Goal: Task Accomplishment & Management: Manage account settings

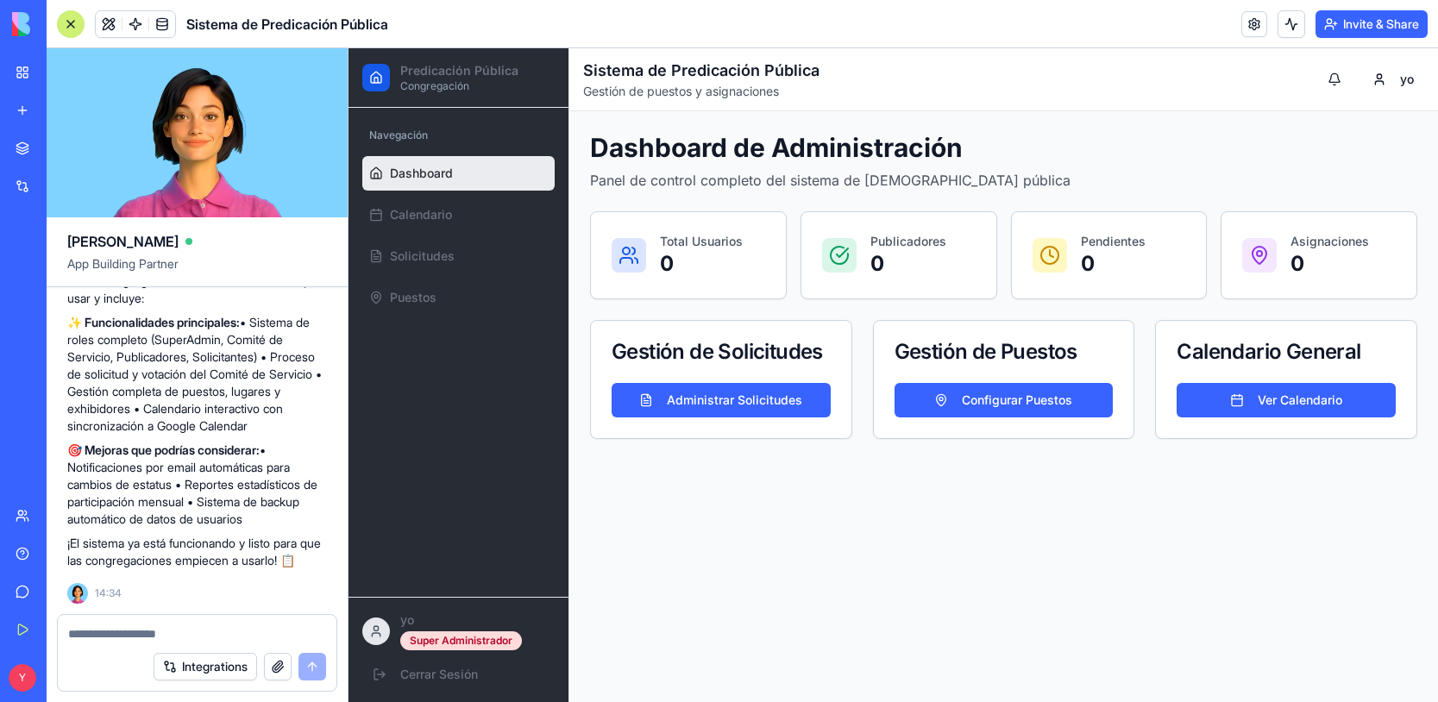
scroll to position [5006, 0]
click at [107, 24] on span at bounding box center [109, 24] width 48 height 48
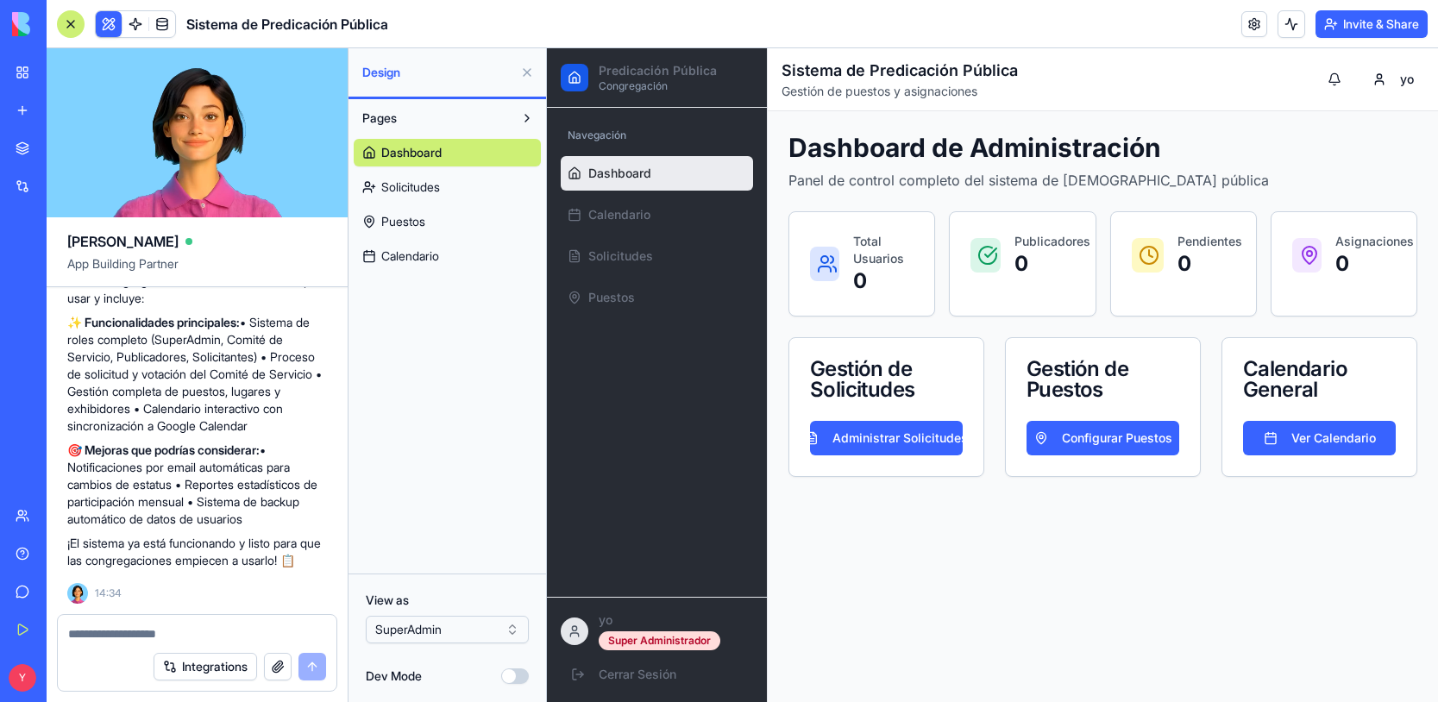
click at [418, 185] on span "Solicitudes" at bounding box center [410, 187] width 59 height 17
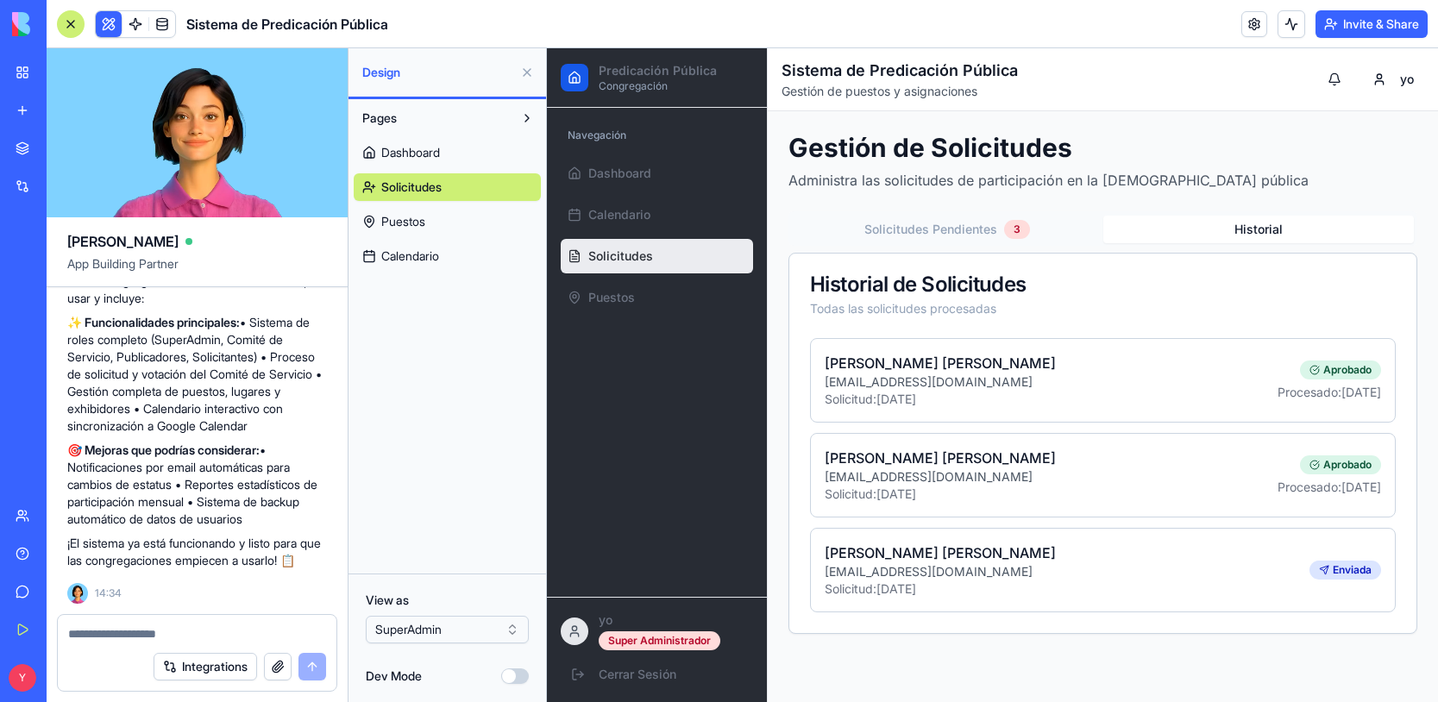
click at [1185, 234] on button "Historial" at bounding box center [1259, 230] width 311 height 28
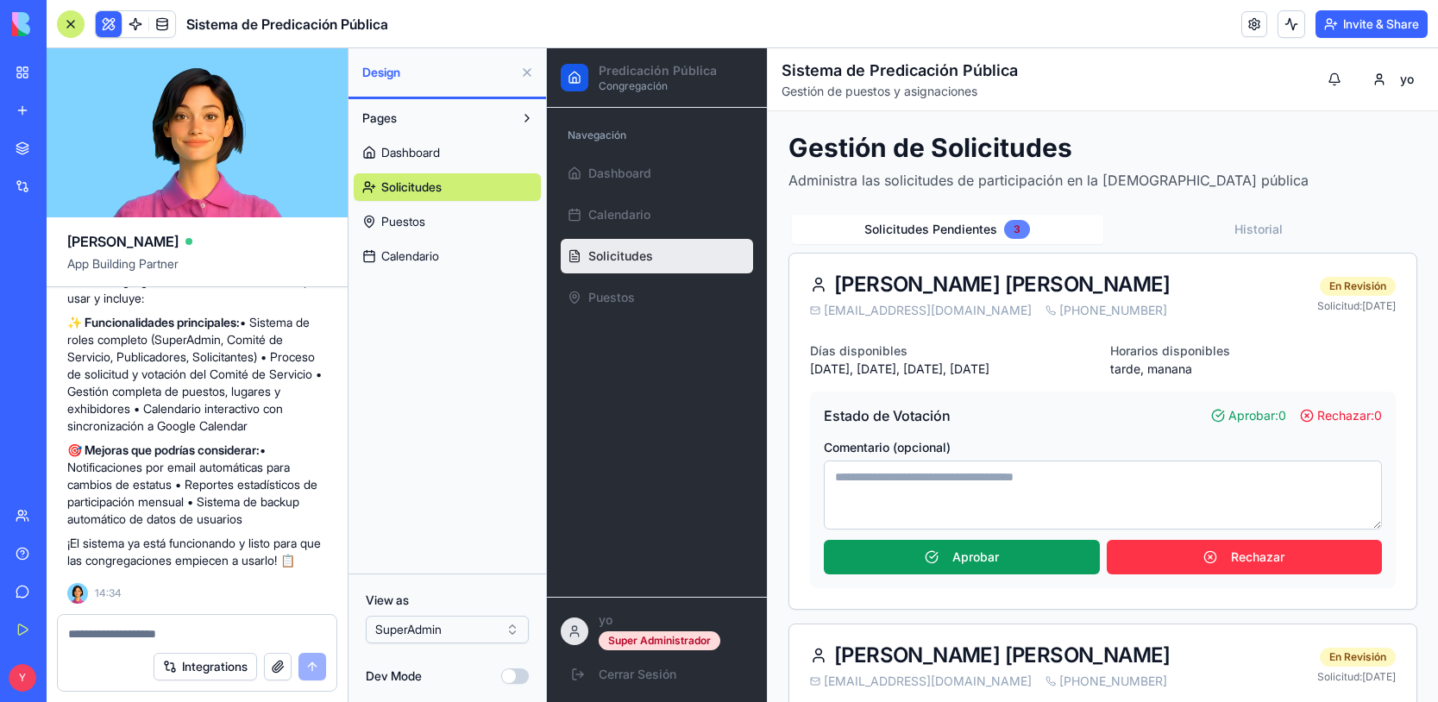
click at [1022, 228] on div "3" at bounding box center [1017, 229] width 26 height 19
click at [1142, 227] on button "Historial" at bounding box center [1259, 230] width 311 height 28
click at [963, 242] on button "Solicitudes Pendientes 3" at bounding box center [947, 229] width 311 height 29
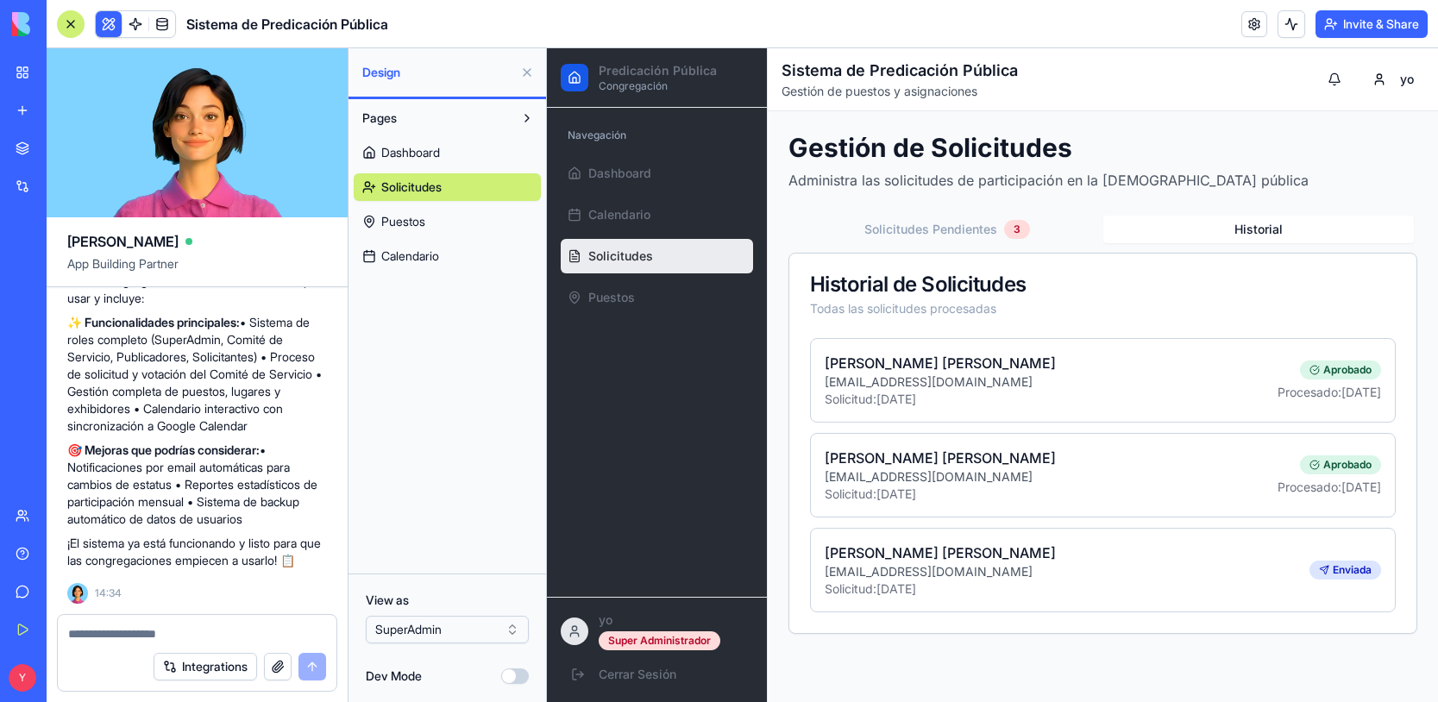
click at [1184, 241] on button "Historial" at bounding box center [1259, 230] width 311 height 28
click at [977, 245] on div "Solicitudes Pendientes 3 Historial" at bounding box center [1103, 228] width 629 height 35
click at [386, 225] on span "Puestos" at bounding box center [403, 221] width 44 height 17
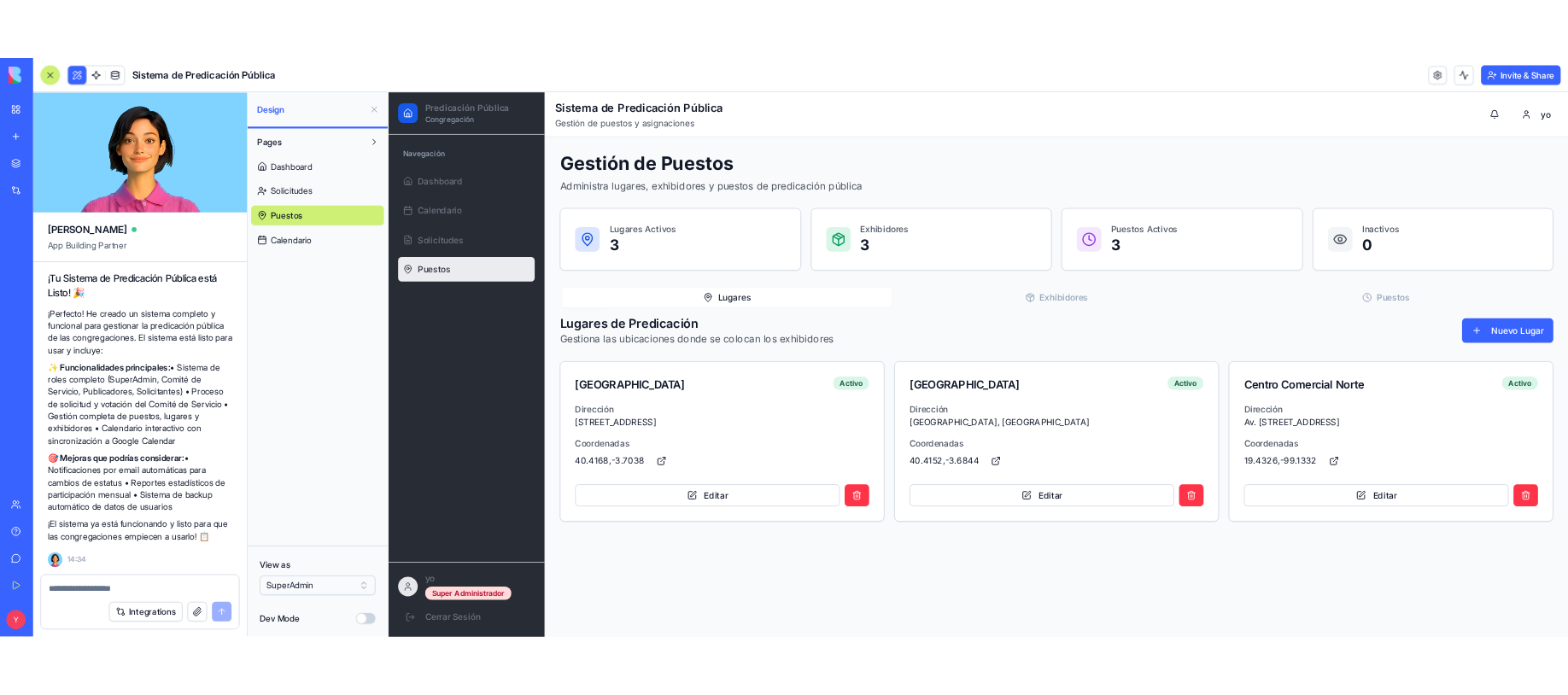
scroll to position [4956, 0]
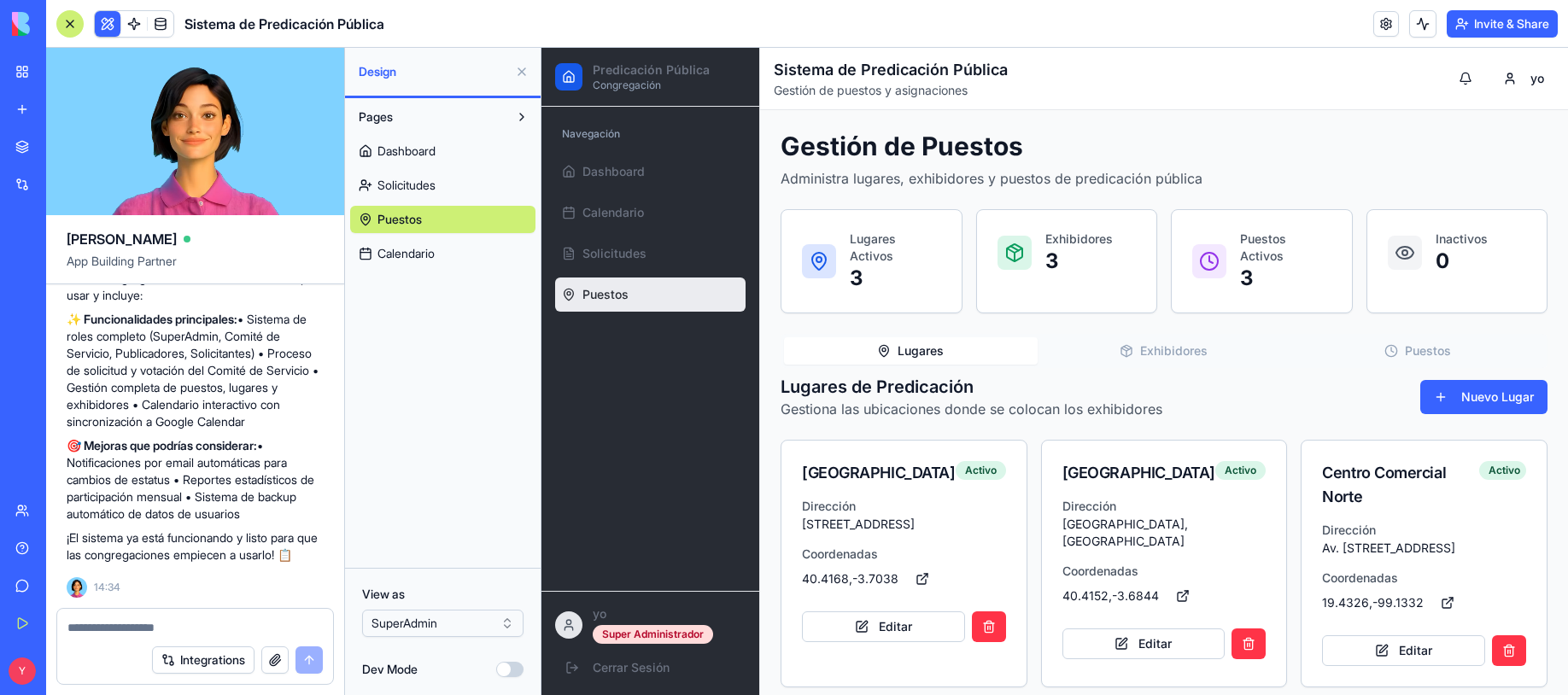
click at [1423, 26] on button "Invite & Share" at bounding box center [1503, 24] width 111 height 28
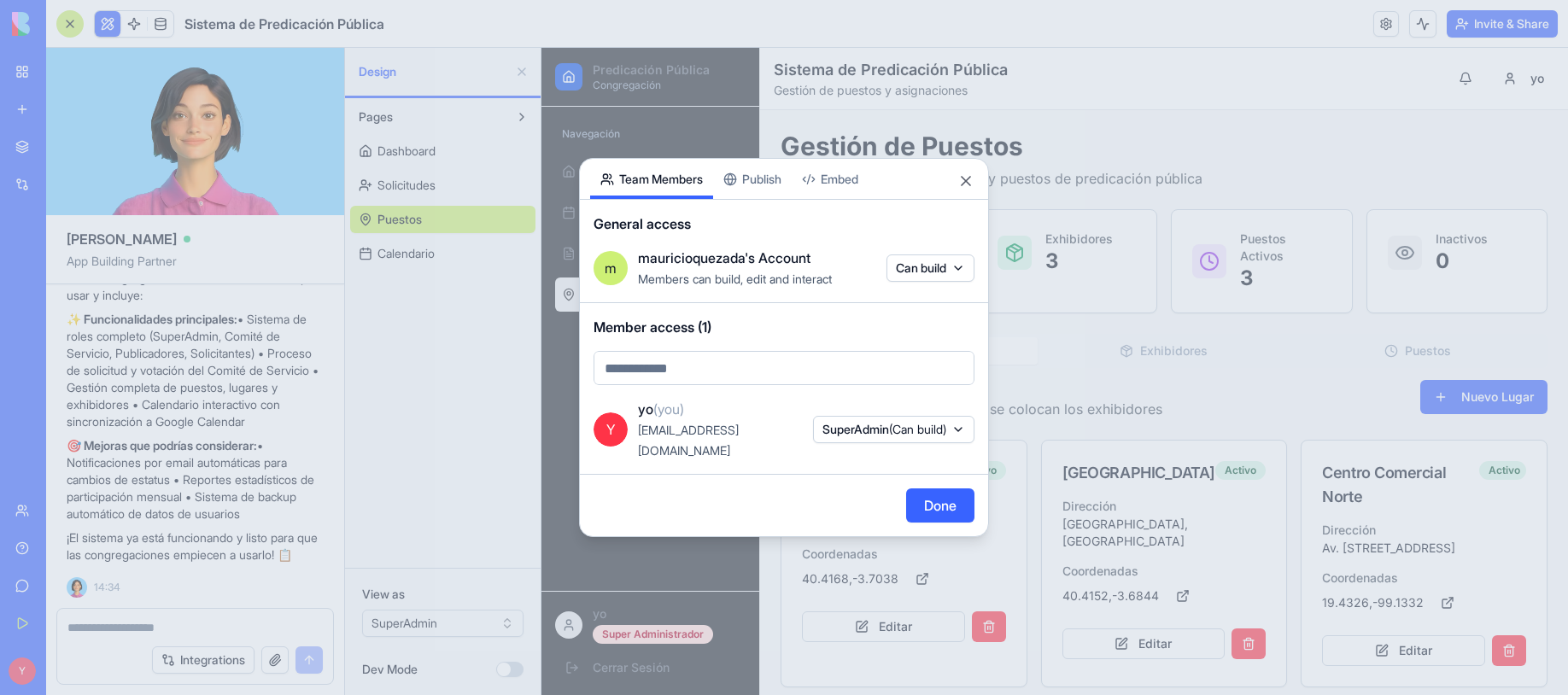
click at [924, 291] on body "BETA My Workspace New app Marketplace Integrations Recent Untitled App AI Logo …" at bounding box center [784, 348] width 1568 height 695
click at [884, 233] on div at bounding box center [784, 348] width 1568 height 695
click at [779, 188] on div "Share App Team Members Publish Embed General access m mauricioquezada's Account…" at bounding box center [784, 348] width 410 height 379
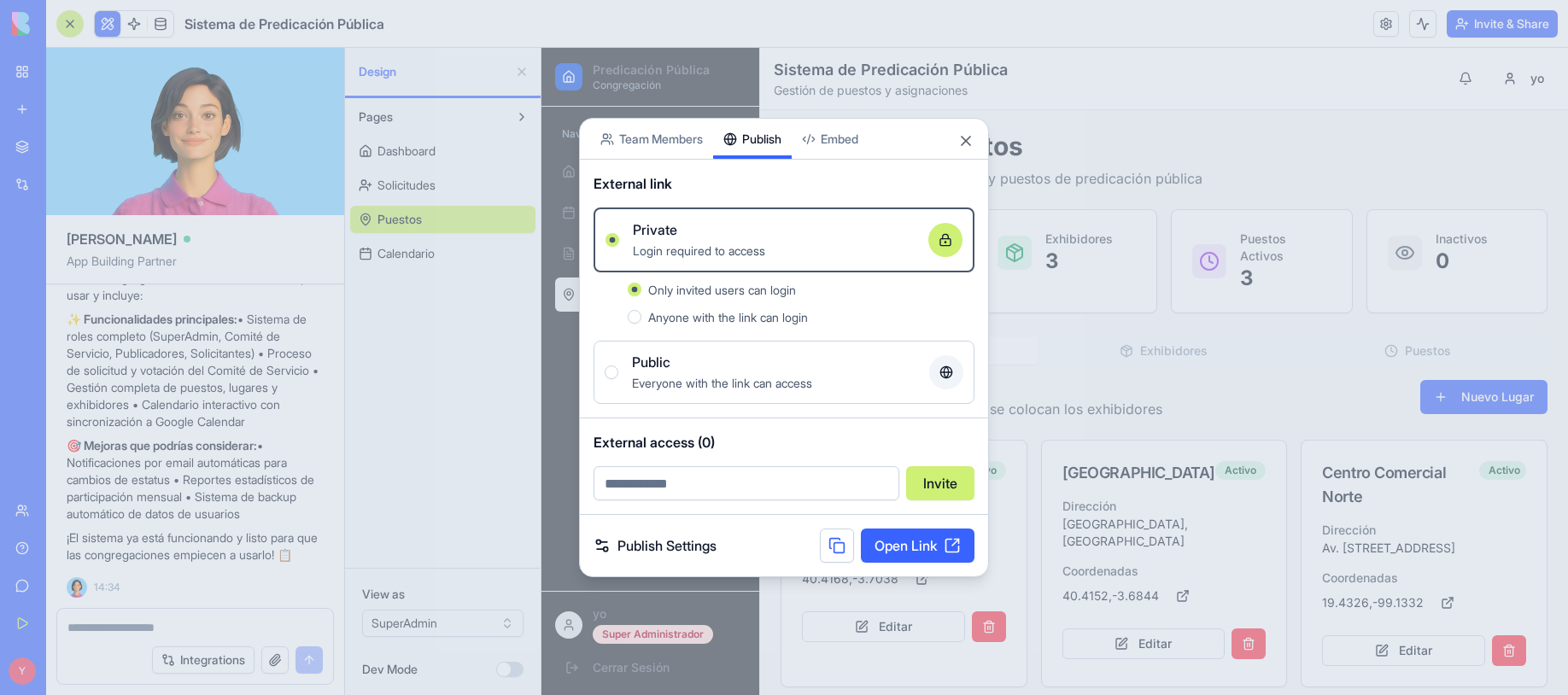
click at [848, 151] on body "BETA My Workspace New app Marketplace Integrations Recent Untitled App AI Logo …" at bounding box center [784, 348] width 1568 height 695
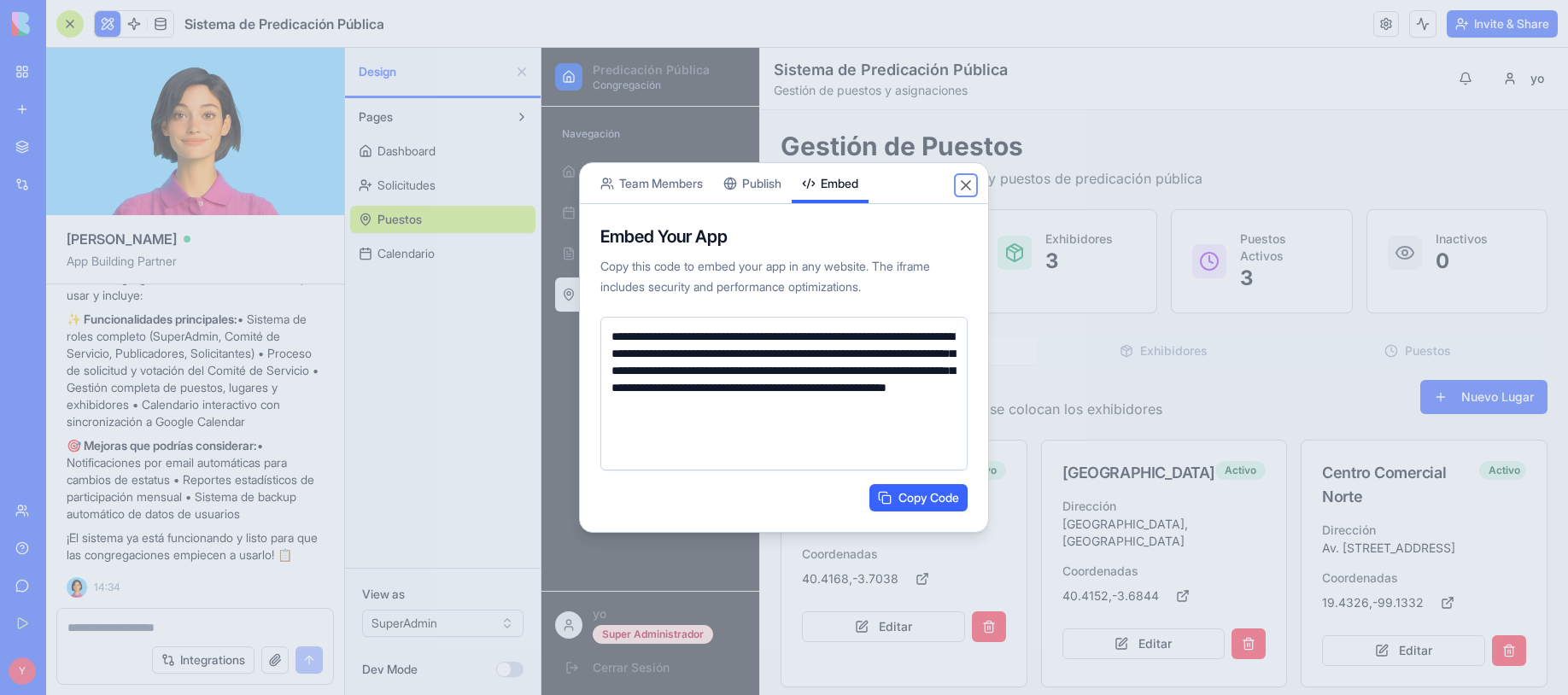
click at [967, 184] on button "Close" at bounding box center [965, 185] width 17 height 17
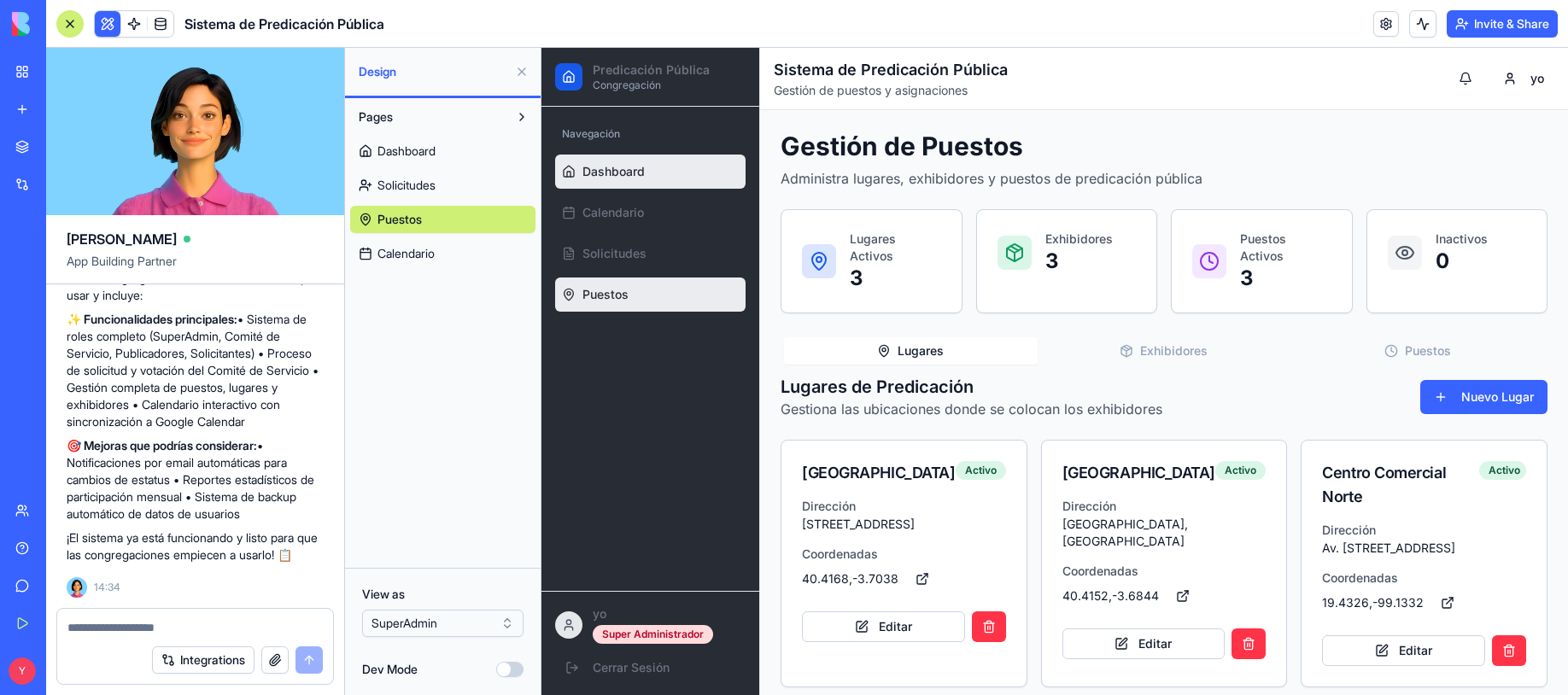
click at [606, 167] on span "Dashboard" at bounding box center [613, 171] width 62 height 17
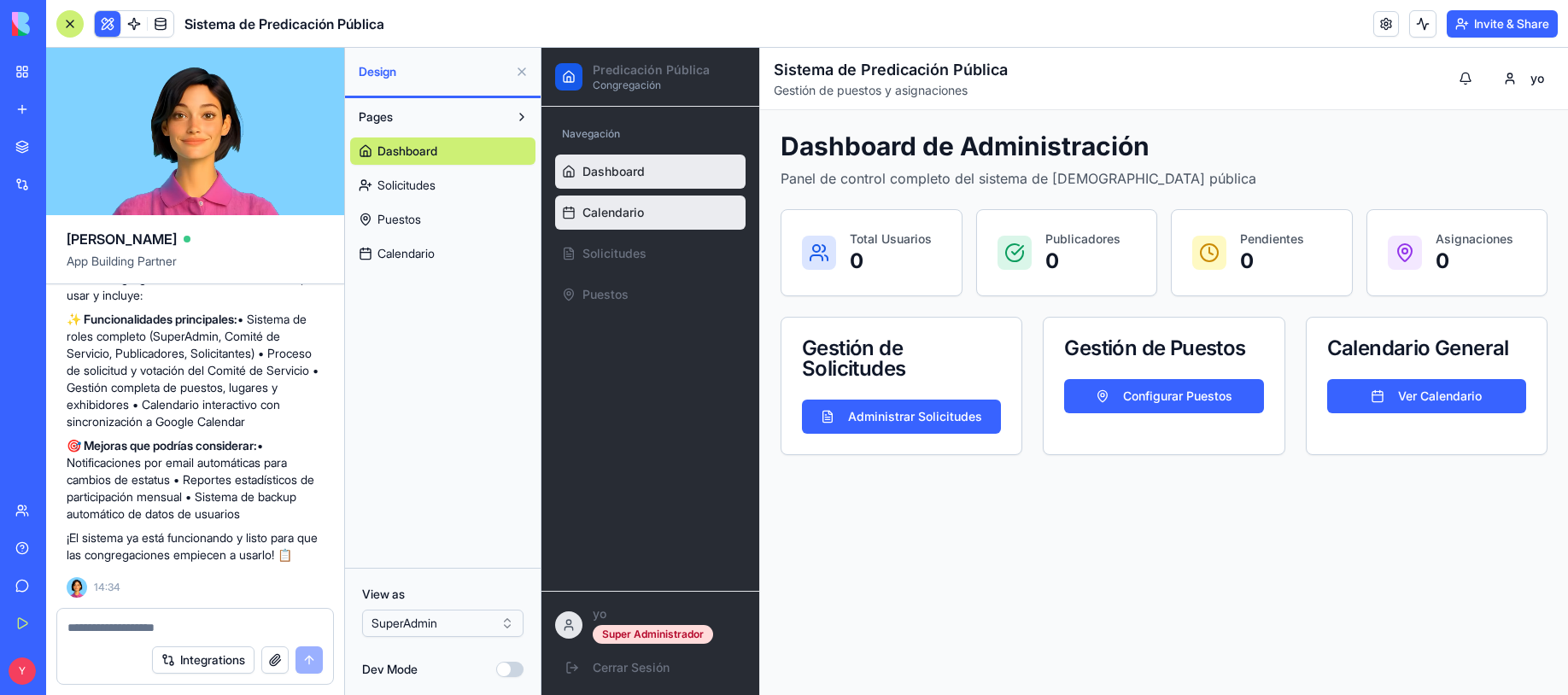
click at [616, 209] on span "Calendario" at bounding box center [613, 212] width 61 height 17
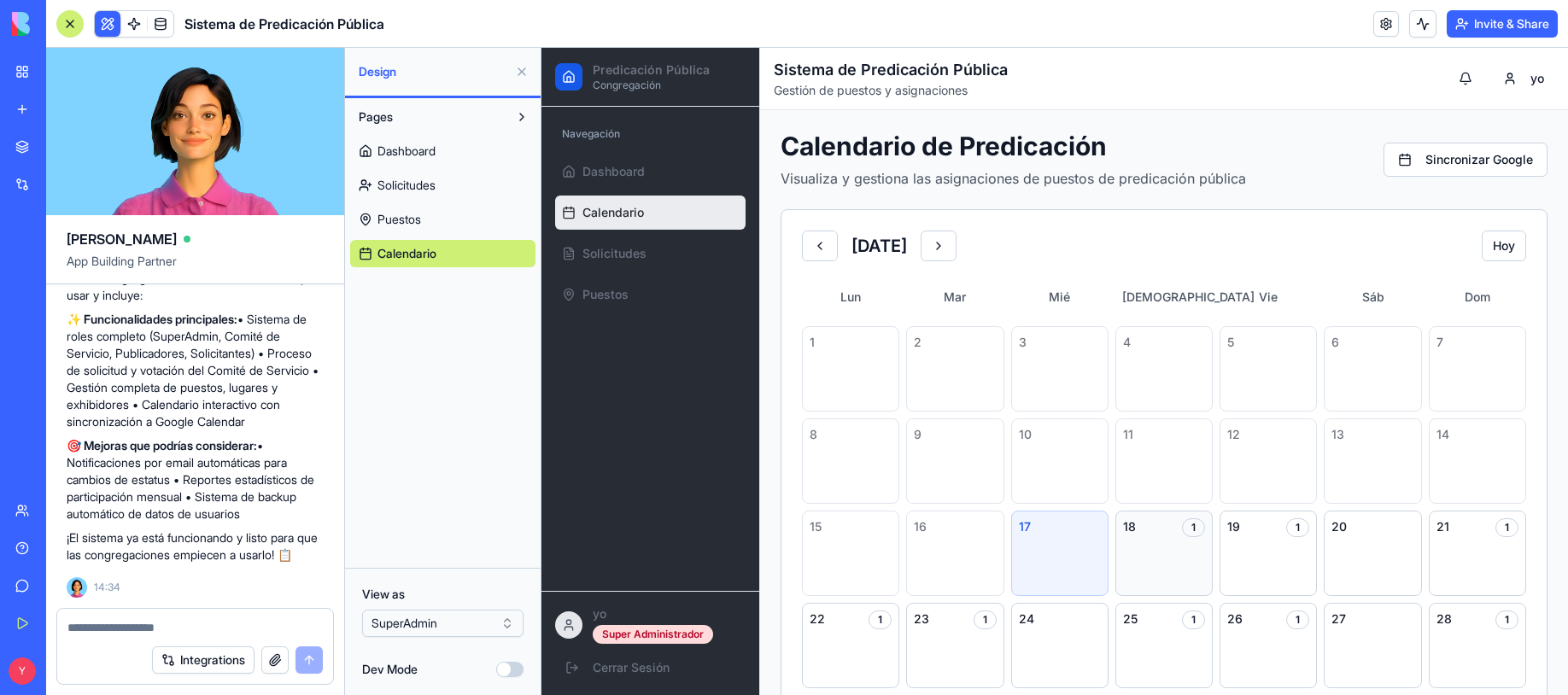
click at [1191, 535] on div "1" at bounding box center [1193, 528] width 23 height 19
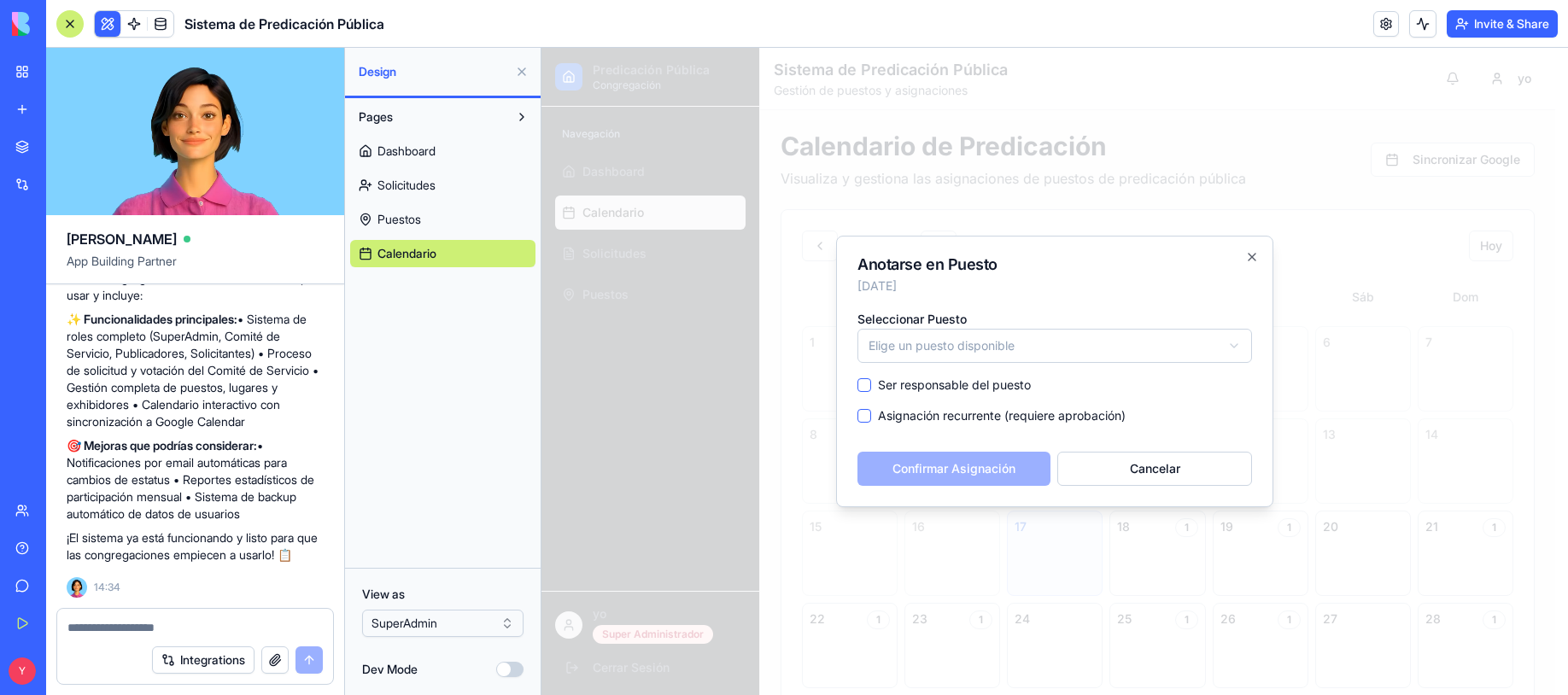
click at [1011, 350] on body "Predicación Pública Congregación Navegación Dashboard Calendario Solicitudes Pu…" at bounding box center [1048, 509] width 1014 height 924
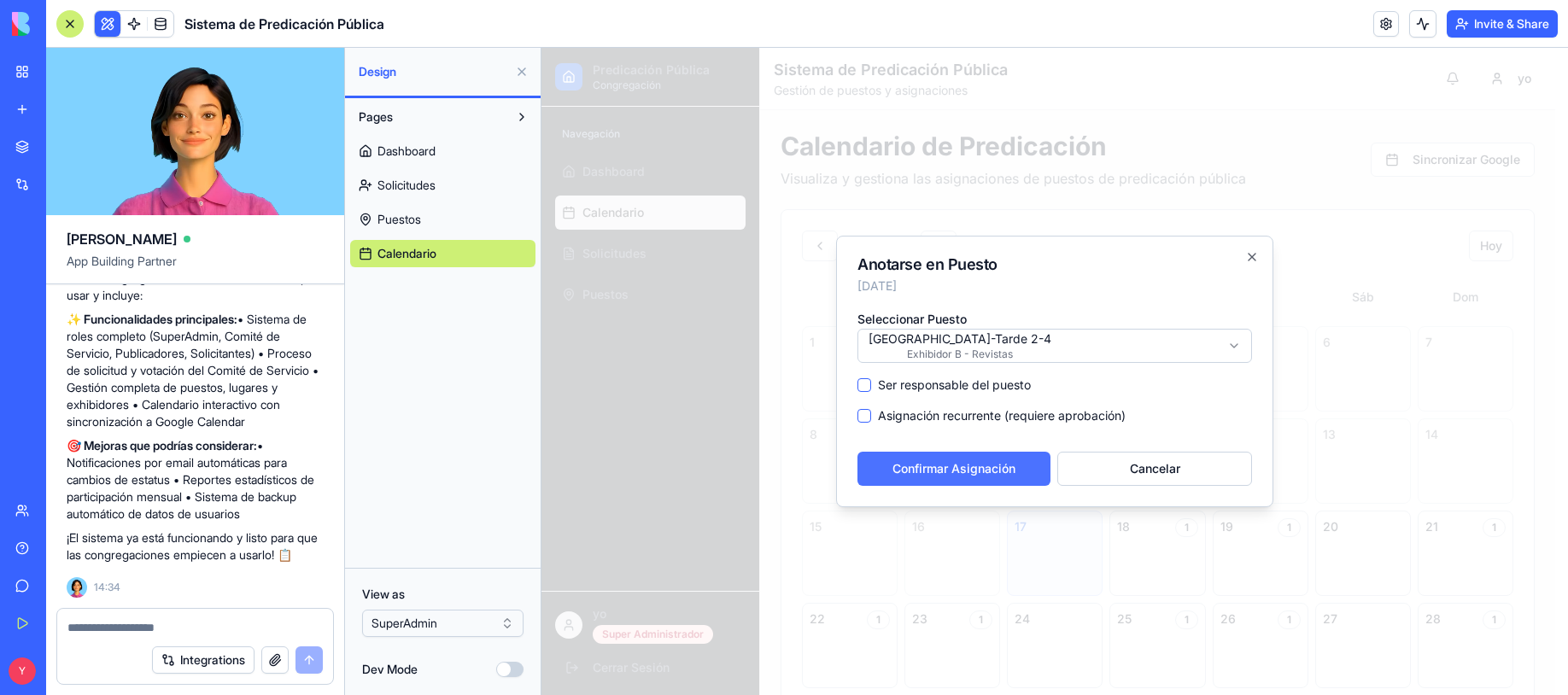
click at [933, 471] on button "Confirmar Asignación" at bounding box center [953, 468] width 193 height 35
click at [1252, 258] on icon "button" at bounding box center [1252, 257] width 14 height 14
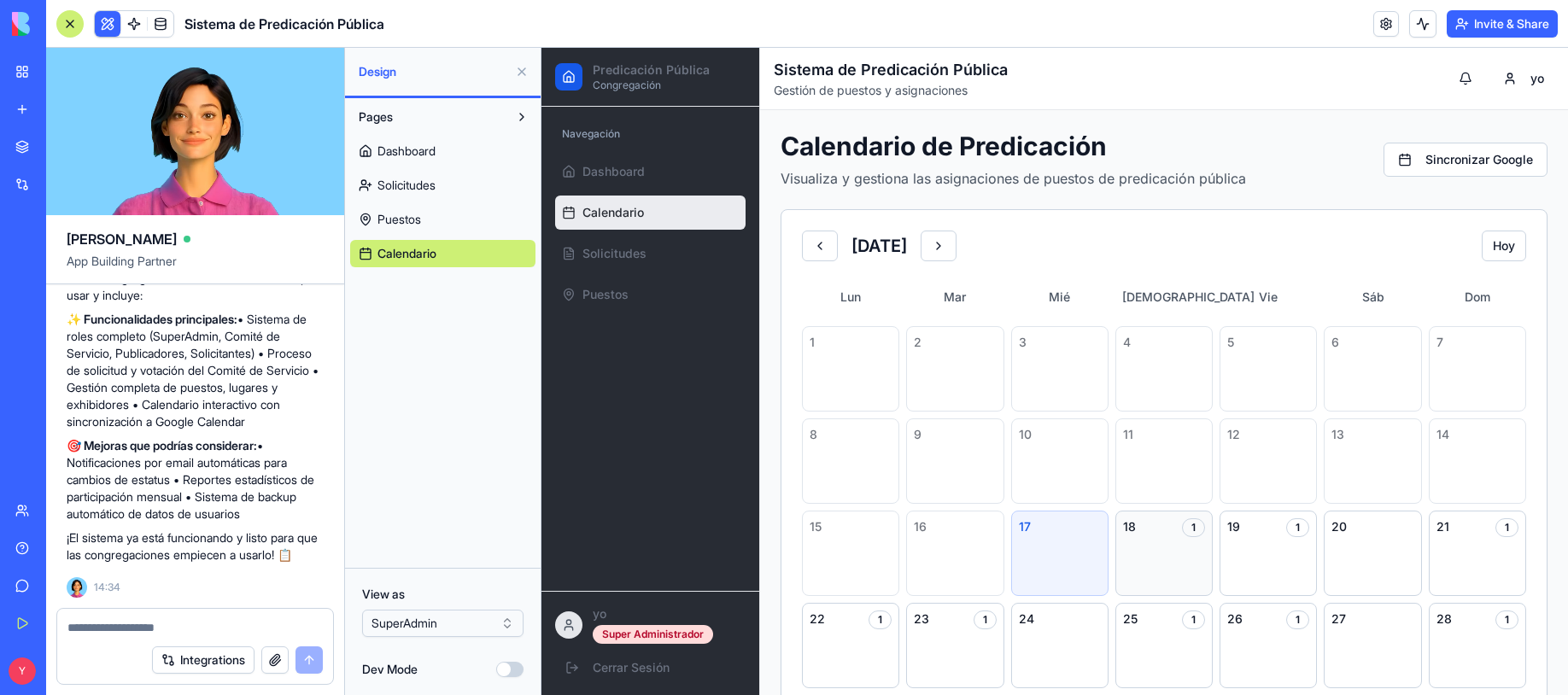
click at [1145, 517] on div "18 1" at bounding box center [1164, 553] width 97 height 85
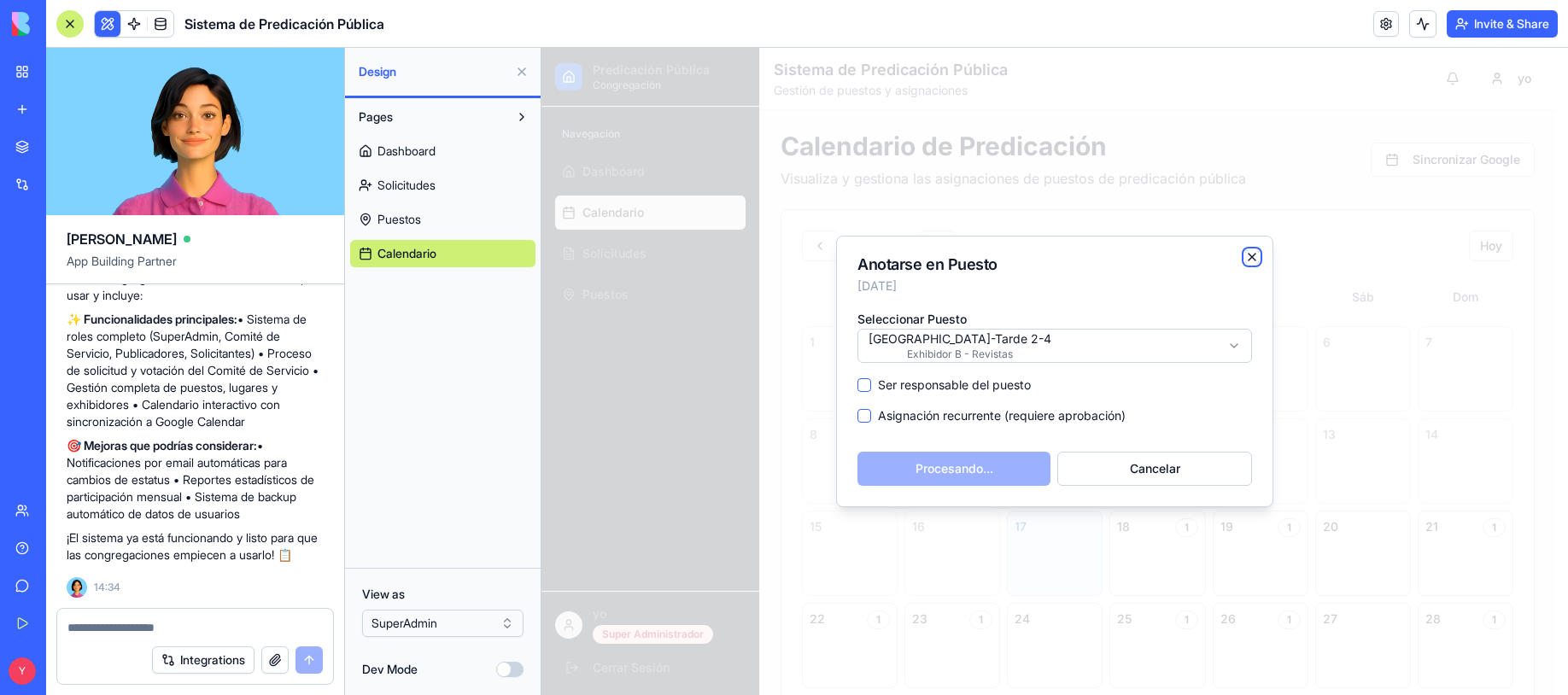
click at [1252, 254] on icon "button" at bounding box center [1252, 257] width 14 height 14
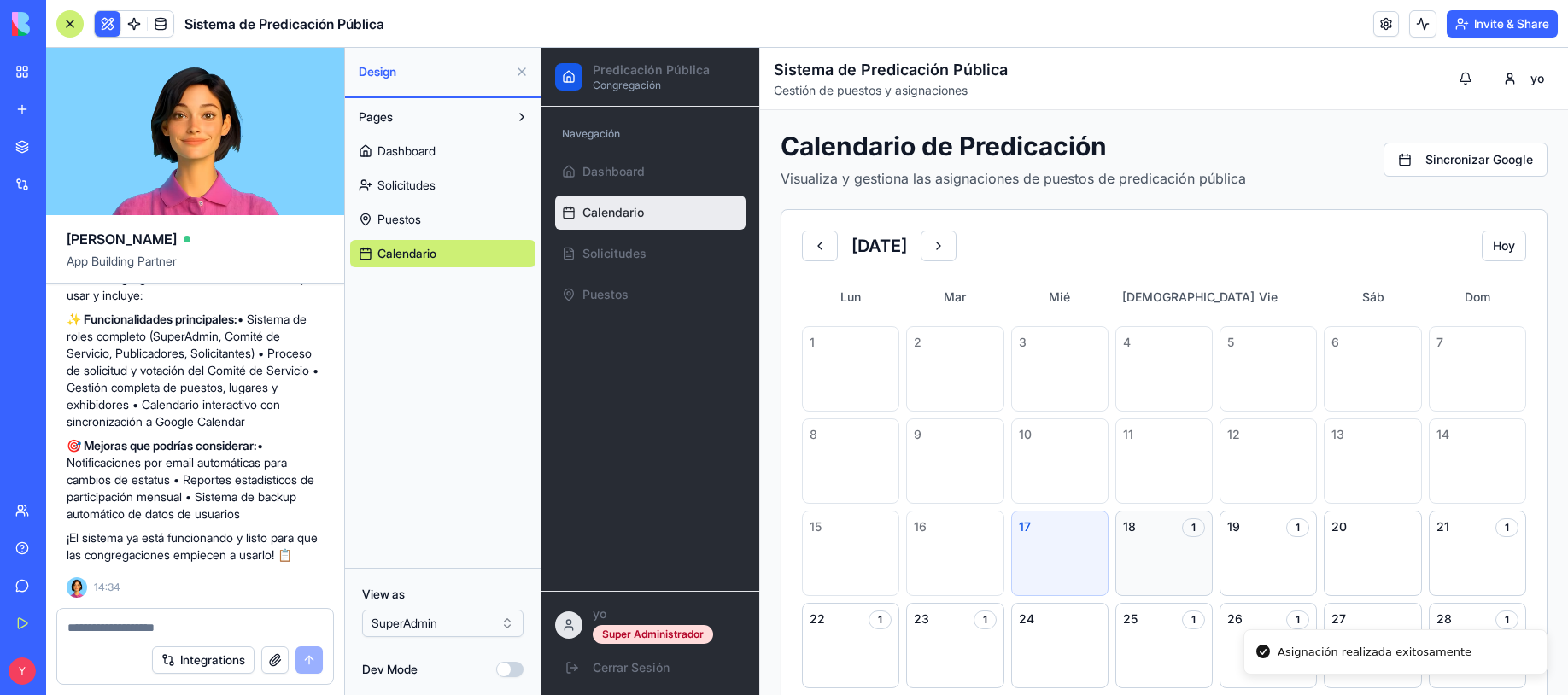
click at [1158, 541] on div "18 1" at bounding box center [1164, 553] width 97 height 85
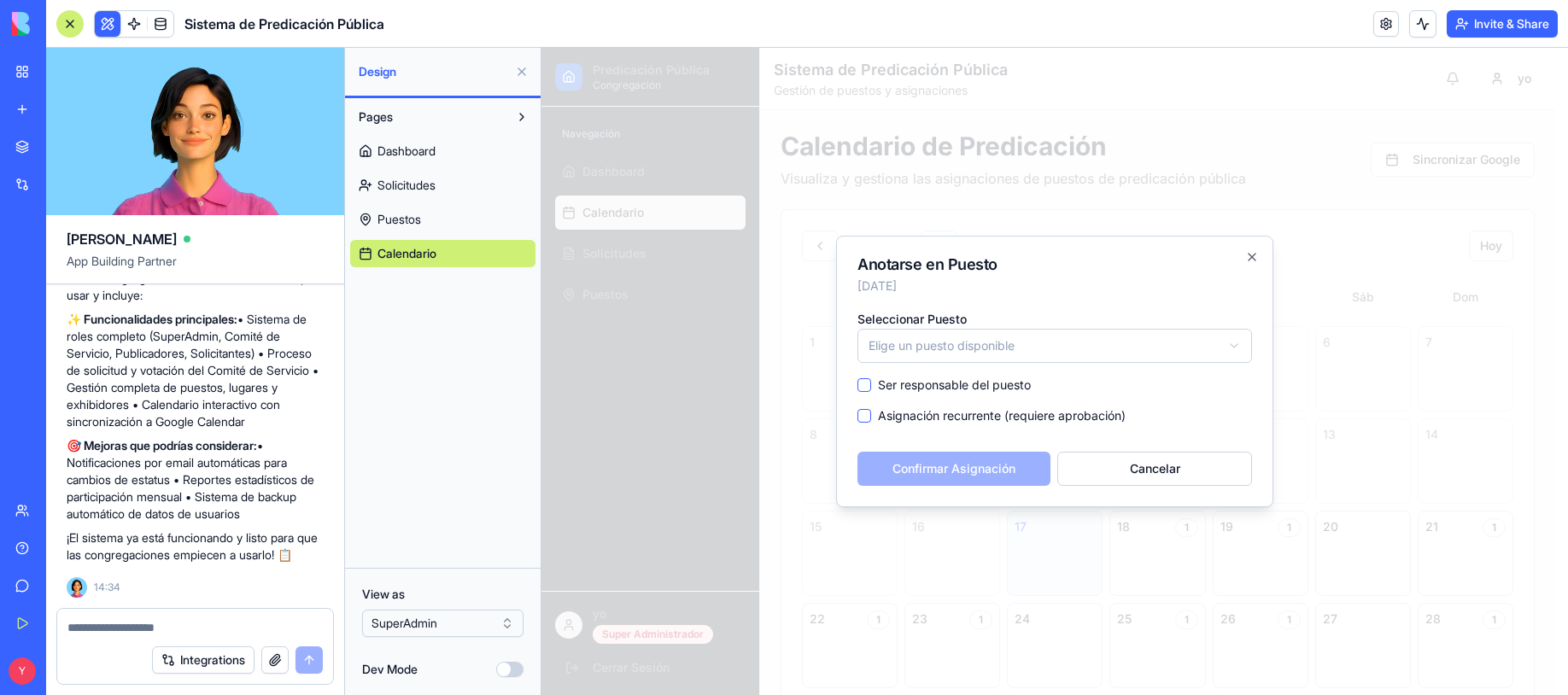
click at [1242, 346] on body "Predicación Pública Congregación Navegación Dashboard Calendario Solicitudes Pu…" at bounding box center [1048, 509] width 1014 height 924
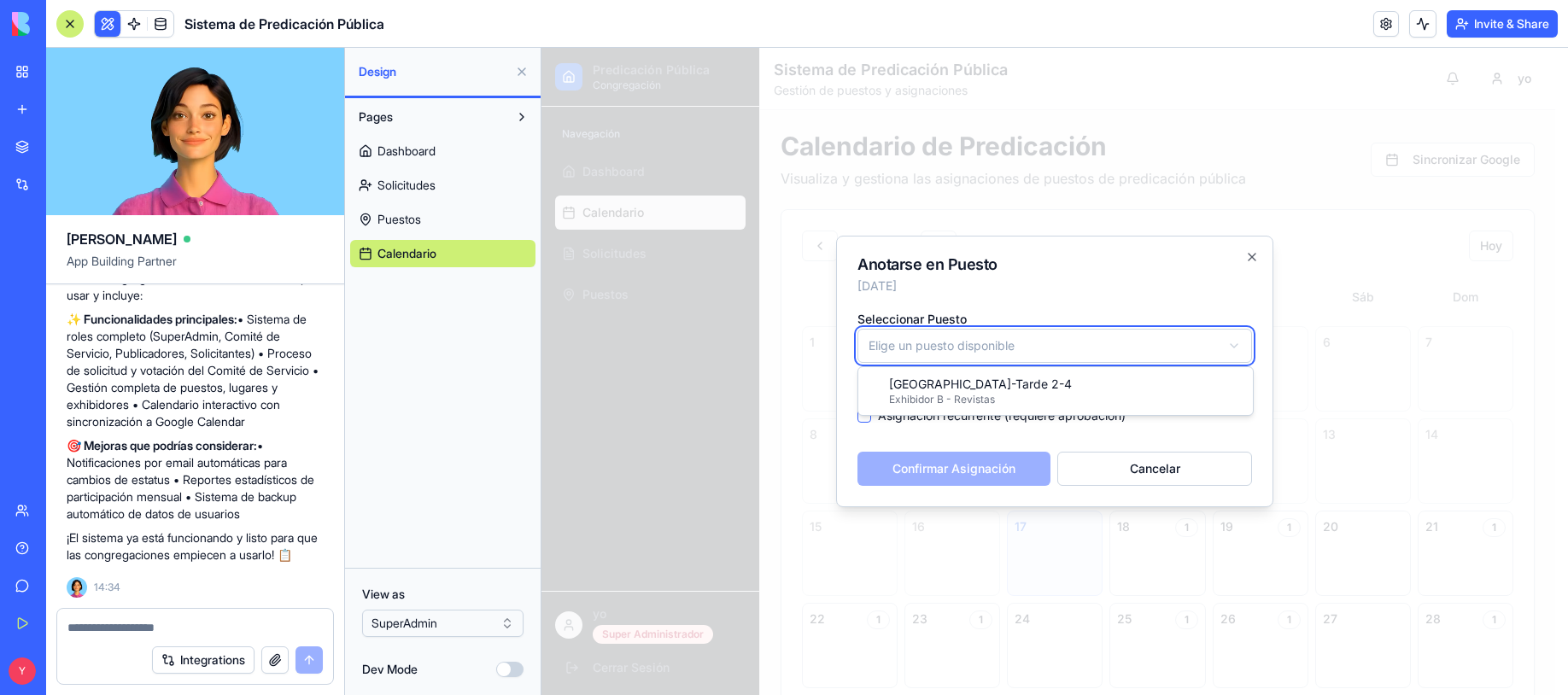
click at [1263, 248] on body "Predicación Pública Congregación Navegación Dashboard Calendario Solicitudes Pu…" at bounding box center [1048, 509] width 1014 height 924
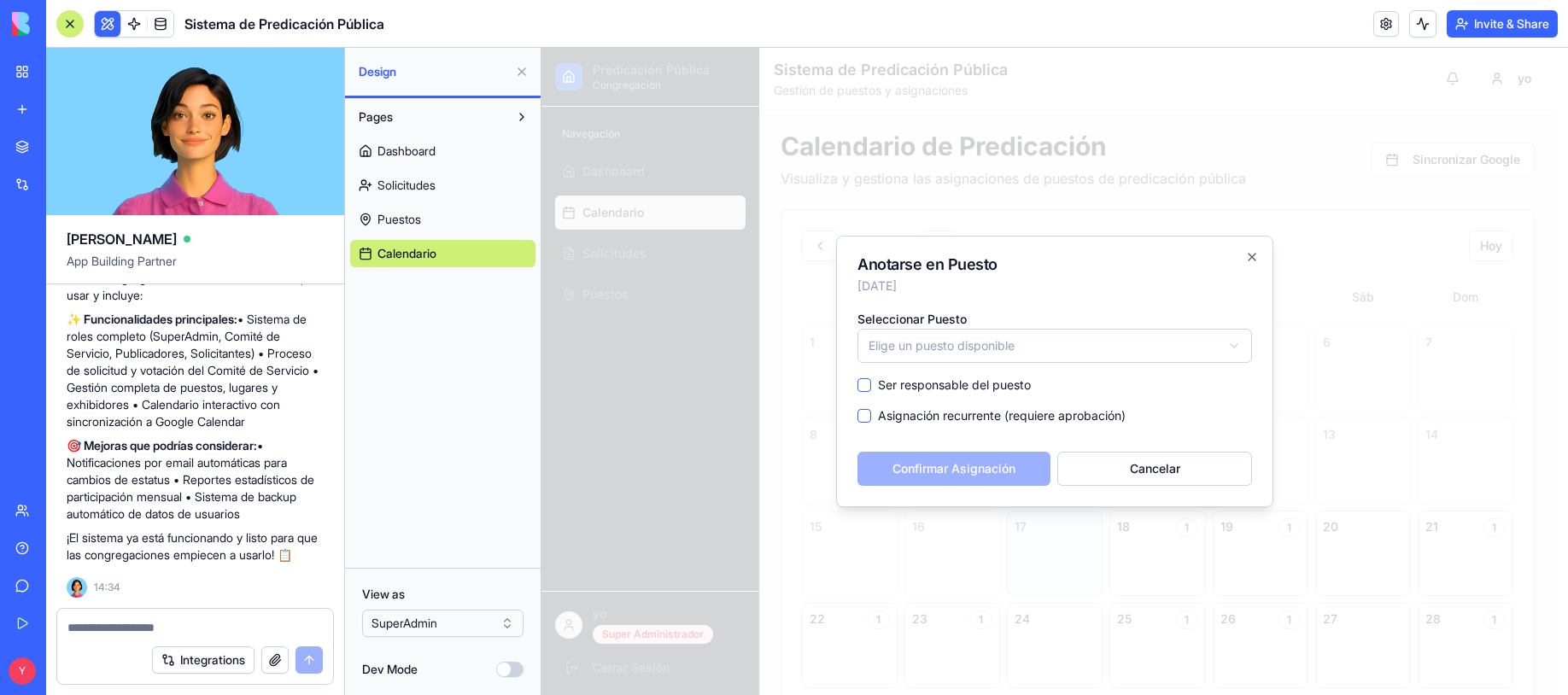
click at [1259, 253] on div "Anotarse en Puesto [DATE] Seleccionar Puesto Elige un puesto disponible Ser res…" at bounding box center [1055, 371] width 438 height 271
click at [1248, 261] on icon "button" at bounding box center [1252, 257] width 14 height 14
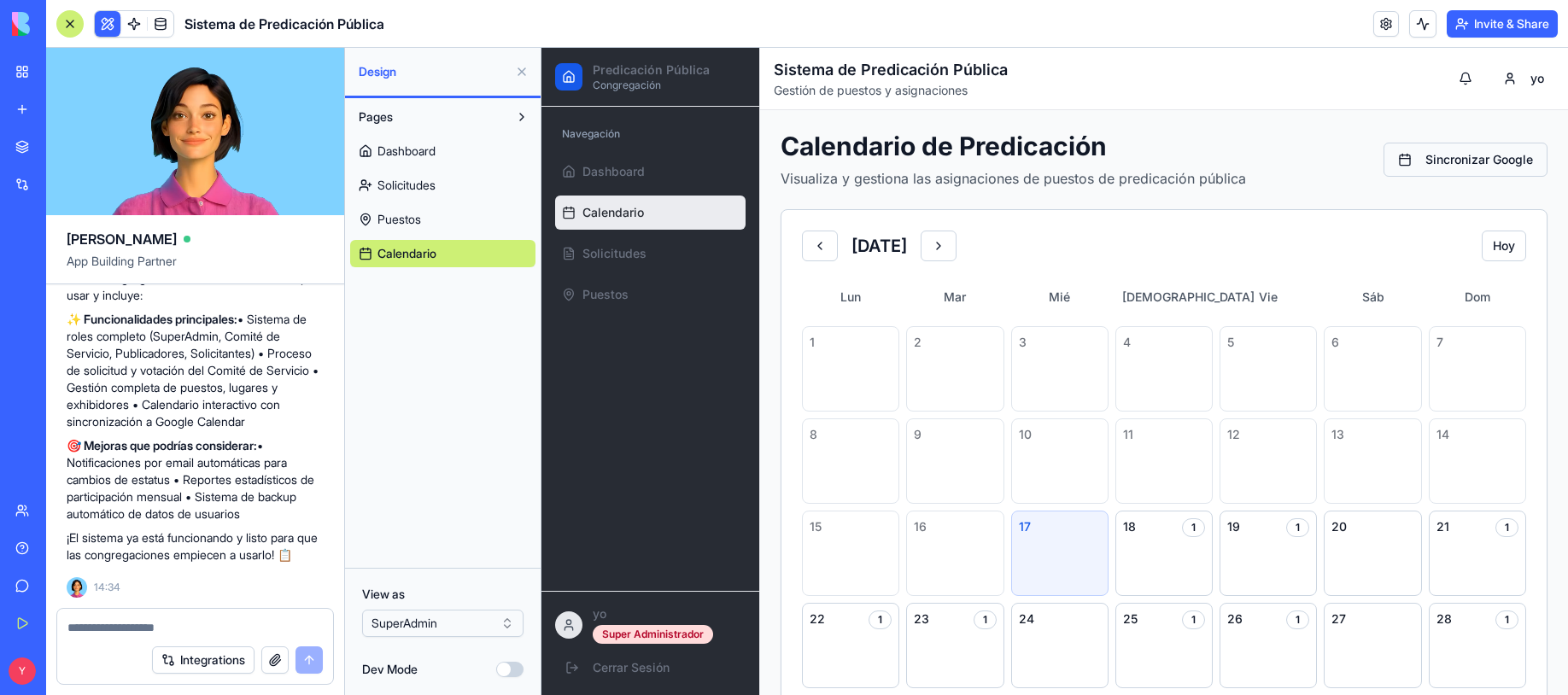
click at [1423, 159] on button "Sincronizar Google" at bounding box center [1466, 159] width 164 height 35
click at [1423, 78] on html "Predicación Pública Congregación Navegación Dashboard Calendario Solicitudes Pu…" at bounding box center [1054, 509] width 1027 height 924
click at [1423, 104] on div "Mi Perfil" at bounding box center [1476, 116] width 116 height 28
click at [1423, 82] on html "Predicación Pública Congregación Navegación Dashboard Calendario Solicitudes Pu…" at bounding box center [1054, 509] width 1027 height 924
click at [1423, 121] on div "Mi Perfil" at bounding box center [1476, 116] width 116 height 28
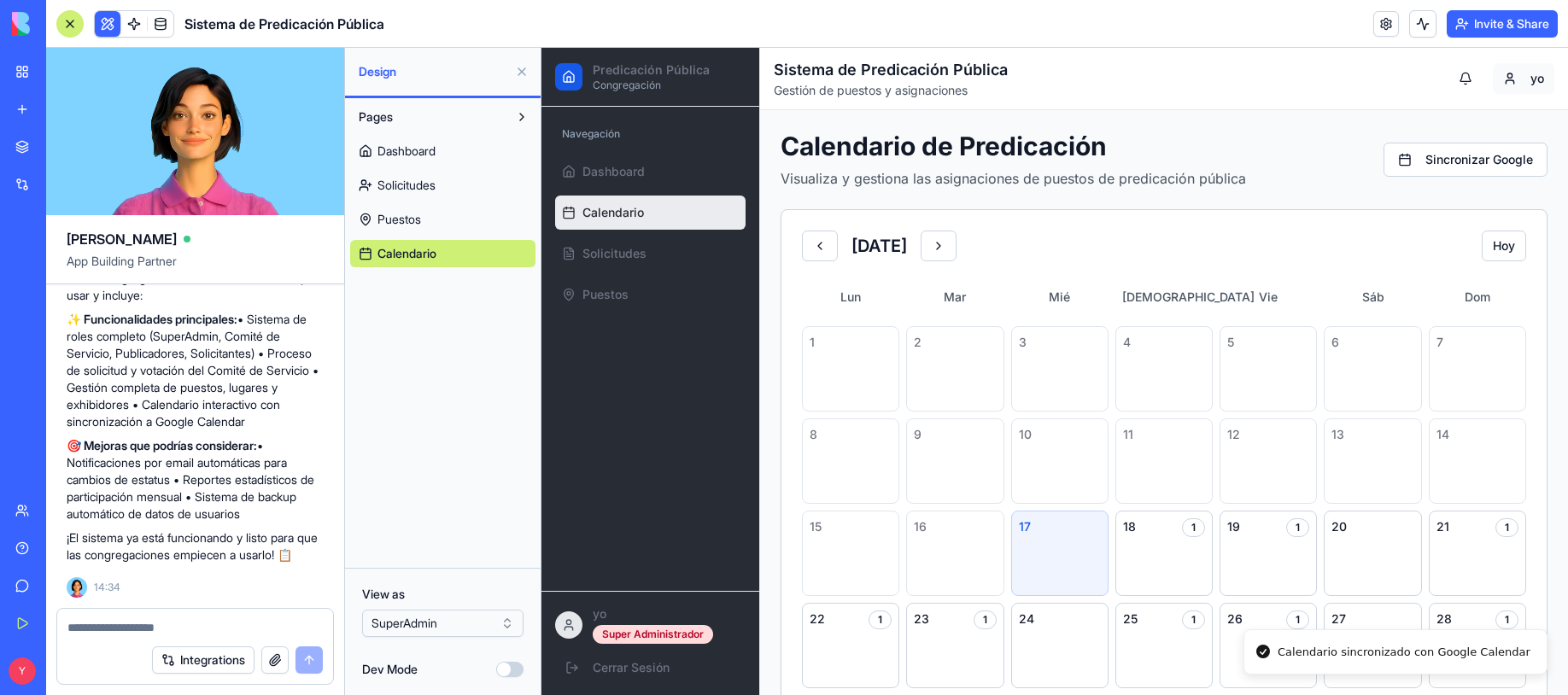
click at [1423, 84] on html "Predicación Pública Congregación Navegación Dashboard Calendario Solicitudes Pu…" at bounding box center [1054, 509] width 1027 height 924
click at [1423, 117] on div "Mi Perfil" at bounding box center [1476, 116] width 116 height 28
click at [1423, 77] on button at bounding box center [1465, 78] width 35 height 31
click at [1384, 25] on link at bounding box center [1386, 24] width 26 height 26
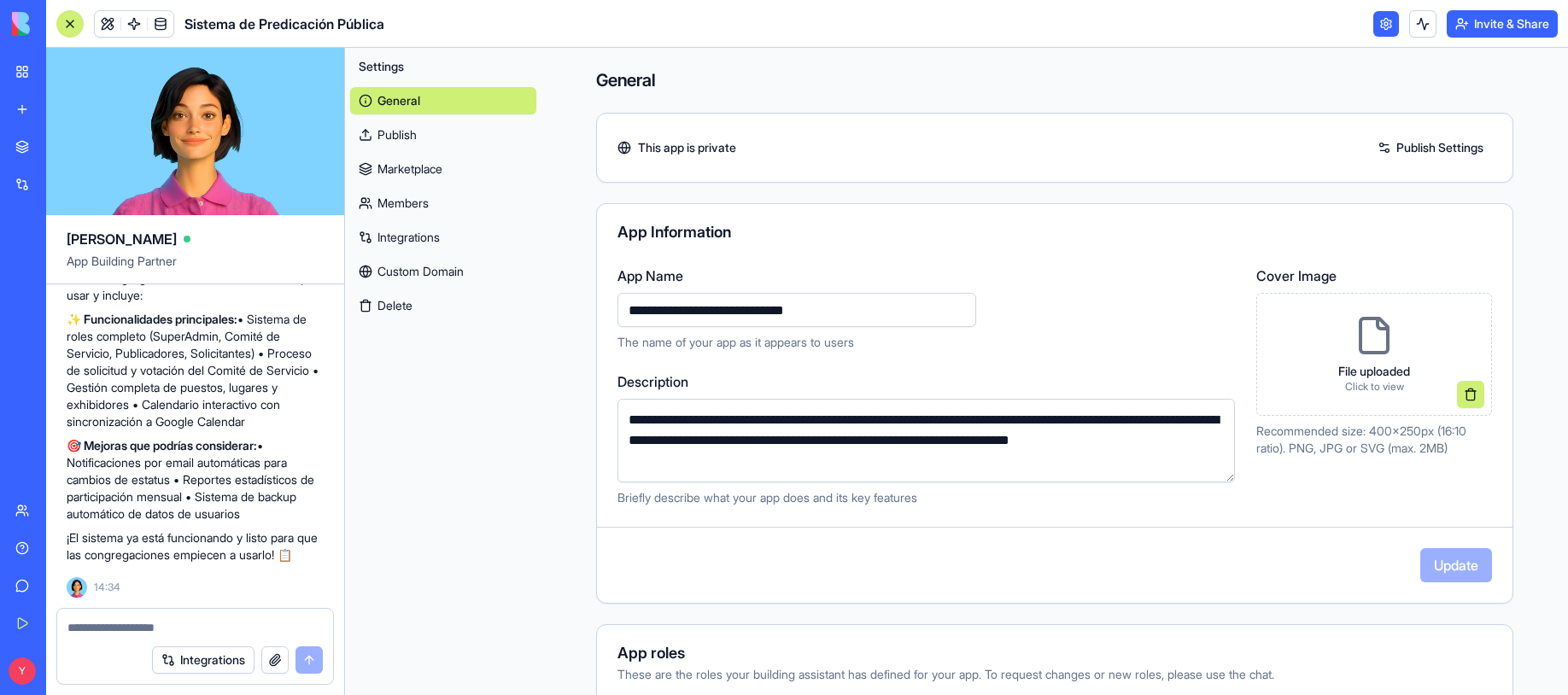
click at [634, 314] on input "**********" at bounding box center [797, 310] width 358 height 35
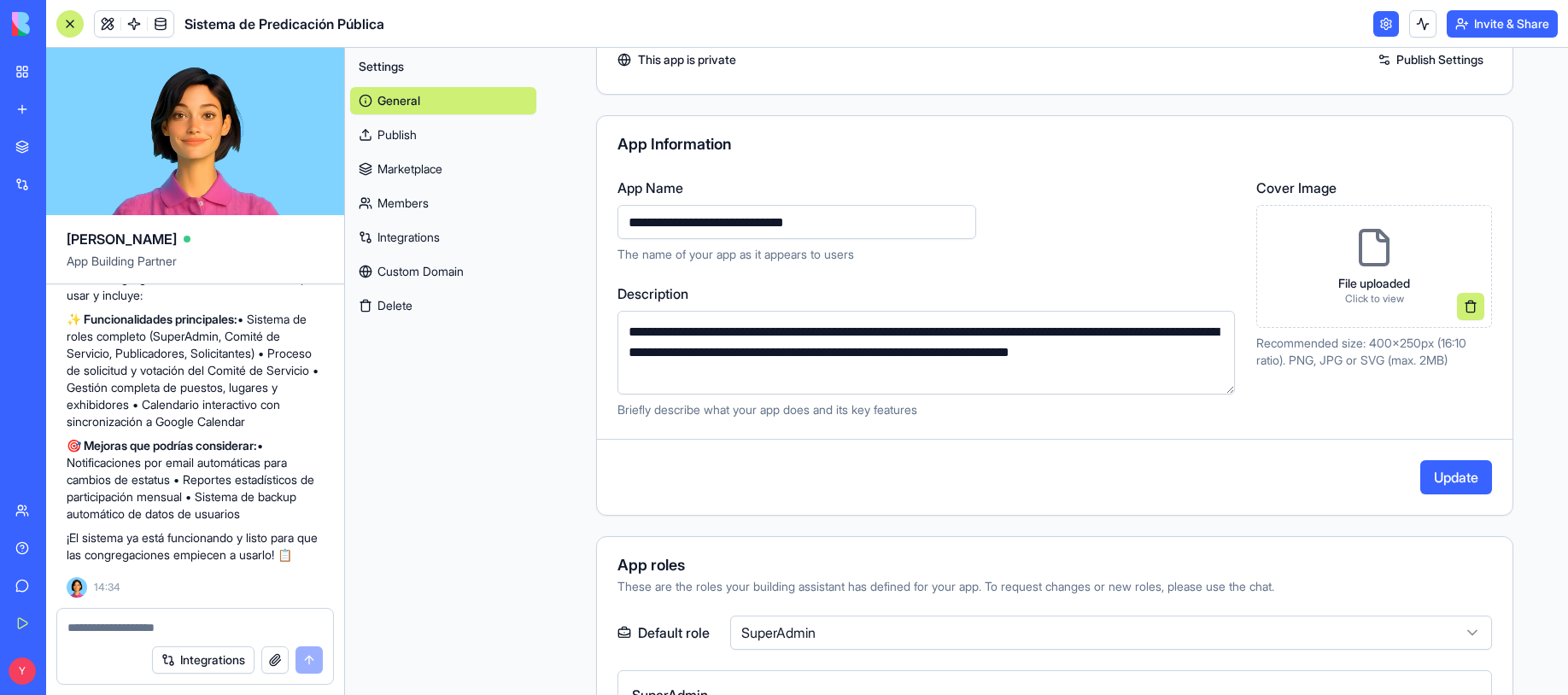
scroll to position [171, 0]
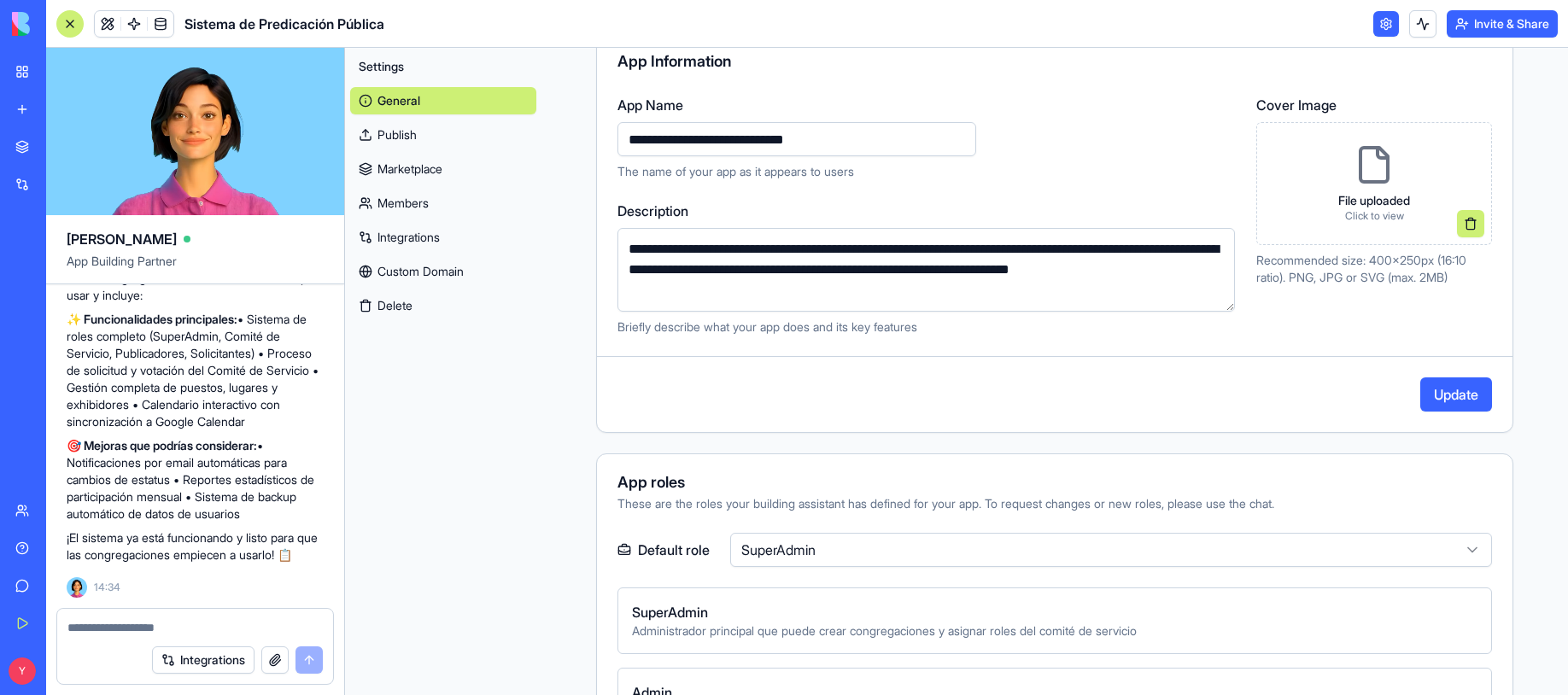
type input "**********"
click at [1423, 400] on button "Update" at bounding box center [1456, 394] width 71 height 35
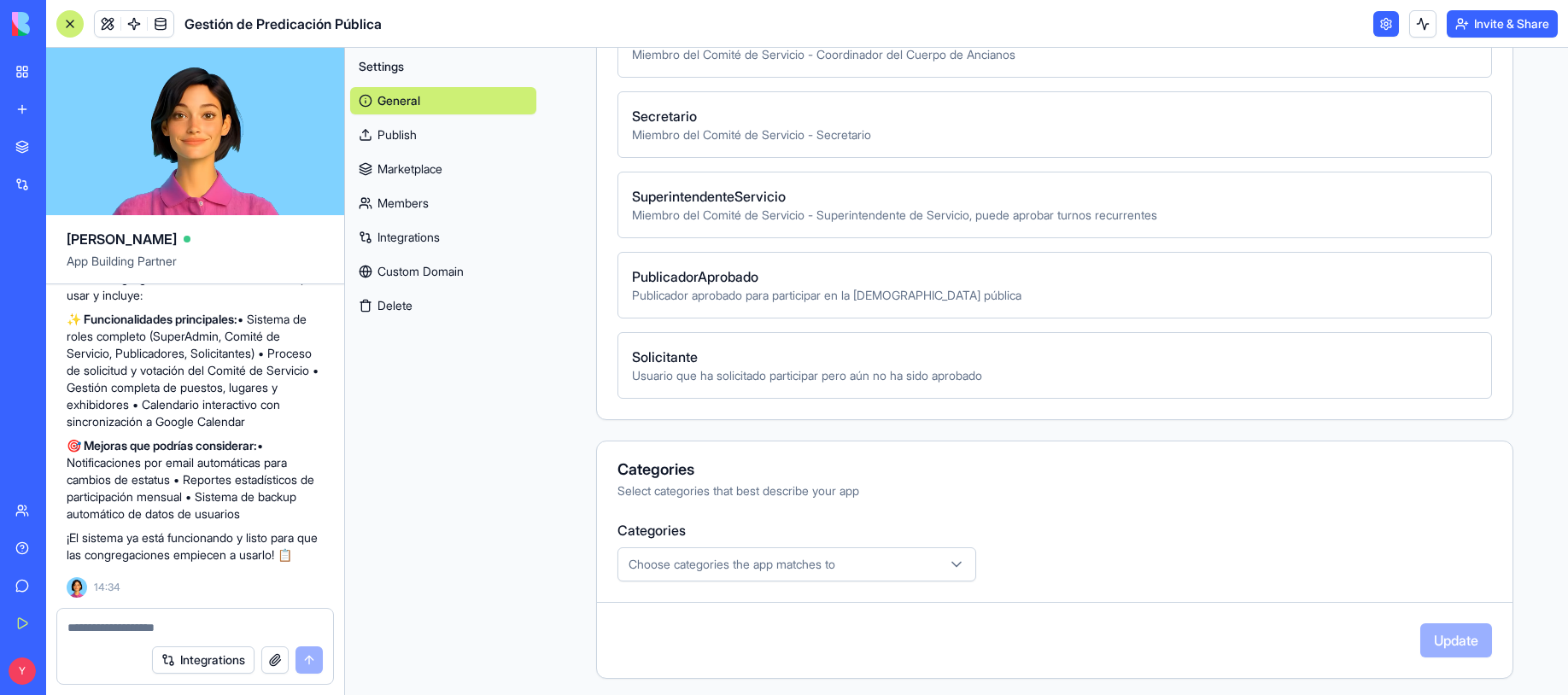
scroll to position [940, 0]
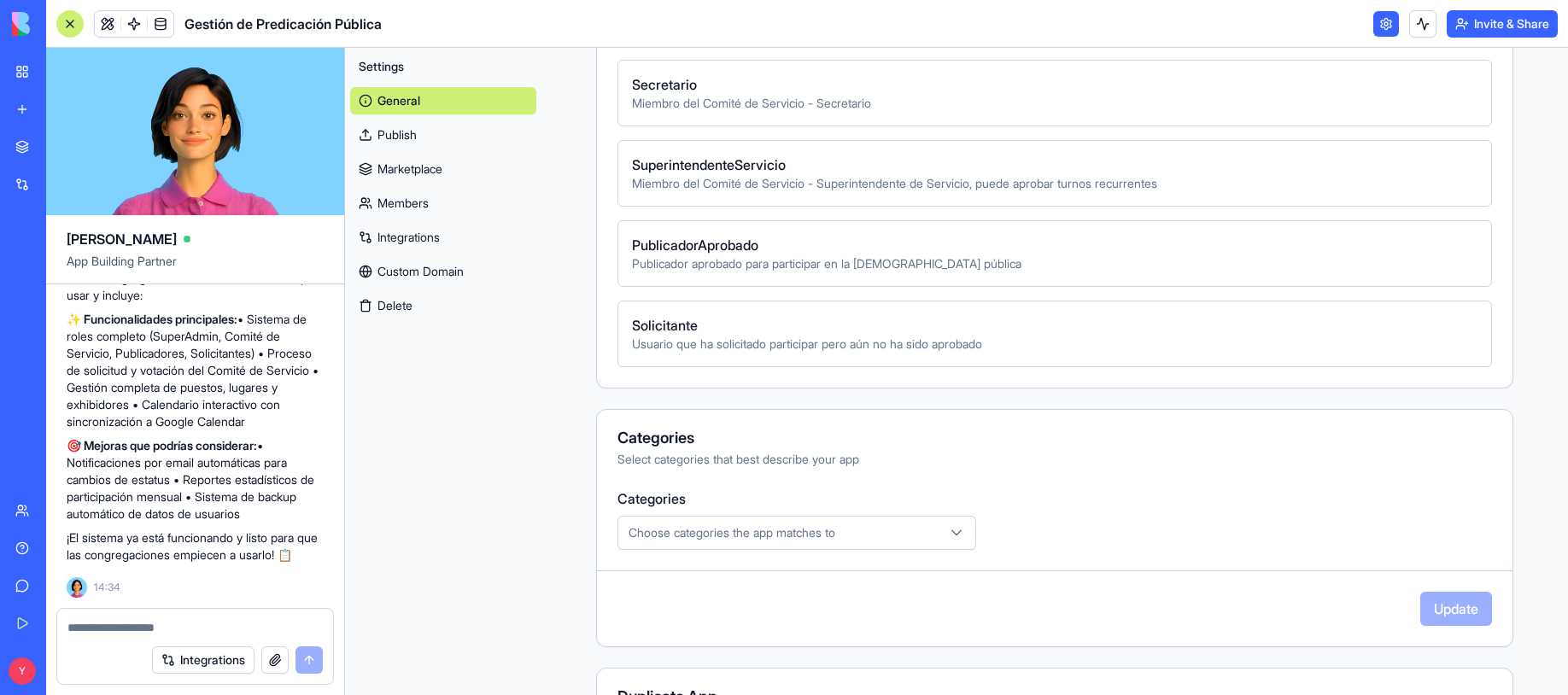
click at [948, 538] on icon "button" at bounding box center [956, 533] width 17 height 17
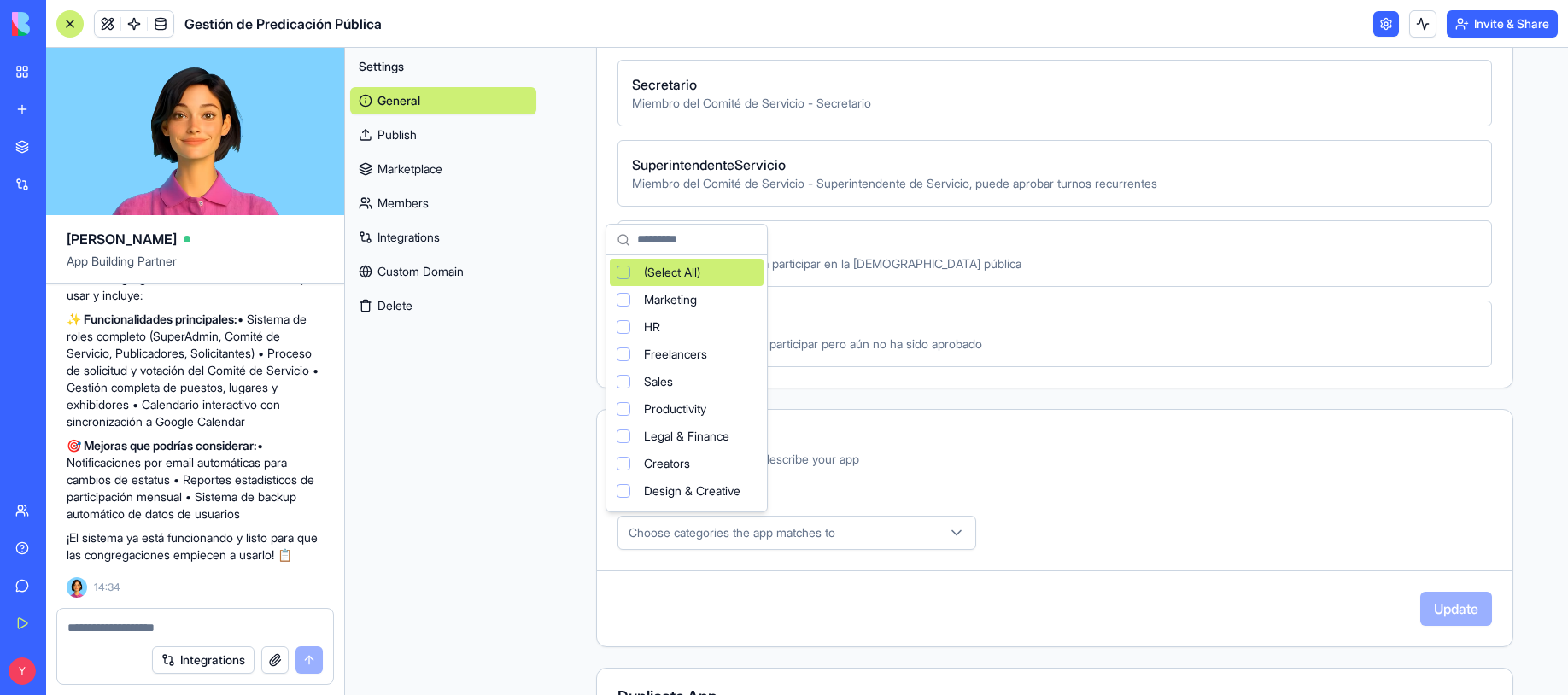
click at [971, 531] on html "BETA My Workspace New app Marketplace Integrations Recent Untitled App AI Logo …" at bounding box center [784, 348] width 1568 height 695
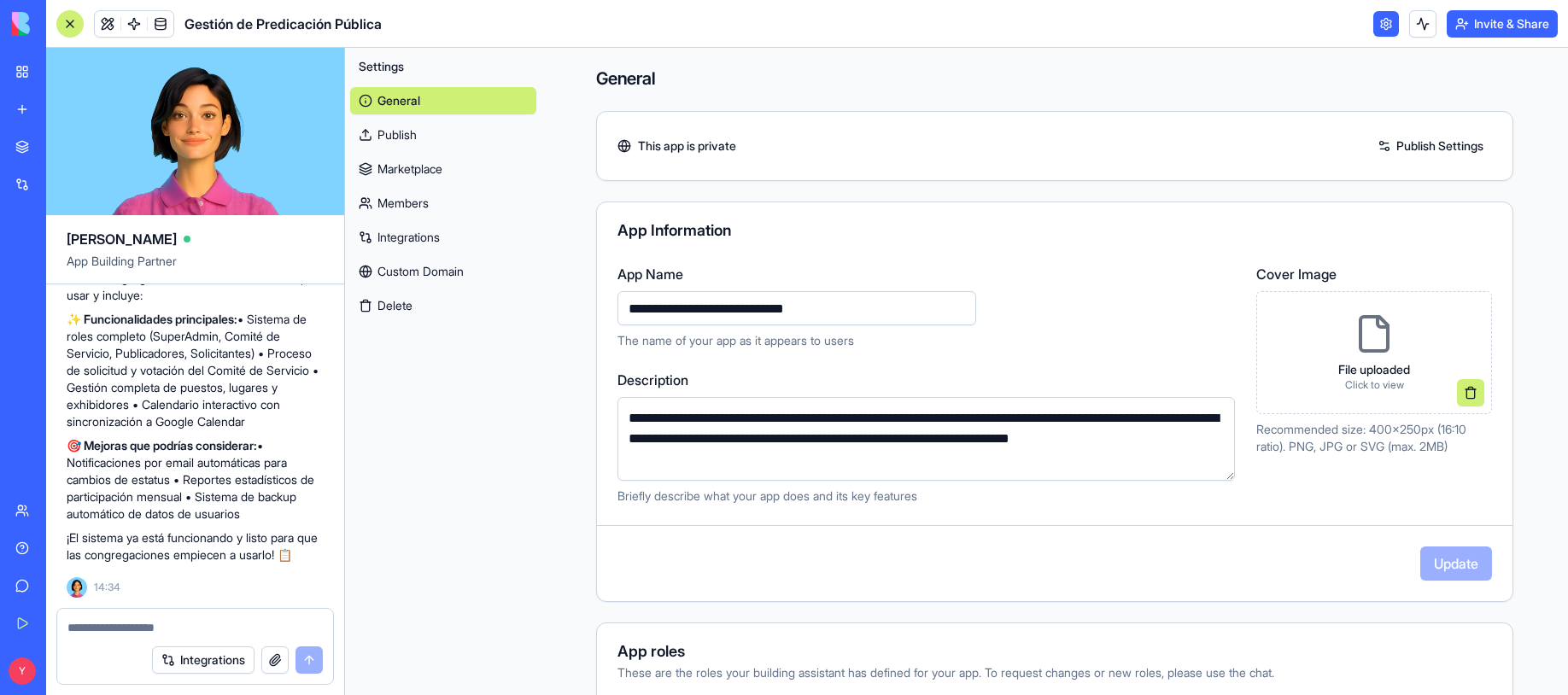
scroll to position [0, 0]
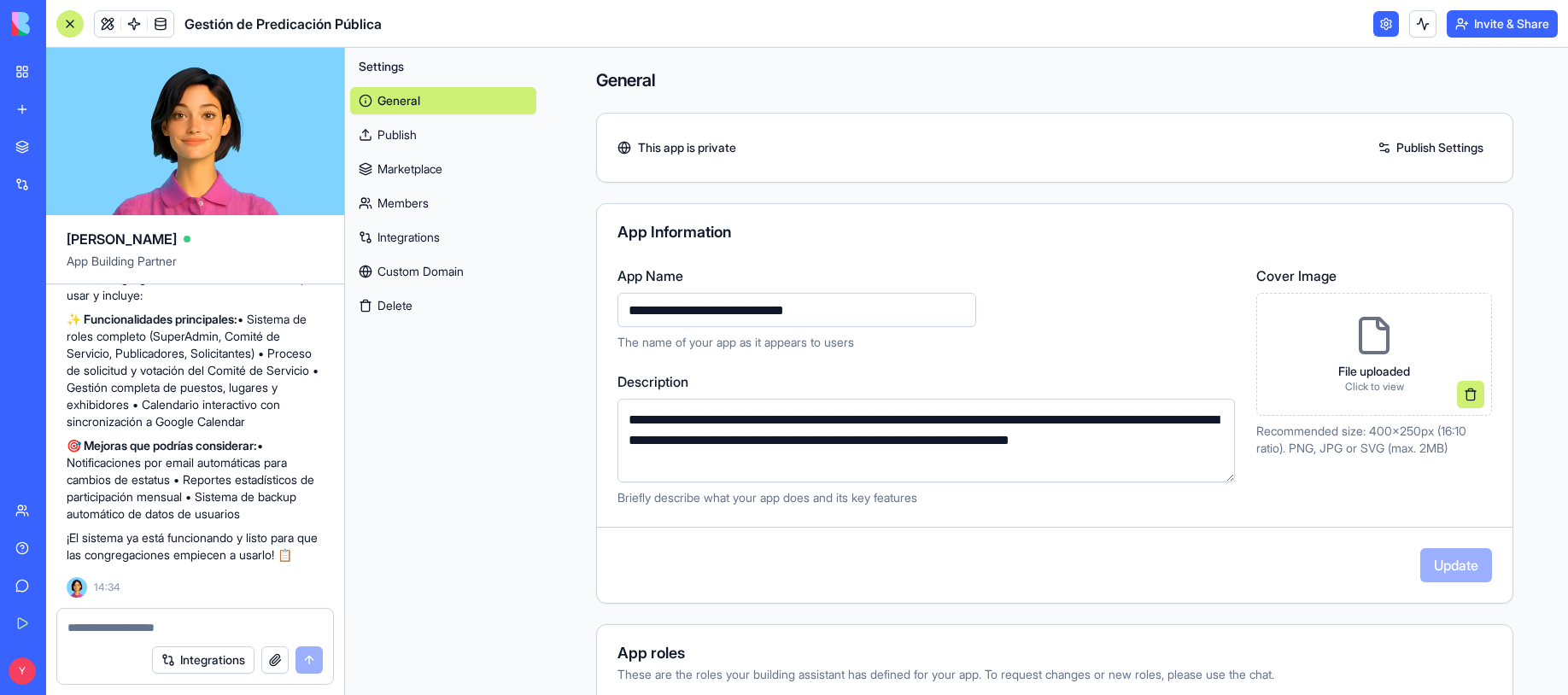
click at [412, 267] on link "Custom Domain" at bounding box center [443, 272] width 186 height 28
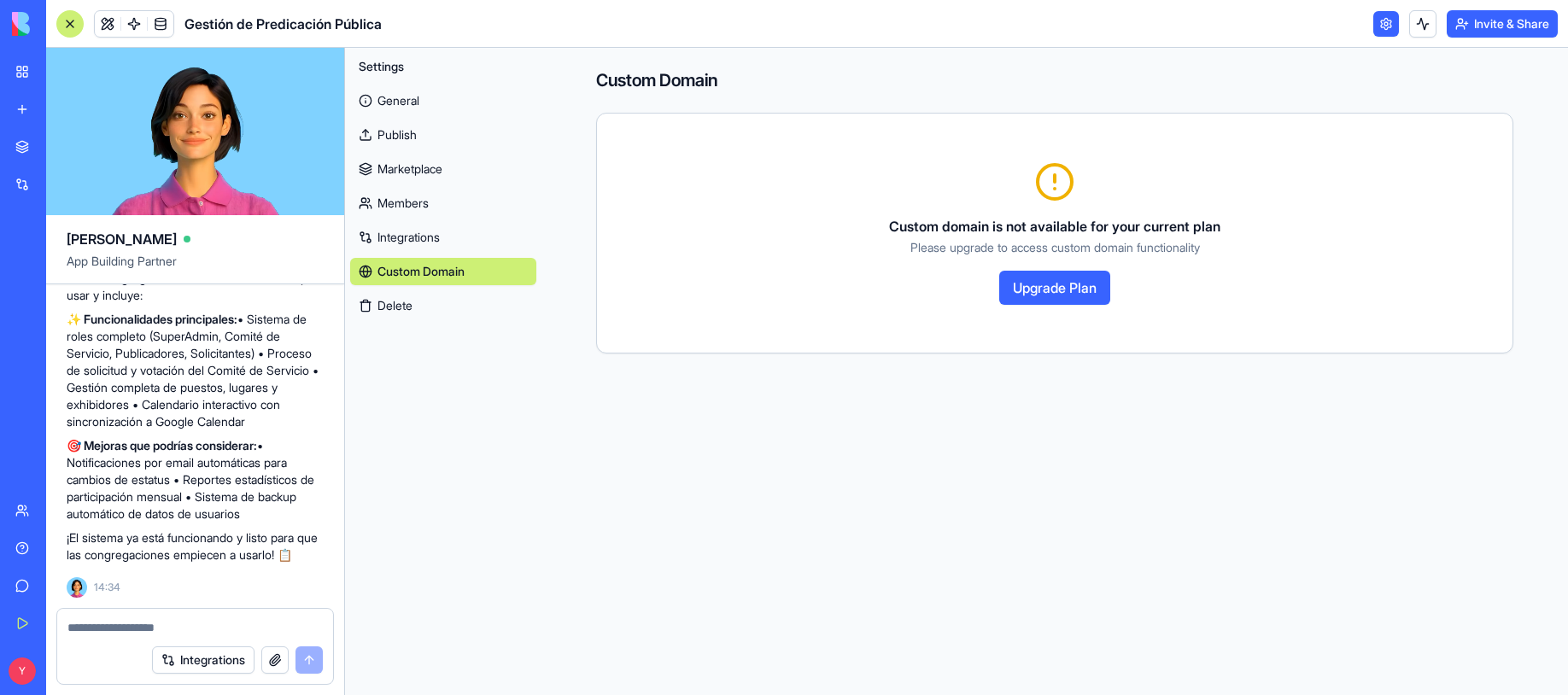
click at [389, 124] on link "Publish" at bounding box center [443, 136] width 186 height 28
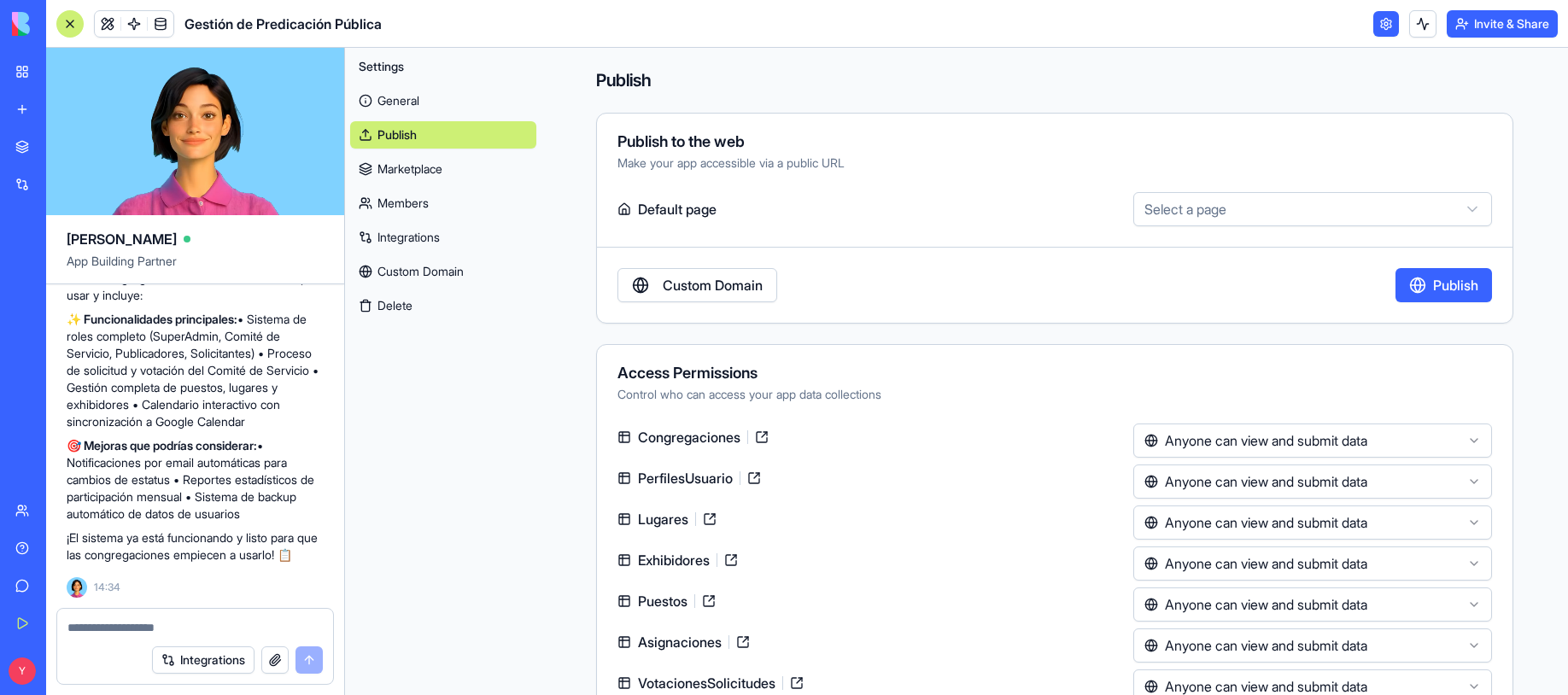
click at [1423, 212] on html "BETA My Workspace New app Marketplace Integrations Recent Untitled App AI Logo …" at bounding box center [784, 348] width 1568 height 695
select select "**********"
click at [1423, 292] on button "Publish" at bounding box center [1444, 285] width 97 height 35
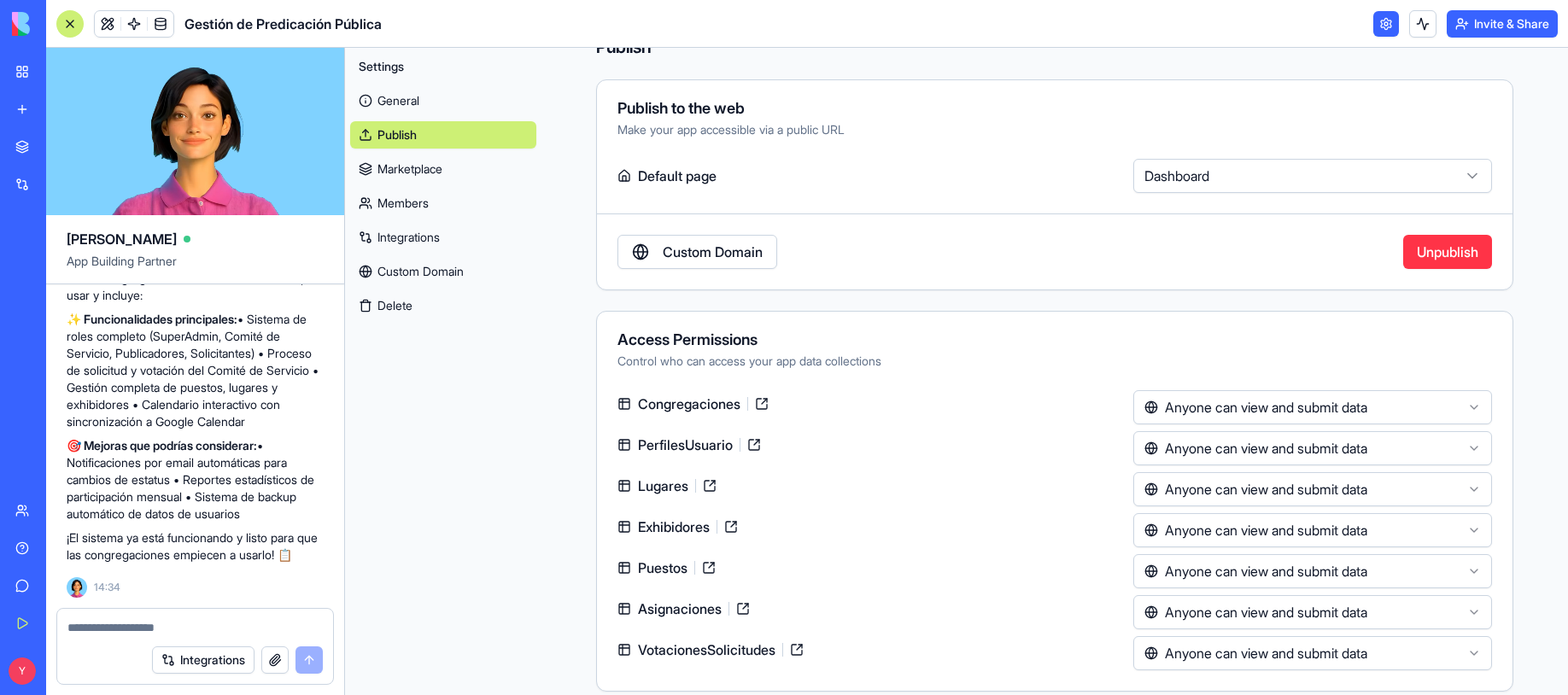
scroll to position [50, 0]
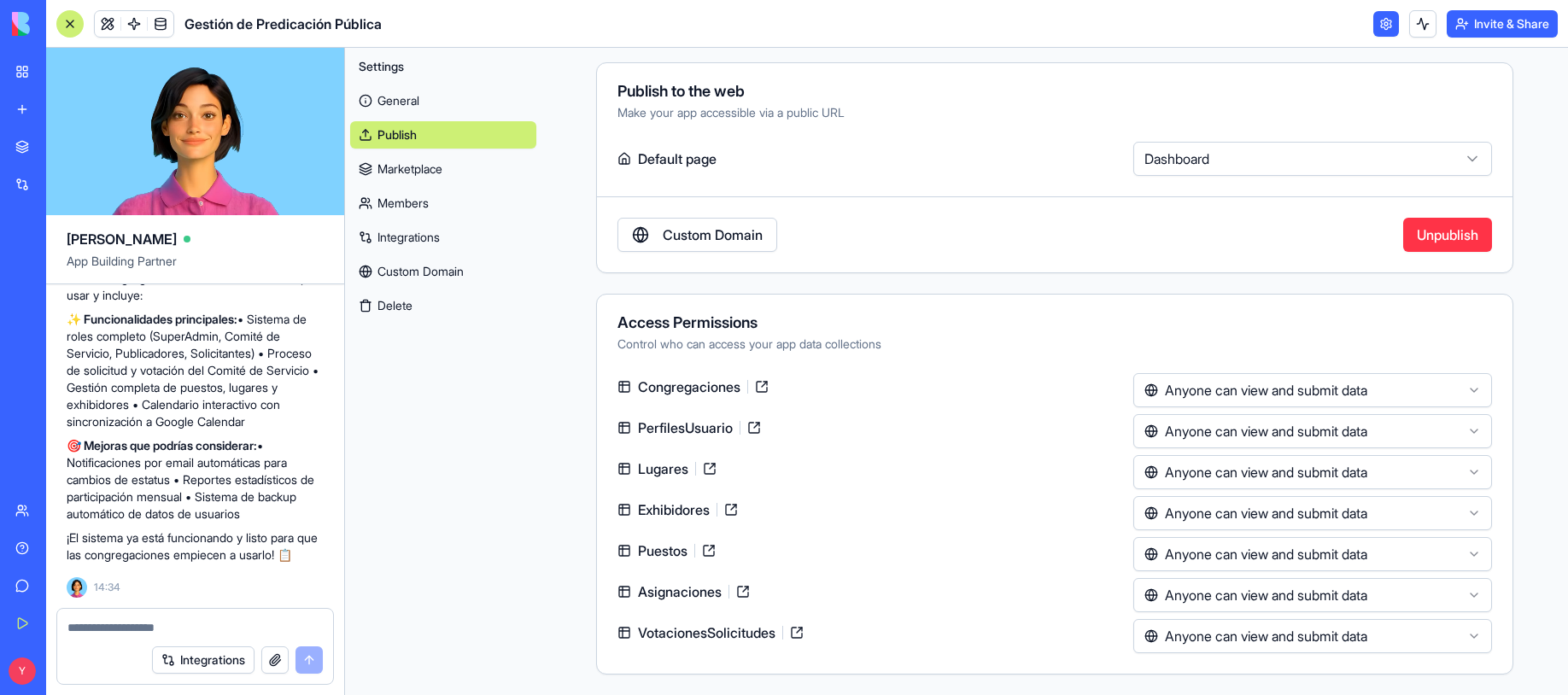
click at [1212, 393] on html "BETA My Workspace New app Marketplace Integrations Recent Untitled App AI Logo …" at bounding box center [784, 348] width 1568 height 695
click at [1234, 356] on html "BETA My Workspace New app Marketplace Integrations Recent Untitled App AI Logo …" at bounding box center [784, 348] width 1568 height 695
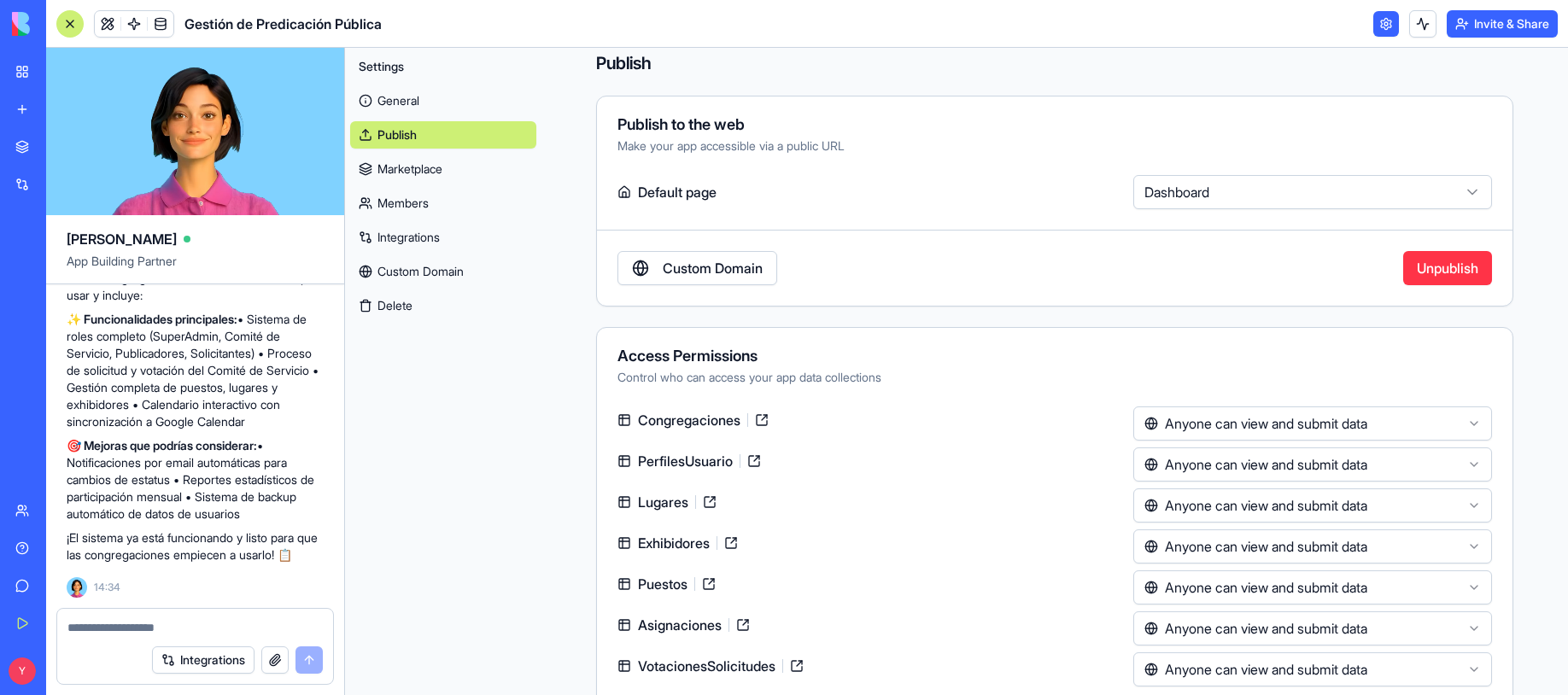
scroll to position [0, 0]
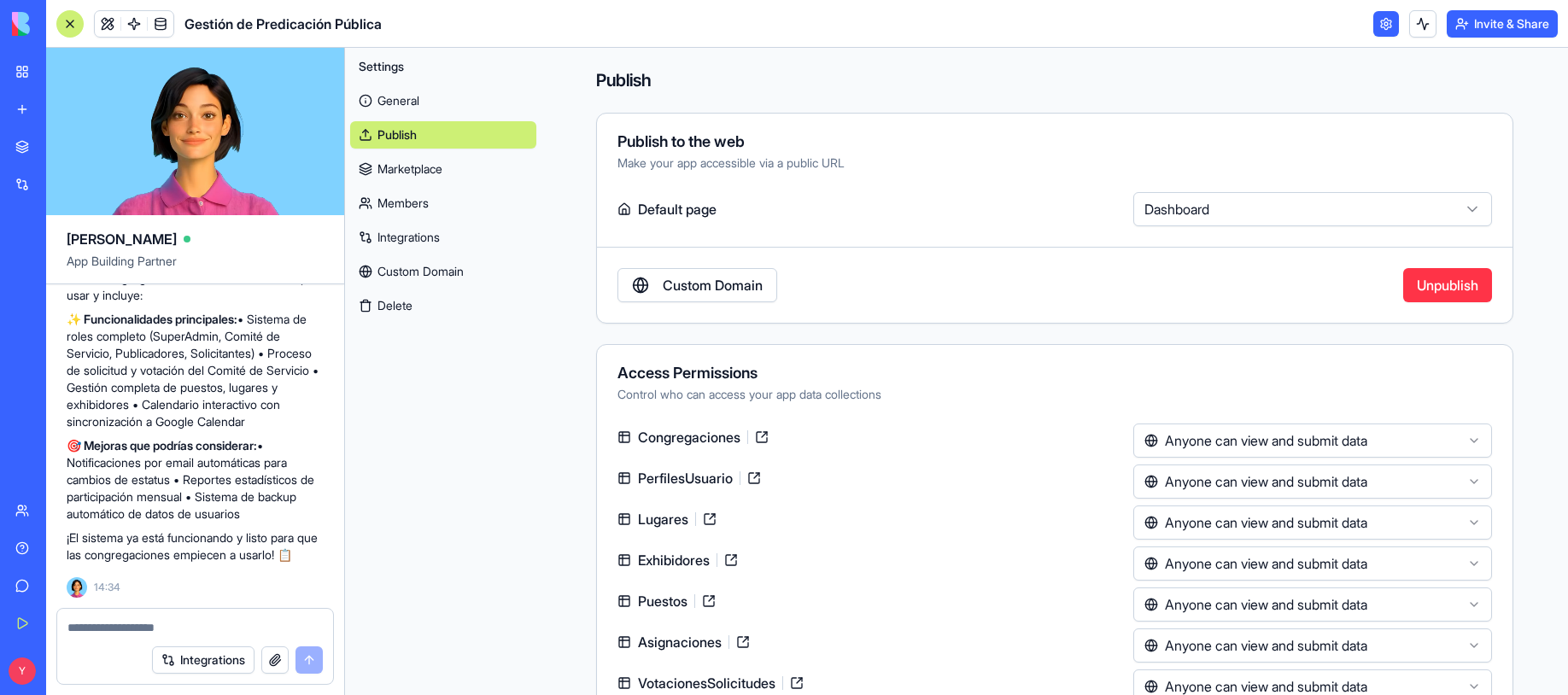
click at [414, 175] on link "Marketplace" at bounding box center [443, 169] width 186 height 28
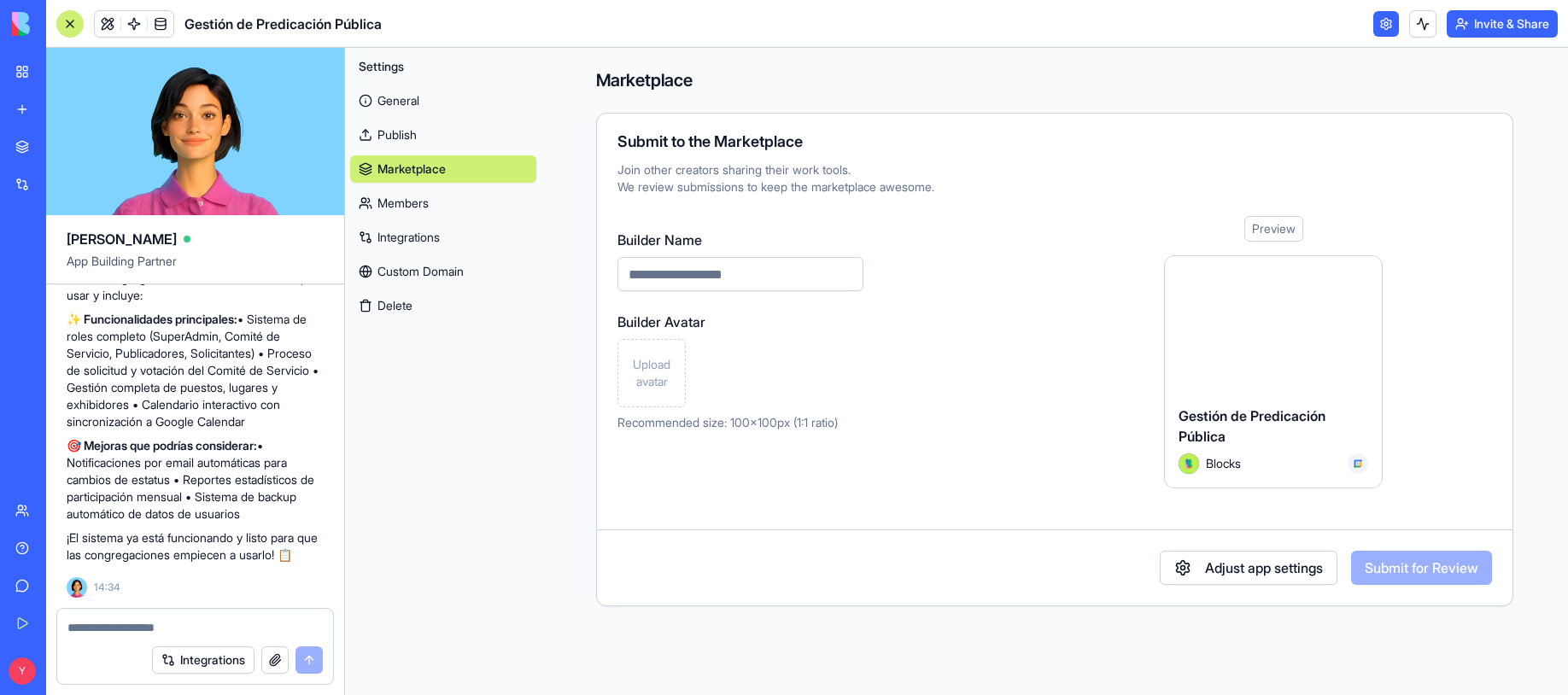
click at [410, 210] on link "Members" at bounding box center [443, 204] width 186 height 28
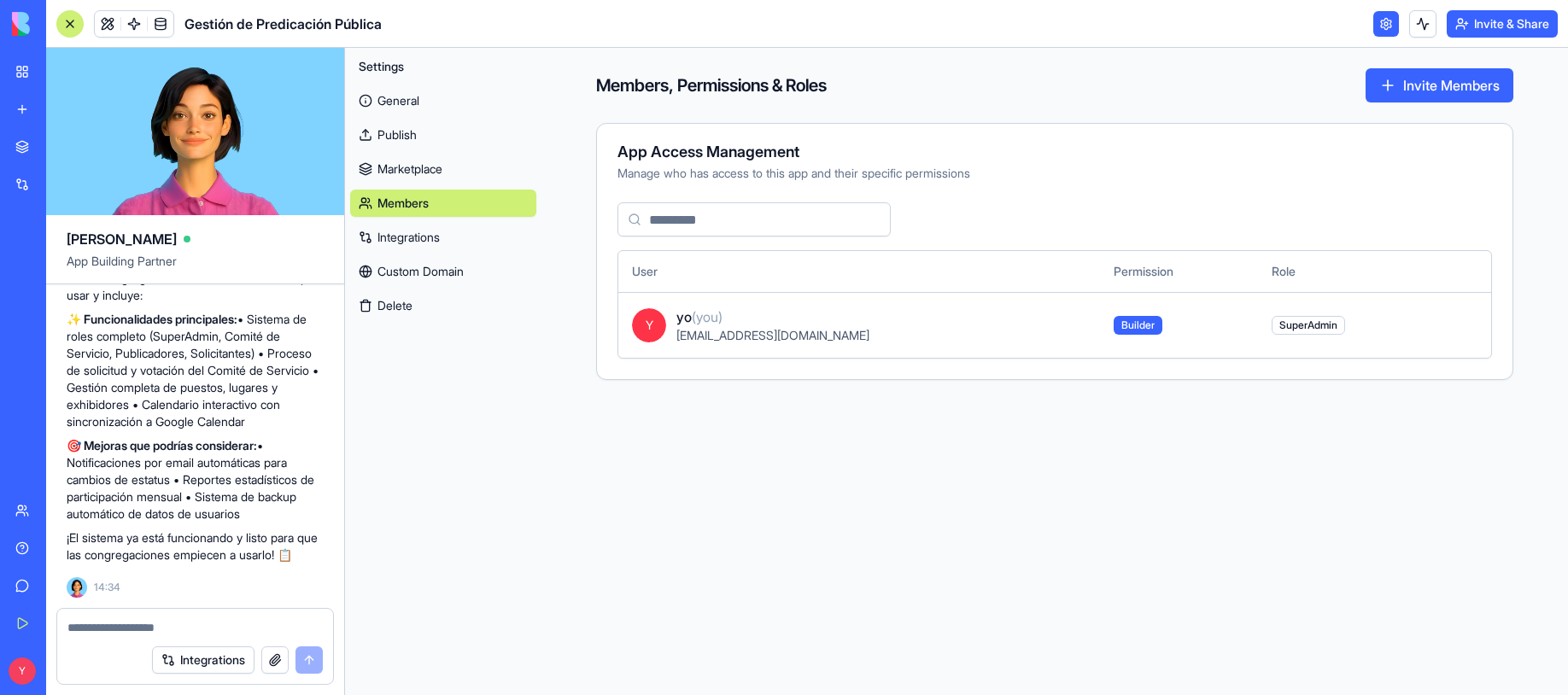
click at [414, 228] on link "Integrations" at bounding box center [443, 238] width 186 height 28
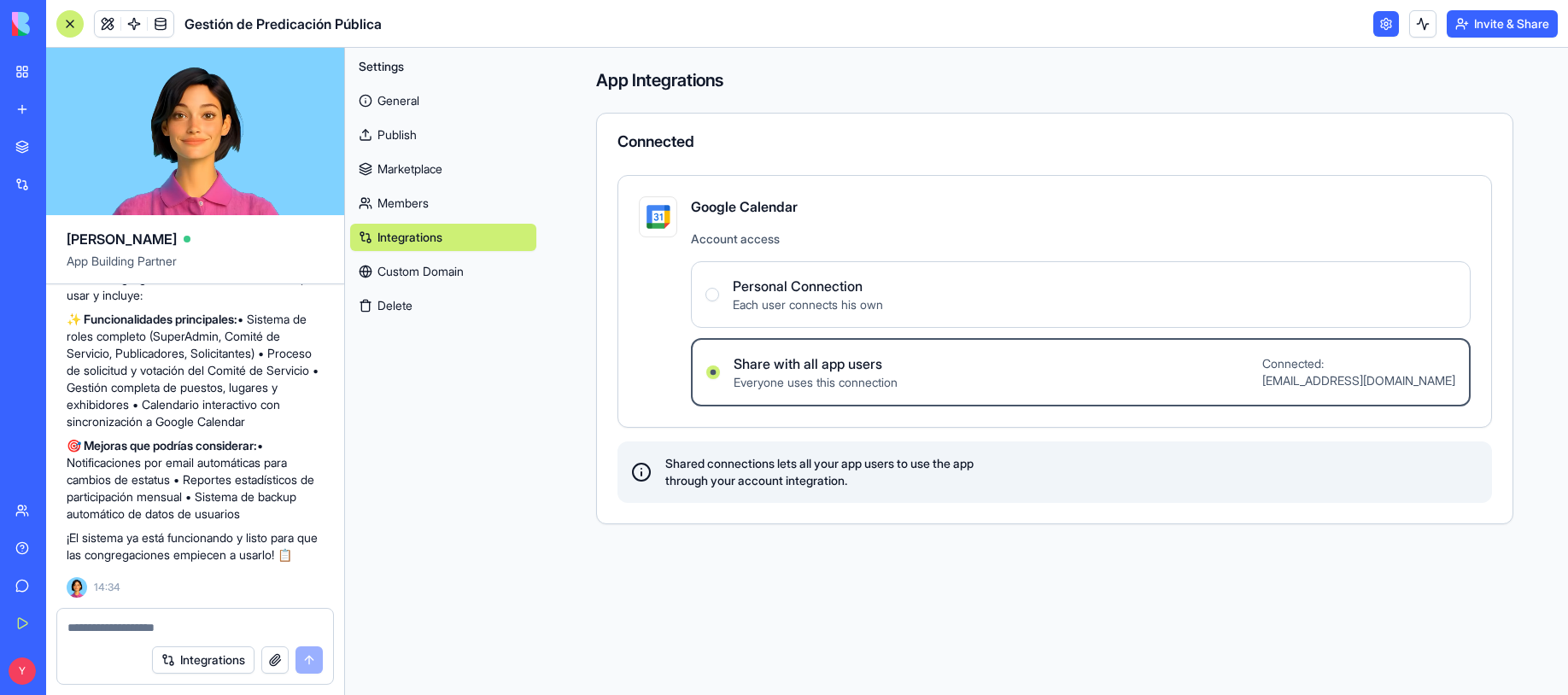
click at [433, 269] on link "Custom Domain" at bounding box center [443, 272] width 186 height 28
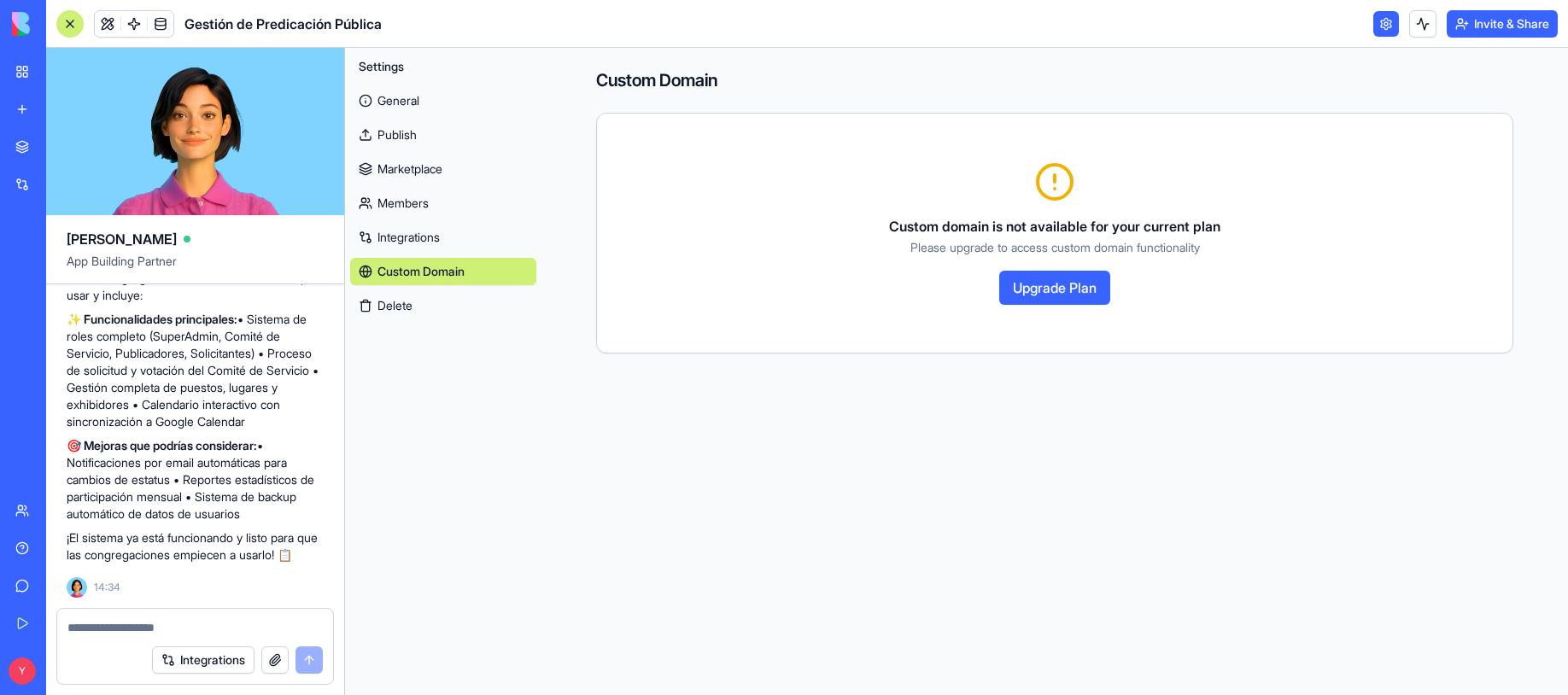
click at [402, 103] on link "General" at bounding box center [443, 101] width 186 height 28
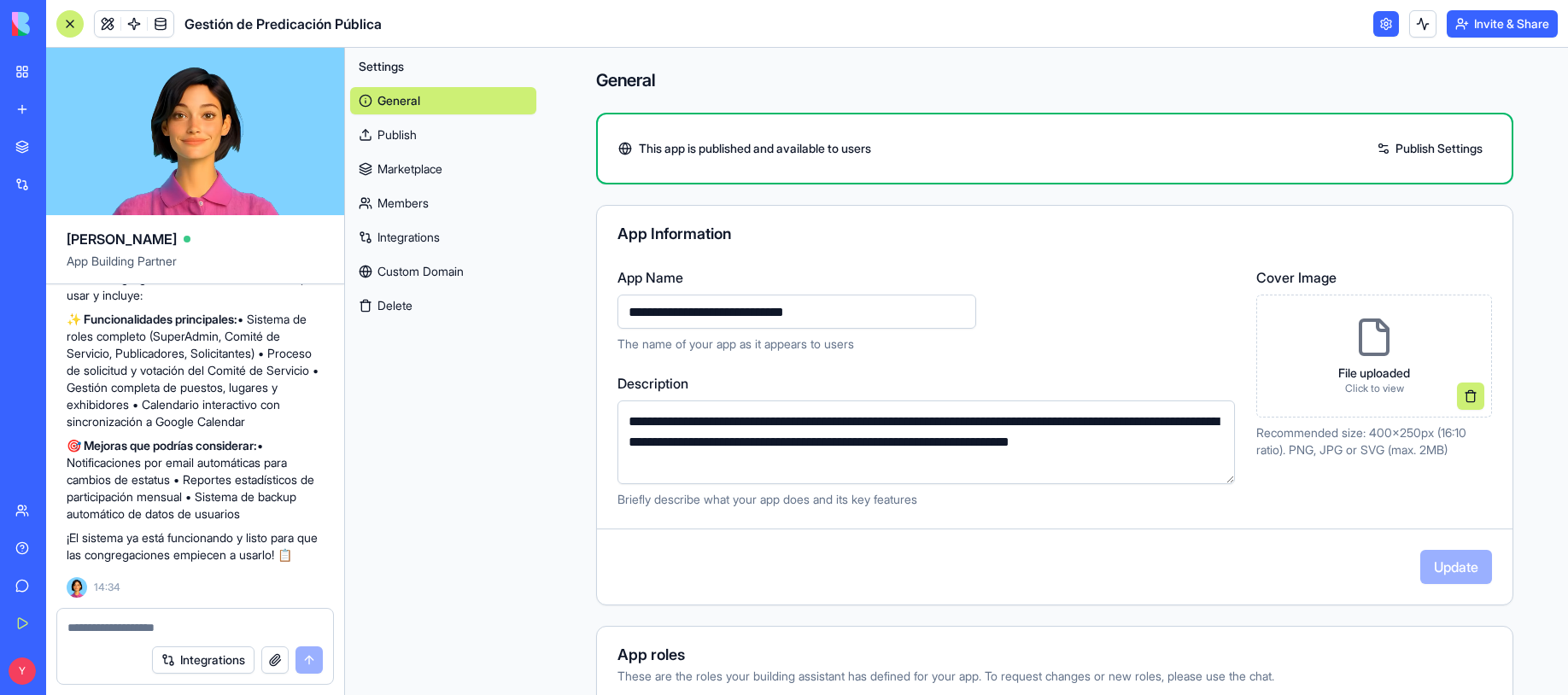
click at [1423, 152] on link "Publish Settings" at bounding box center [1429, 149] width 123 height 28
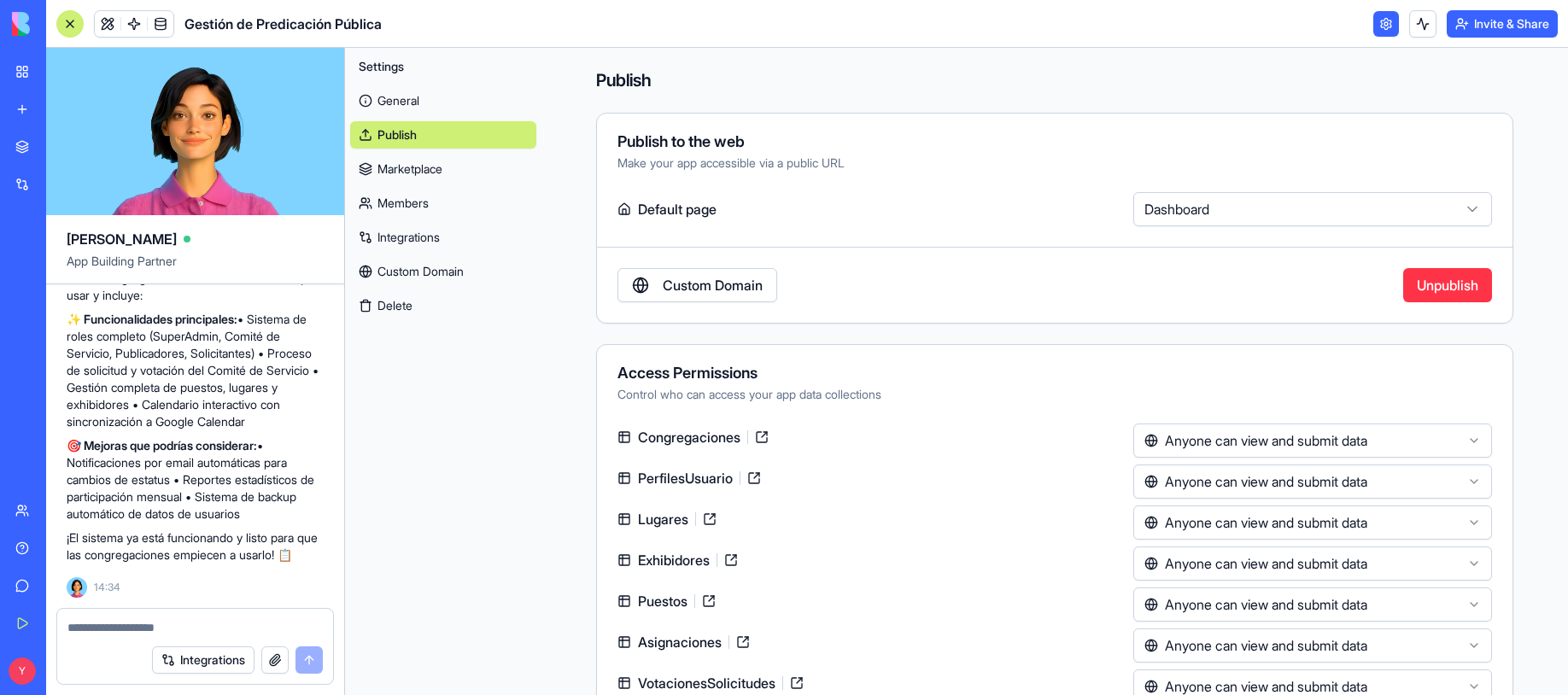
click at [1423, 27] on button "Invite & Share" at bounding box center [1503, 24] width 111 height 28
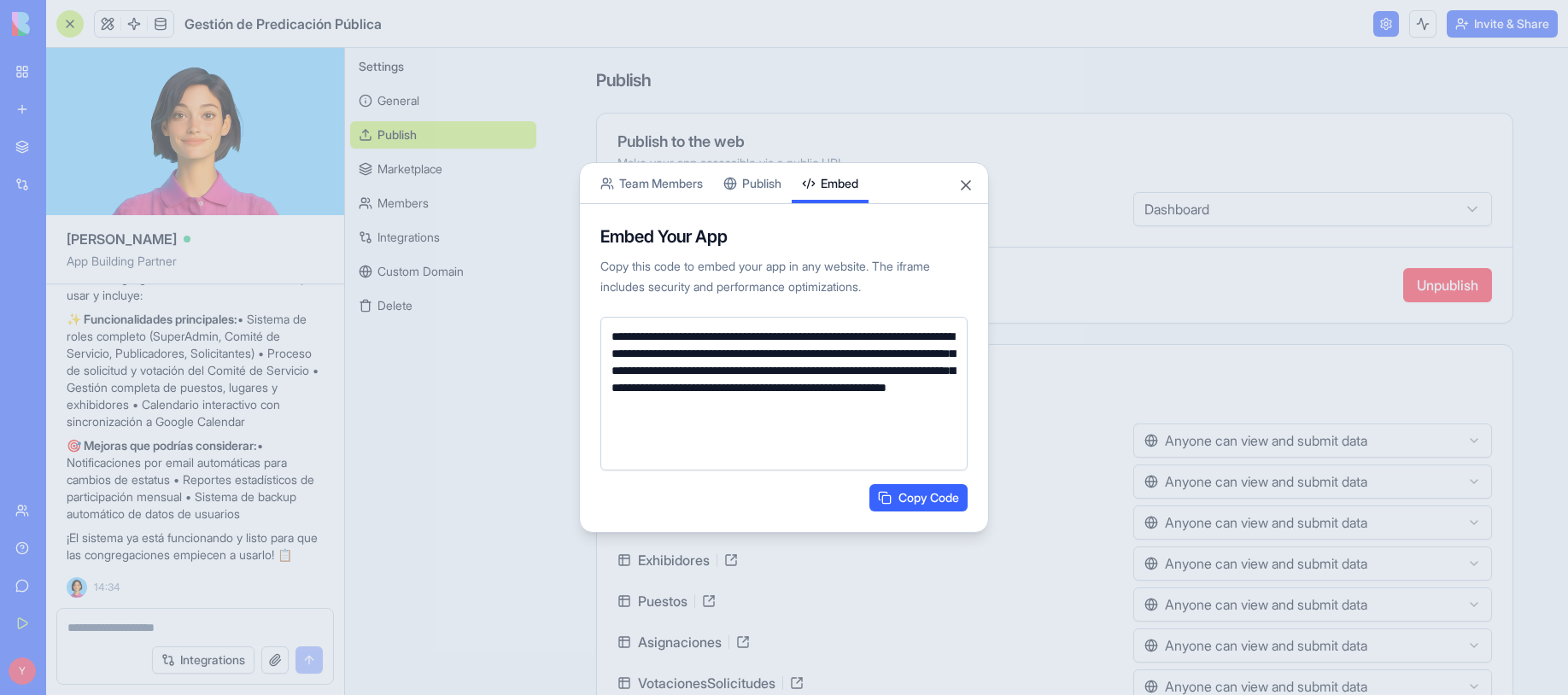
click at [651, 181] on button "Team Members" at bounding box center [651, 183] width 123 height 41
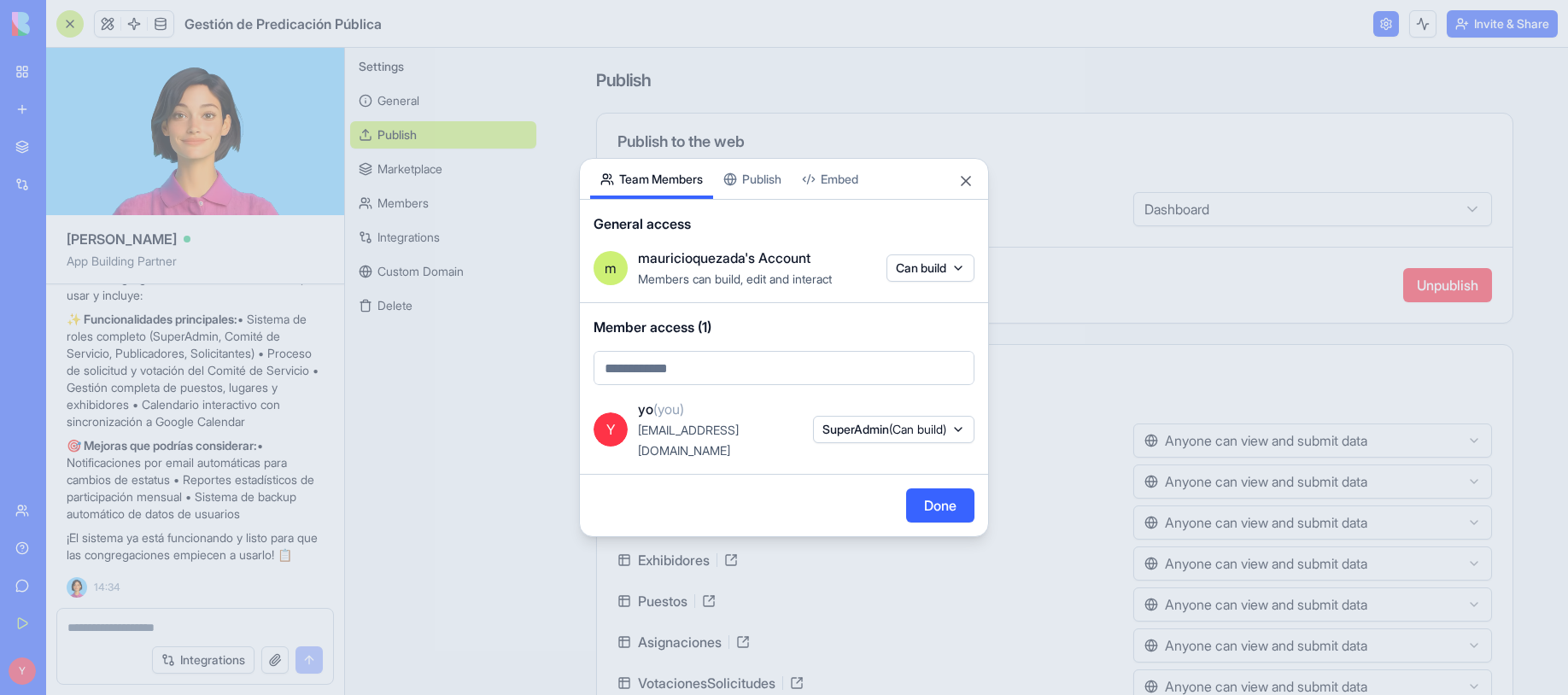
click at [747, 196] on div "Share App Team Members Publish Embed General access m mauricioquezada's Account…" at bounding box center [784, 348] width 410 height 379
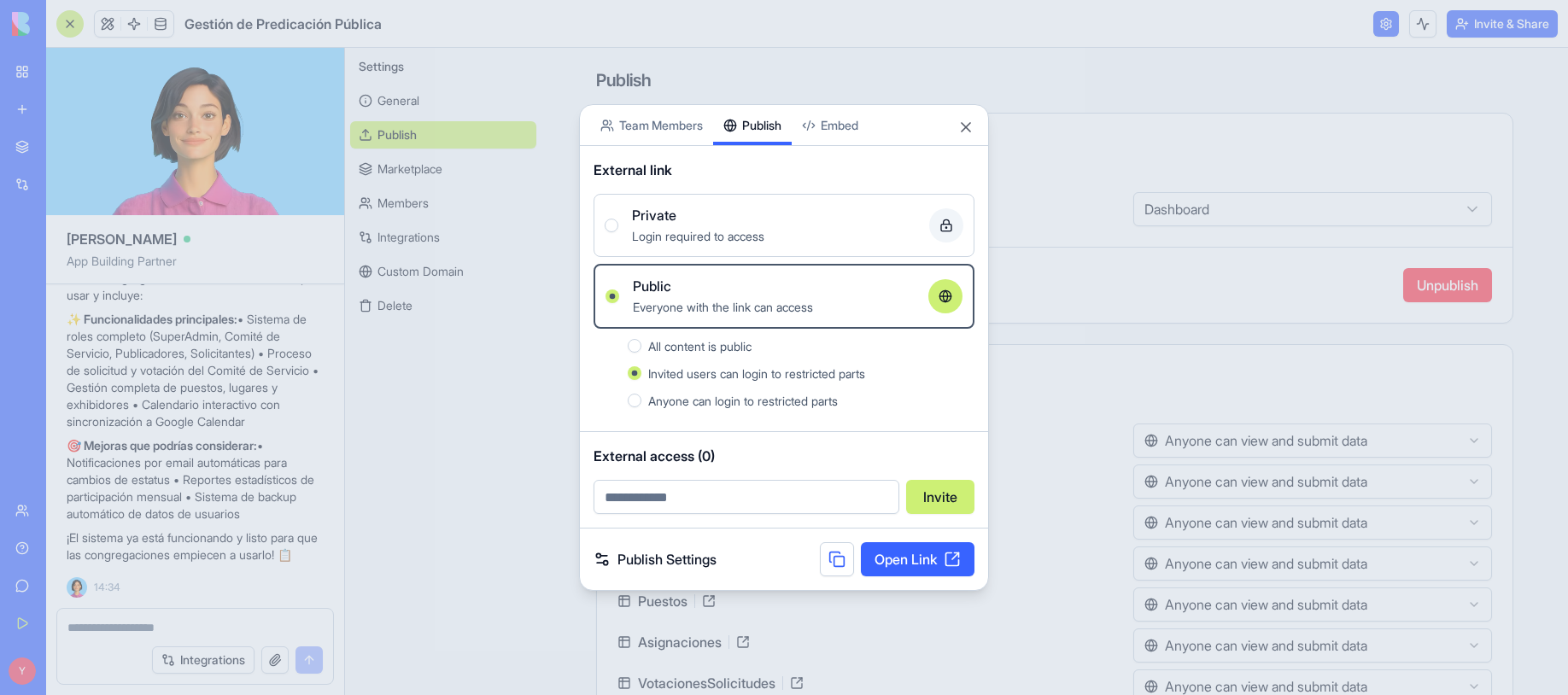
click at [887, 552] on link "Open Link" at bounding box center [918, 559] width 114 height 35
click at [950, 135] on div "Share App Team Members Publish Embed" at bounding box center [784, 125] width 408 height 41
click at [965, 123] on button "Close" at bounding box center [965, 127] width 17 height 17
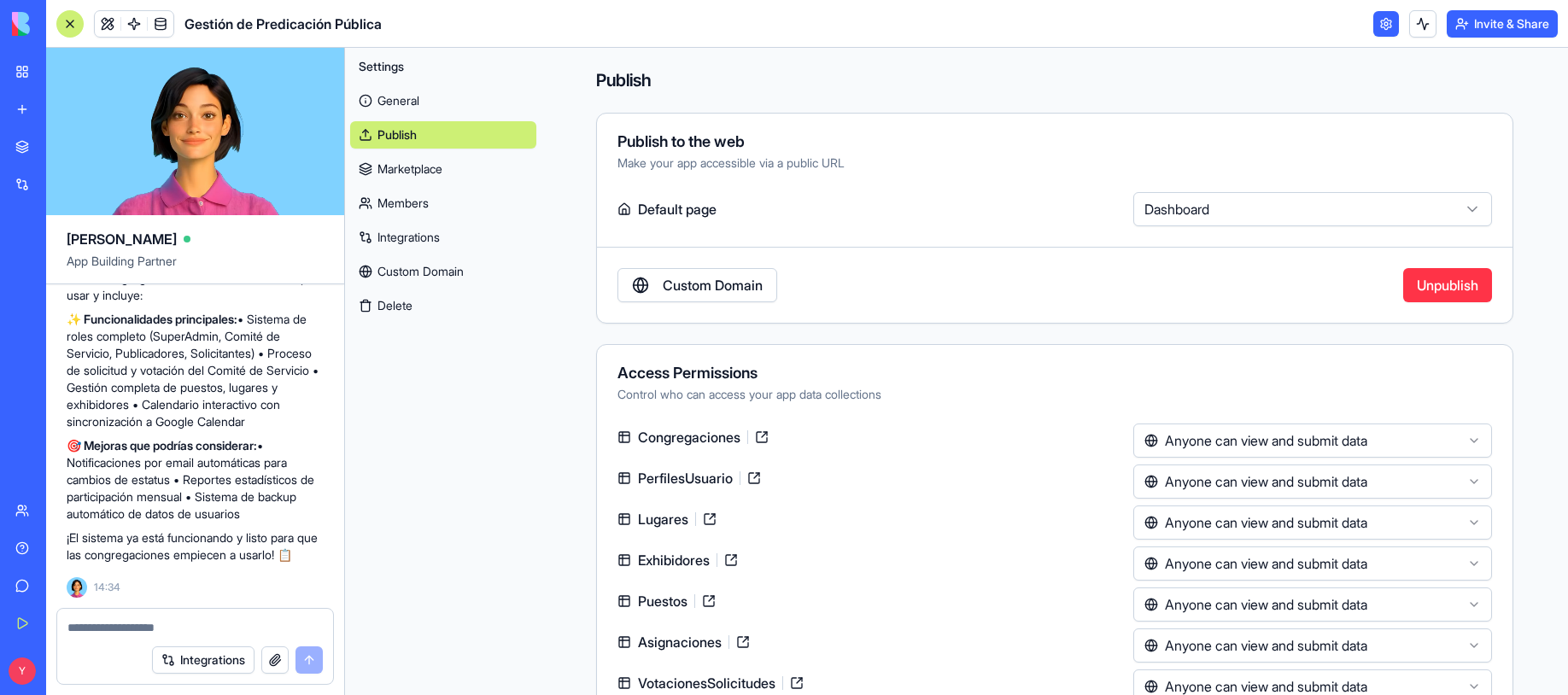
click at [380, 103] on link "General" at bounding box center [443, 101] width 186 height 28
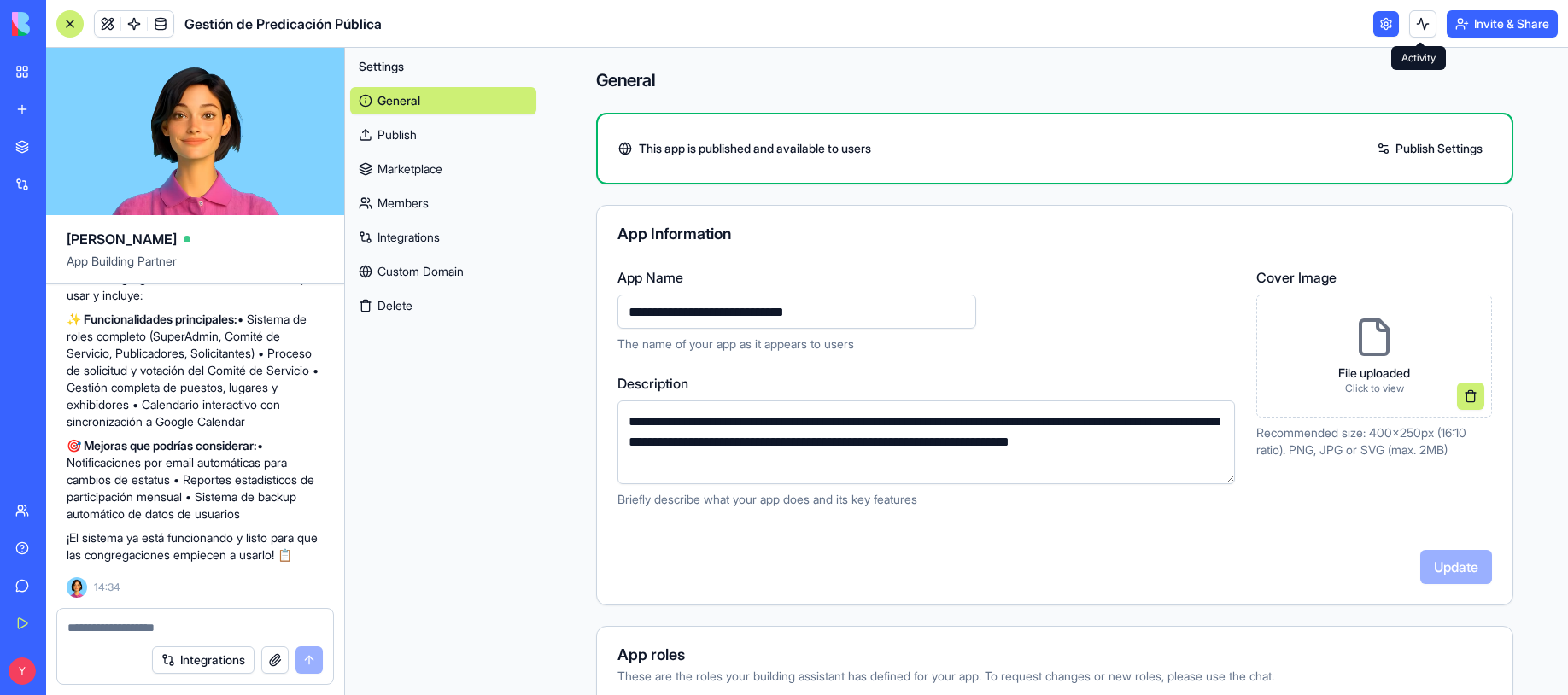
click at [1422, 22] on button at bounding box center [1423, 24] width 28 height 28
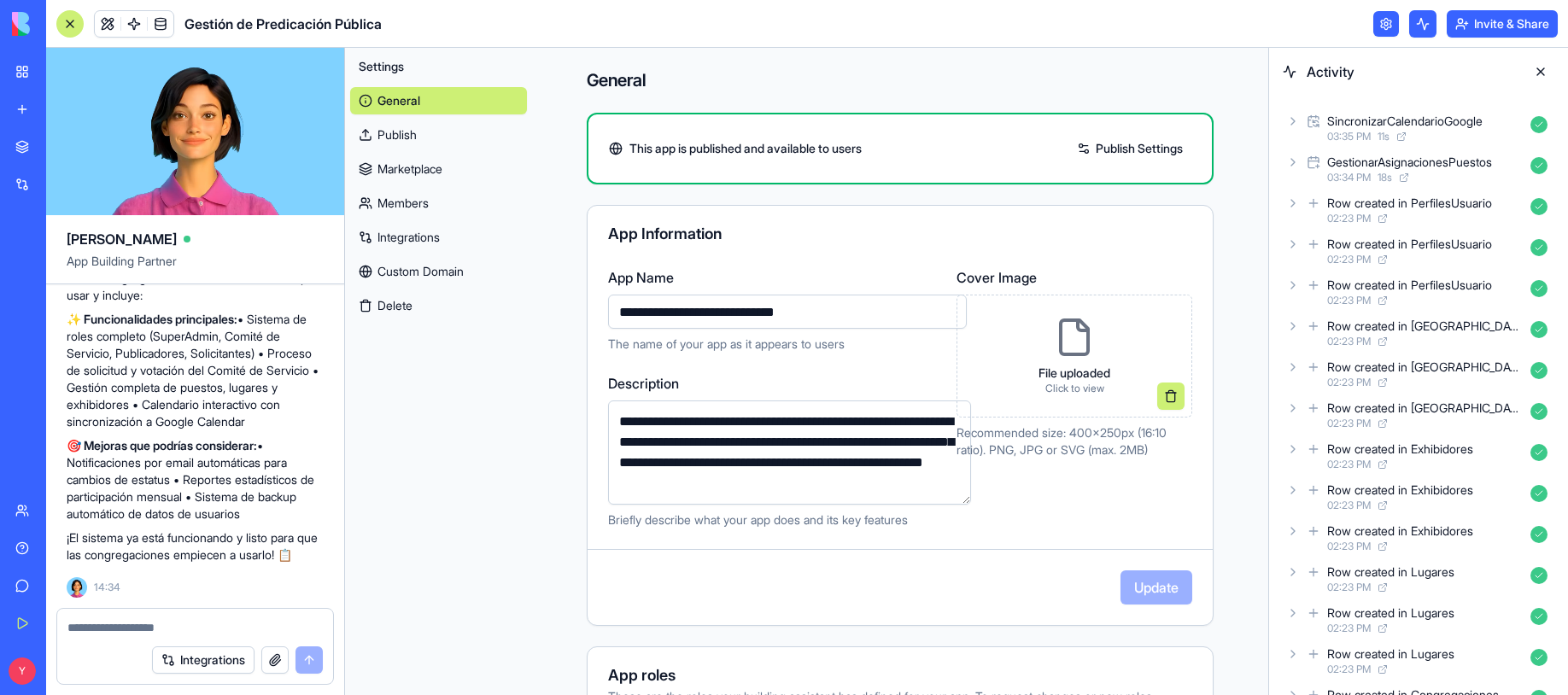
click at [1422, 22] on button at bounding box center [1423, 24] width 28 height 28
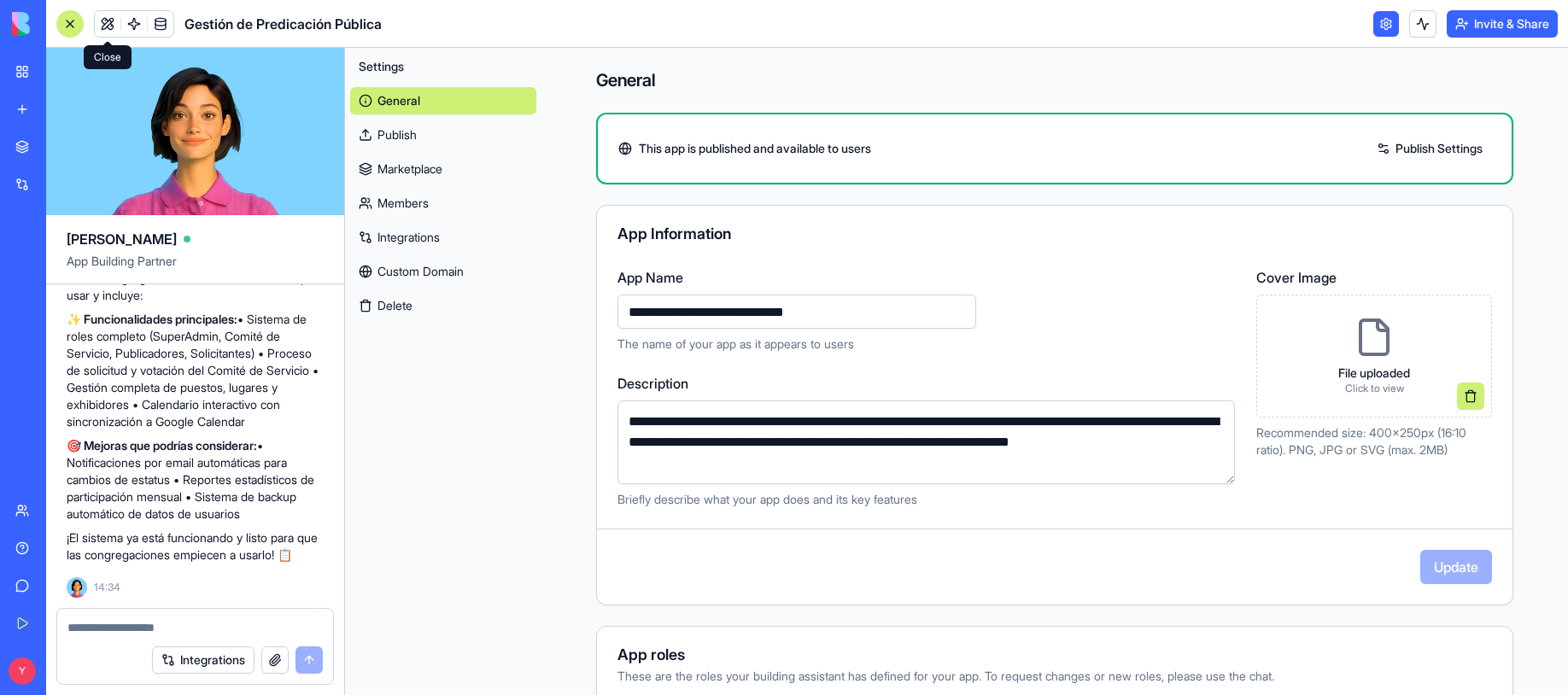
click at [103, 24] on link at bounding box center [108, 24] width 26 height 26
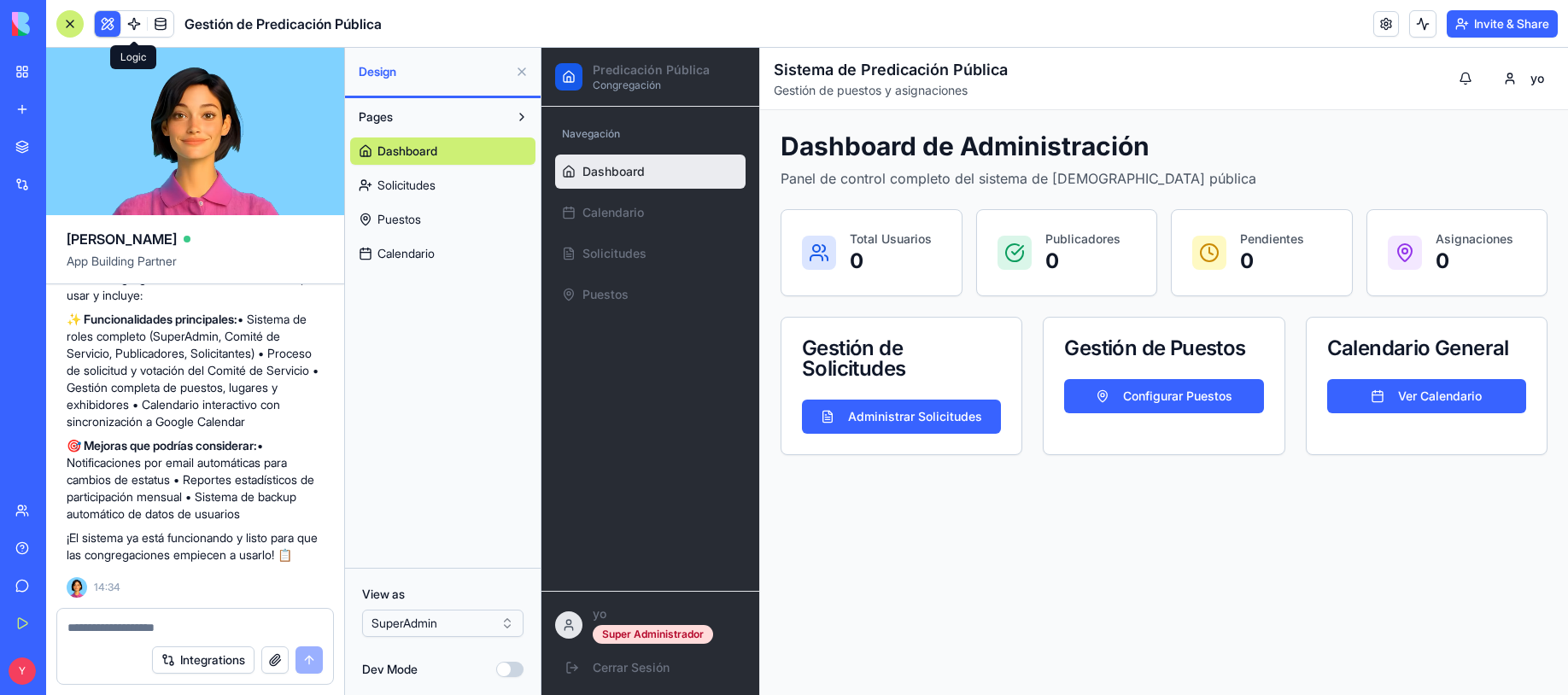
click at [135, 21] on span at bounding box center [134, 24] width 48 height 48
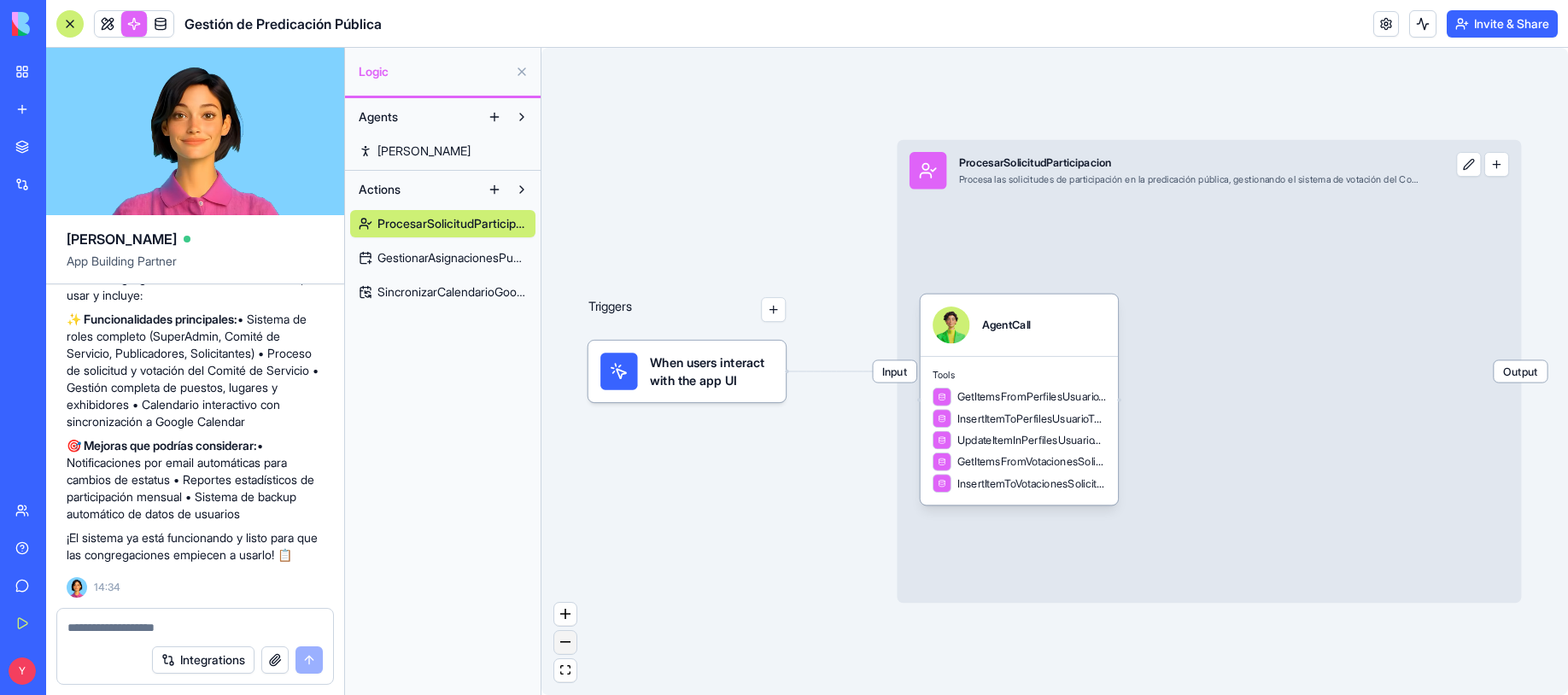
click at [566, 650] on button "zoom out" at bounding box center [565, 643] width 22 height 23
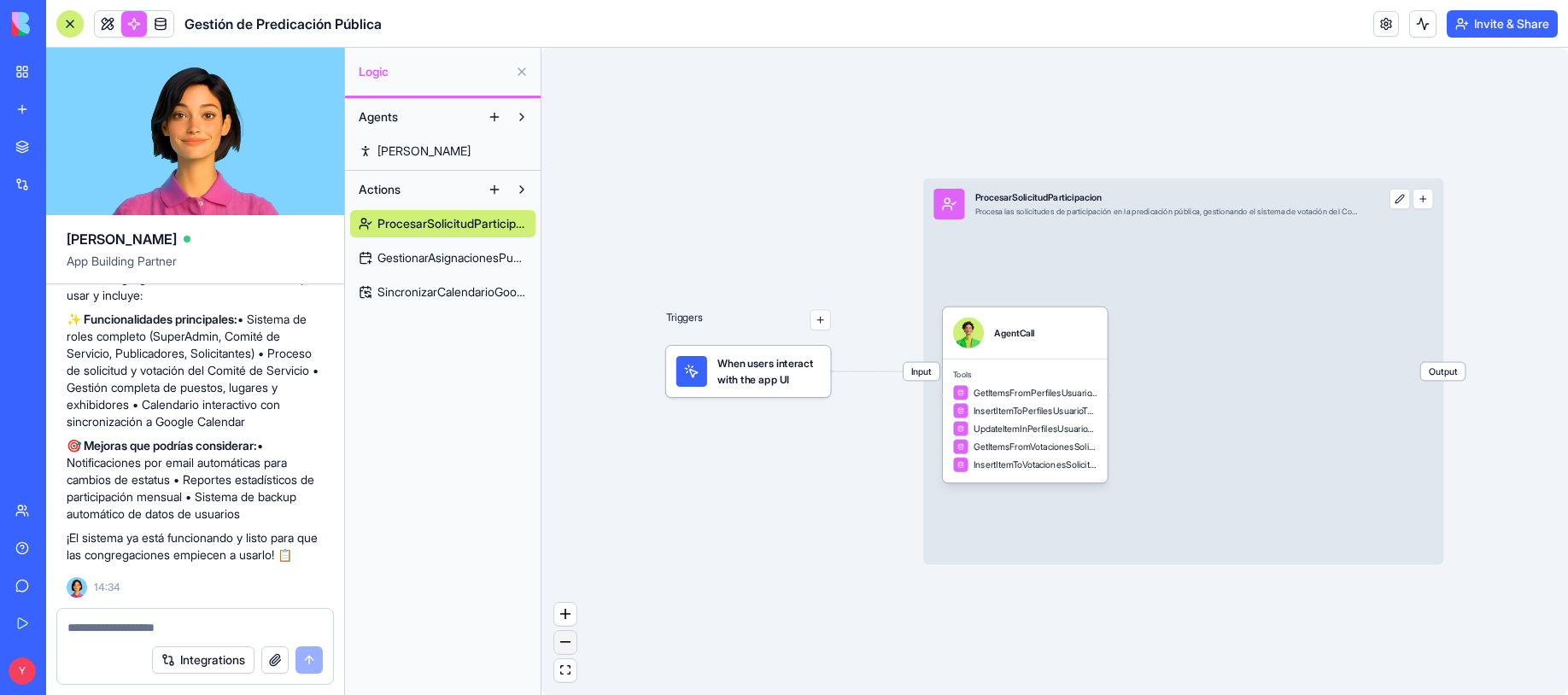
click at [566, 650] on button "zoom out" at bounding box center [565, 643] width 22 height 23
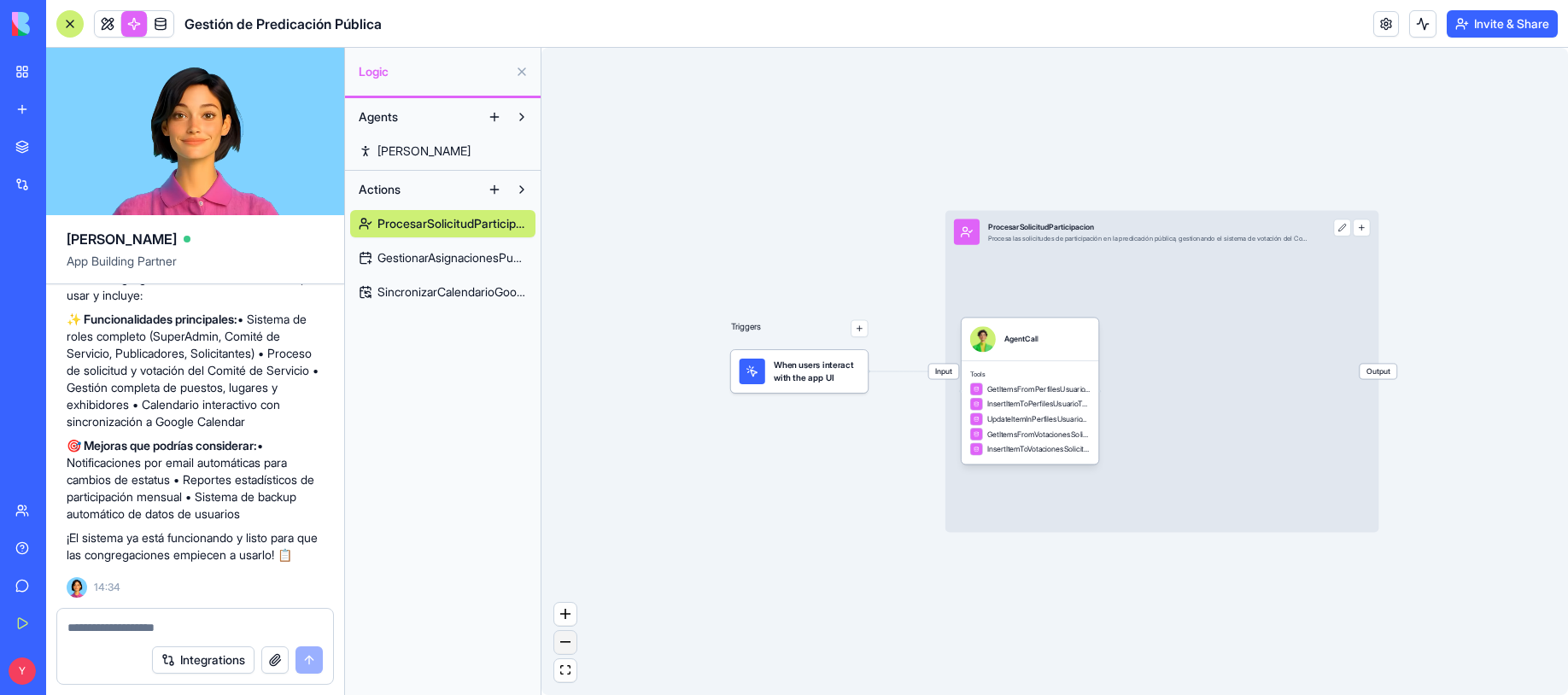
click at [566, 650] on button "zoom out" at bounding box center [565, 643] width 22 height 23
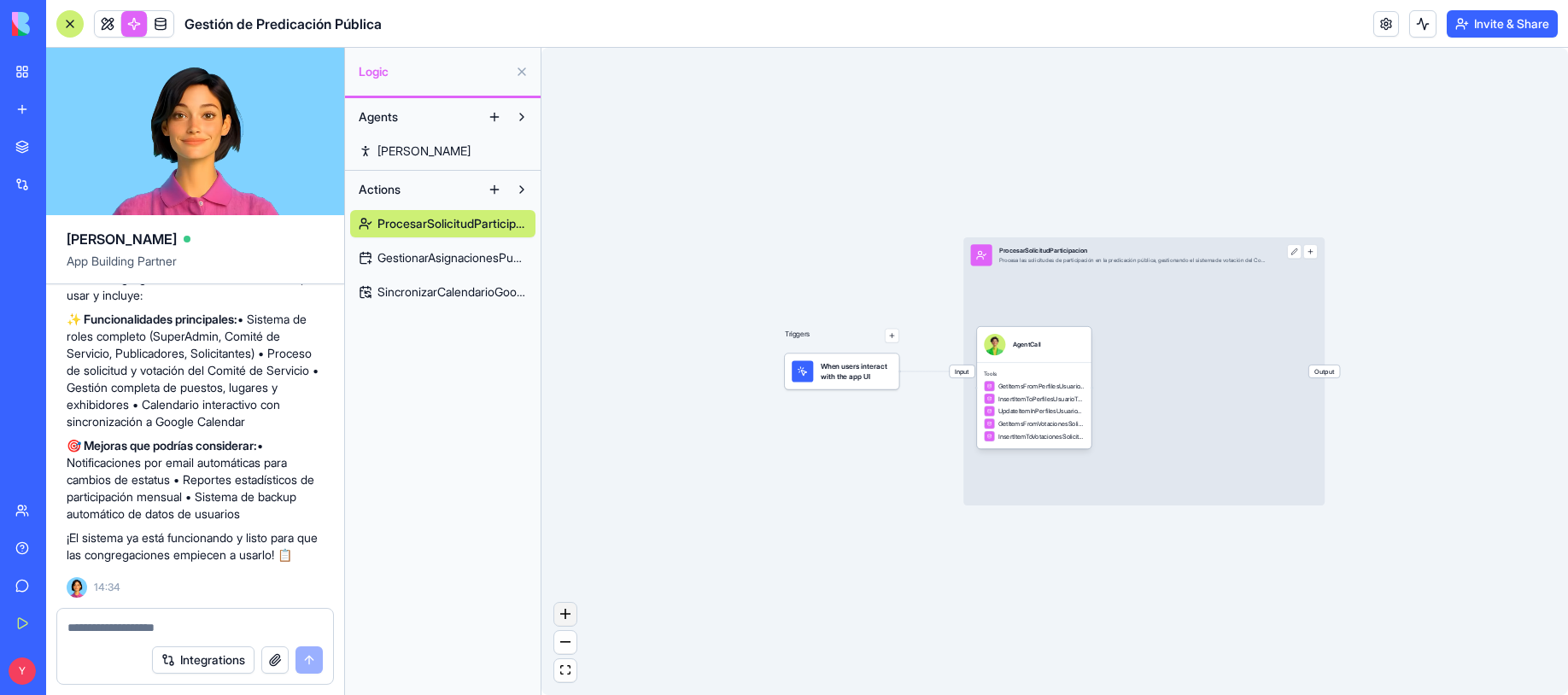
click at [563, 615] on icon "zoom in" at bounding box center [565, 614] width 10 height 10
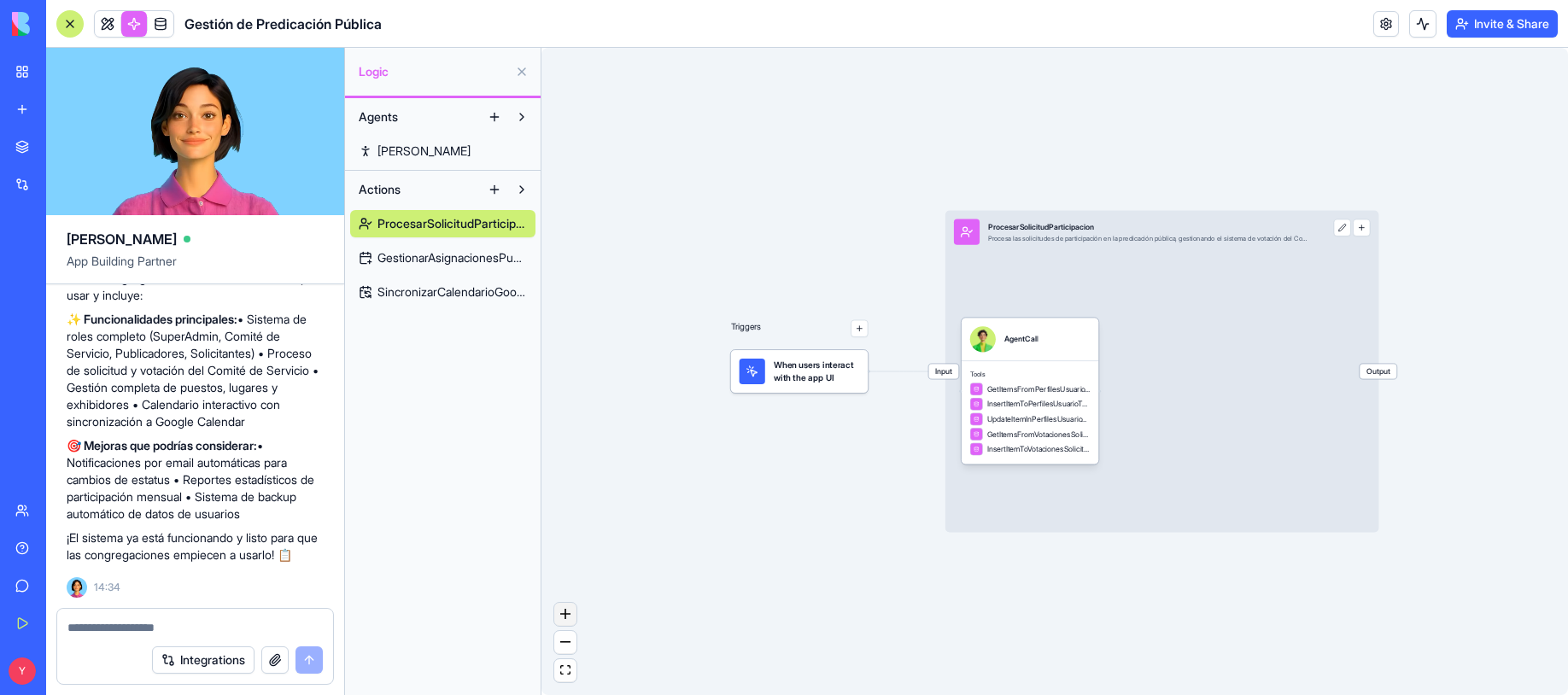
click at [563, 615] on icon "zoom in" at bounding box center [565, 614] width 10 height 10
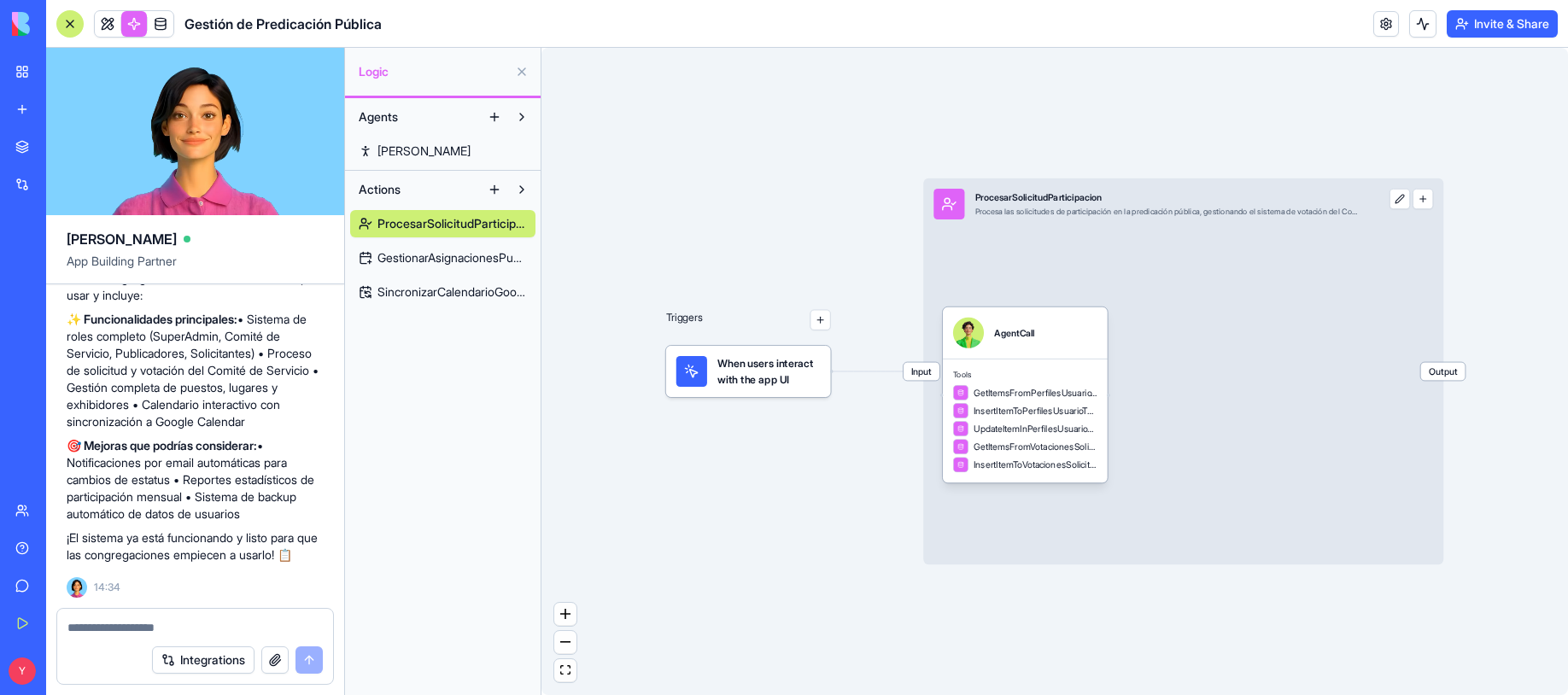
click at [790, 377] on span "When users interact with the app UI" at bounding box center [769, 371] width 103 height 31
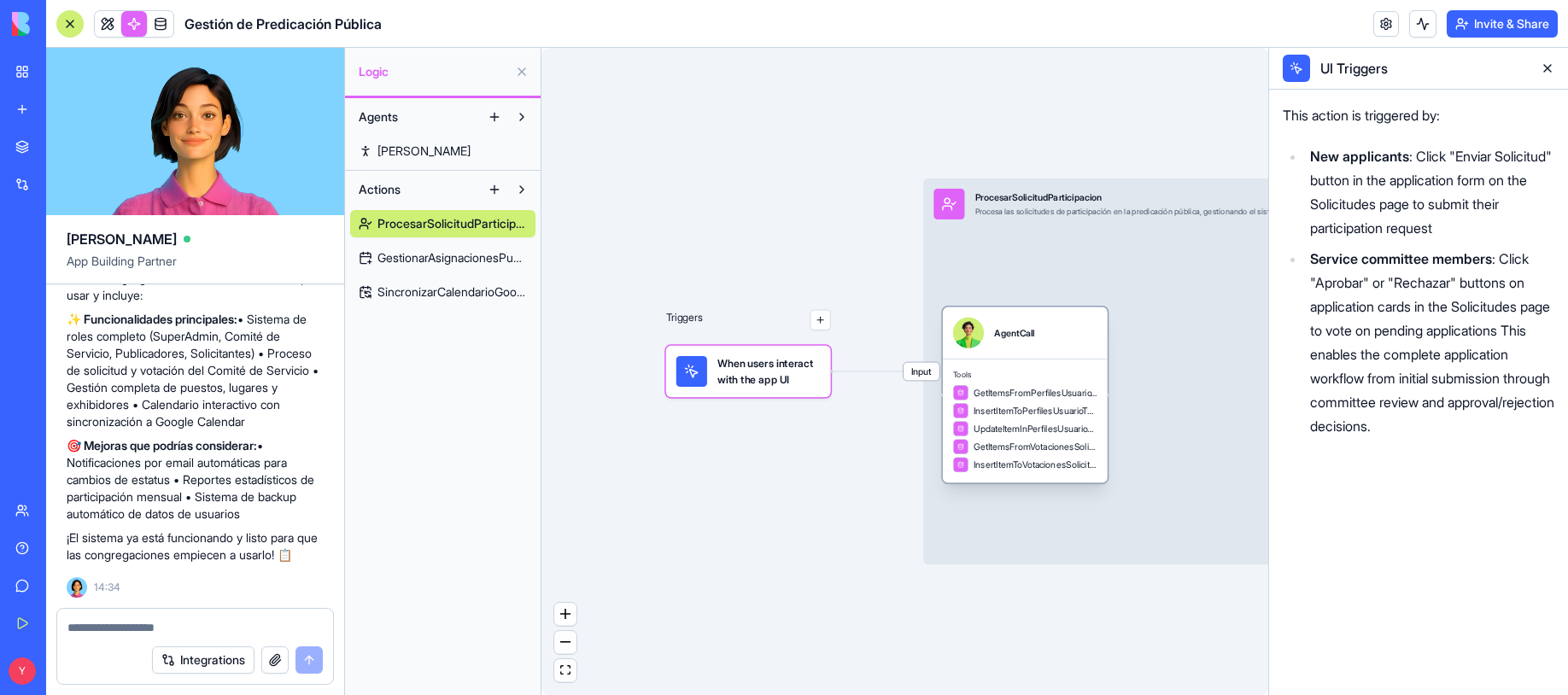
click at [1053, 367] on div "Tools GetItemsFromPerfilesUsuarioTable InsertItemToPerfilesUsuarioTable UpdateI…" at bounding box center [1026, 420] width 165 height 124
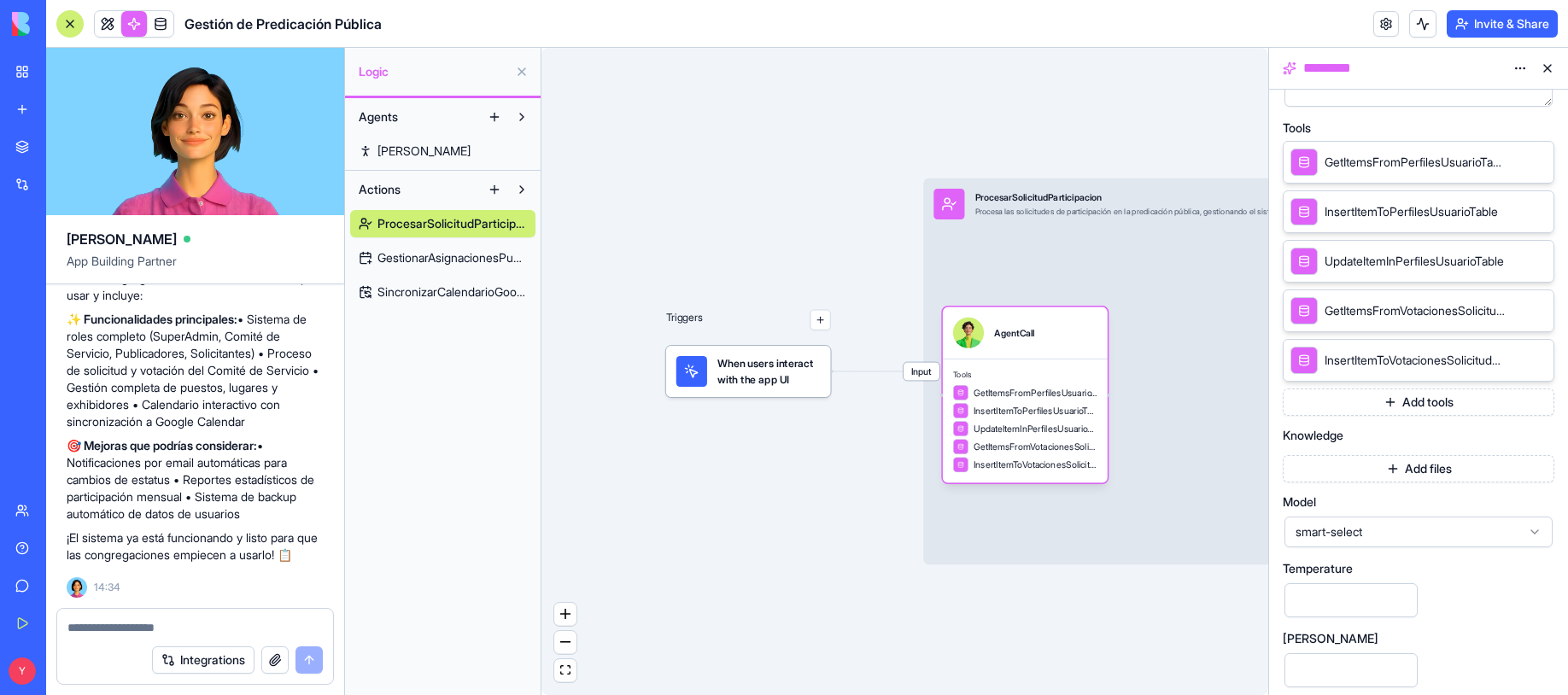
scroll to position [416, 0]
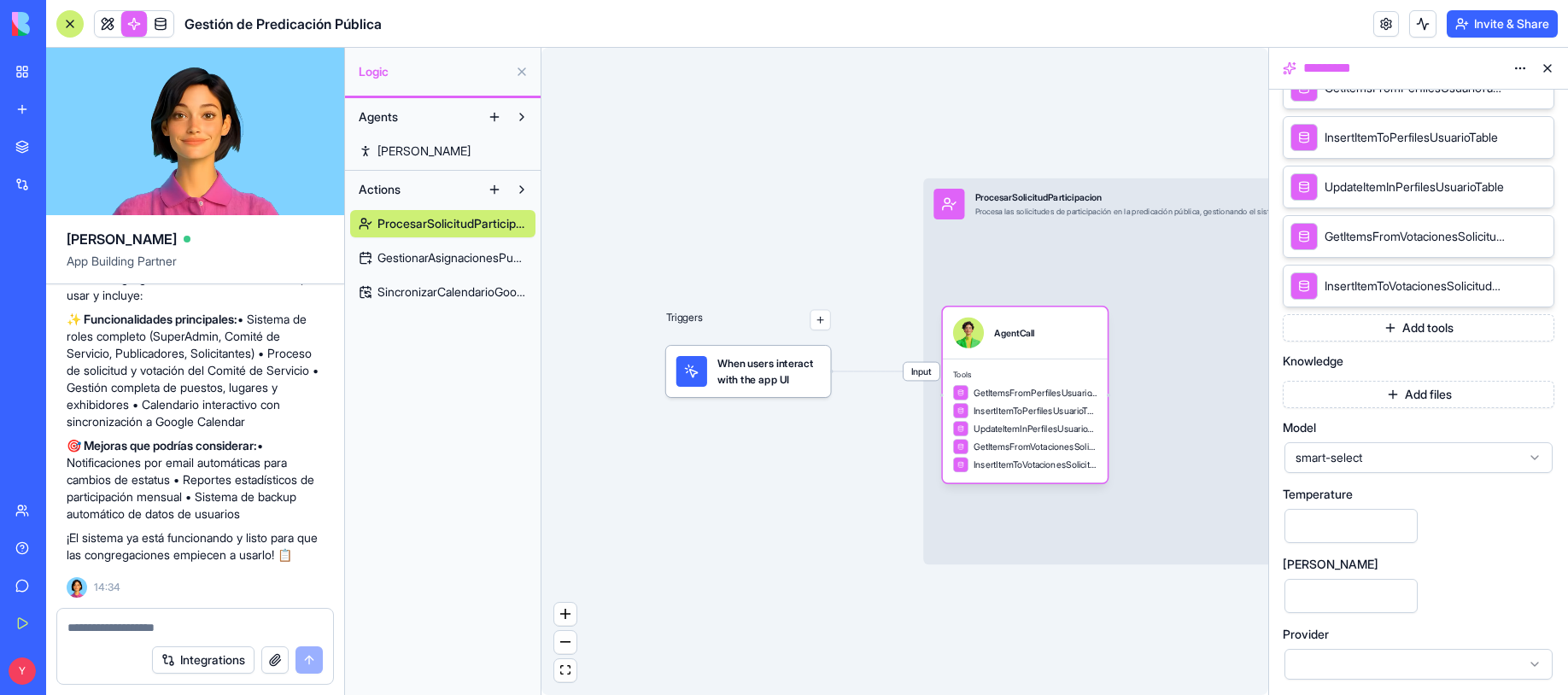
click at [1423, 669] on icon at bounding box center [1535, 664] width 14 height 14
click at [1126, 645] on div "Triggers When users interact with the app UI Input ProcesarSolicitudParticipaci…" at bounding box center [905, 371] width 727 height 647
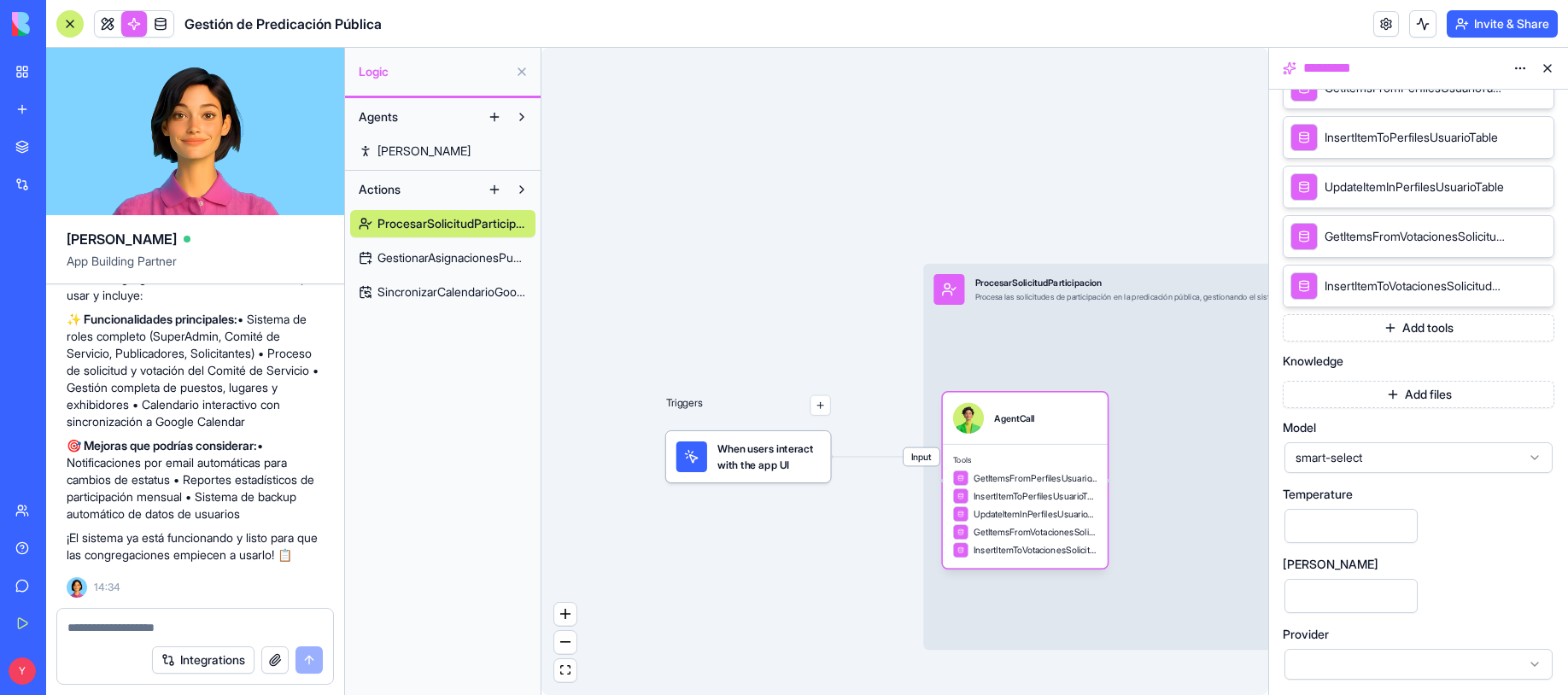
click at [424, 260] on span "GestionarAsignacionesPuestos" at bounding box center [451, 257] width 149 height 17
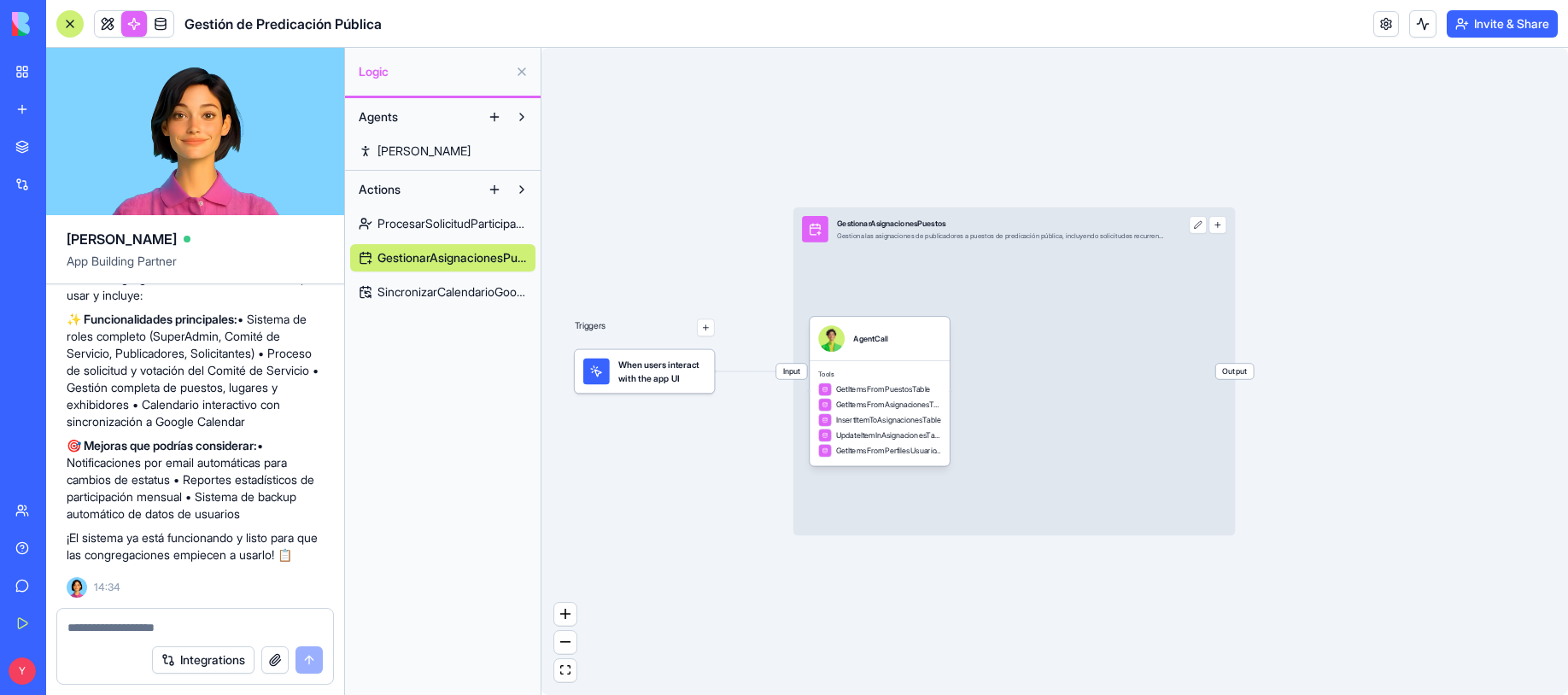
click at [423, 285] on span "SincronizarCalendarioGoogle" at bounding box center [451, 291] width 149 height 17
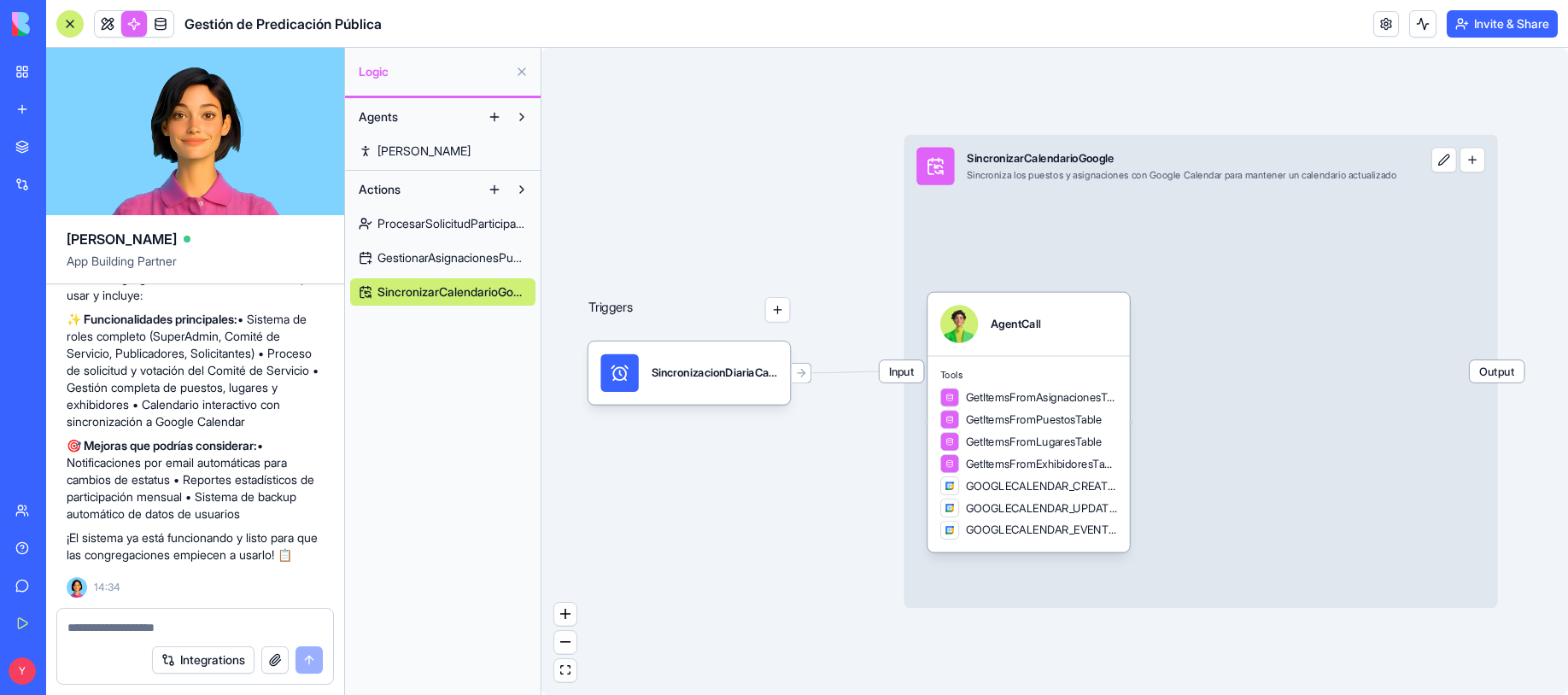
click at [424, 149] on link "[PERSON_NAME]" at bounding box center [442, 151] width 185 height 28
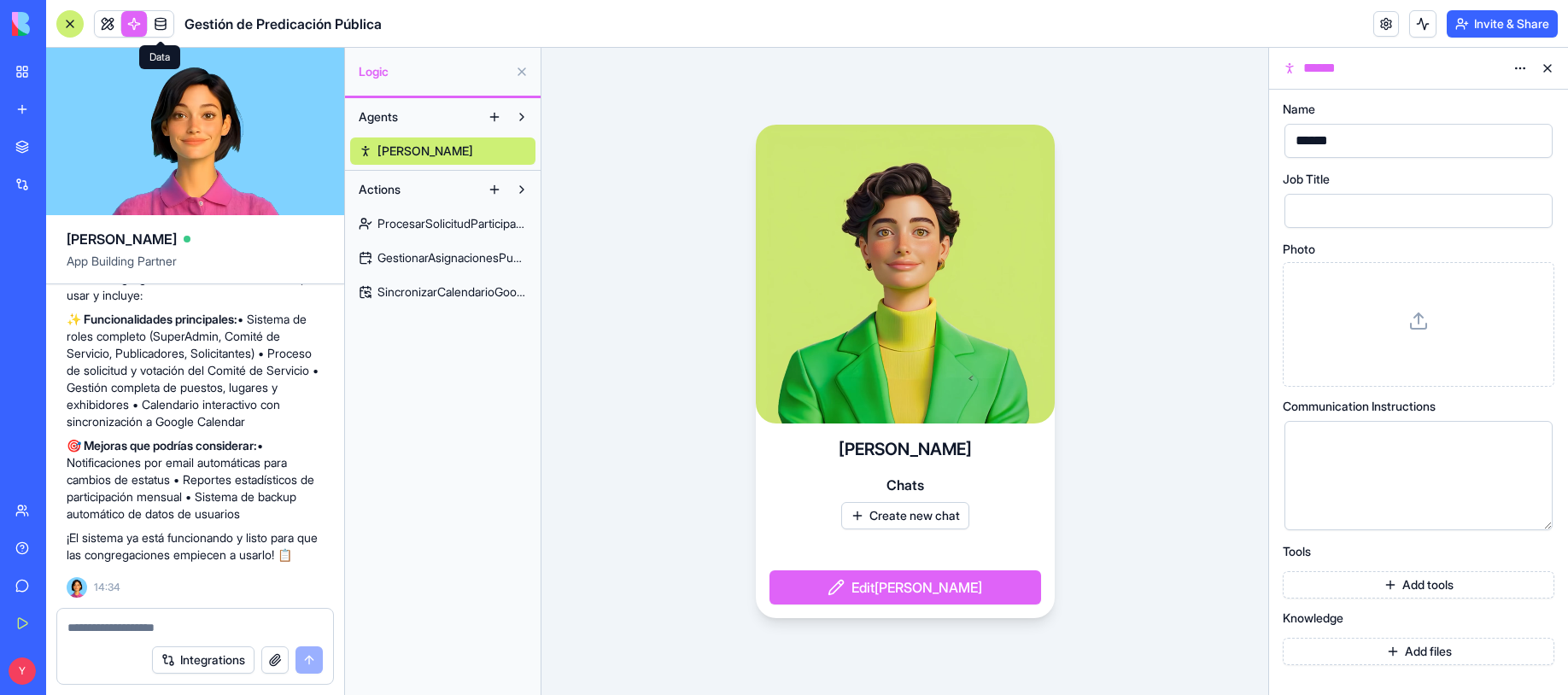
click at [166, 28] on span at bounding box center [160, 24] width 48 height 48
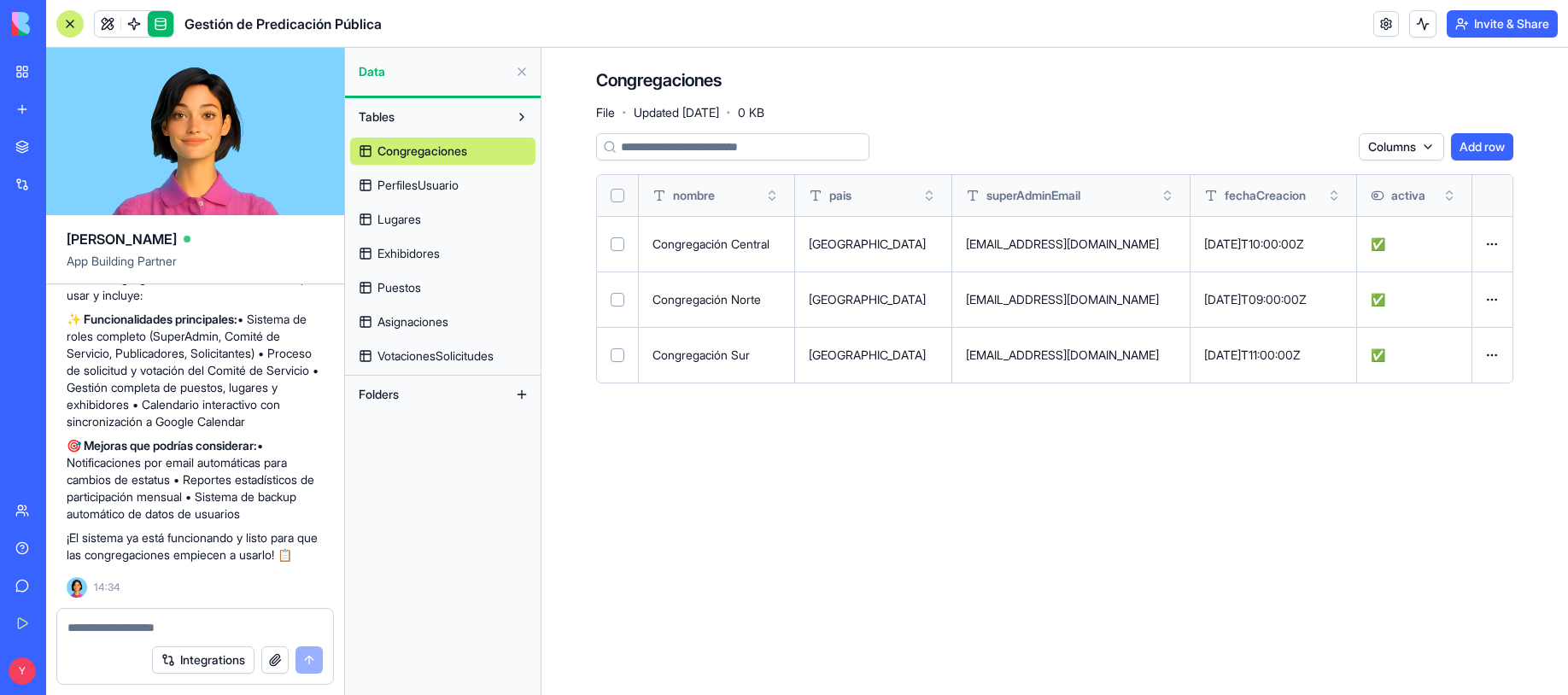
click at [1423, 145] on button "Add row" at bounding box center [1482, 148] width 62 height 28
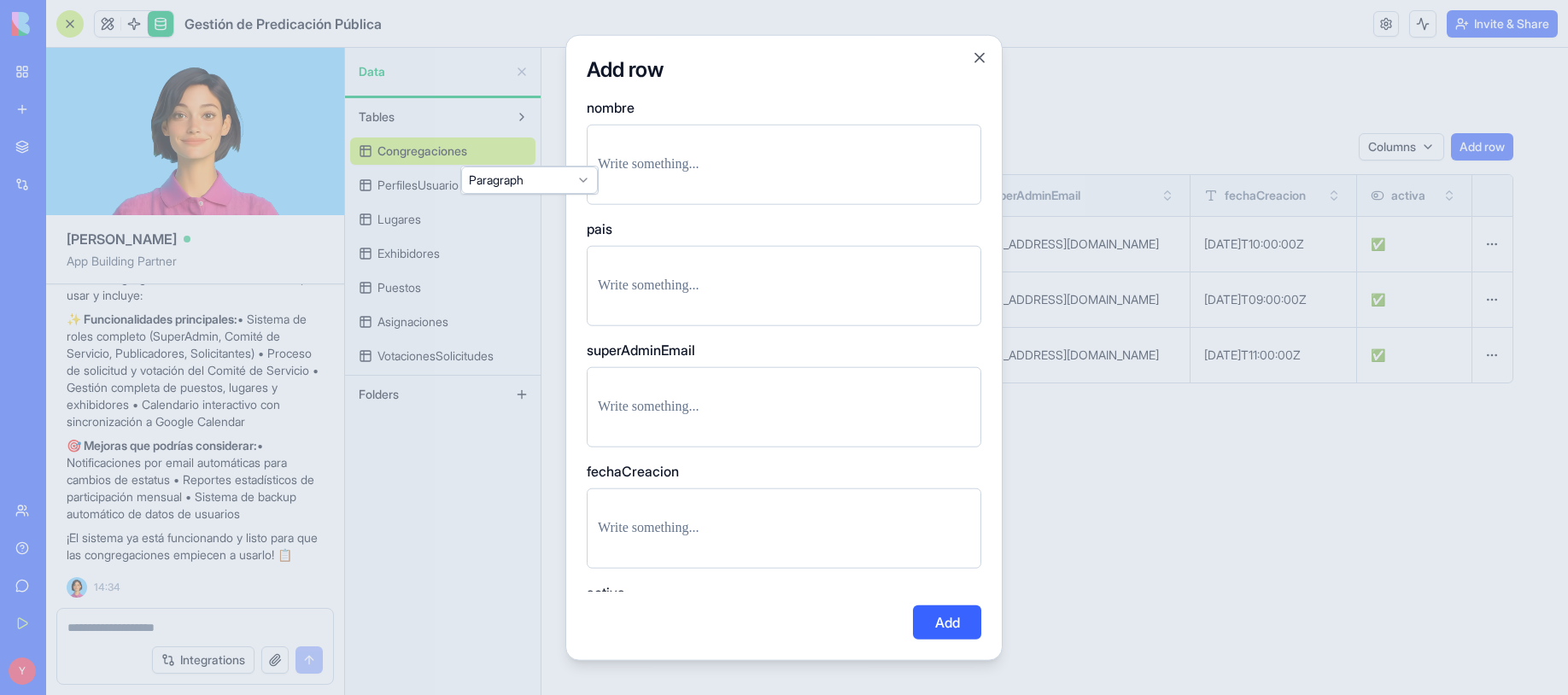
click at [752, 177] on div at bounding box center [784, 164] width 395 height 80
click at [688, 168] on p at bounding box center [784, 164] width 372 height 24
click at [713, 281] on p at bounding box center [784, 286] width 372 height 24
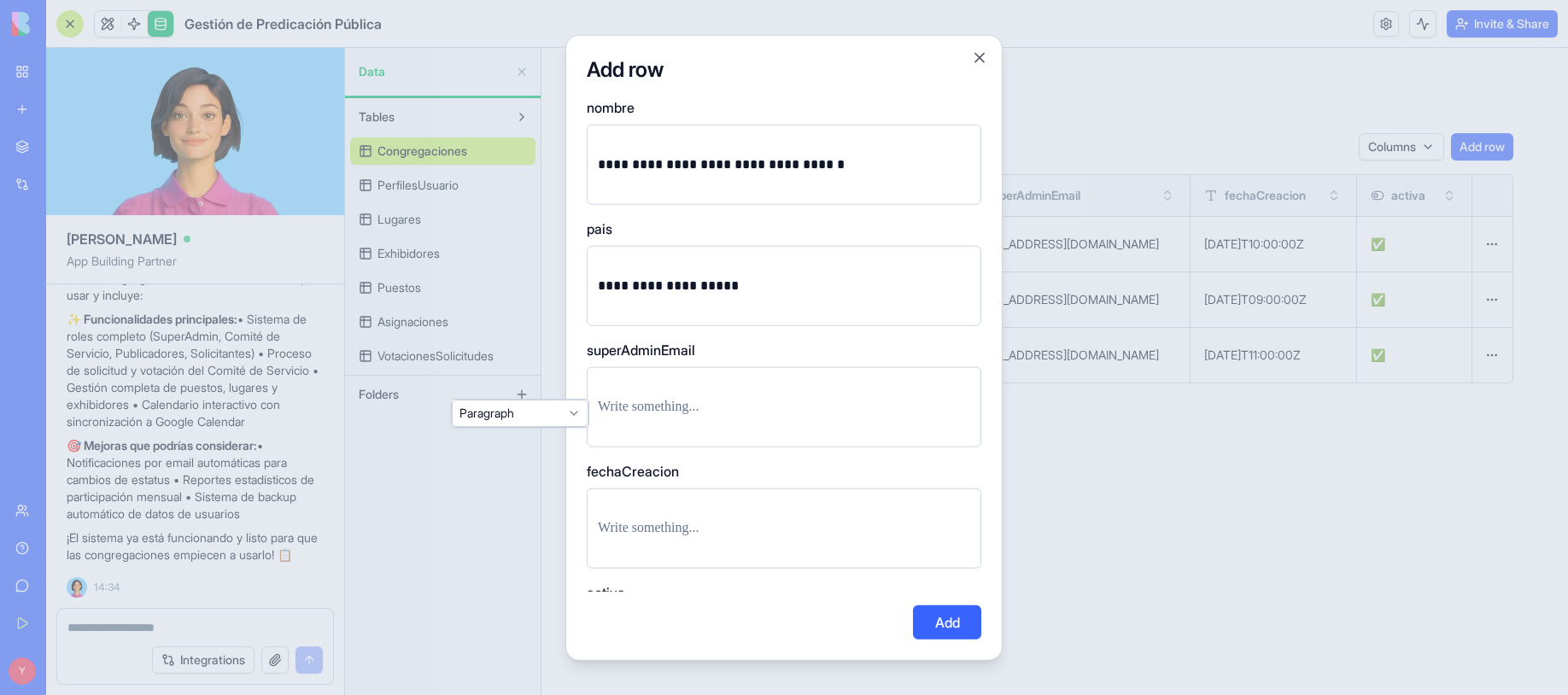
click at [646, 396] on p at bounding box center [784, 408] width 372 height 24
click at [669, 408] on p at bounding box center [784, 408] width 372 height 24
drag, startPoint x: 697, startPoint y: 551, endPoint x: 701, endPoint y: 540, distance: 11.7
click at [701, 540] on div at bounding box center [784, 529] width 395 height 80
click at [688, 532] on p at bounding box center [784, 529] width 372 height 24
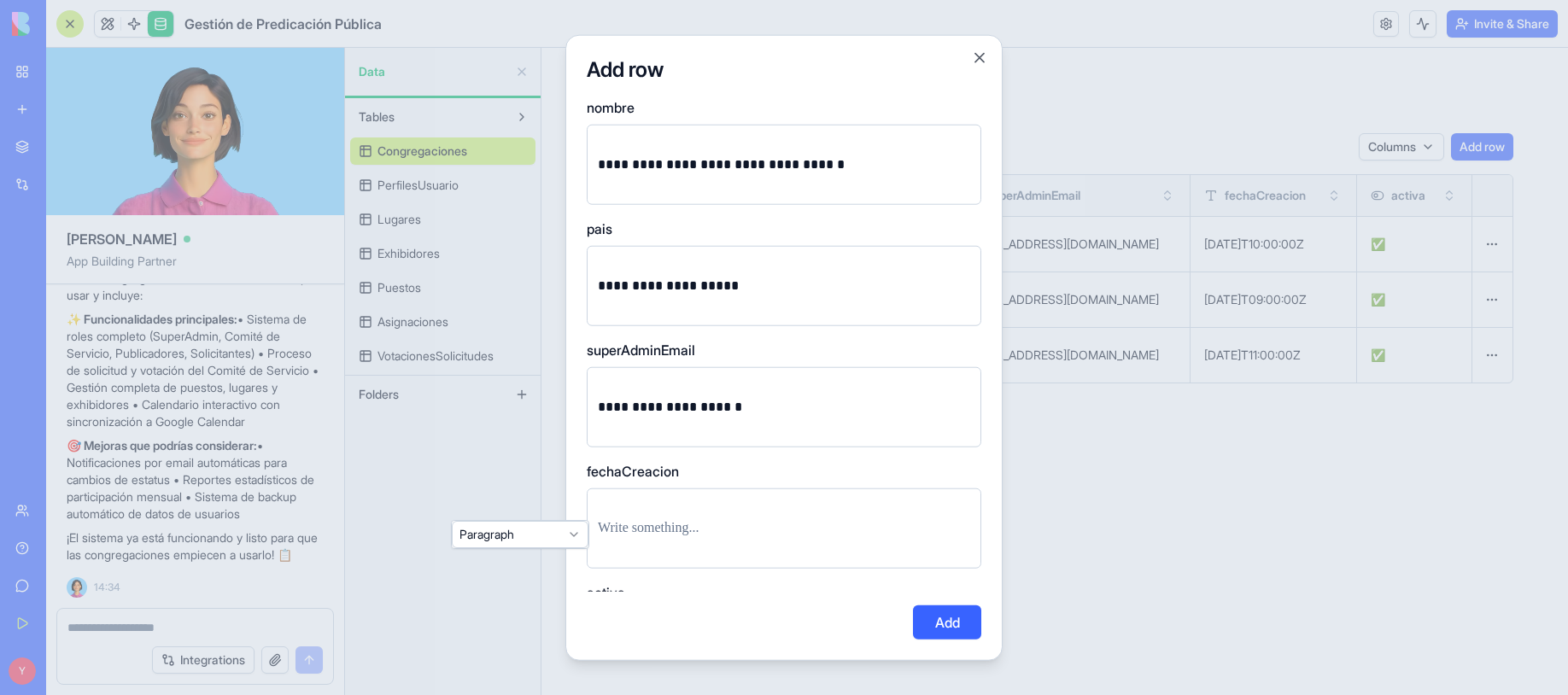
click at [574, 537] on div "**********" at bounding box center [784, 348] width 438 height 626
click at [626, 533] on p at bounding box center [784, 529] width 372 height 24
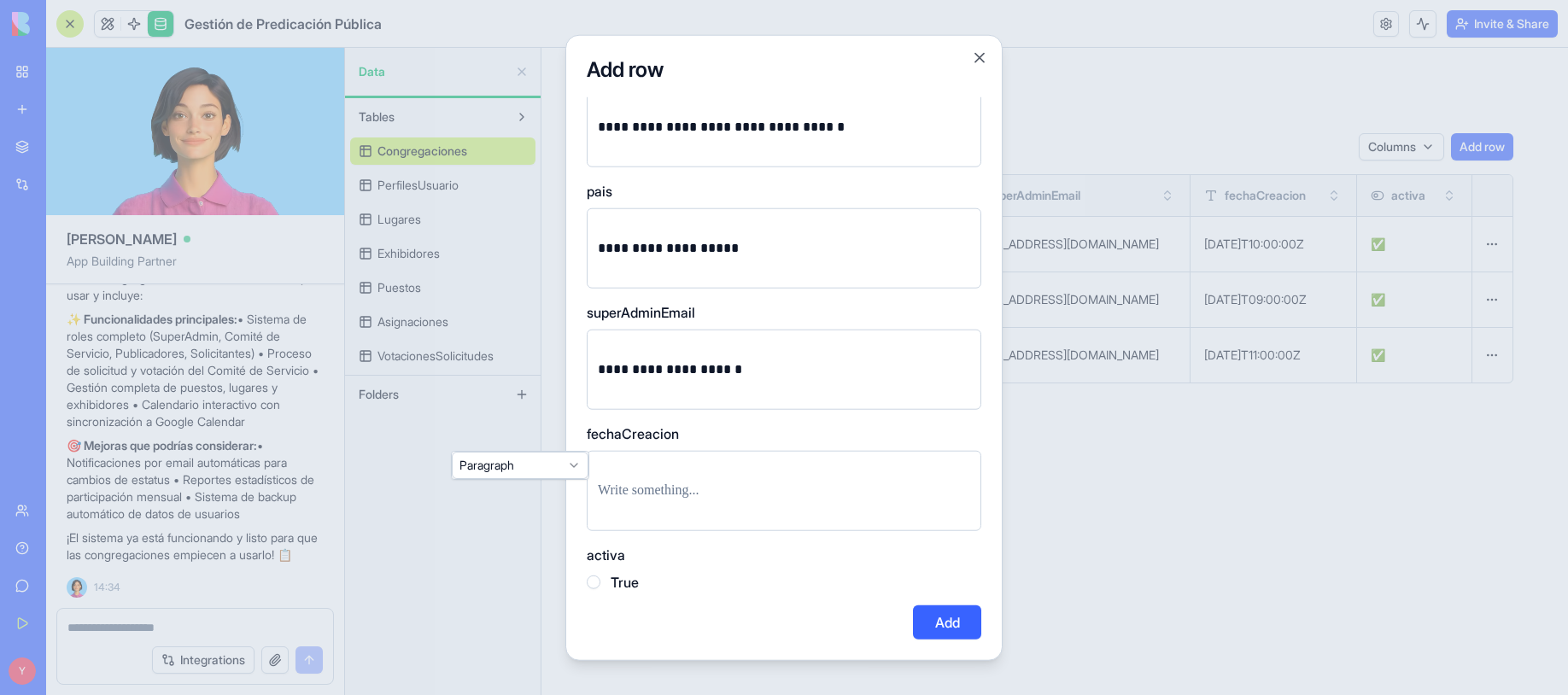
scroll to position [69, 0]
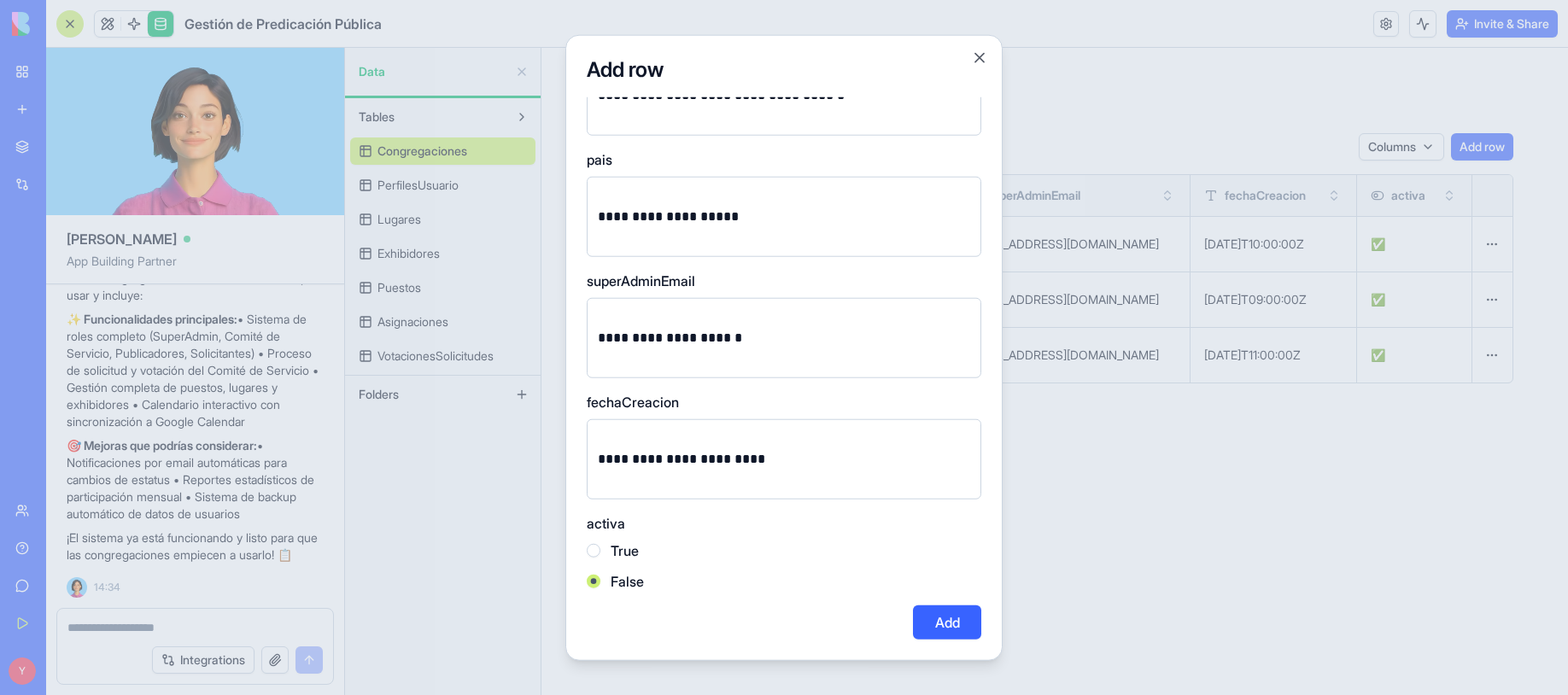
click at [620, 551] on label "True" at bounding box center [625, 550] width 28 height 21
click at [601, 551] on button "True" at bounding box center [594, 551] width 14 height 14
click at [939, 615] on button "Add" at bounding box center [946, 622] width 68 height 35
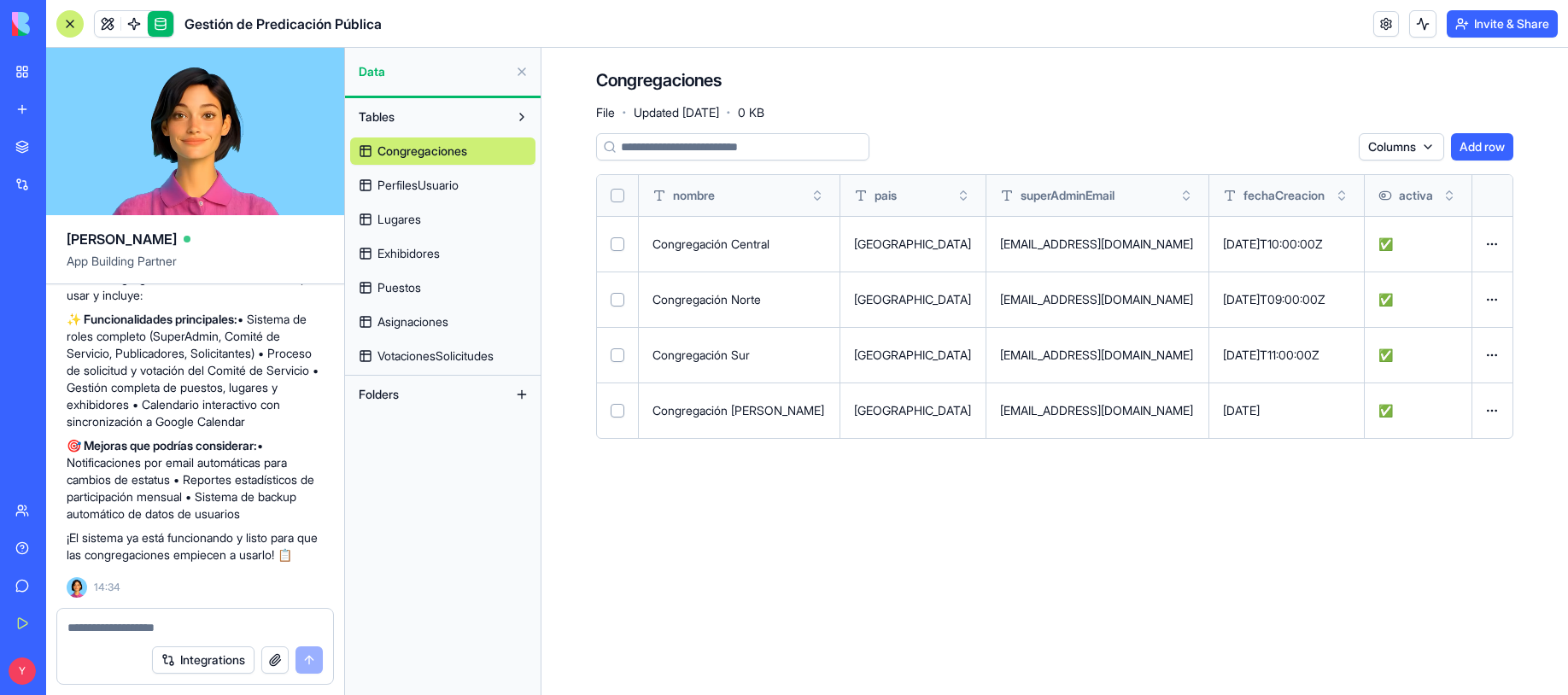
scroll to position [0, 59]
click at [0, 0] on button at bounding box center [0, 0] width 0 height 0
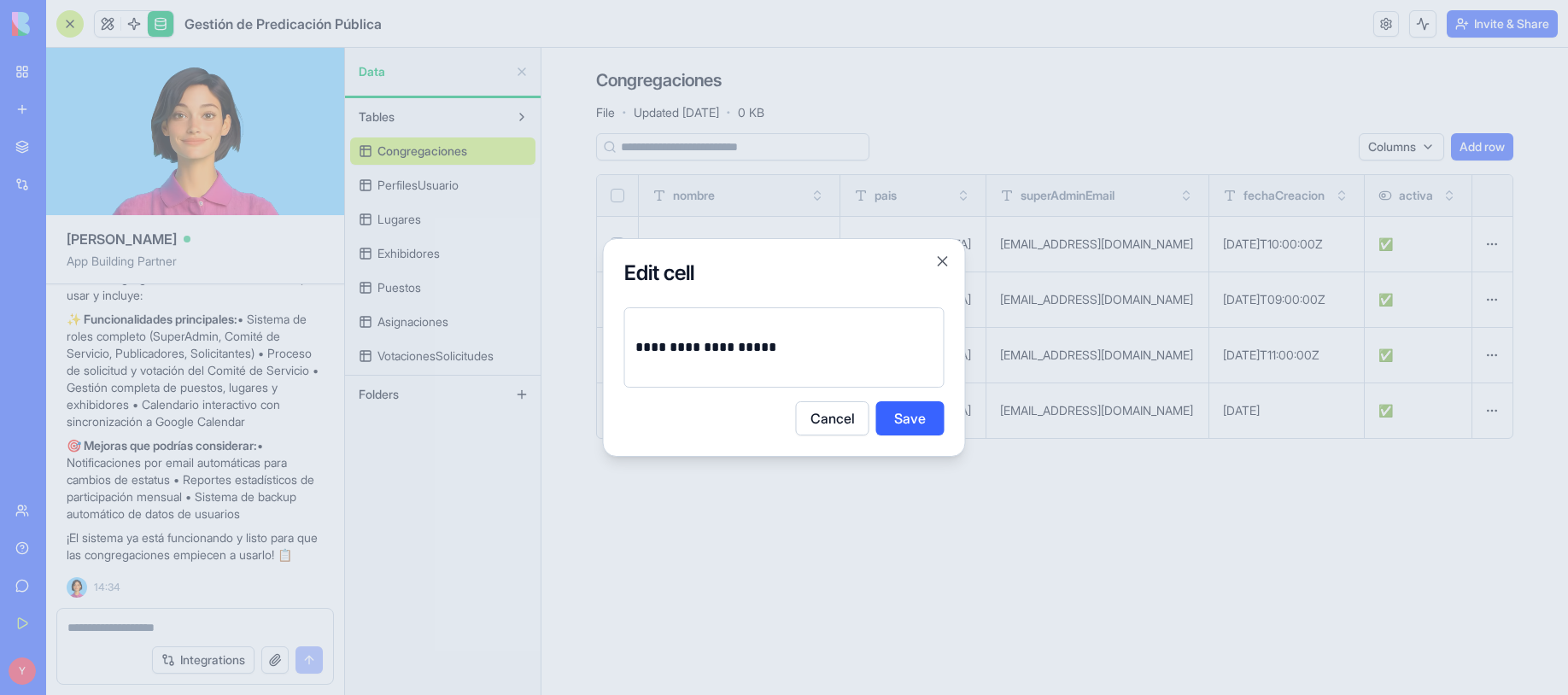
click at [744, 340] on p "**********" at bounding box center [784, 348] width 298 height 24
copy p "**********"
click at [803, 416] on button "Cancel" at bounding box center [833, 419] width 73 height 35
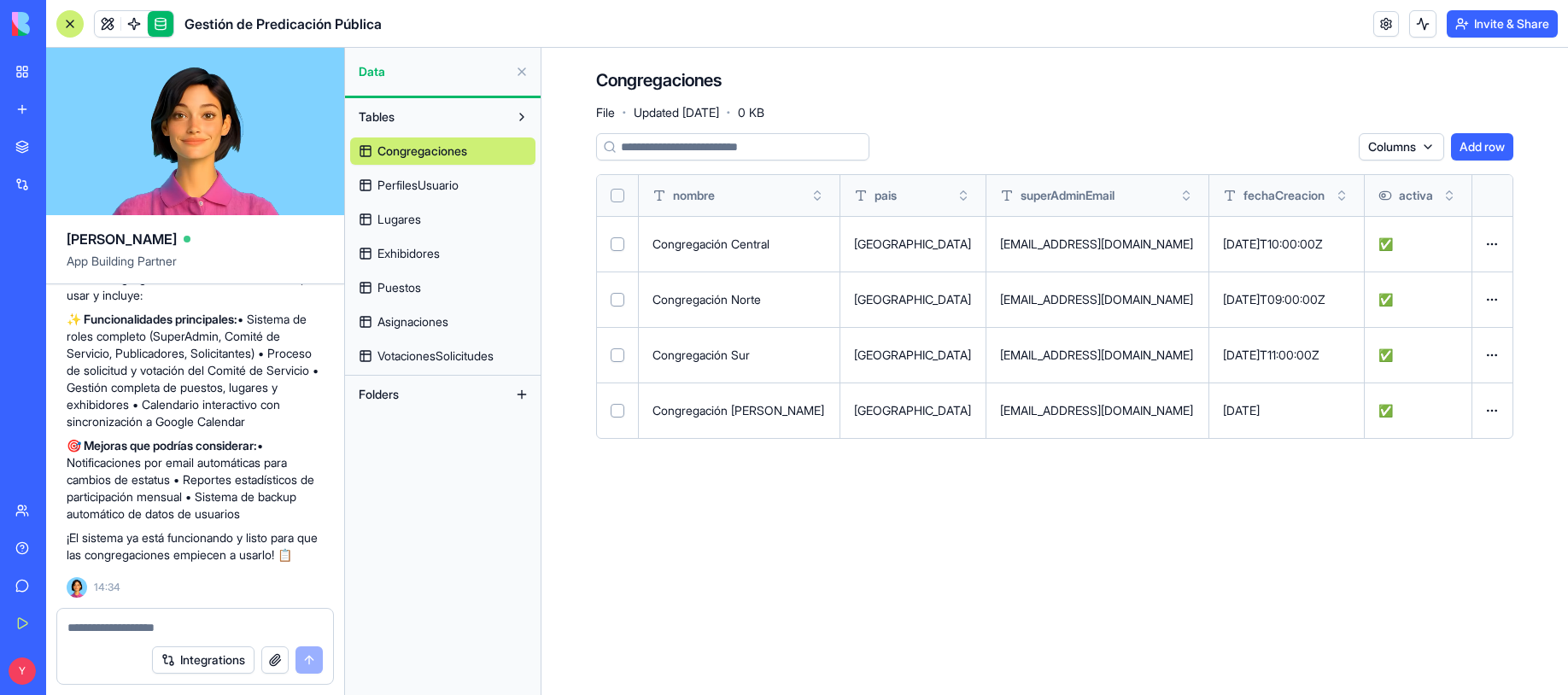
click at [0, 0] on button at bounding box center [0, 0] width 0 height 0
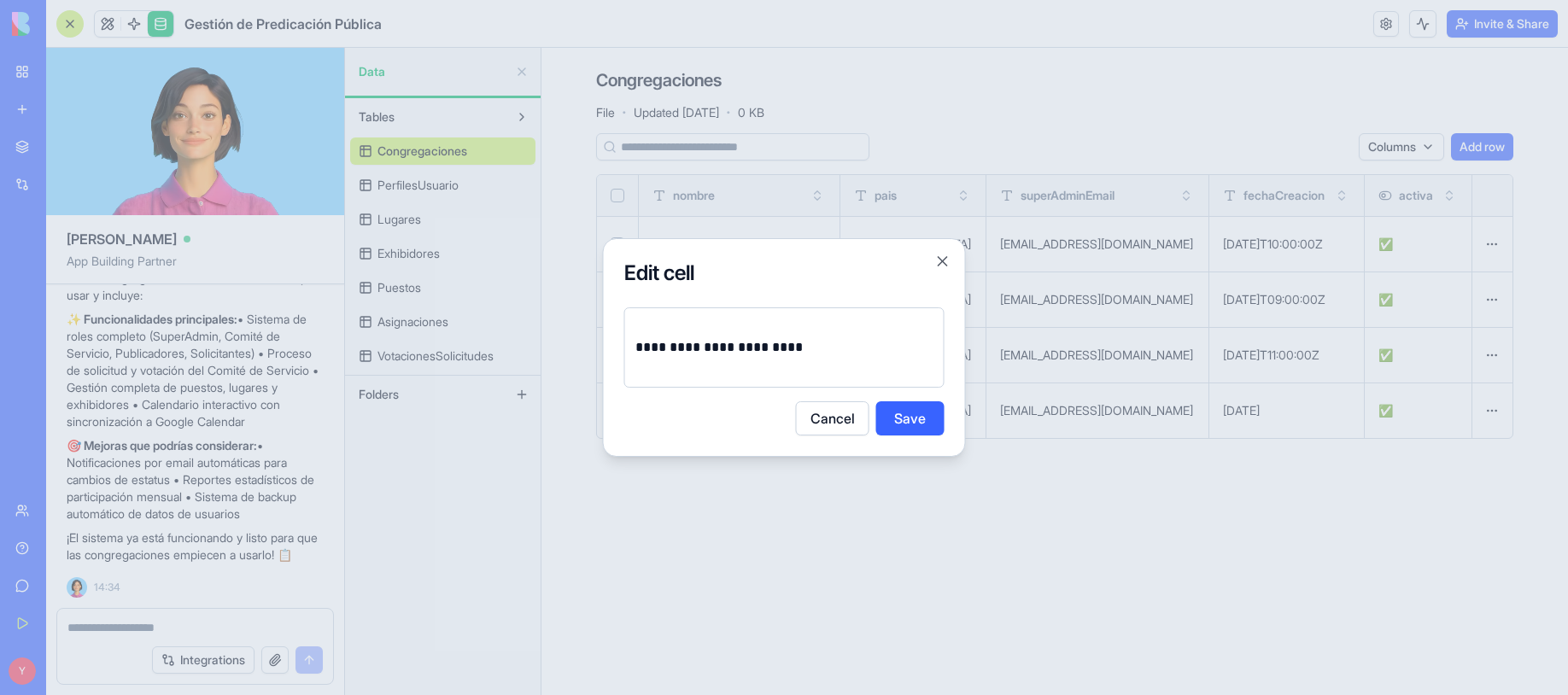
click at [825, 338] on p "**********" at bounding box center [784, 348] width 298 height 24
click at [935, 413] on button "Save" at bounding box center [910, 419] width 68 height 35
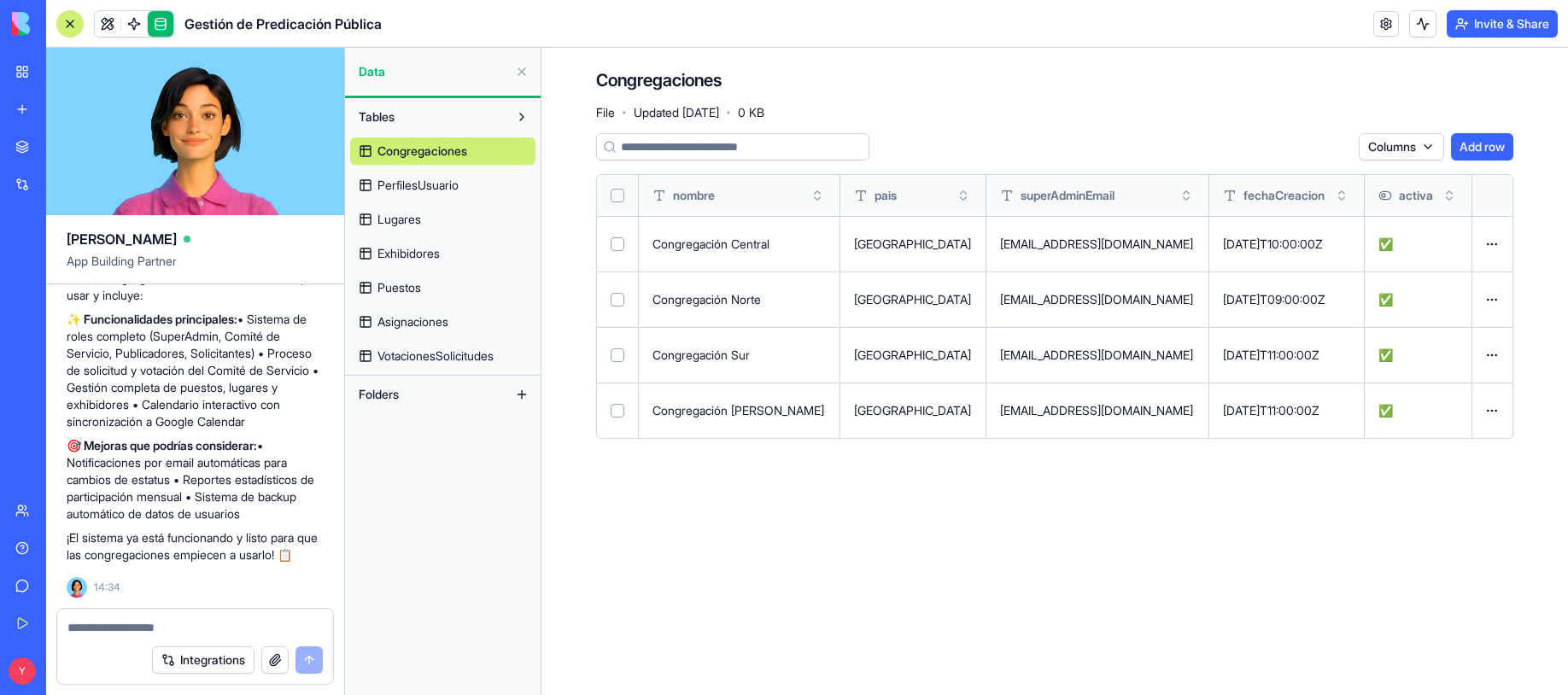
scroll to position [0, 0]
click at [421, 184] on span "PerfilesUsuario" at bounding box center [418, 185] width 81 height 17
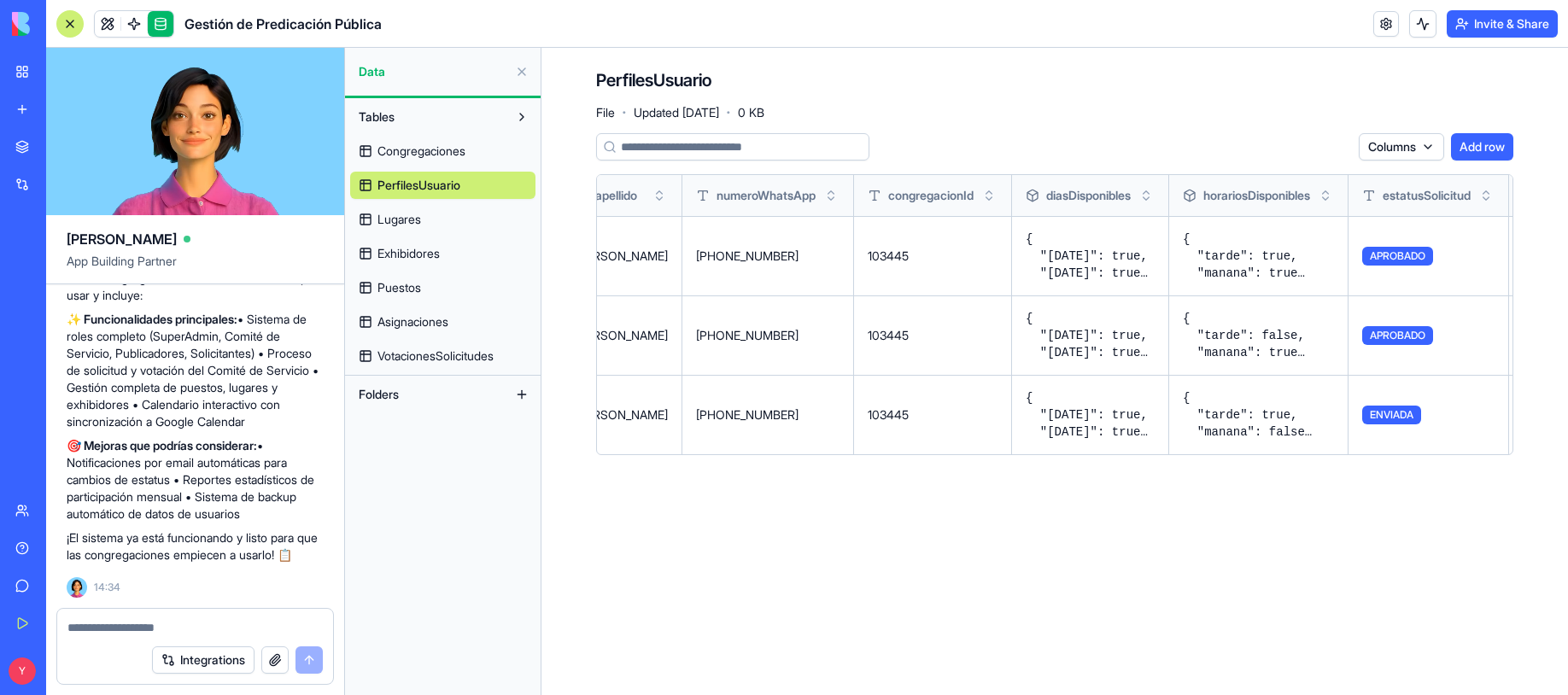
scroll to position [0, 196]
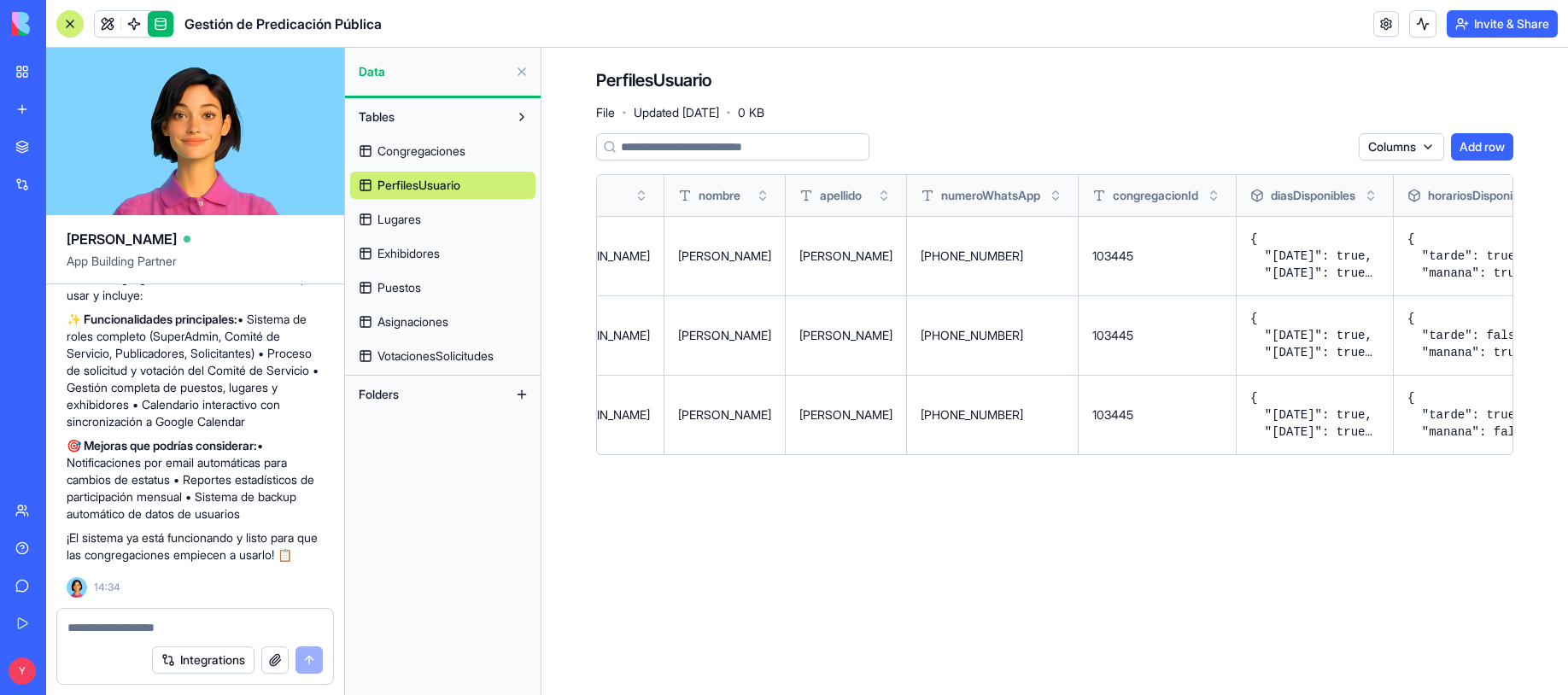
click at [148, 28] on link at bounding box center [160, 24] width 26 height 26
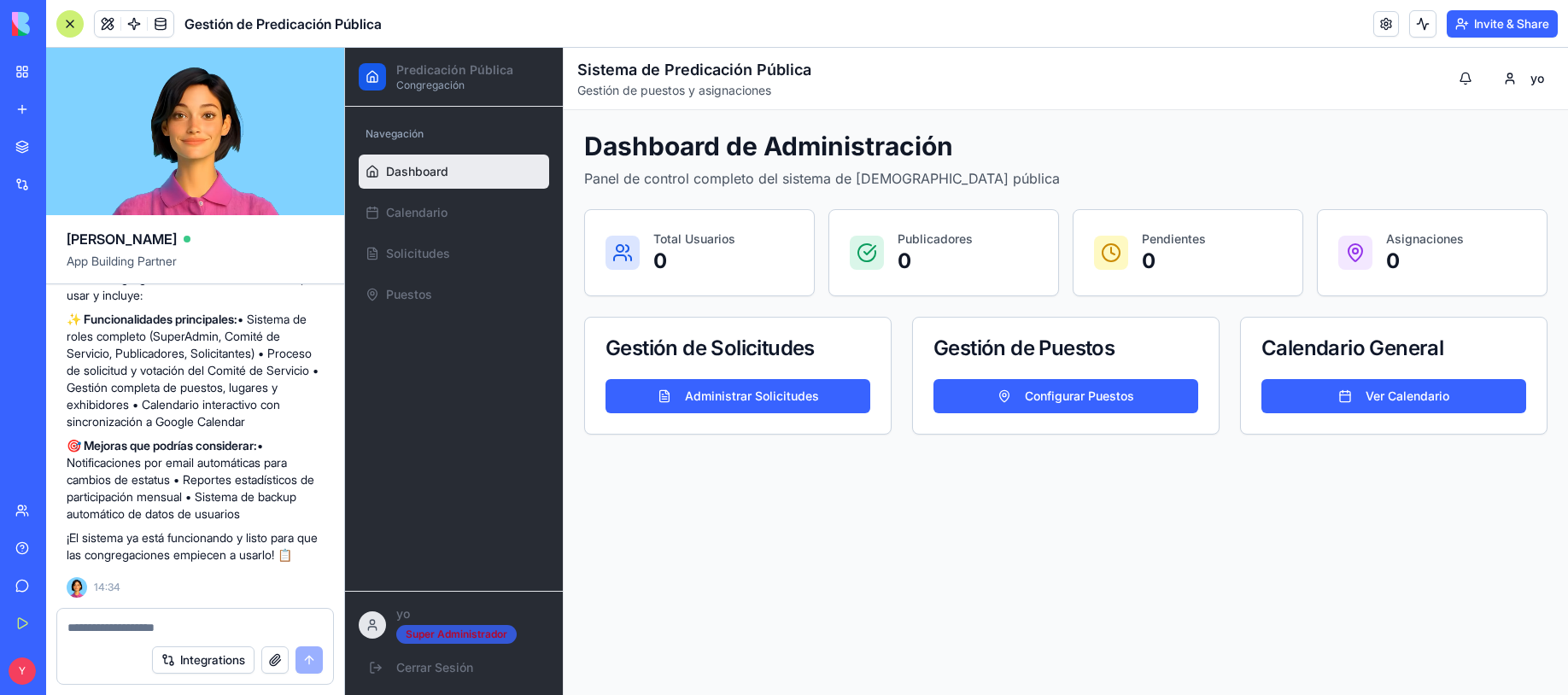
click at [430, 633] on div "Super Administrador" at bounding box center [456, 635] width 121 height 19
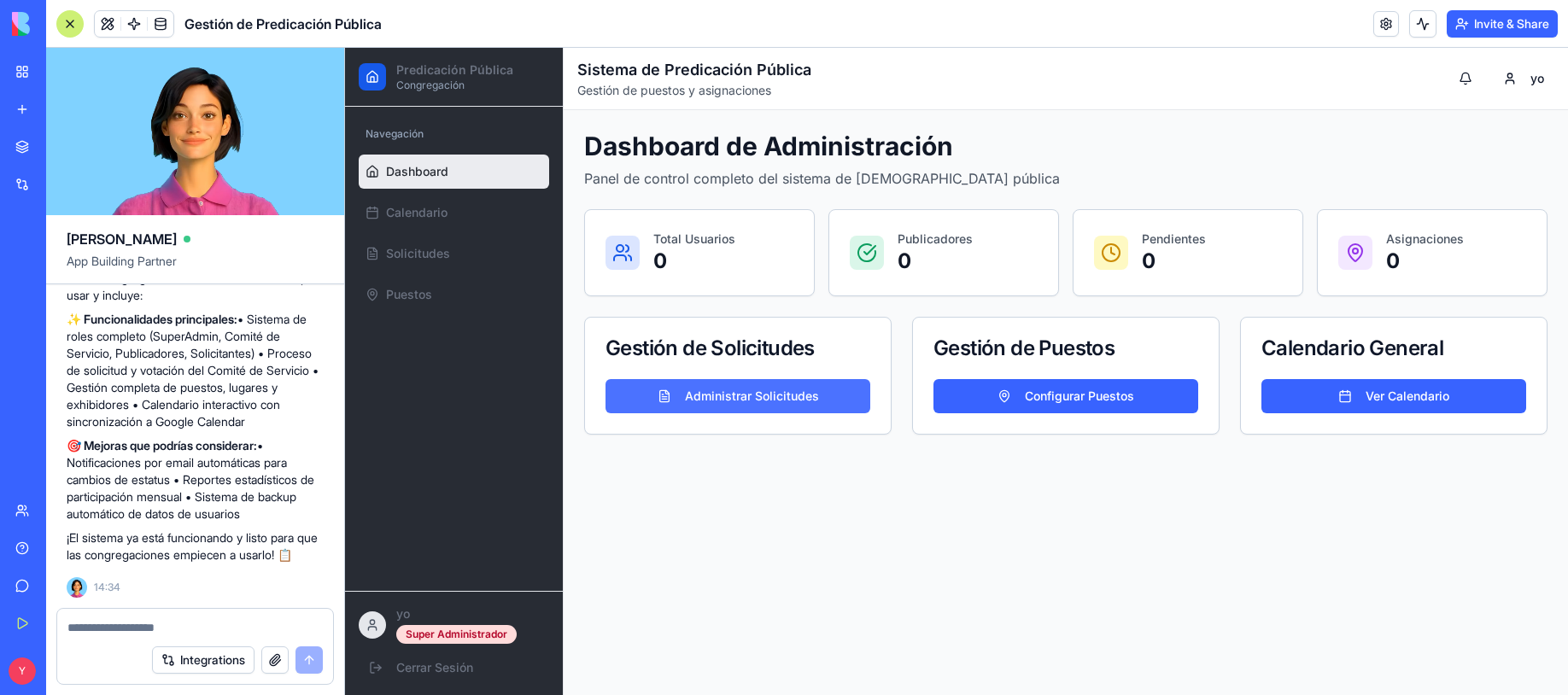
click at [765, 403] on button "Administrar Solicitudes" at bounding box center [737, 396] width 264 height 35
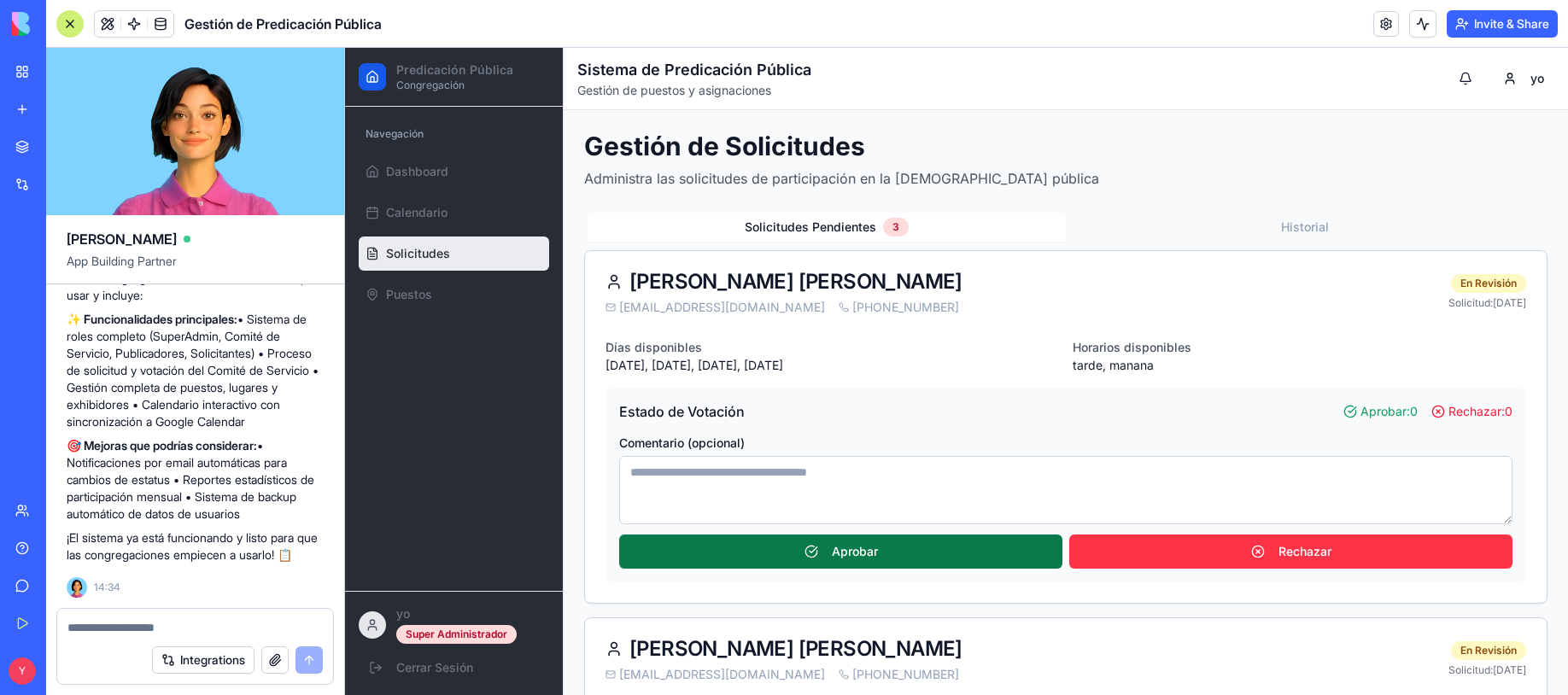
click at [813, 555] on button "Aprobar" at bounding box center [841, 551] width 443 height 35
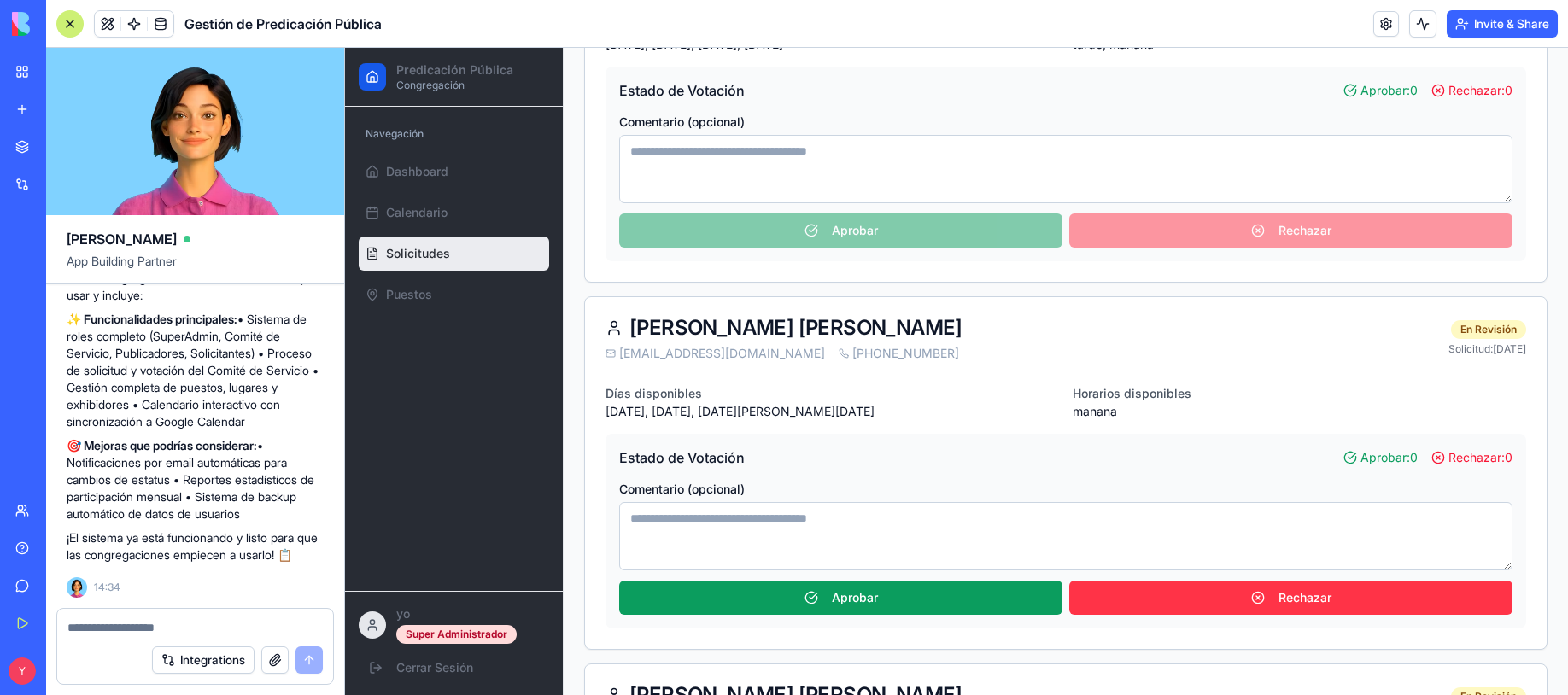
scroll to position [342, 0]
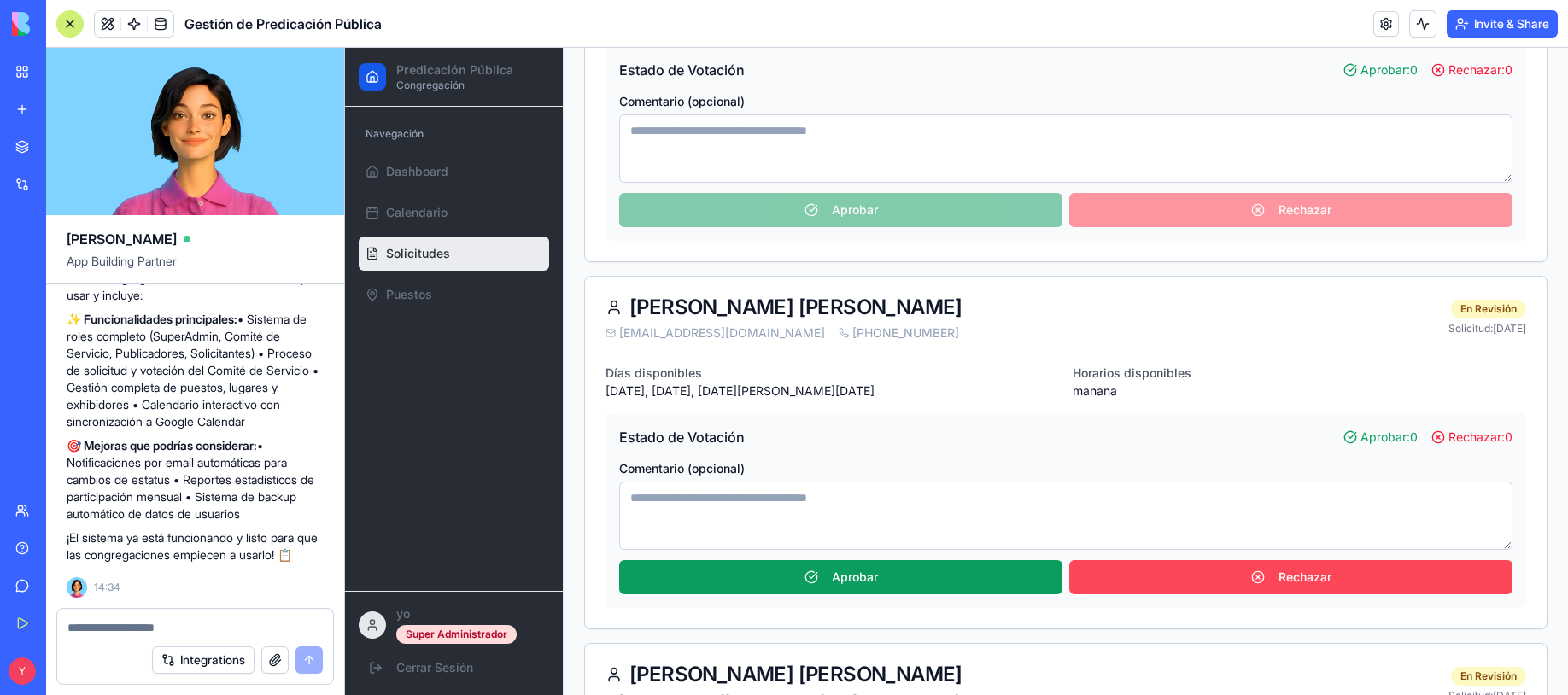
click at [1119, 575] on button "Rechazar" at bounding box center [1291, 577] width 443 height 35
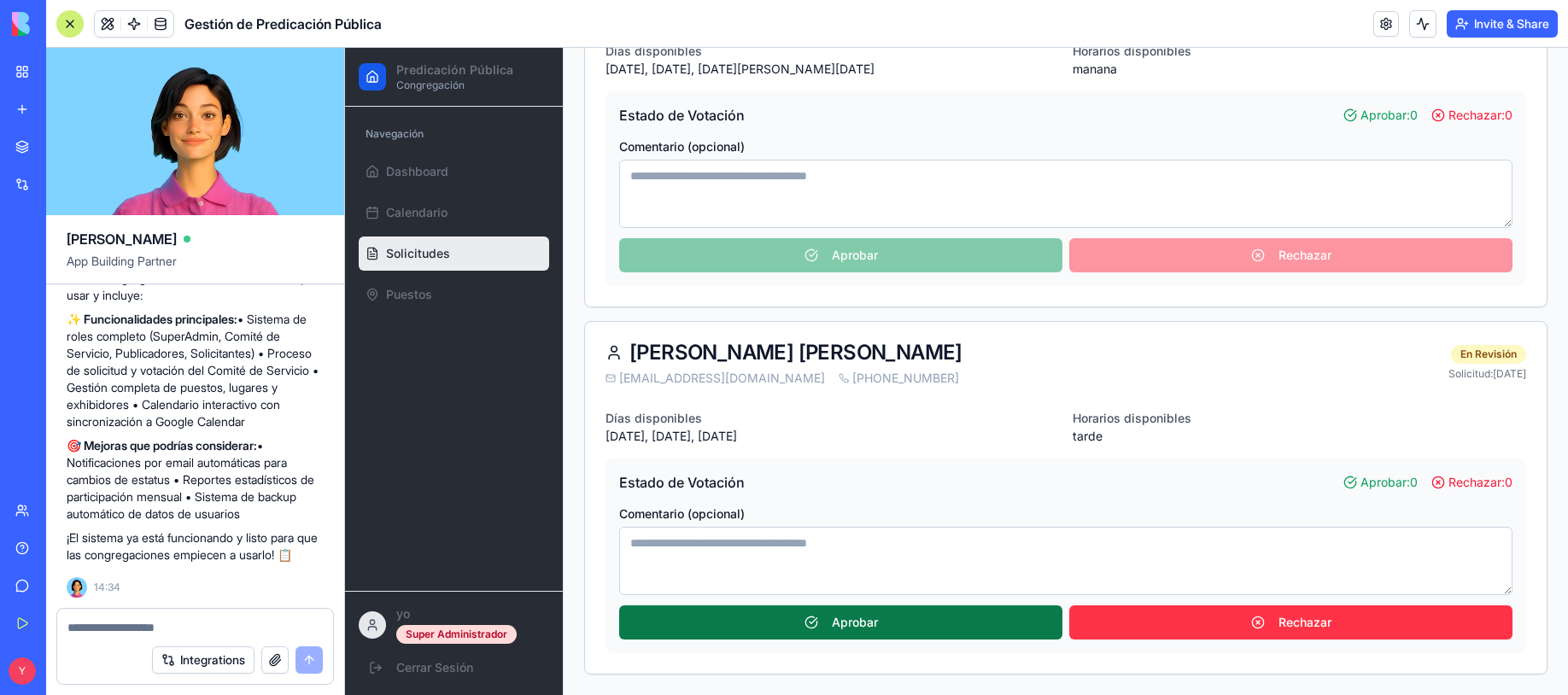
scroll to position [607, 0]
click at [999, 625] on button "Aprobar" at bounding box center [841, 623] width 443 height 35
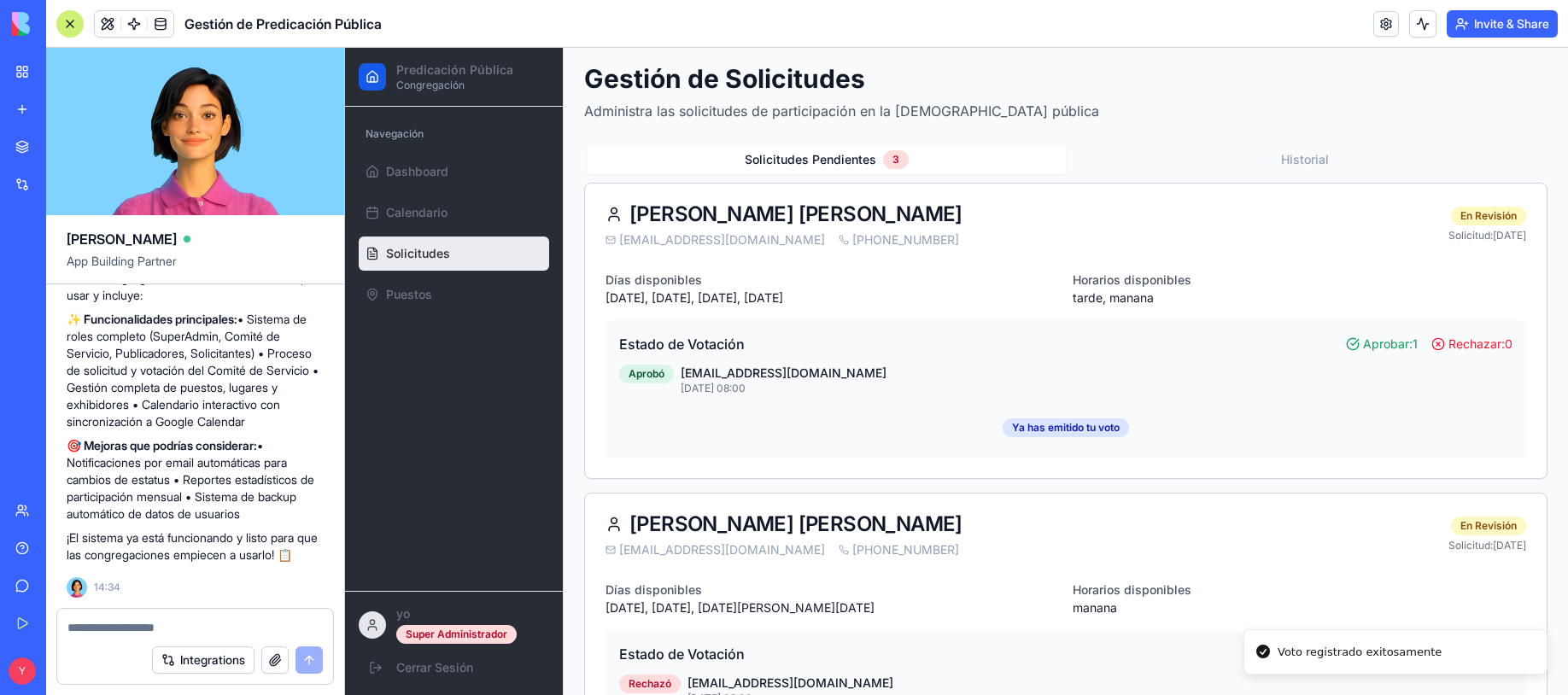
scroll to position [65, 0]
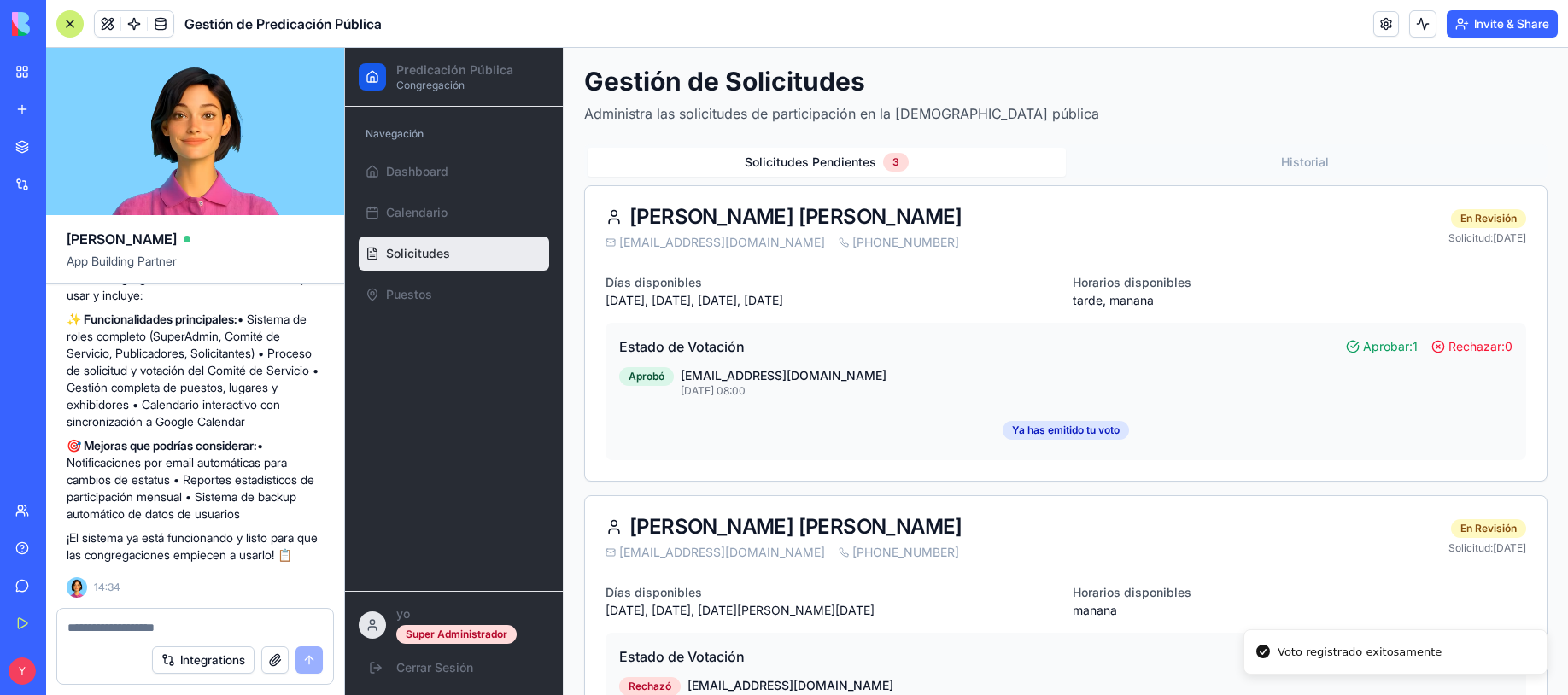
click at [1294, 156] on div "Gestión de Solicitudes Administra las solicitudes de participación en la predic…" at bounding box center [1065, 583] width 963 height 1037
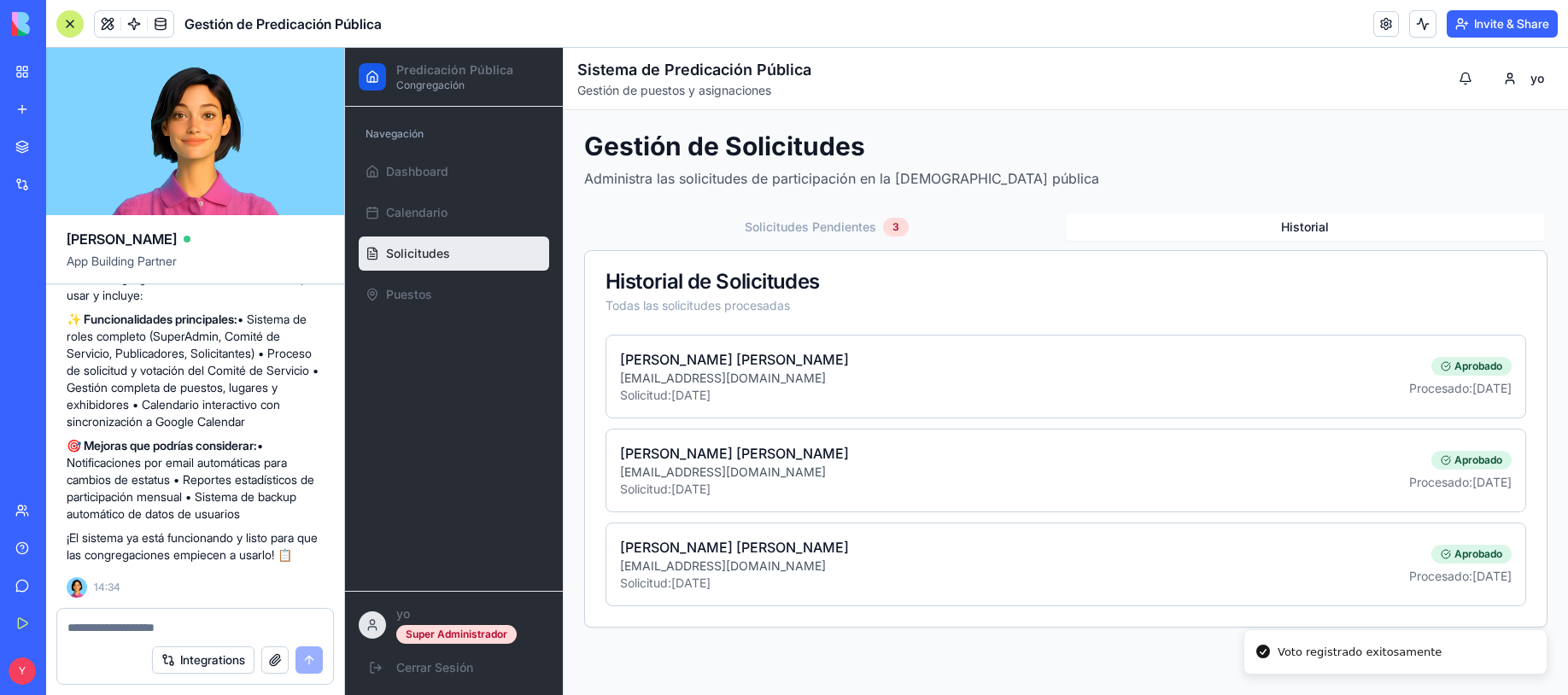
scroll to position [0, 0]
click at [794, 236] on button "Solicitudes Pendientes 3" at bounding box center [827, 227] width 478 height 29
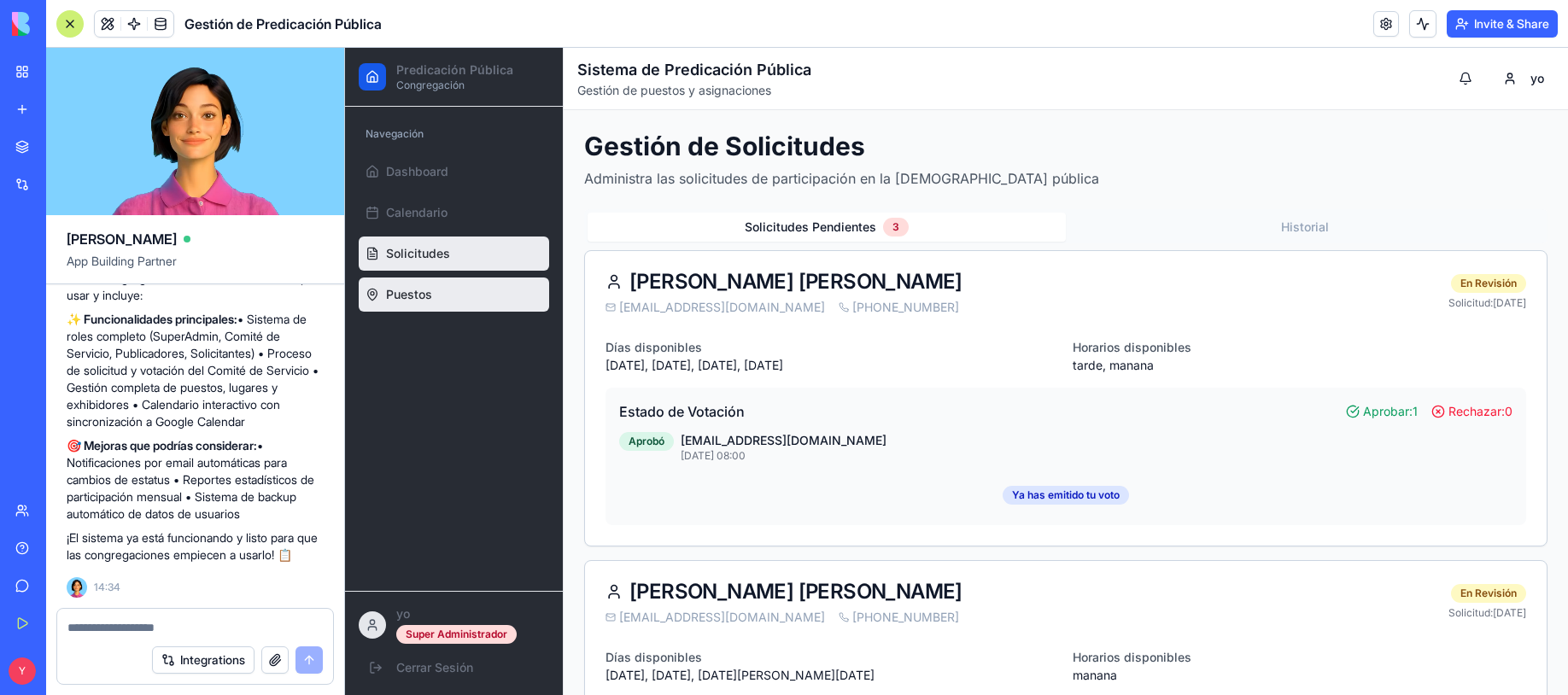
click at [443, 290] on link "Puestos" at bounding box center [453, 294] width 190 height 35
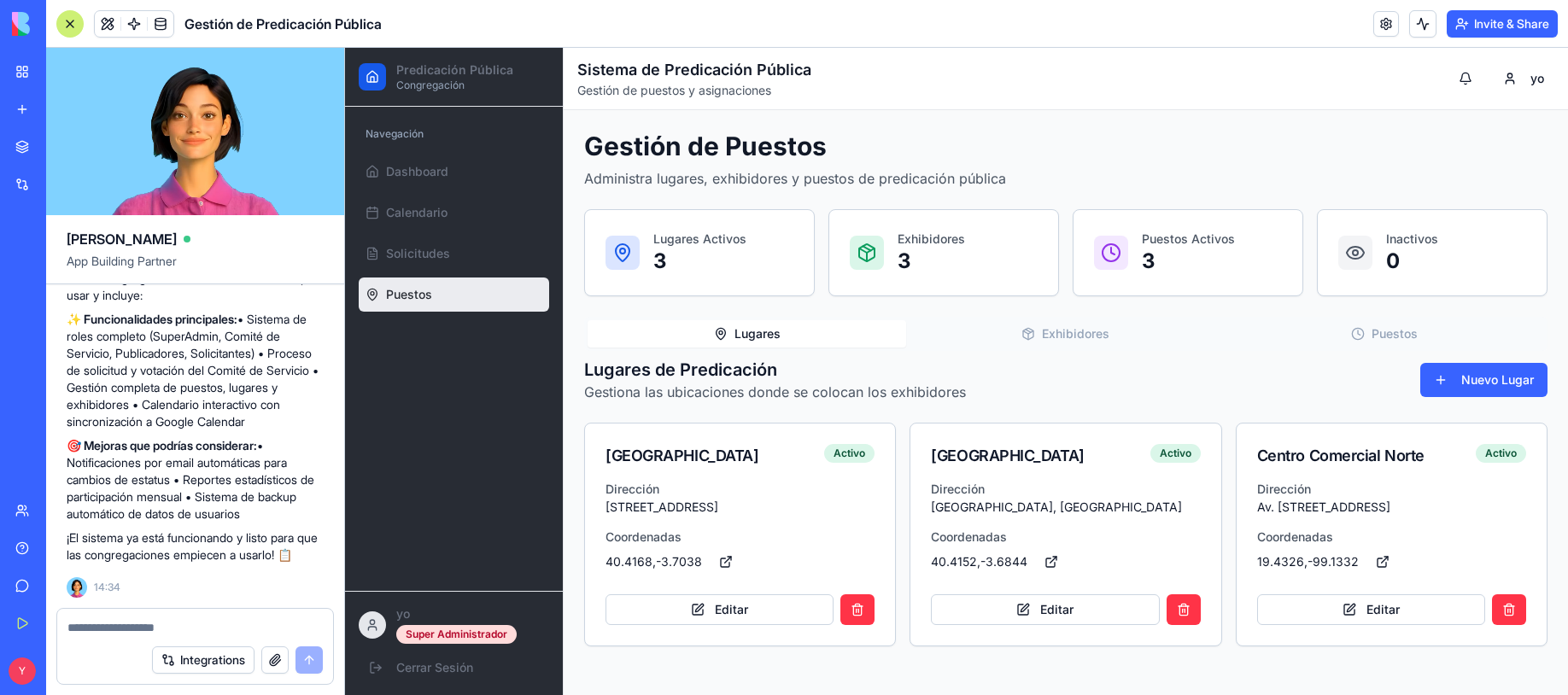
click at [1073, 330] on button "Exhibidores" at bounding box center [1066, 335] width 319 height 28
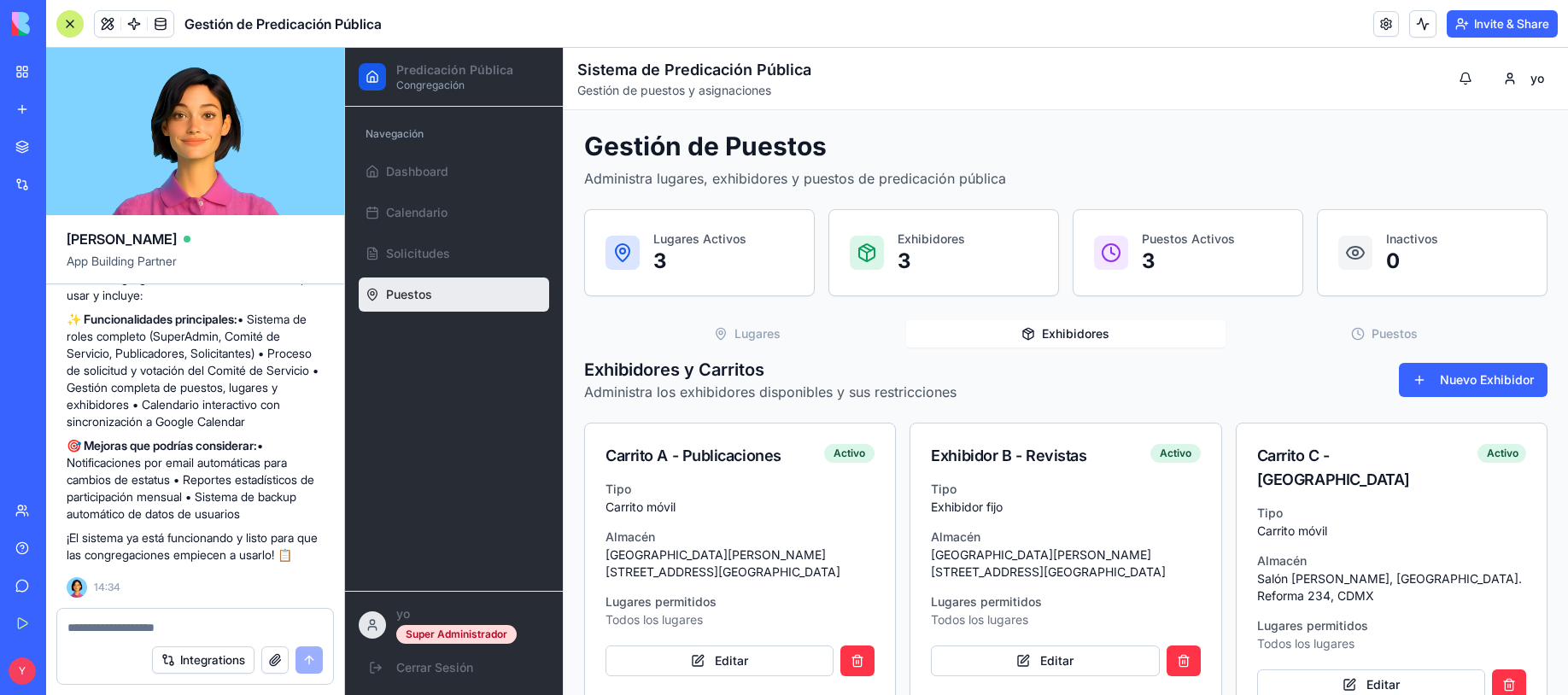
click at [1353, 334] on circle "button" at bounding box center [1358, 333] width 11 height 11
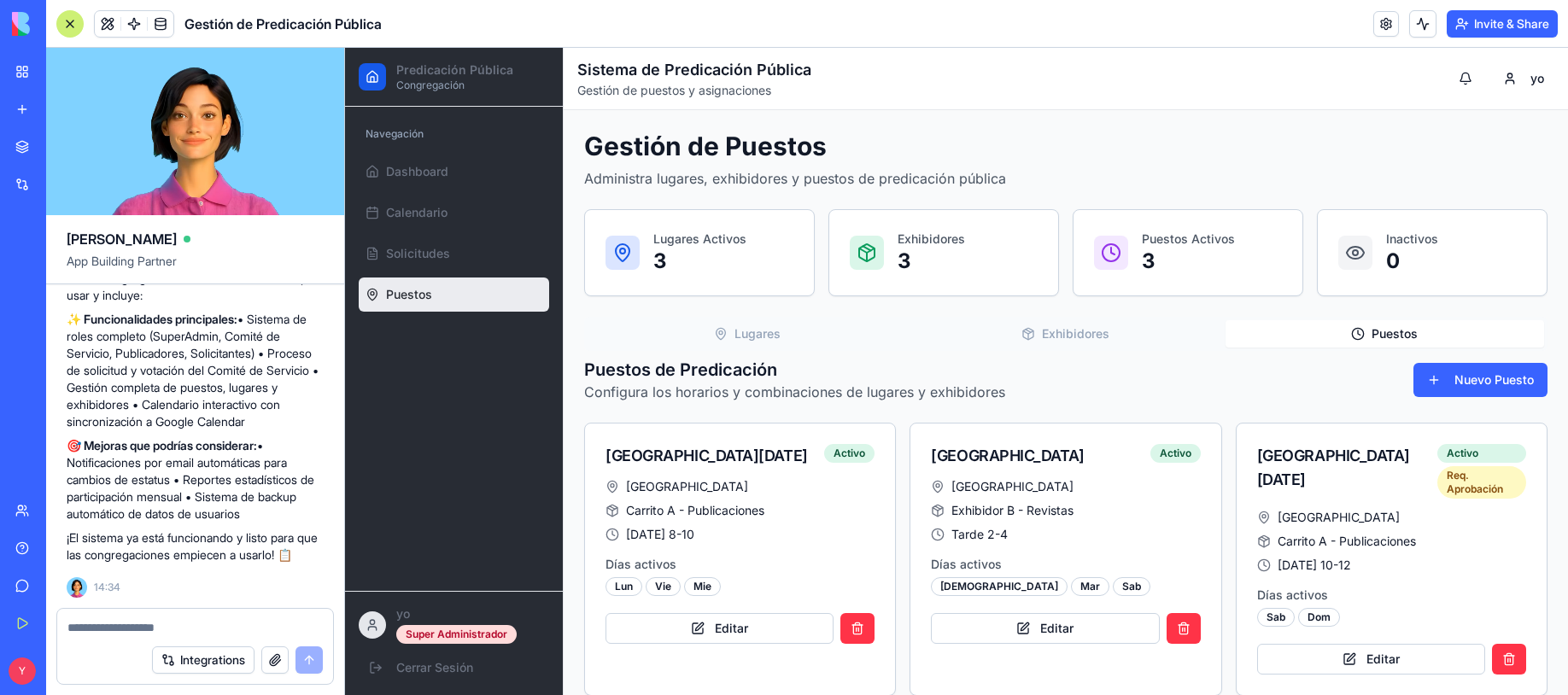
click at [756, 338] on button "Lugares" at bounding box center [747, 335] width 319 height 28
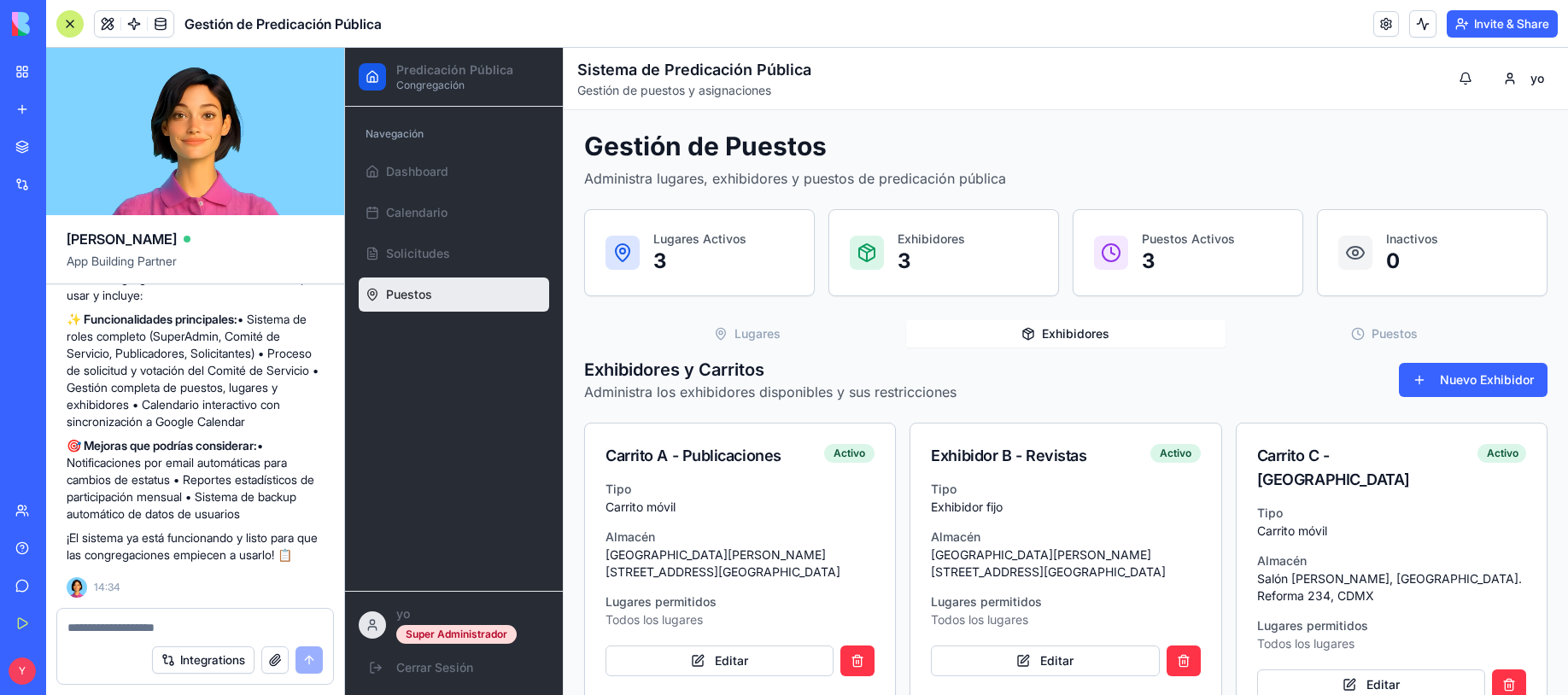
click at [1100, 333] on button "Exhibidores" at bounding box center [1066, 335] width 319 height 28
click at [1353, 338] on circle "button" at bounding box center [1358, 333] width 11 height 11
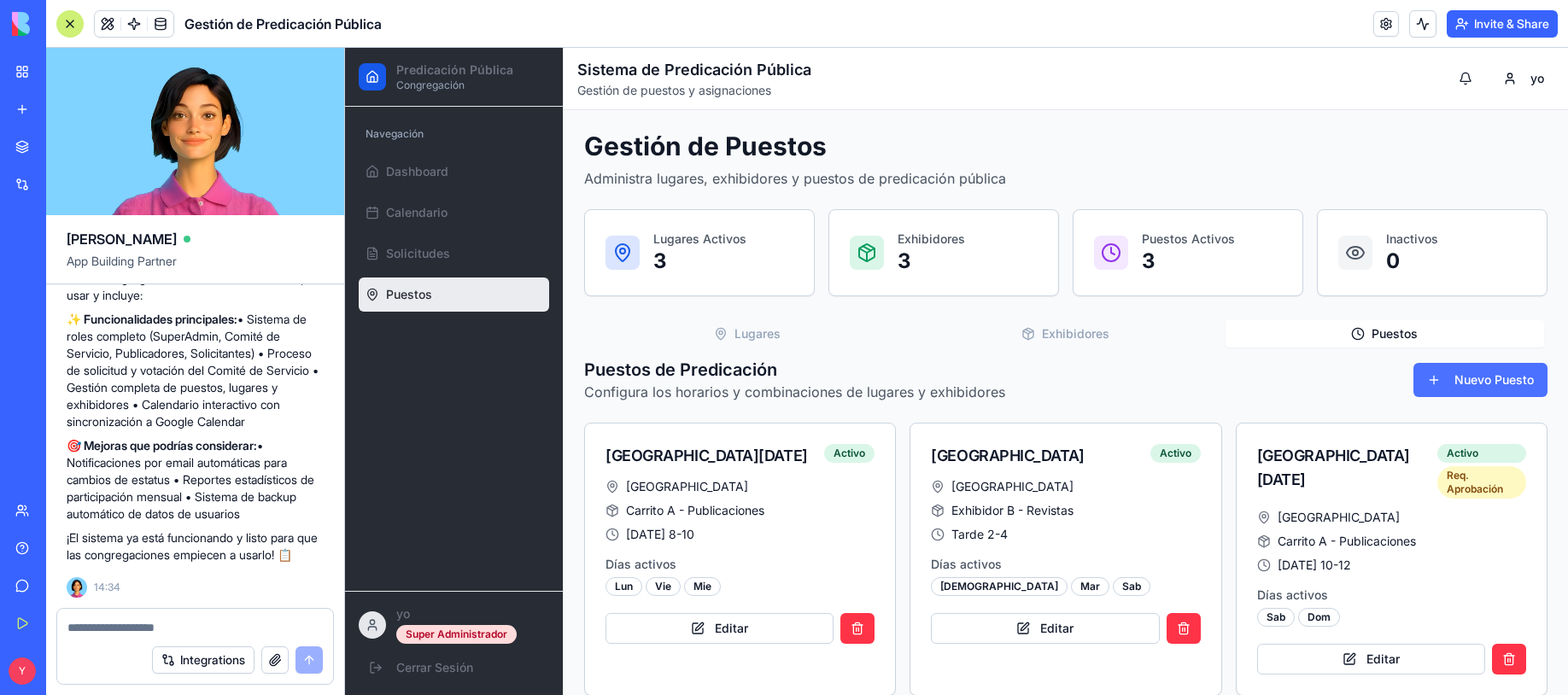
click at [1423, 386] on button "Nuevo Puesto" at bounding box center [1480, 380] width 134 height 35
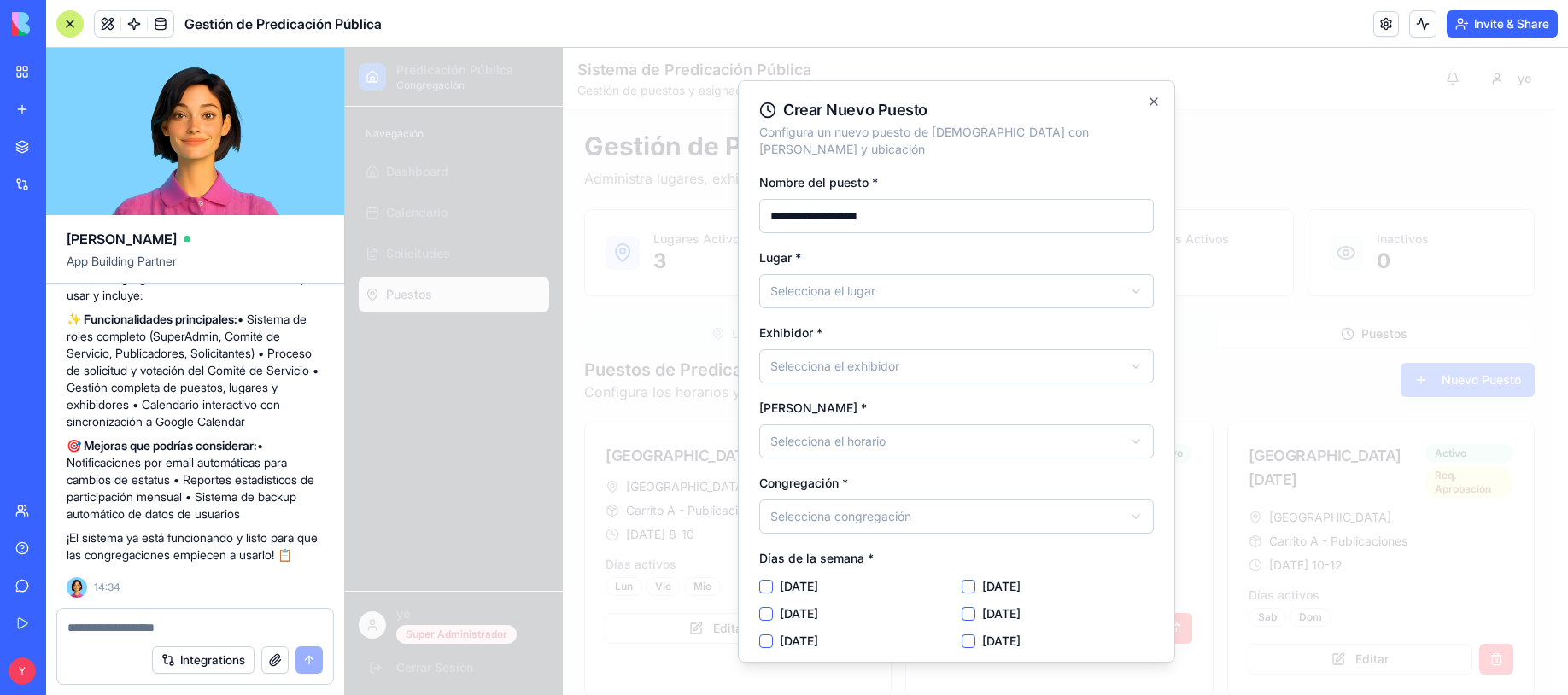
type input "**********"
click at [813, 276] on body "**********" at bounding box center [950, 382] width 1211 height 669
click at [930, 203] on input "**********" at bounding box center [956, 216] width 395 height 35
click at [893, 351] on body "**********" at bounding box center [950, 382] width 1211 height 669
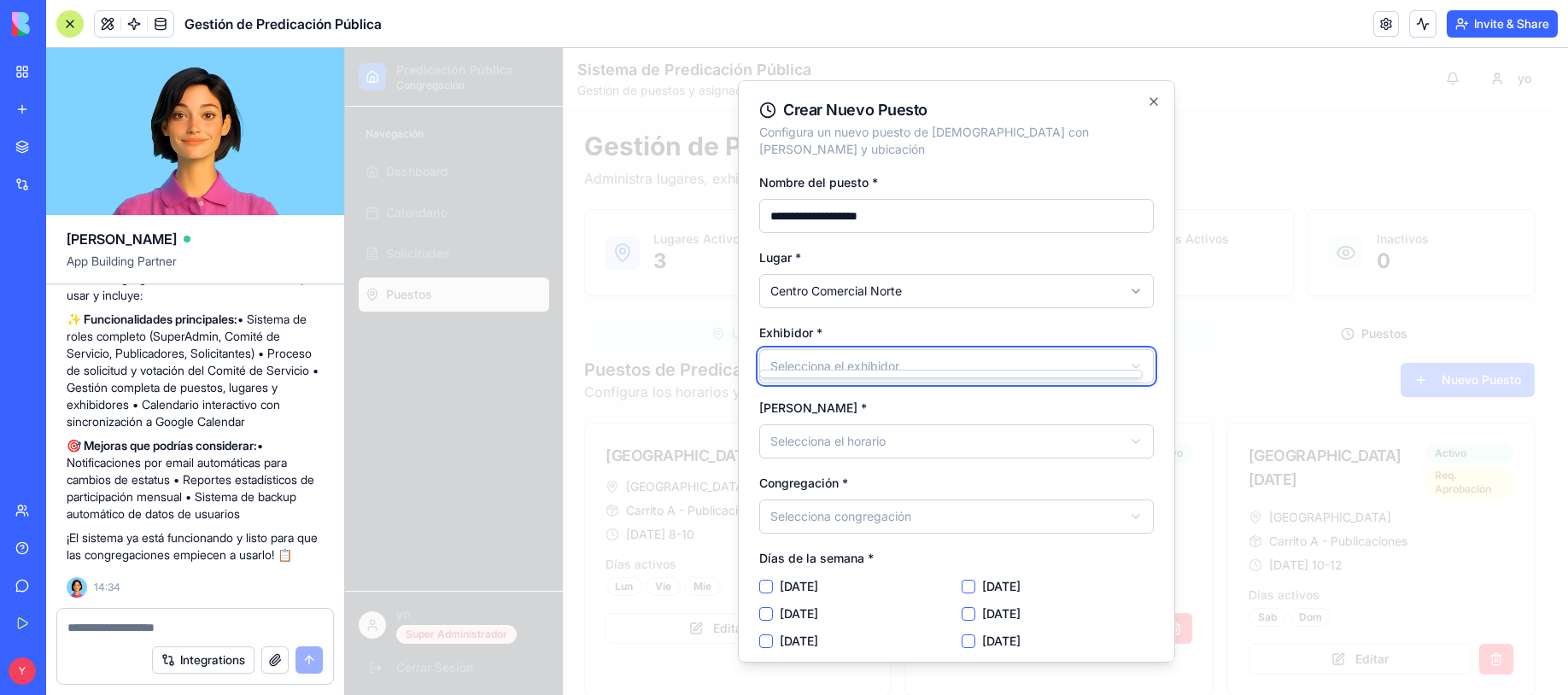
click at [893, 351] on body "**********" at bounding box center [950, 382] width 1211 height 669
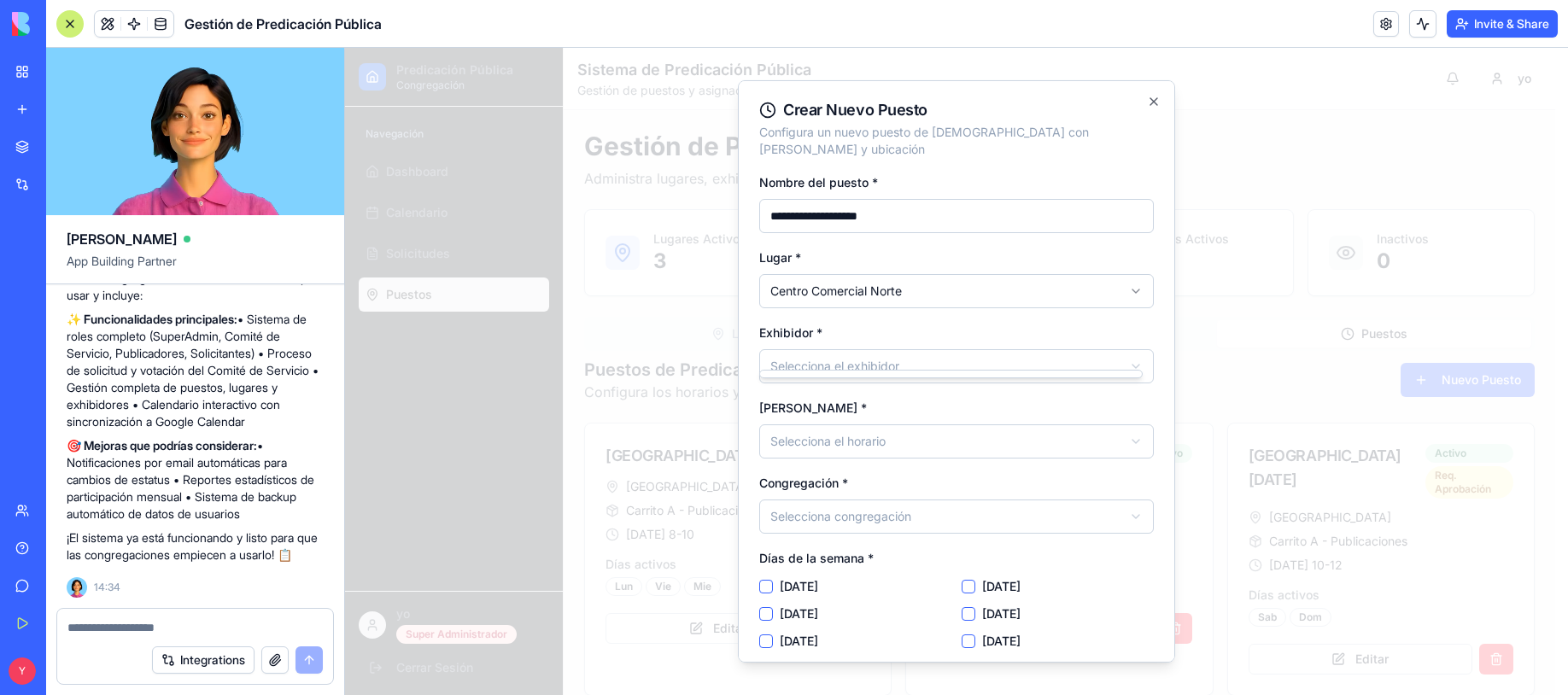
click at [886, 352] on body "**********" at bounding box center [950, 382] width 1211 height 669
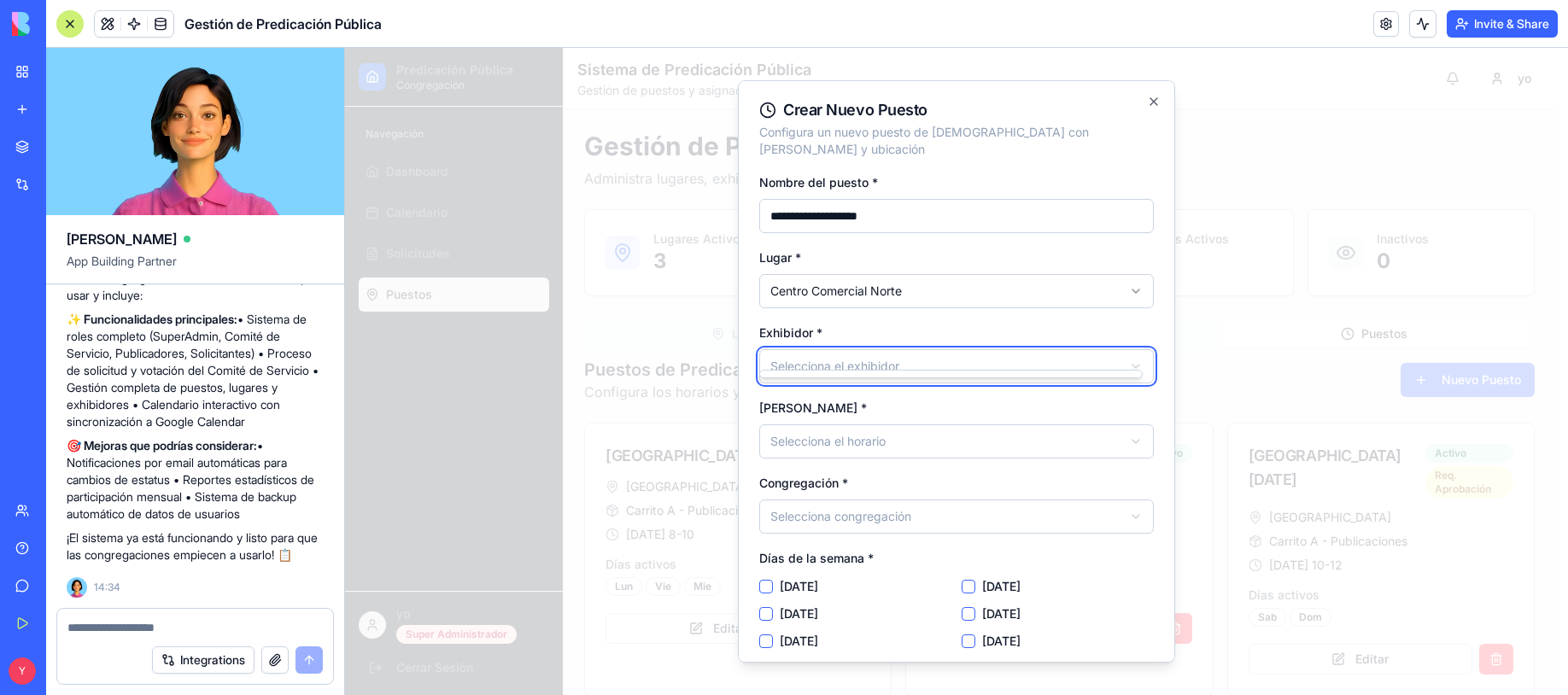
click at [885, 352] on body "**********" at bounding box center [950, 382] width 1211 height 669
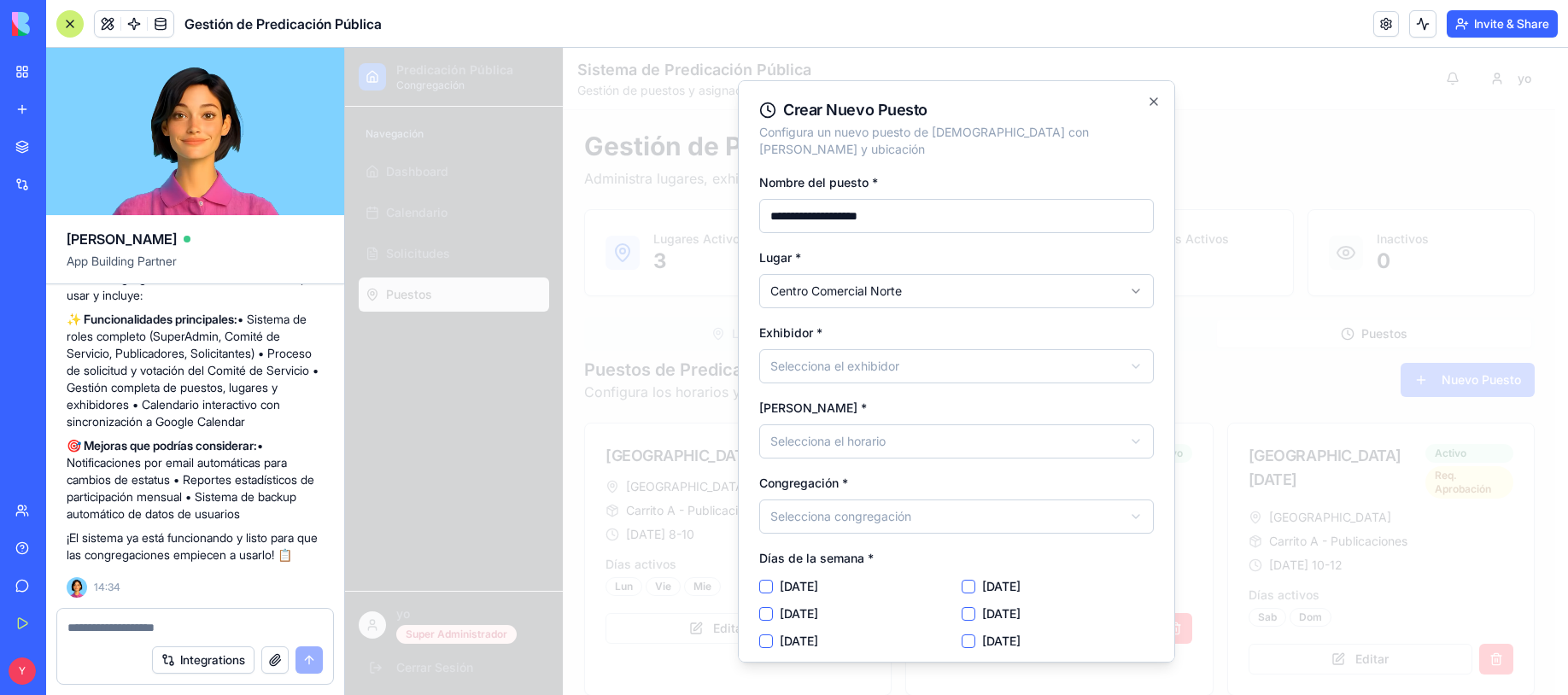
click at [832, 417] on body "**********" at bounding box center [950, 382] width 1211 height 669
click at [844, 496] on body "**********" at bounding box center [950, 382] width 1211 height 669
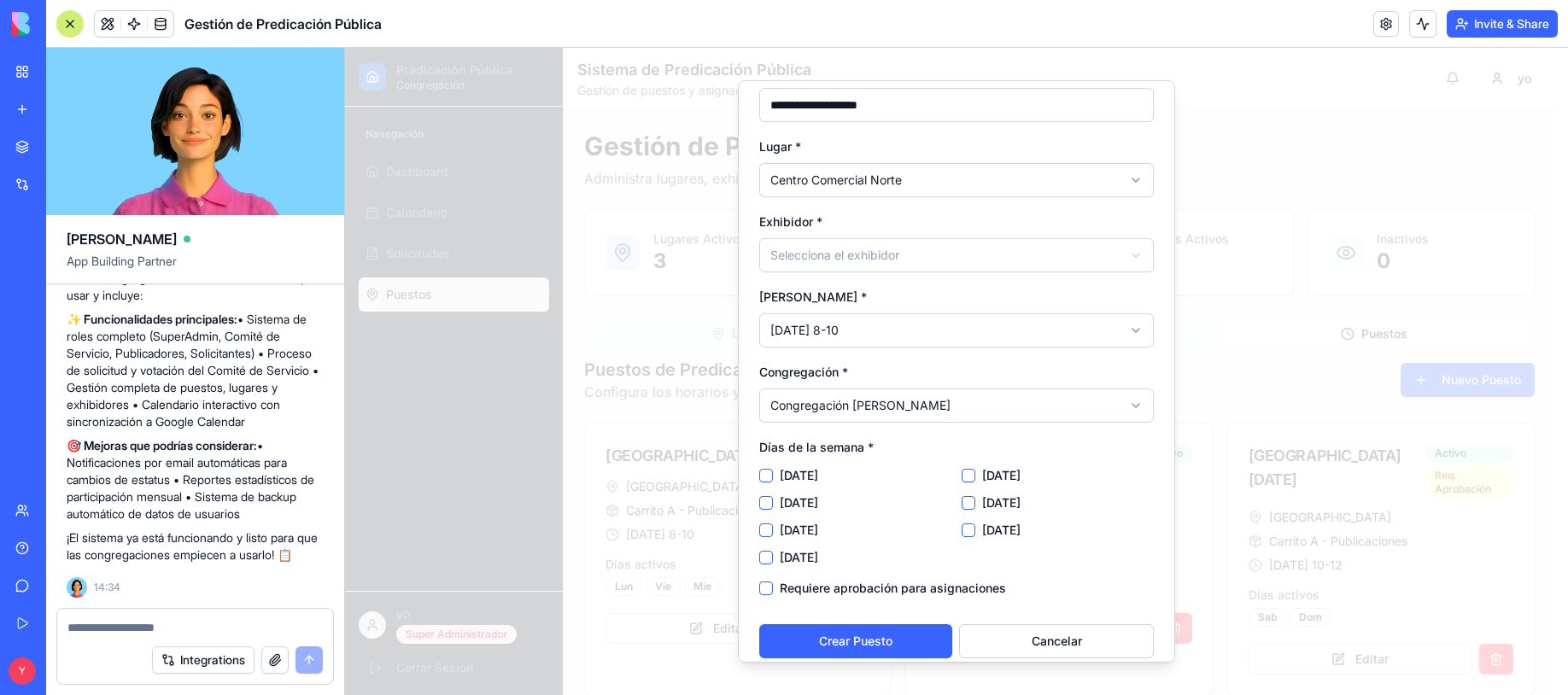
click at [763, 469] on button "[DATE]" at bounding box center [766, 476] width 14 height 14
click at [762, 496] on button "[DATE]" at bounding box center [766, 503] width 14 height 14
click at [766, 524] on button "[DATE]" at bounding box center [766, 531] width 14 height 14
click at [769, 551] on button "[DATE]" at bounding box center [766, 558] width 14 height 14
click at [962, 469] on button "[DATE]" at bounding box center [969, 476] width 14 height 14
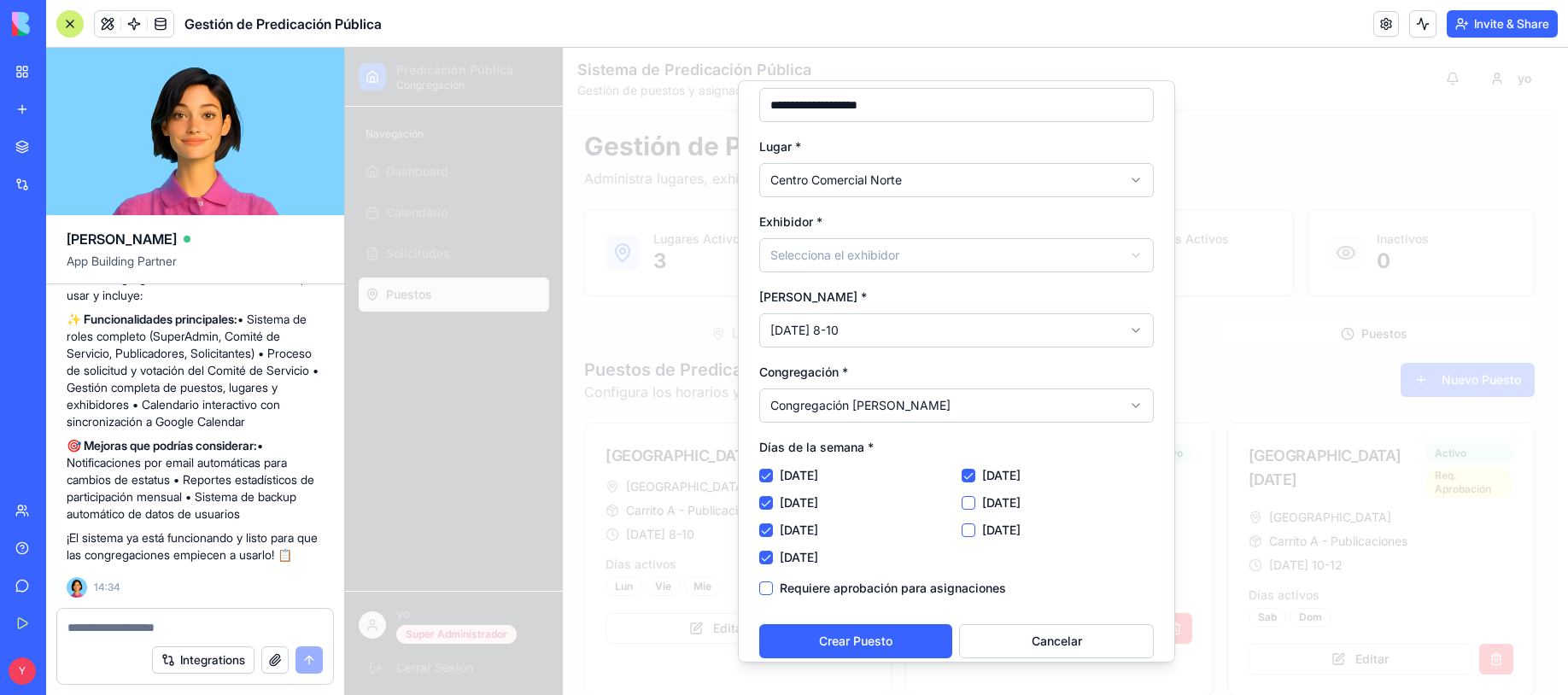
click at [962, 496] on button "[DATE]" at bounding box center [969, 503] width 14 height 14
click at [962, 524] on button "[DATE]" at bounding box center [969, 531] width 14 height 14
click at [870, 625] on button "Crear Puesto" at bounding box center [855, 642] width 193 height 35
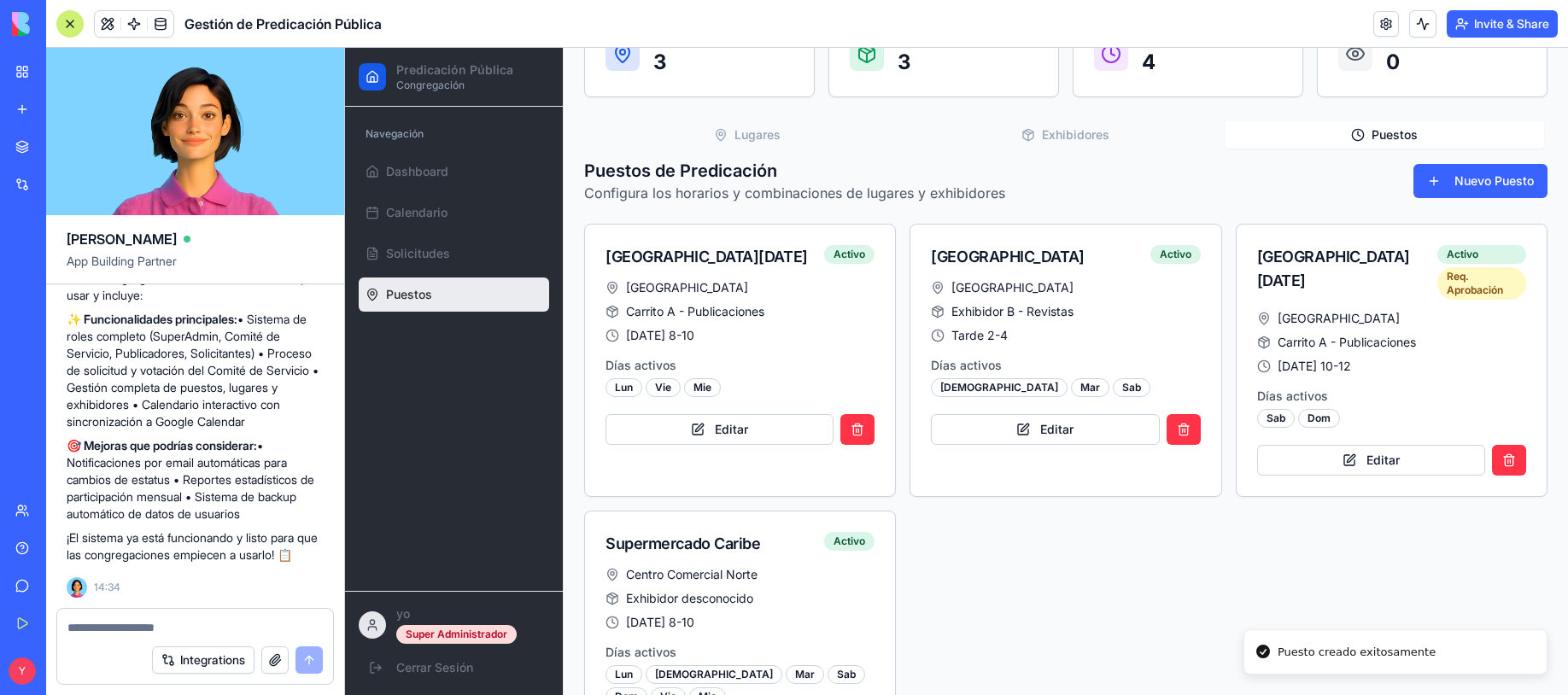
scroll to position [0, 0]
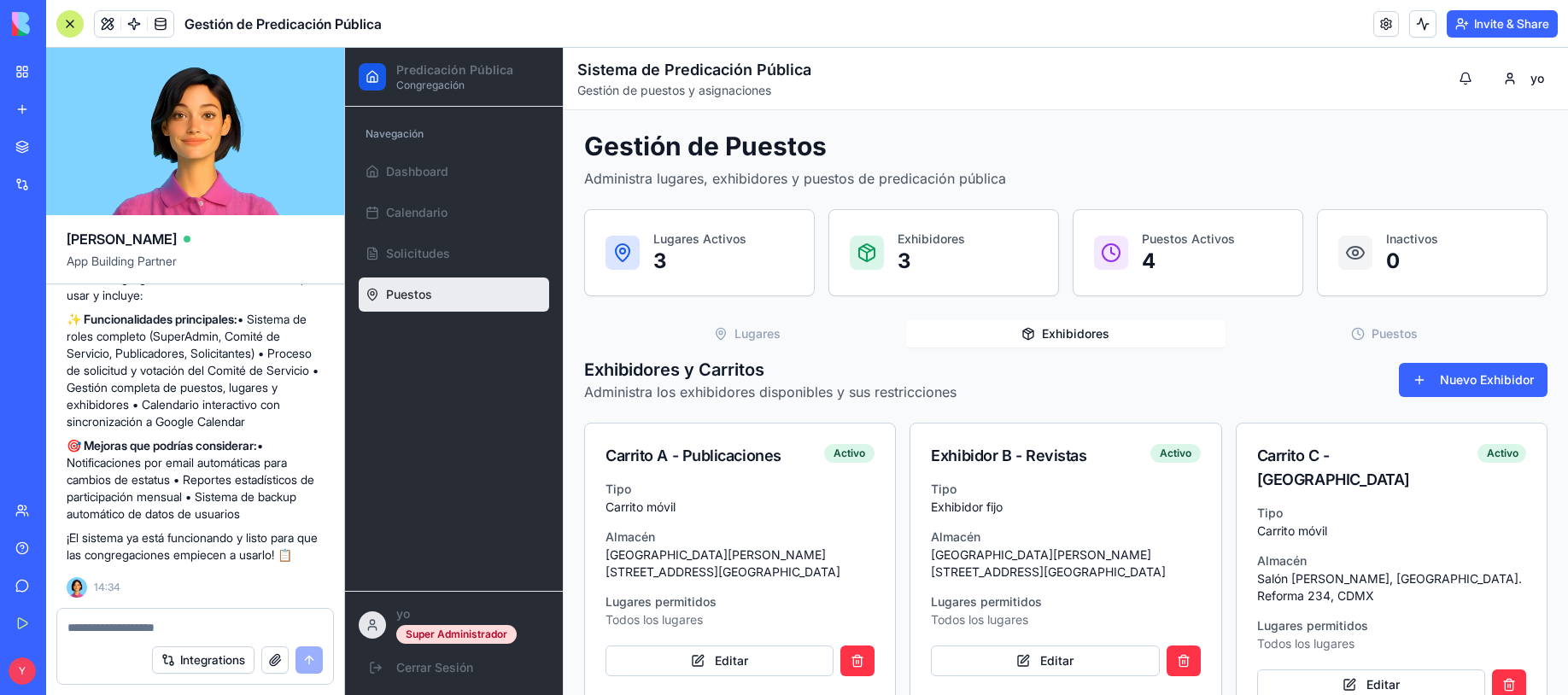
click at [1084, 334] on button "Exhibidores" at bounding box center [1066, 335] width 319 height 28
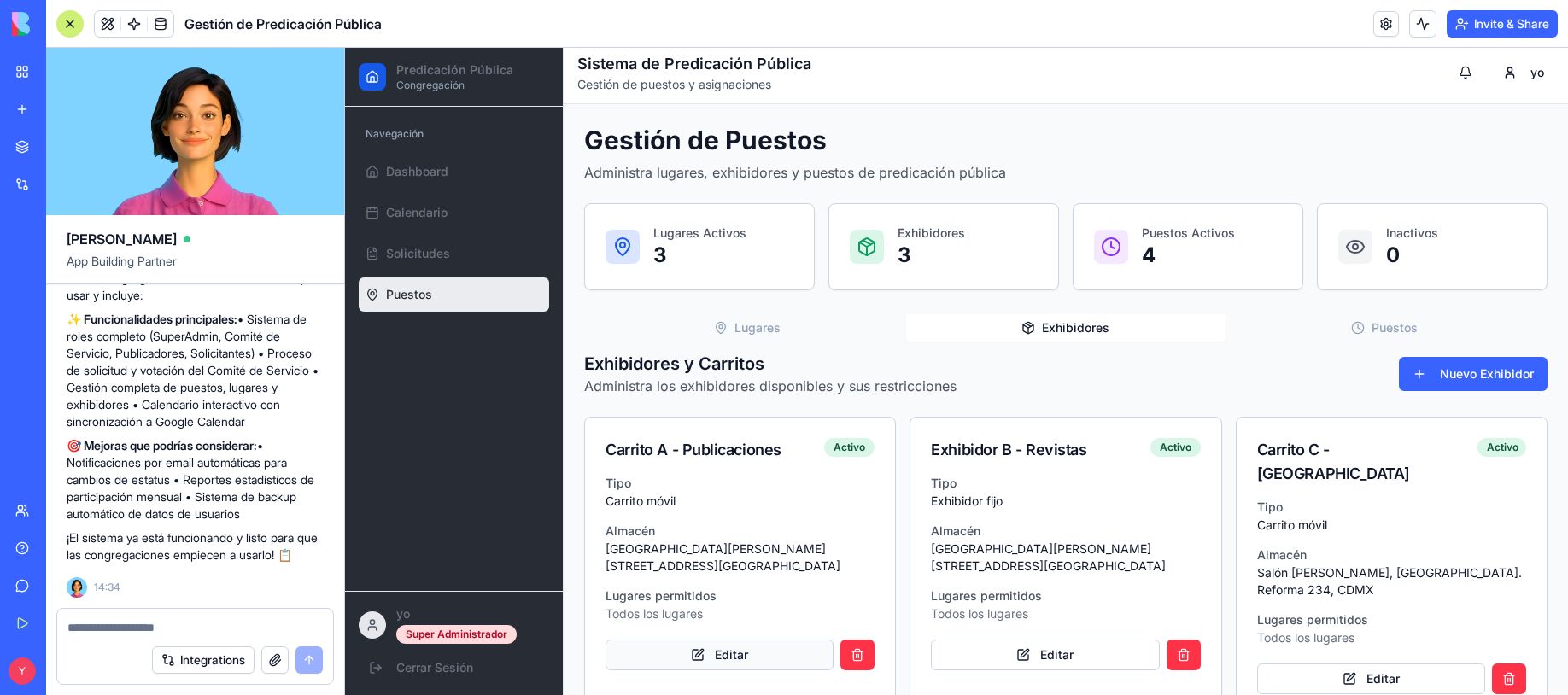
click at [739, 640] on button "Editar" at bounding box center [720, 654] width 228 height 31
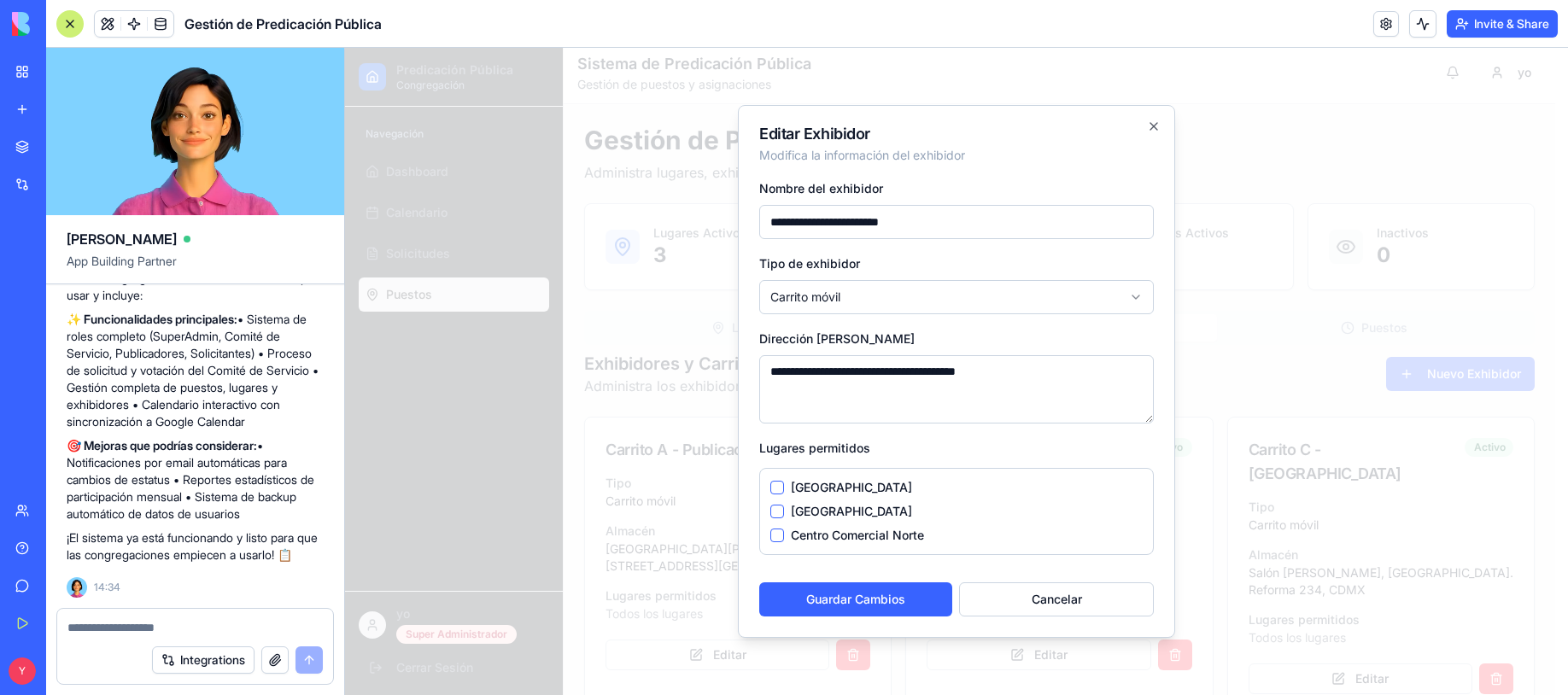
click at [776, 539] on button "Centro Comercial Norte" at bounding box center [777, 536] width 14 height 14
click at [778, 508] on button "[GEOGRAPHIC_DATA]" at bounding box center [777, 512] width 14 height 14
click at [777, 490] on button "[GEOGRAPHIC_DATA]" at bounding box center [777, 488] width 14 height 14
click at [779, 491] on button "[GEOGRAPHIC_DATA]" at bounding box center [777, 488] width 14 height 14
click at [777, 512] on button "[GEOGRAPHIC_DATA]" at bounding box center [777, 512] width 14 height 14
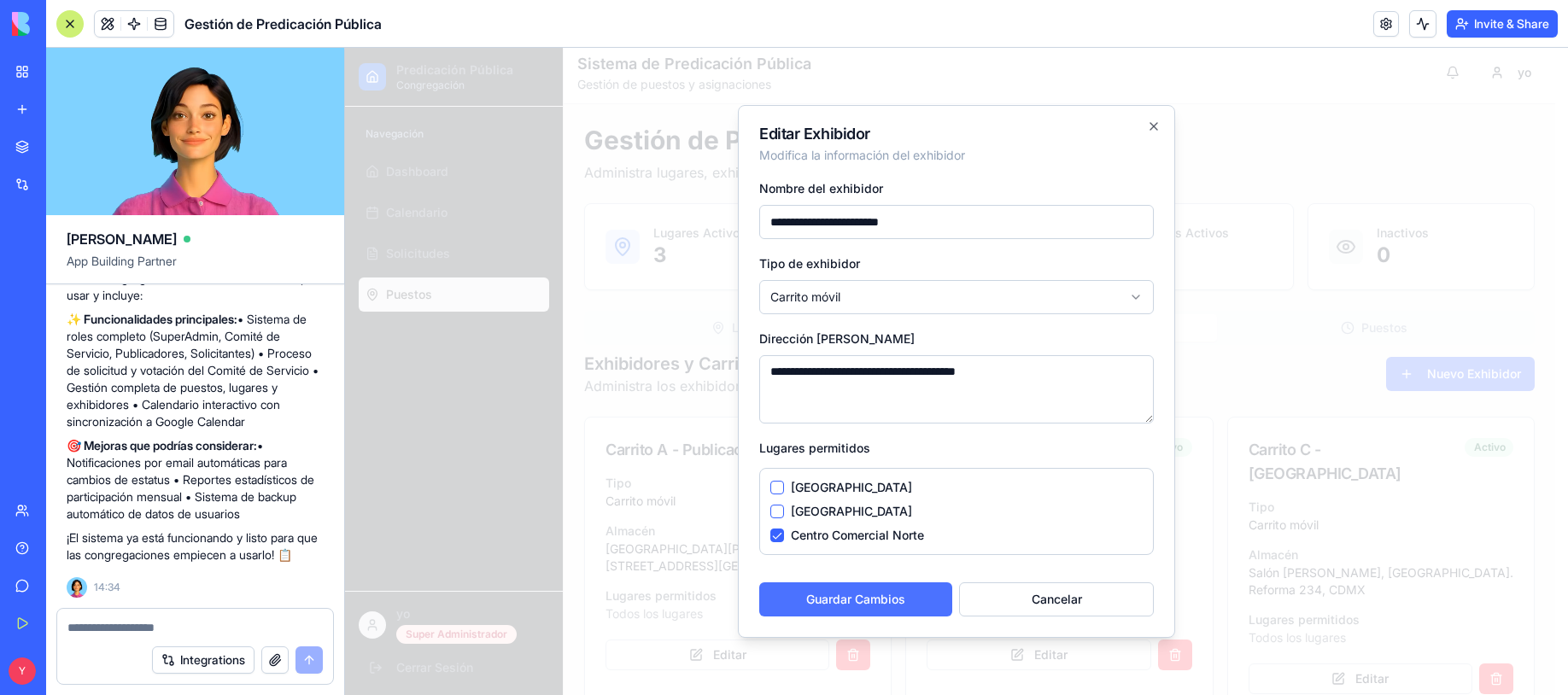
click at [825, 604] on button "Guardar Cambios" at bounding box center [855, 599] width 193 height 35
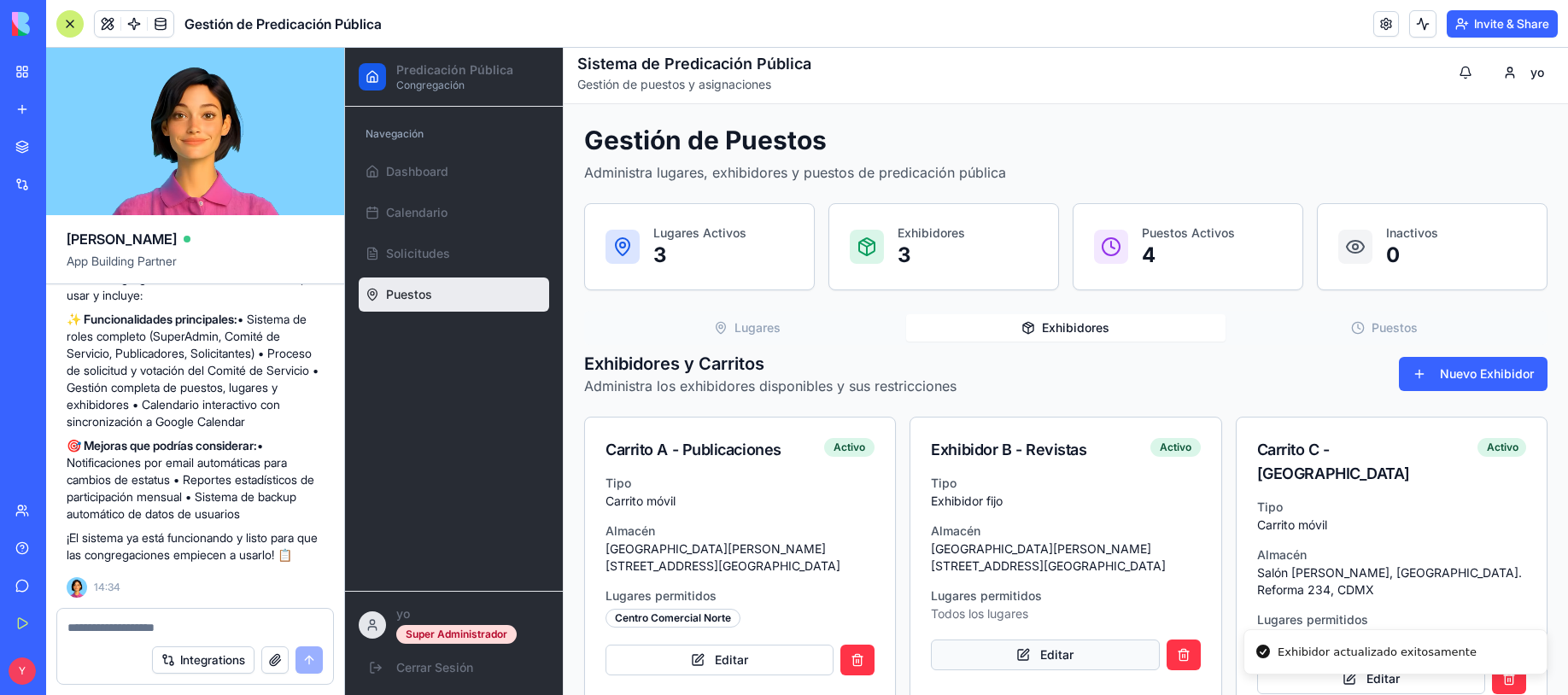
click at [1077, 640] on button "Editar" at bounding box center [1045, 654] width 228 height 31
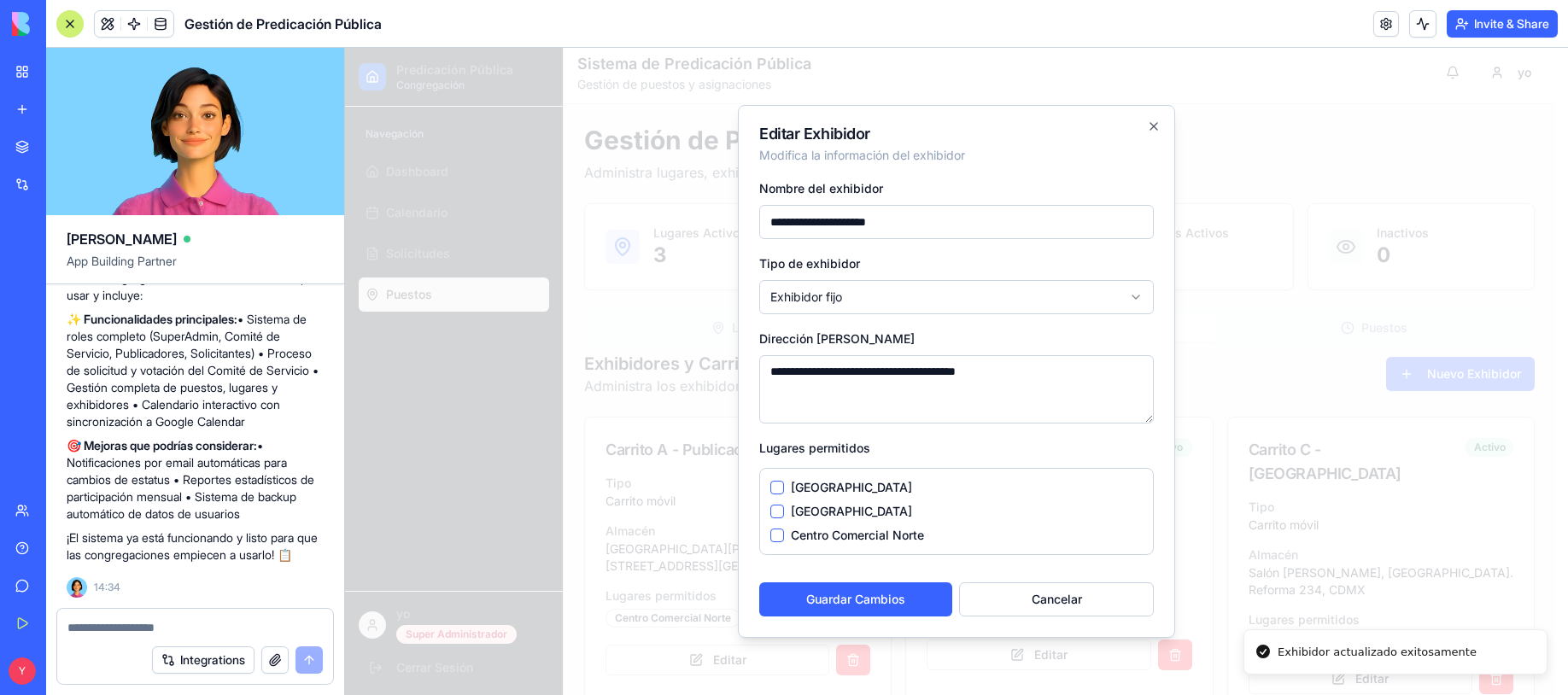
click at [815, 512] on label "[GEOGRAPHIC_DATA]" at bounding box center [851, 511] width 122 height 17
click at [784, 512] on button "[GEOGRAPHIC_DATA]" at bounding box center [777, 512] width 14 height 14
click at [826, 589] on button "Guardar Cambios" at bounding box center [855, 599] width 193 height 35
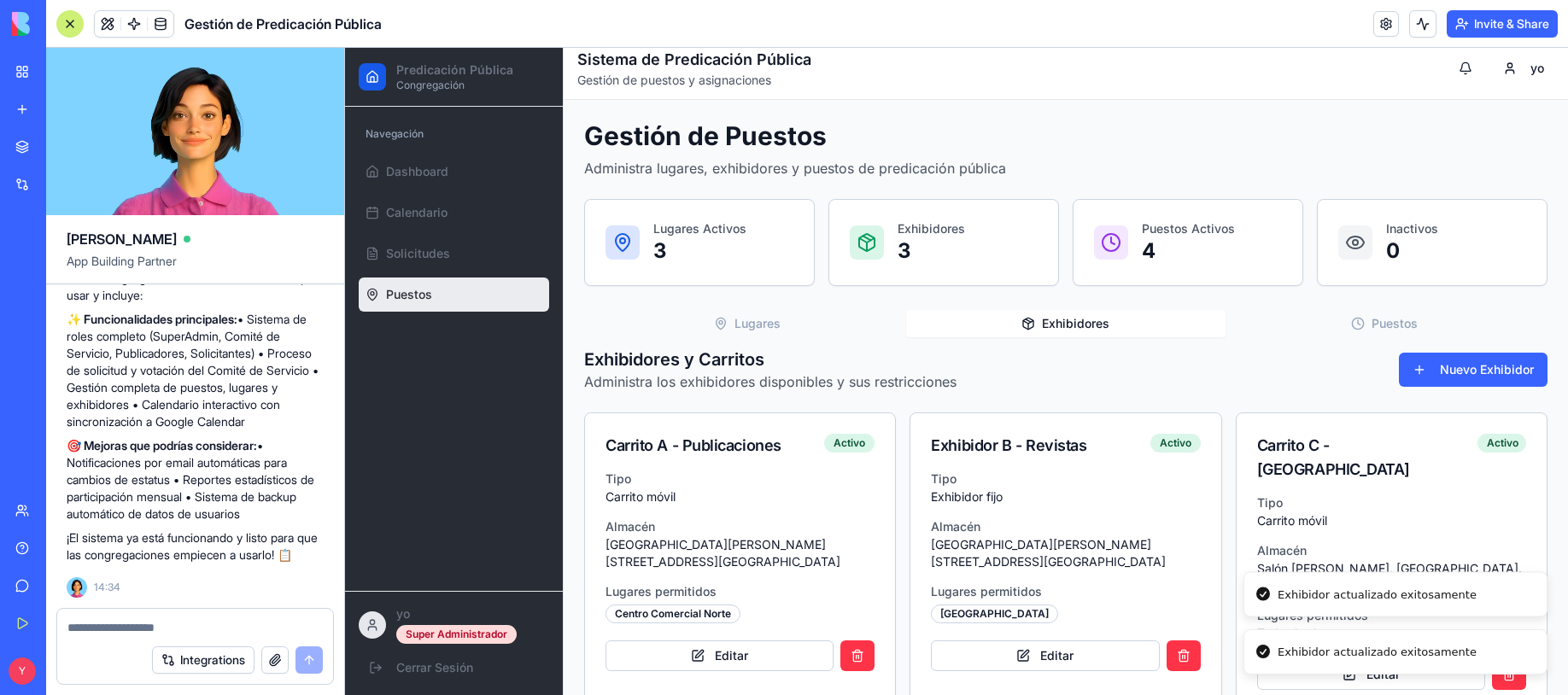
scroll to position [11, 0]
click at [1317, 630] on li "Exhibidor actualizado exitosamente" at bounding box center [1395, 652] width 304 height 47
click at [1347, 658] on button "Editar" at bounding box center [1371, 673] width 228 height 31
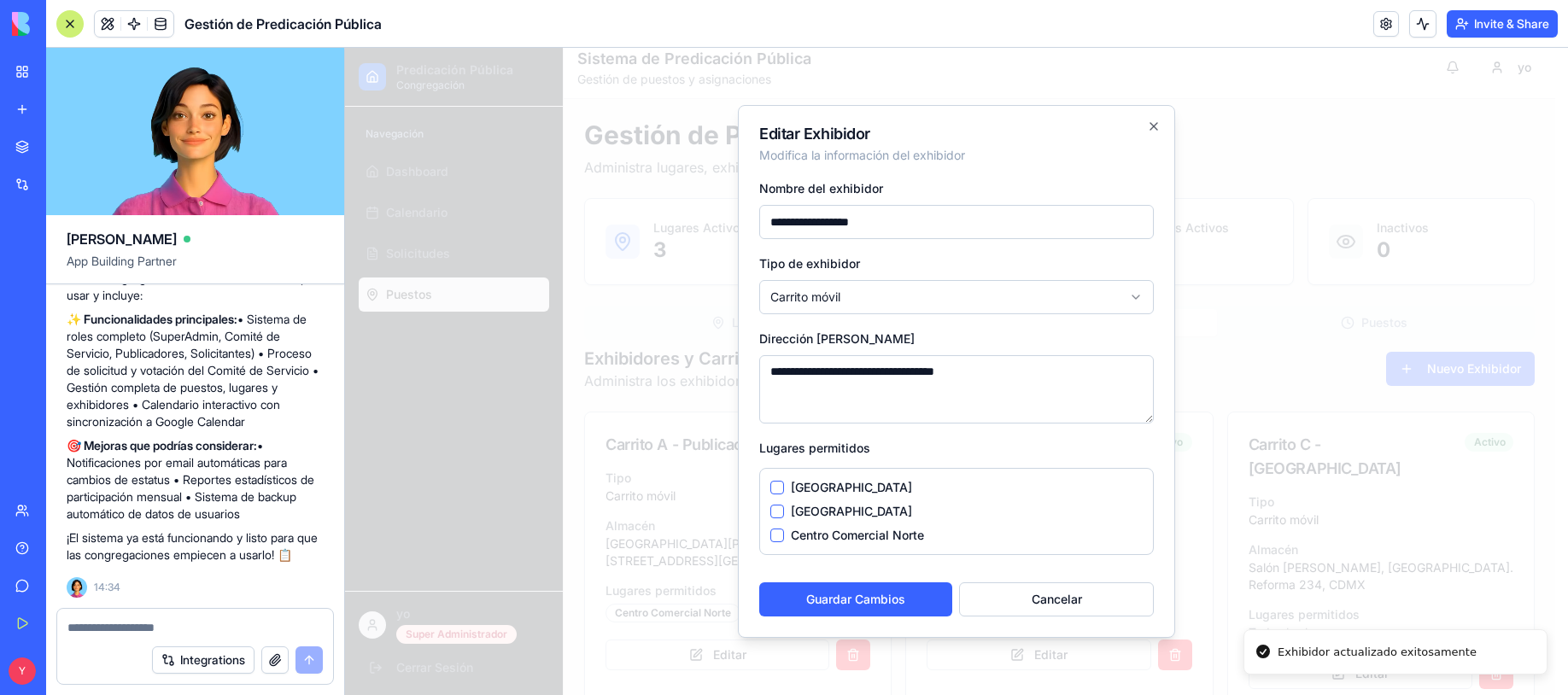
click at [838, 487] on label "[GEOGRAPHIC_DATA]" at bounding box center [851, 487] width 122 height 17
click at [784, 487] on button "[GEOGRAPHIC_DATA]" at bounding box center [777, 488] width 14 height 14
click at [846, 592] on button "Guardar Cambios" at bounding box center [855, 599] width 193 height 35
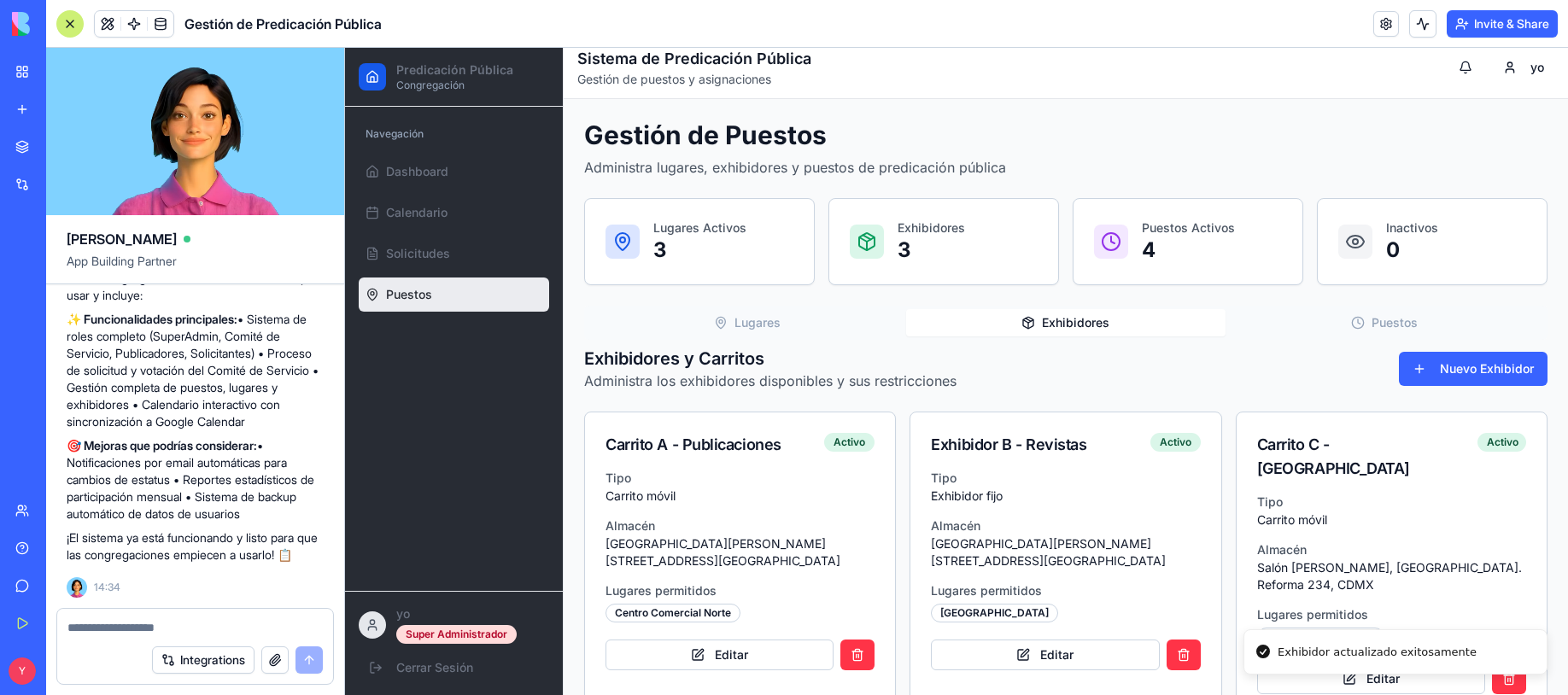
click at [1352, 326] on icon "button" at bounding box center [1358, 323] width 14 height 14
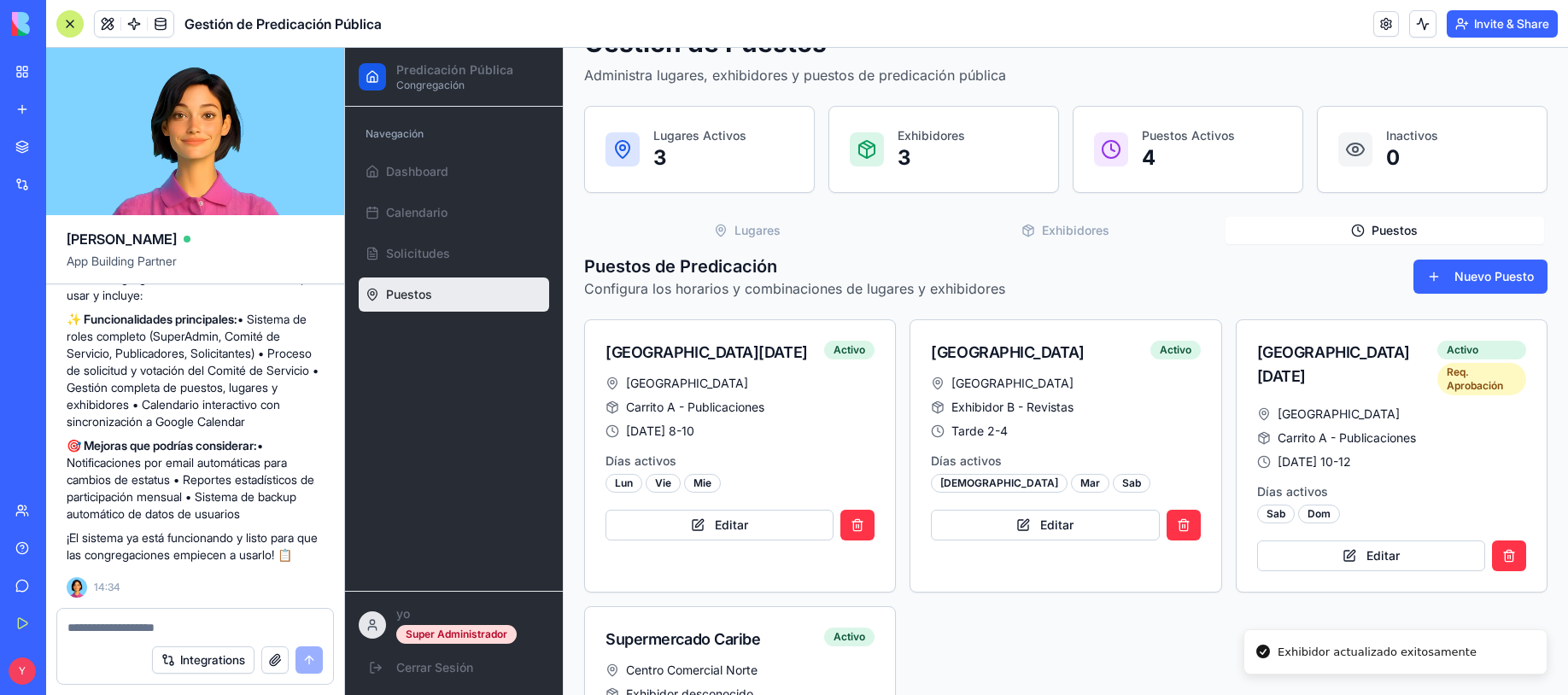
scroll to position [300, 0]
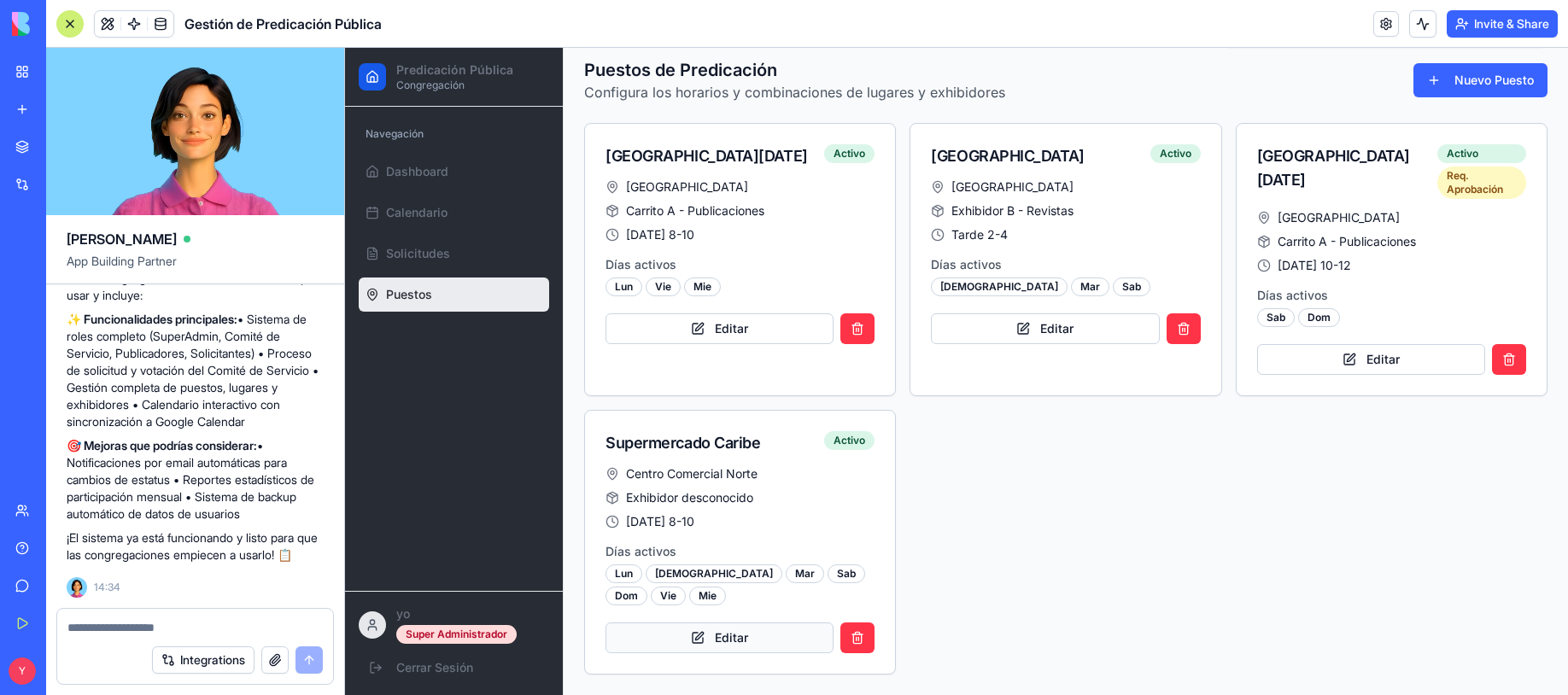
click at [717, 633] on button "Editar" at bounding box center [720, 638] width 228 height 31
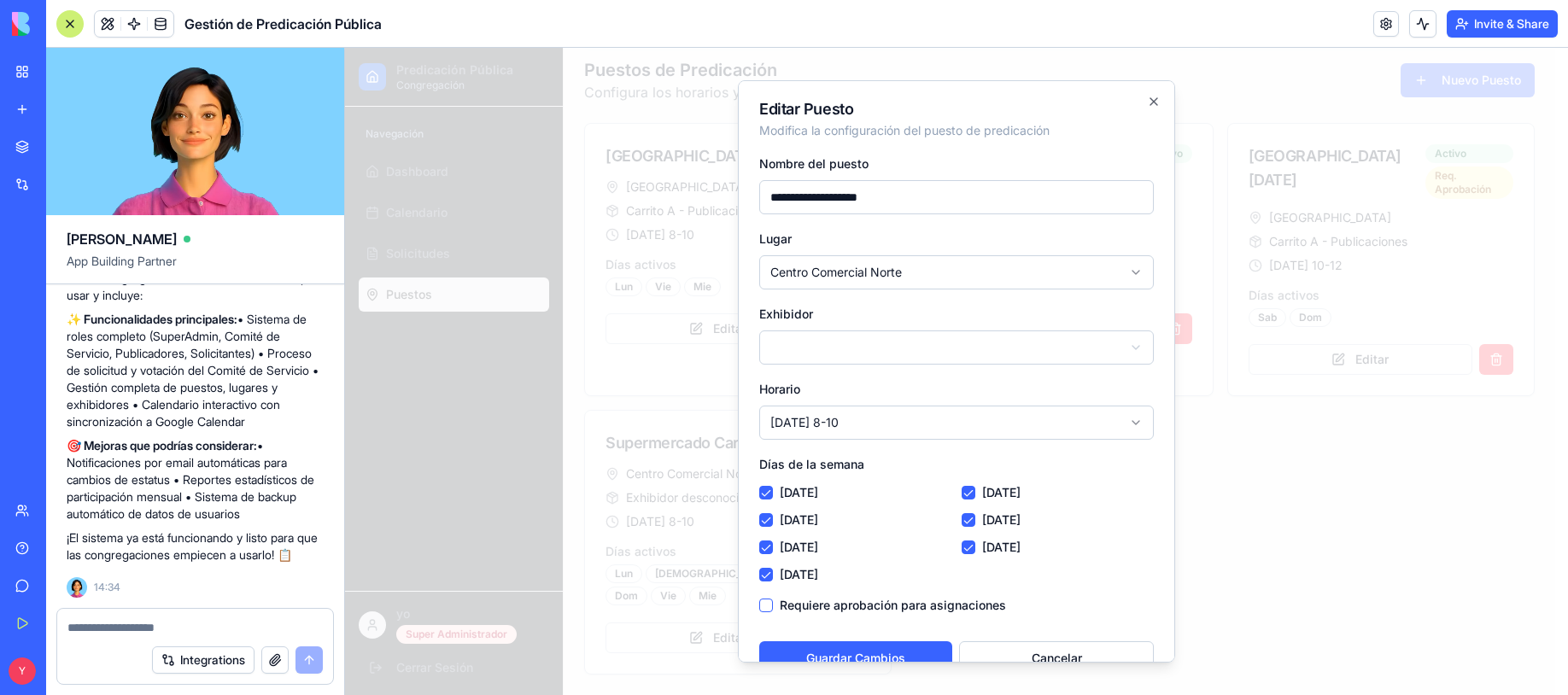
click at [856, 351] on body "Predicación Pública Congregación Navegación Dashboard Calendario Solicitudes Pu…" at bounding box center [950, 221] width 1211 height 947
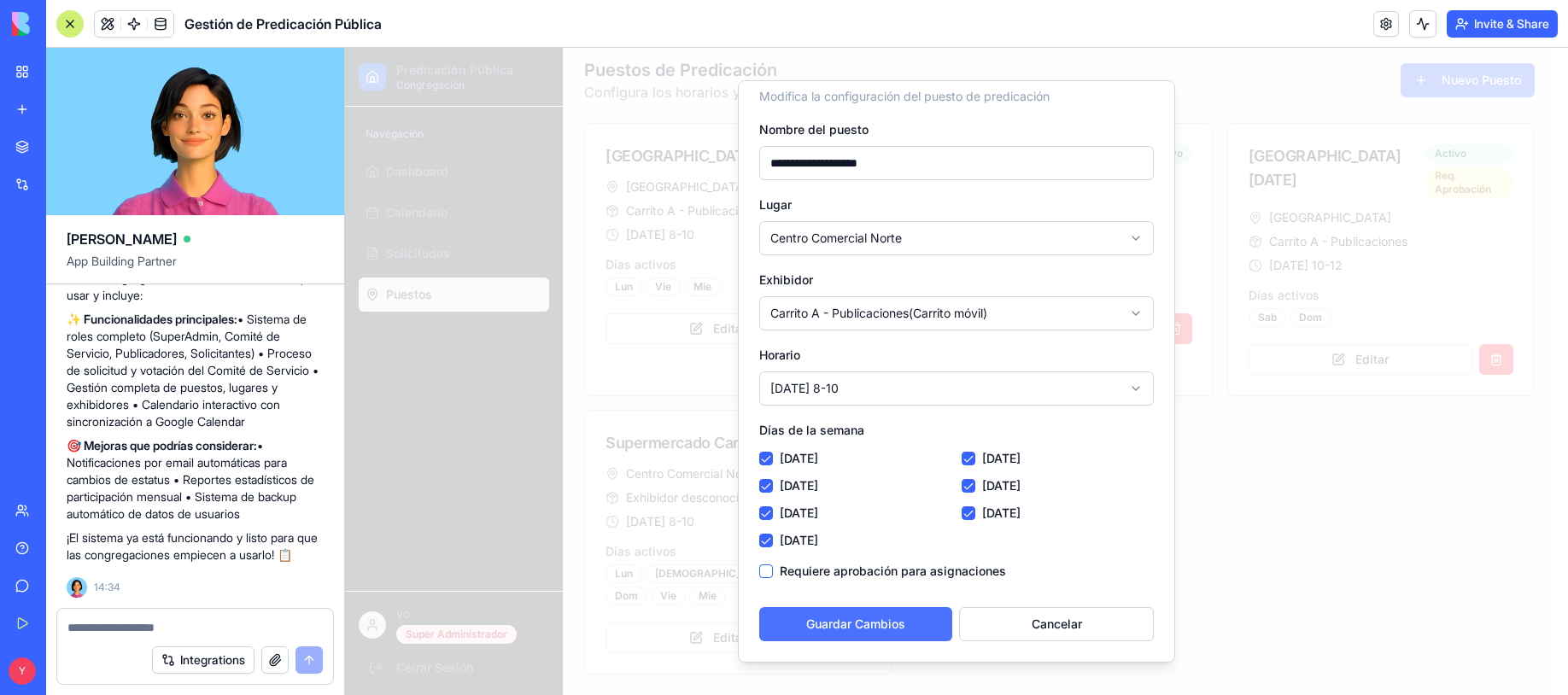
click at [856, 626] on button "Guardar Cambios" at bounding box center [855, 625] width 193 height 35
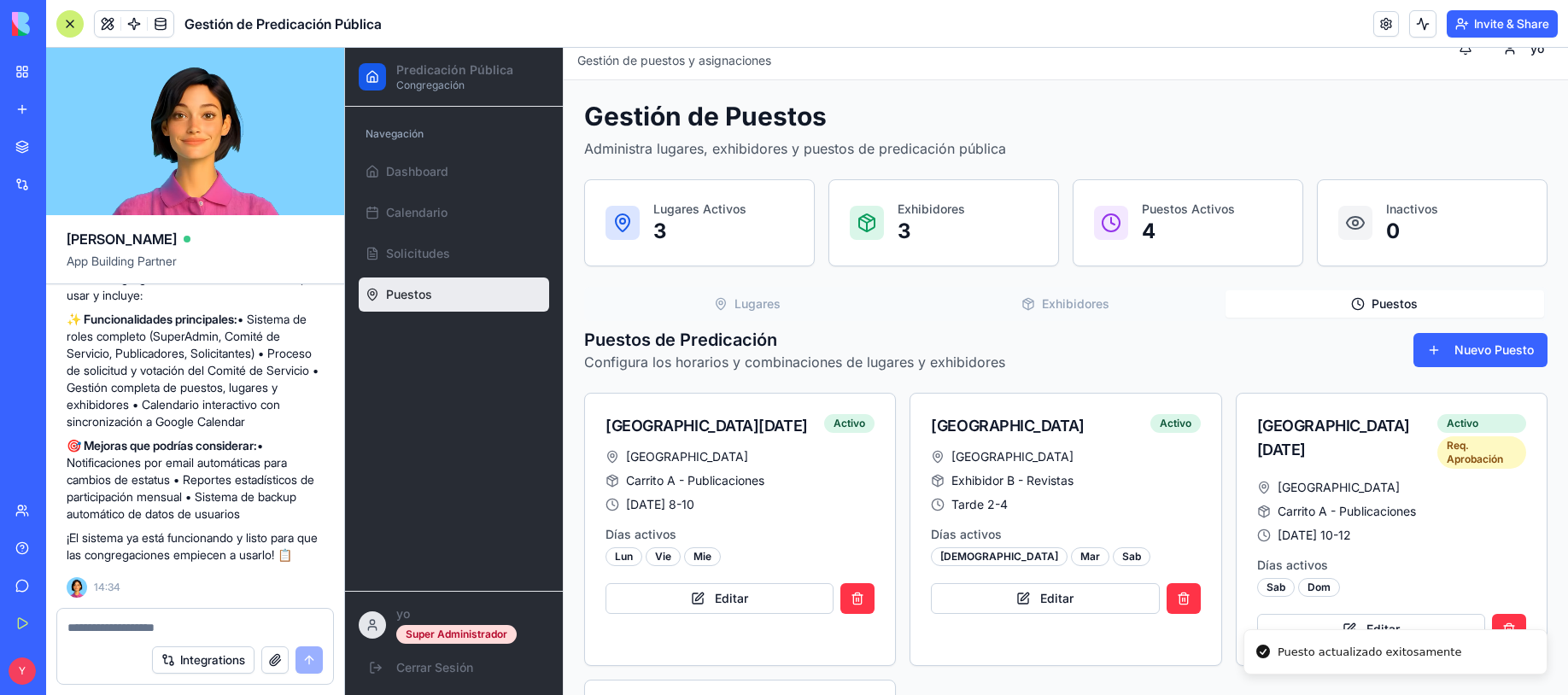
scroll to position [0, 0]
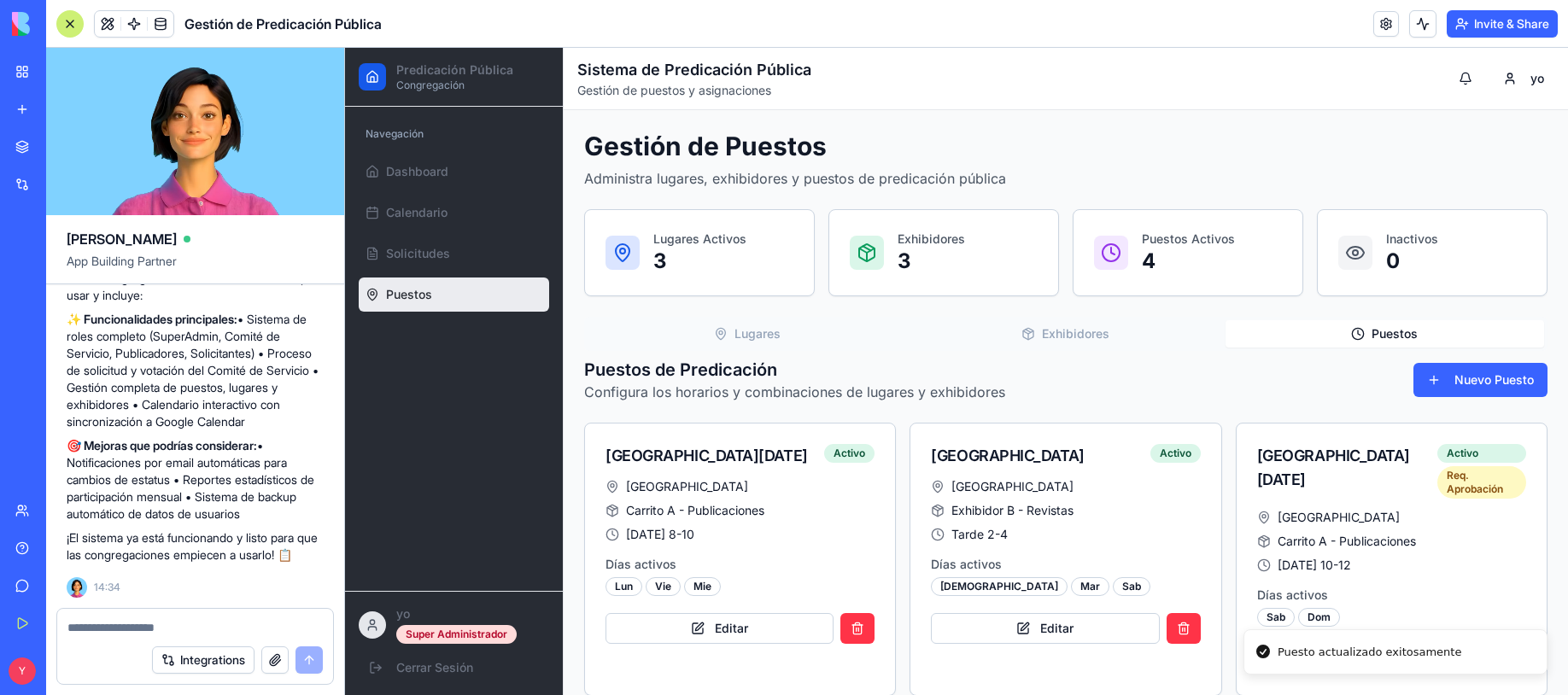
click at [756, 309] on div "Gestión de Puestos Administra lugares, exhibidores y puestos de predicación púb…" at bounding box center [1065, 552] width 963 height 844
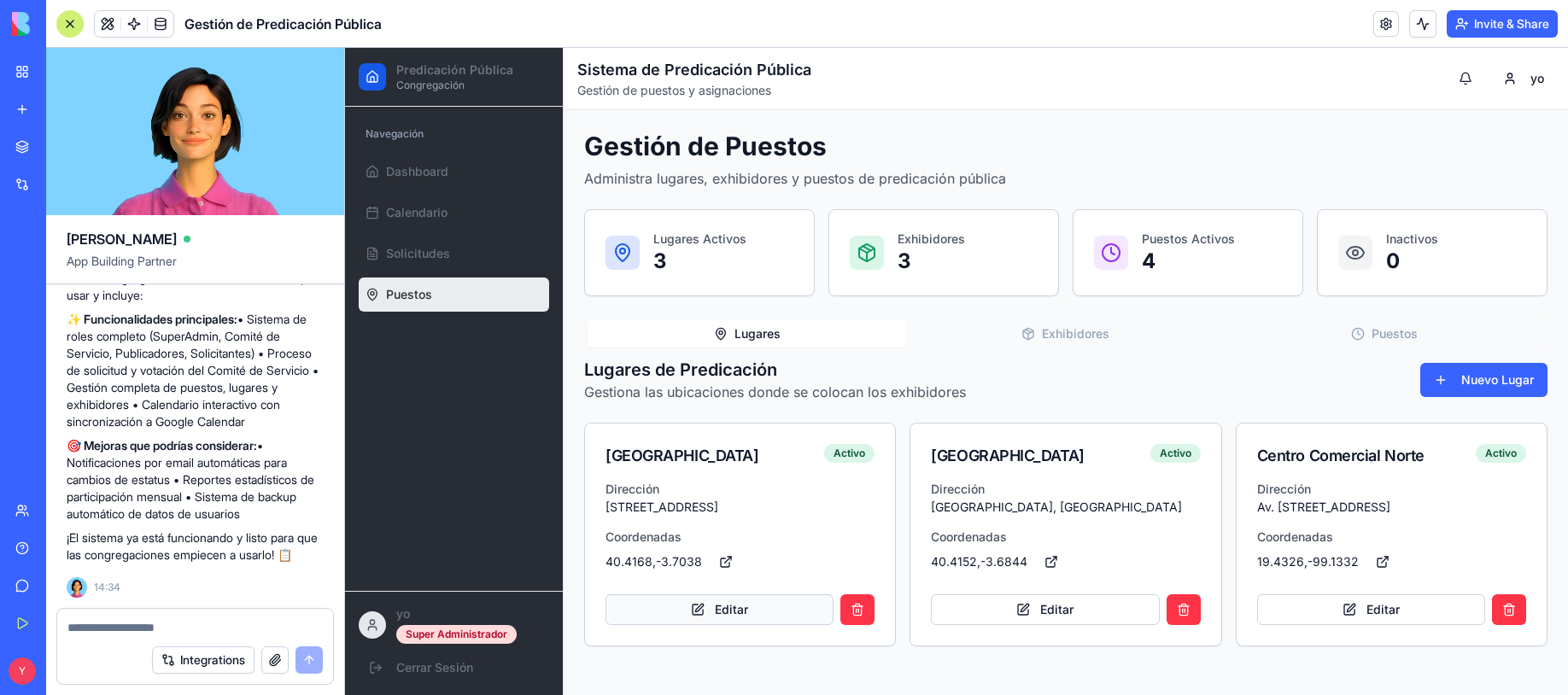
click at [740, 601] on button "Editar" at bounding box center [720, 610] width 228 height 31
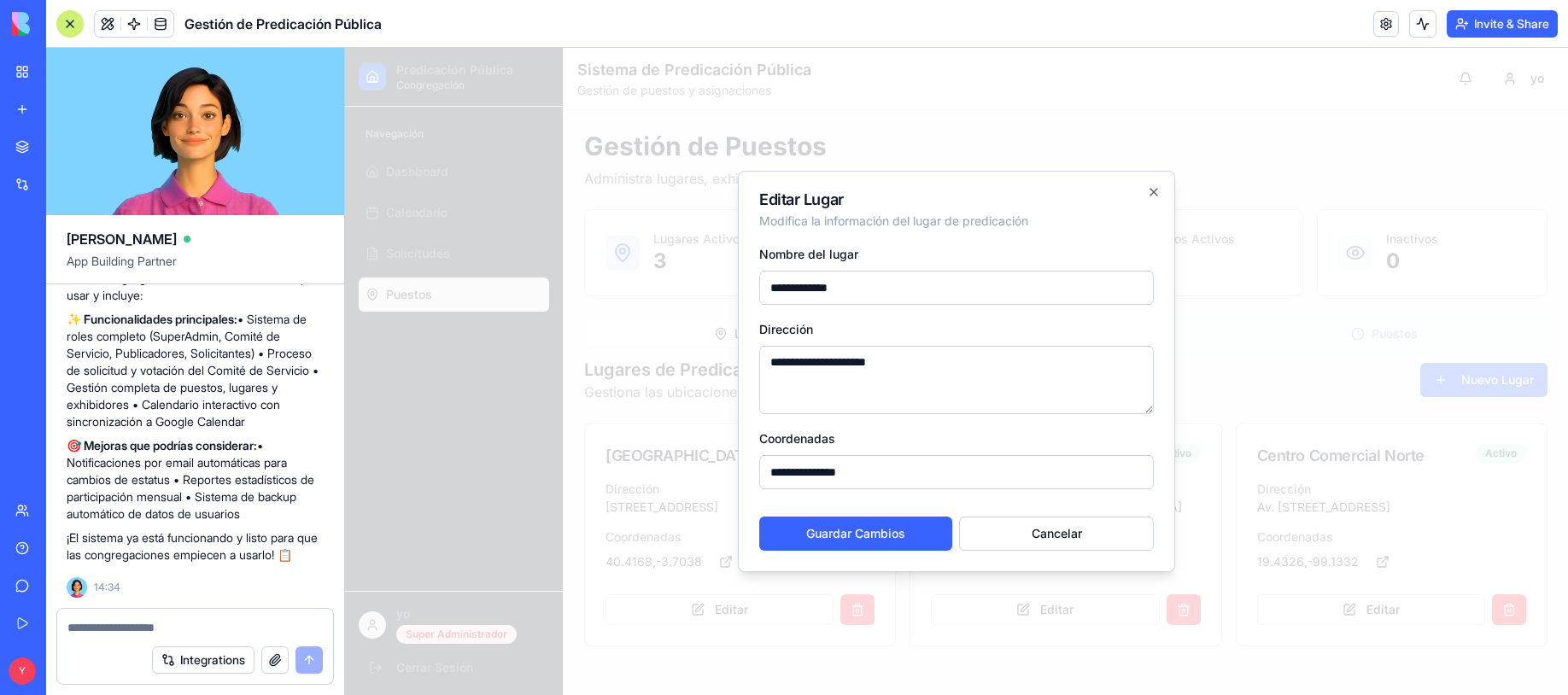
click at [854, 289] on input "**********" at bounding box center [956, 288] width 395 height 35
click at [796, 283] on input "**********" at bounding box center [956, 288] width 395 height 35
click at [1086, 538] on button "Cancelar" at bounding box center [1056, 534] width 195 height 35
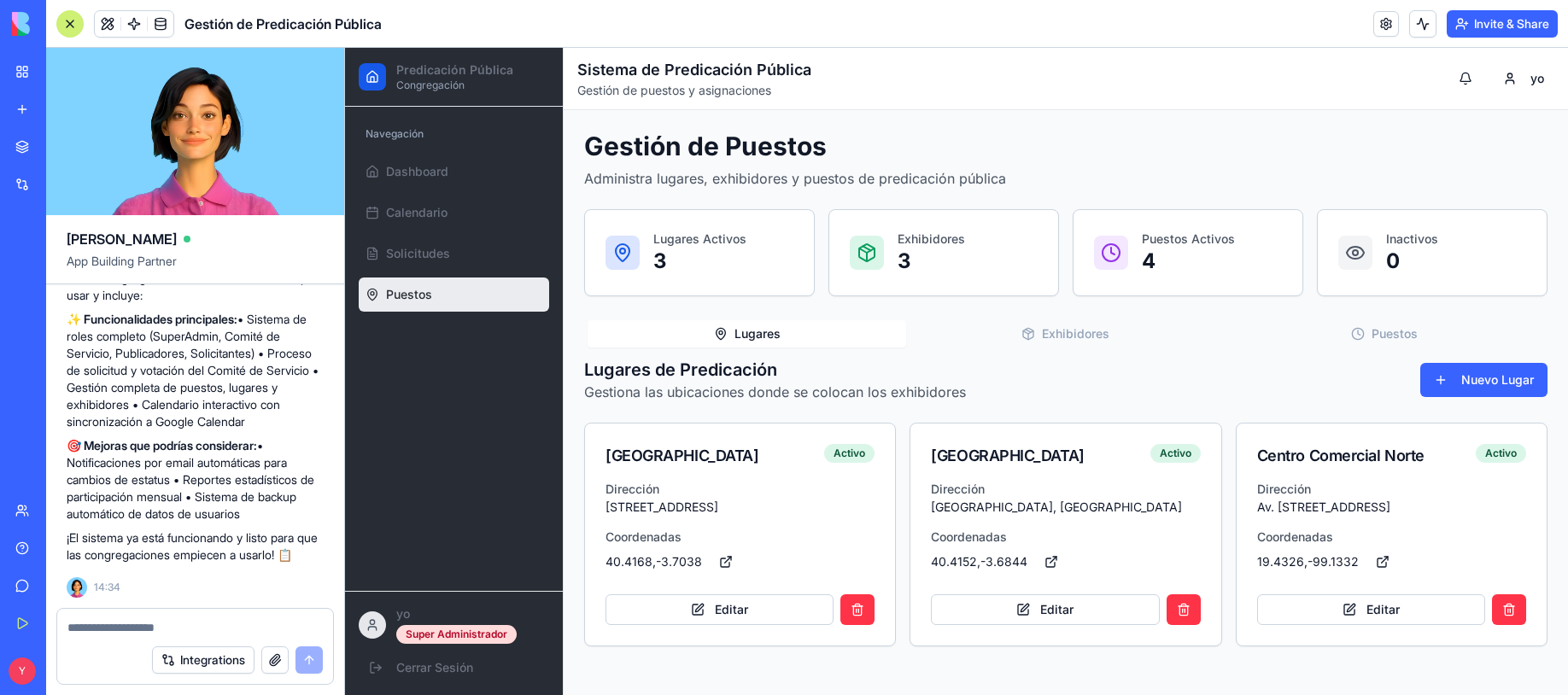
click at [1077, 339] on button "Exhibidores" at bounding box center [1066, 335] width 319 height 28
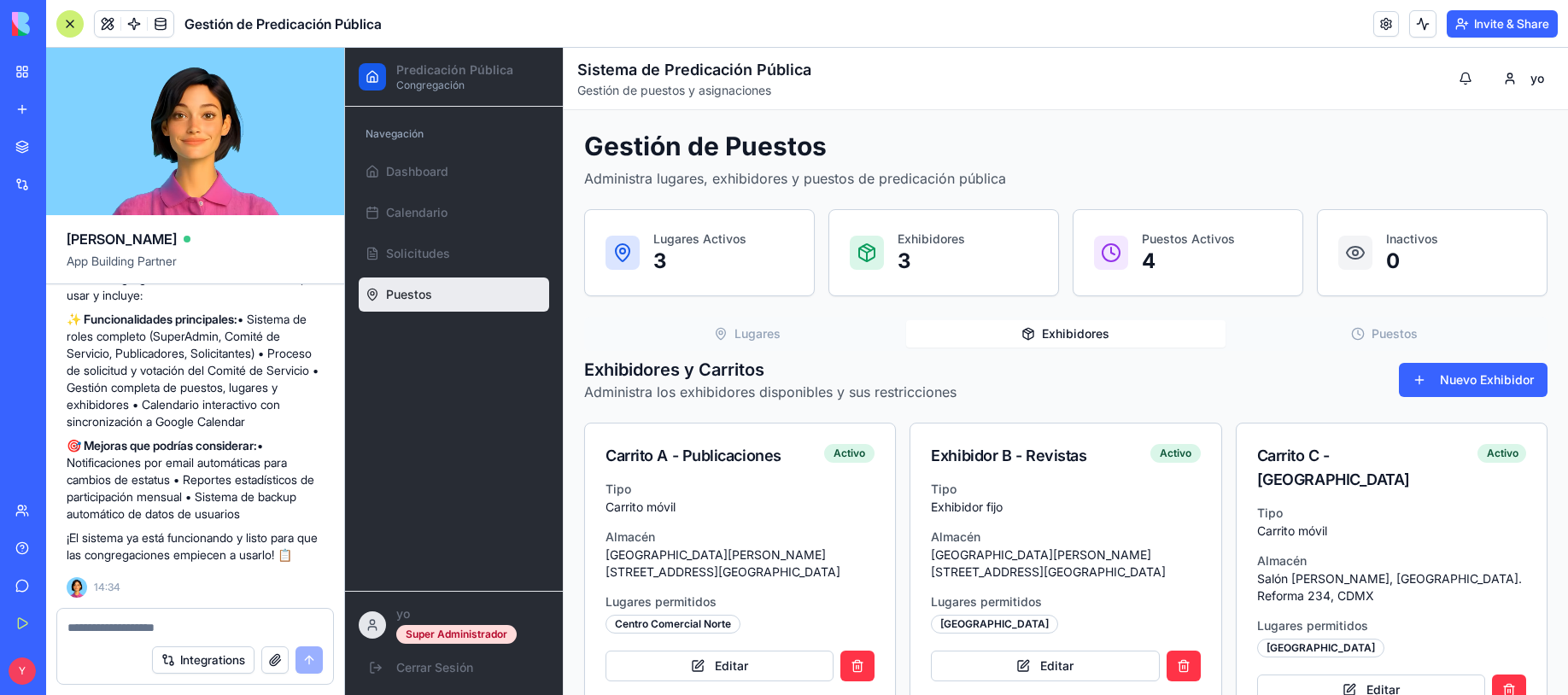
click at [1412, 328] on button "Puestos" at bounding box center [1385, 335] width 319 height 28
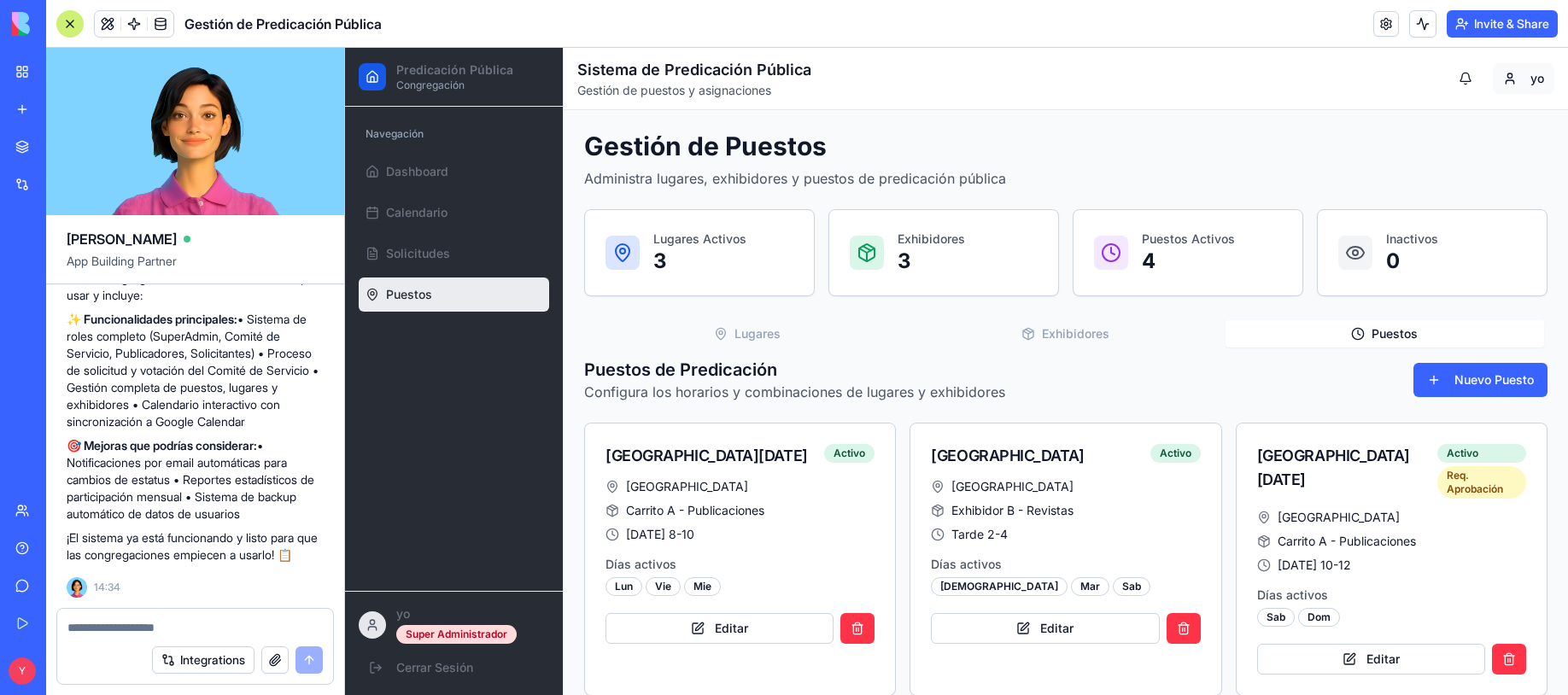
click at [1423, 78] on html "Predicación Pública Congregación Navegación Dashboard Calendario Solicitudes Pu…" at bounding box center [957, 521] width 1224 height 947
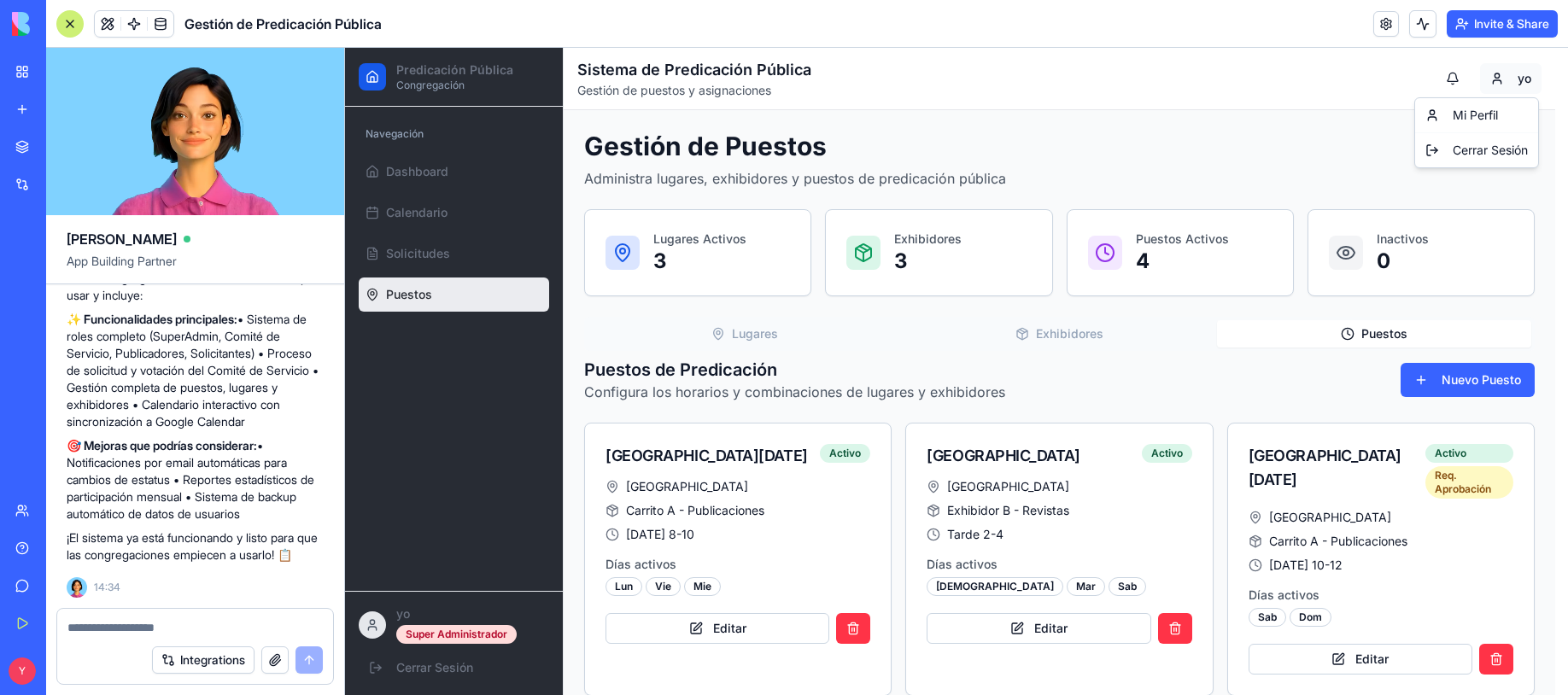
click at [1423, 78] on html "Predicación Pública Congregación Navegación Dashboard Calendario Solicitudes Pu…" at bounding box center [957, 521] width 1224 height 947
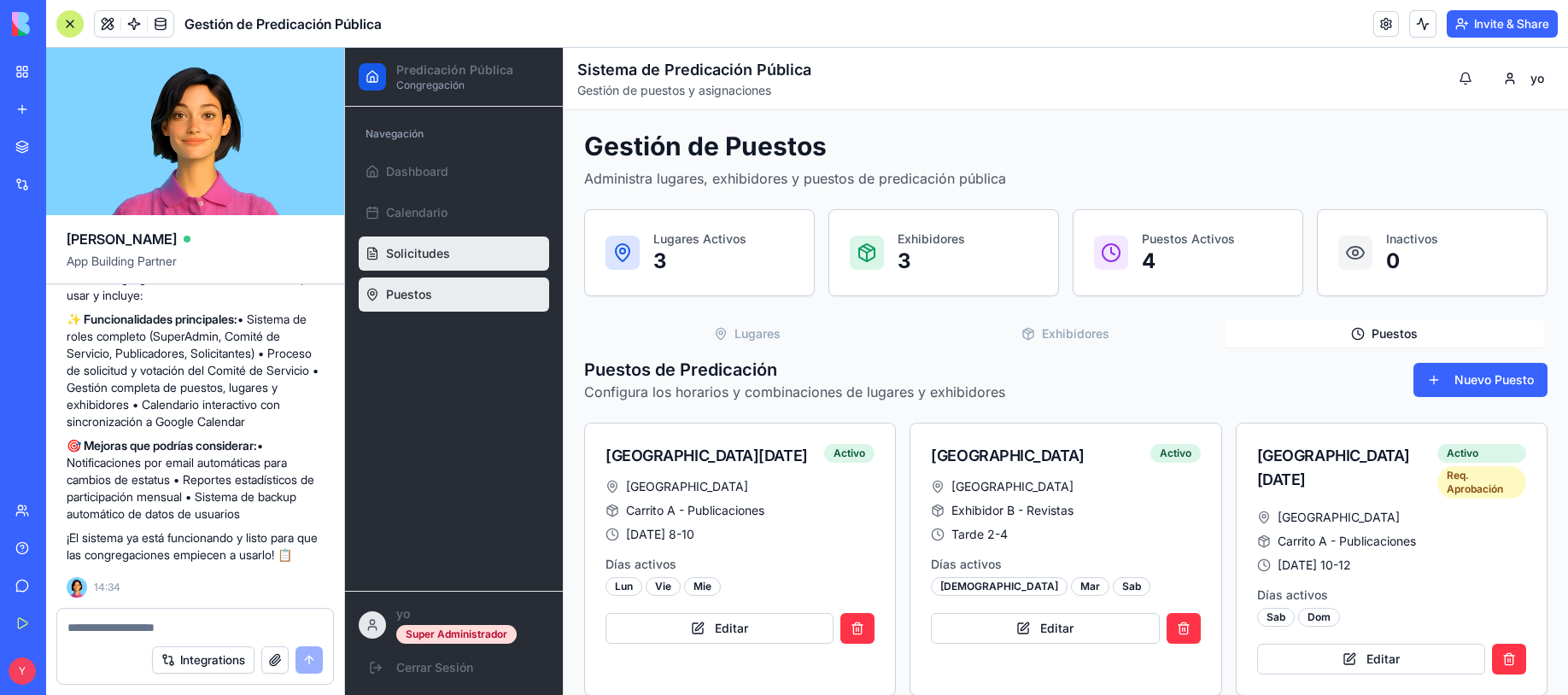
click at [421, 261] on span "Solicitudes" at bounding box center [418, 253] width 64 height 17
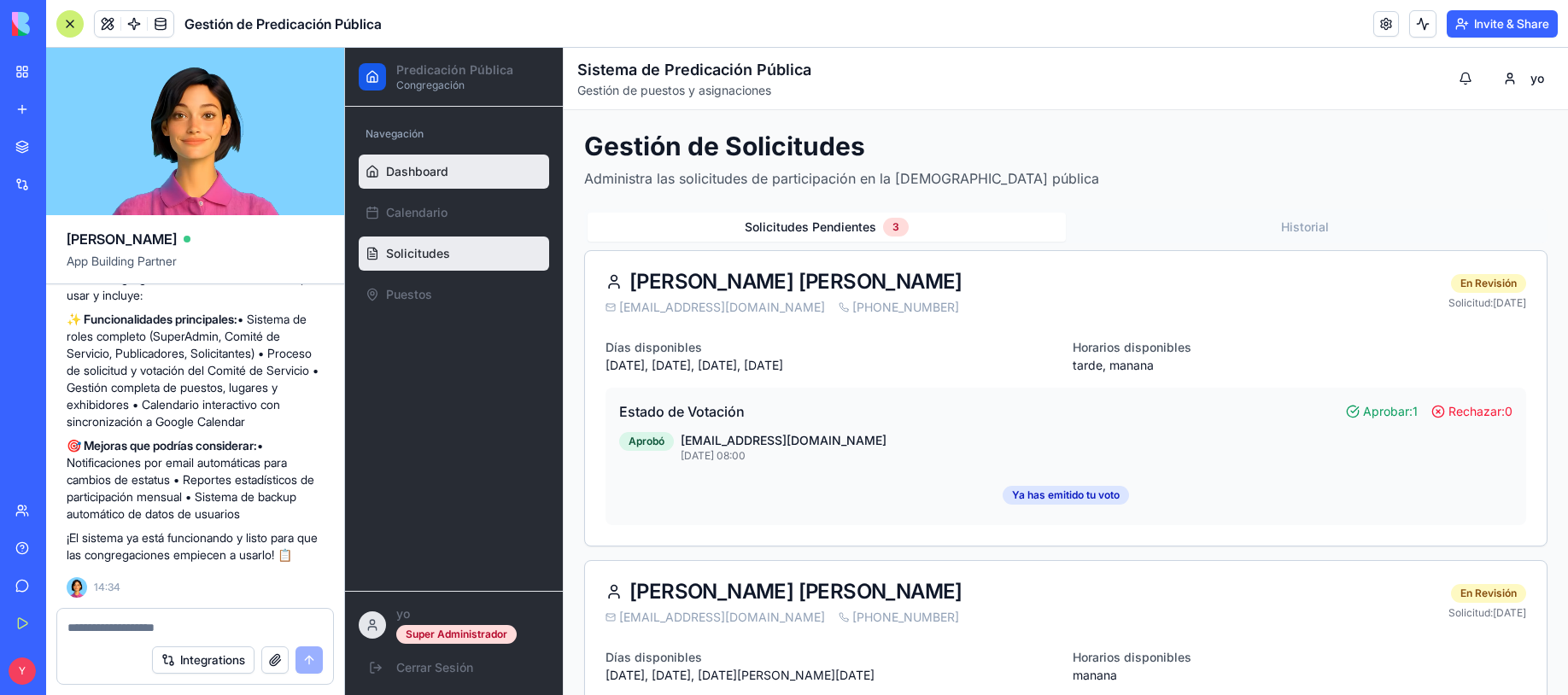
click at [445, 181] on link "Dashboard" at bounding box center [453, 171] width 190 height 35
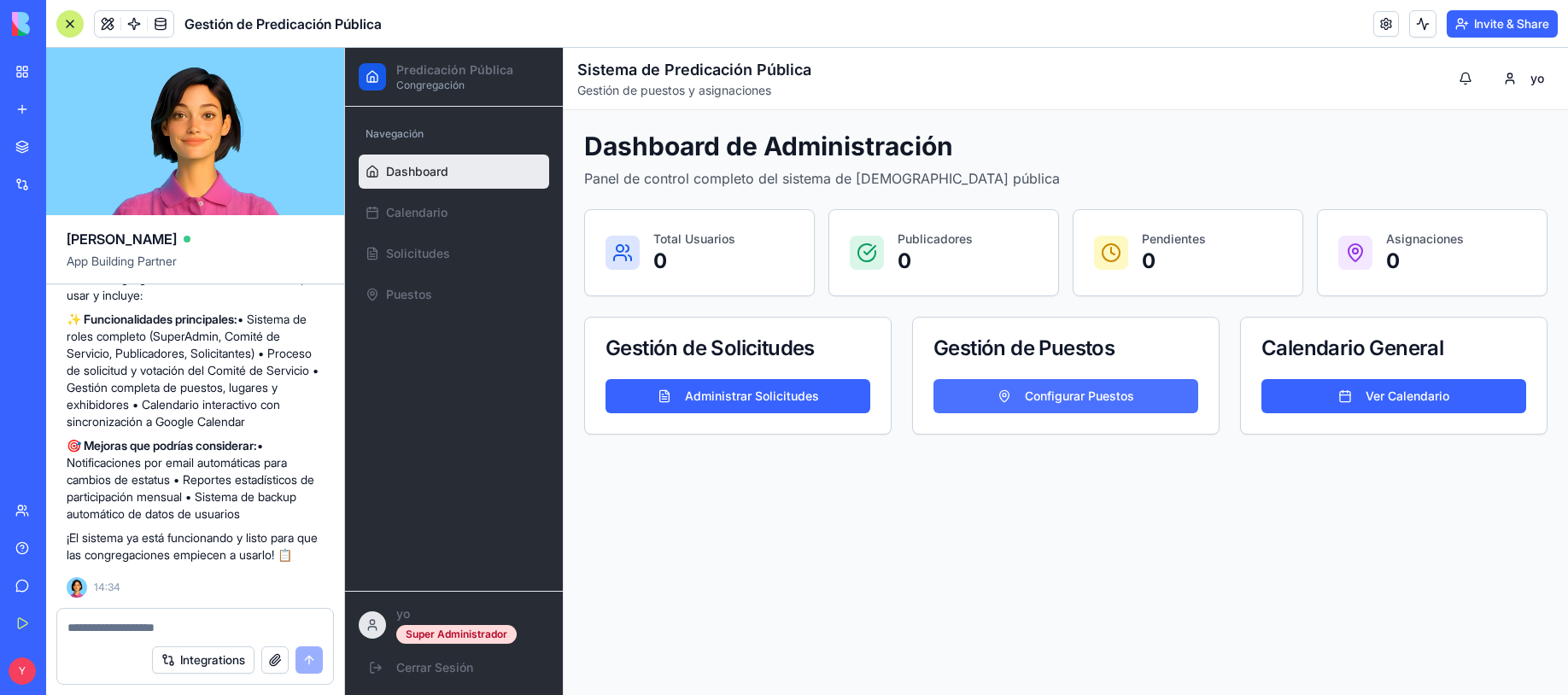
click at [1022, 392] on button "Configurar Puestos" at bounding box center [1065, 396] width 264 height 35
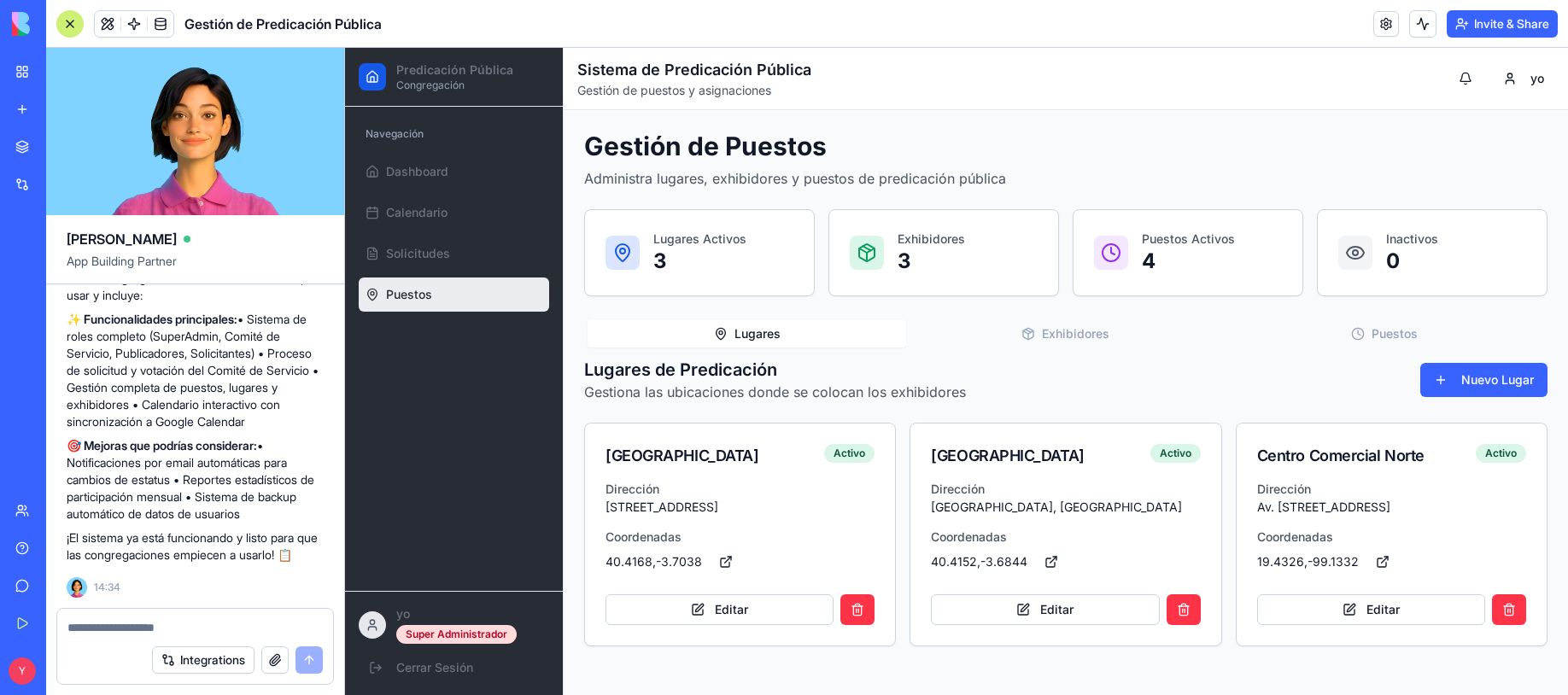
click at [435, 152] on div "Navegación Dashboard Calendario Solicitudes Puestos" at bounding box center [454, 216] width 204 height 205
click at [434, 161] on link "Dashboard" at bounding box center [453, 171] width 190 height 35
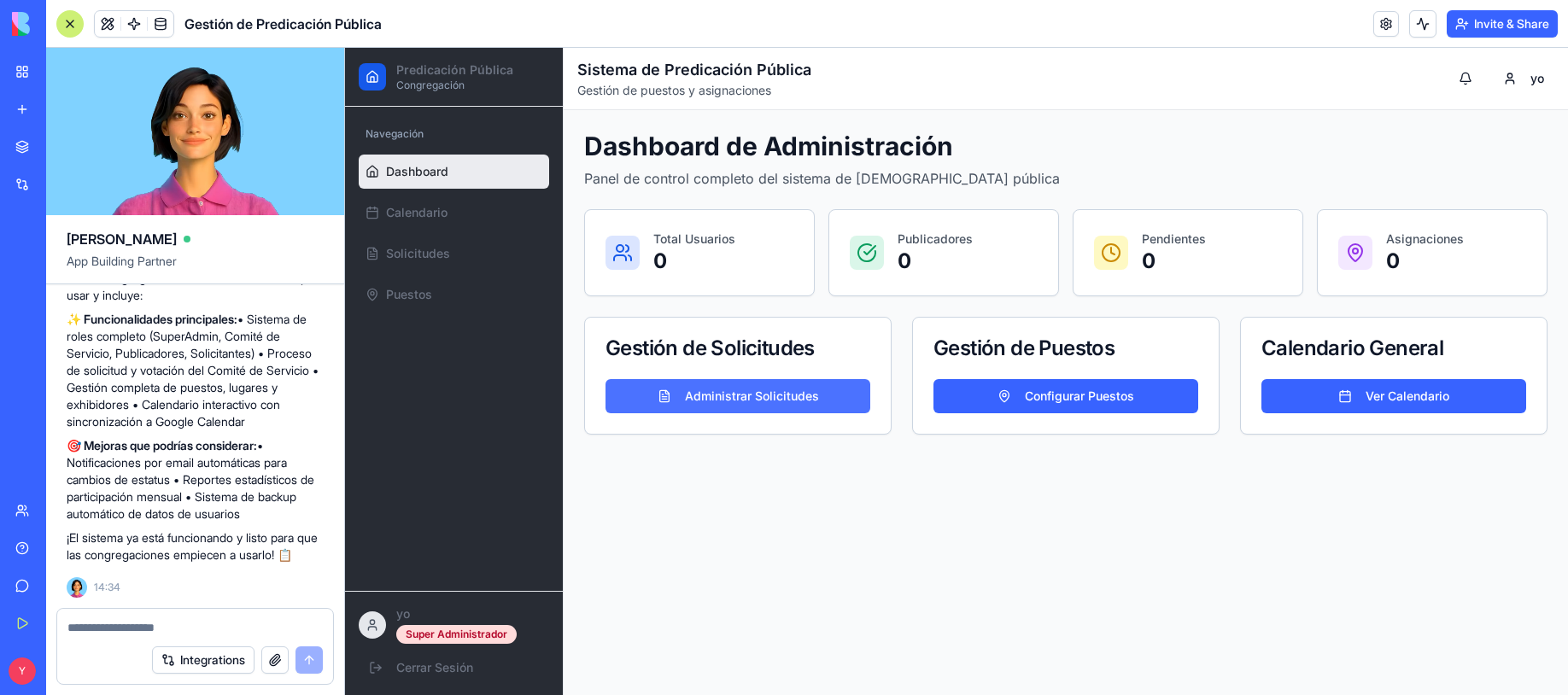
click at [738, 398] on button "Administrar Solicitudes" at bounding box center [737, 396] width 264 height 35
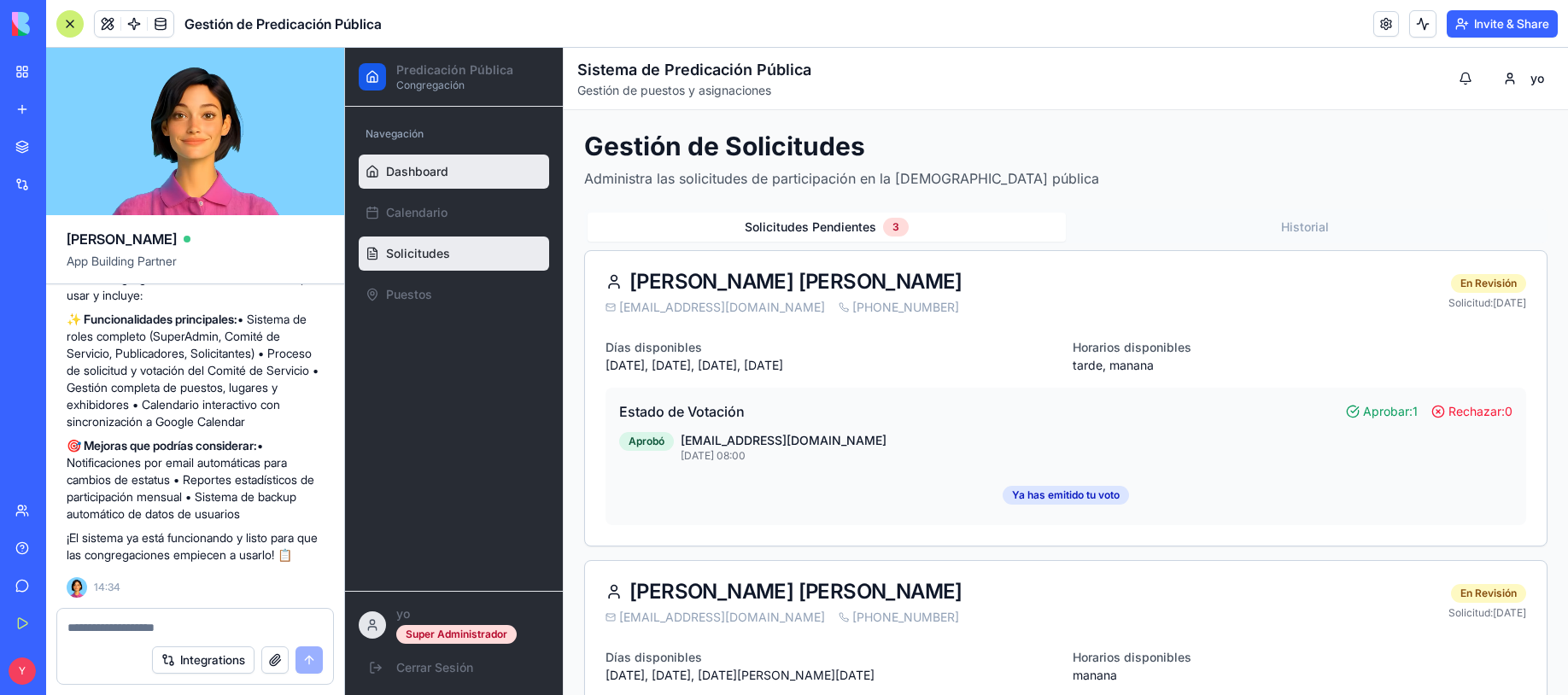
click at [471, 163] on link "Dashboard" at bounding box center [453, 171] width 190 height 35
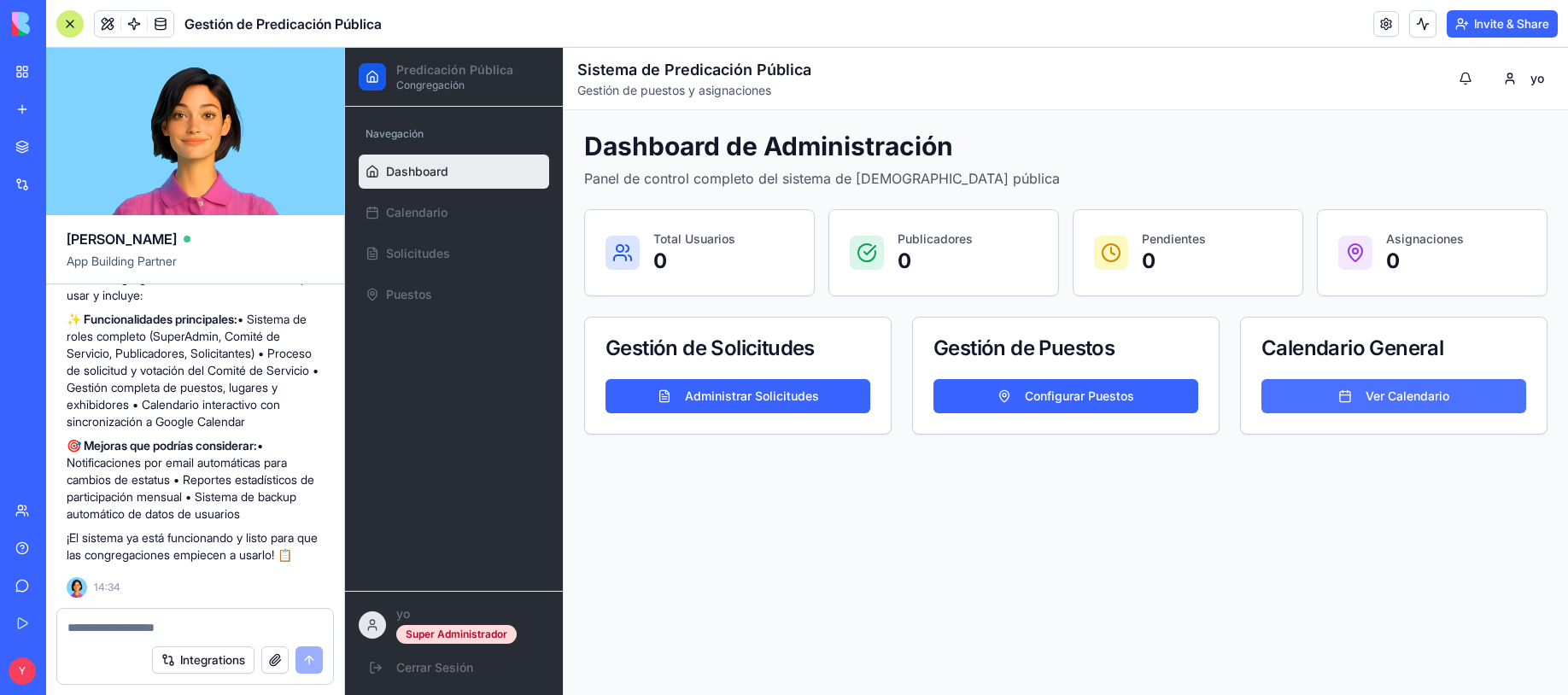
click at [1349, 398] on button "Ver Calendario" at bounding box center [1393, 396] width 264 height 35
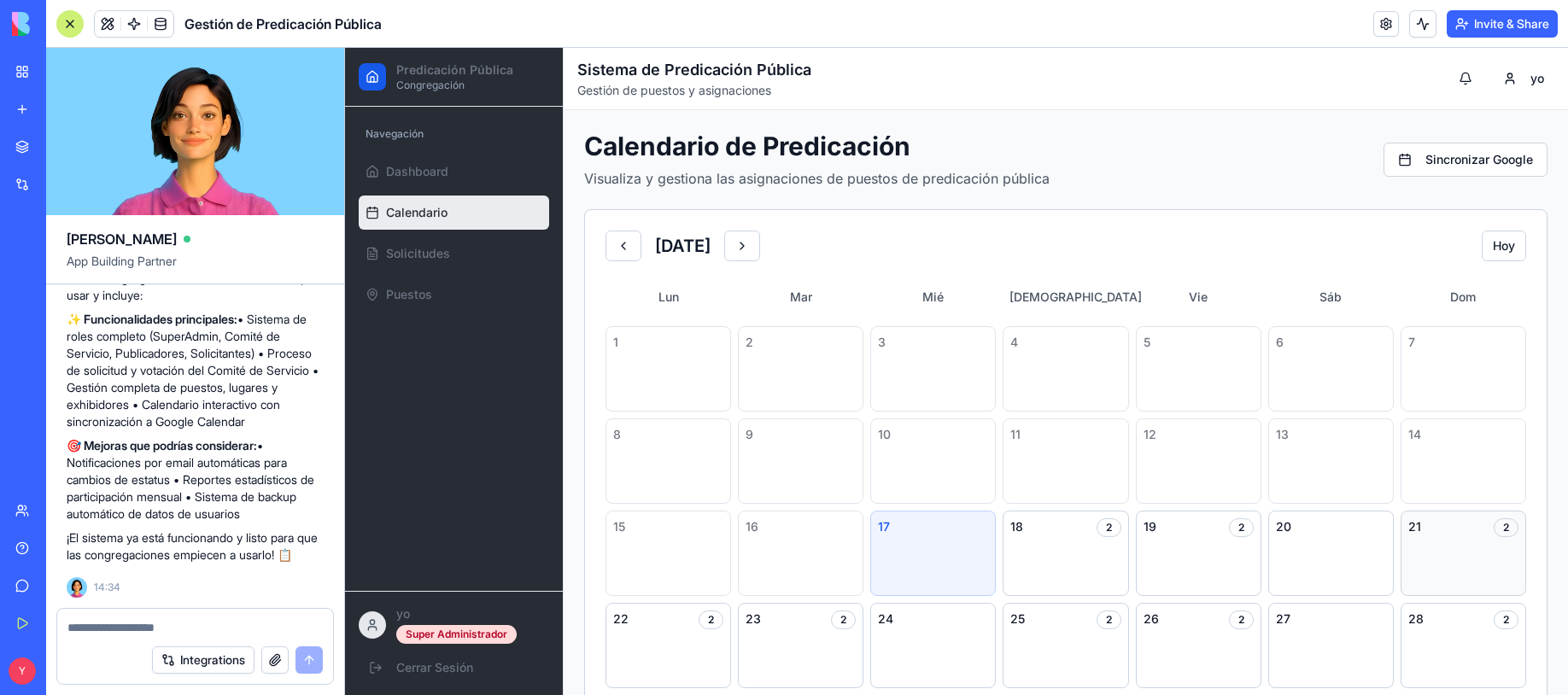
click at [1423, 538] on div "21 2" at bounding box center [1463, 553] width 126 height 85
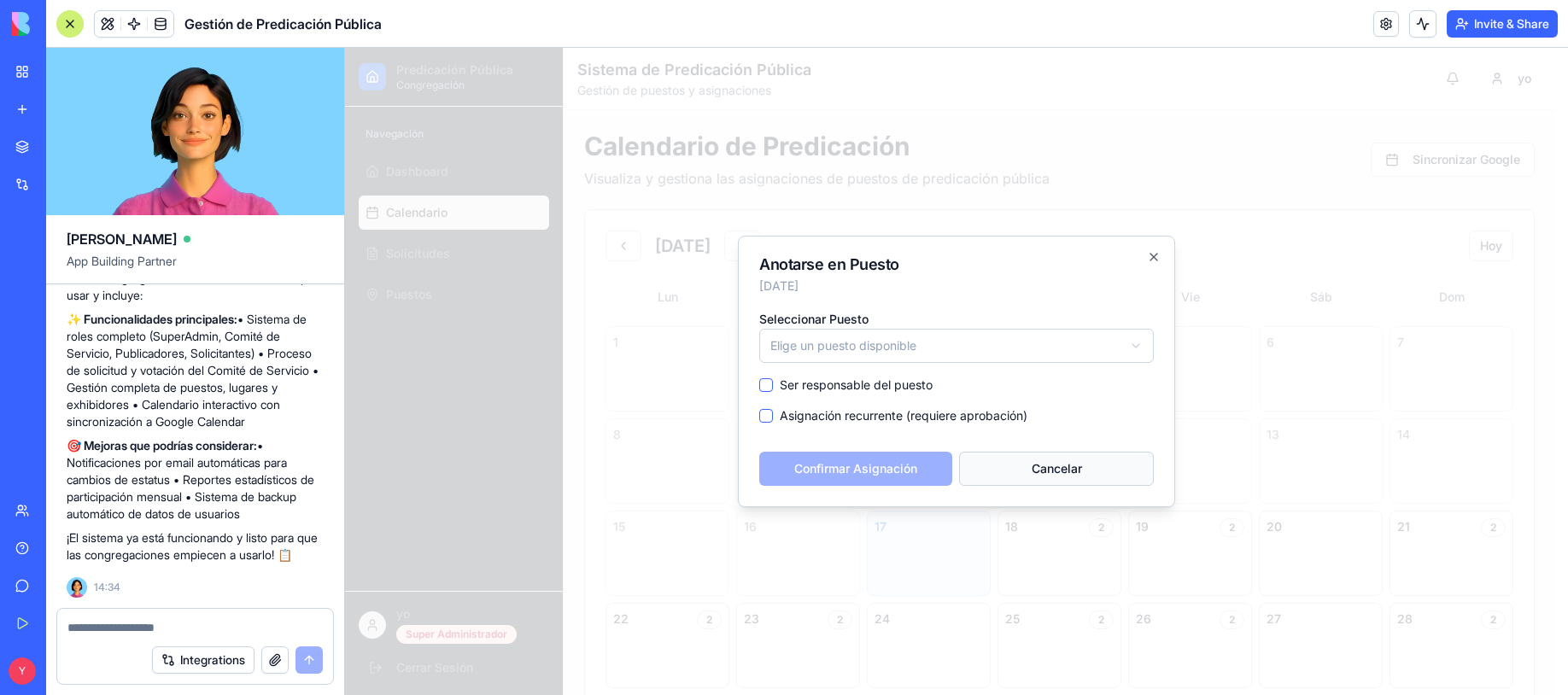
click at [1066, 475] on button "Cancelar" at bounding box center [1056, 468] width 195 height 35
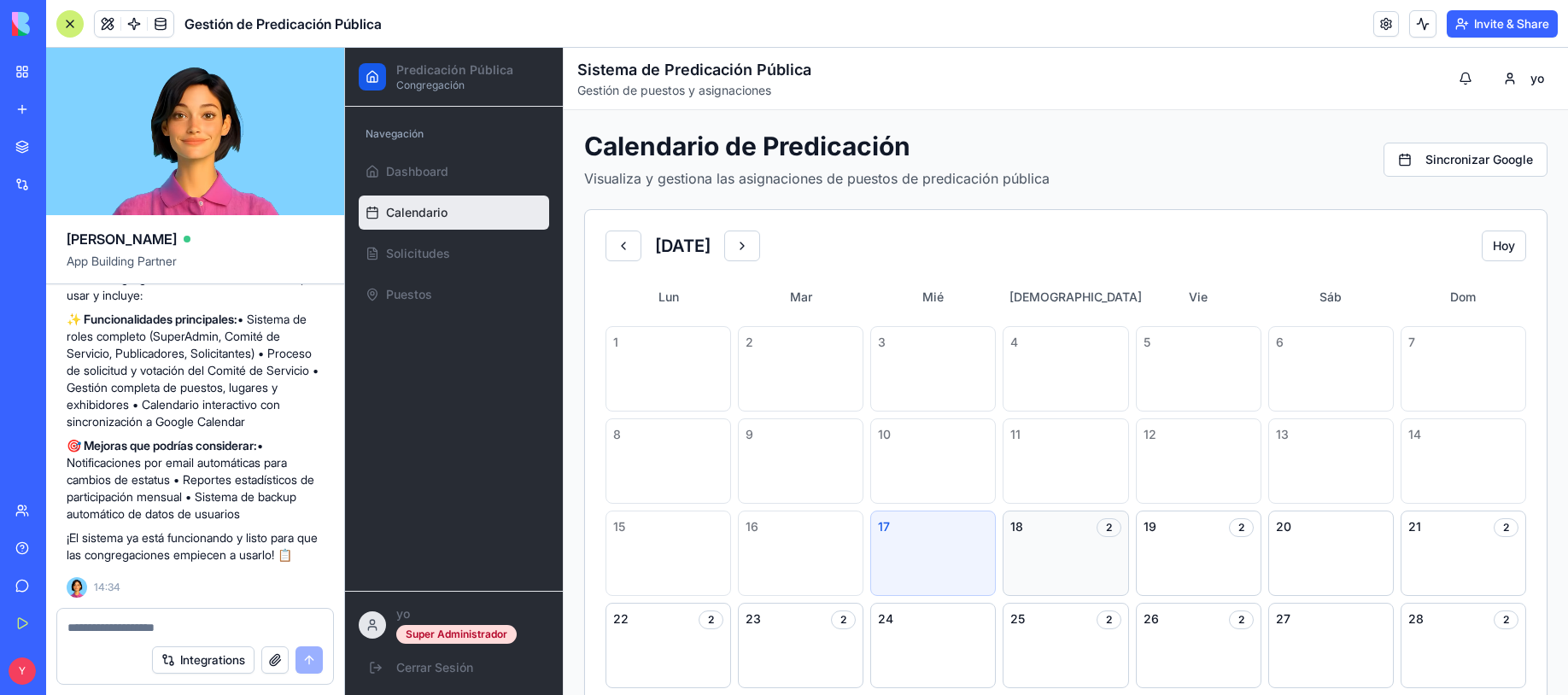
click at [1098, 527] on div "2" at bounding box center [1109, 528] width 25 height 19
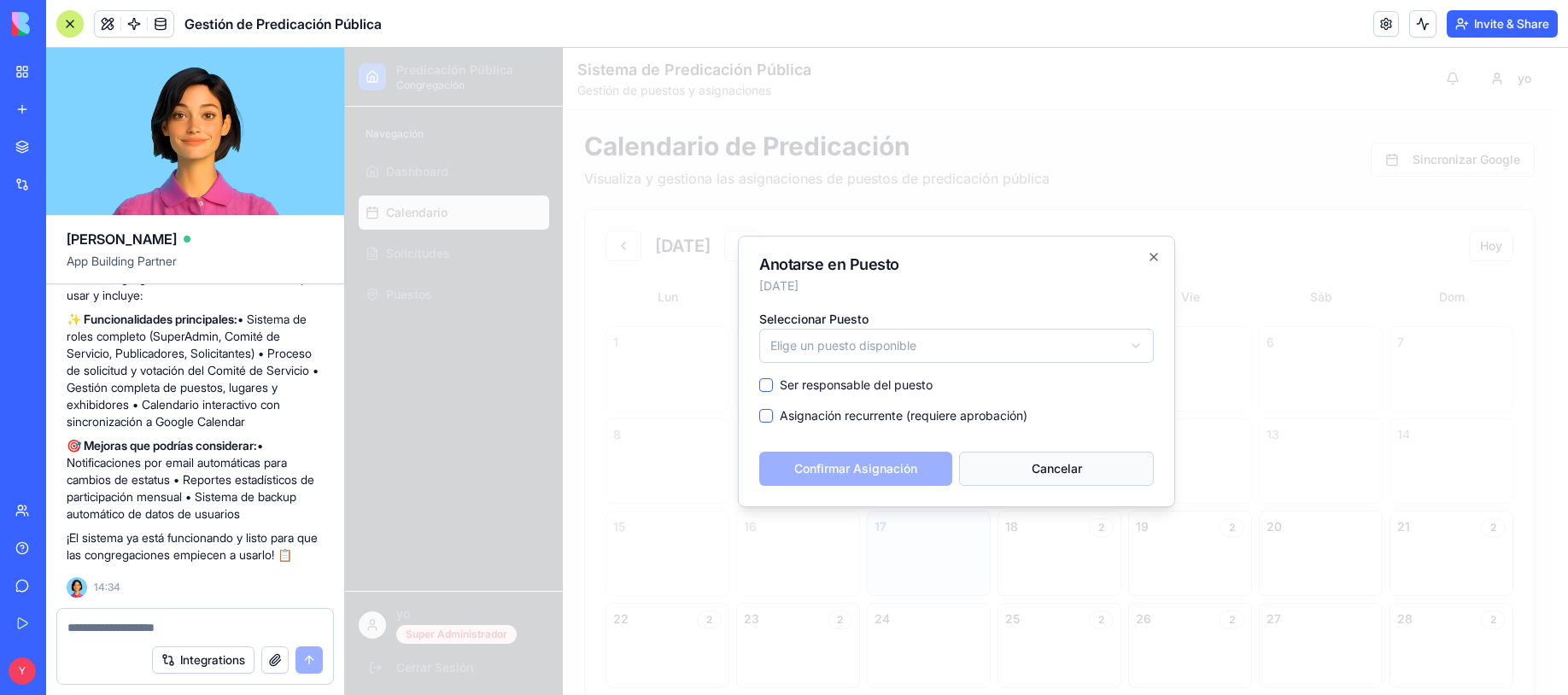
click at [1076, 473] on button "Cancelar" at bounding box center [1056, 468] width 195 height 35
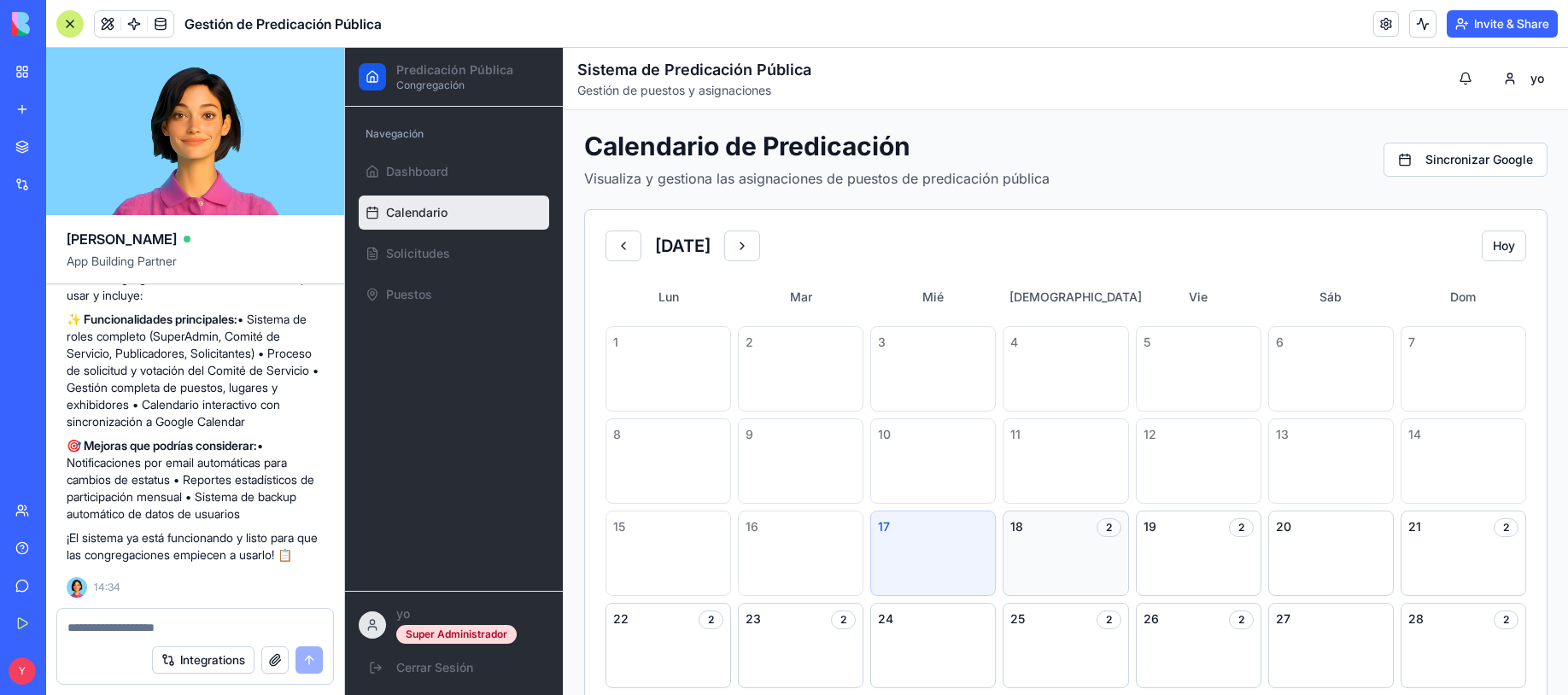
click at [1094, 555] on div "18 2" at bounding box center [1065, 553] width 126 height 85
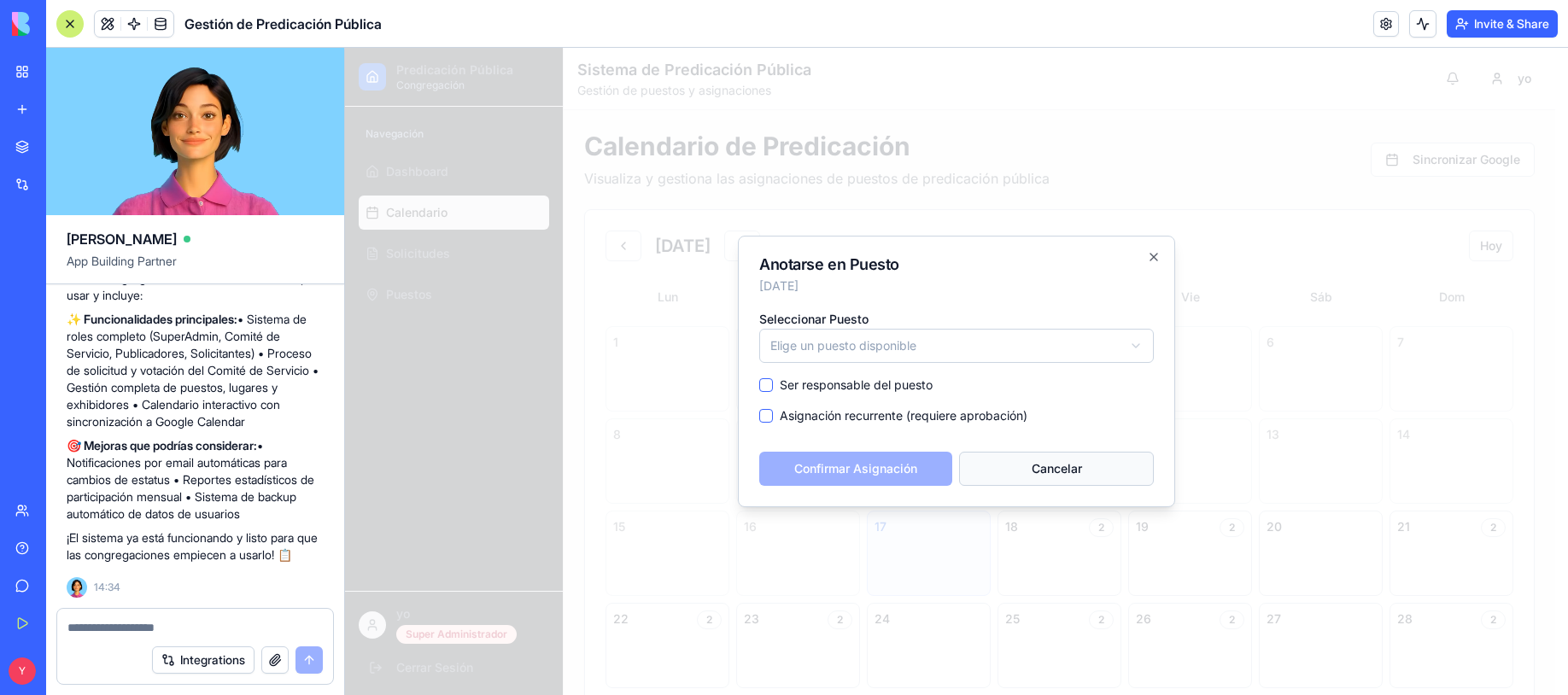
click at [1069, 467] on button "Cancelar" at bounding box center [1056, 468] width 195 height 35
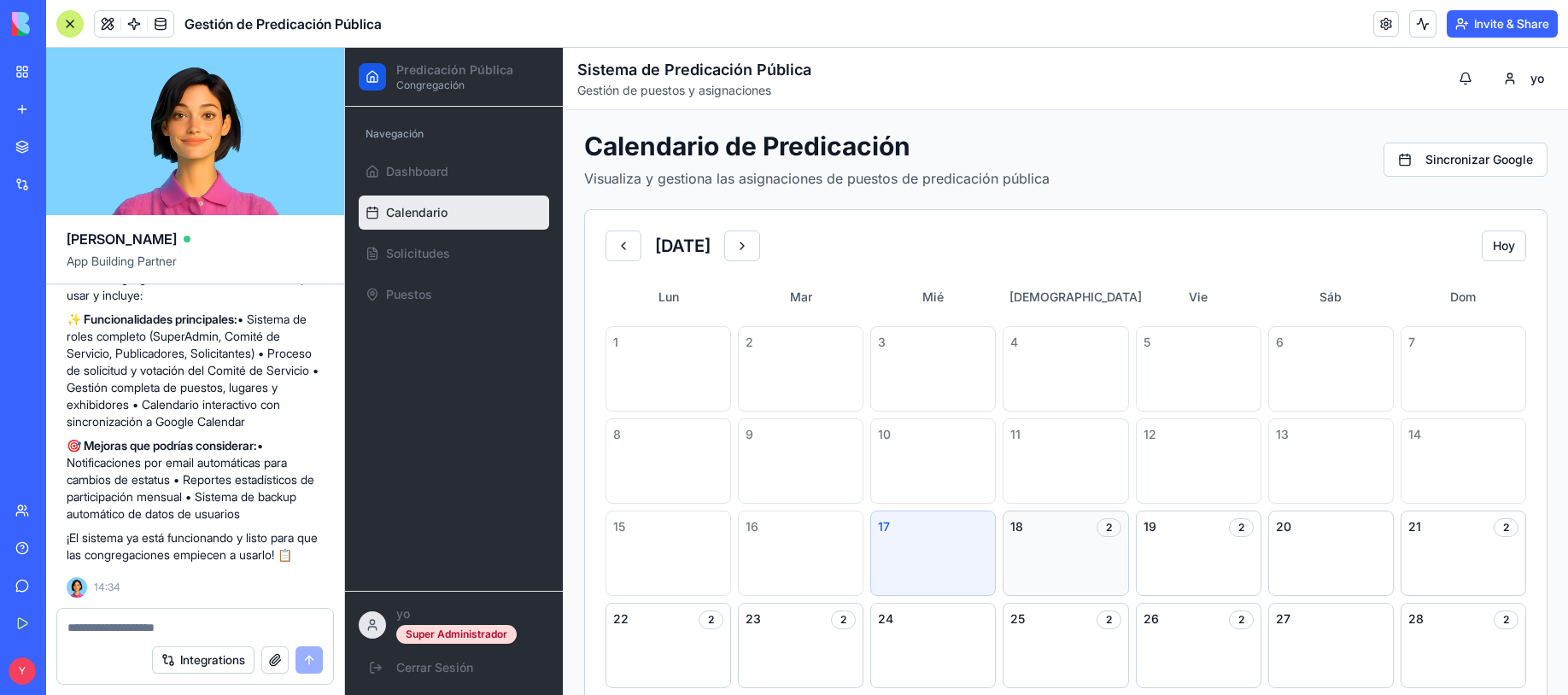
click at [1077, 570] on div "18 2" at bounding box center [1065, 553] width 126 height 85
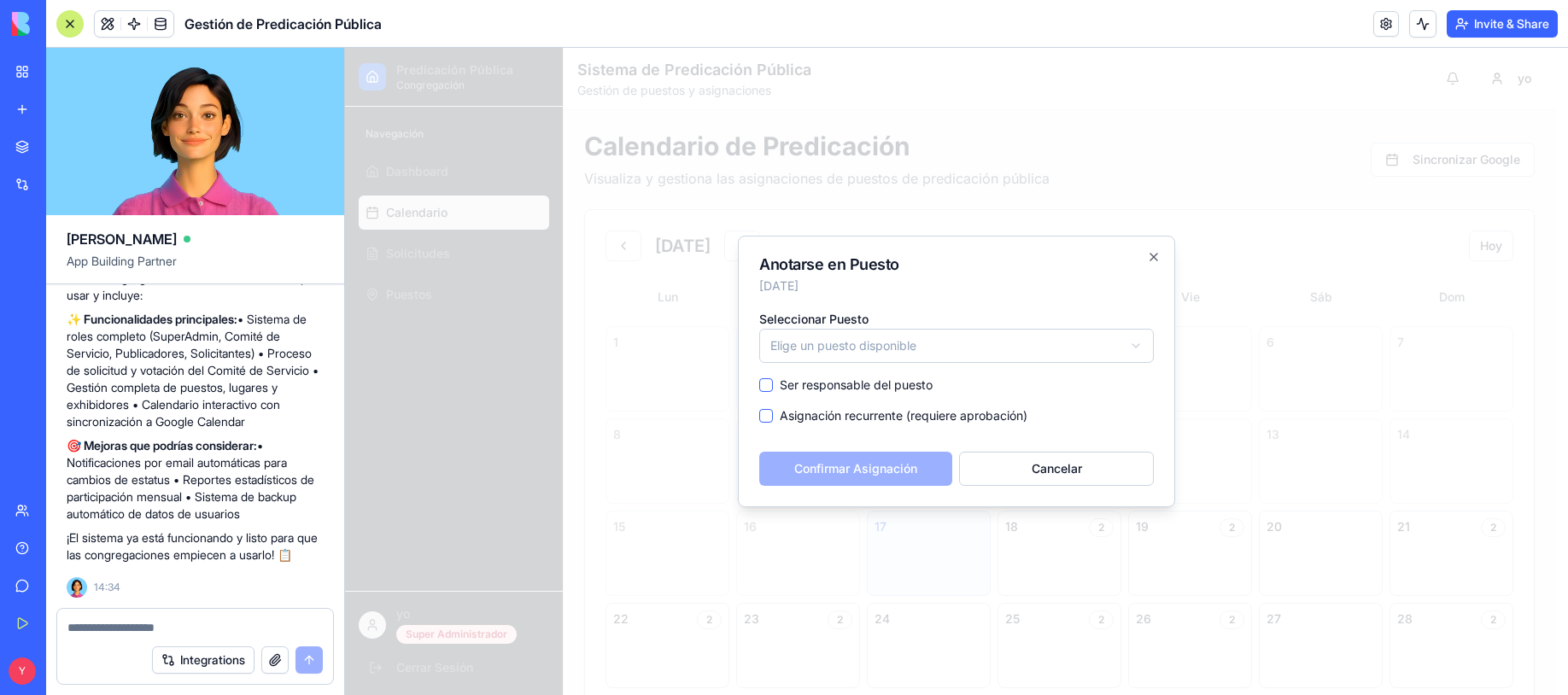
click at [1070, 344] on body "Predicación Pública Congregación Navegación Dashboard Calendario Solicitudes Pu…" at bounding box center [950, 509] width 1211 height 924
click at [1268, 559] on div at bounding box center [957, 371] width 1224 height 647
click at [1026, 463] on button "Cancelar" at bounding box center [1056, 468] width 195 height 35
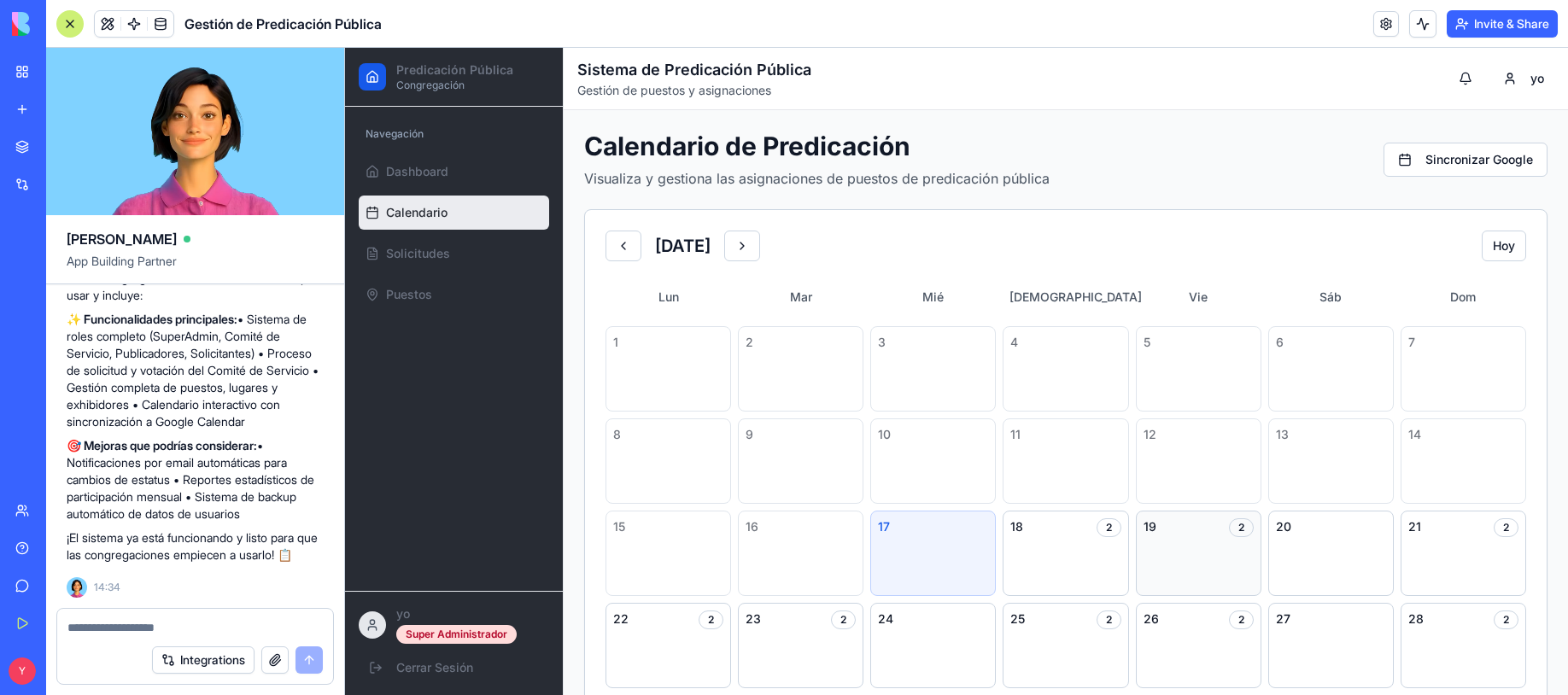
click at [1222, 541] on div "19 2" at bounding box center [1199, 553] width 126 height 85
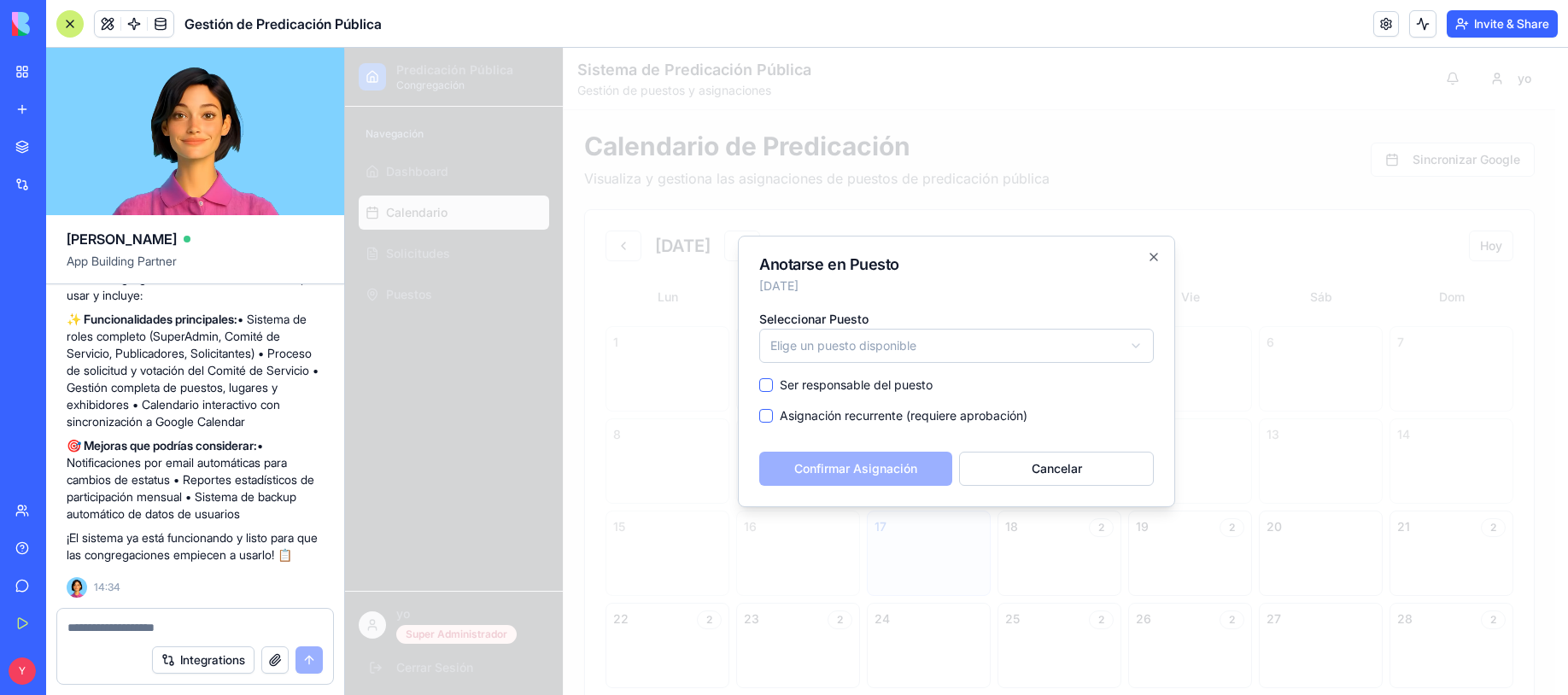
click at [1010, 353] on body "Predicación Pública Congregación Navegación Dashboard Calendario Solicitudes Pu…" at bounding box center [950, 509] width 1211 height 924
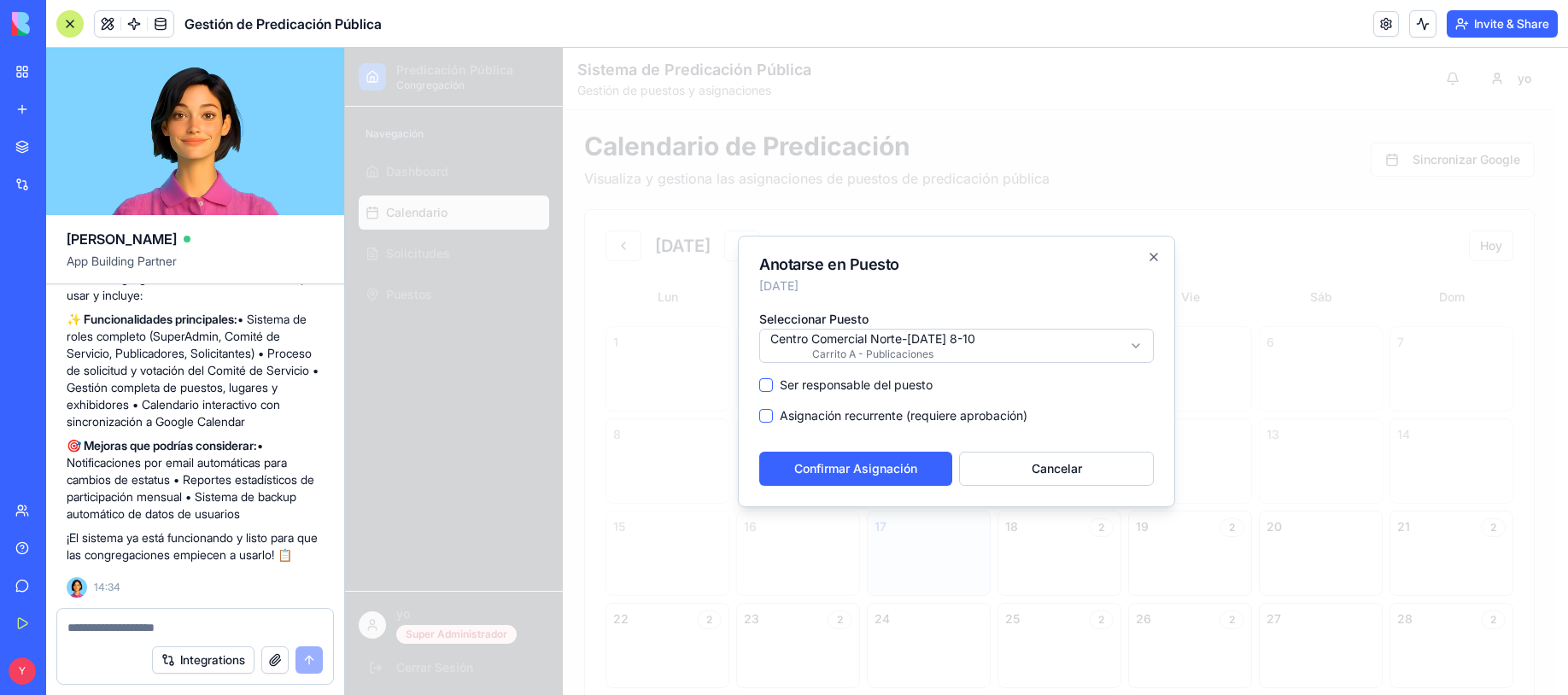
click at [839, 384] on label "Ser responsable del puesto" at bounding box center [856, 385] width 152 height 17
click at [773, 384] on button "Ser responsable del puesto" at bounding box center [766, 385] width 14 height 14
click at [766, 415] on button "Asignación recurrente (requiere aprobación)" at bounding box center [766, 416] width 14 height 14
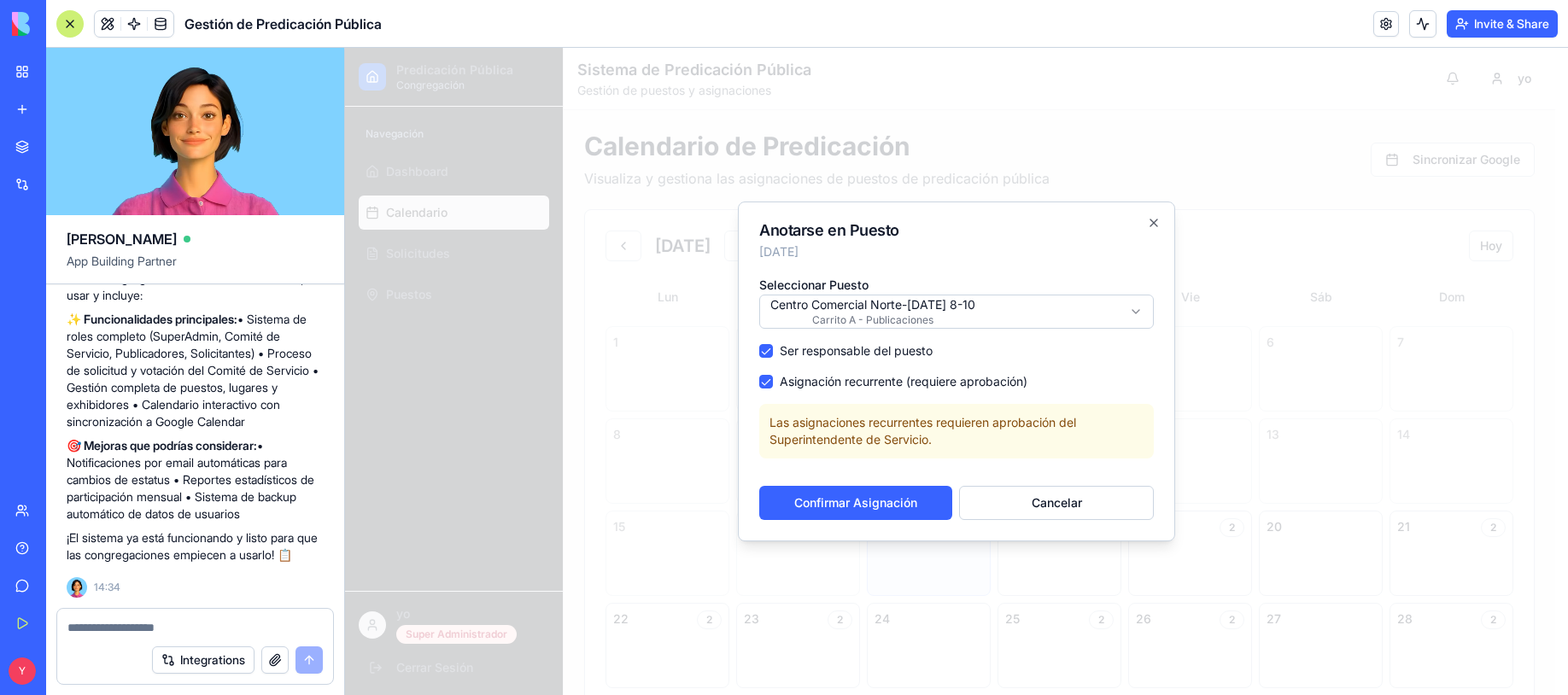
click at [770, 381] on button "Asignación recurrente (requiere aprobación)" at bounding box center [766, 382] width 14 height 14
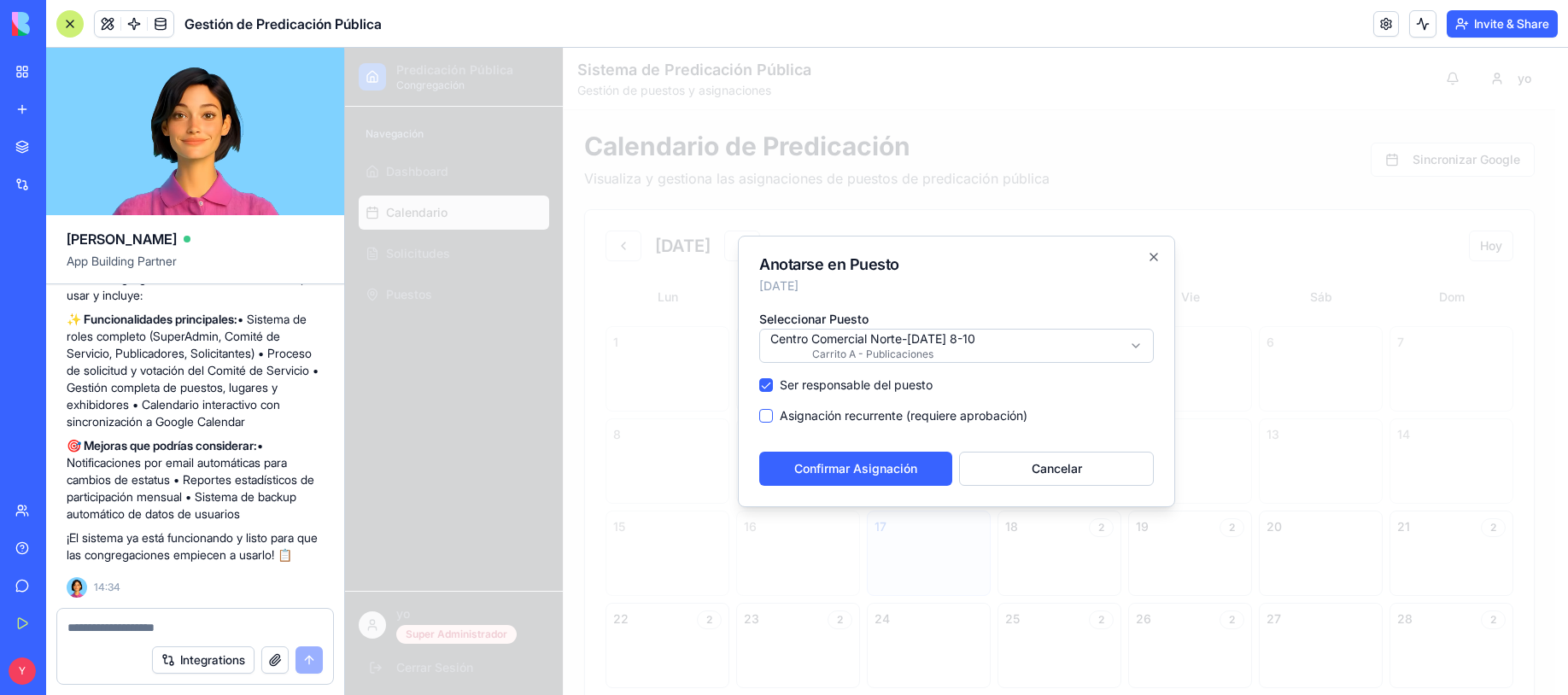
click at [764, 415] on button "Asignación recurrente (requiere aprobación)" at bounding box center [766, 416] width 14 height 14
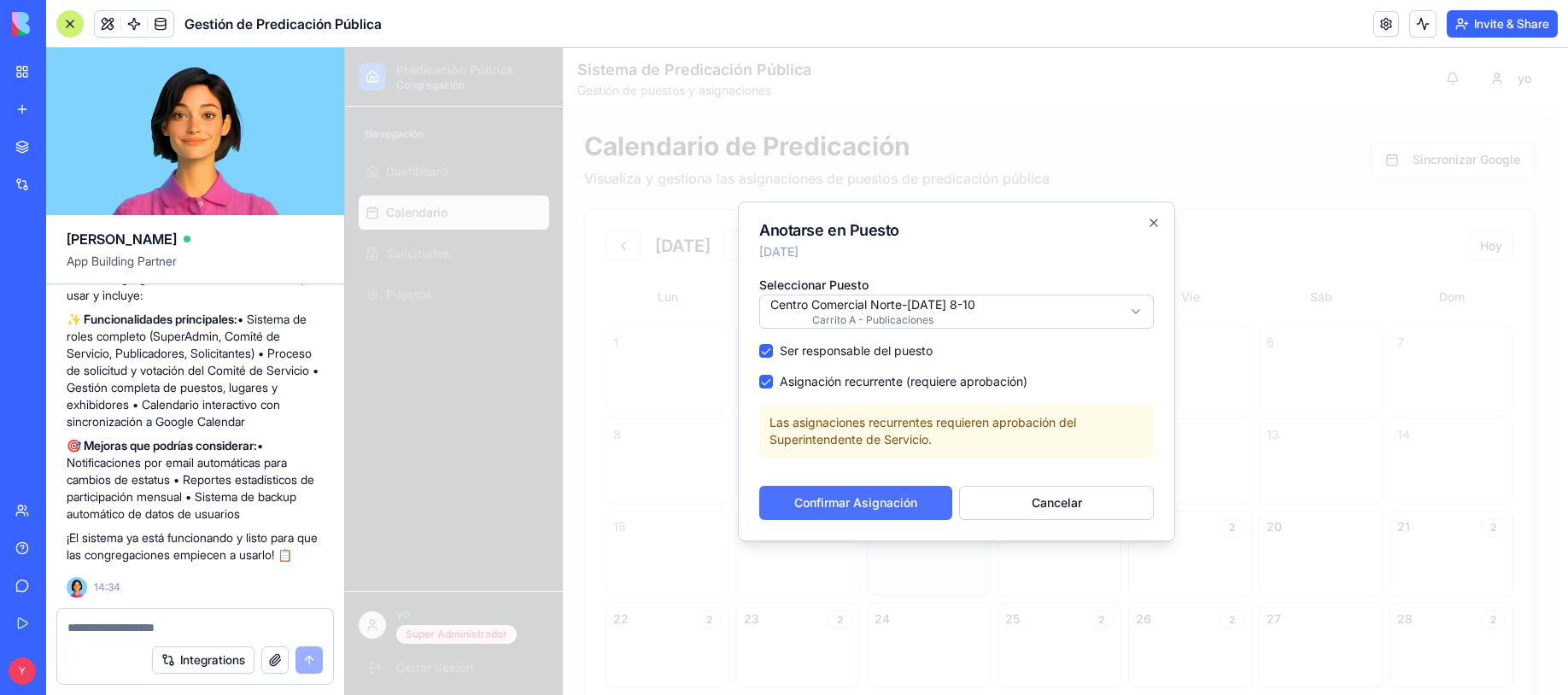
click at [837, 502] on button "Confirmar Asignación" at bounding box center [855, 503] width 193 height 35
click at [1155, 218] on icon "button" at bounding box center [1154, 223] width 14 height 14
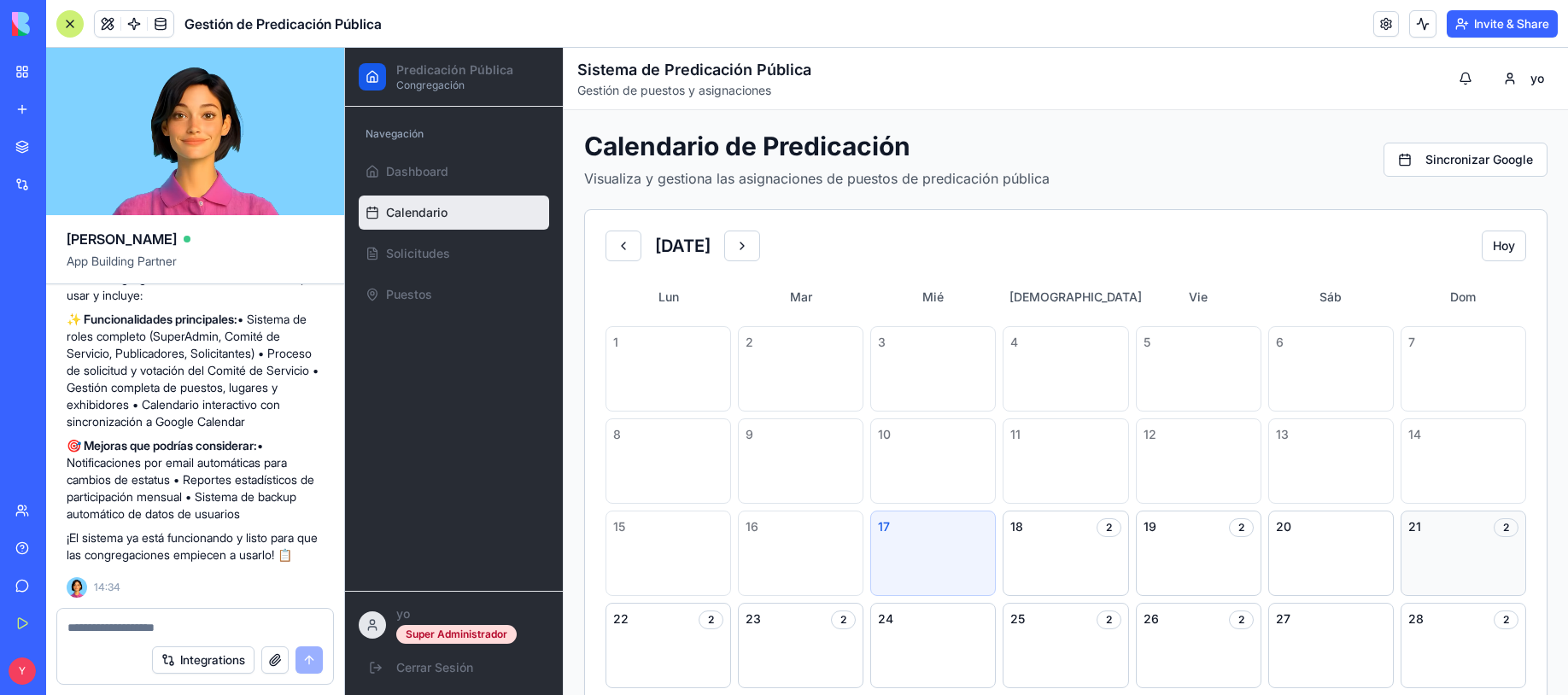
click at [1423, 549] on div "21 2" at bounding box center [1463, 553] width 126 height 85
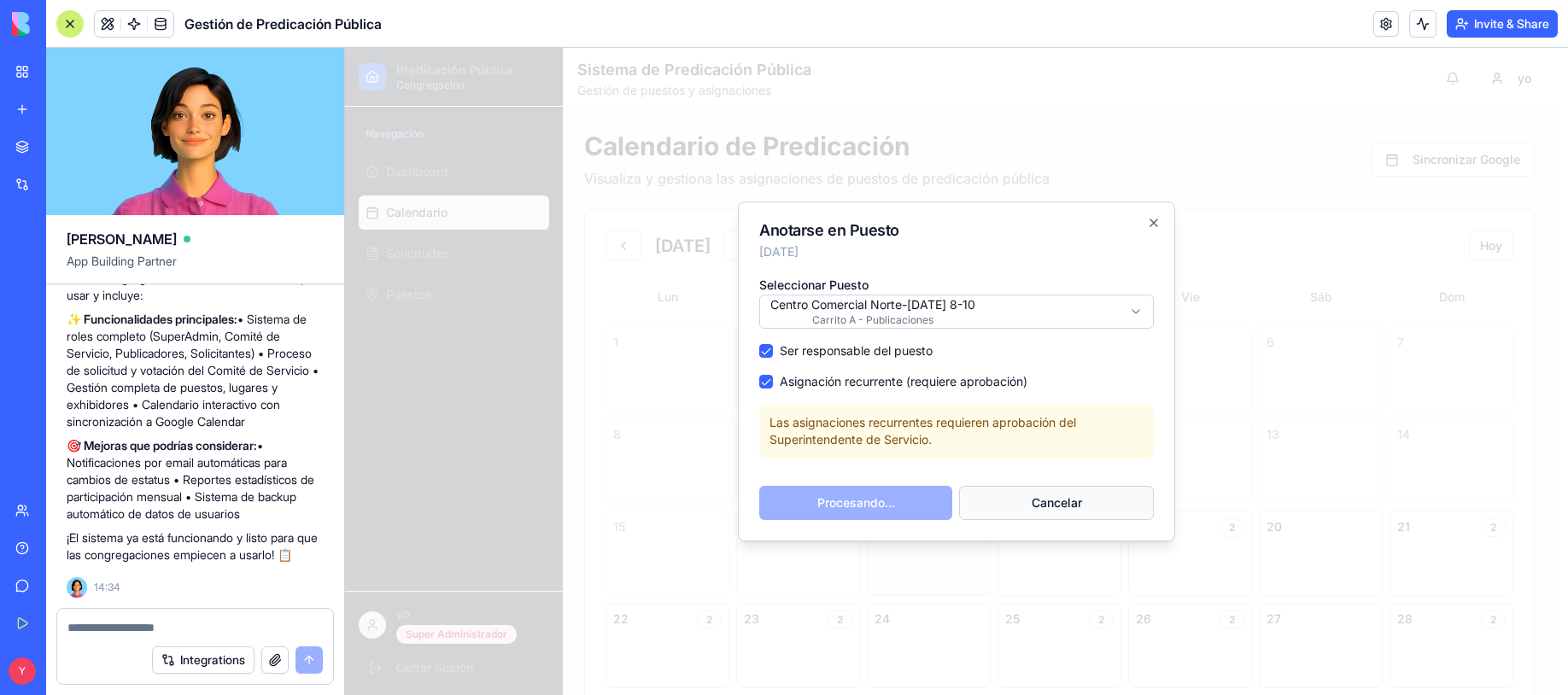
click at [1123, 511] on button "Cancelar" at bounding box center [1056, 503] width 195 height 35
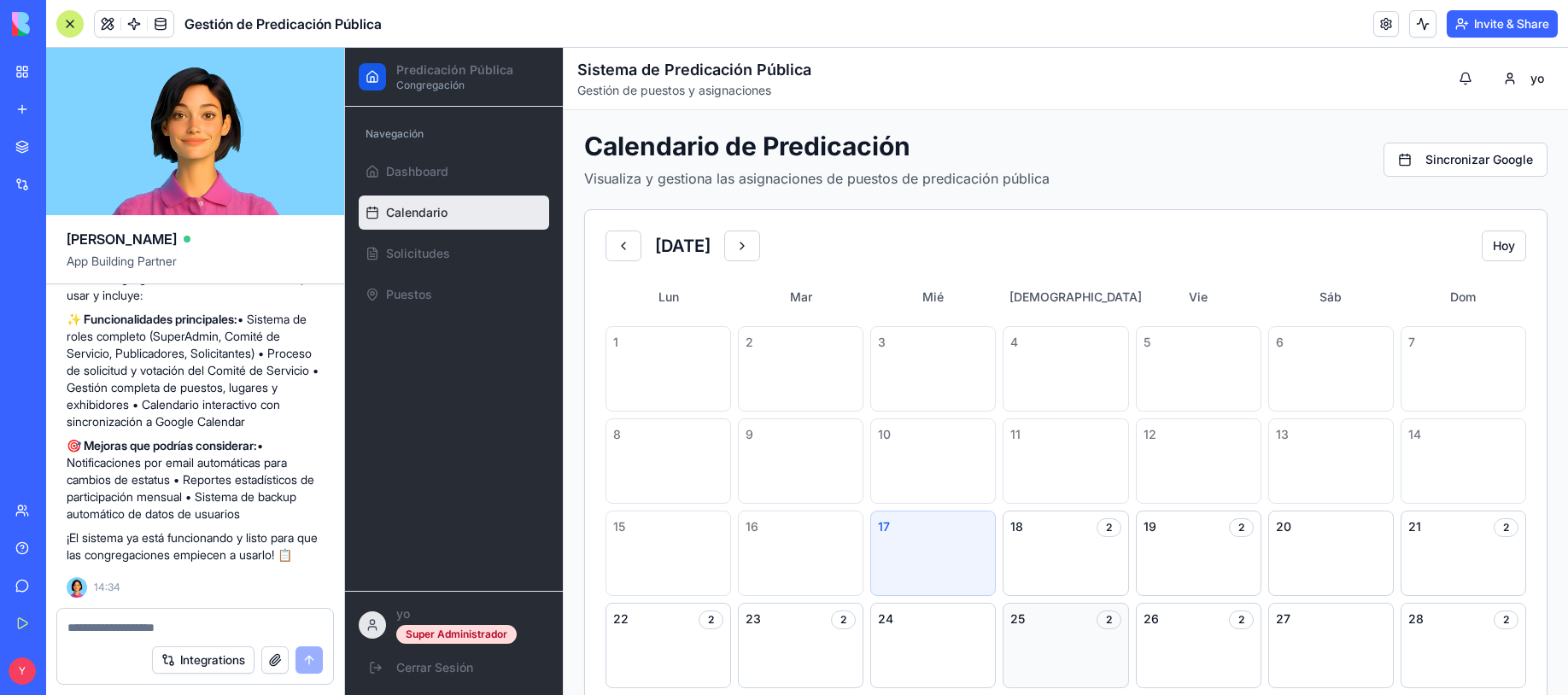
click at [1090, 640] on div "25 2" at bounding box center [1065, 645] width 126 height 85
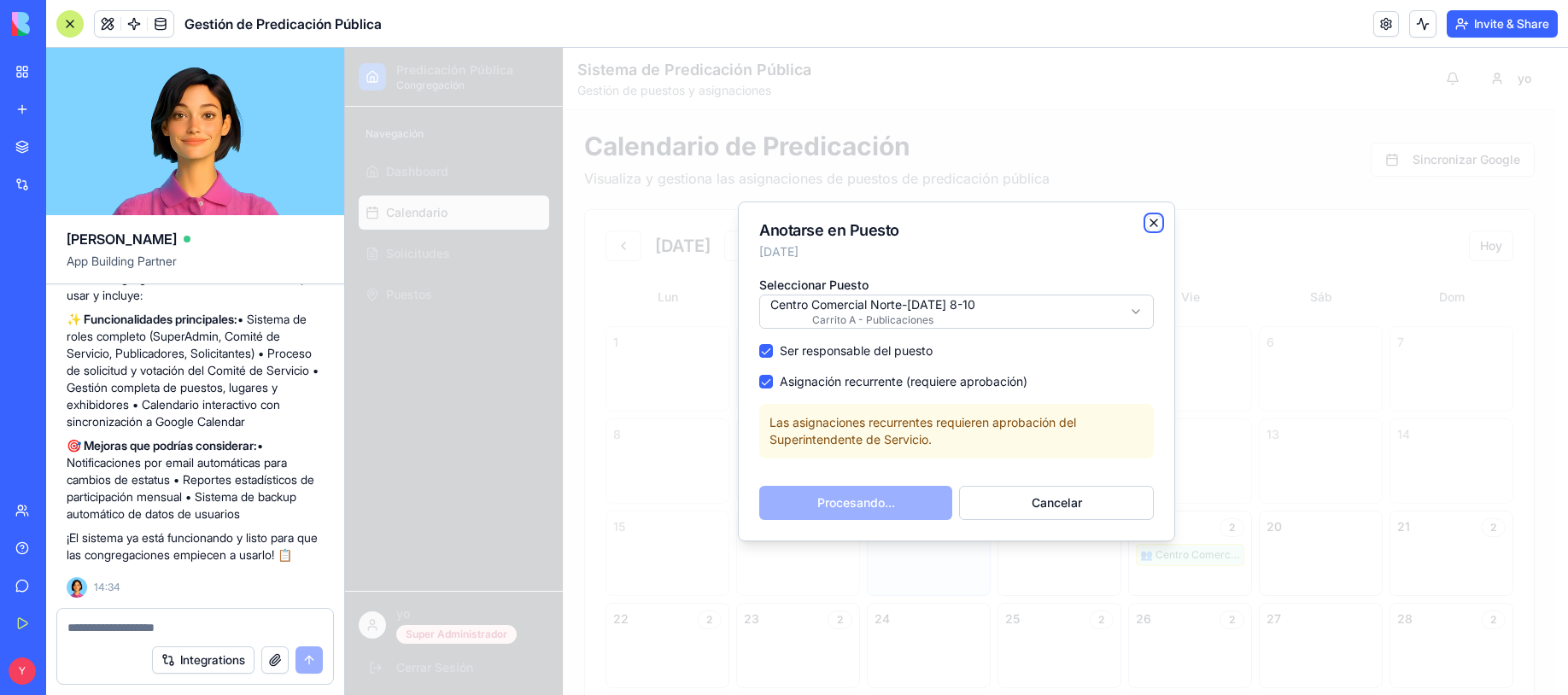
click at [1151, 217] on icon "button" at bounding box center [1154, 223] width 14 height 14
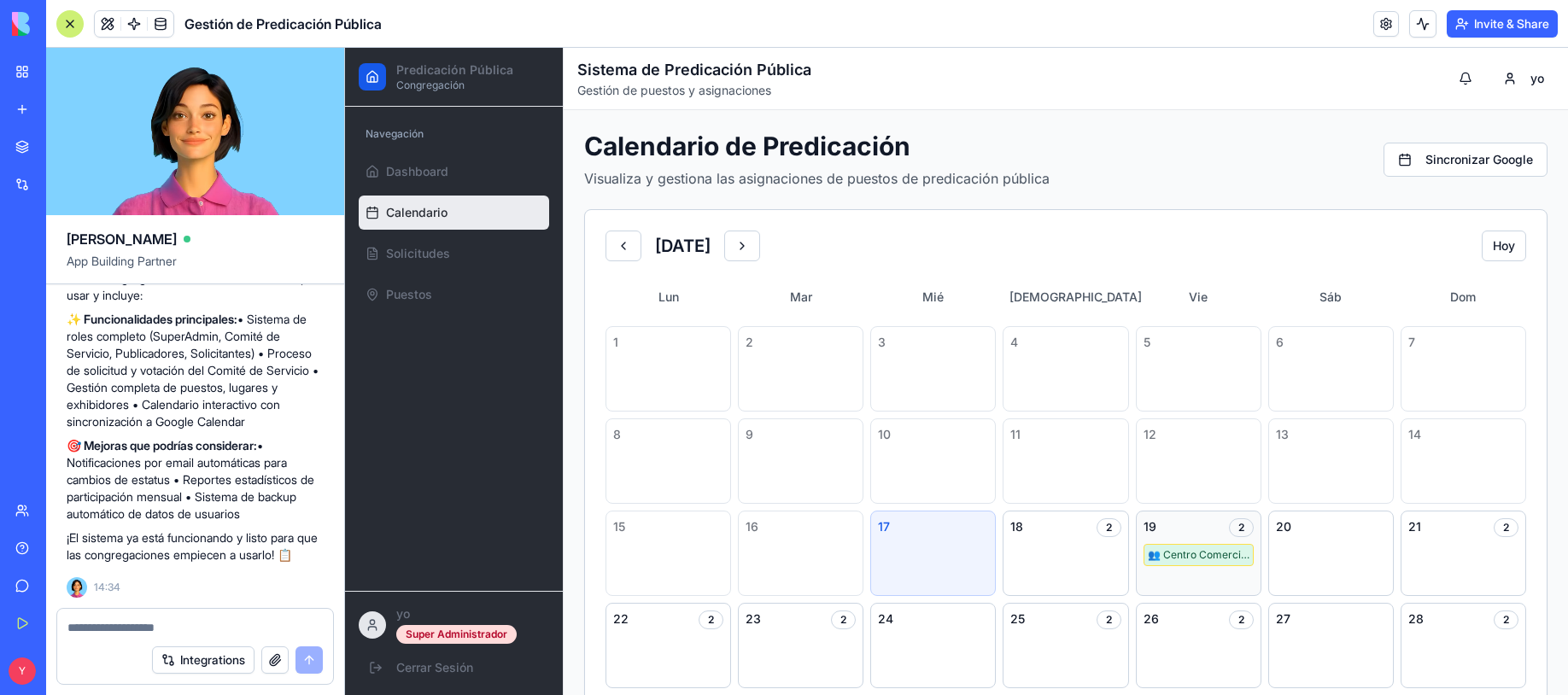
click at [1199, 552] on div "👥 Centro Comercial Norte 🔄" at bounding box center [1198, 555] width 110 height 22
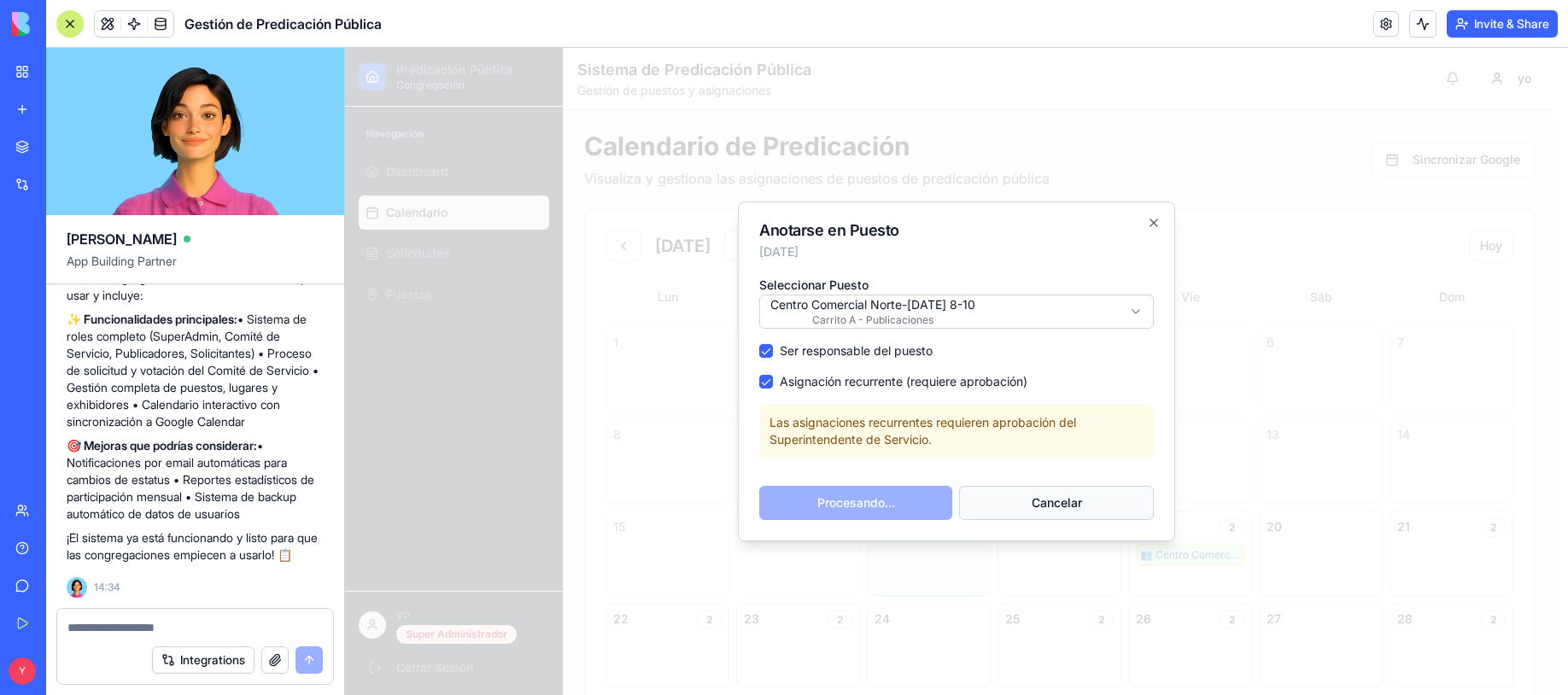
click at [1042, 488] on button "Cancelar" at bounding box center [1056, 503] width 195 height 35
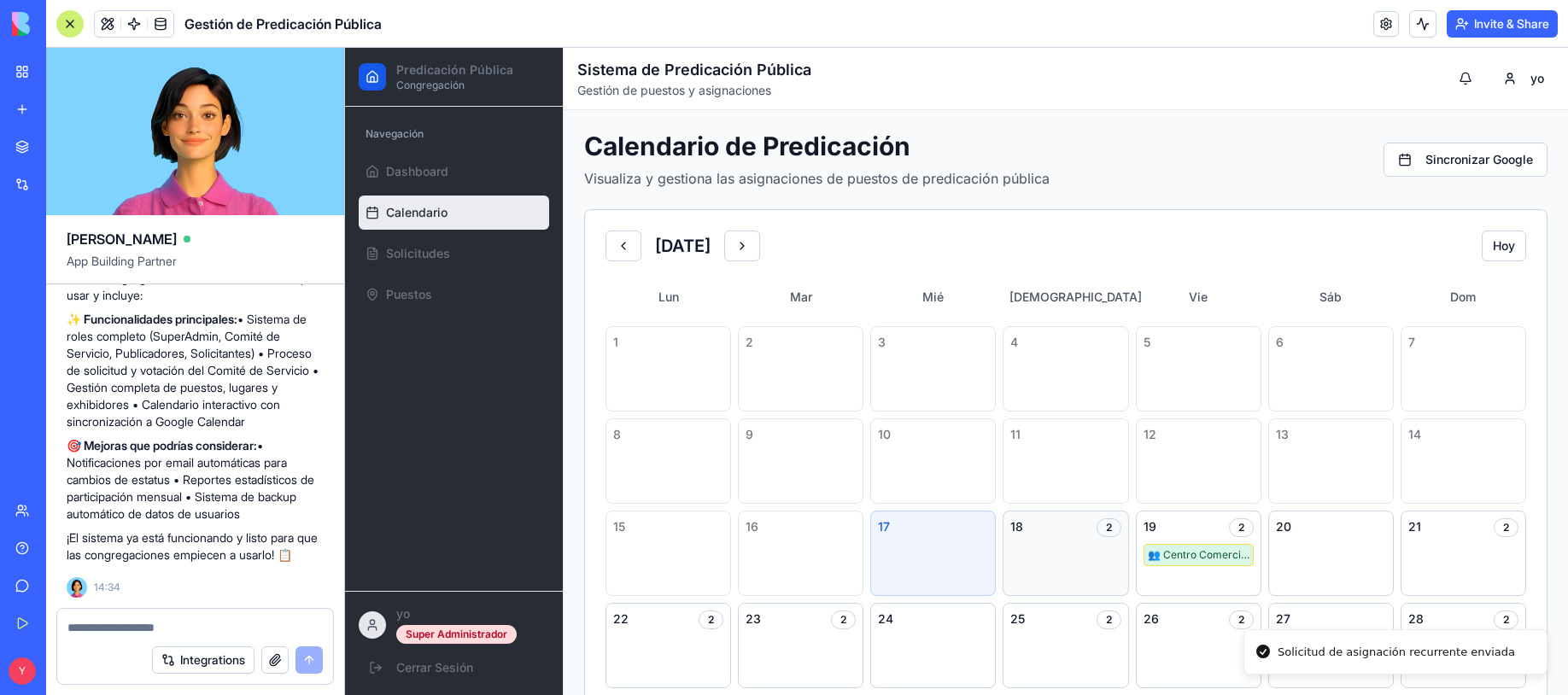
click at [1097, 529] on div "2" at bounding box center [1109, 528] width 25 height 19
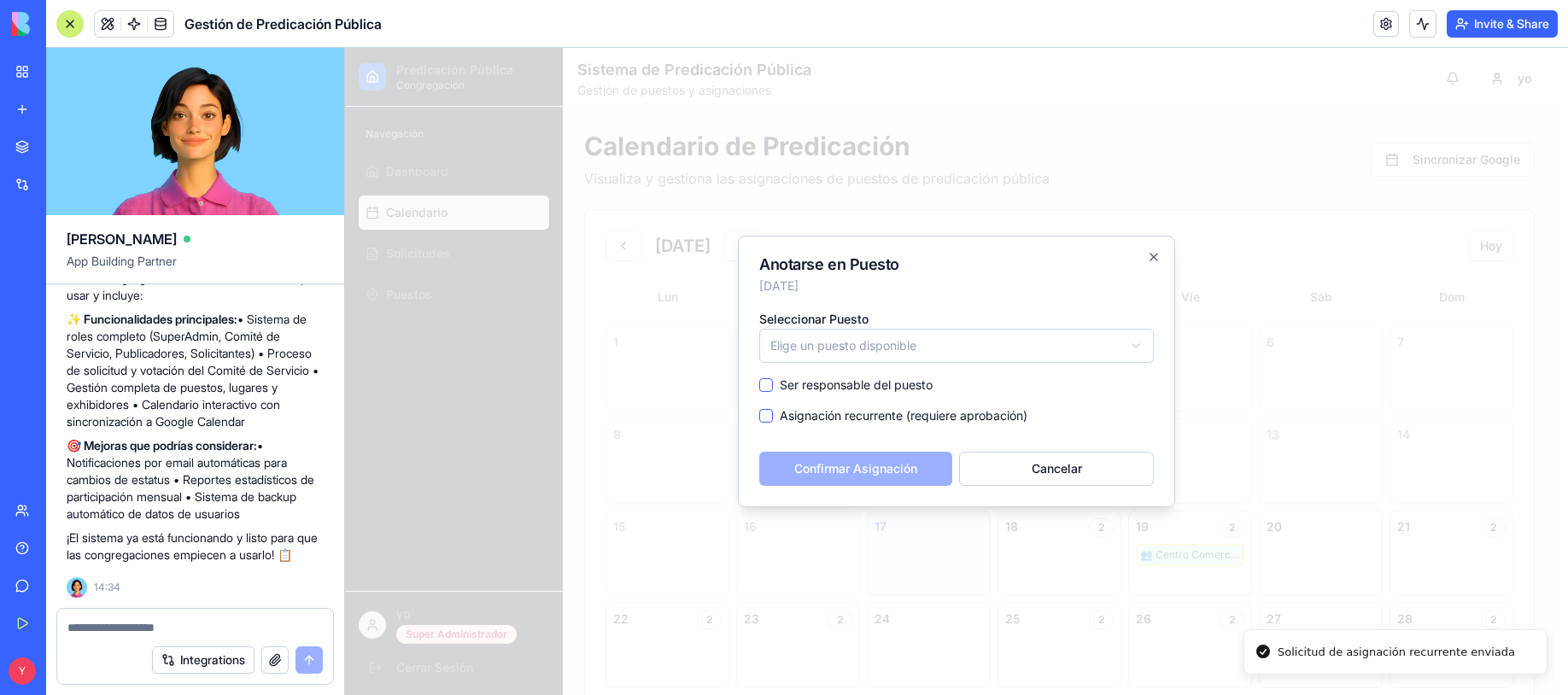
click at [870, 350] on body "Predicación Pública Congregación Navegación Dashboard Calendario Solicitudes Pu…" at bounding box center [950, 509] width 1211 height 924
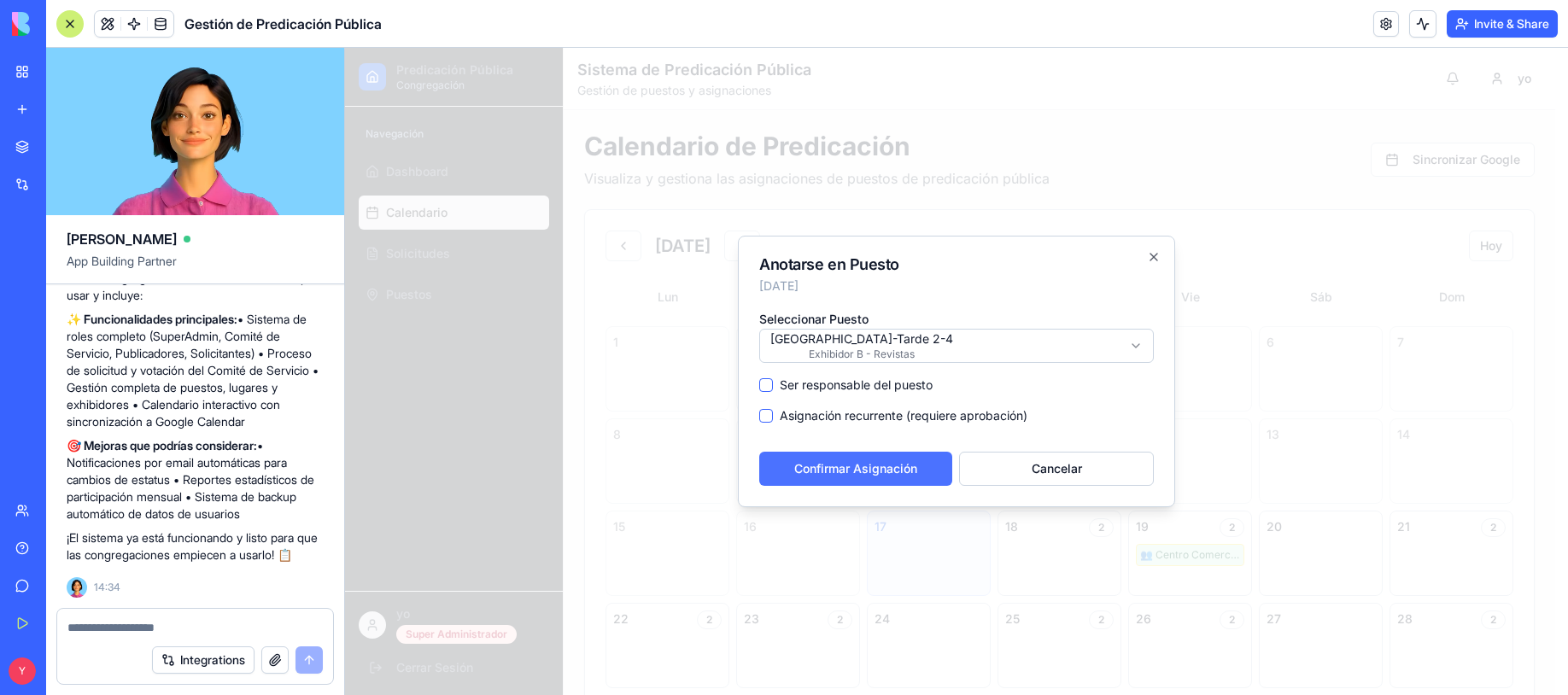
click at [896, 469] on button "Confirmar Asignación" at bounding box center [855, 468] width 193 height 35
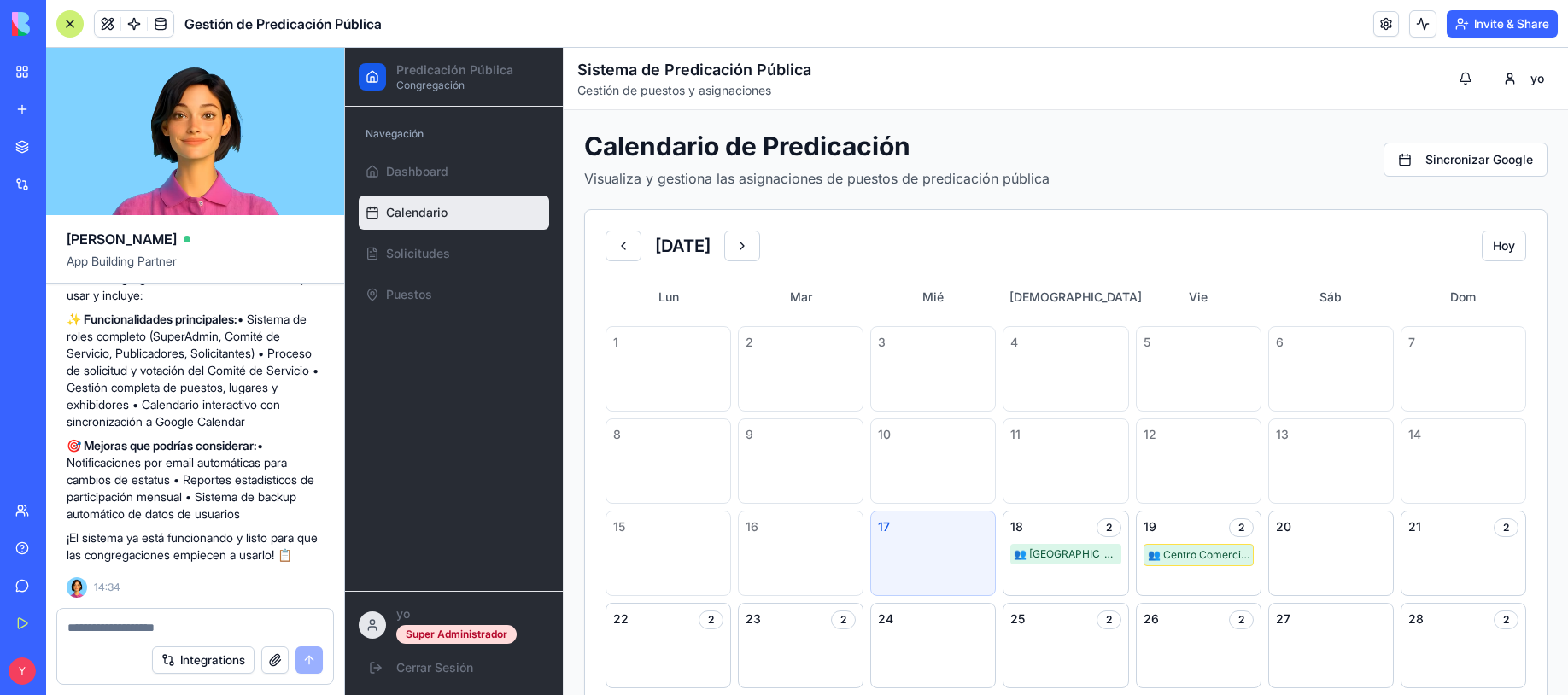
click at [470, 476] on div "Navegación Dashboard Calendario Solicitudes Puestos" at bounding box center [454, 348] width 218 height 484
click at [1076, 550] on div "👥 [GEOGRAPHIC_DATA]" at bounding box center [1065, 554] width 110 height 21
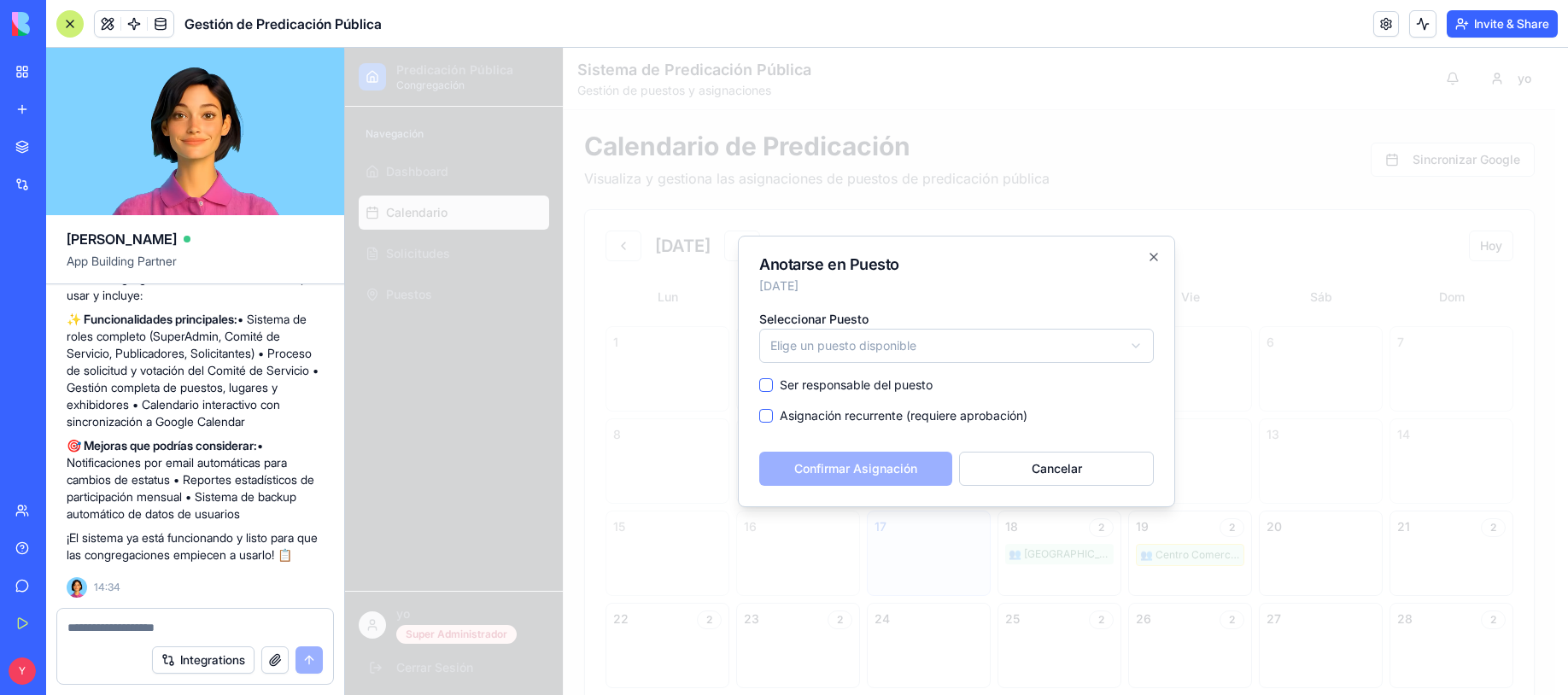
click at [1077, 553] on div at bounding box center [957, 371] width 1224 height 647
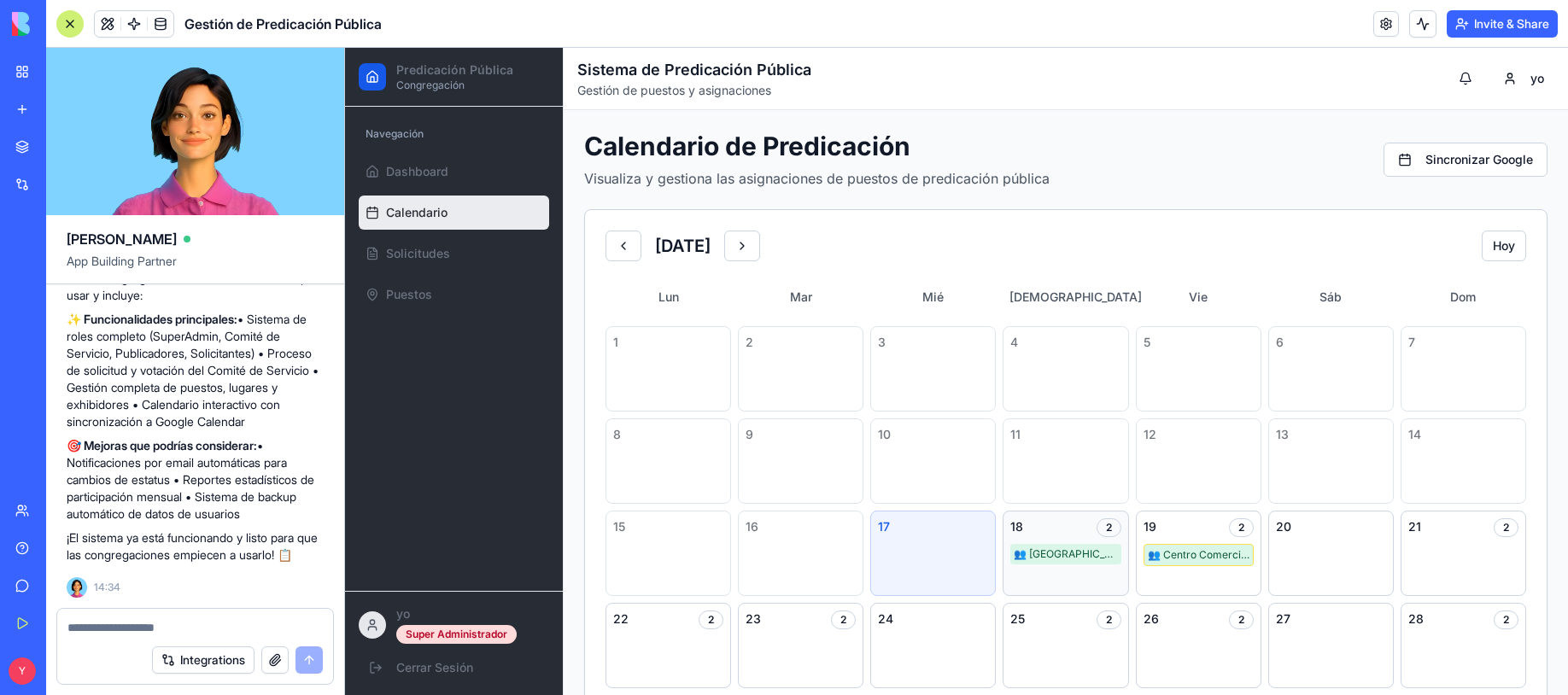
click at [1069, 552] on div "👥 [GEOGRAPHIC_DATA]" at bounding box center [1065, 554] width 110 height 21
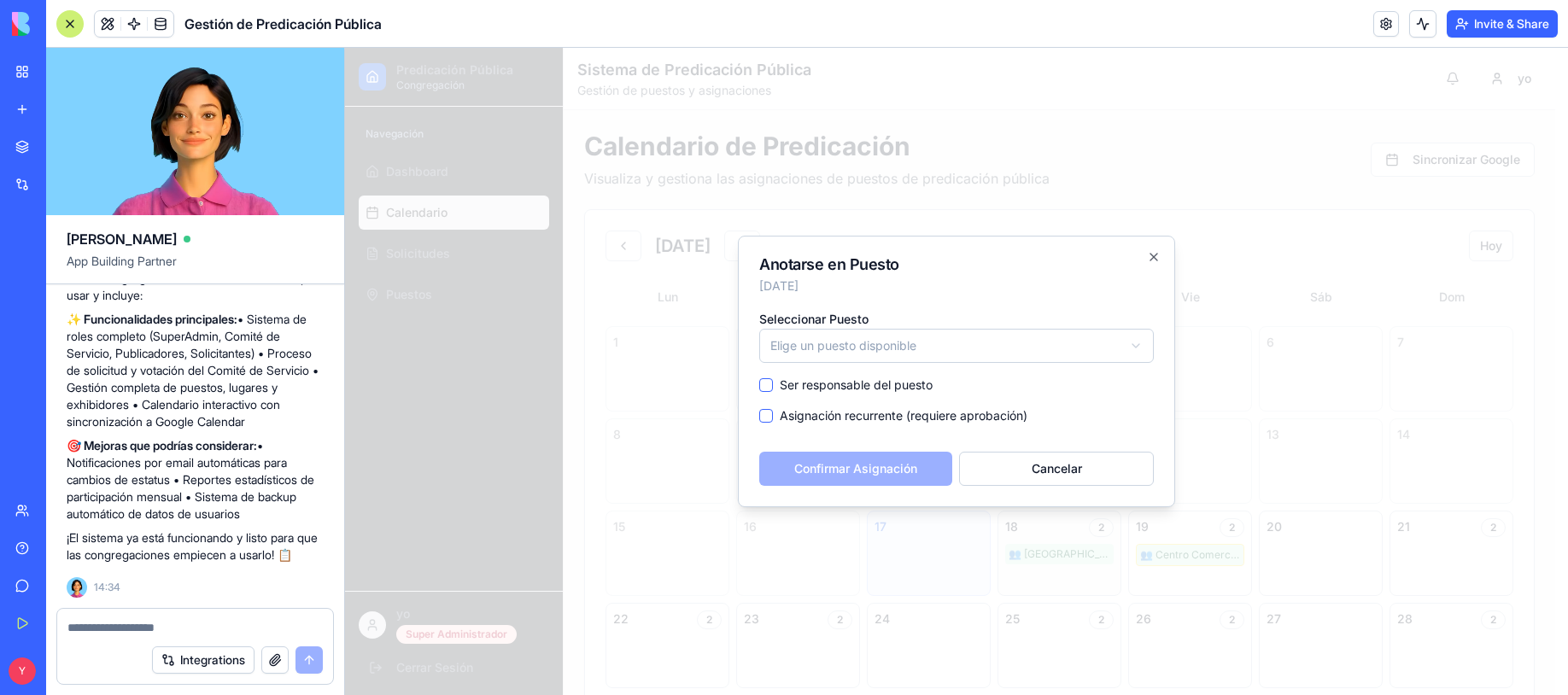
click at [1069, 552] on div at bounding box center [957, 371] width 1224 height 647
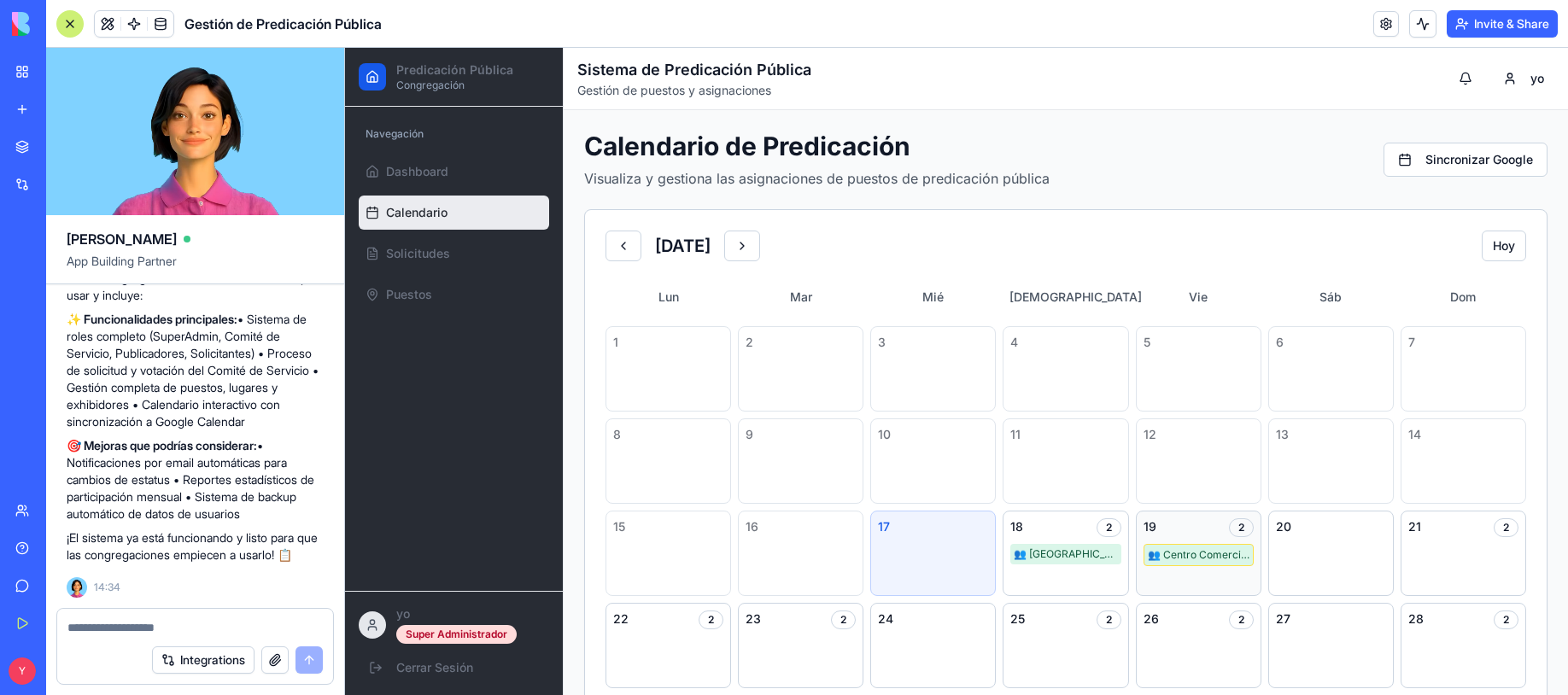
click at [1153, 551] on div "👥 Centro Comercial Norte 🔄" at bounding box center [1198, 555] width 110 height 22
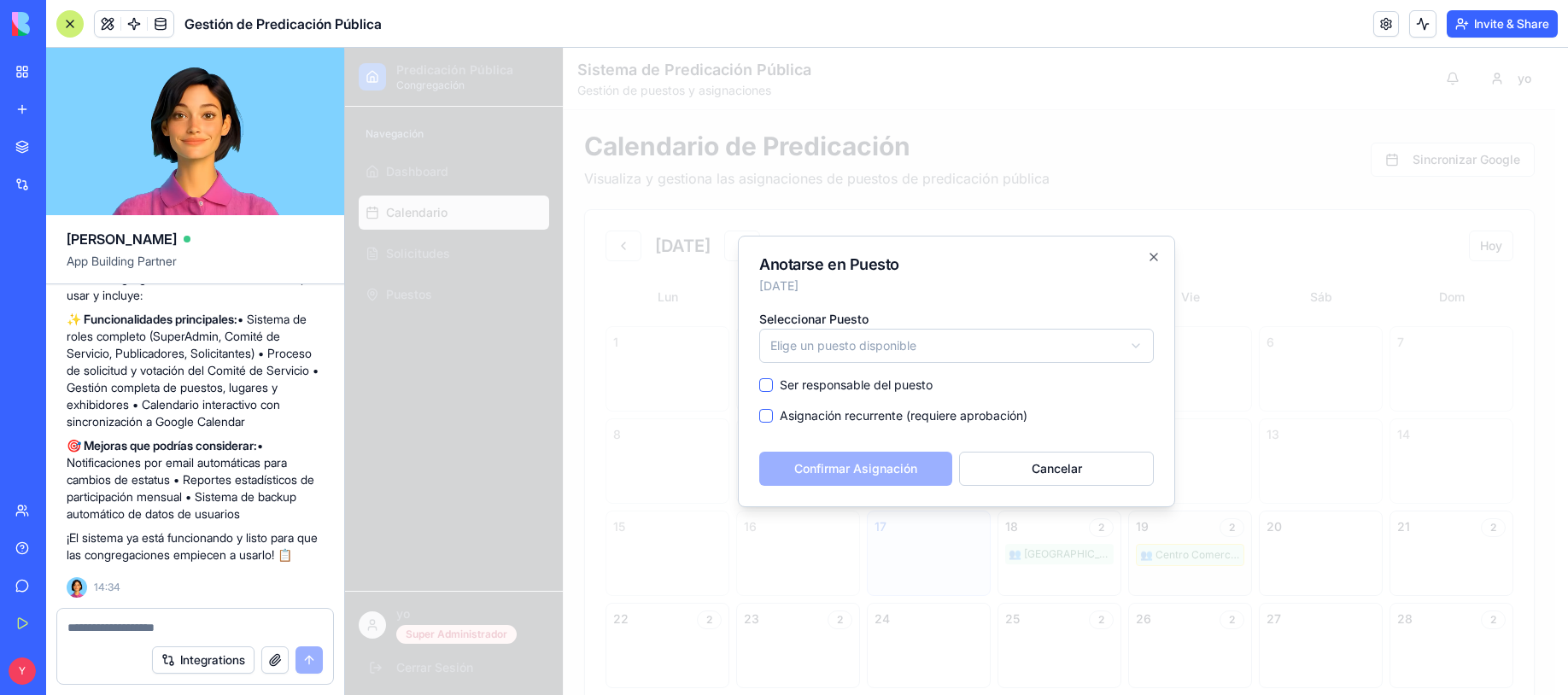
click at [1153, 551] on div at bounding box center [957, 371] width 1224 height 647
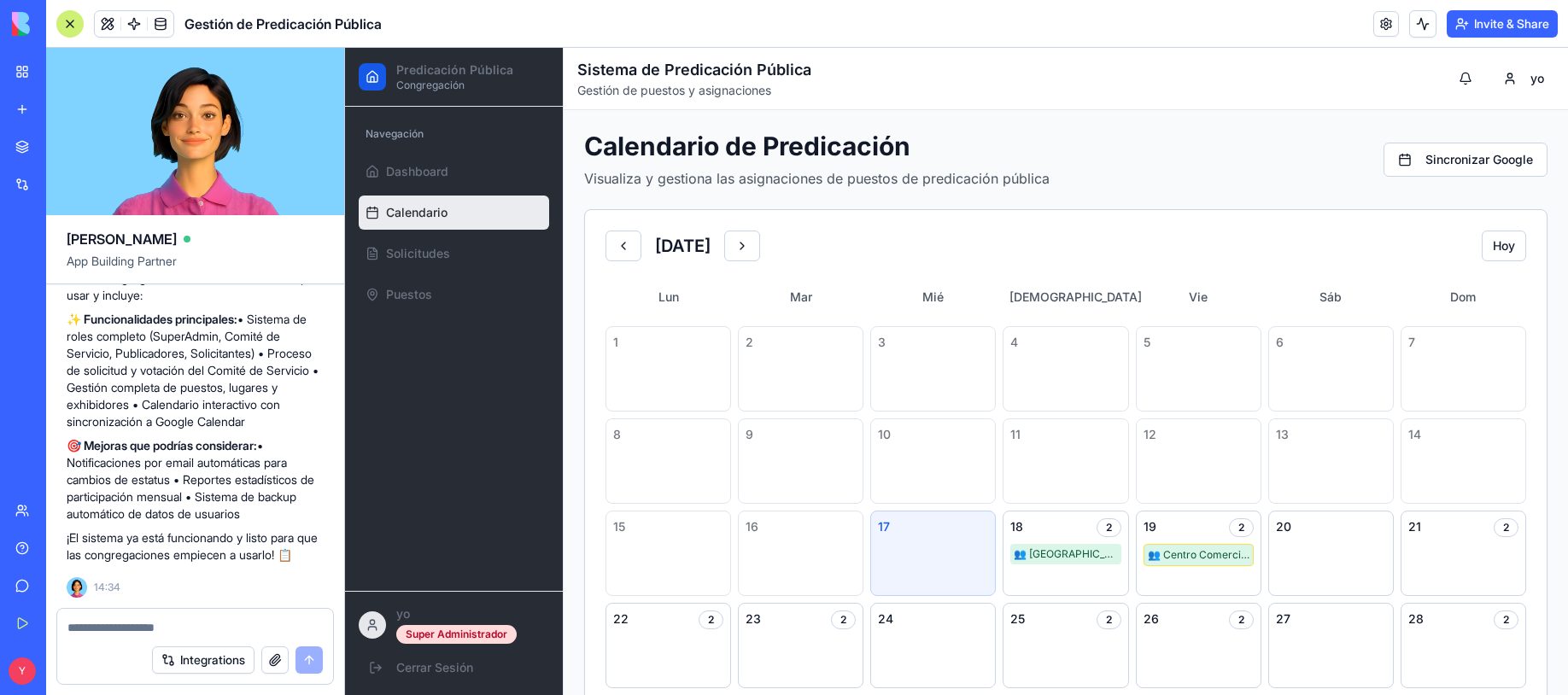
click at [638, 318] on div "Lun Mar Mié Jue Vie Sáb Dom 1 2 3 4 5 6 7 8 9 10 11 12 13 14 15 16 17 18 2 👥 [G…" at bounding box center [1066, 542] width 962 height 520
click at [760, 249] on button at bounding box center [742, 246] width 36 height 31
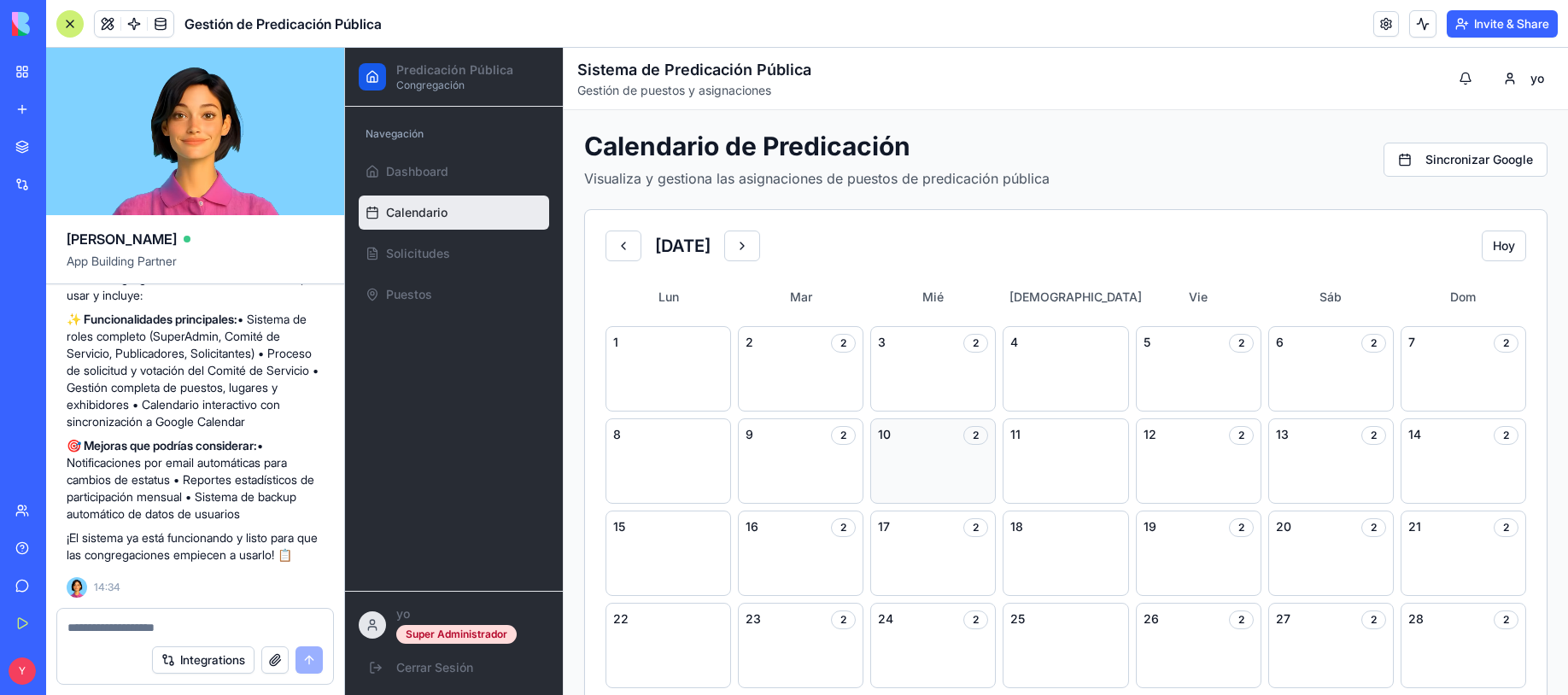
click at [963, 433] on div "2" at bounding box center [975, 436] width 25 height 19
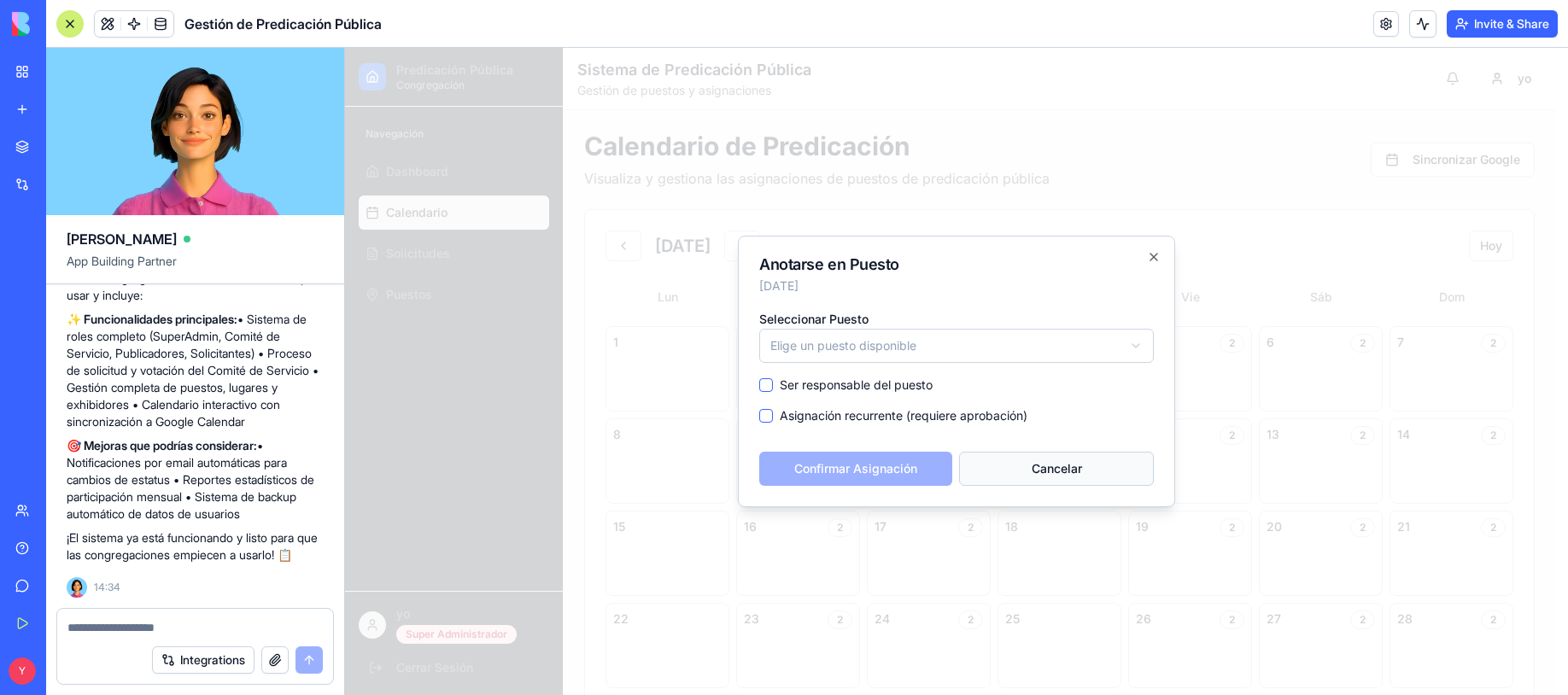
click at [992, 466] on button "Cancelar" at bounding box center [1056, 468] width 195 height 35
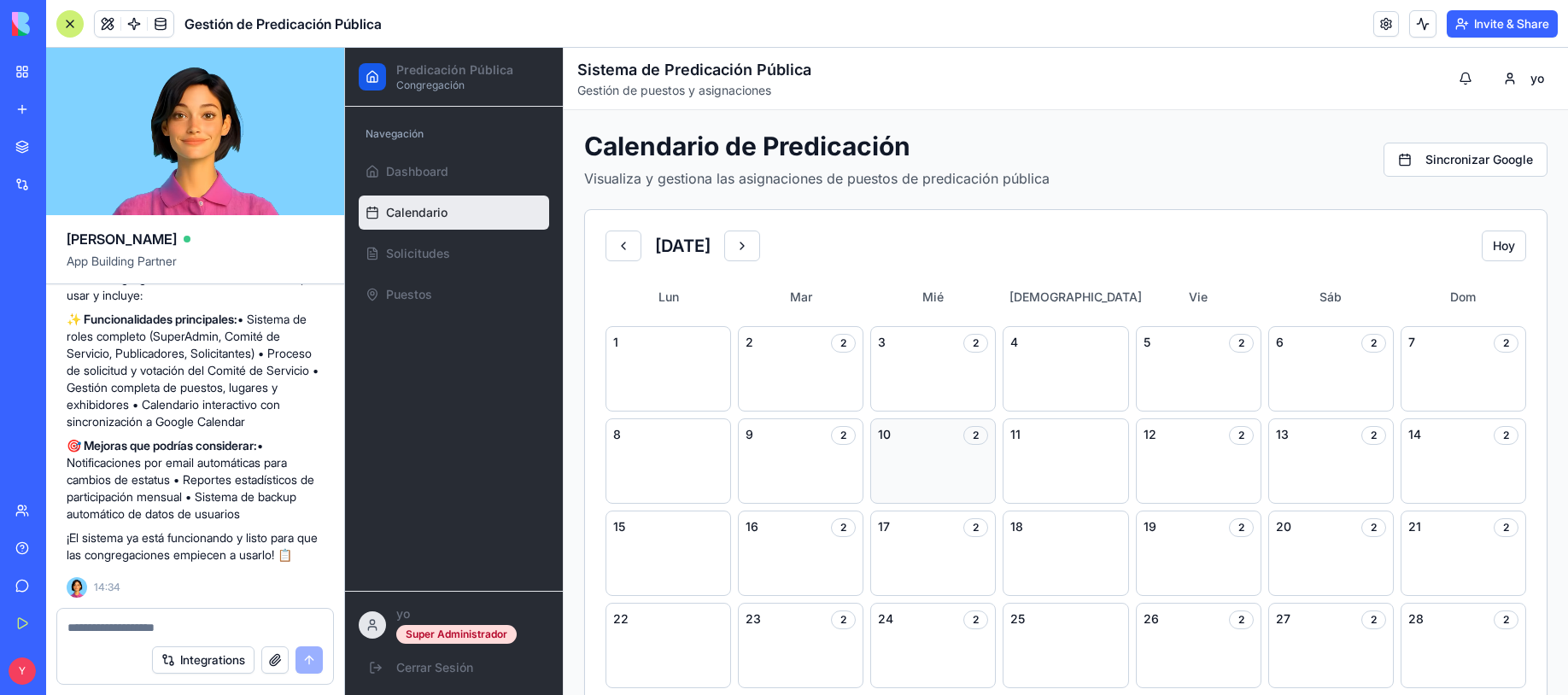
click at [931, 483] on div "10 2" at bounding box center [932, 461] width 126 height 85
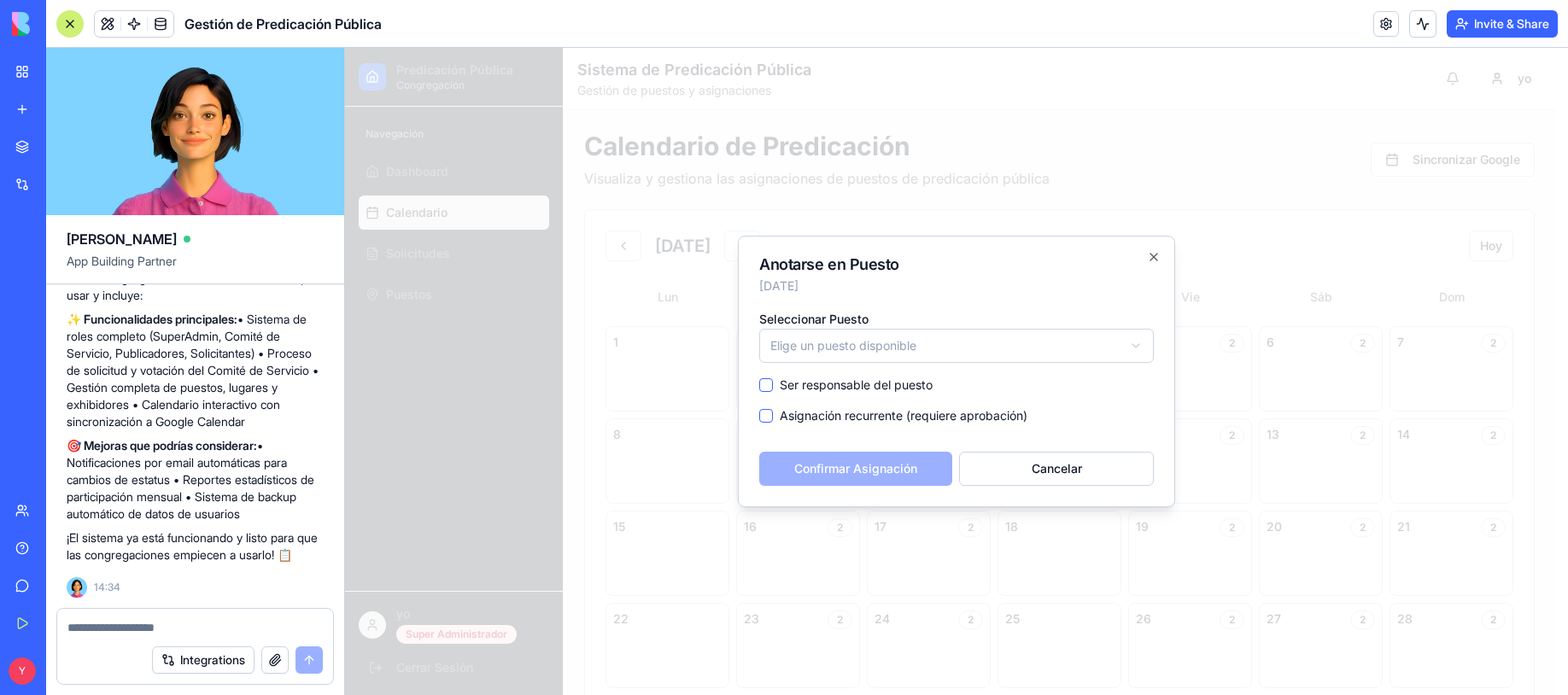
click at [445, 387] on div at bounding box center [957, 371] width 1224 height 647
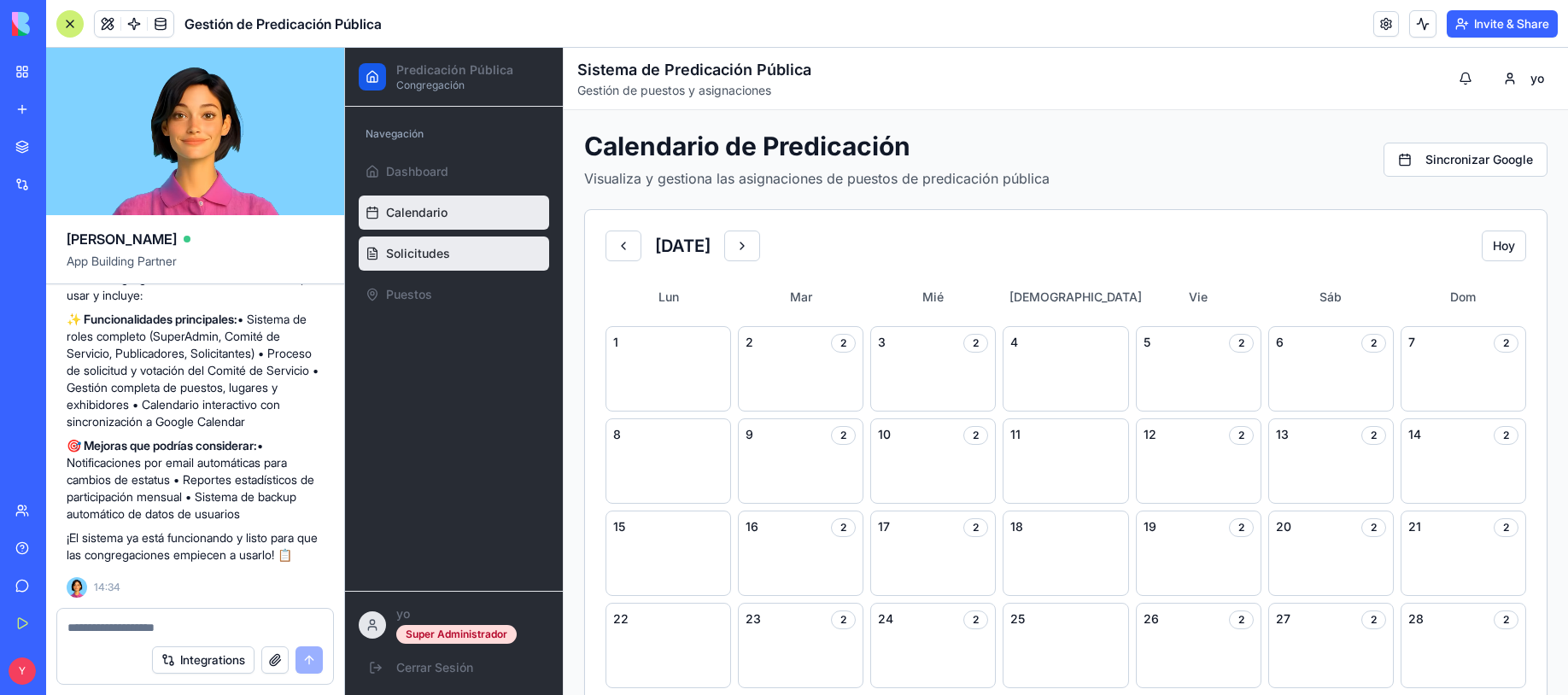
click at [433, 240] on link "Solicitudes" at bounding box center [453, 253] width 190 height 35
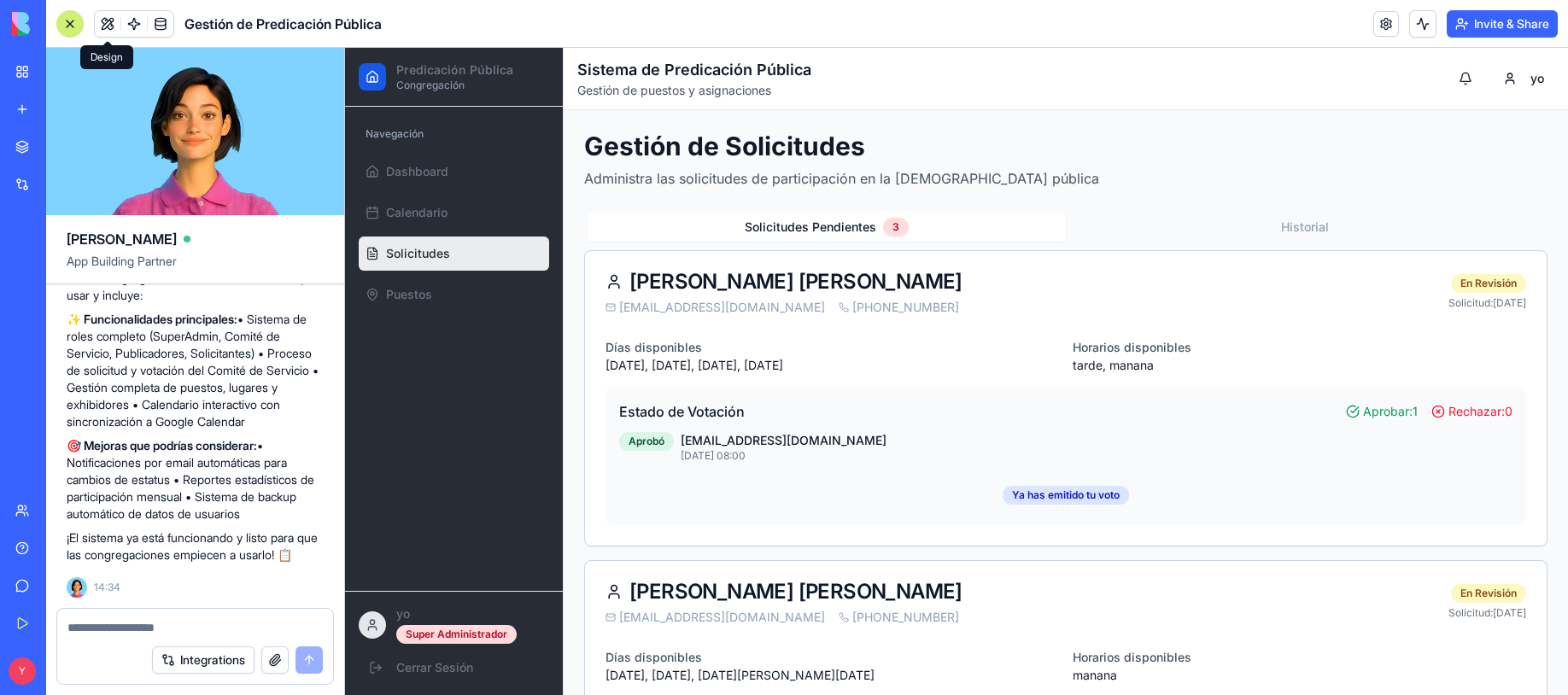
click at [112, 24] on button at bounding box center [108, 24] width 26 height 26
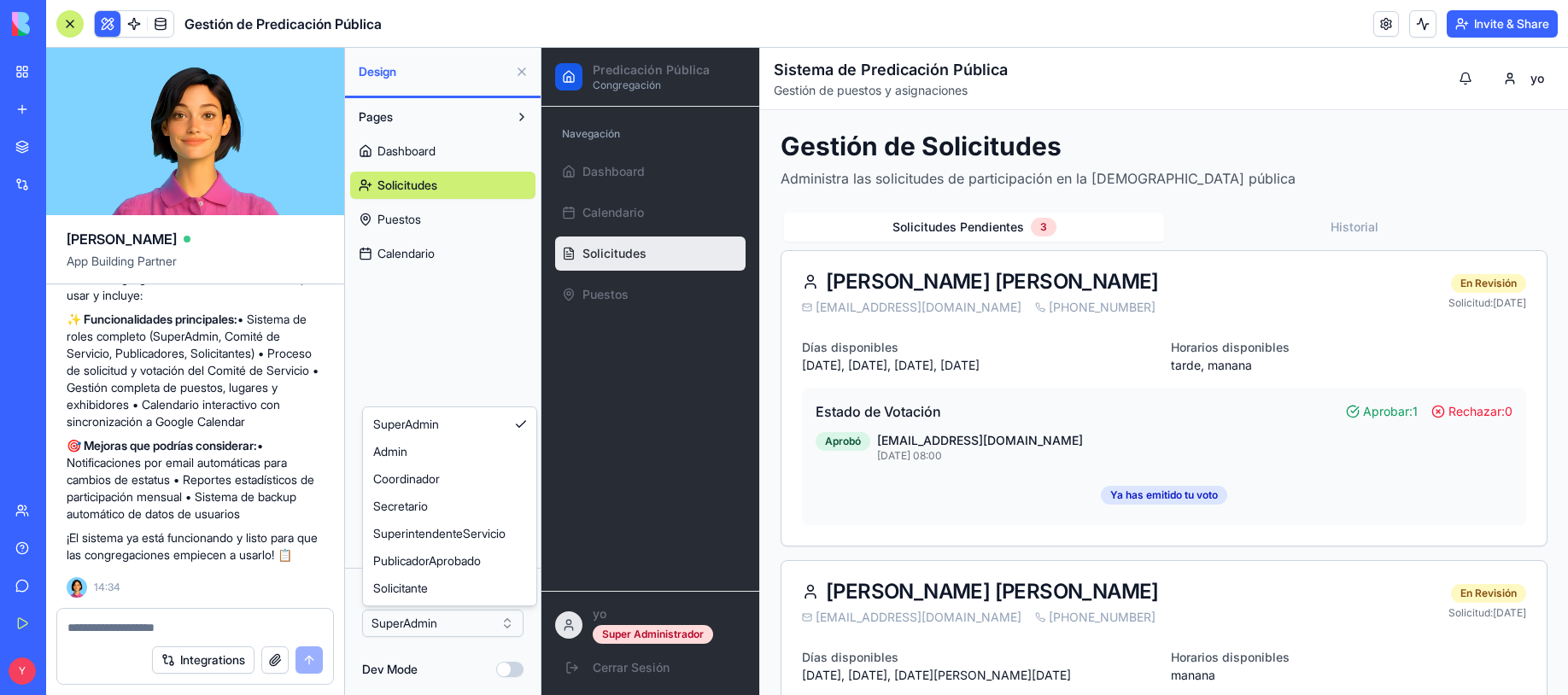
click at [467, 626] on html "BETA My Workspace New app Marketplace Integrations Recent Untitled App AI Logo …" at bounding box center [784, 348] width 1568 height 695
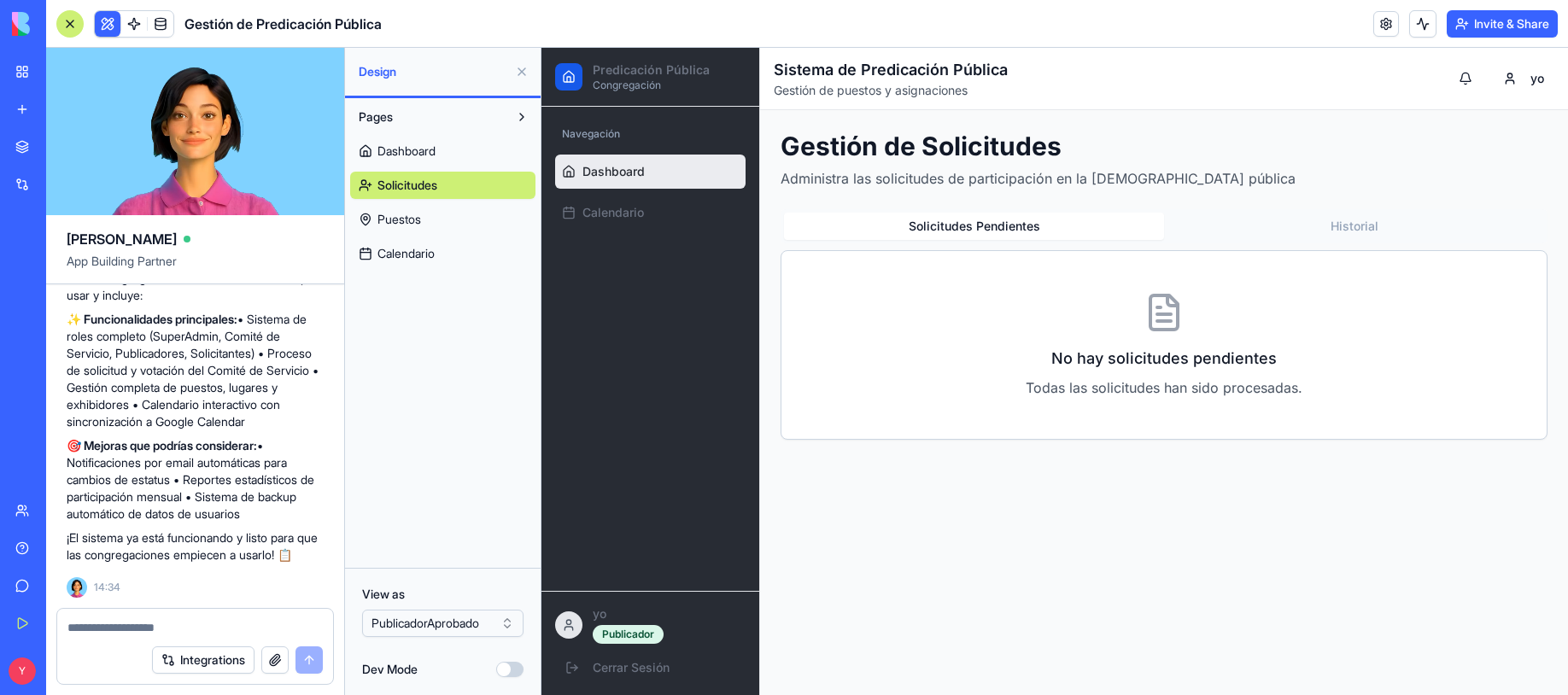
click at [609, 169] on span "Dashboard" at bounding box center [613, 171] width 62 height 17
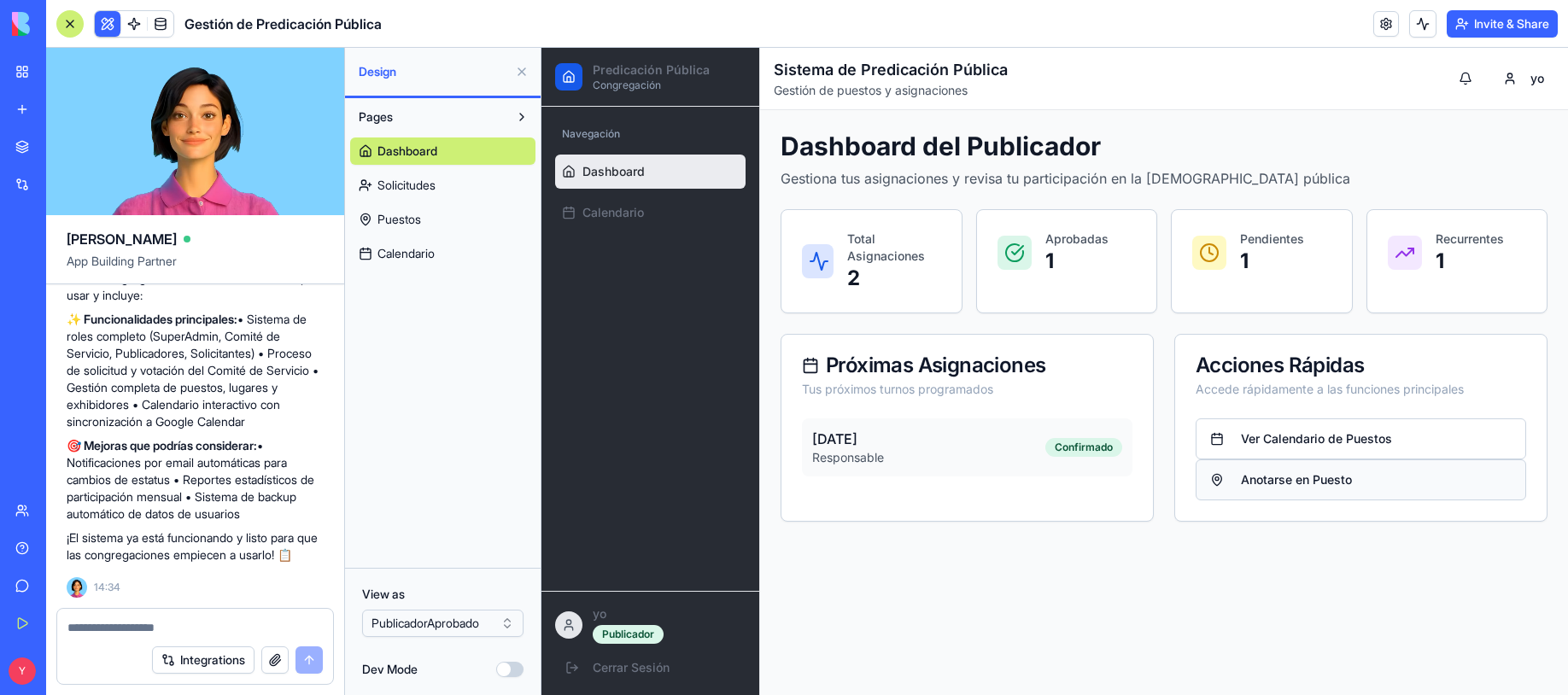
click at [1332, 479] on button "Anotarse en Puesto" at bounding box center [1361, 479] width 331 height 41
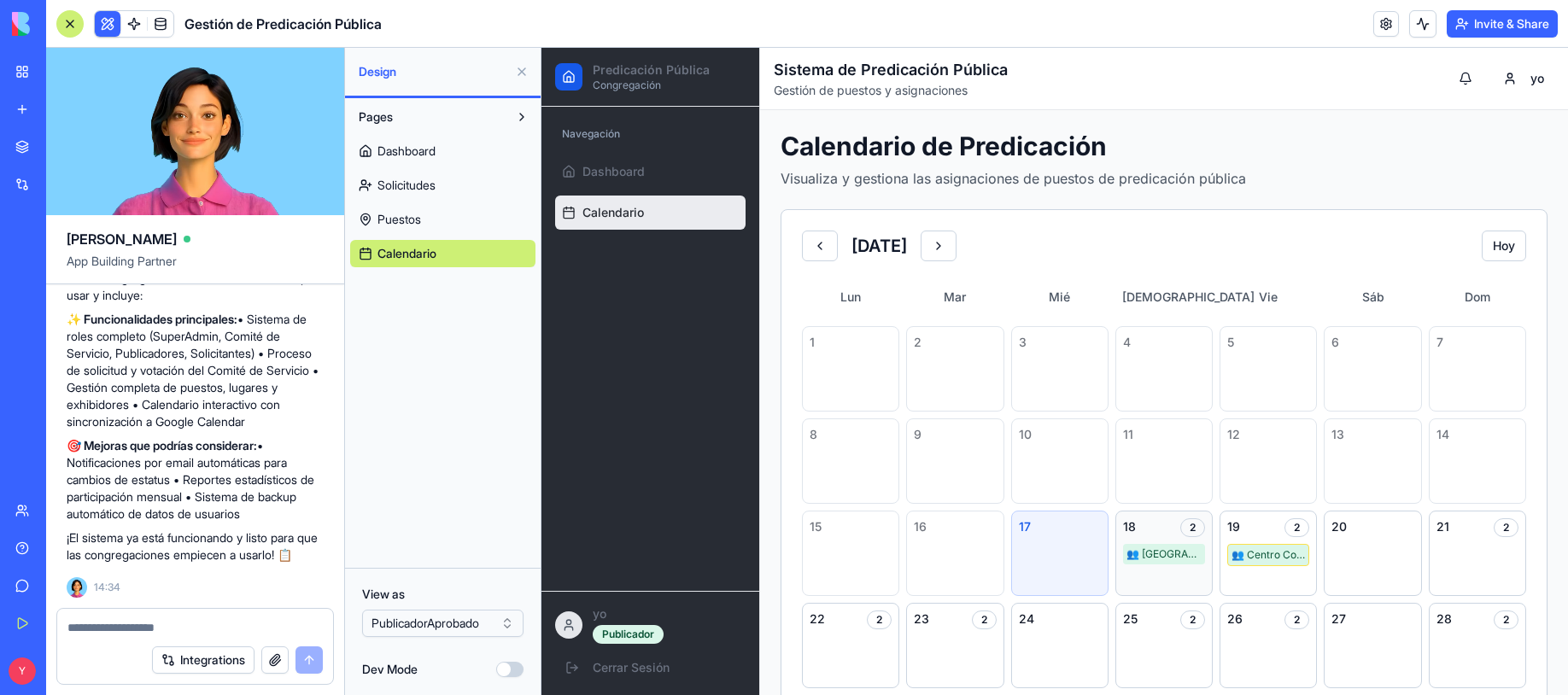
click at [1171, 551] on div "👥 [GEOGRAPHIC_DATA]" at bounding box center [1164, 554] width 82 height 21
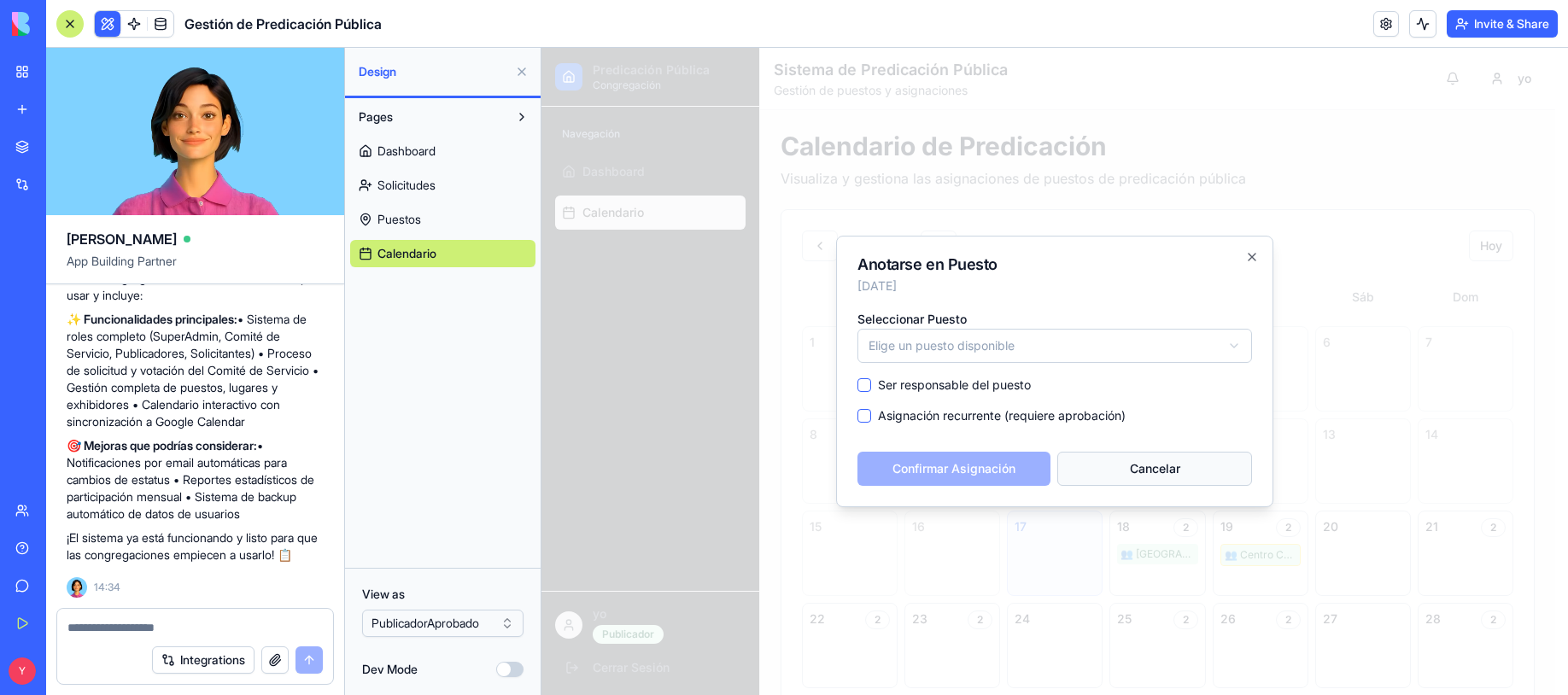
click at [1173, 480] on button "Cancelar" at bounding box center [1154, 468] width 195 height 35
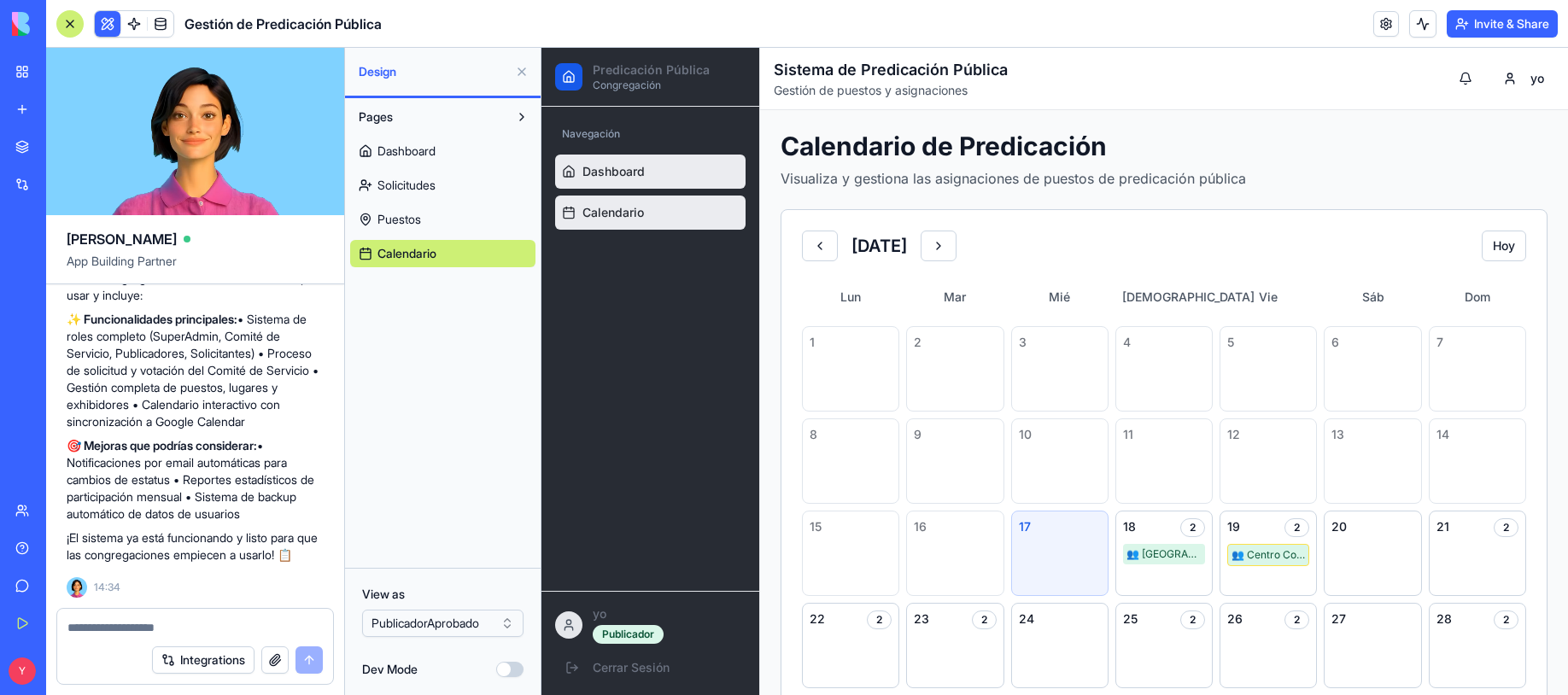
click at [607, 165] on span "Dashboard" at bounding box center [613, 171] width 62 height 17
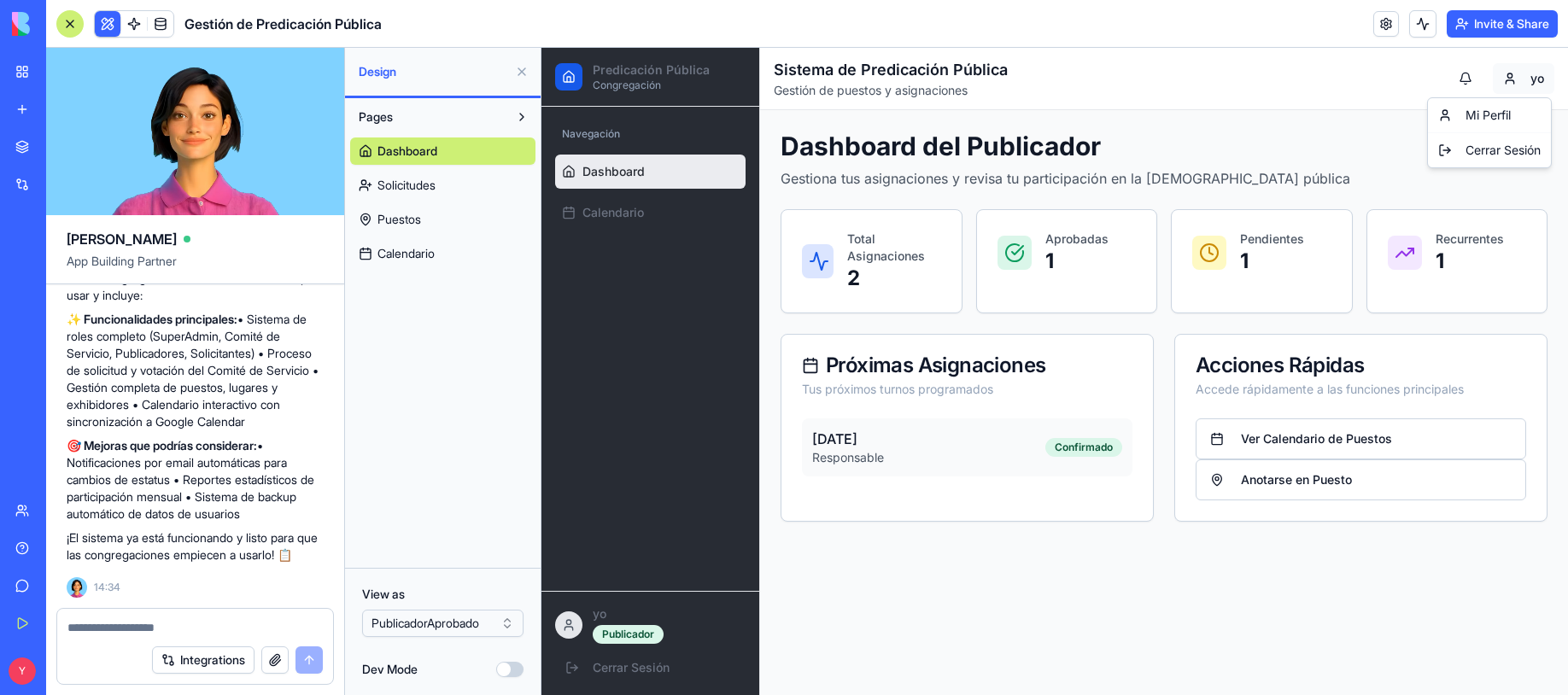
click at [1423, 86] on html "Predicación Pública Congregación Navegación Dashboard Calendario yo Publicador …" at bounding box center [1054, 371] width 1027 height 647
click at [1423, 119] on div "Mi Perfil" at bounding box center [1489, 116] width 116 height 28
click at [1423, 80] on html "Predicación Pública Congregación Navegación Dashboard Calendario yo Publicador …" at bounding box center [1054, 371] width 1027 height 647
click at [1423, 125] on div "Mi Perfil" at bounding box center [1489, 116] width 116 height 28
click at [645, 331] on div "Navegación Dashboard Calendario" at bounding box center [650, 348] width 218 height 484
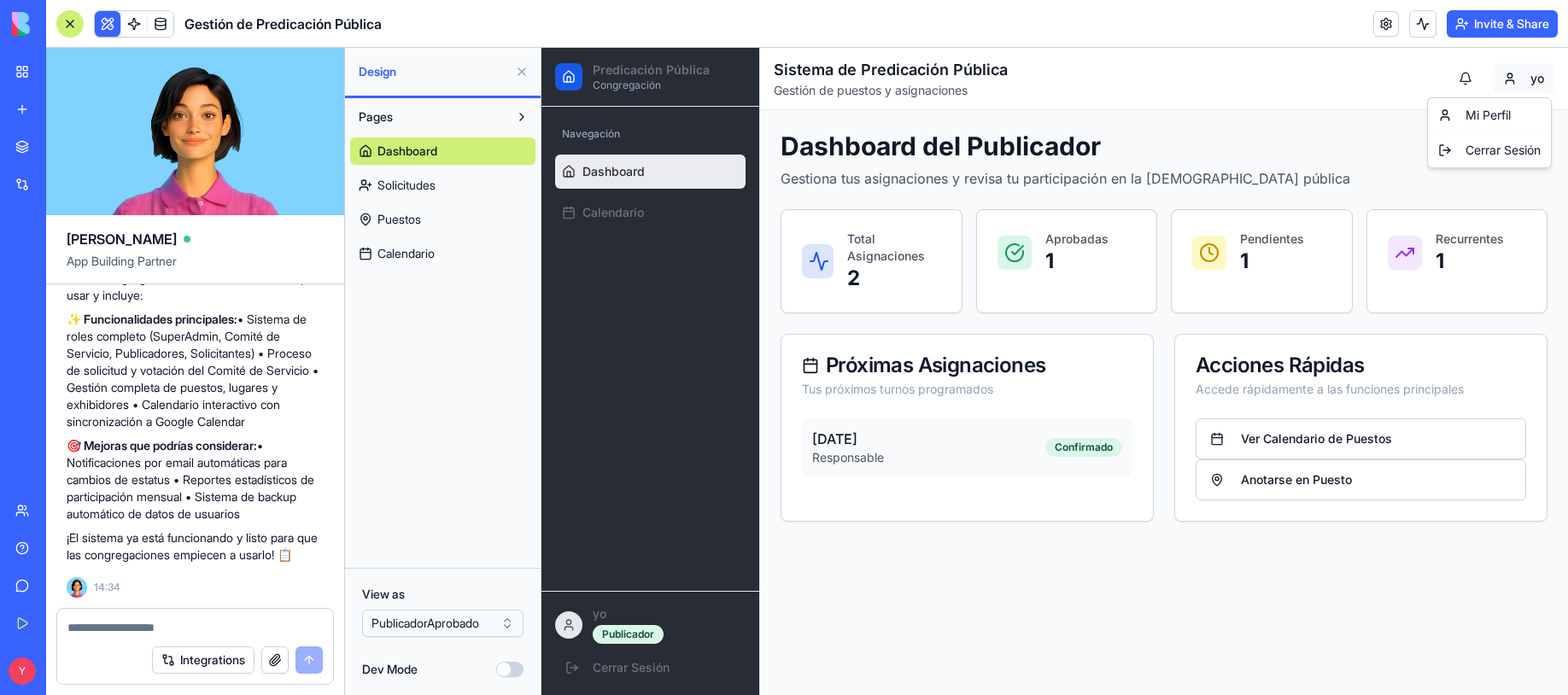
click at [1423, 82] on html "Predicación Pública Congregación Navegación Dashboard Calendario yo Publicador …" at bounding box center [1054, 371] width 1027 height 647
click at [1423, 84] on html "Predicación Pública Congregación Navegación Dashboard Calendario yo Publicador …" at bounding box center [1054, 371] width 1027 height 647
click at [1423, 82] on button at bounding box center [1465, 78] width 35 height 31
click at [1423, 77] on html "Predicación Pública Congregación Navegación Dashboard Calendario yo Publicador …" at bounding box center [1054, 371] width 1027 height 647
click at [438, 334] on div "Pages Dashboard Solicitudes Puestos Calendario" at bounding box center [443, 333] width 196 height 470
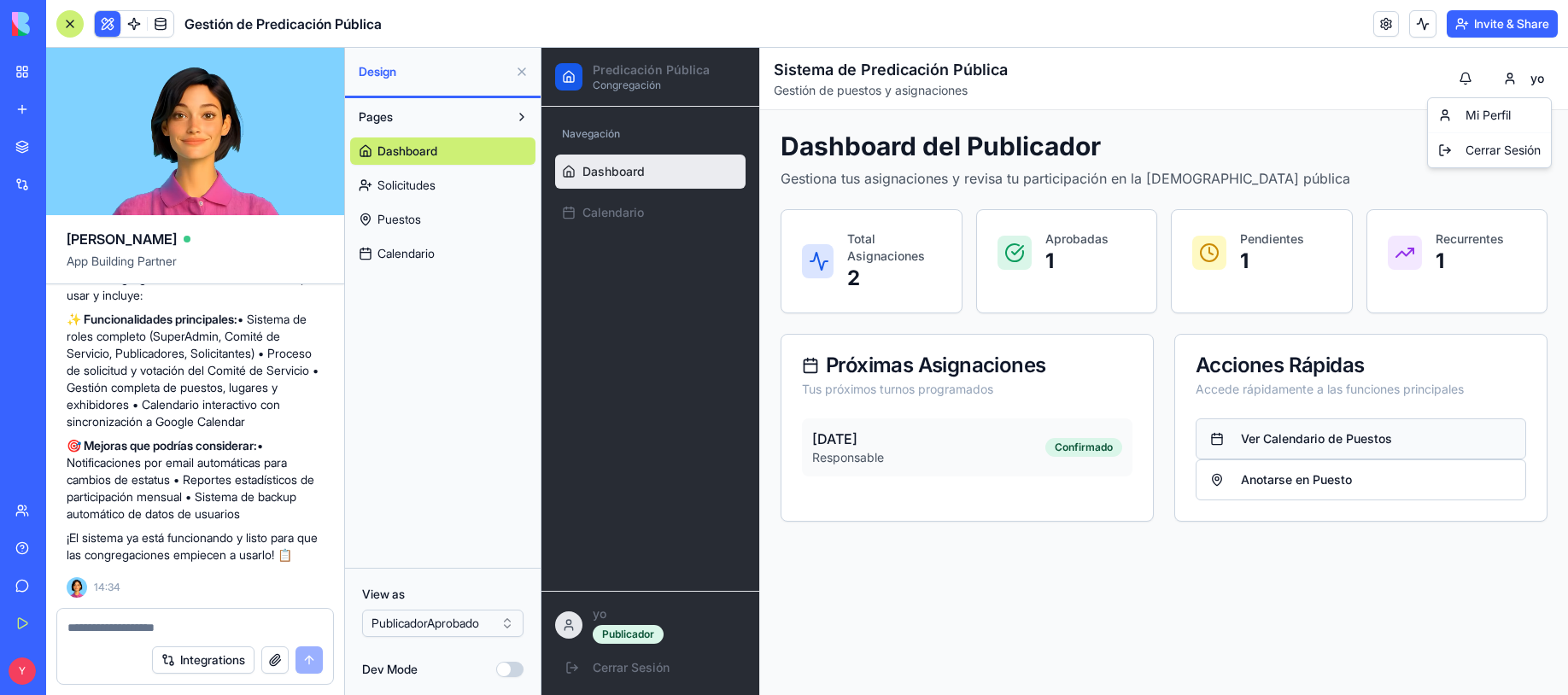
click at [1274, 440] on html "Predicación Pública Congregación Navegación Dashboard Calendario yo Publicador …" at bounding box center [1054, 371] width 1027 height 647
click at [1278, 472] on button "Anotarse en Puesto" at bounding box center [1361, 479] width 331 height 41
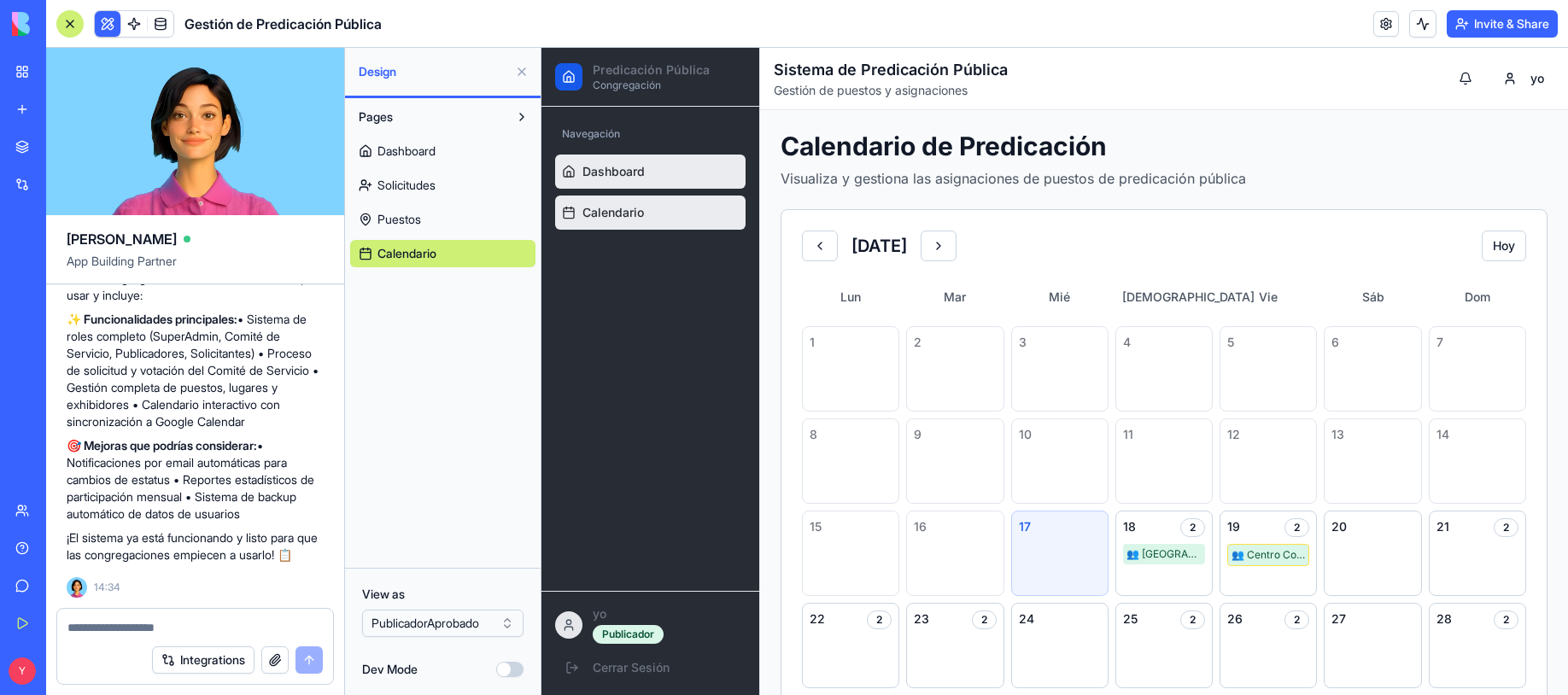
click at [628, 160] on link "Dashboard" at bounding box center [650, 171] width 190 height 35
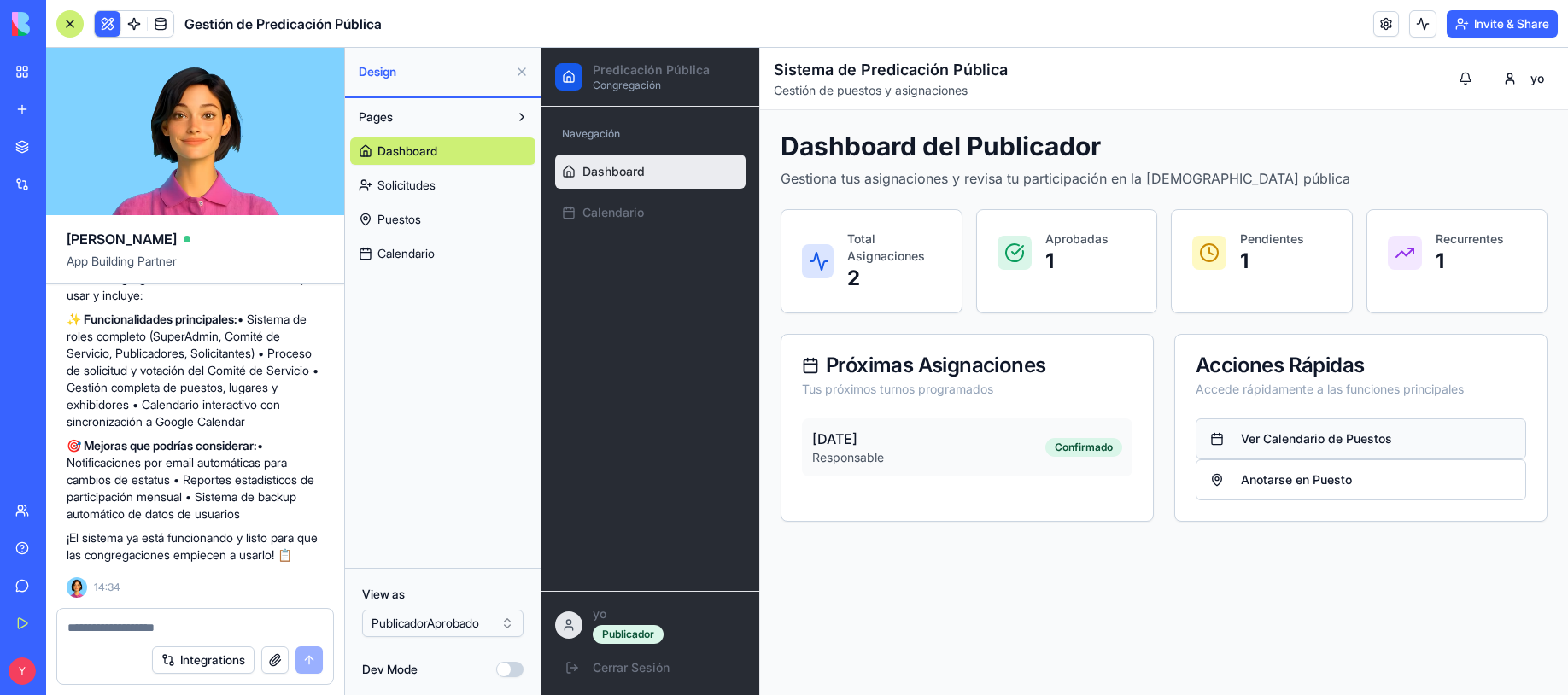
click at [1275, 442] on button "Ver Calendario de Puestos" at bounding box center [1361, 439] width 331 height 41
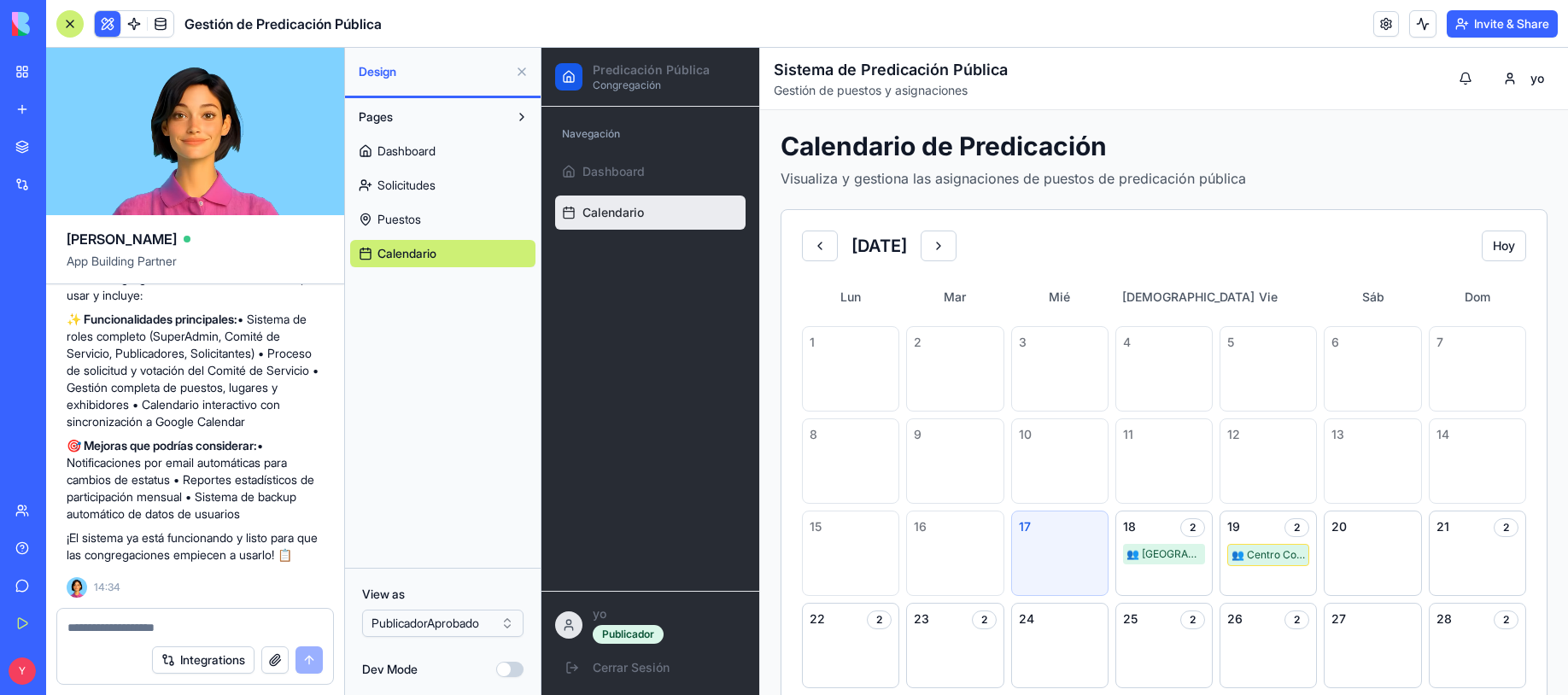
click at [657, 209] on link "Calendario" at bounding box center [650, 213] width 190 height 35
click at [649, 178] on link "Dashboard" at bounding box center [650, 171] width 190 height 35
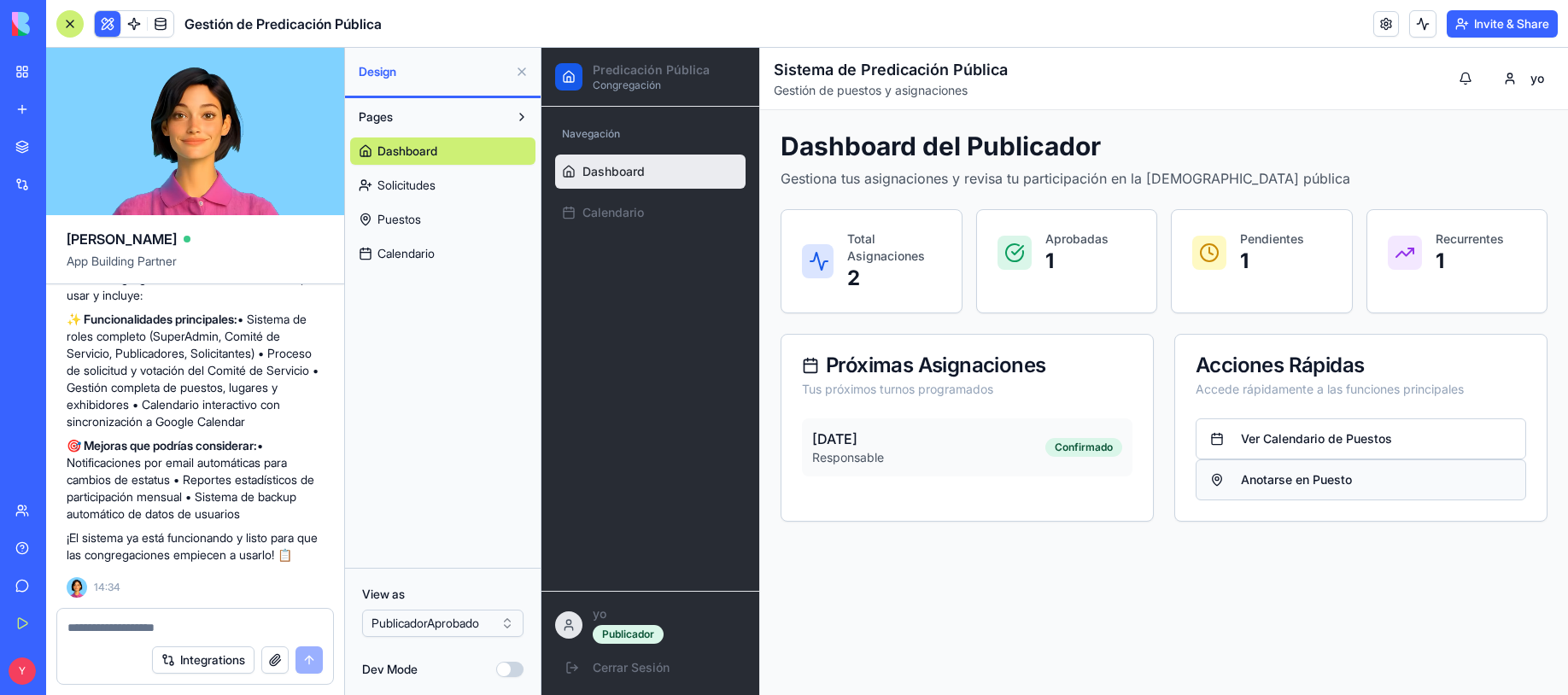
click at [1323, 483] on button "Anotarse en Puesto" at bounding box center [1361, 479] width 331 height 41
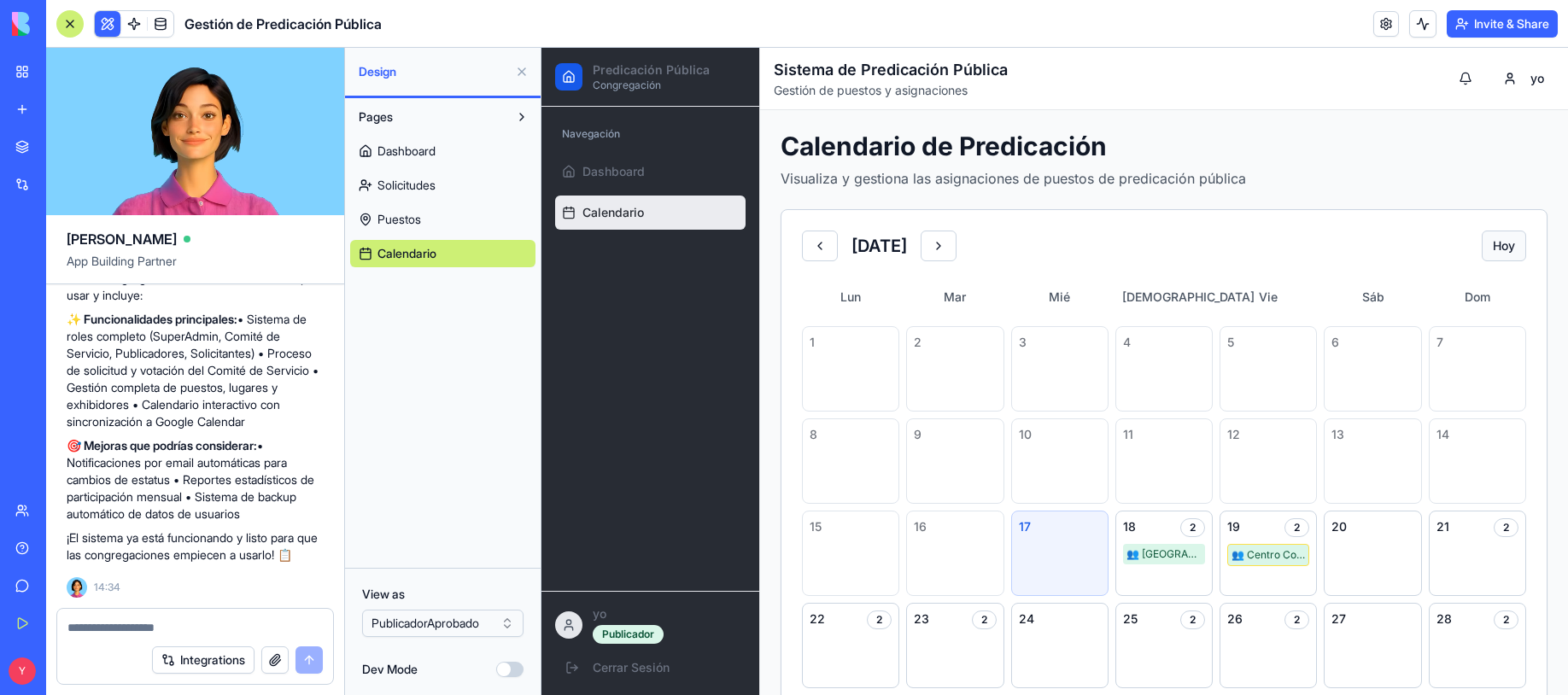
click at [1423, 249] on button "Hoy" at bounding box center [1504, 246] width 45 height 31
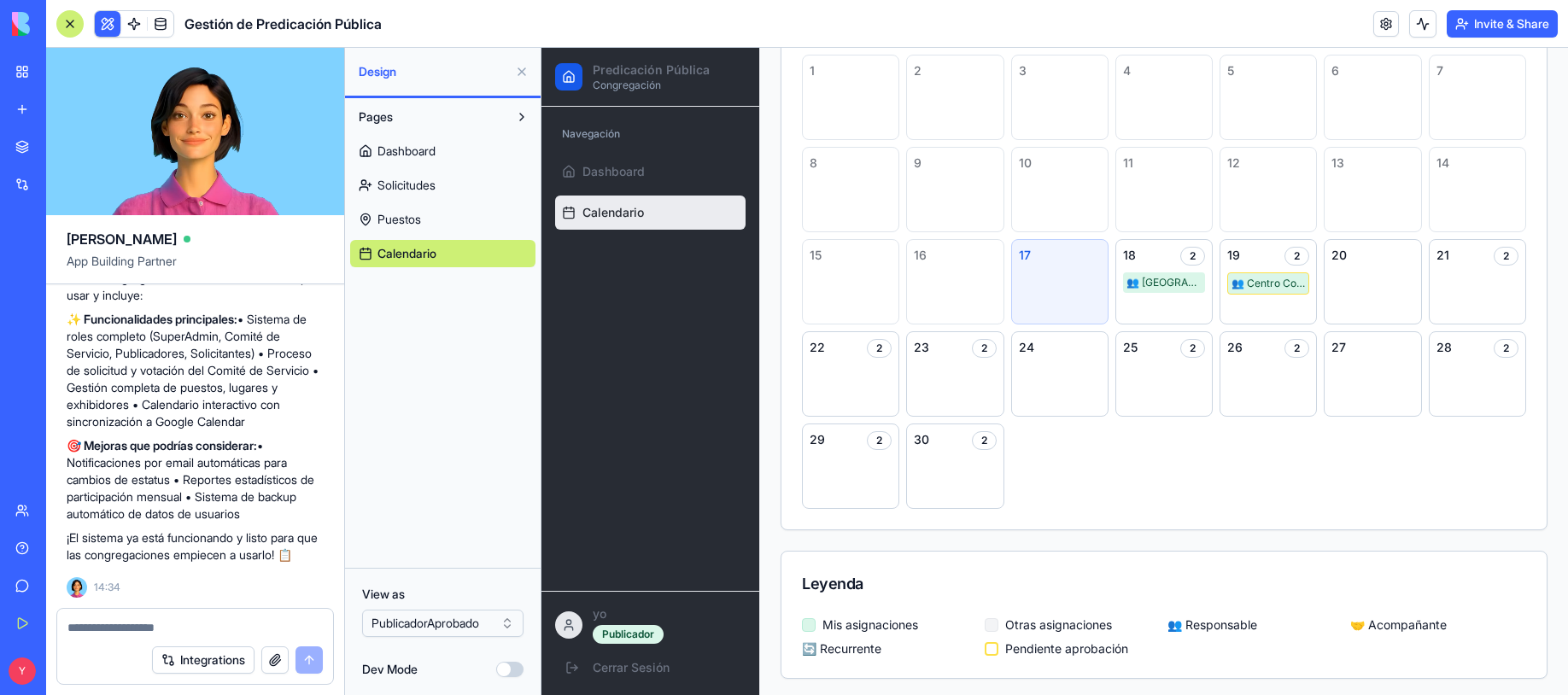
scroll to position [276, 0]
click at [843, 577] on div "Leyenda" at bounding box center [1164, 580] width 725 height 24
click at [1062, 500] on div "1 2 3 4 5 6 7 8 9 10 11 12 13 14 15 16 17 18 2 👥 [GEOGRAPHIC_DATA] 19 2 👥 [GEOG…" at bounding box center [1164, 279] width 725 height 454
click at [430, 628] on html "BETA My Workspace New app Marketplace Integrations Recent Untitled App AI Logo …" at bounding box center [784, 348] width 1568 height 695
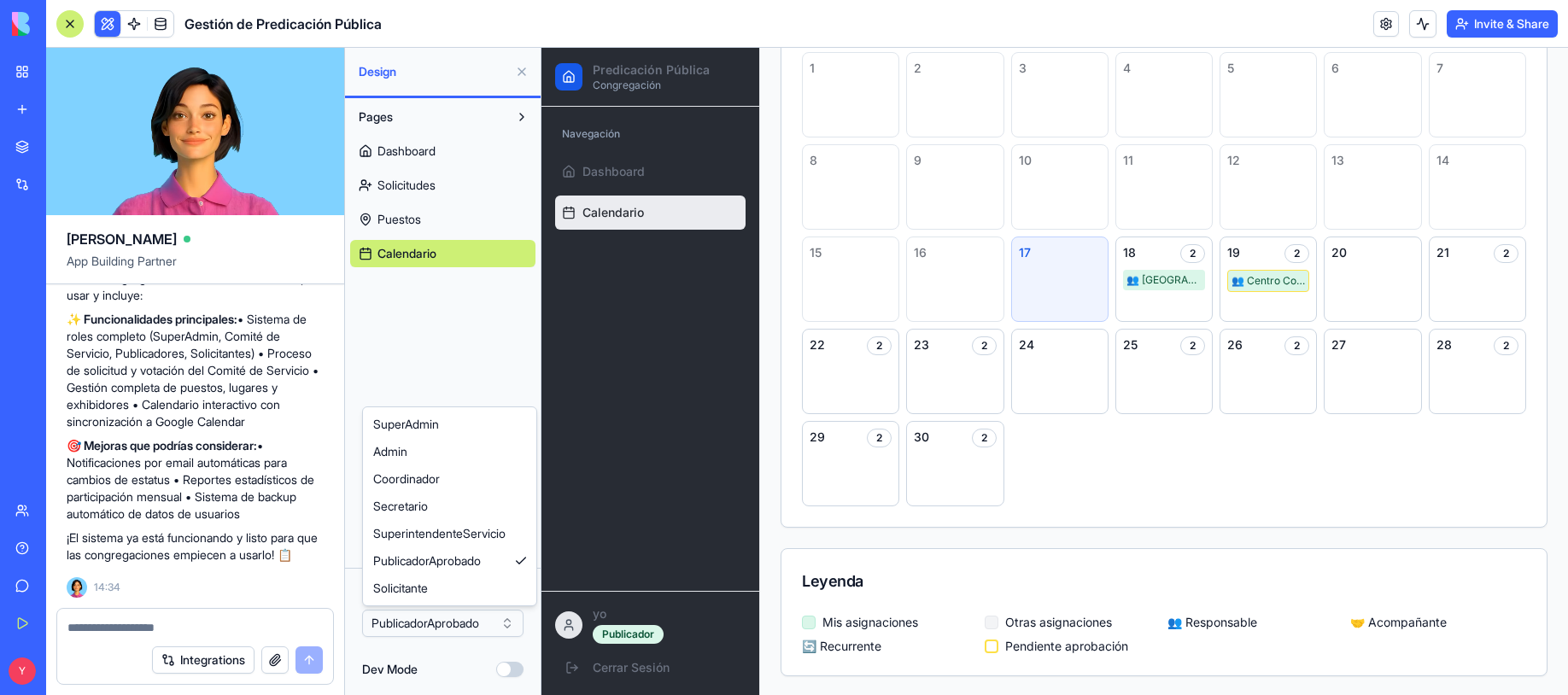
click at [432, 628] on html "BETA My Workspace New app Marketplace Integrations Recent Untitled App AI Logo …" at bounding box center [784, 348] width 1568 height 695
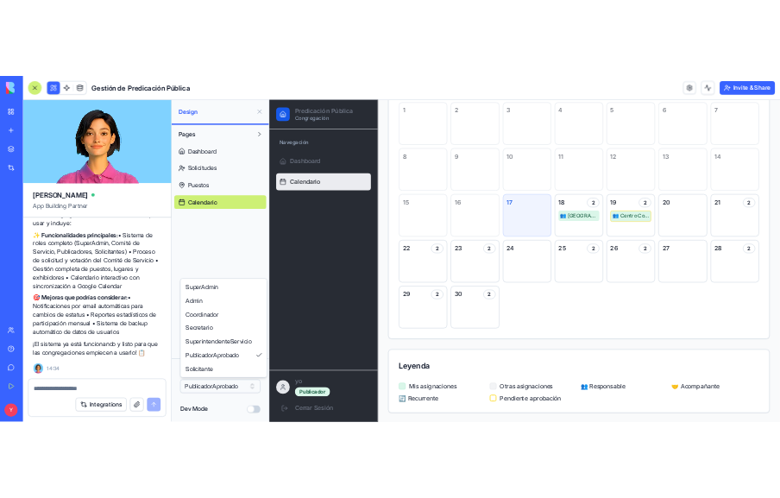
scroll to position [0, 0]
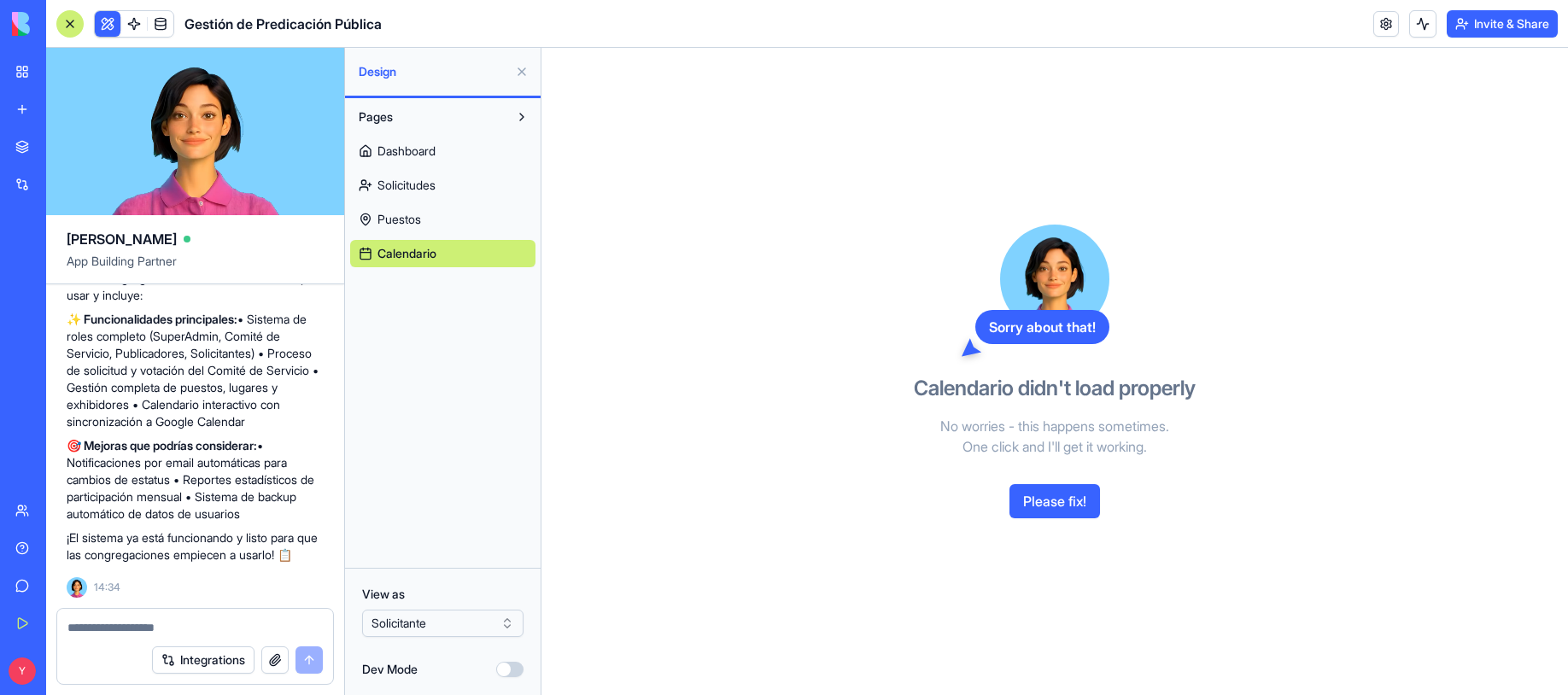
click at [442, 154] on link "Dashboard" at bounding box center [442, 151] width 185 height 28
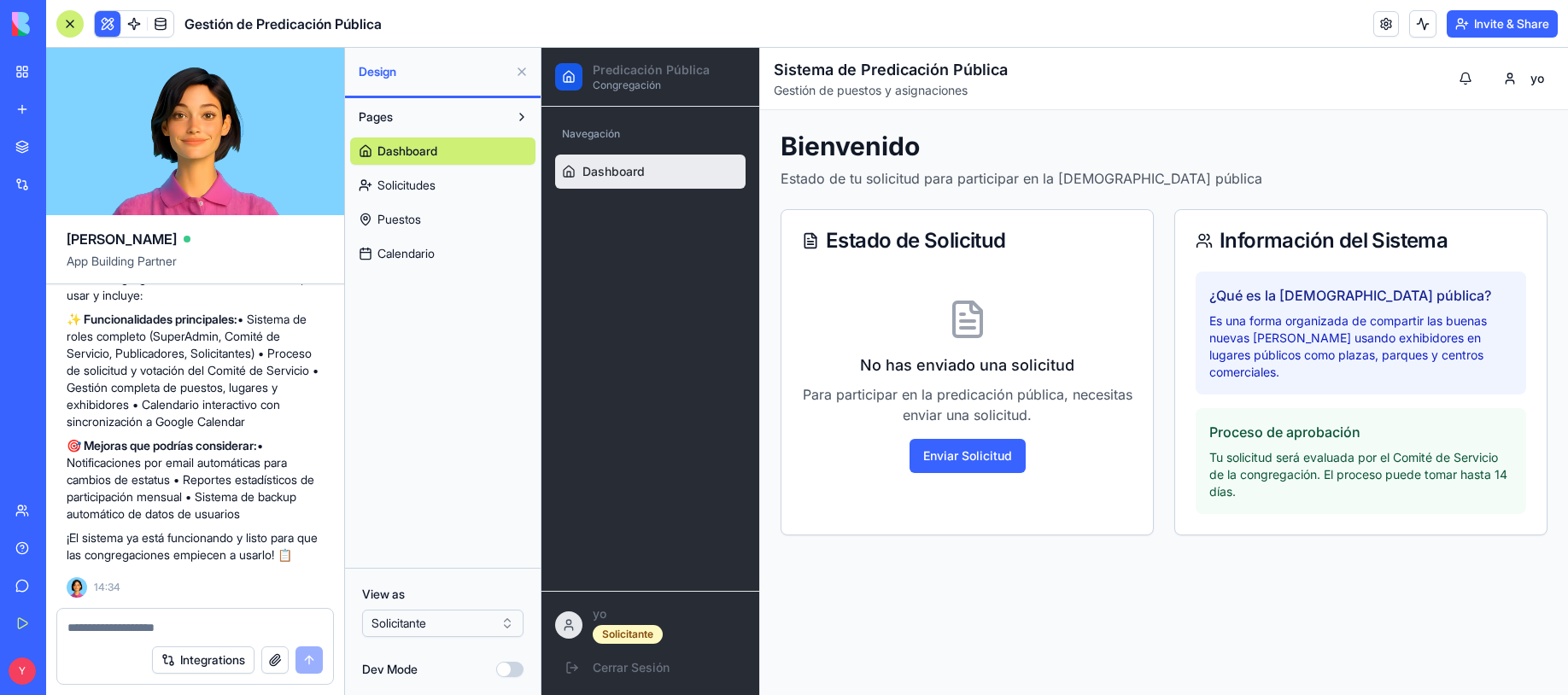
click at [427, 115] on button "Pages" at bounding box center [430, 117] width 158 height 28
click at [398, 186] on span "Solicitudes" at bounding box center [406, 185] width 58 height 17
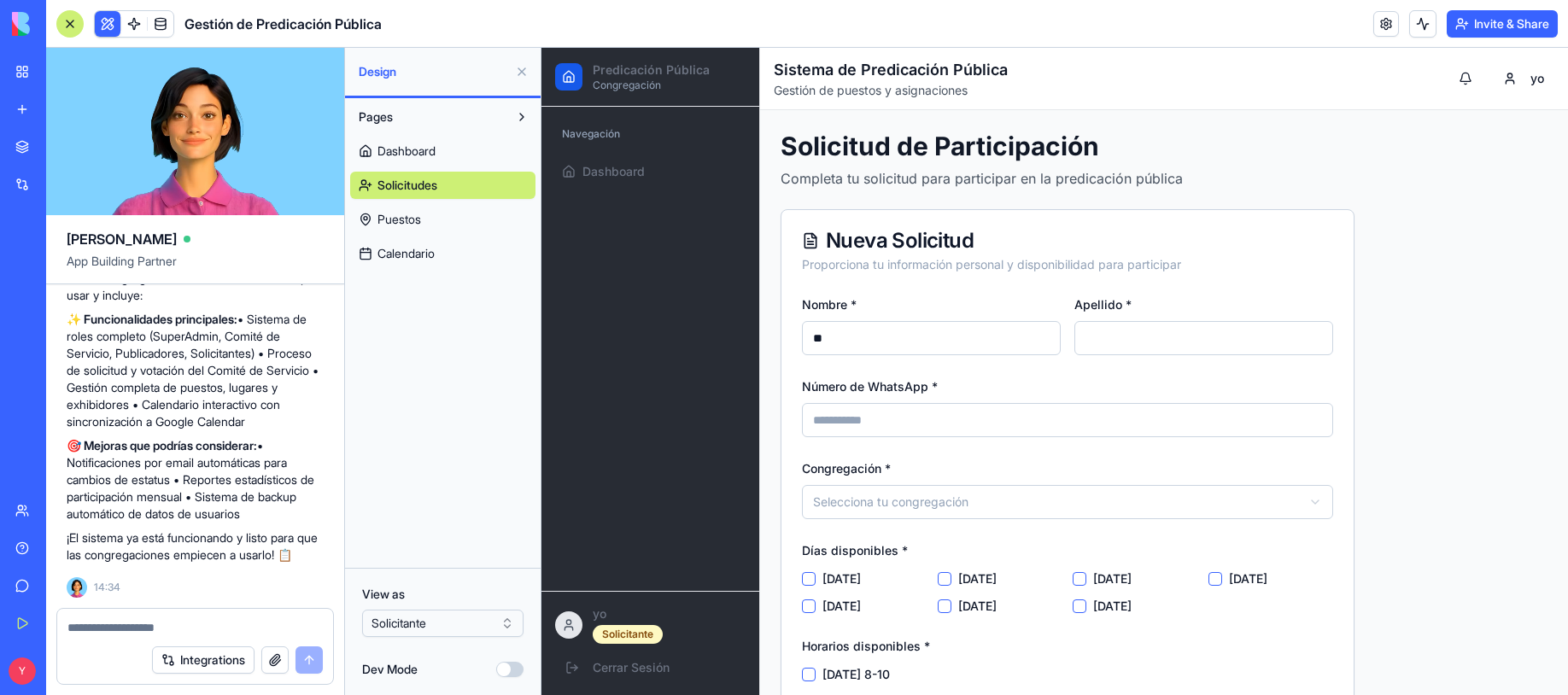
click at [402, 225] on span "Puestos" at bounding box center [399, 219] width 44 height 17
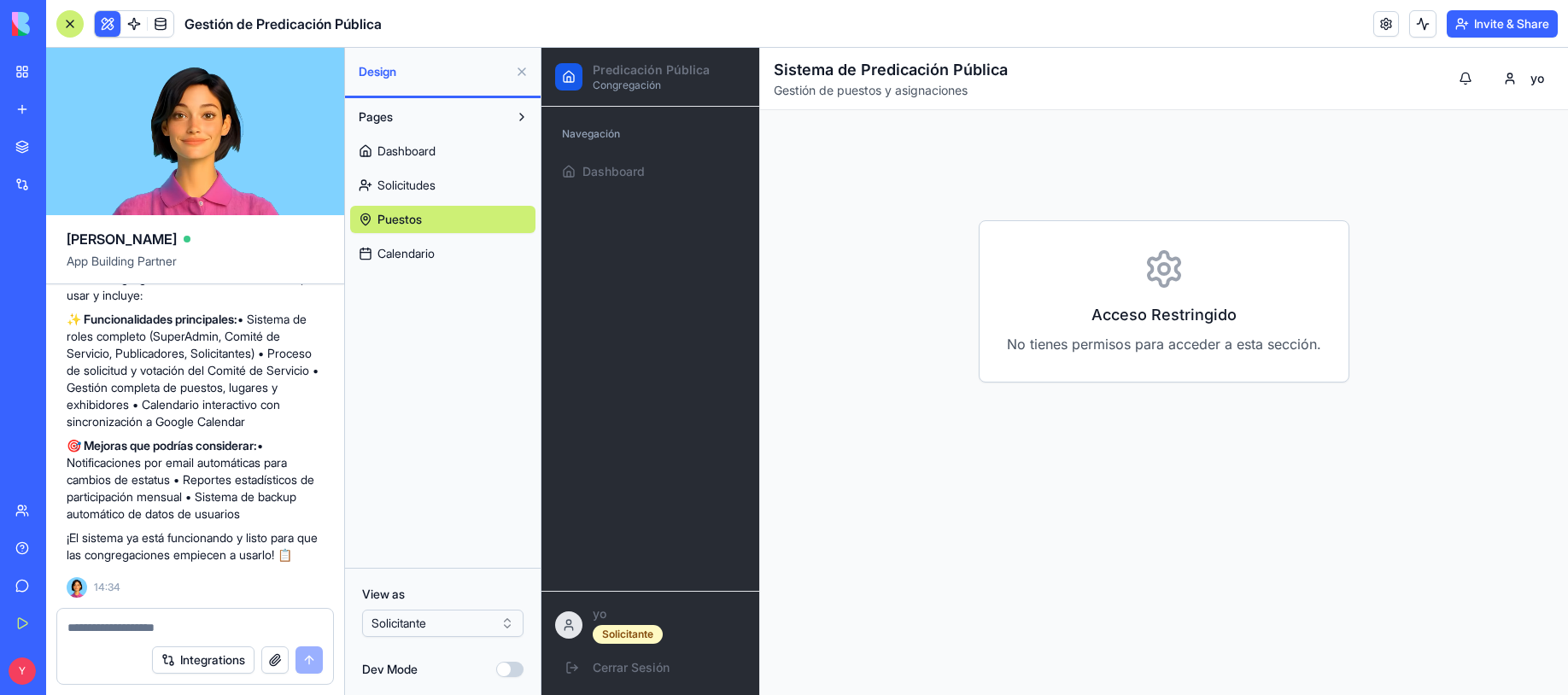
click at [402, 253] on span "Calendario" at bounding box center [406, 253] width 57 height 17
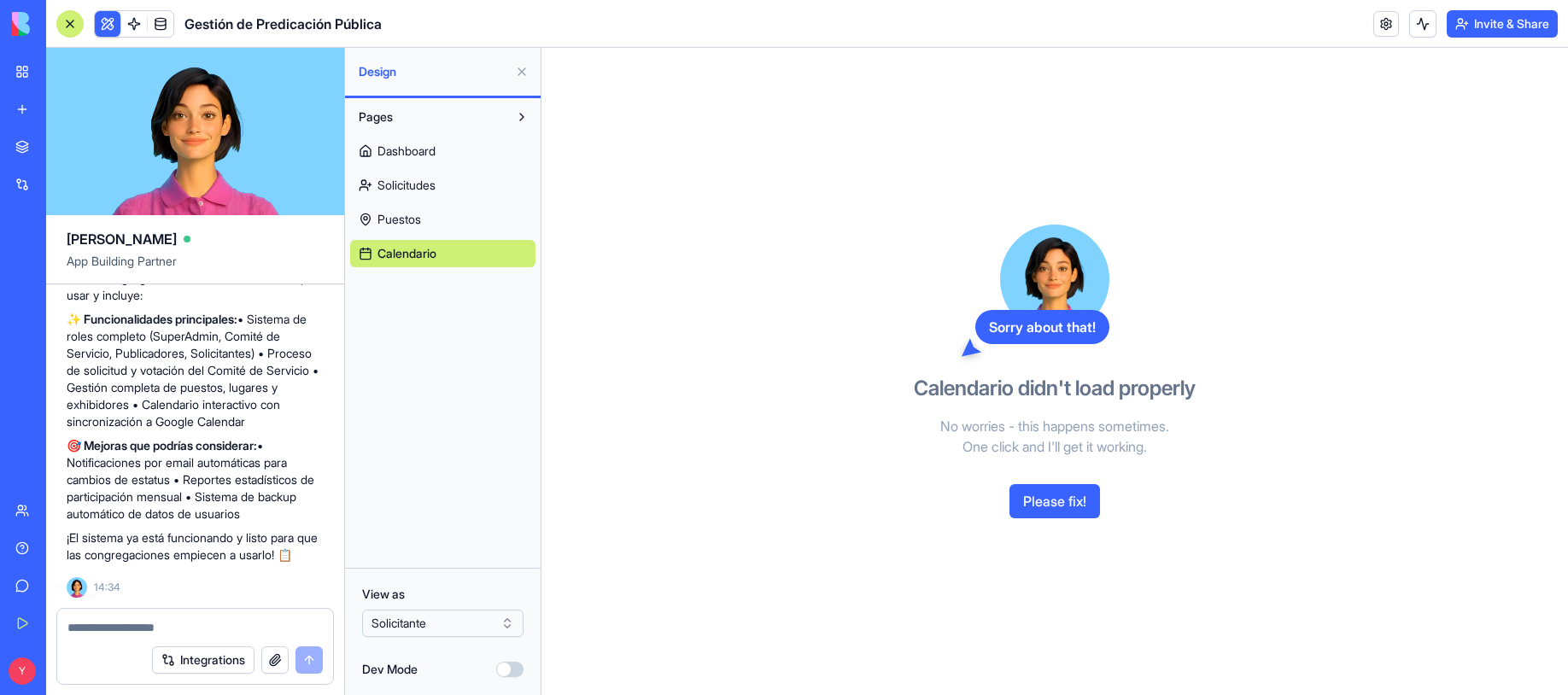
click at [412, 218] on span "Puestos" at bounding box center [399, 219] width 44 height 17
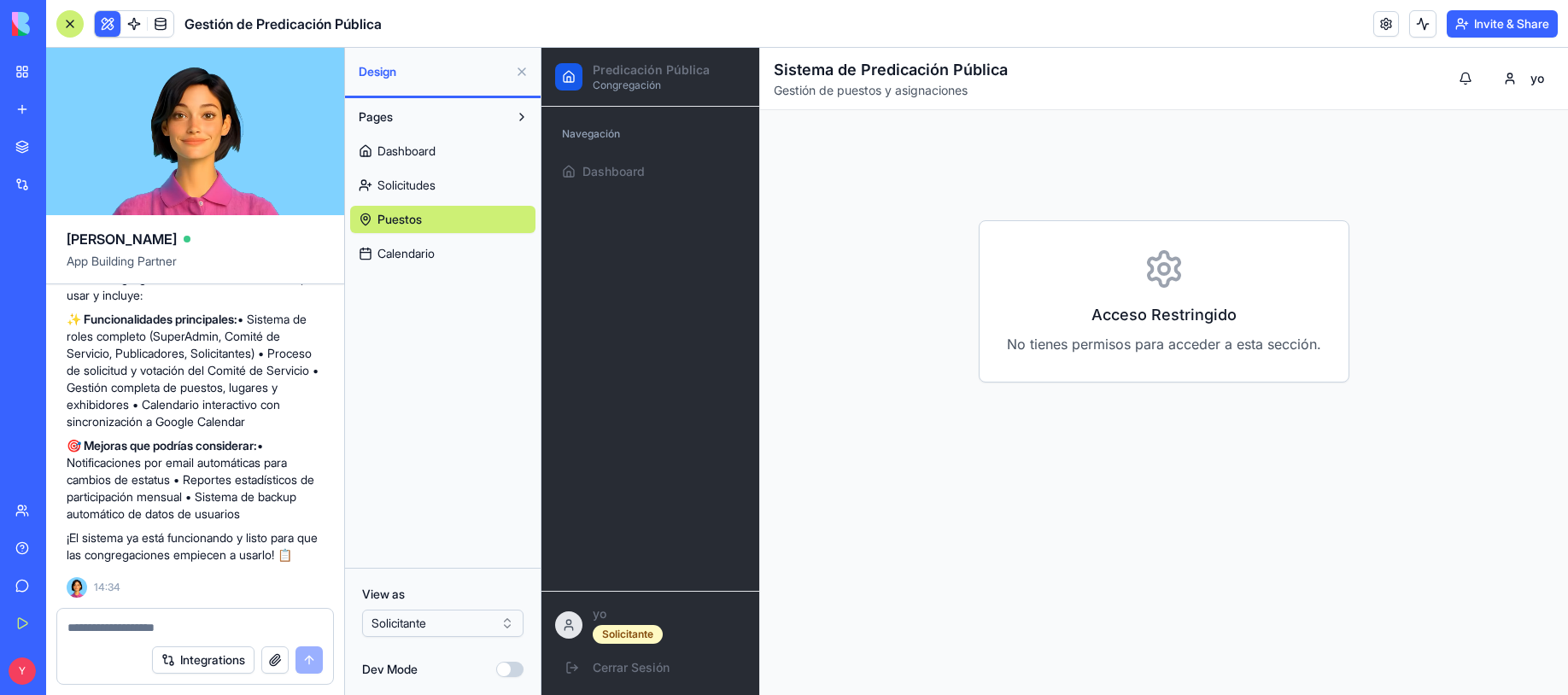
click at [411, 180] on span "Solicitudes" at bounding box center [406, 185] width 58 height 17
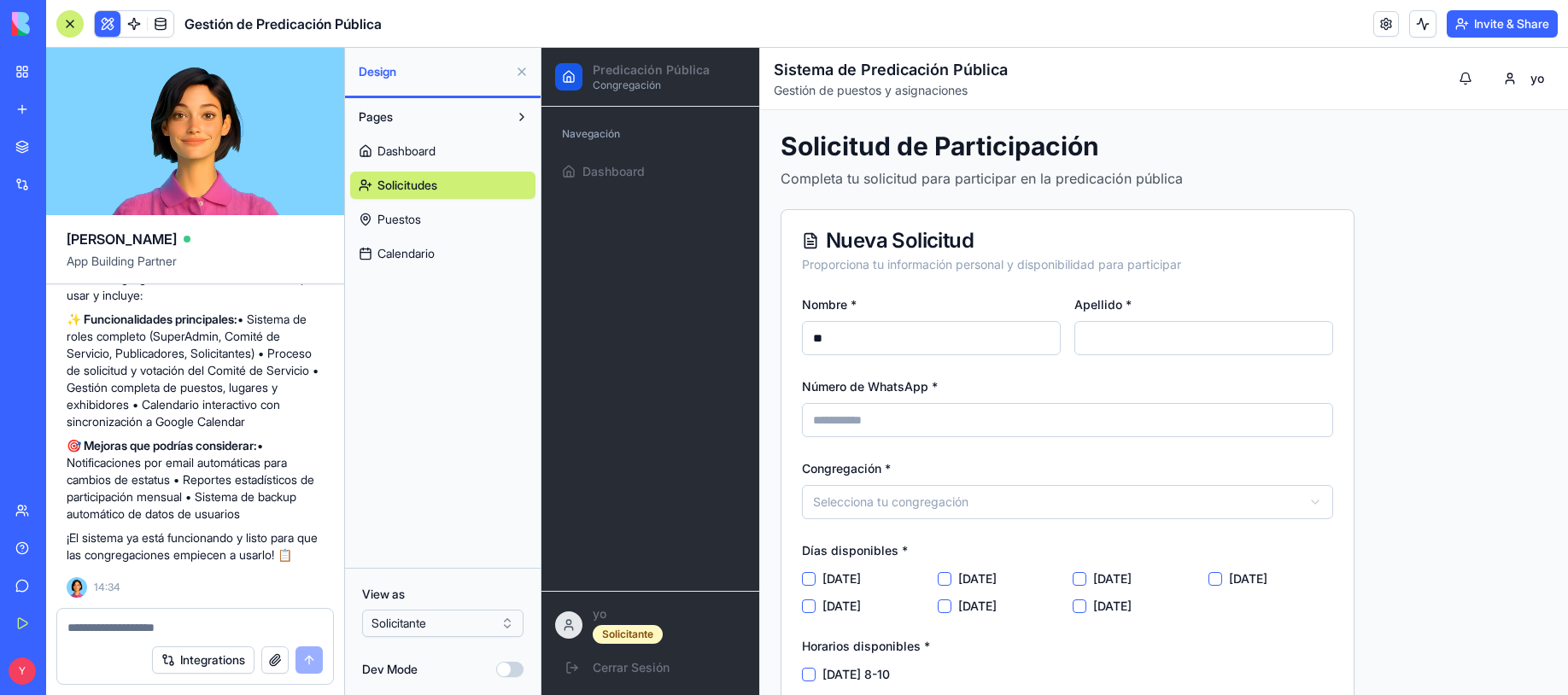
click at [414, 157] on span "Dashboard" at bounding box center [406, 150] width 58 height 17
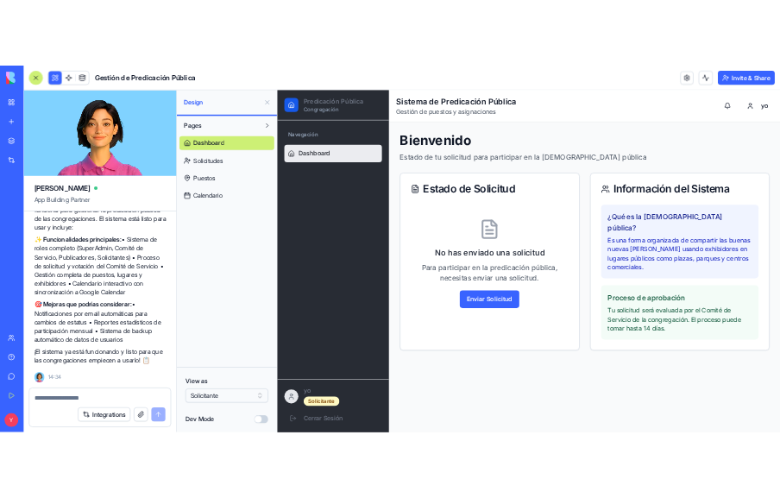
scroll to position [4985, 0]
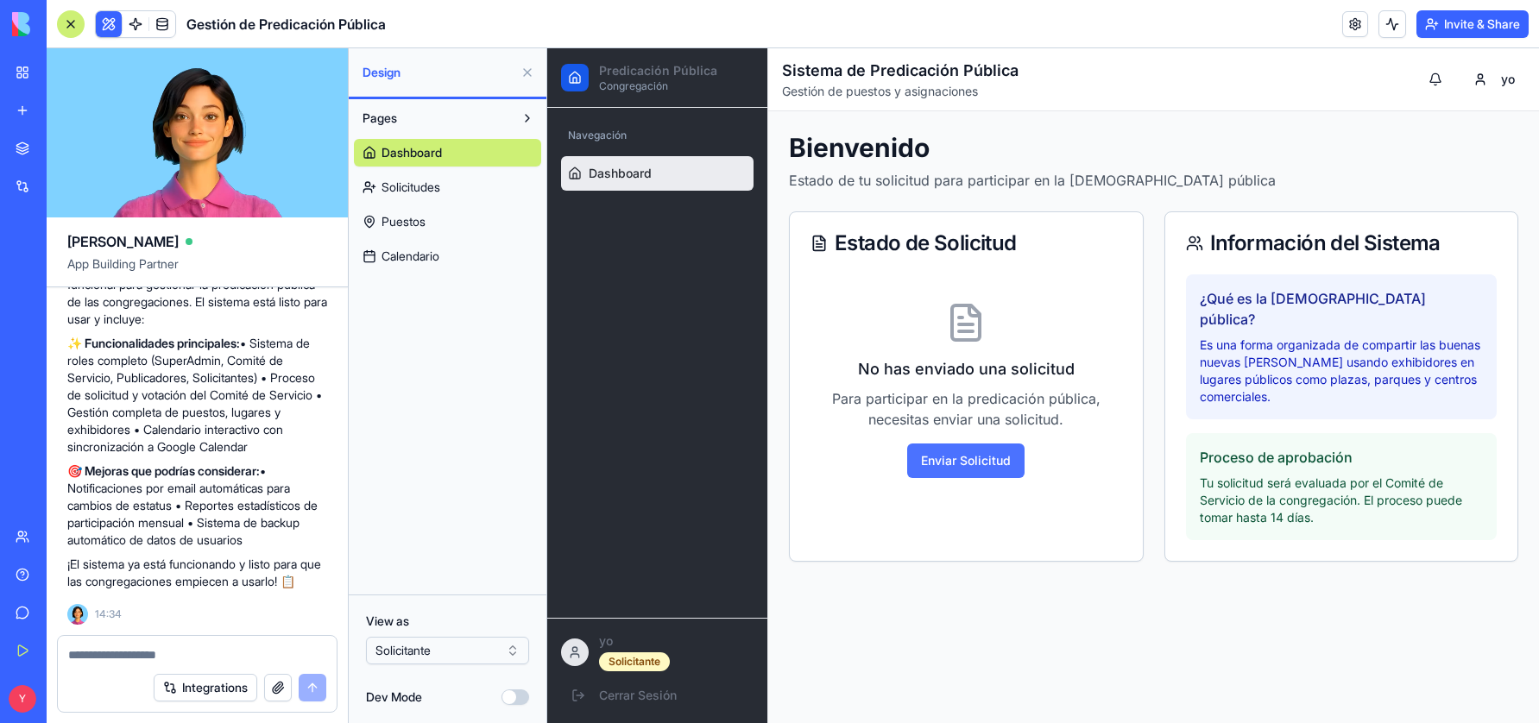
click at [979, 466] on button "Enviar Solicitud" at bounding box center [965, 461] width 117 height 35
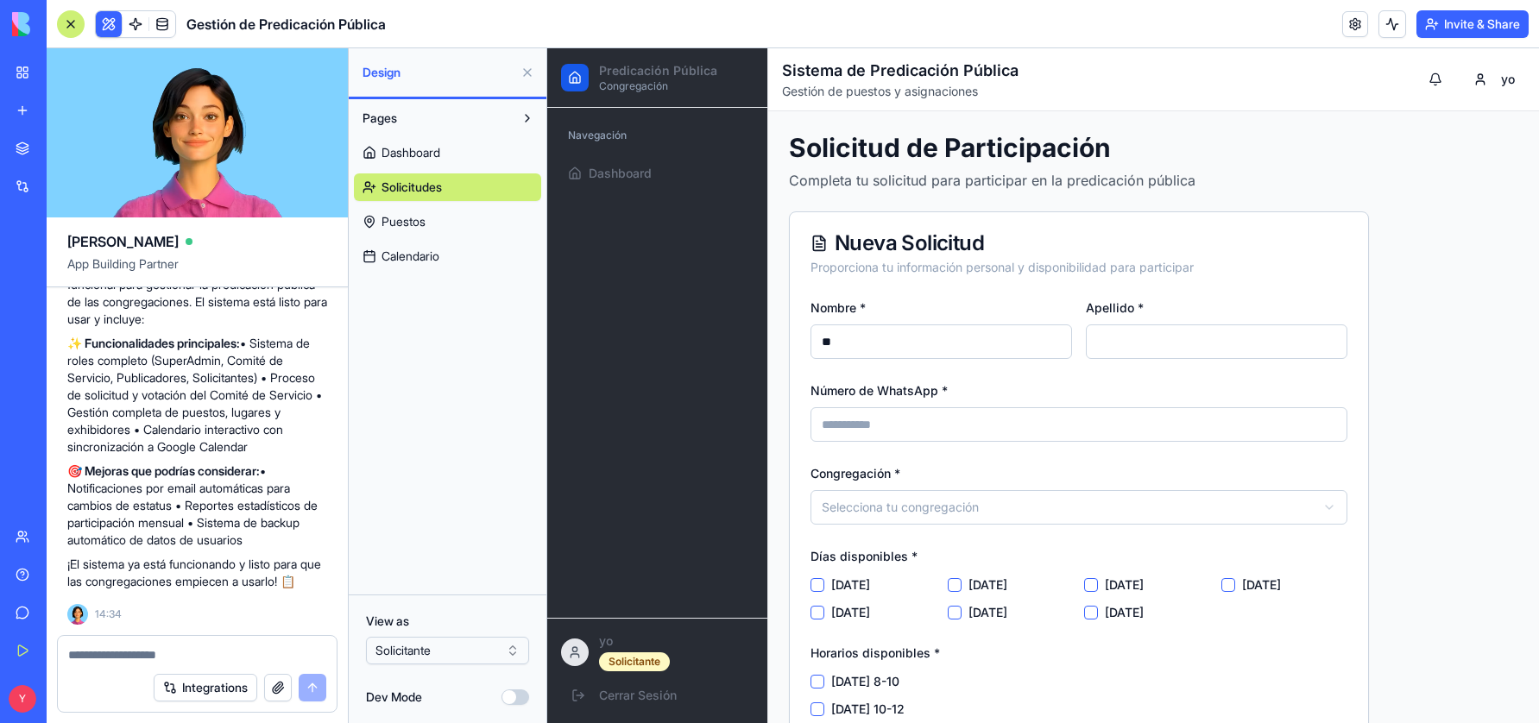
click at [872, 333] on input "**" at bounding box center [940, 341] width 261 height 35
drag, startPoint x: 876, startPoint y: 343, endPoint x: 790, endPoint y: 342, distance: 85.4
click at [790, 342] on div "**********" at bounding box center [1079, 587] width 578 height 580
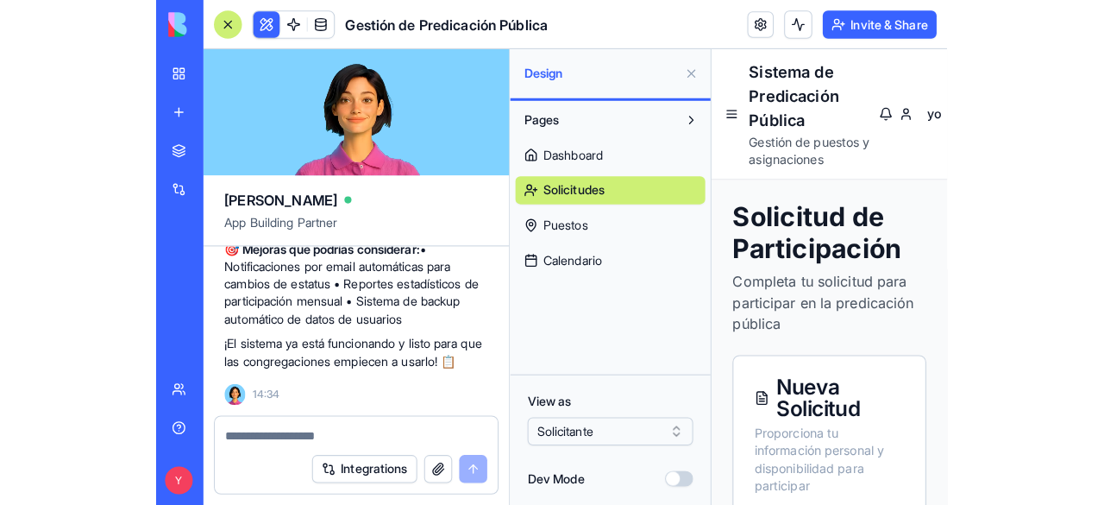
scroll to position [4985, 0]
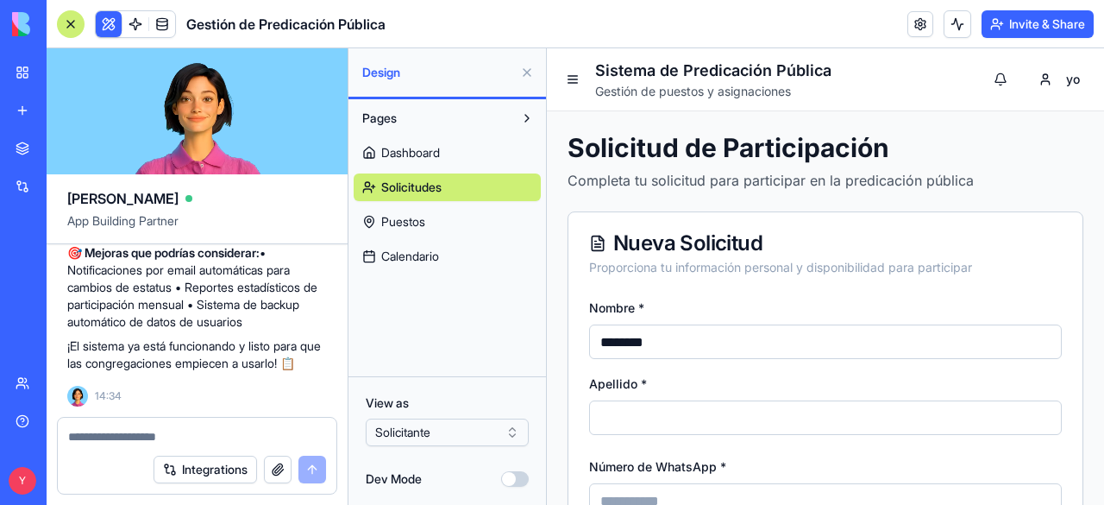
type input "********"
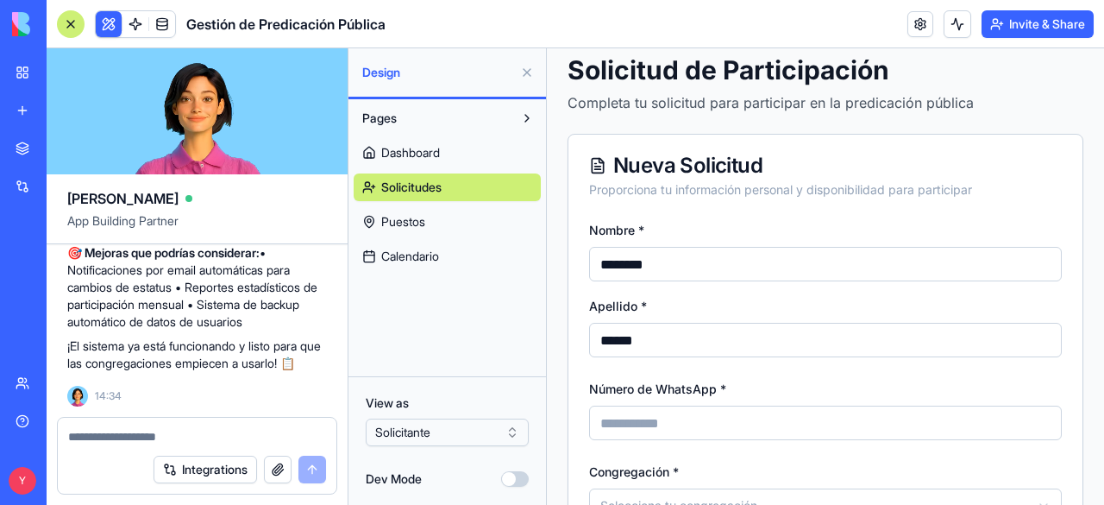
scroll to position [133, 0]
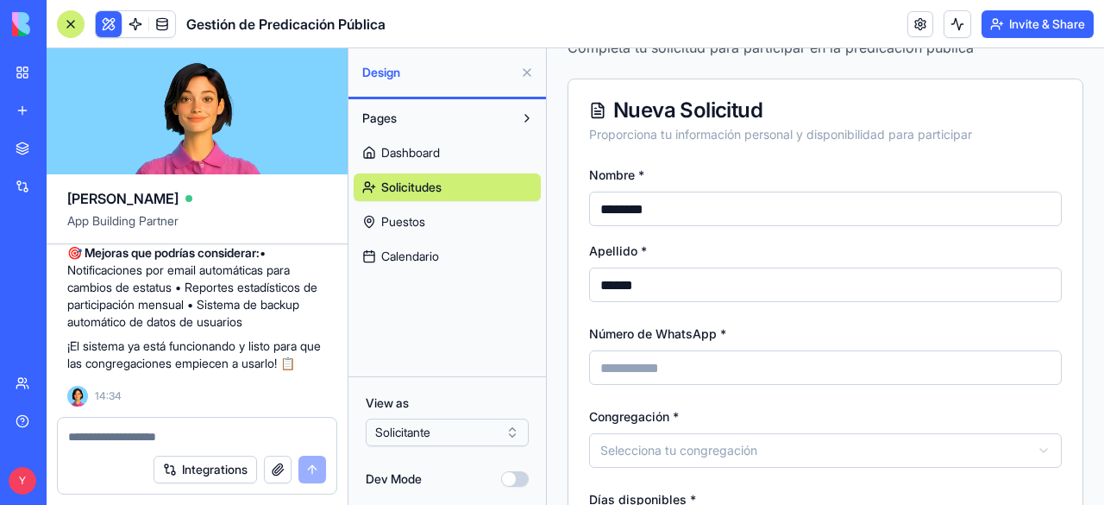
type input "******"
click at [623, 362] on input "Número de WhatsApp *" at bounding box center [825, 367] width 473 height 35
type input "*"
click at [613, 362] on input "**********" at bounding box center [825, 367] width 473 height 35
type input "**********"
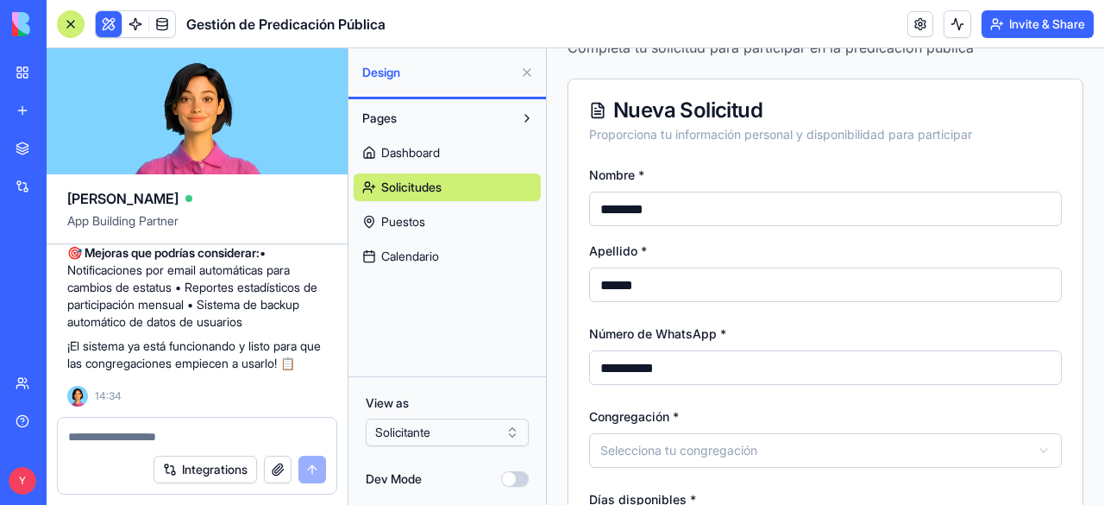
click at [685, 462] on html "**********" at bounding box center [825, 405] width 557 height 981
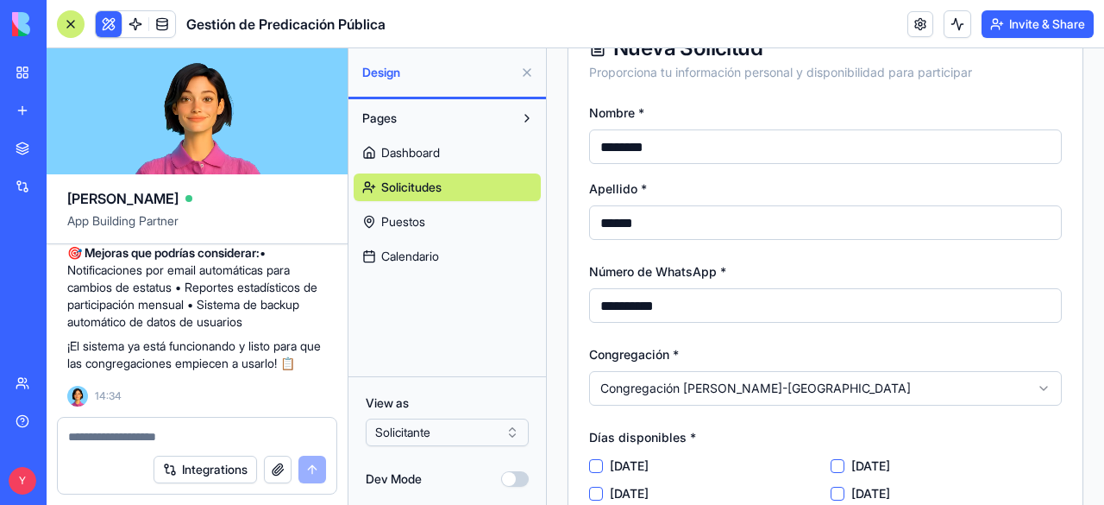
scroll to position [271, 0]
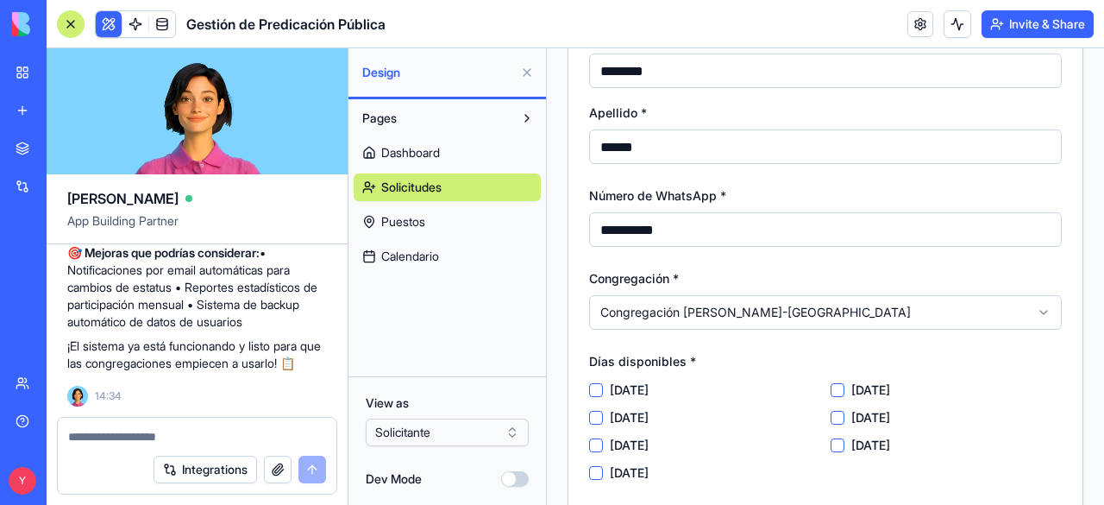
click at [630, 467] on label "[DATE]" at bounding box center [629, 472] width 39 height 17
click at [603, 467] on button "[DATE]" at bounding box center [596, 473] width 14 height 14
click at [834, 441] on button "[DATE]" at bounding box center [838, 445] width 14 height 14
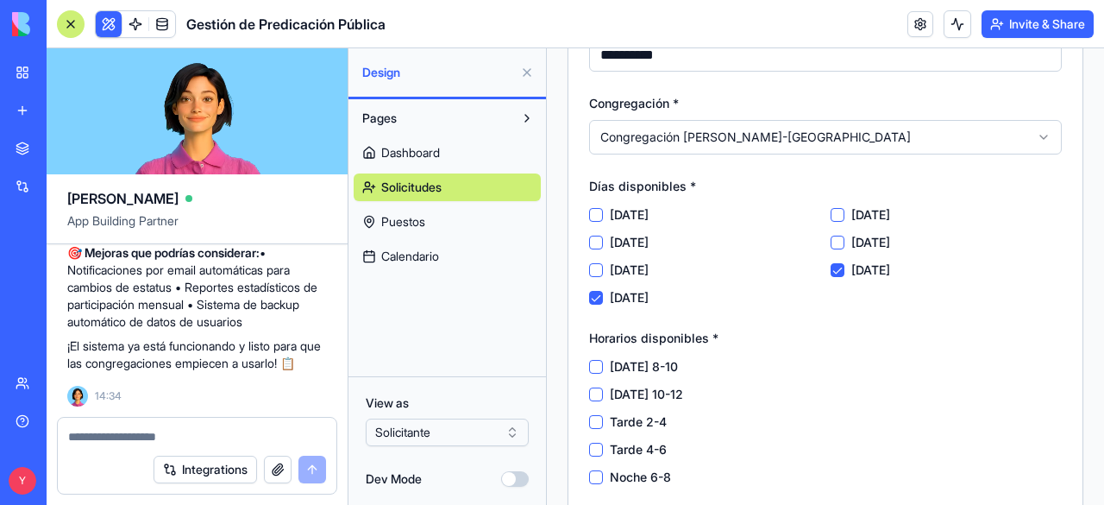
scroll to position [450, 0]
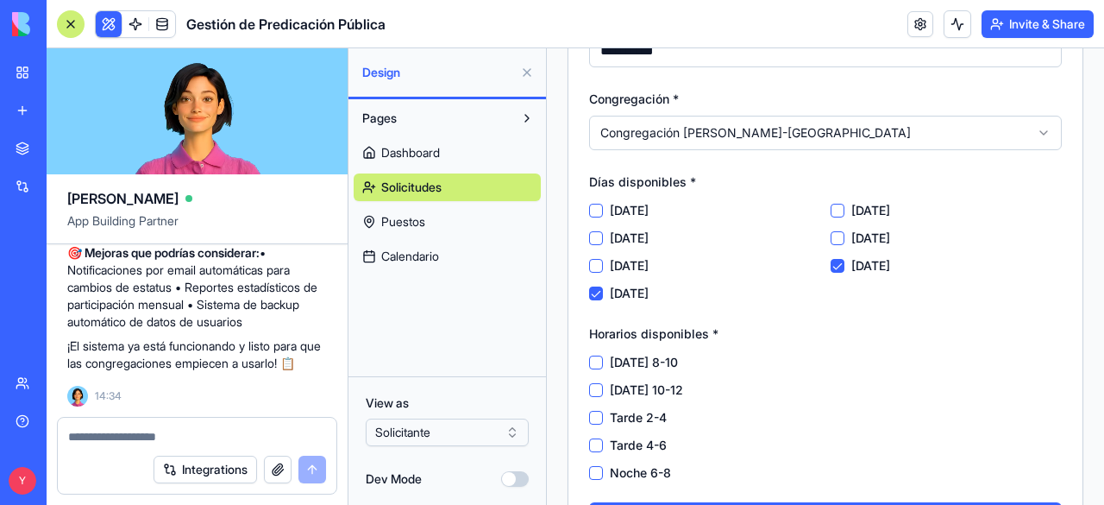
click at [635, 419] on label "Tarde 2-4" at bounding box center [638, 417] width 57 height 17
click at [603, 419] on 2-4 "Tarde 2-4" at bounding box center [596, 418] width 14 height 14
click at [633, 434] on div "[DATE] 8-10 [DATE] 10-12 Tarde 2-4 Tarde 4-6 Noche 6-8" at bounding box center [825, 418] width 473 height 128
click at [632, 455] on div "[DATE] 8-10 [DATE] 10-12 Tarde 2-4 Tarde 4-6 Noche 6-8" at bounding box center [825, 418] width 473 height 128
drag, startPoint x: 635, startPoint y: 450, endPoint x: 608, endPoint y: 441, distance: 28.4
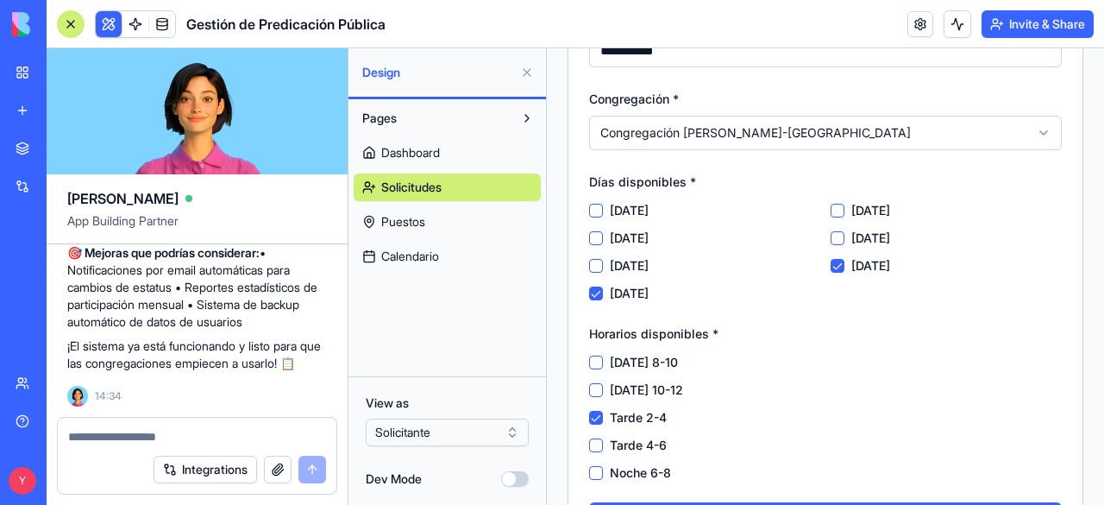
click at [608, 441] on div "Tarde 4-6" at bounding box center [825, 445] width 473 height 17
click at [589, 441] on 4-6 "Tarde 4-6" at bounding box center [596, 445] width 14 height 14
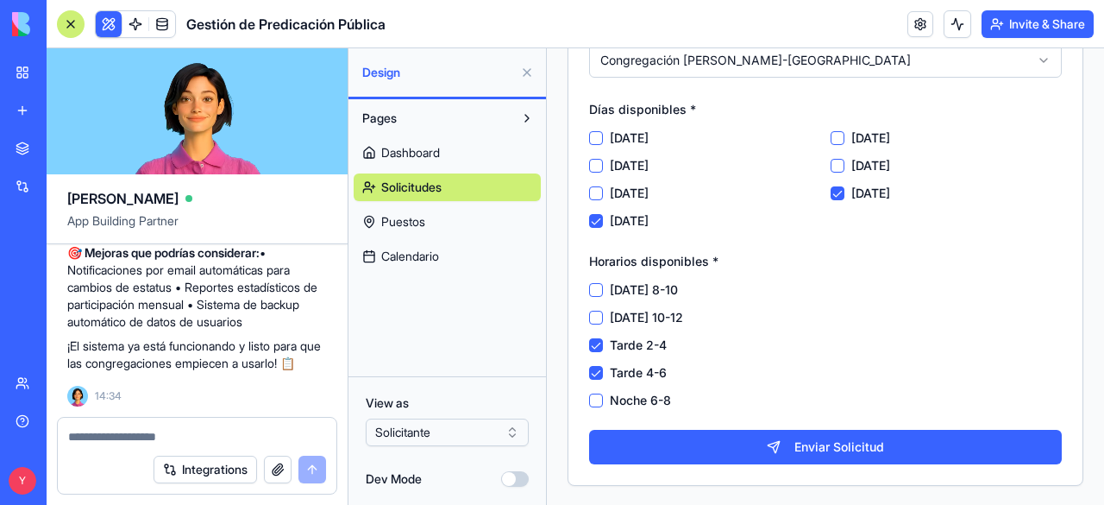
scroll to position [523, 0]
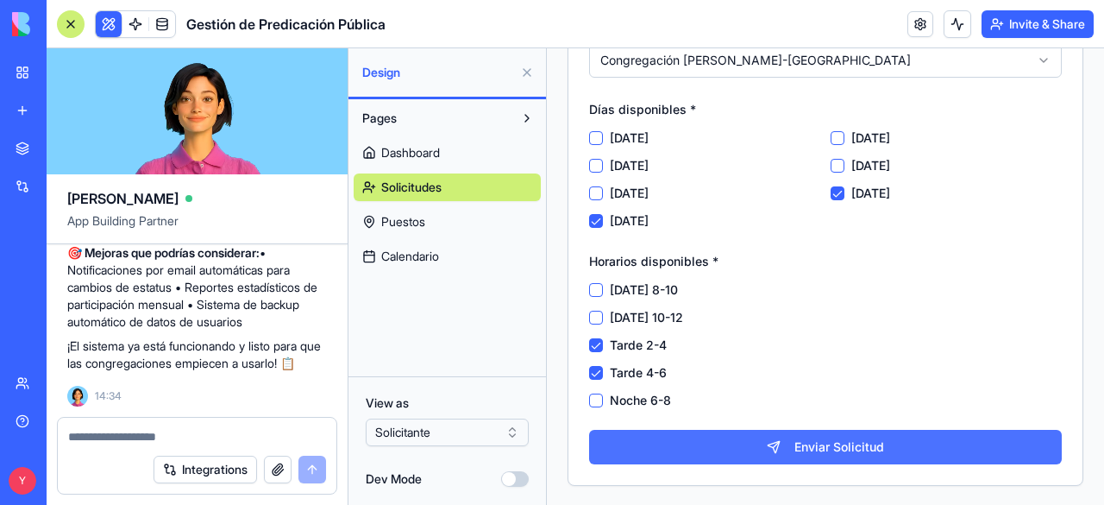
click at [696, 450] on button "Enviar Solicitud" at bounding box center [825, 447] width 473 height 35
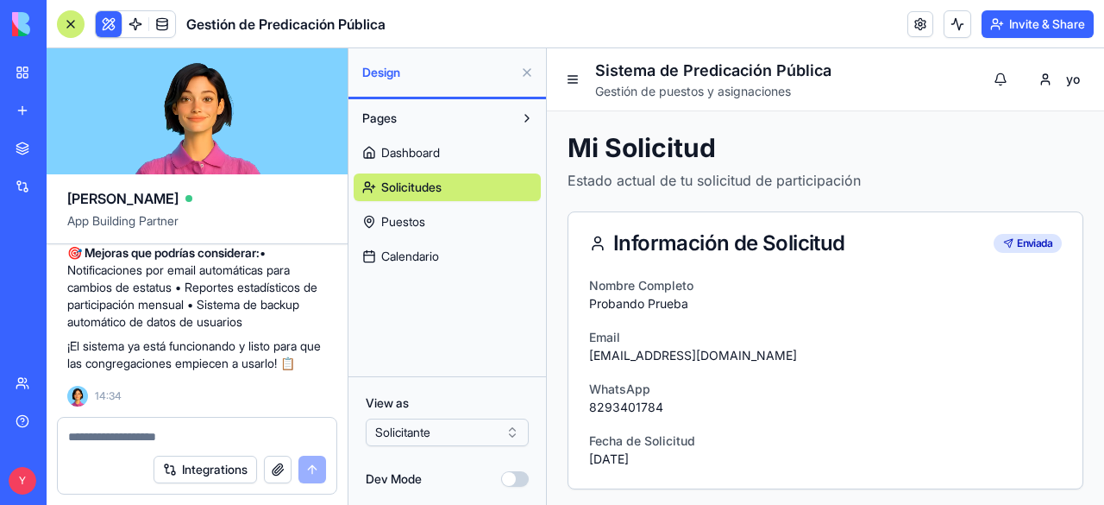
scroll to position [3, 0]
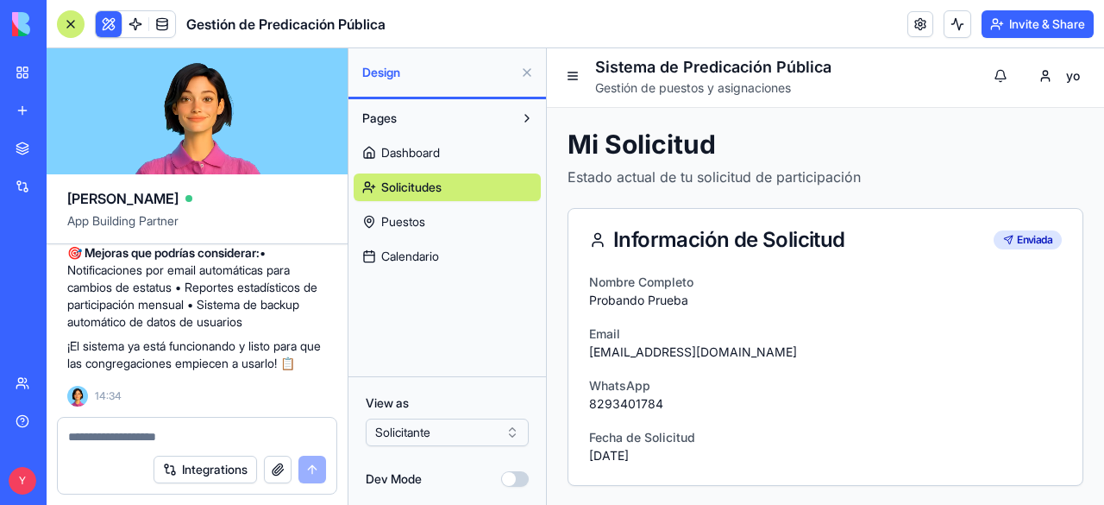
click at [511, 482] on button "Dev Mode" at bounding box center [515, 479] width 28 height 16
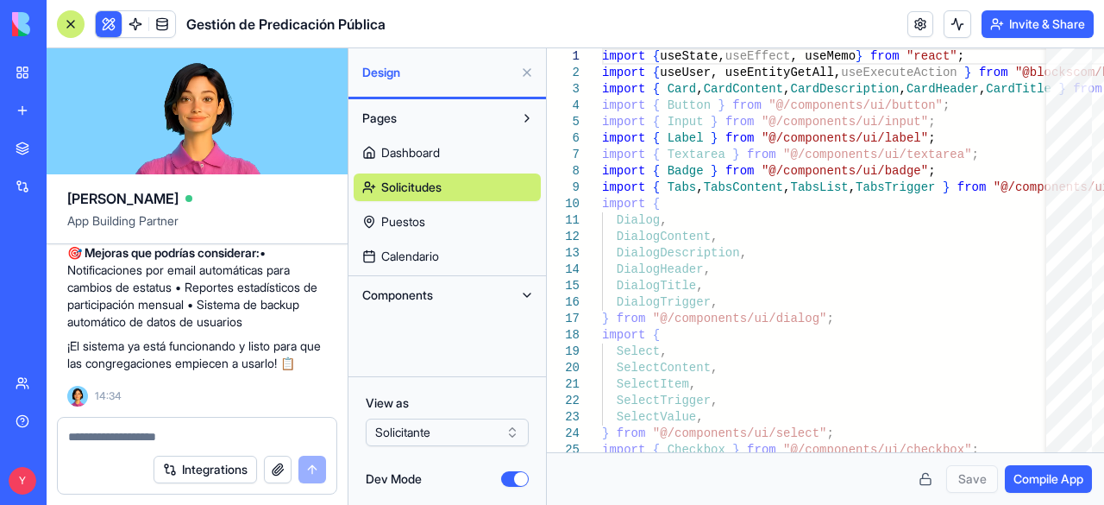
click at [511, 482] on button "Dev Mode" at bounding box center [515, 479] width 28 height 16
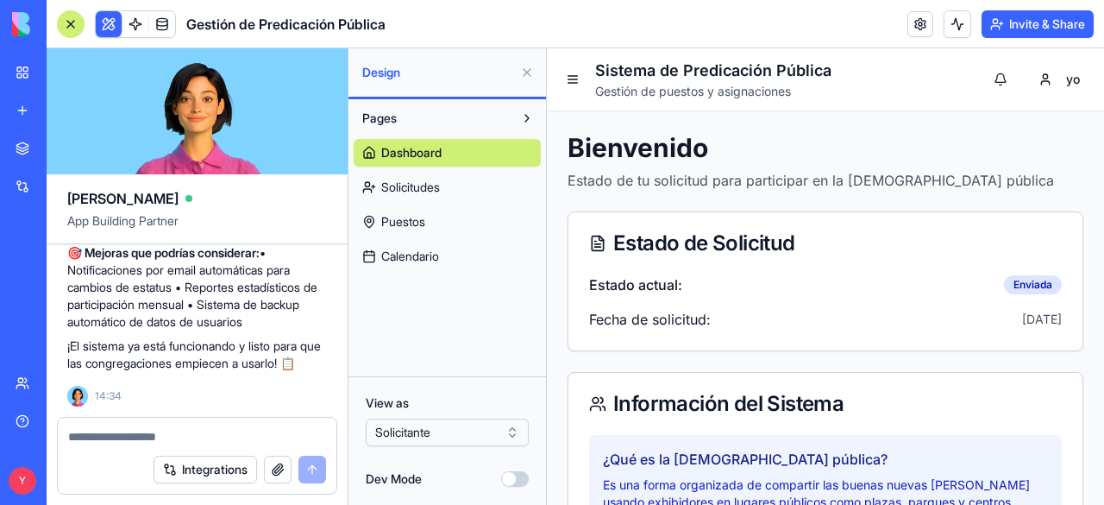
scroll to position [40, 0]
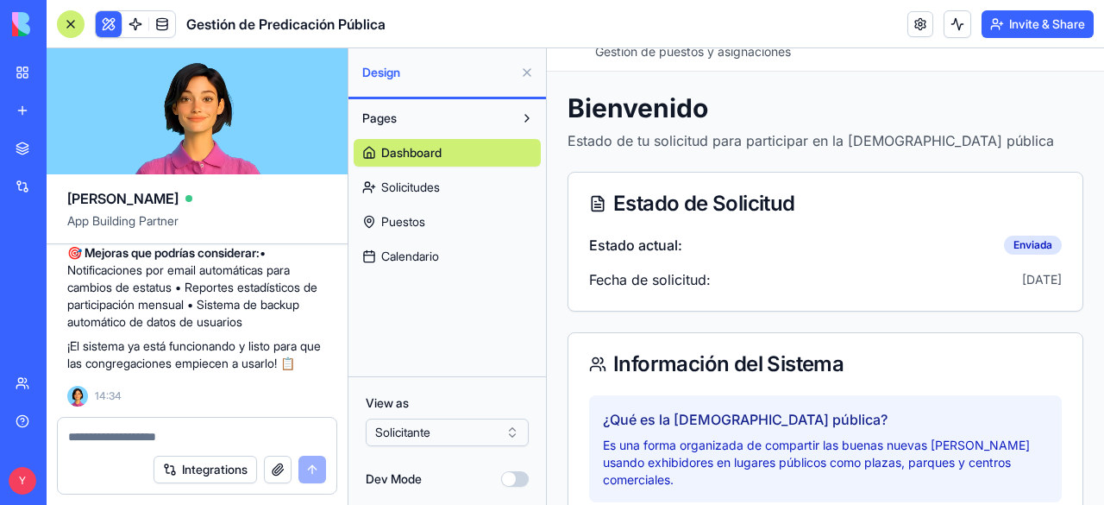
click at [444, 179] on link "Solicitudes" at bounding box center [447, 187] width 187 height 28
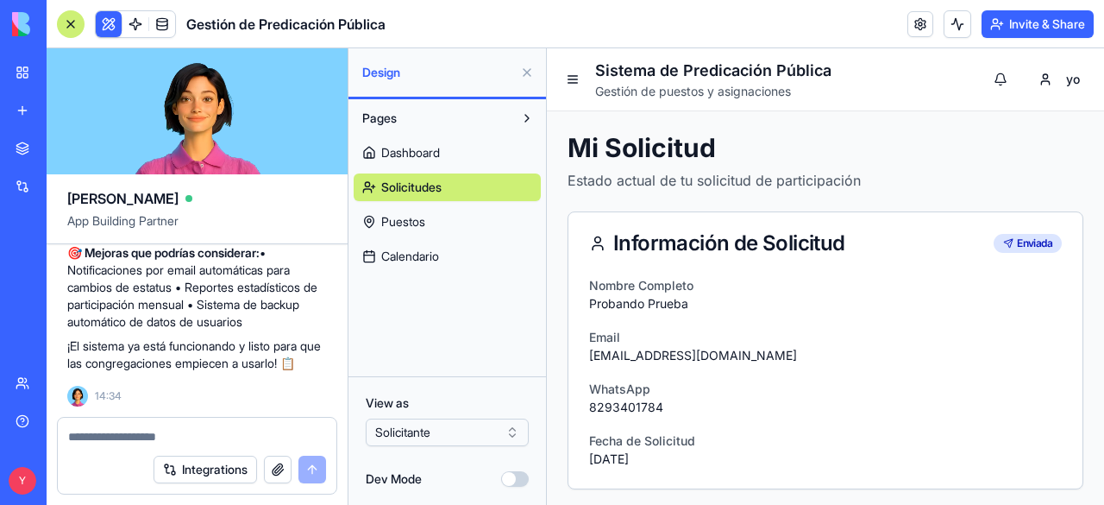
scroll to position [3, 0]
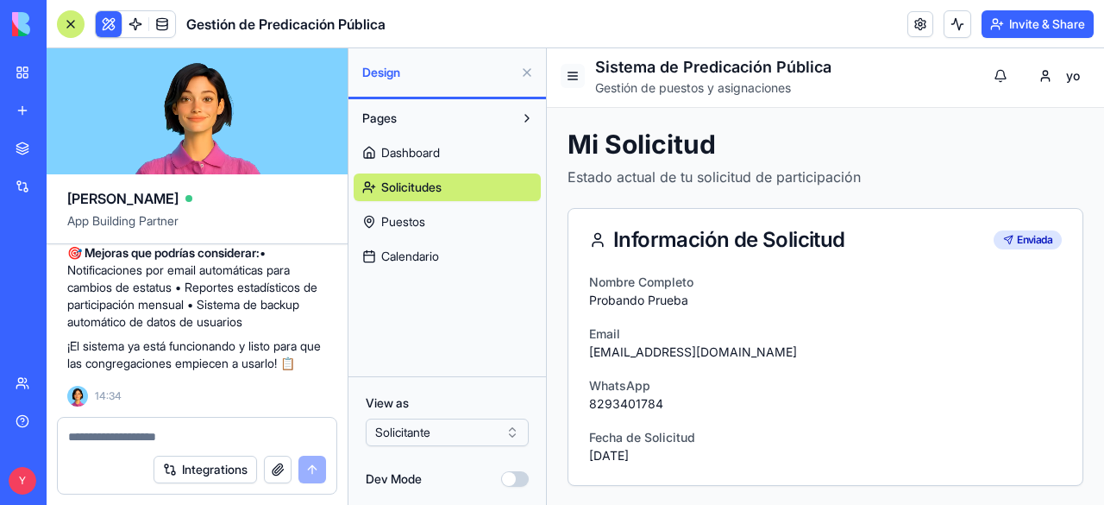
click at [571, 66] on button at bounding box center [573, 76] width 24 height 24
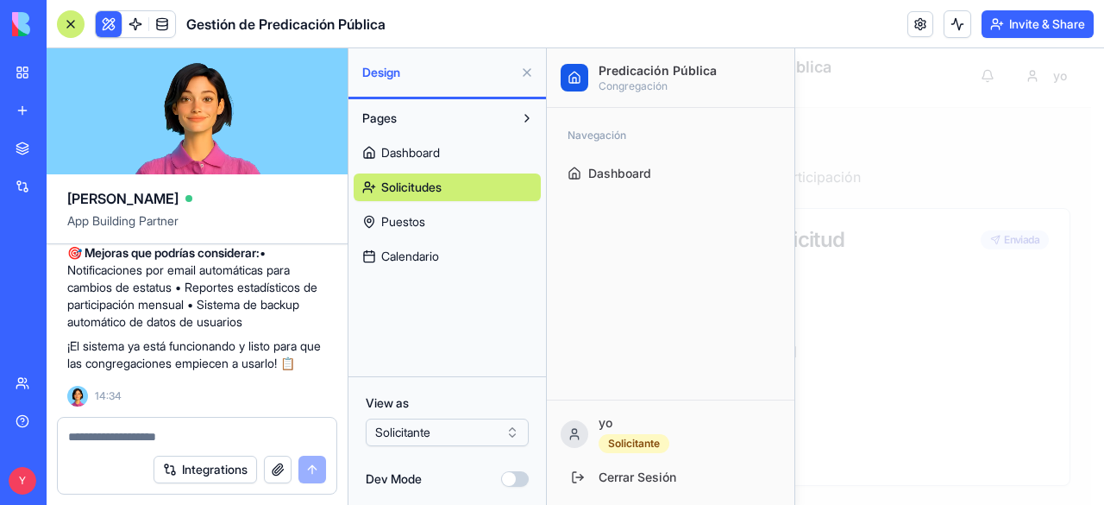
click at [907, 144] on div at bounding box center [825, 276] width 557 height 456
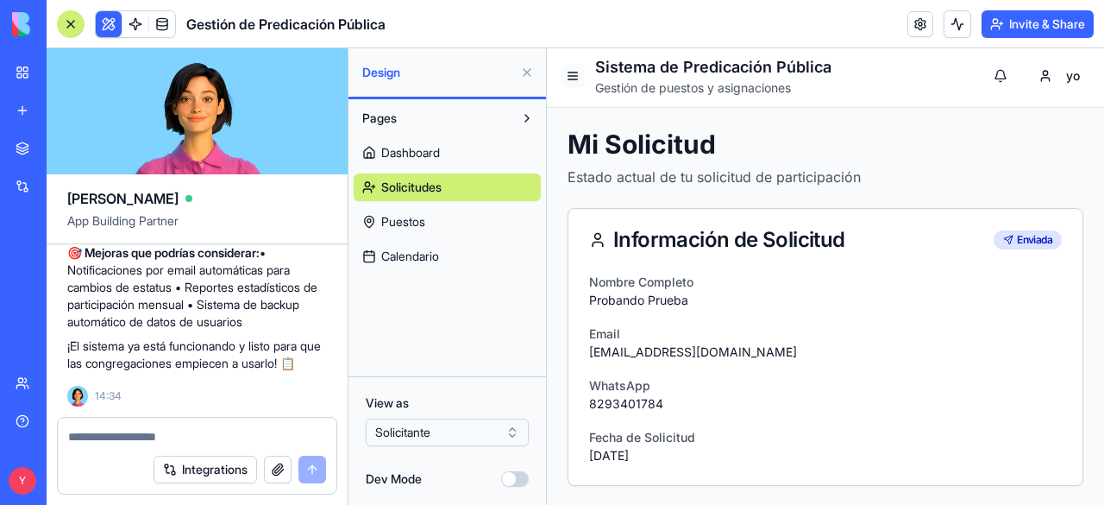
click at [563, 70] on button at bounding box center [573, 76] width 24 height 24
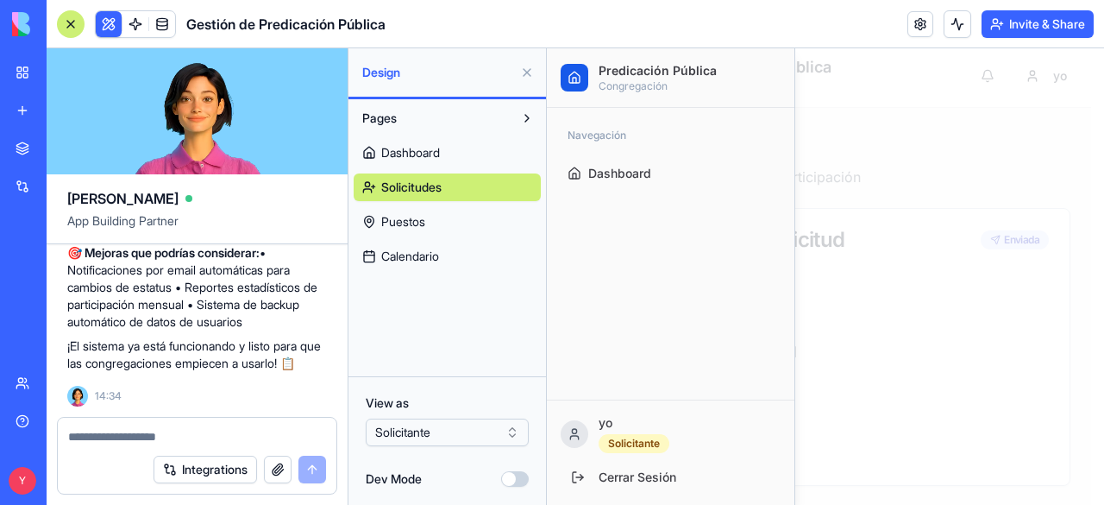
click at [827, 130] on div at bounding box center [825, 276] width 557 height 456
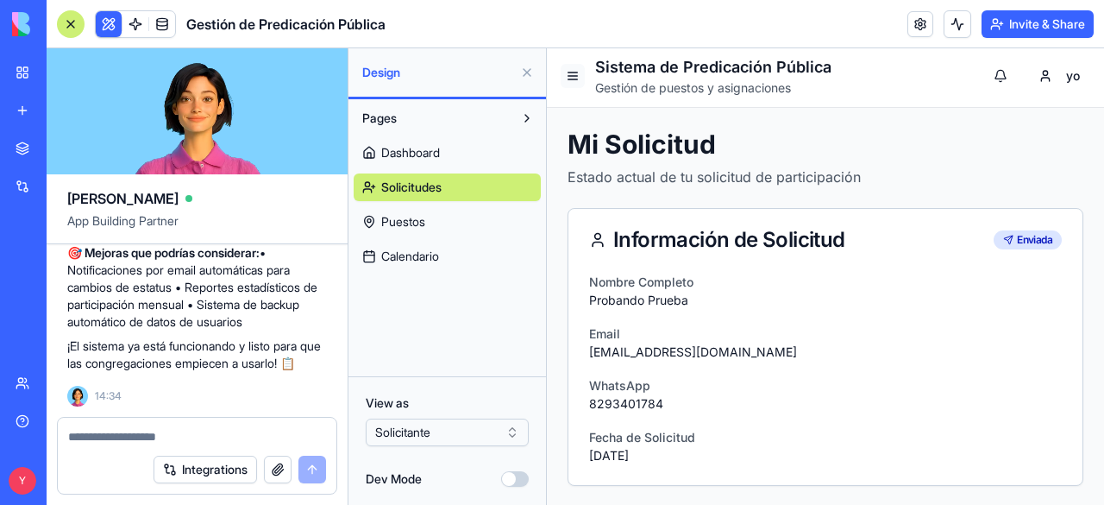
click at [578, 72] on button at bounding box center [573, 76] width 24 height 24
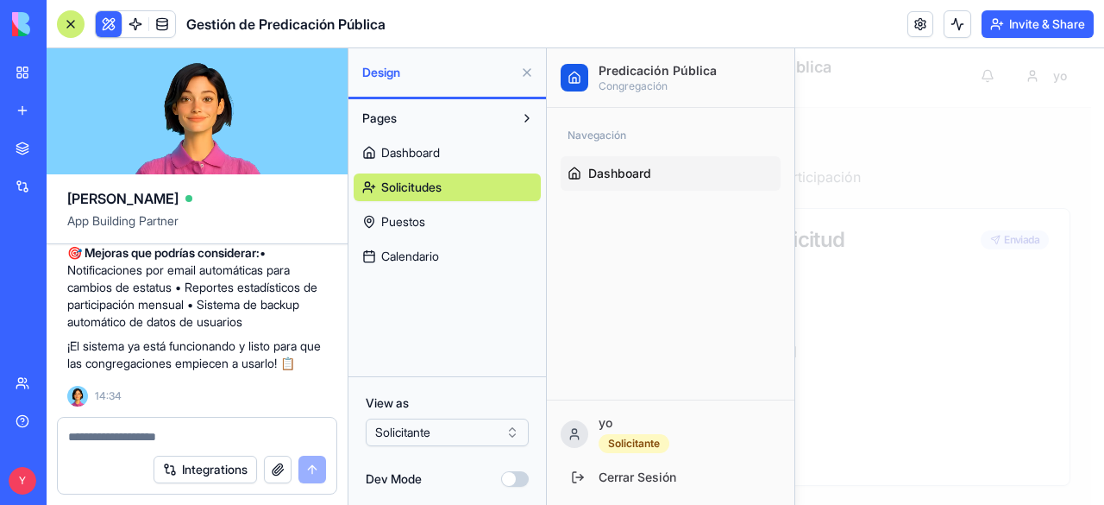
click at [602, 180] on span "Dashboard" at bounding box center [619, 173] width 63 height 17
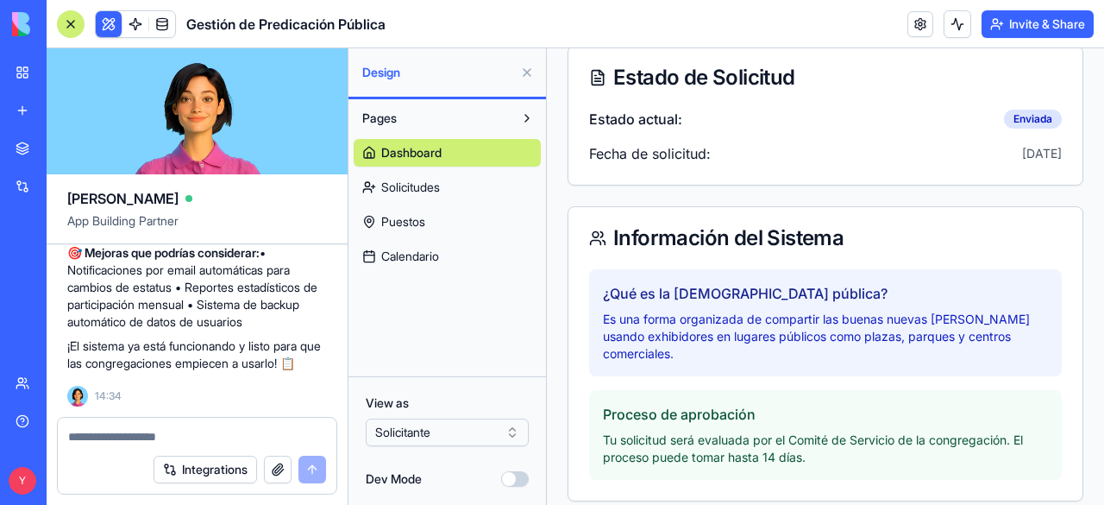
scroll to position [181, 0]
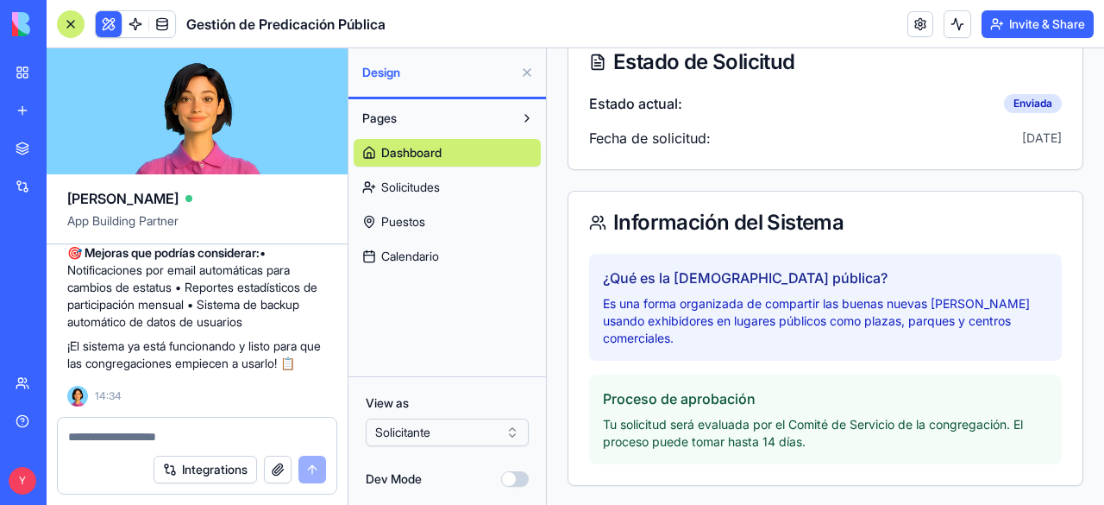
click at [395, 187] on span "Solicitudes" at bounding box center [410, 187] width 59 height 17
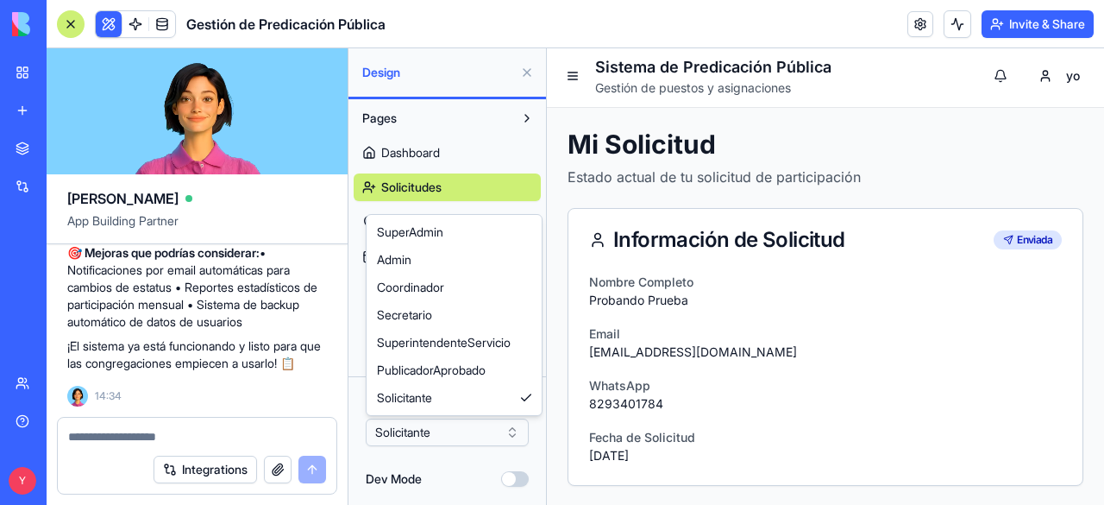
click at [468, 425] on html "BETA My Workspace New app Marketplace Integrations Recent Untitled App AI Logo …" at bounding box center [552, 252] width 1104 height 505
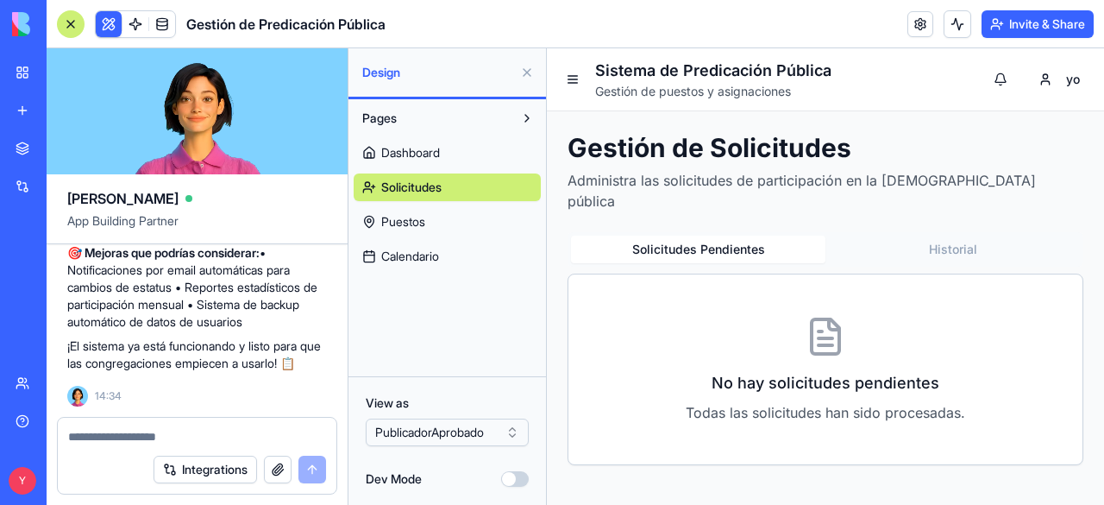
scroll to position [0, 0]
click at [485, 153] on link "Dashboard" at bounding box center [447, 153] width 187 height 28
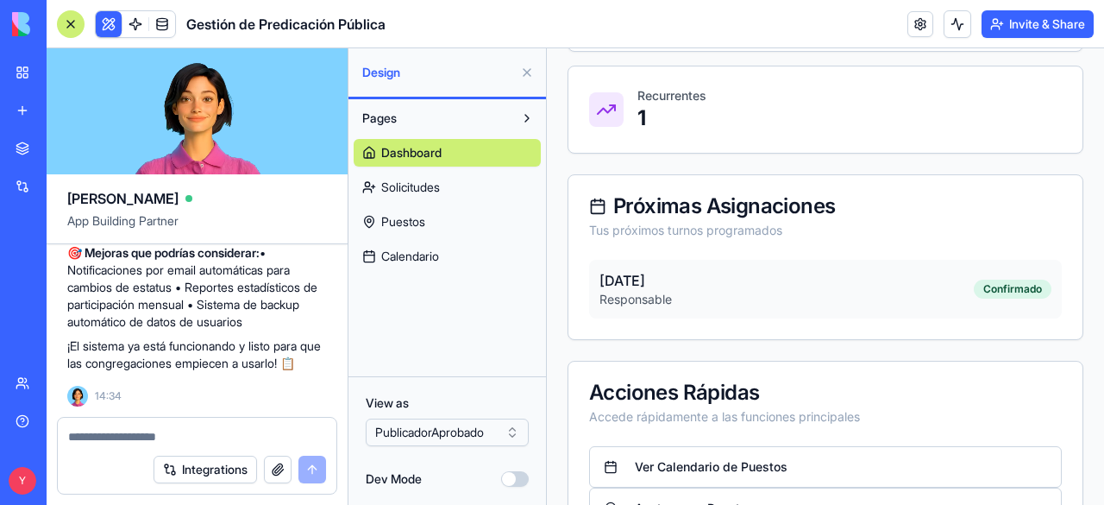
scroll to position [513, 0]
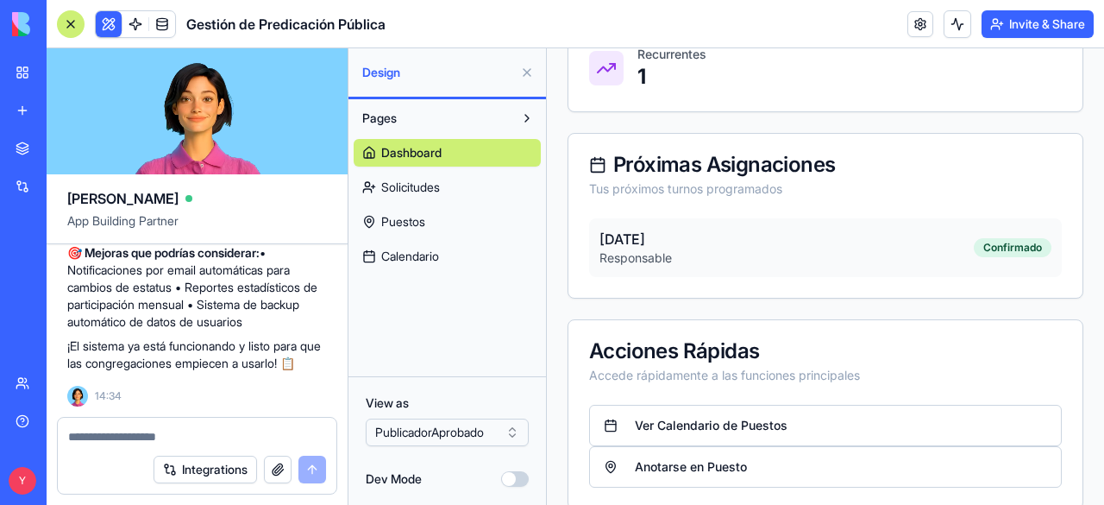
click at [672, 229] on p "[DATE]" at bounding box center [636, 239] width 72 height 21
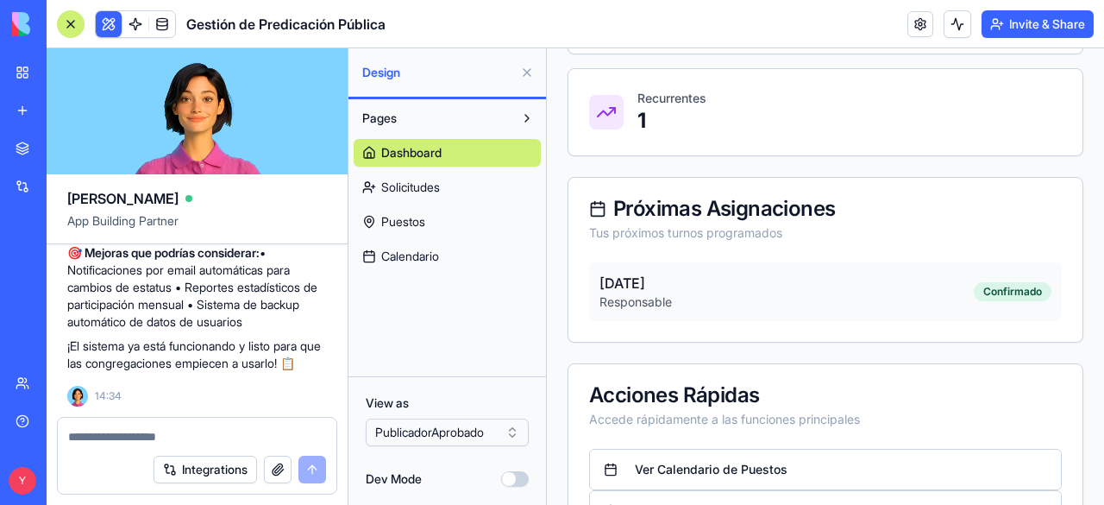
scroll to position [457, 0]
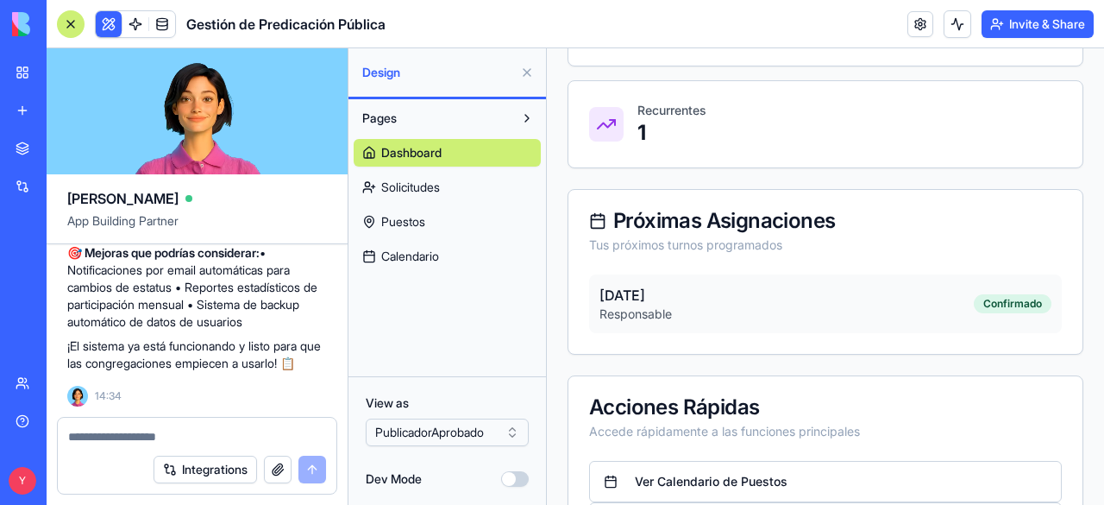
click at [770, 274] on div "[DATE] Responsable Confirmado" at bounding box center [825, 303] width 473 height 59
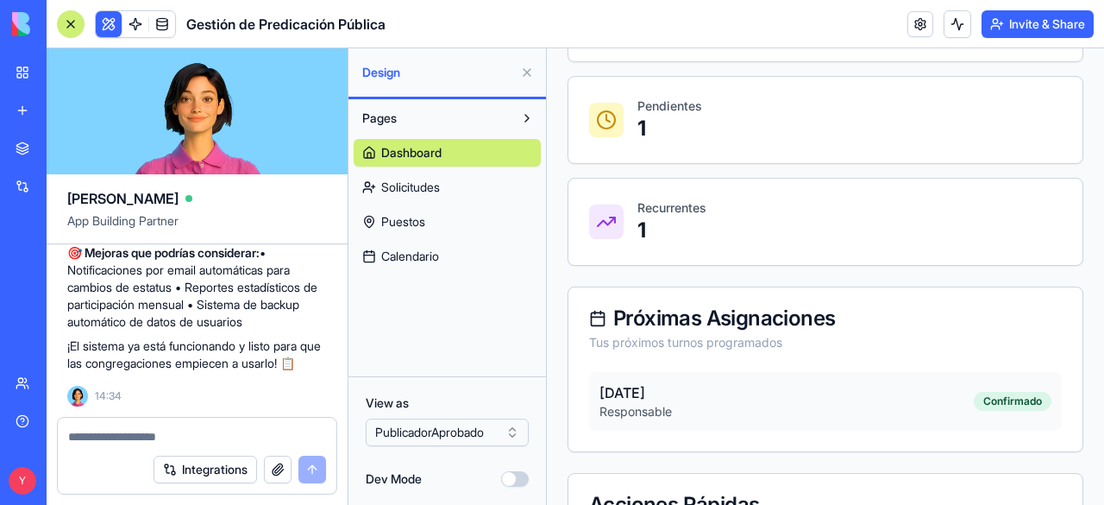
scroll to position [359, 0]
click at [436, 250] on span "Calendario" at bounding box center [410, 256] width 58 height 17
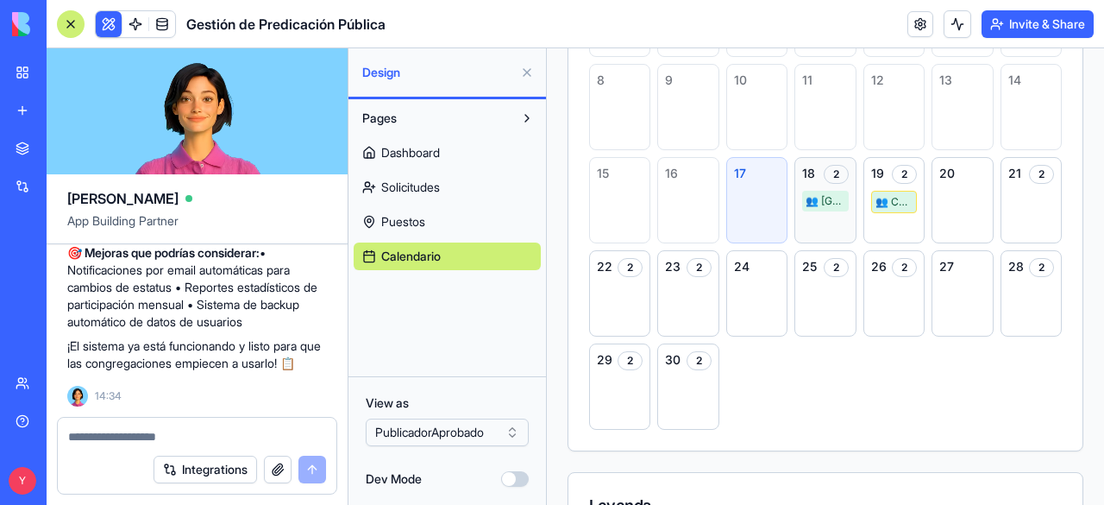
click at [824, 201] on div "👥 [GEOGRAPHIC_DATA]" at bounding box center [825, 201] width 46 height 21
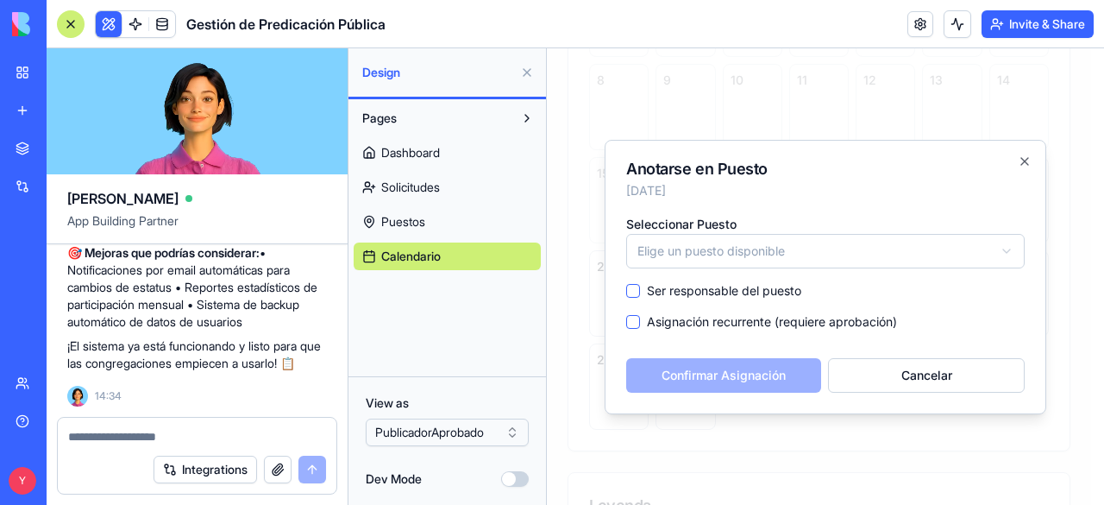
click at [828, 250] on body "Sistema de Predicación Pública Gestión de puestos y asignaciones yo Calendario …" at bounding box center [819, 203] width 544 height 1029
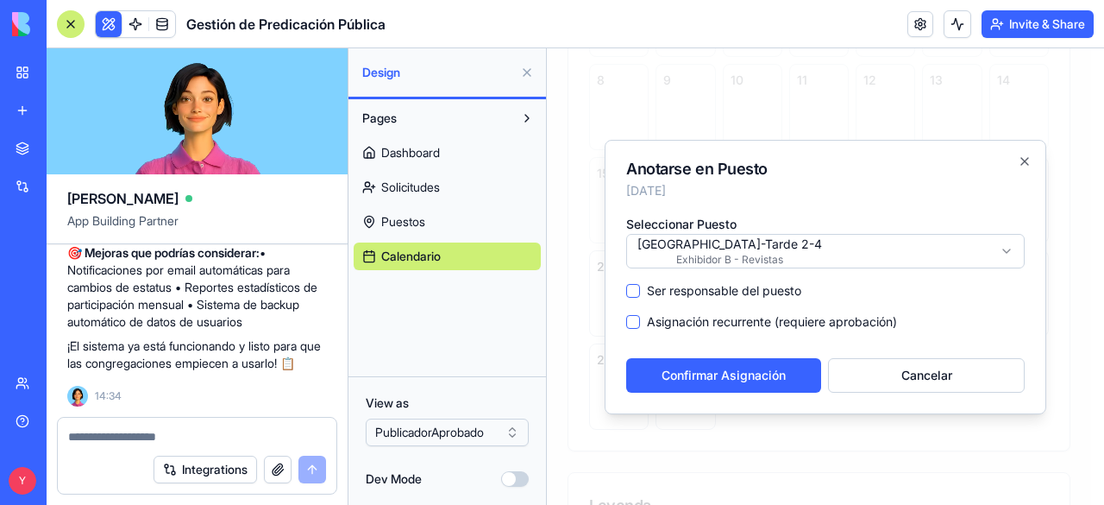
click at [758, 284] on label "Ser responsable del puesto" at bounding box center [724, 290] width 154 height 17
click at [640, 284] on button "Ser responsable del puesto" at bounding box center [633, 291] width 14 height 14
click at [767, 368] on button "Confirmar Asignación" at bounding box center [723, 375] width 195 height 35
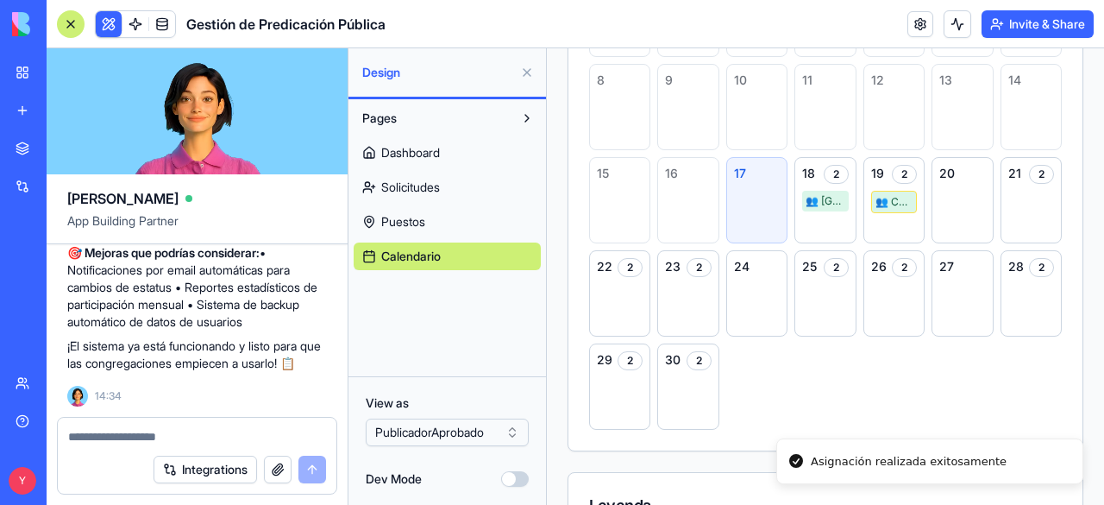
click at [459, 426] on html "BETA My Workspace New app Marketplace Integrations Recent Untitled App AI Logo …" at bounding box center [552, 252] width 1104 height 505
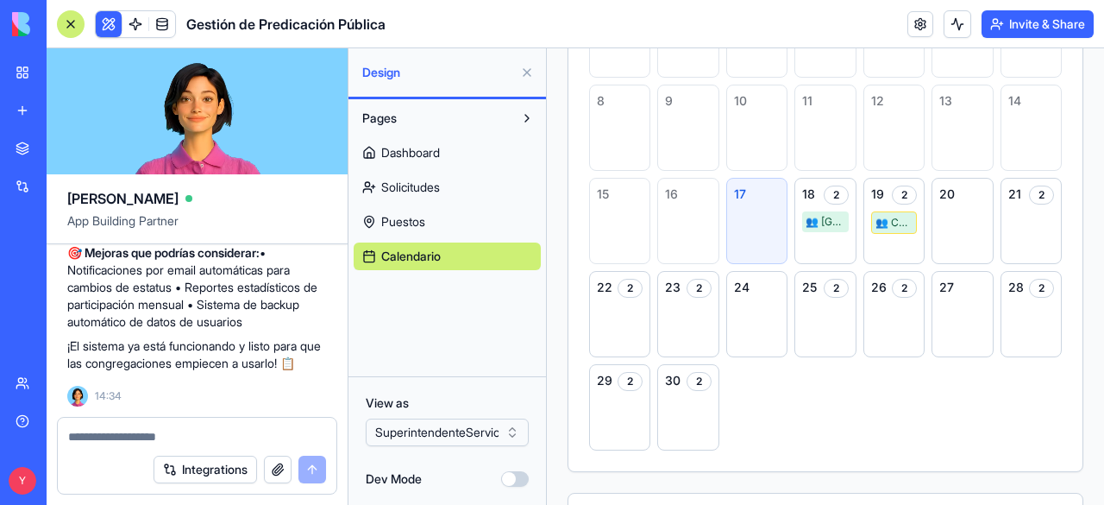
scroll to position [380, 0]
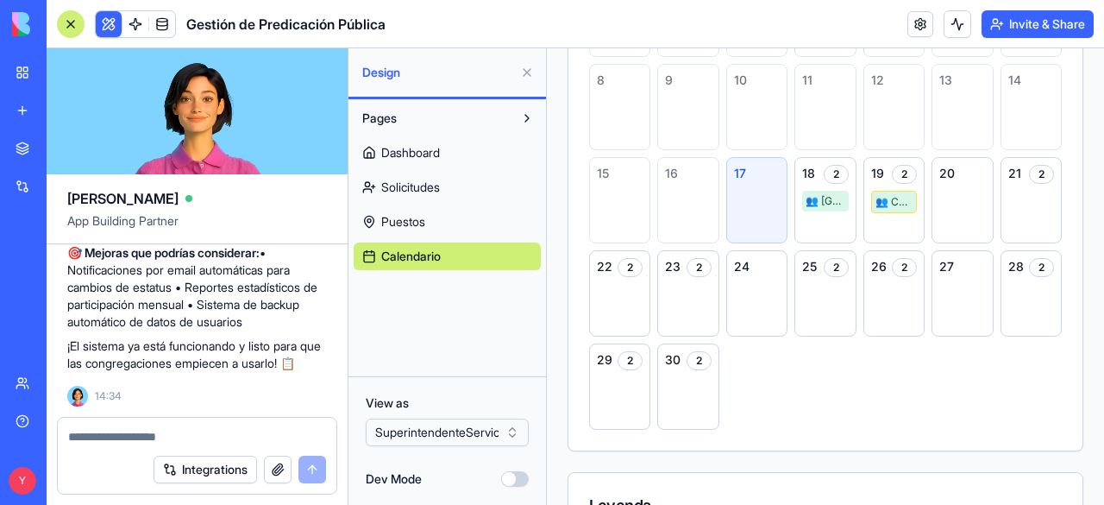
click at [444, 156] on link "Dashboard" at bounding box center [447, 153] width 187 height 28
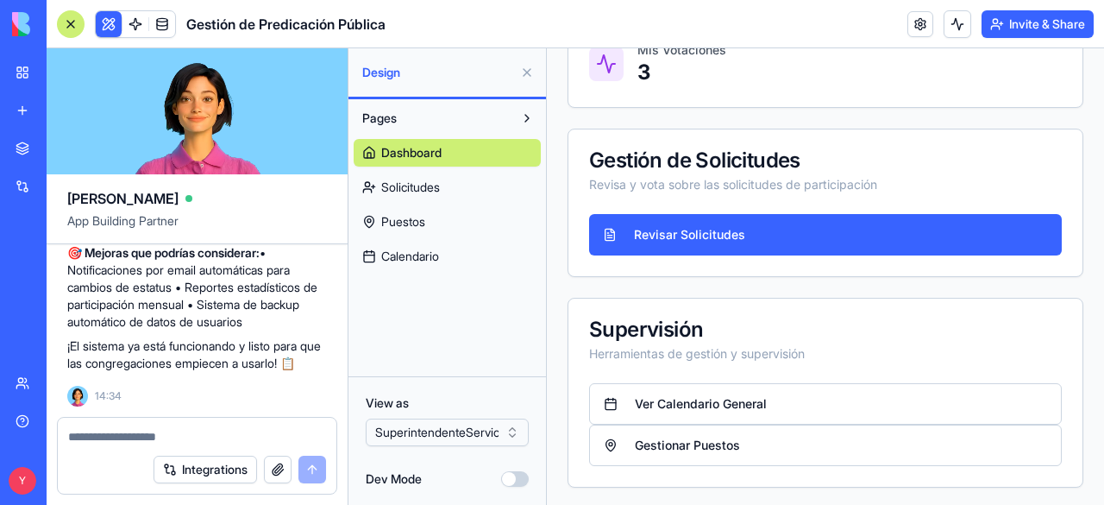
scroll to position [394, 0]
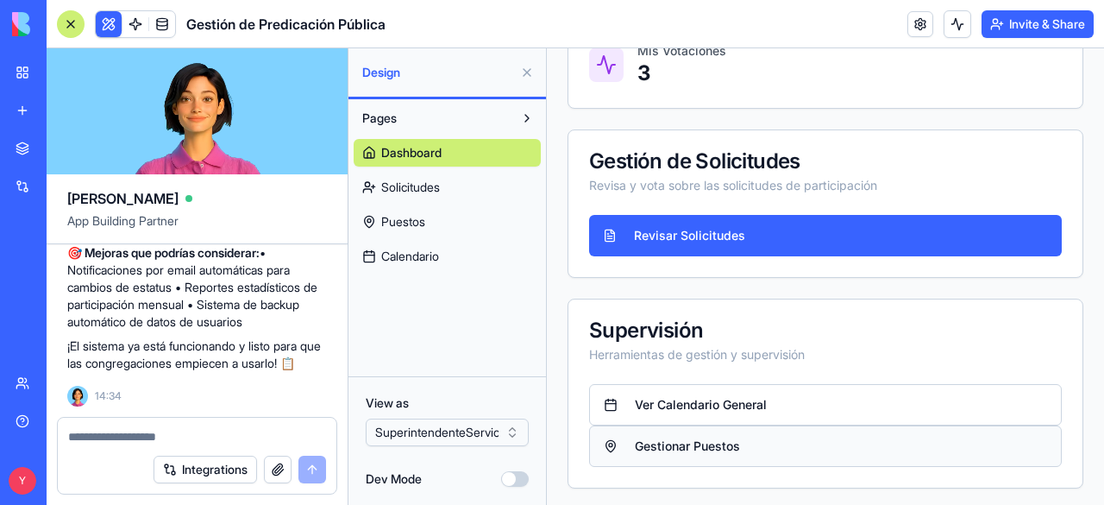
click at [645, 432] on button "Gestionar Puestos" at bounding box center [825, 445] width 473 height 41
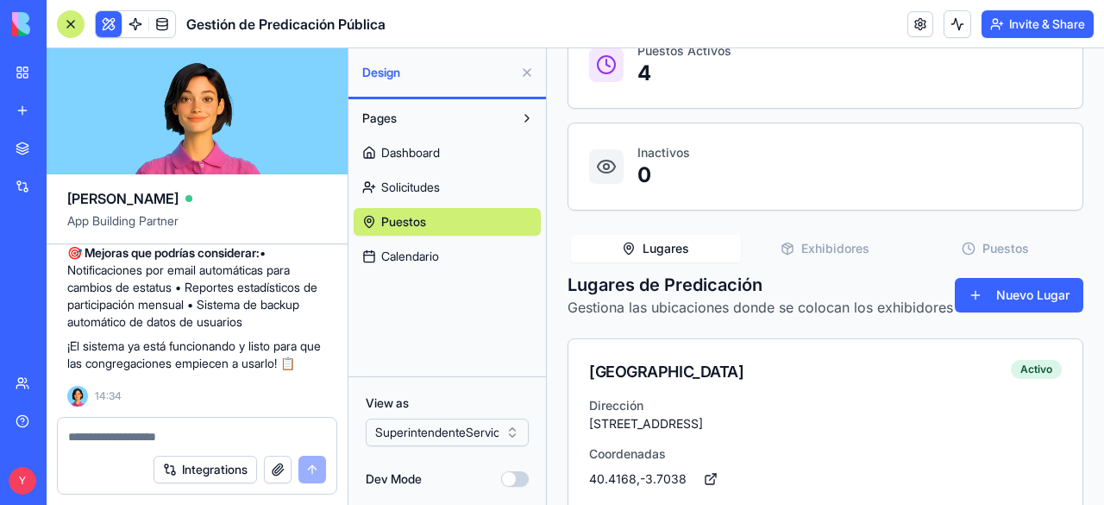
click at [973, 248] on button "Puestos" at bounding box center [995, 249] width 170 height 28
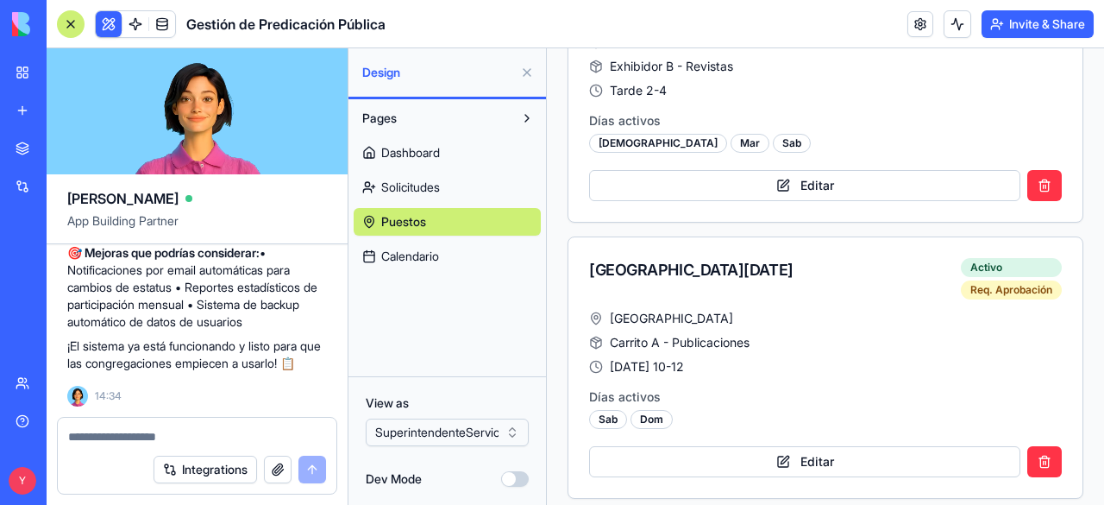
scroll to position [1046, 0]
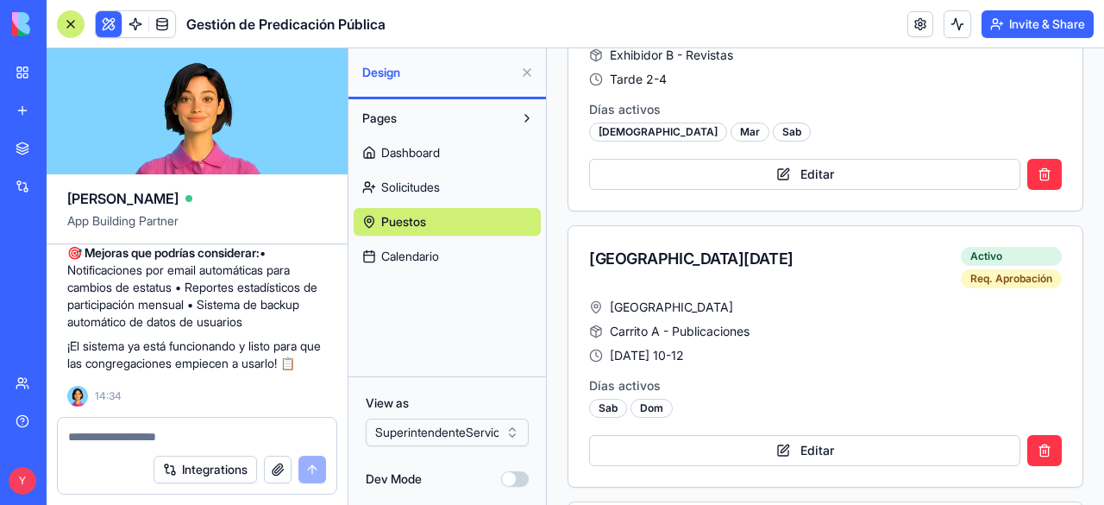
click at [849, 355] on div "[DATE] 10-12" at bounding box center [825, 355] width 473 height 17
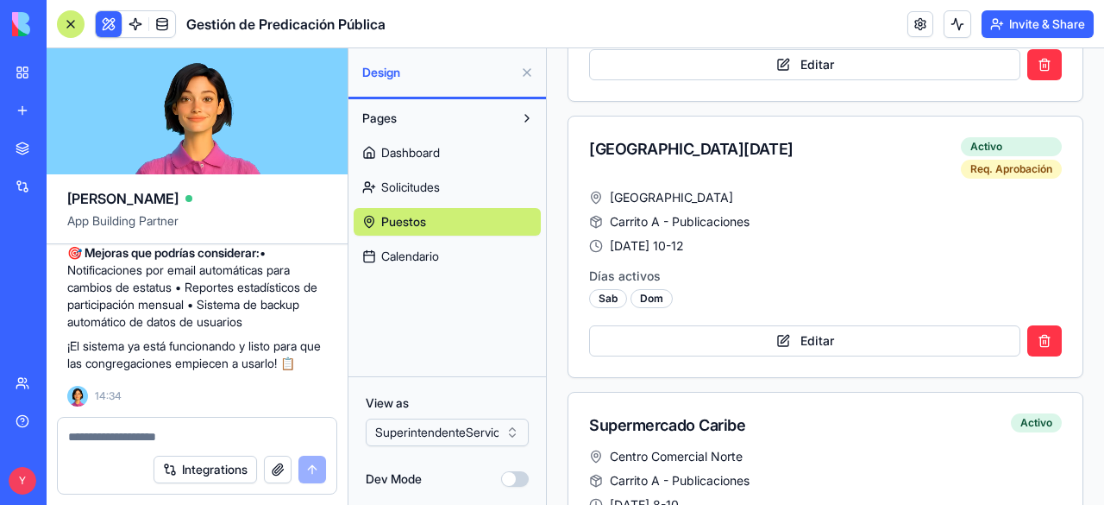
scroll to position [1143, 0]
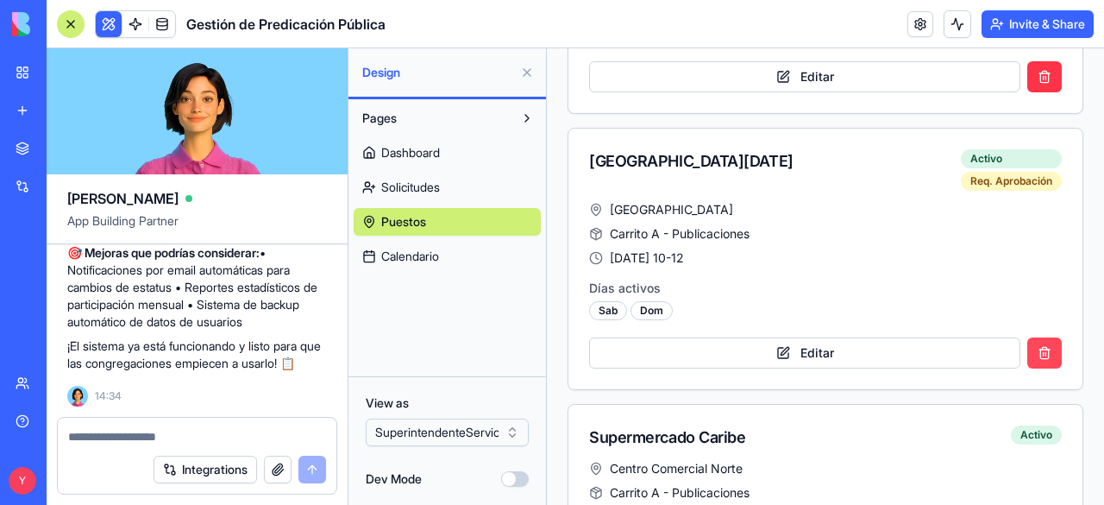
click at [1038, 338] on button at bounding box center [1045, 352] width 35 height 31
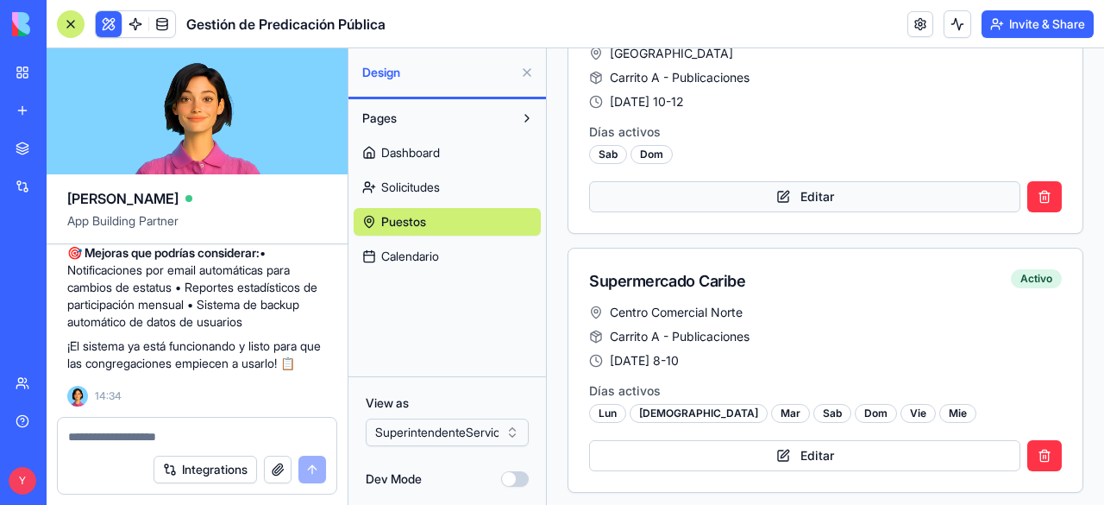
scroll to position [1299, 0]
click at [437, 180] on span "Solicitudes" at bounding box center [410, 187] width 59 height 17
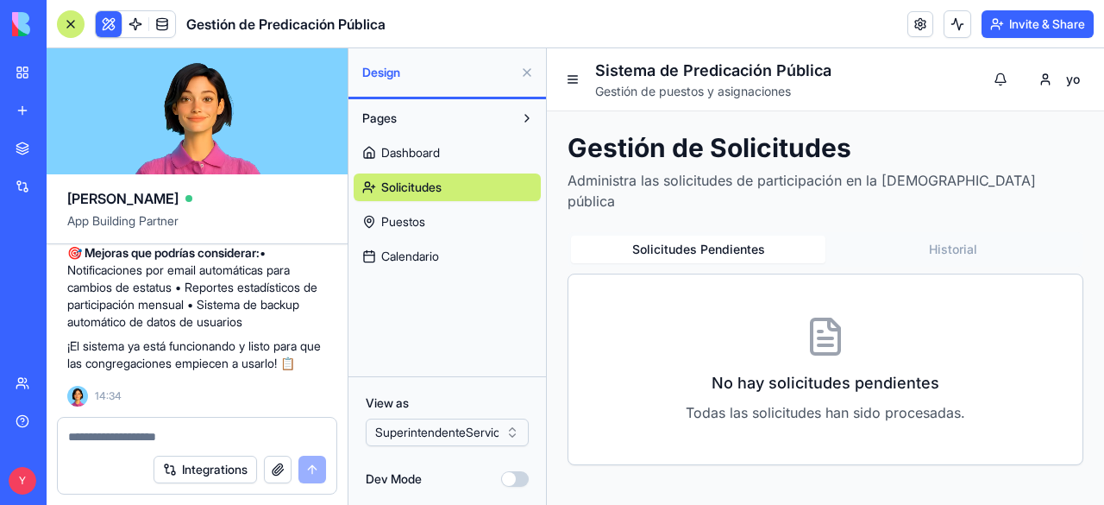
click at [889, 236] on button "Historial" at bounding box center [953, 250] width 255 height 28
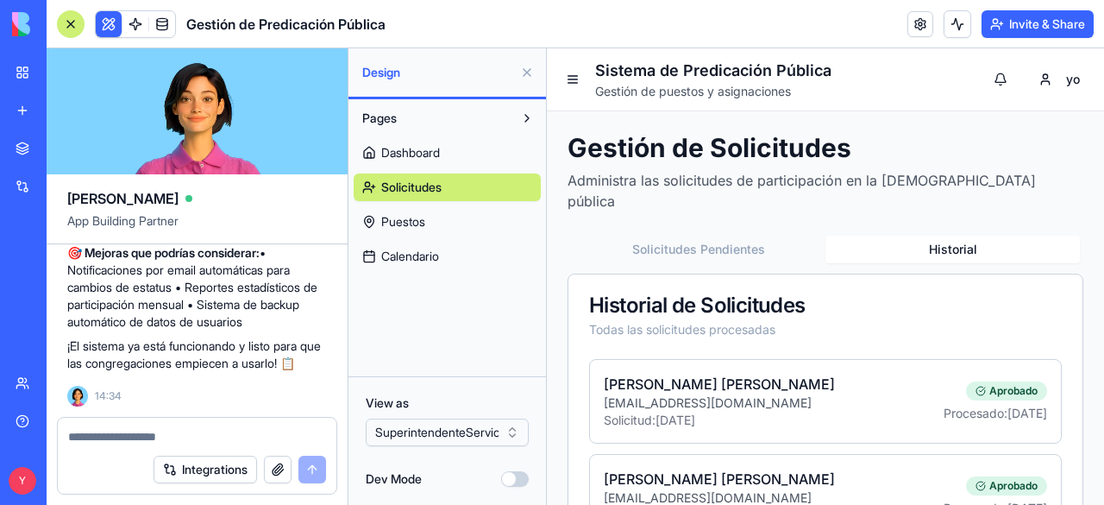
click at [757, 236] on button "Solicitudes Pendientes" at bounding box center [698, 250] width 255 height 28
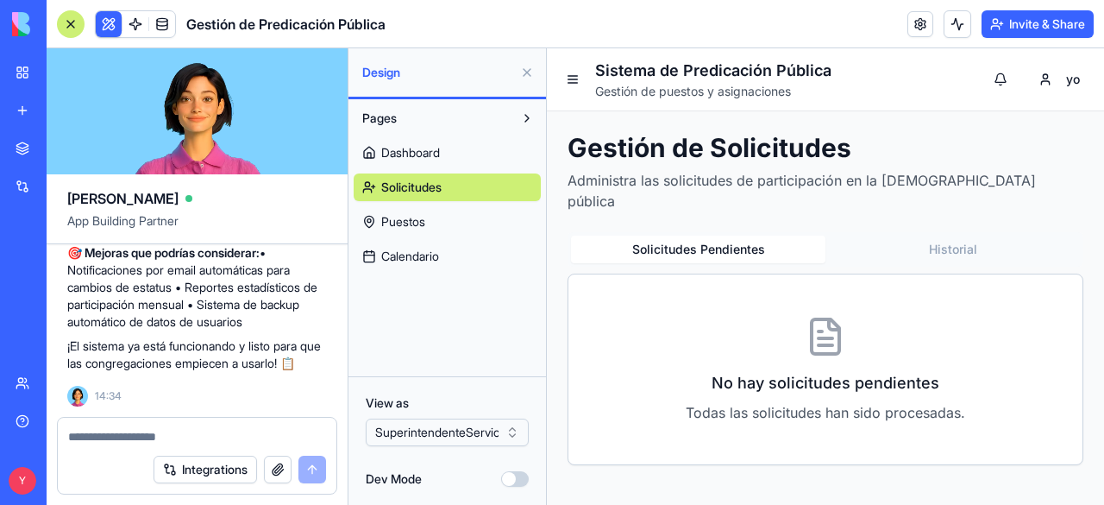
click at [985, 236] on button "Historial" at bounding box center [953, 250] width 255 height 28
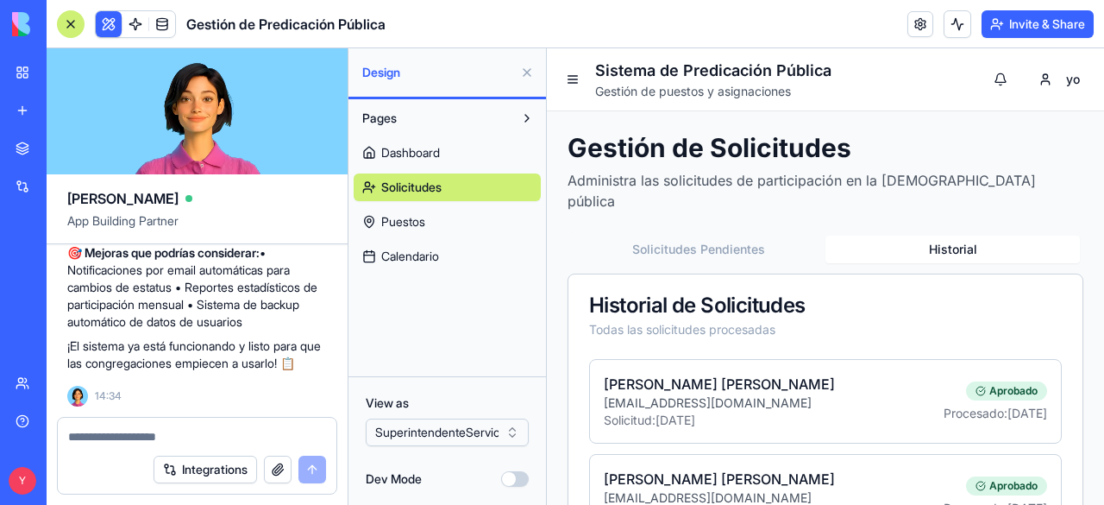
click at [1011, 192] on div "Gestión de Solicitudes Administra las solicitudes de participación en la predic…" at bounding box center [826, 441] width 516 height 618
click at [144, 432] on textarea at bounding box center [197, 436] width 258 height 17
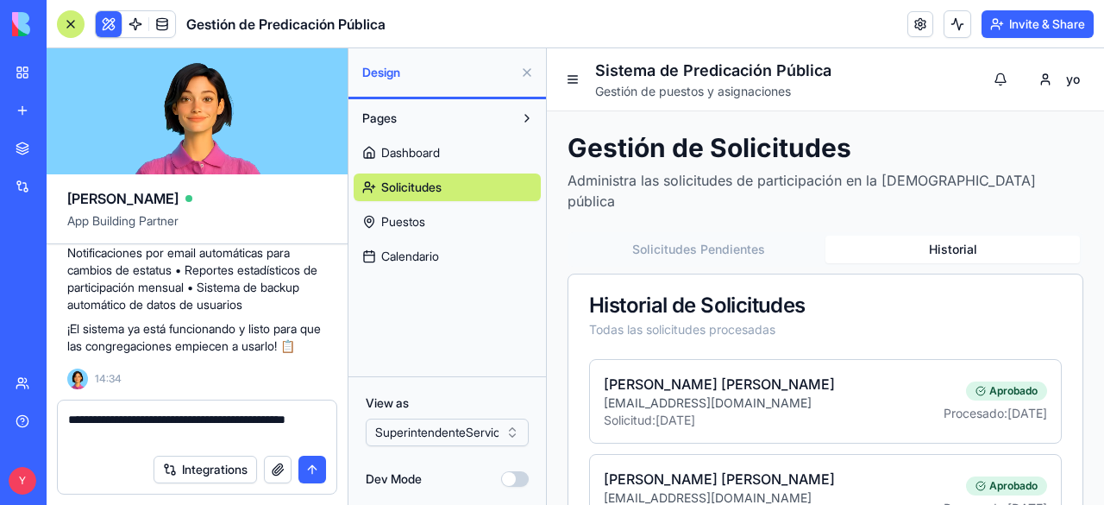
paste textarea "**********"
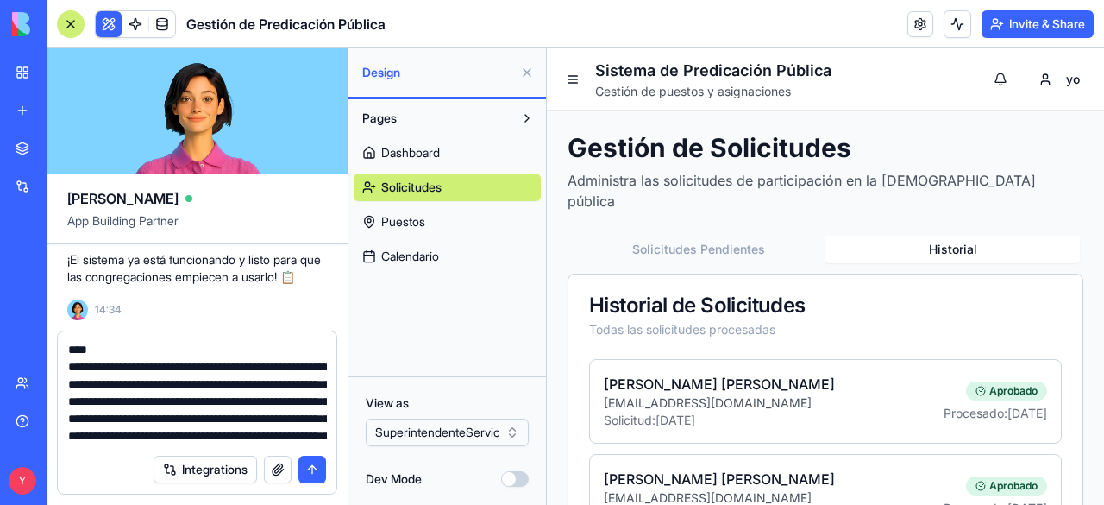
scroll to position [0, 0]
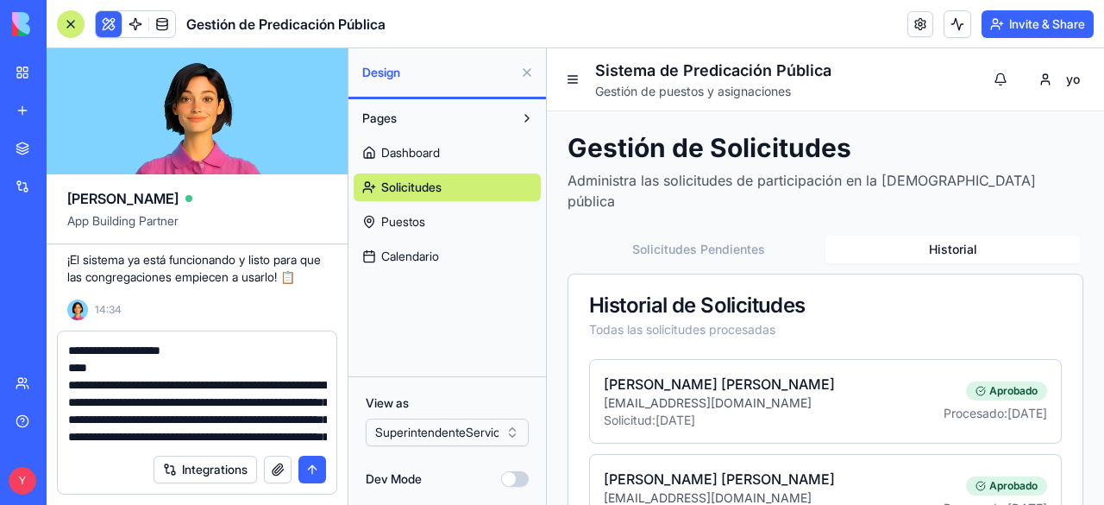
type textarea "**********"
click at [311, 472] on button "submit" at bounding box center [313, 470] width 28 height 28
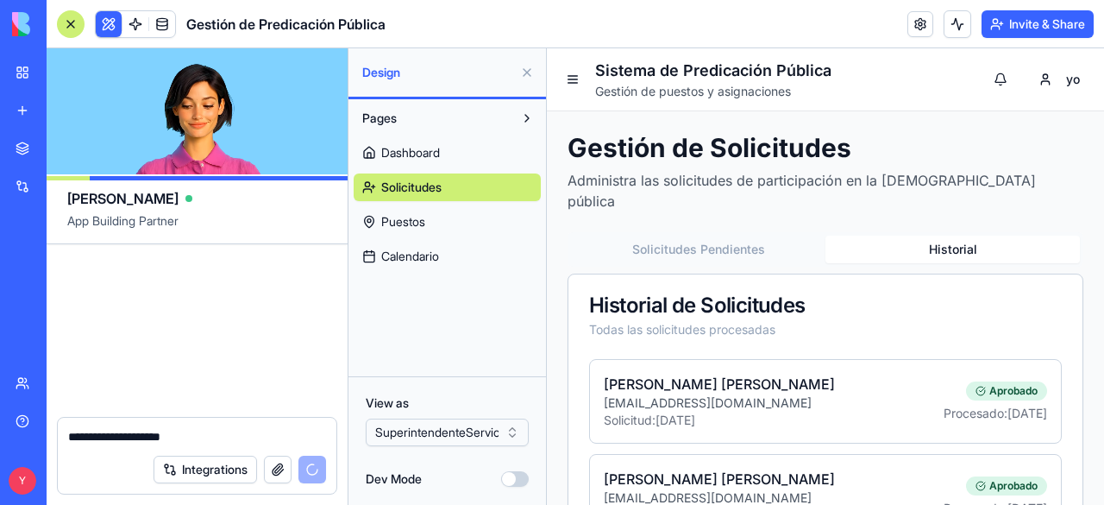
scroll to position [6225, 0]
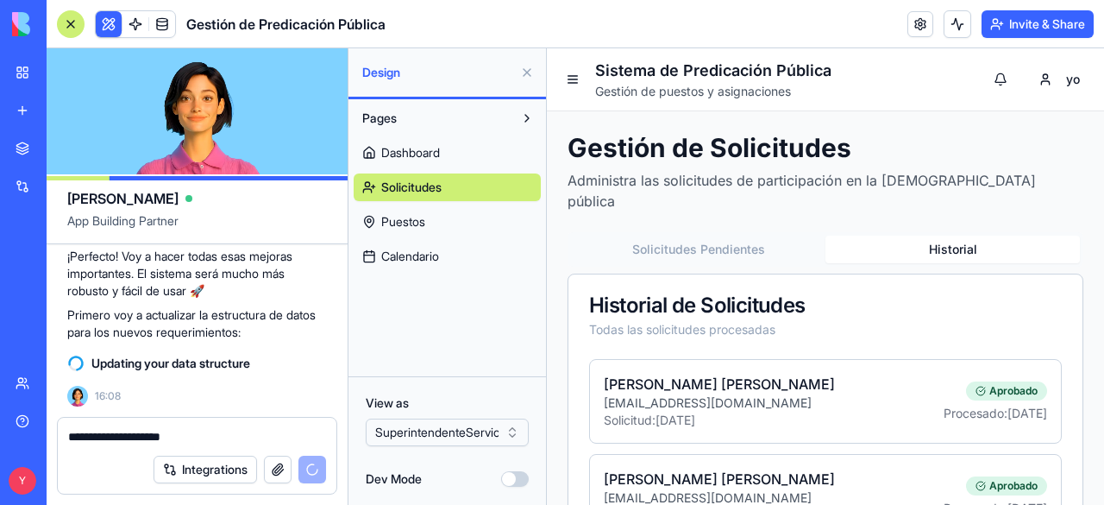
click at [425, 153] on span "Dashboard" at bounding box center [410, 152] width 59 height 17
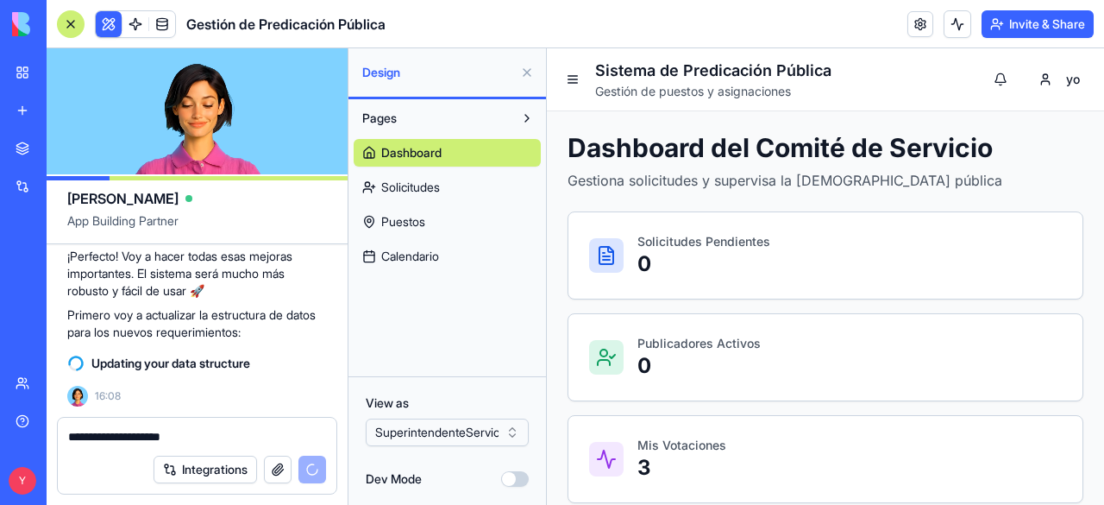
click at [508, 427] on html "BETA My Workspace New app Marketplace Integrations Recent Untitled App AI Logo …" at bounding box center [552, 252] width 1104 height 505
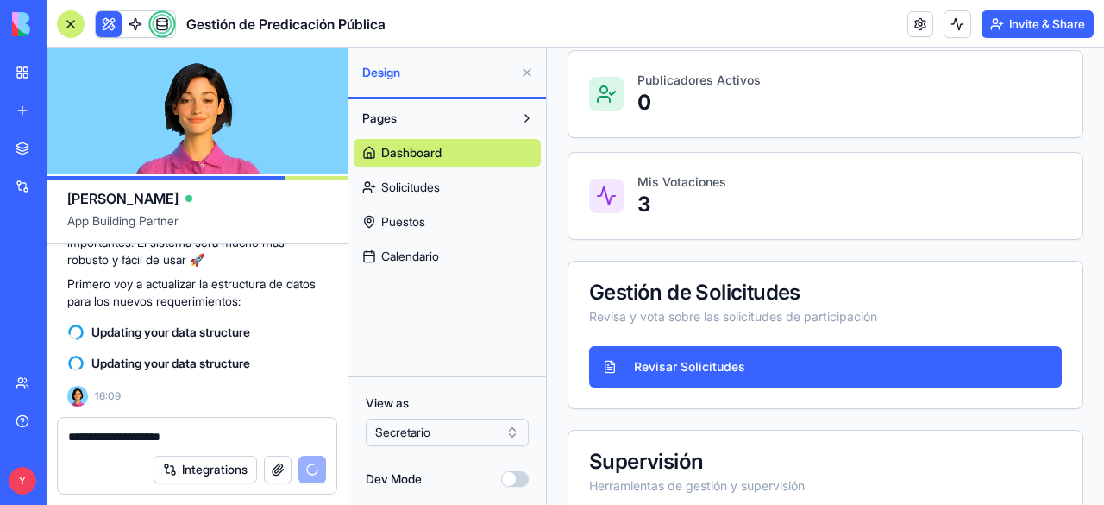
scroll to position [354, 0]
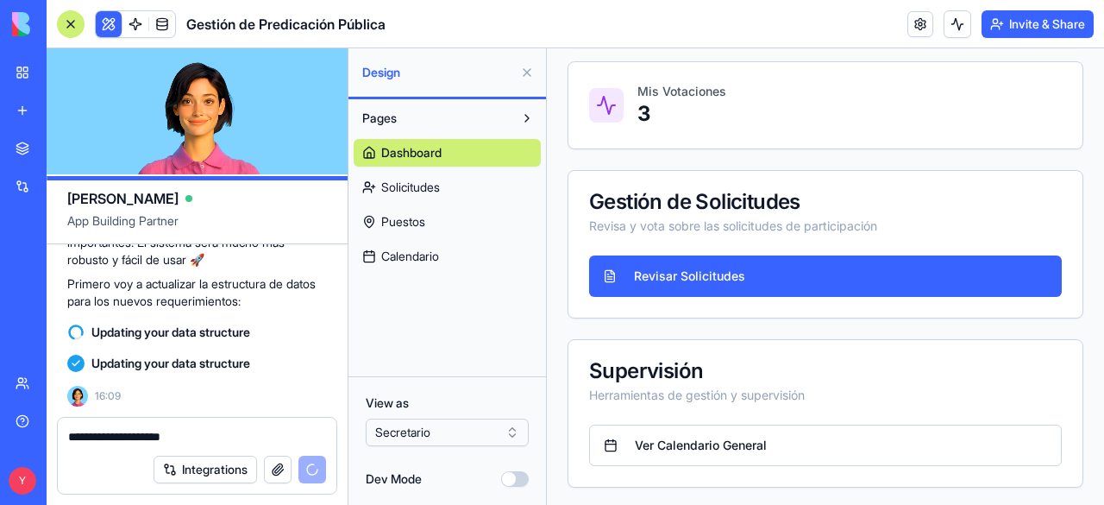
click at [493, 428] on html "BETA My Workspace New app Marketplace Integrations Recent Untitled App AI Logo …" at bounding box center [552, 252] width 1104 height 505
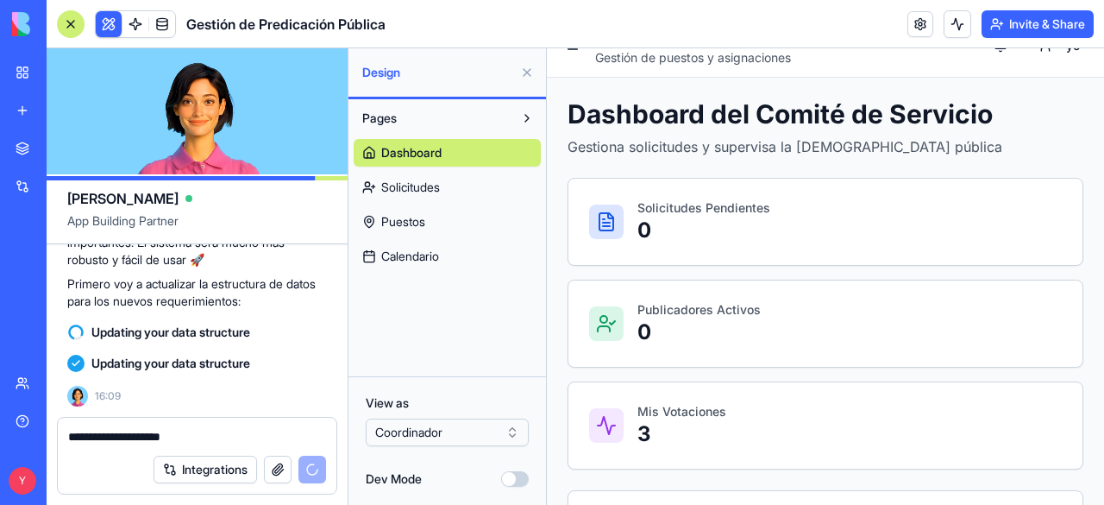
scroll to position [0, 0]
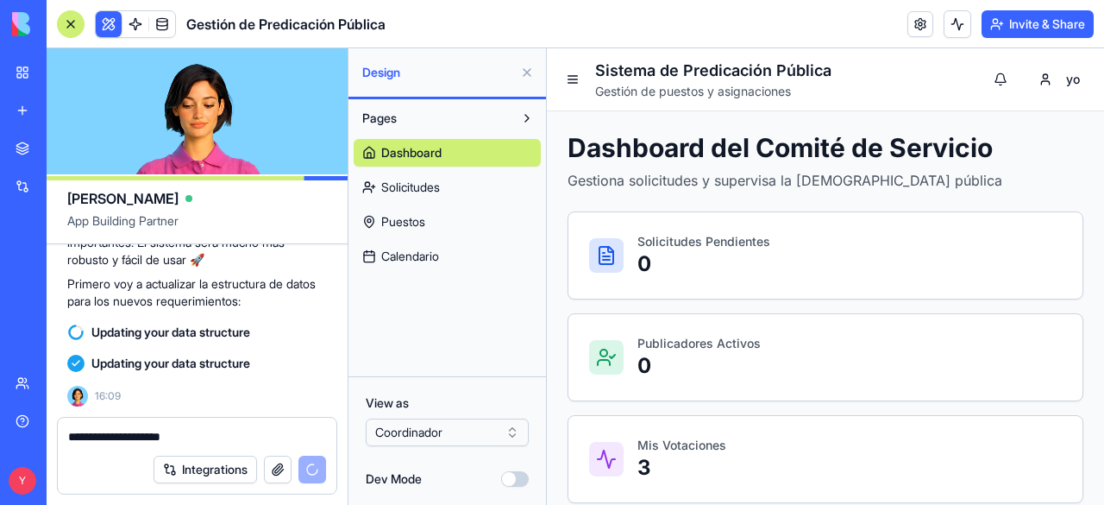
click at [468, 425] on html "BETA My Workspace New app Marketplace Integrations Recent Untitled App AI Logo …" at bounding box center [552, 252] width 1104 height 505
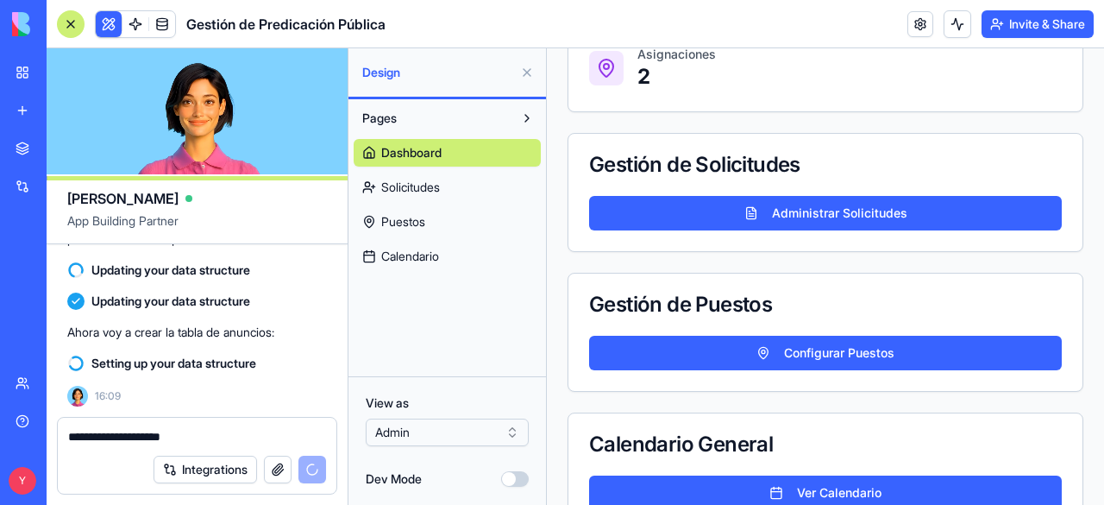
scroll to position [535, 0]
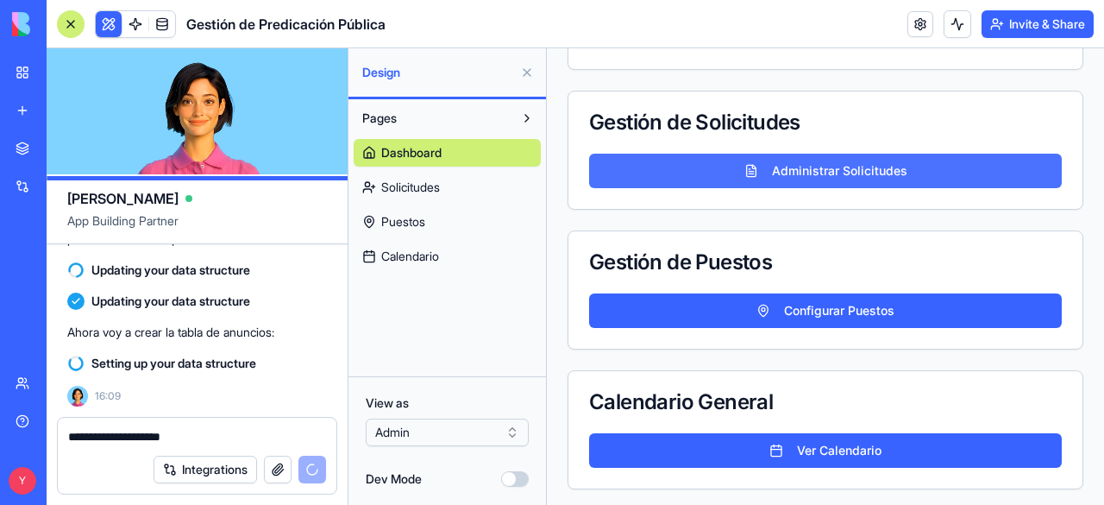
click at [722, 160] on button "Administrar Solicitudes" at bounding box center [825, 171] width 473 height 35
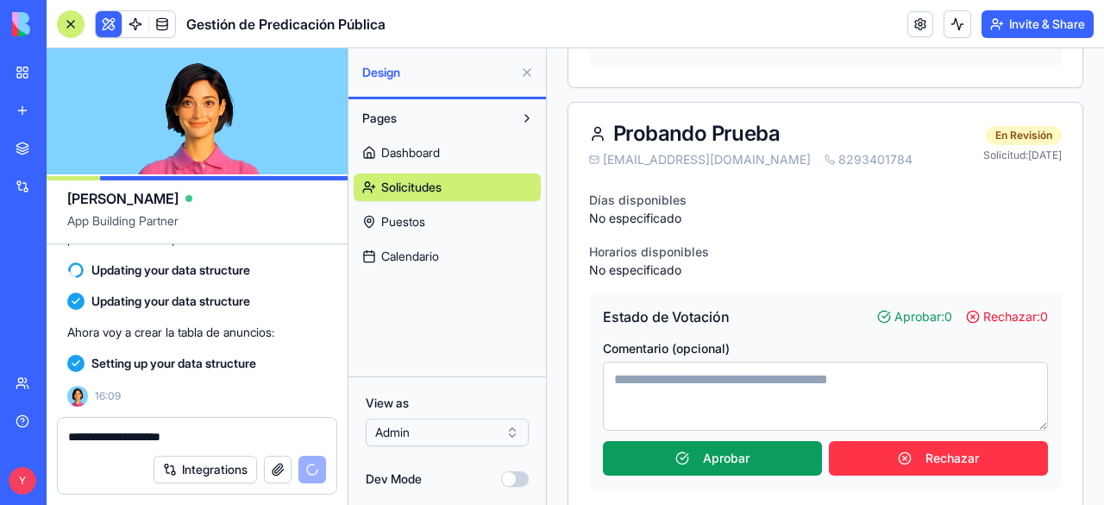
scroll to position [1267, 0]
click at [433, 142] on link "Dashboard" at bounding box center [447, 153] width 187 height 28
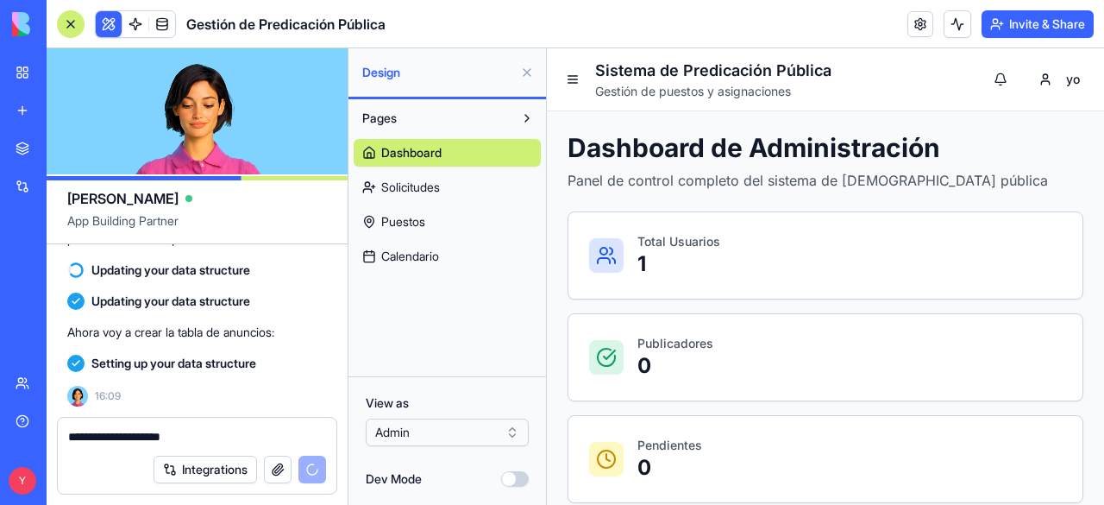
click at [110, 20] on button at bounding box center [109, 24] width 26 height 26
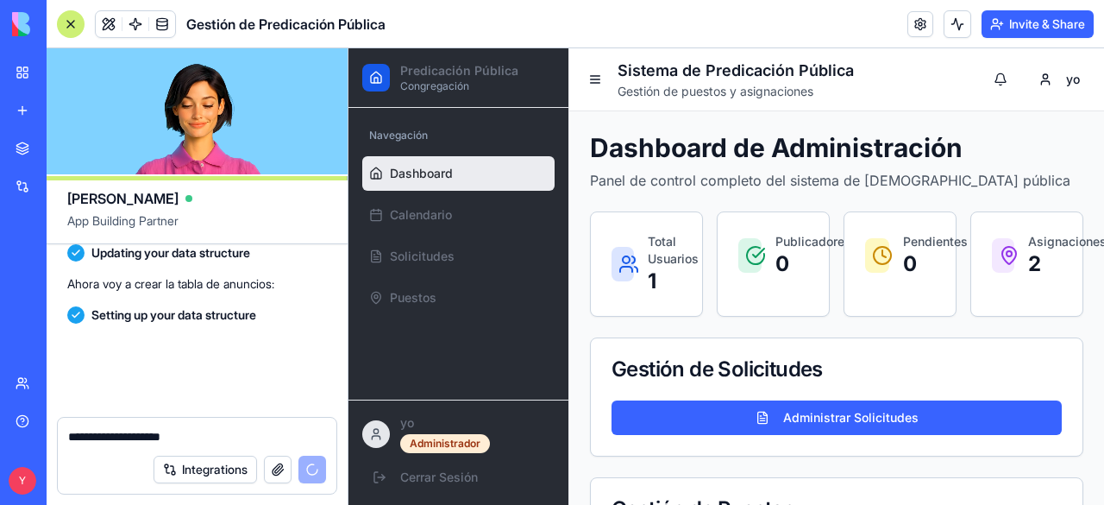
scroll to position [6397, 0]
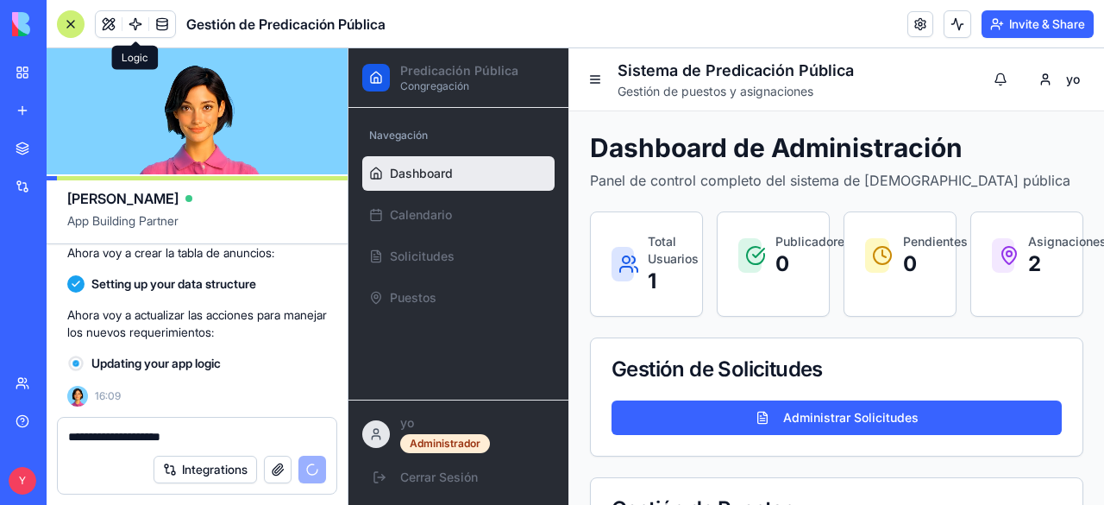
click at [131, 23] on span at bounding box center [136, 24] width 32 height 32
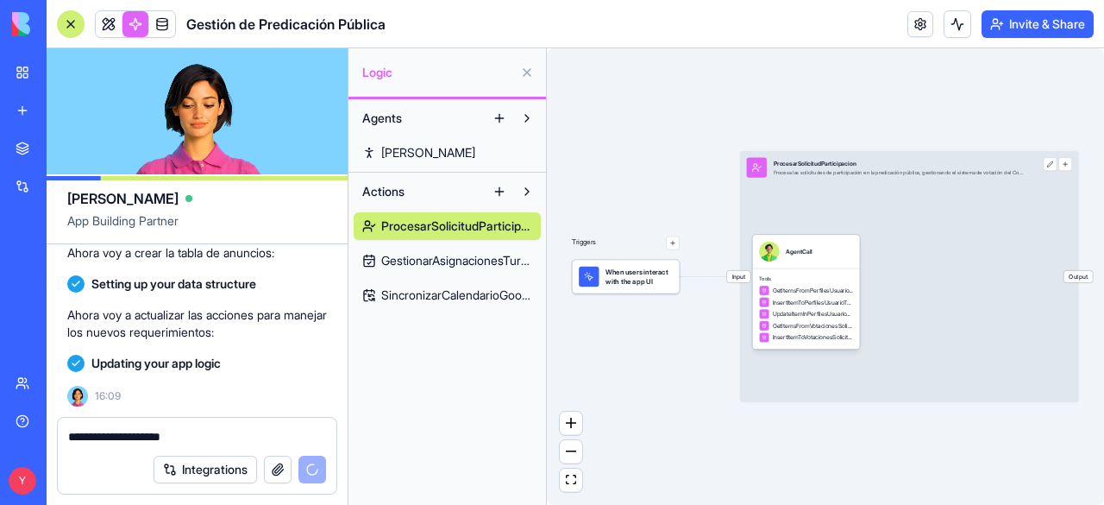
click at [131, 23] on link at bounding box center [136, 24] width 26 height 26
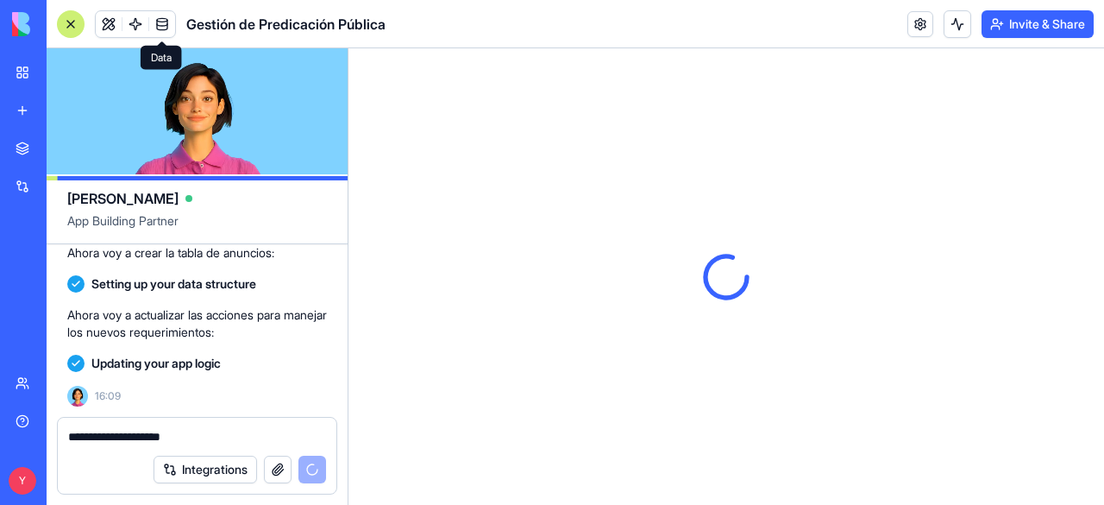
click at [151, 25] on span at bounding box center [162, 24] width 48 height 48
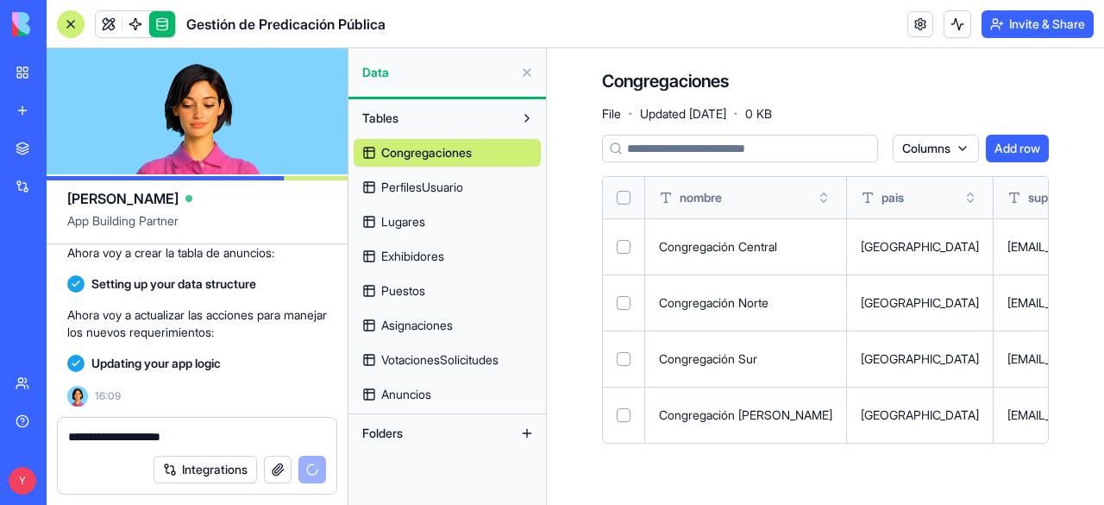
click at [151, 25] on link at bounding box center [162, 24] width 26 height 26
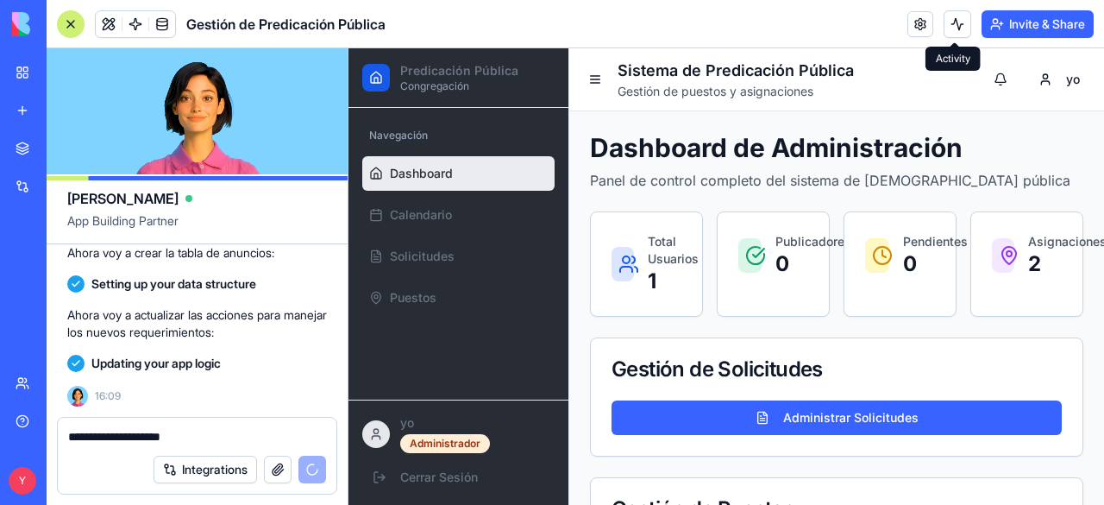
click at [966, 33] on button at bounding box center [958, 24] width 28 height 28
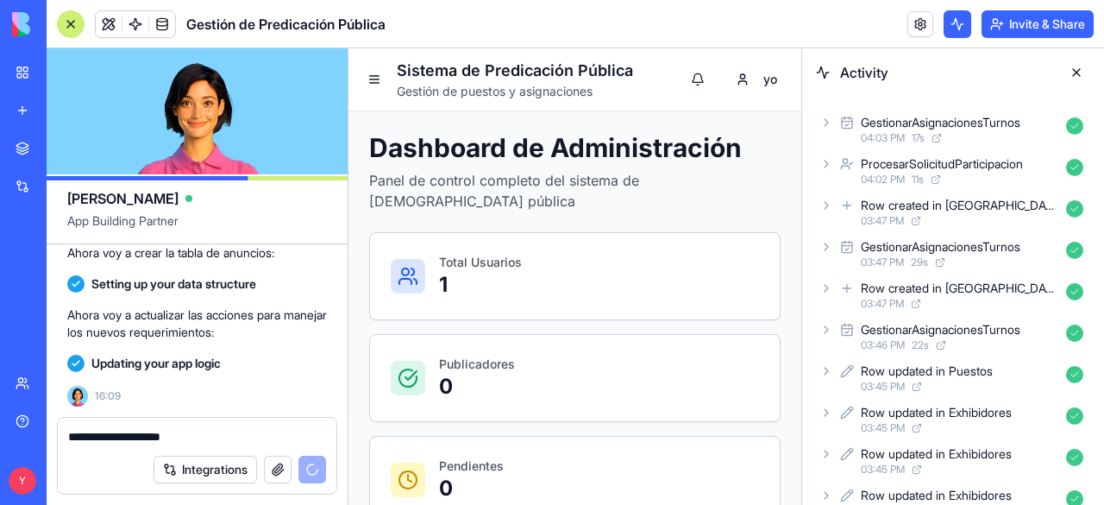
click at [966, 33] on button at bounding box center [958, 24] width 28 height 28
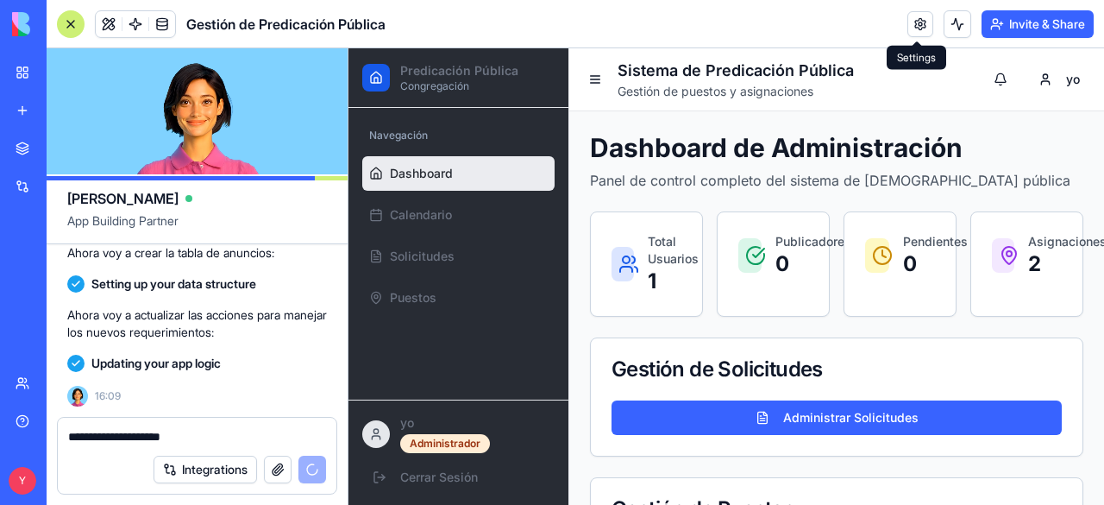
click at [909, 23] on link at bounding box center [921, 24] width 26 height 26
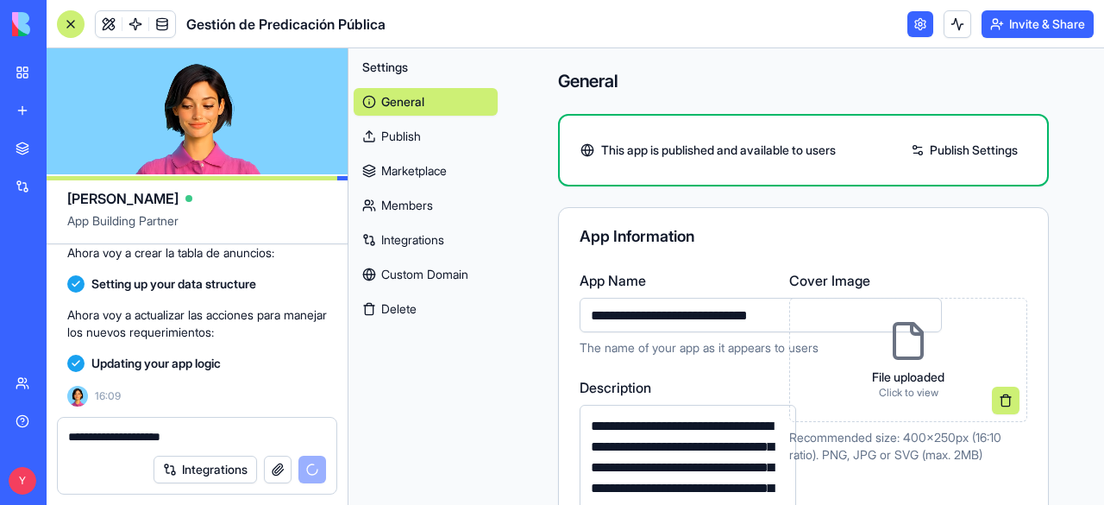
click at [405, 266] on link "Custom Domain" at bounding box center [426, 275] width 144 height 28
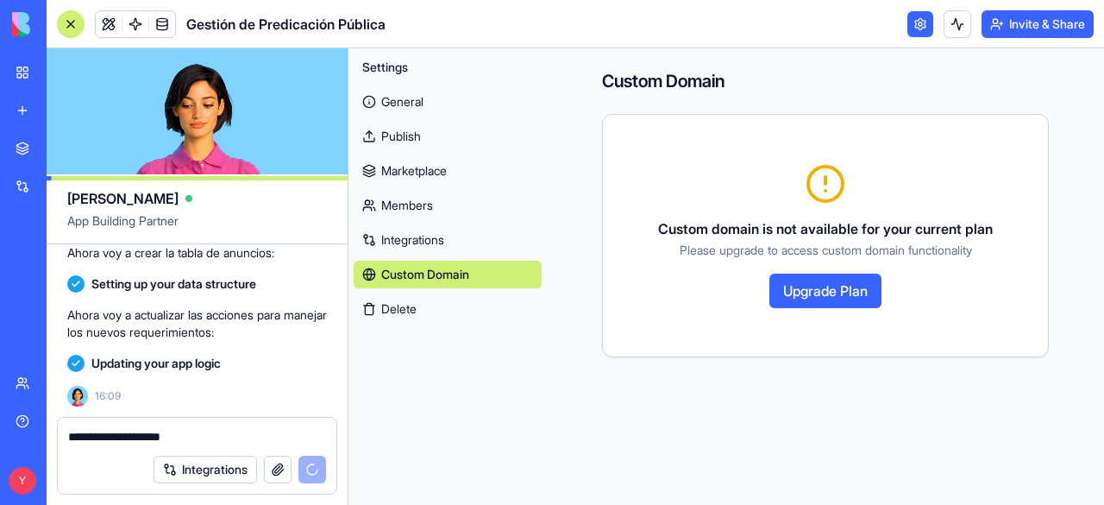
click at [403, 251] on link "Integrations" at bounding box center [448, 240] width 188 height 28
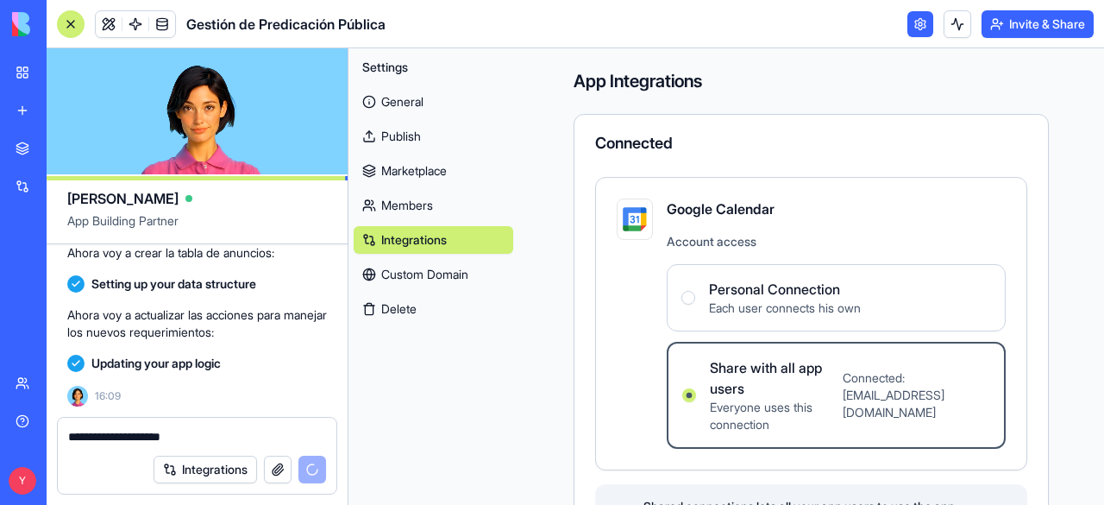
click at [400, 198] on link "Members" at bounding box center [434, 206] width 160 height 28
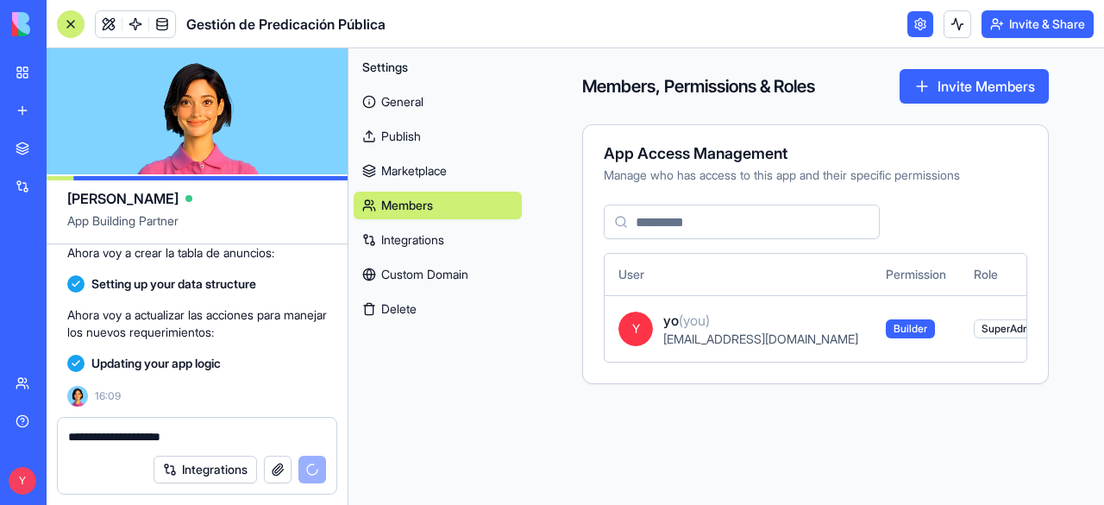
click at [400, 165] on link "Marketplace" at bounding box center [438, 171] width 168 height 28
click at [400, 163] on link "Marketplace" at bounding box center [438, 171] width 168 height 28
click at [411, 129] on link "Publish" at bounding box center [438, 137] width 168 height 28
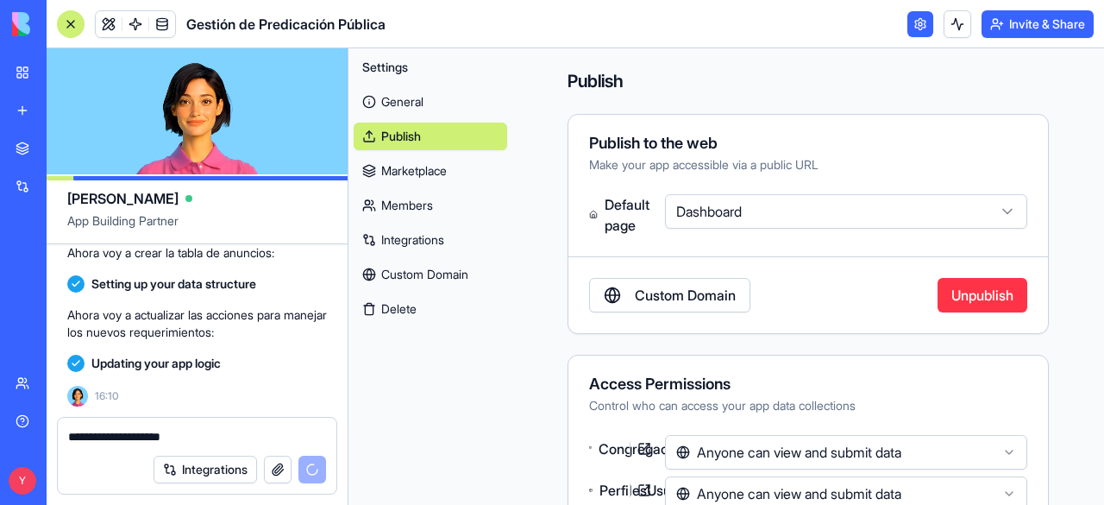
click at [406, 95] on link "General" at bounding box center [431, 102] width 154 height 28
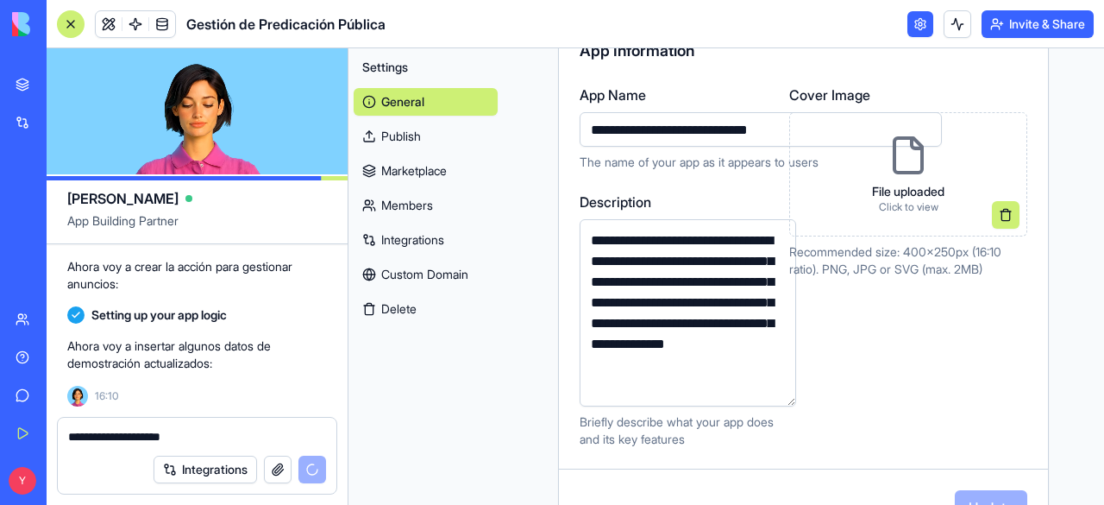
scroll to position [64, 0]
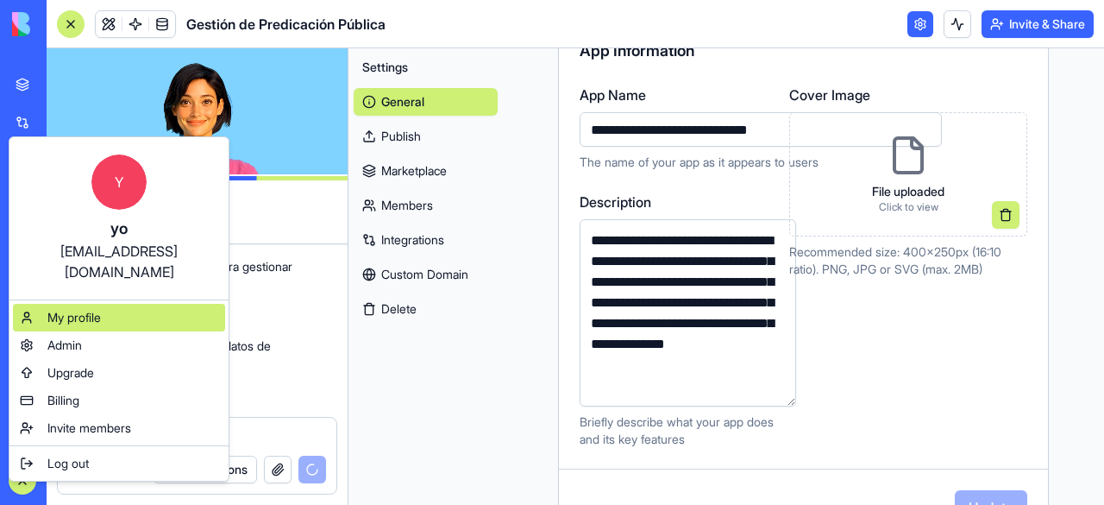
click at [73, 309] on span "My profile" at bounding box center [73, 317] width 53 height 17
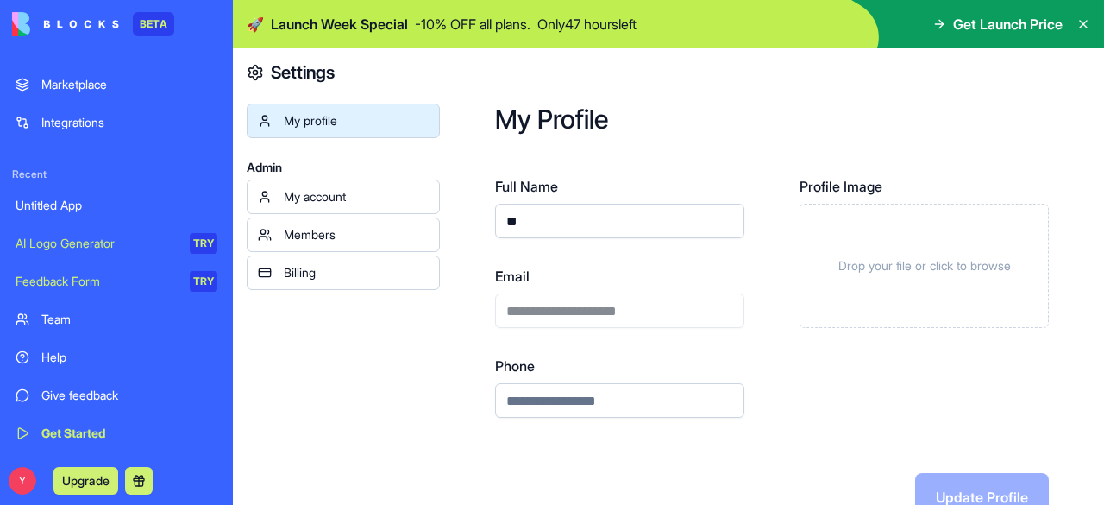
click at [324, 195] on div "My account" at bounding box center [356, 196] width 145 height 17
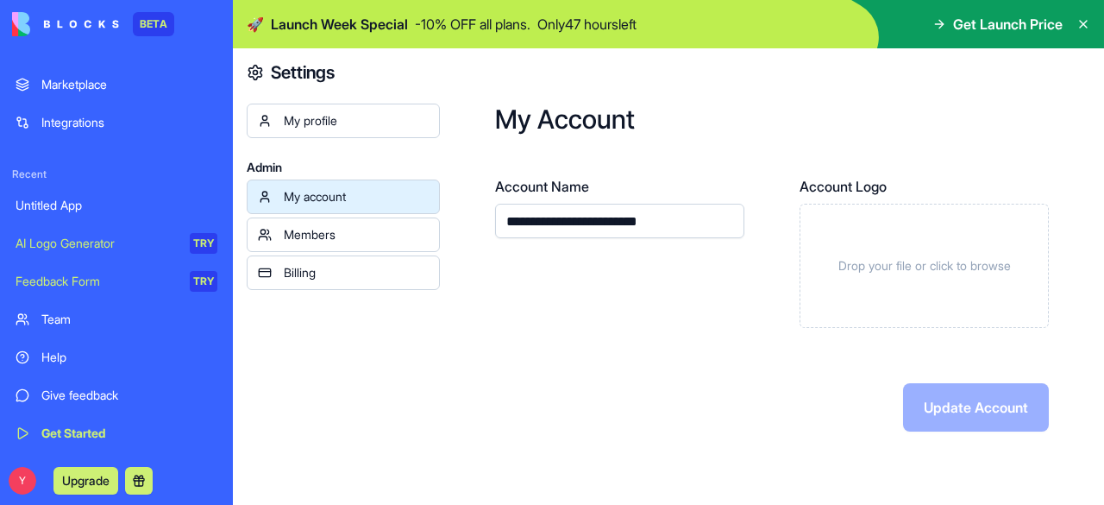
click at [609, 221] on input "**********" at bounding box center [619, 221] width 249 height 35
click at [676, 211] on input "**********" at bounding box center [619, 221] width 249 height 35
click at [301, 231] on div "Members" at bounding box center [356, 234] width 145 height 17
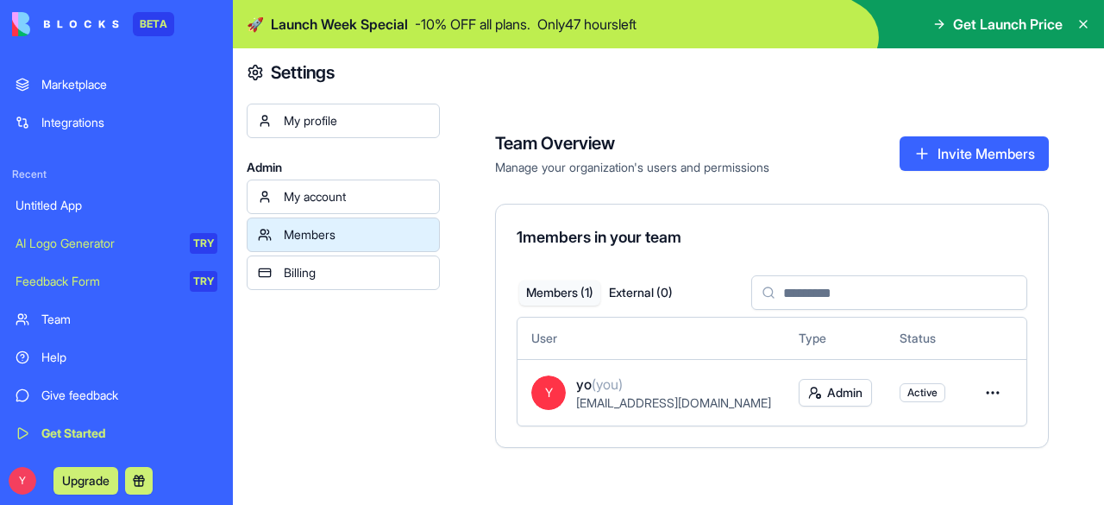
click at [1007, 28] on span "Get Launch Price" at bounding box center [1008, 24] width 110 height 21
click at [985, 24] on span "Get Launch Price" at bounding box center [1008, 24] width 110 height 21
click at [311, 280] on div "Billing" at bounding box center [356, 272] width 145 height 17
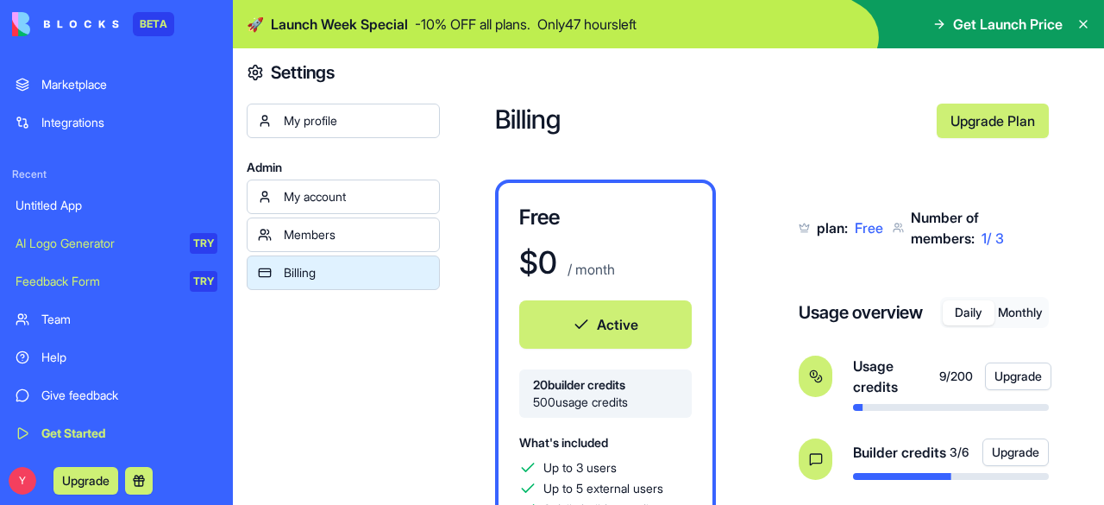
click at [60, 88] on div "Marketplace" at bounding box center [129, 84] width 176 height 17
click at [73, 129] on div "Integrations" at bounding box center [129, 122] width 176 height 17
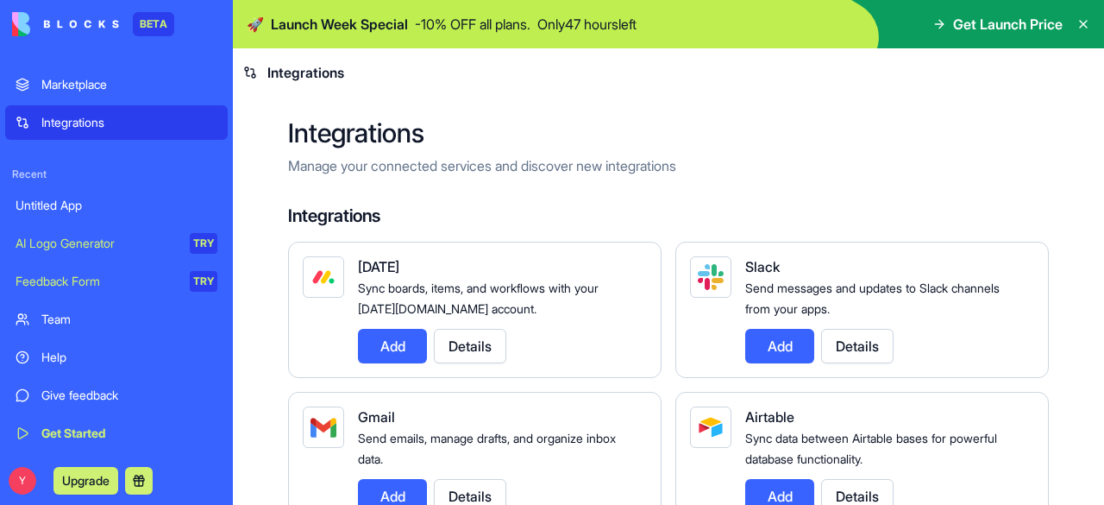
click at [65, 239] on div "AI Logo Generator" at bounding box center [97, 243] width 162 height 17
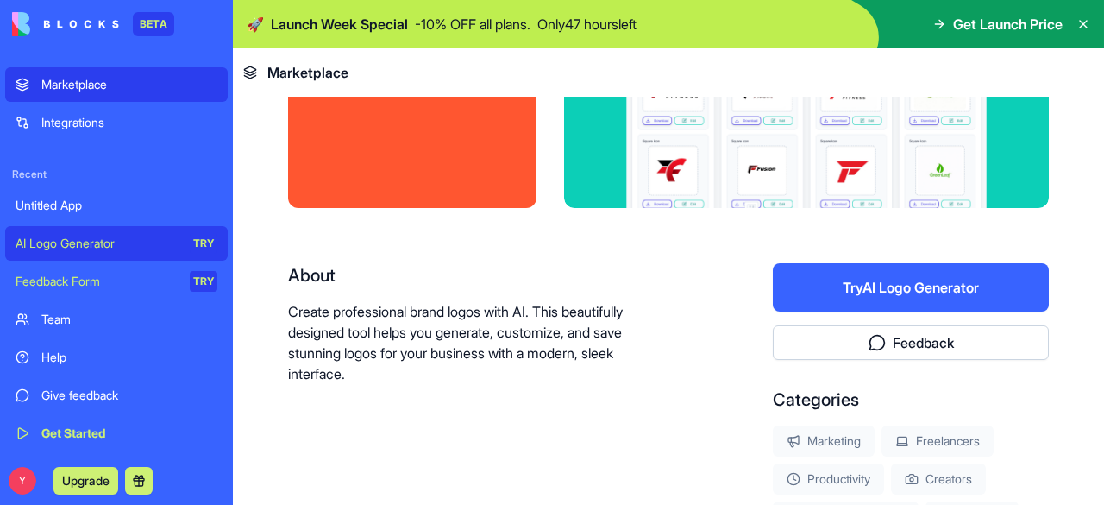
scroll to position [185, 0]
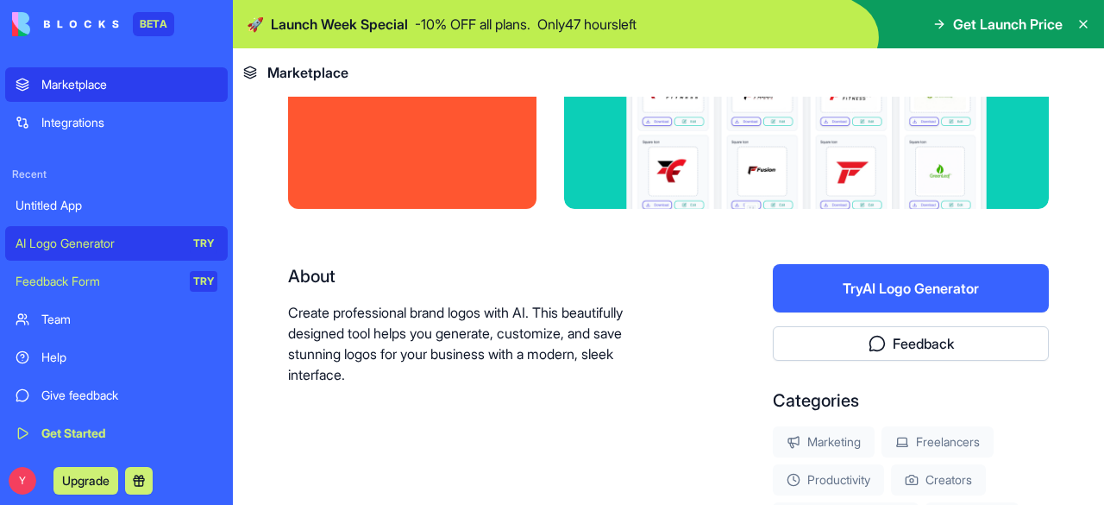
click at [879, 274] on button "Try AI Logo Generator" at bounding box center [911, 288] width 276 height 48
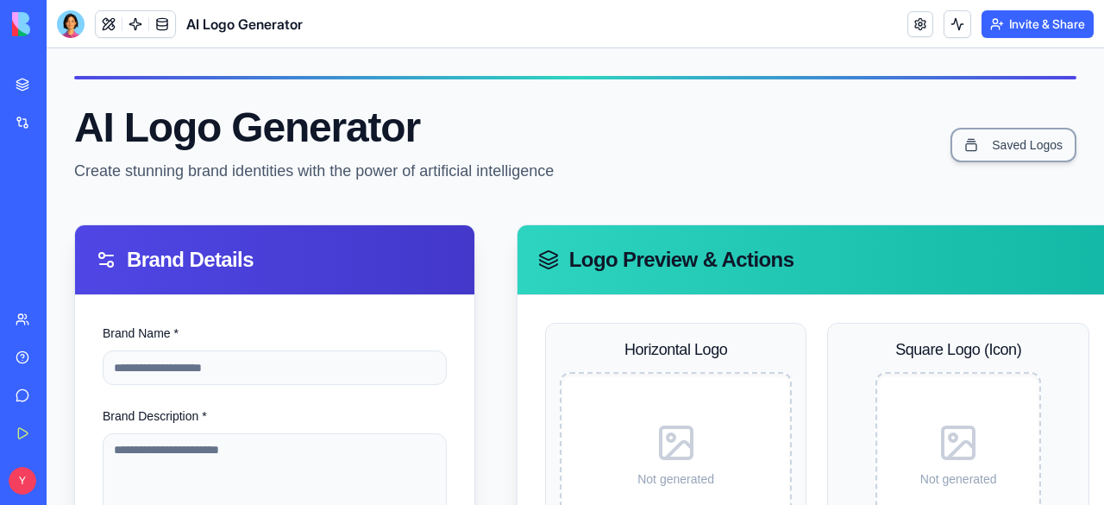
click at [17, 27] on img at bounding box center [65, 24] width 107 height 24
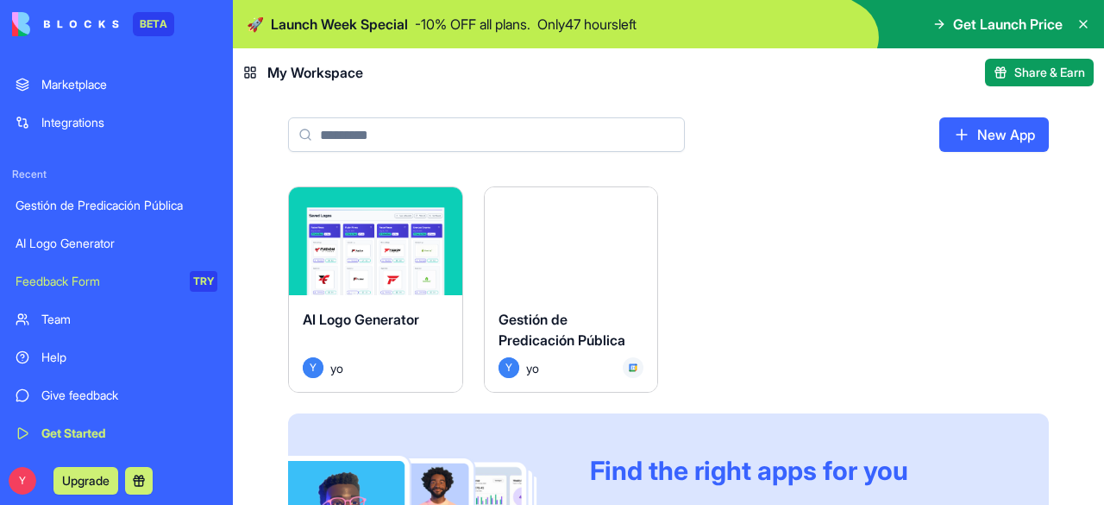
click at [140, 486] on button at bounding box center [139, 481] width 28 height 28
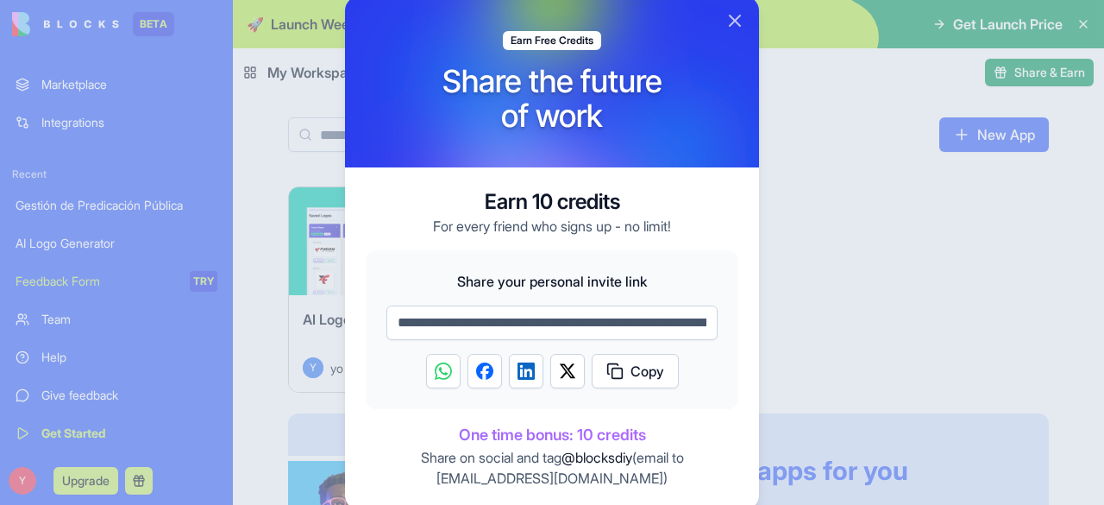
click at [448, 368] on img "Share on WhatsApp" at bounding box center [443, 370] width 17 height 17
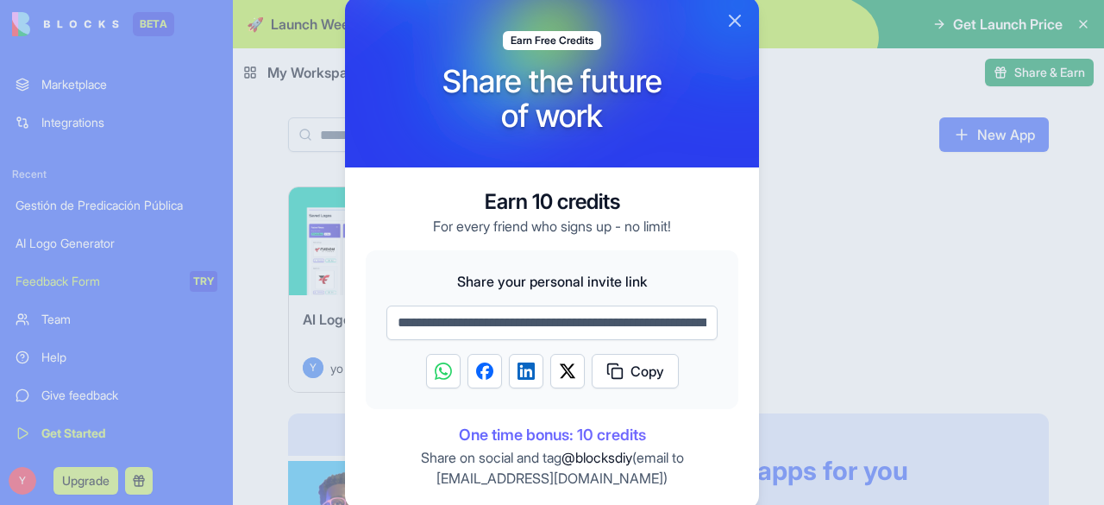
click at [734, 20] on button "Close" at bounding box center [735, 20] width 21 height 21
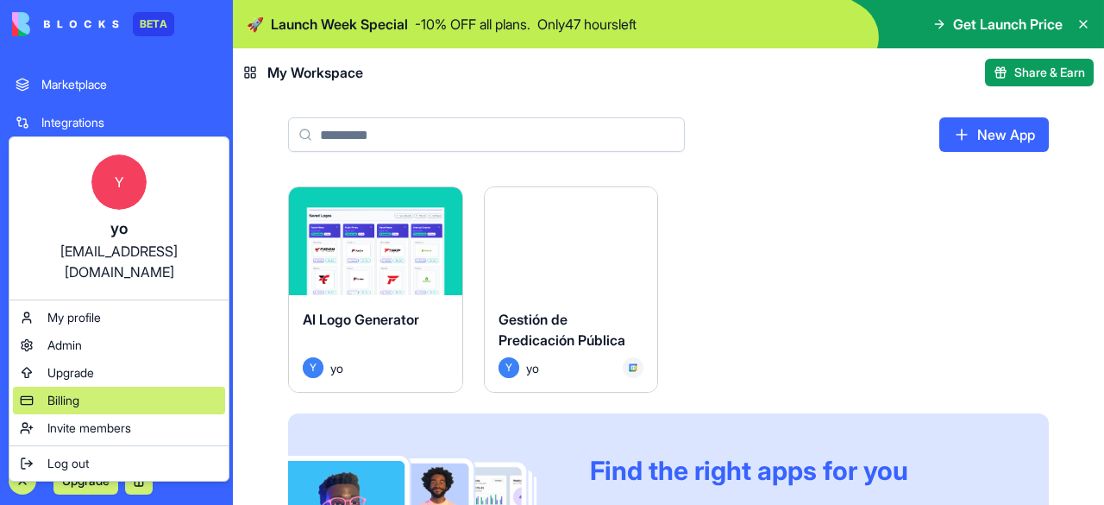
click at [35, 387] on div "Billing" at bounding box center [119, 401] width 212 height 28
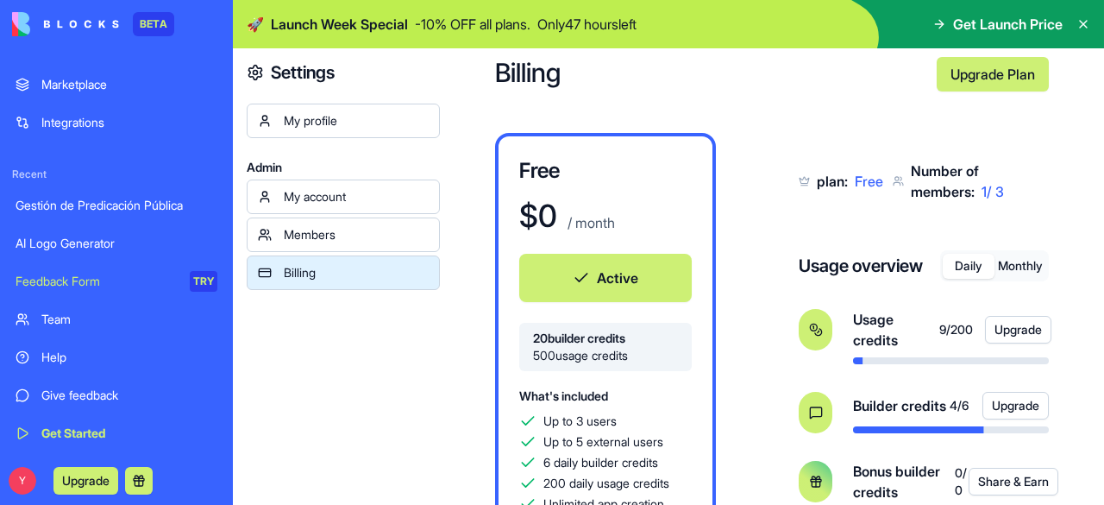
scroll to position [37, 0]
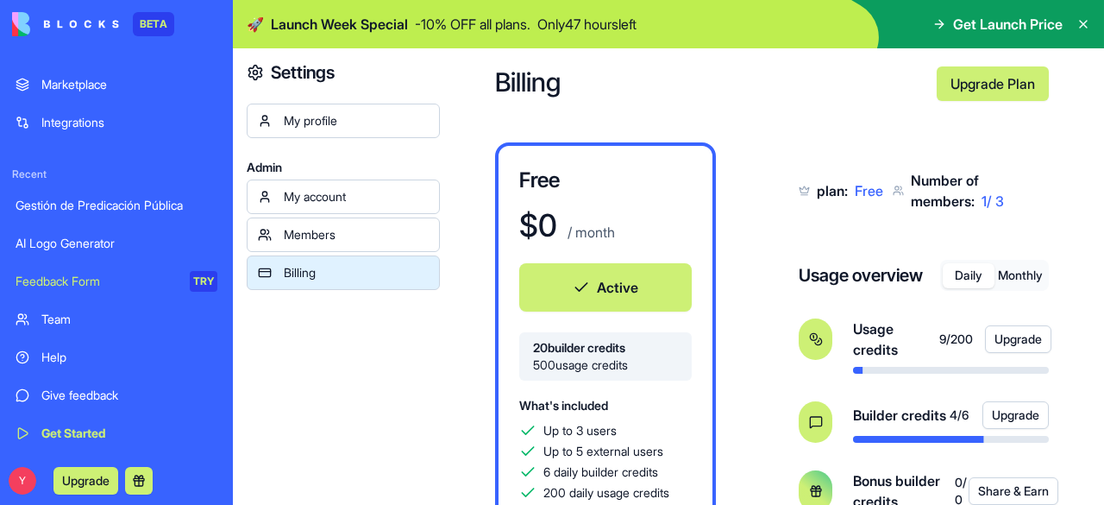
click at [90, 211] on div "Gestión de Predicación Pública" at bounding box center [117, 205] width 202 height 17
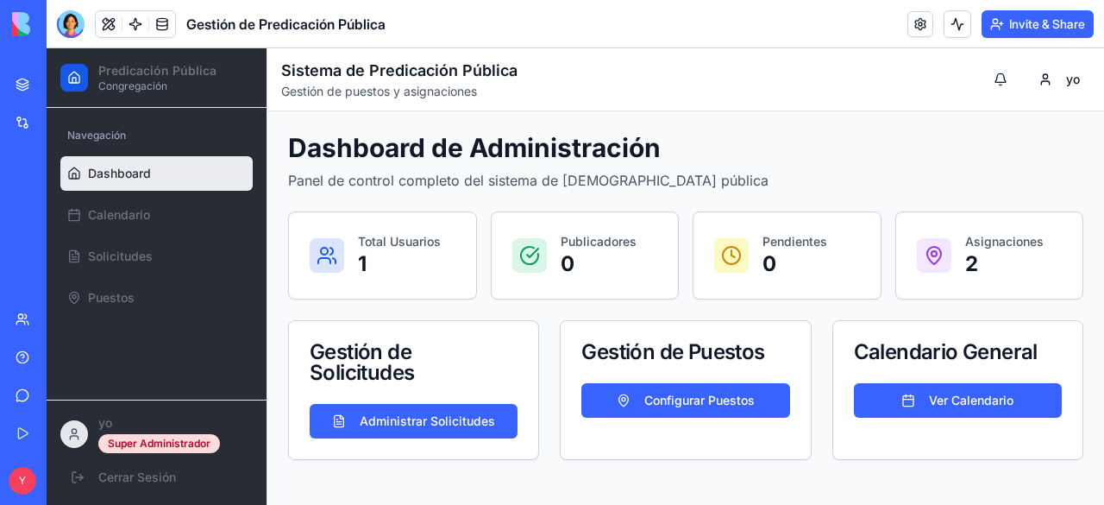
click at [373, 75] on h1 "Sistema de Predicación Pública" at bounding box center [399, 71] width 236 height 24
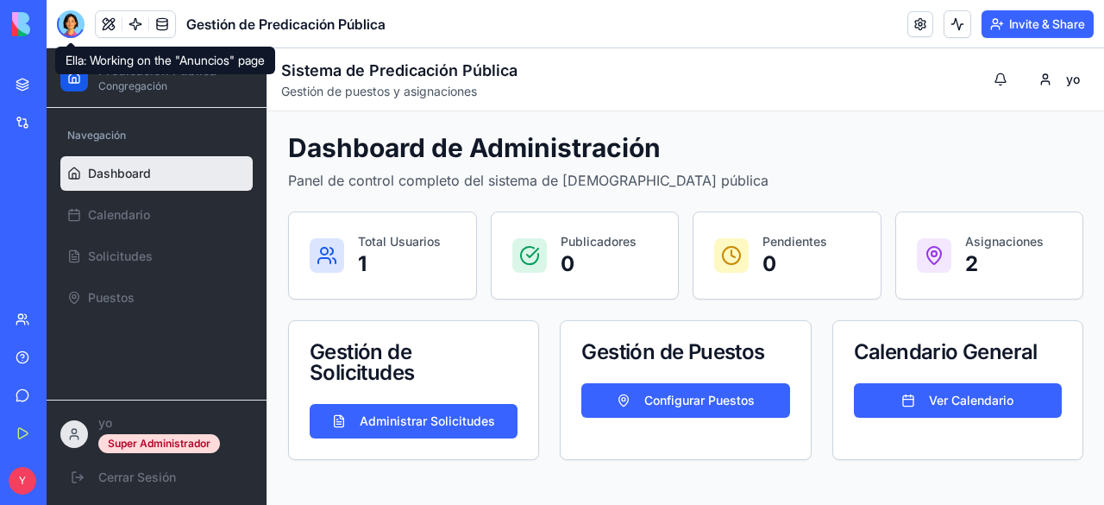
click at [72, 24] on div at bounding box center [71, 24] width 28 height 28
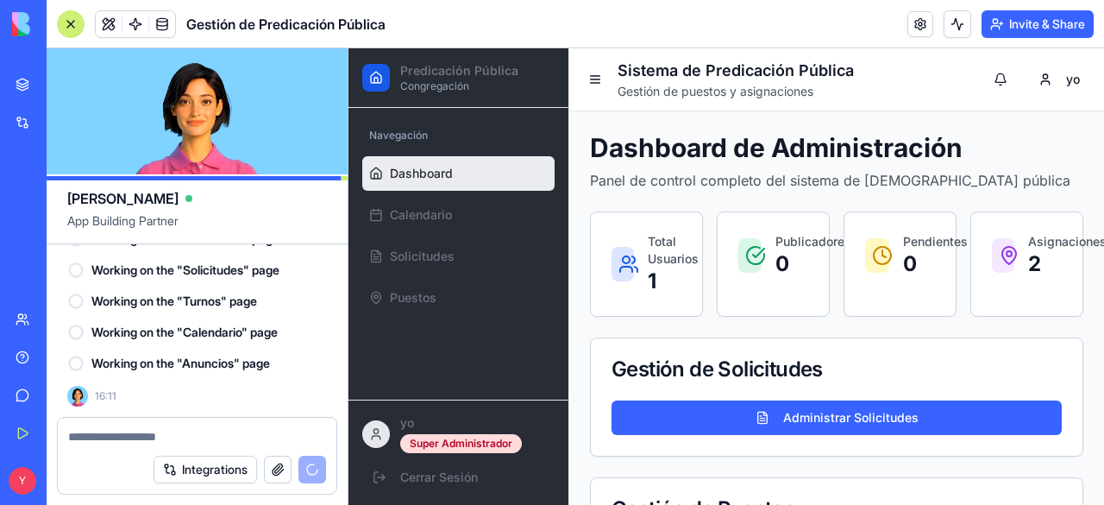
scroll to position [6760, 0]
click at [1054, 24] on button "Invite & Share" at bounding box center [1038, 24] width 112 height 28
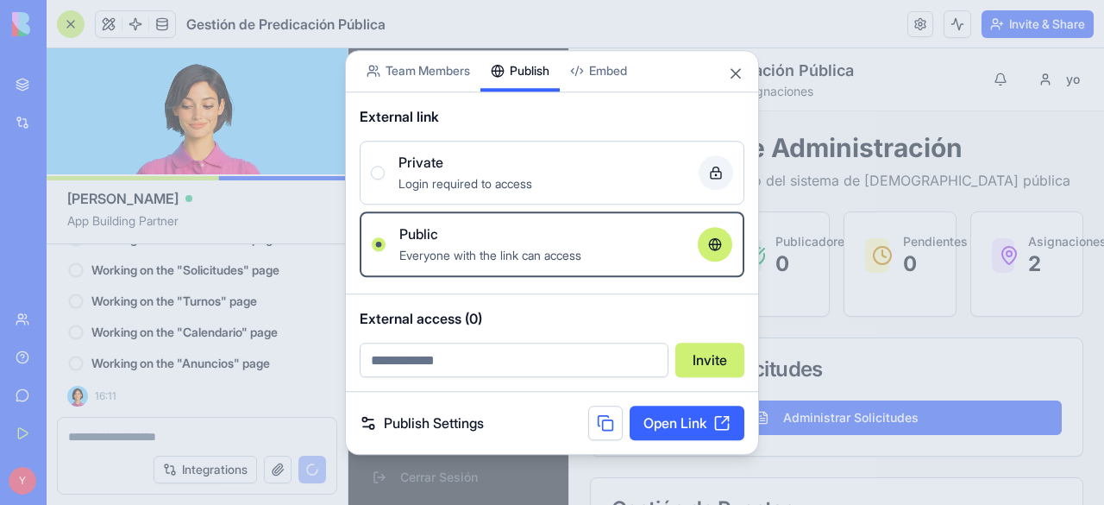
click at [521, 96] on div "Share App Team Members Publish Embed External link Private Login required to ac…" at bounding box center [552, 253] width 414 height 406
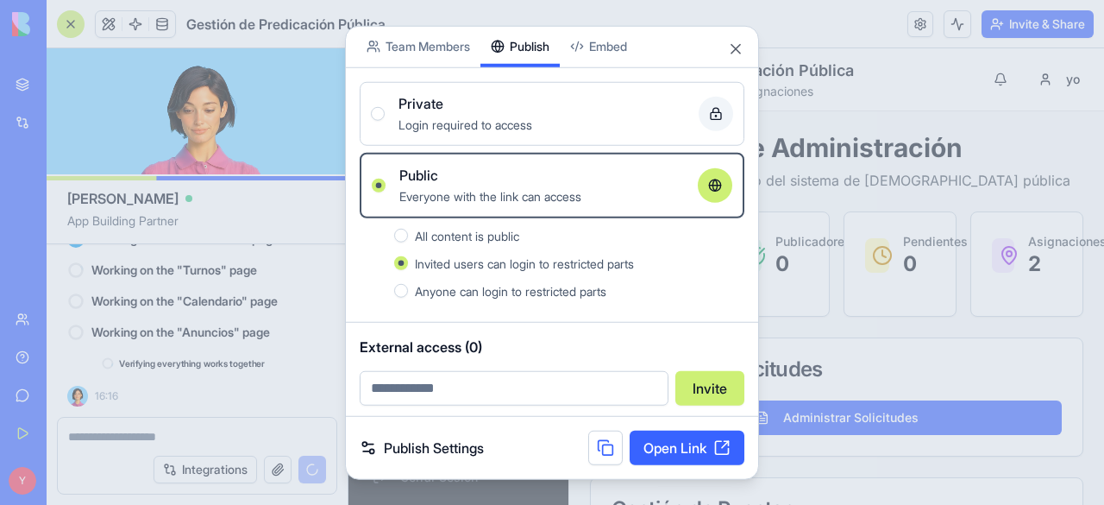
scroll to position [6791, 0]
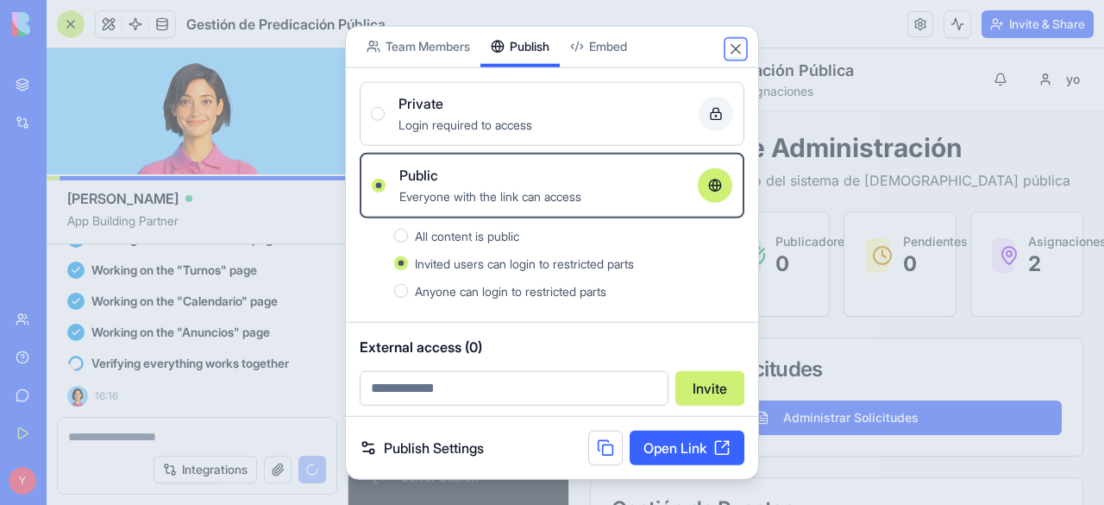
click at [733, 42] on button "Close" at bounding box center [735, 48] width 17 height 17
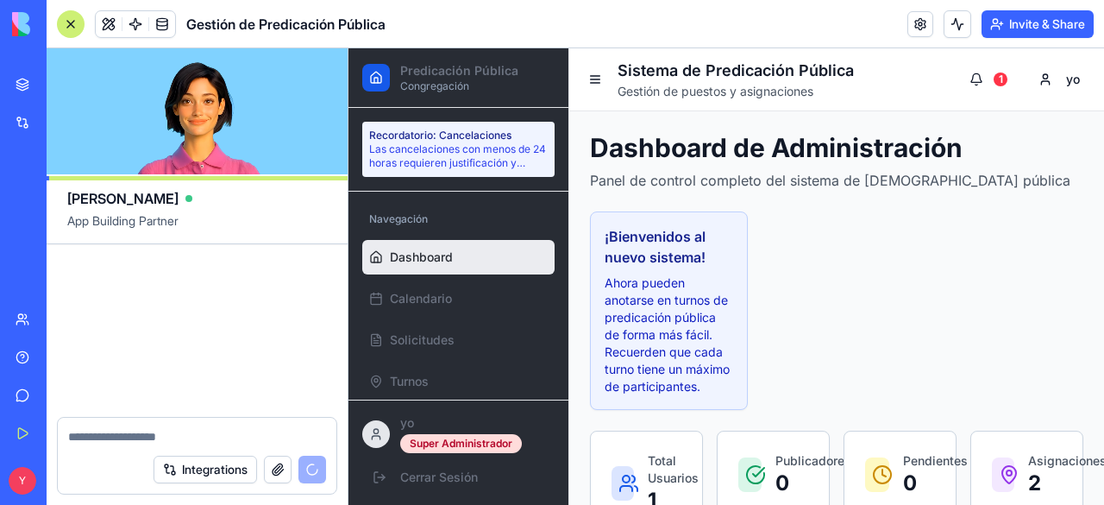
scroll to position [7574, 0]
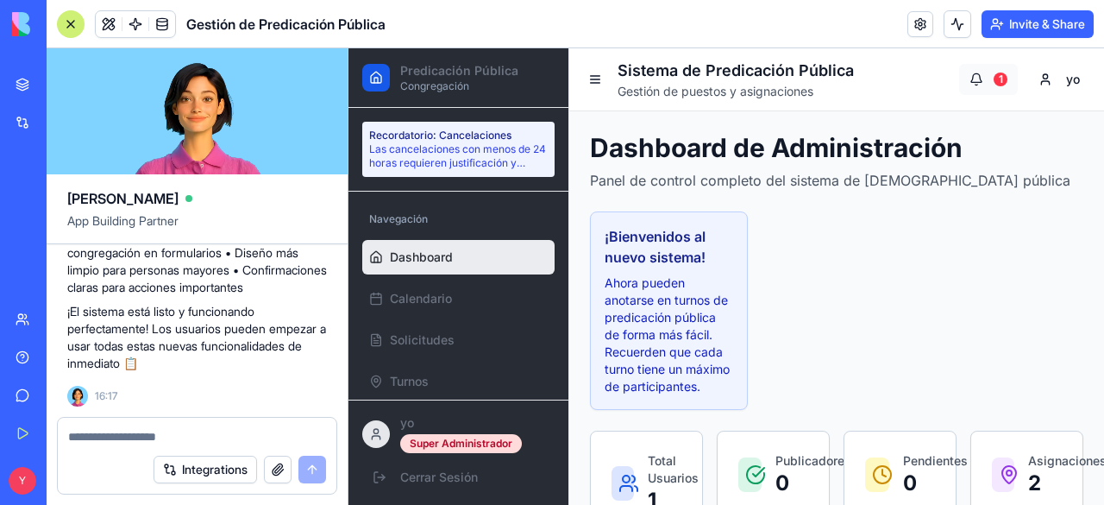
click at [963, 72] on button "1" at bounding box center [989, 79] width 59 height 31
click at [972, 76] on button "1" at bounding box center [989, 79] width 59 height 31
click at [994, 74] on div "1" at bounding box center [1001, 79] width 14 height 14
click at [994, 79] on div "1" at bounding box center [1001, 79] width 14 height 14
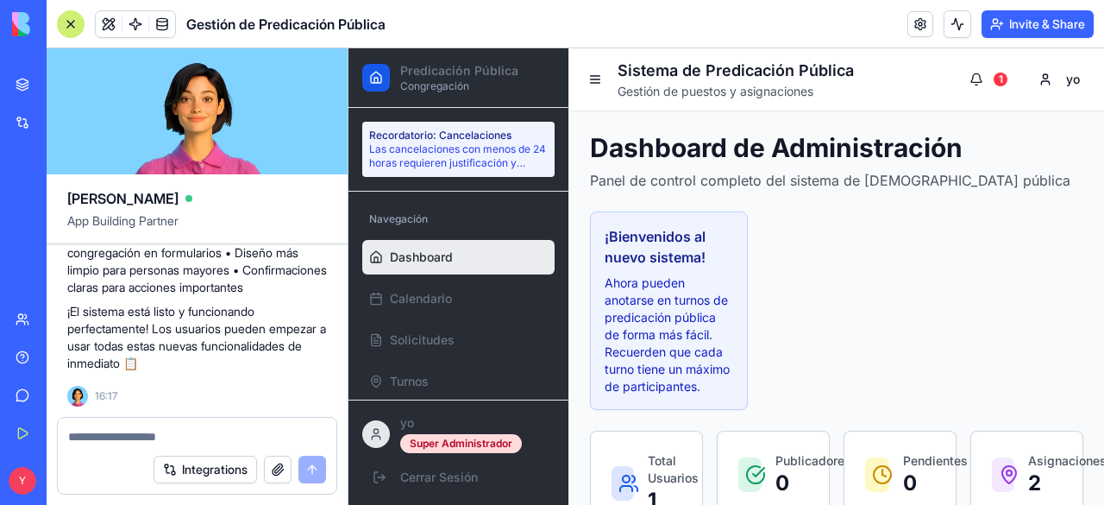
click at [918, 32] on link at bounding box center [921, 24] width 26 height 26
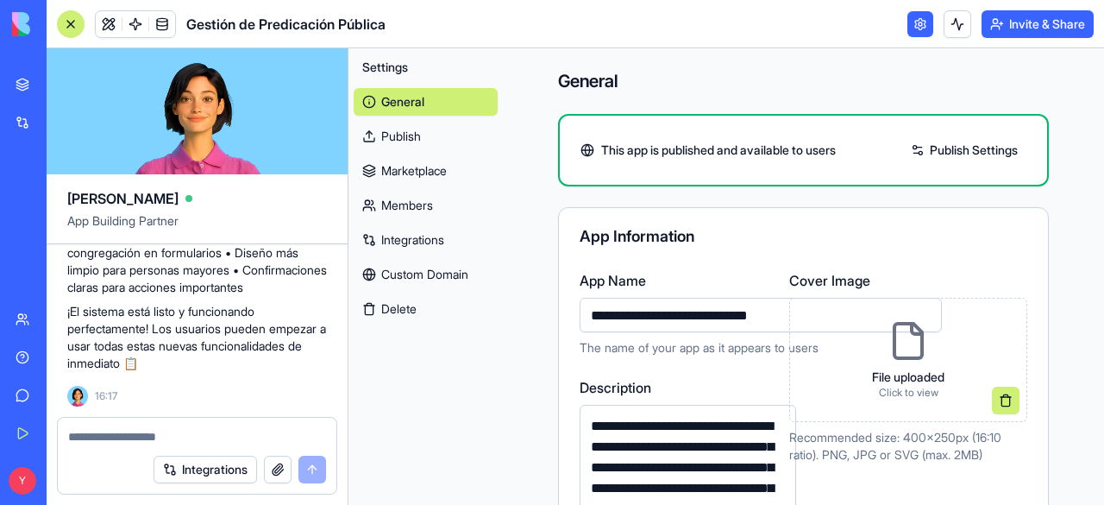
click at [944, 146] on link "Publish Settings" at bounding box center [965, 150] width 124 height 28
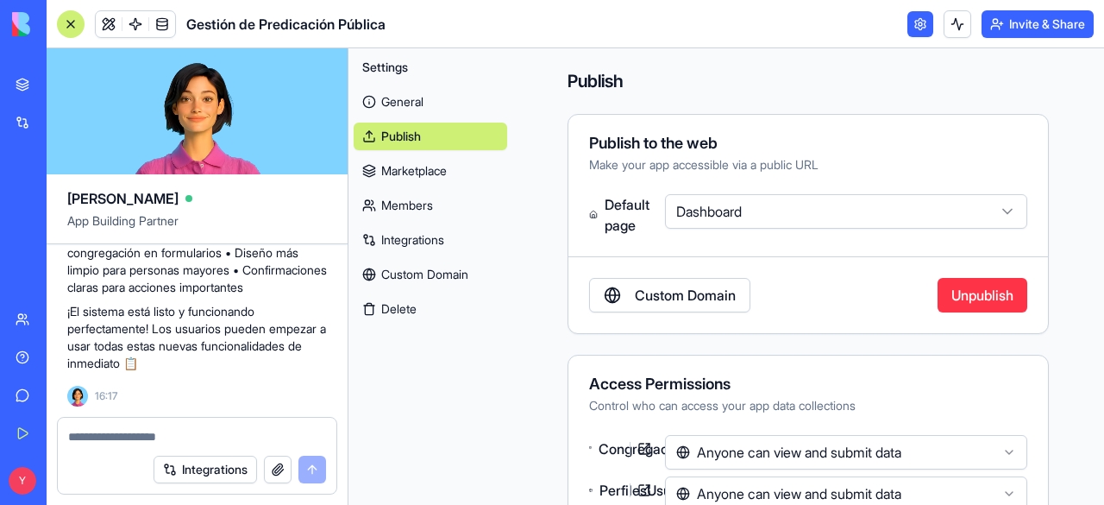
click at [1046, 34] on button "Invite & Share" at bounding box center [1038, 24] width 112 height 28
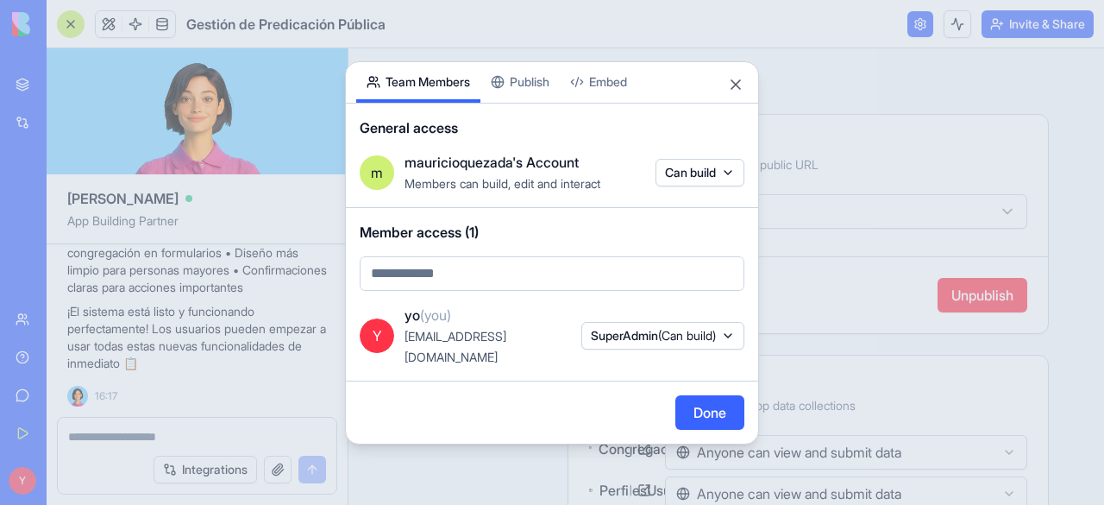
click at [434, 45] on body "BETA My Workspace New app Marketplace Integrations Recent Gestión de Predicació…" at bounding box center [552, 252] width 1104 height 505
click at [922, 155] on div at bounding box center [552, 252] width 1104 height 505
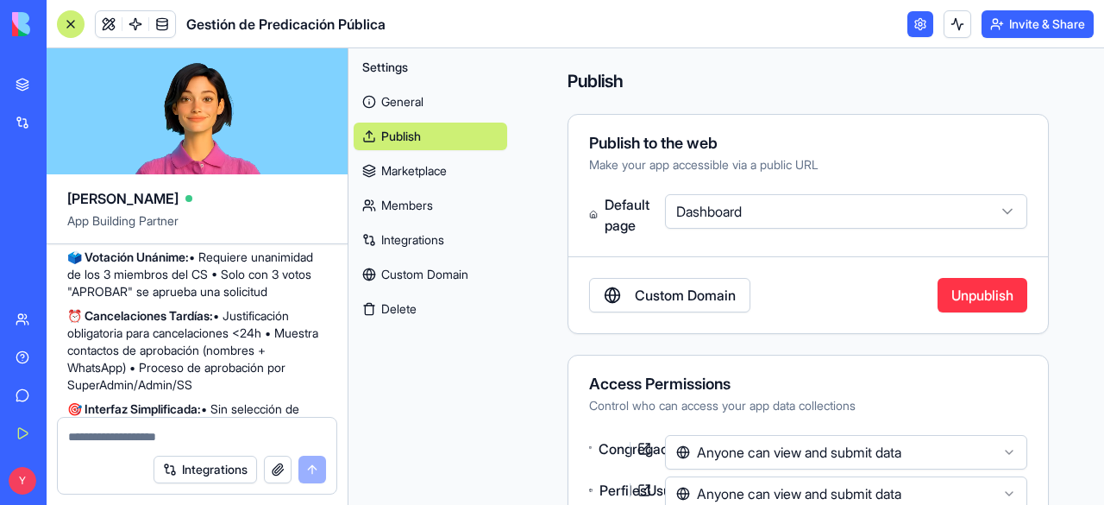
scroll to position [7055, 0]
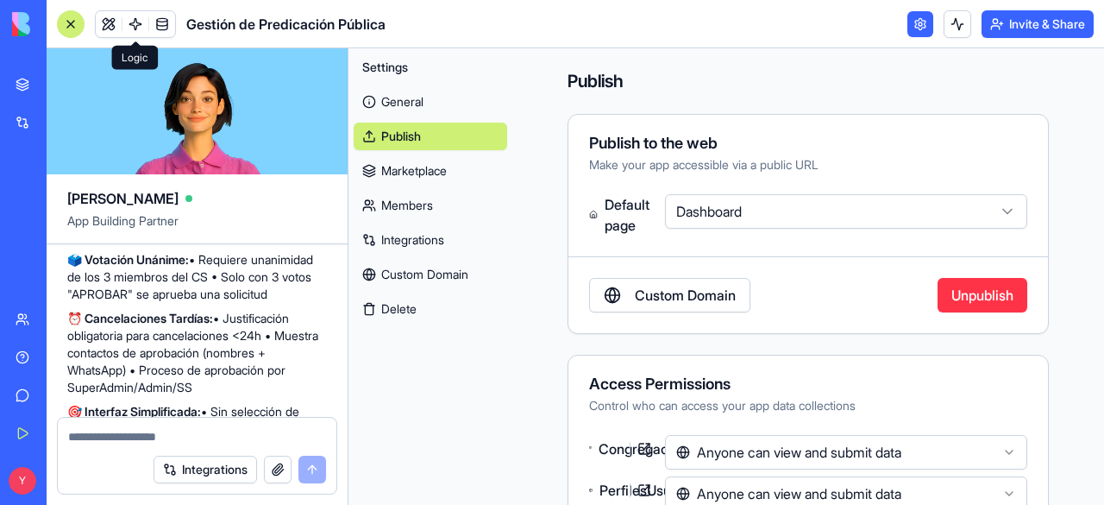
click at [115, 25] on span at bounding box center [135, 24] width 48 height 48
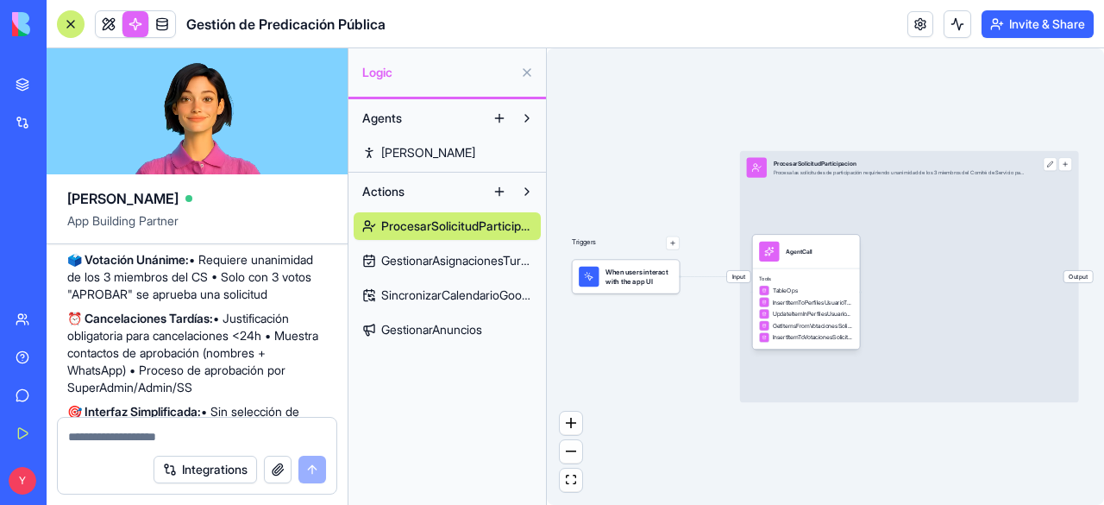
click at [115, 25] on link at bounding box center [109, 24] width 26 height 26
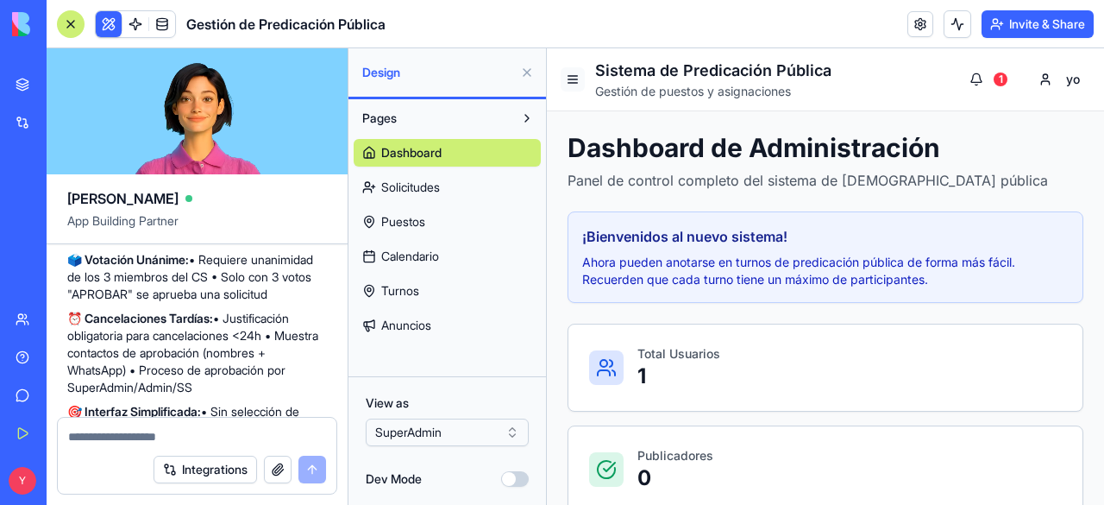
click at [563, 86] on button at bounding box center [573, 79] width 24 height 24
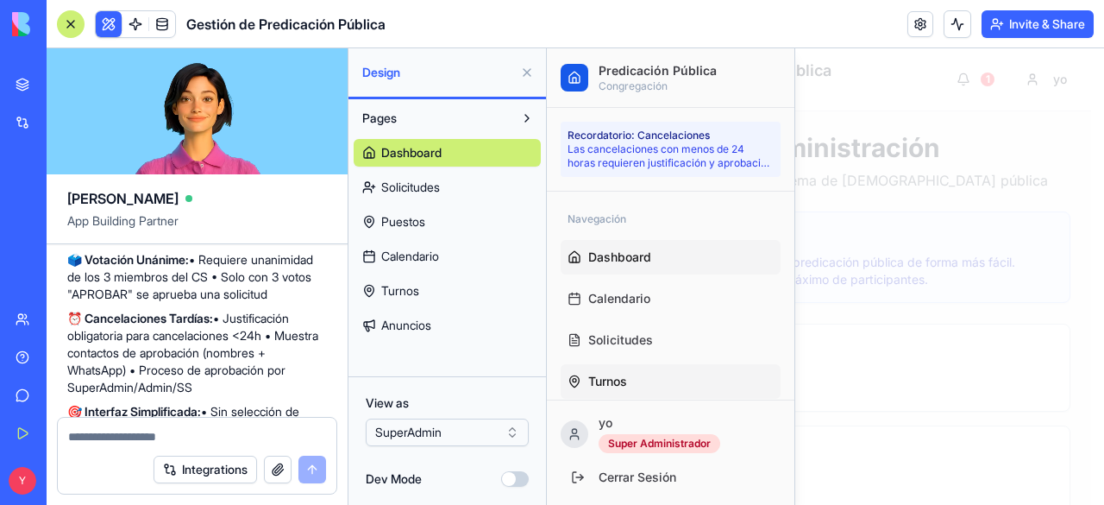
click at [620, 379] on span "Turnos" at bounding box center [607, 381] width 39 height 17
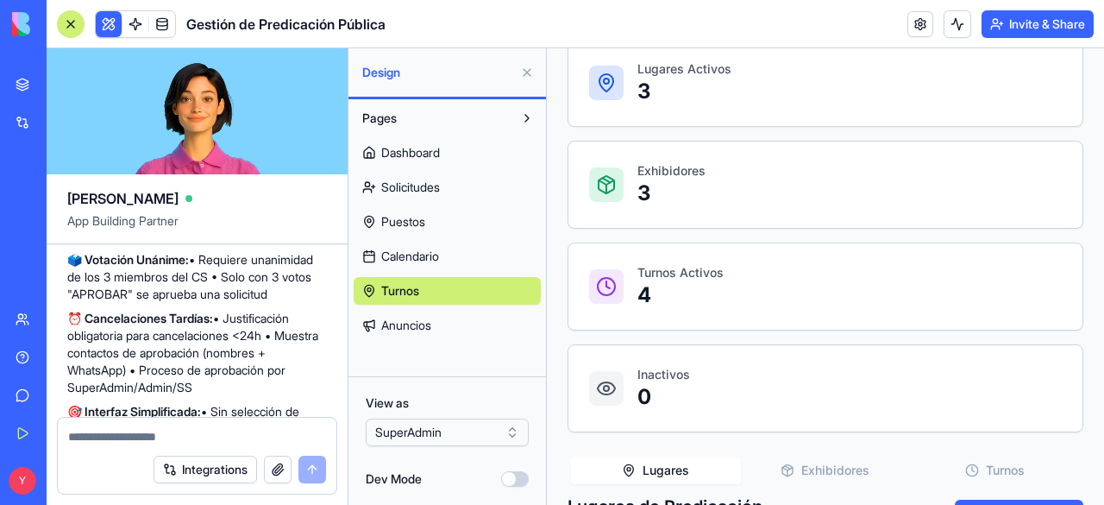
scroll to position [418, 0]
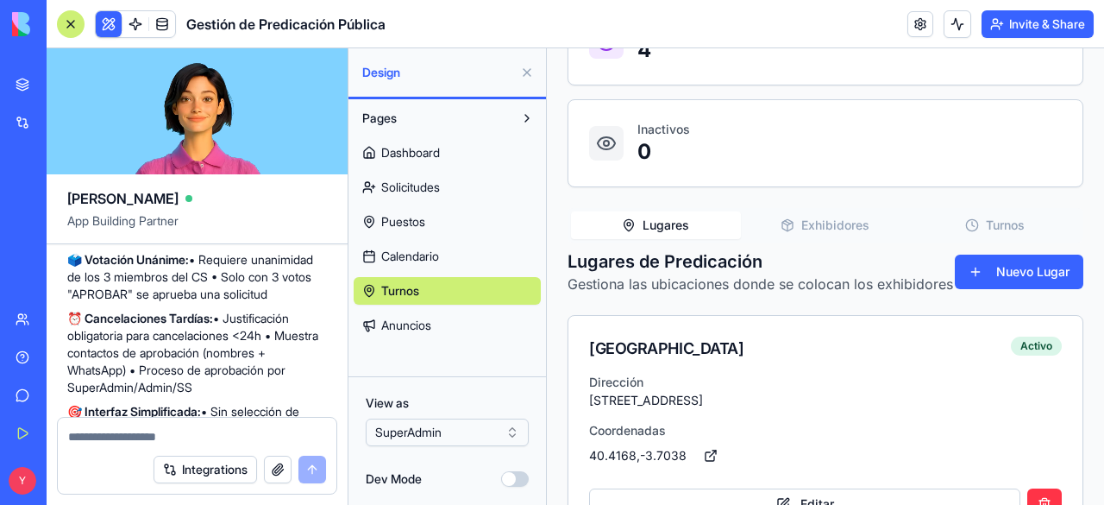
click at [989, 217] on button "Turnos" at bounding box center [995, 225] width 170 height 28
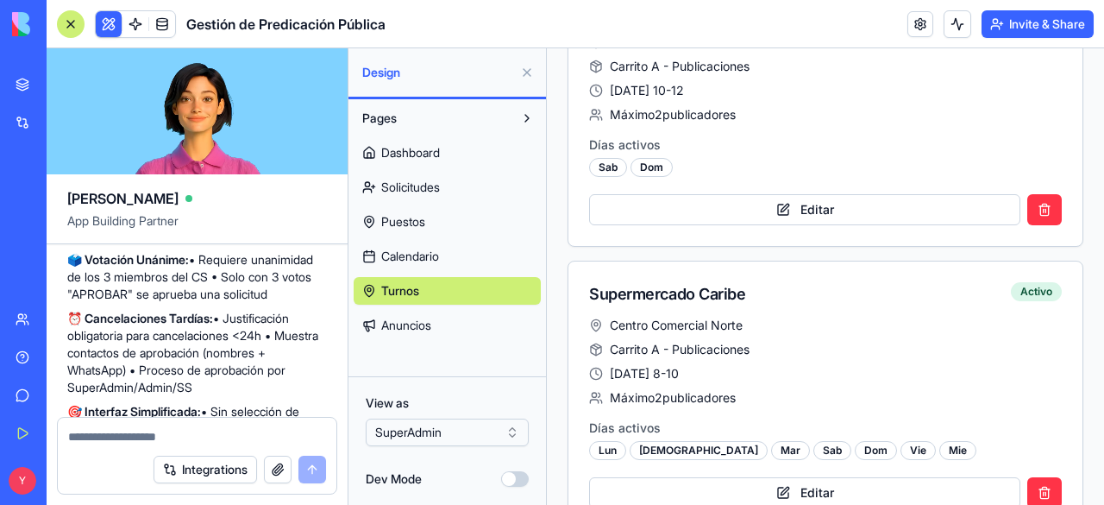
scroll to position [1361, 0]
click at [765, 351] on div "Centro Comercial Norte Carrito A - Publicaciones [DATE] 8-10 Máximo 2 publicado…" at bounding box center [825, 360] width 473 height 90
click at [771, 482] on button "Editar" at bounding box center [804, 490] width 431 height 31
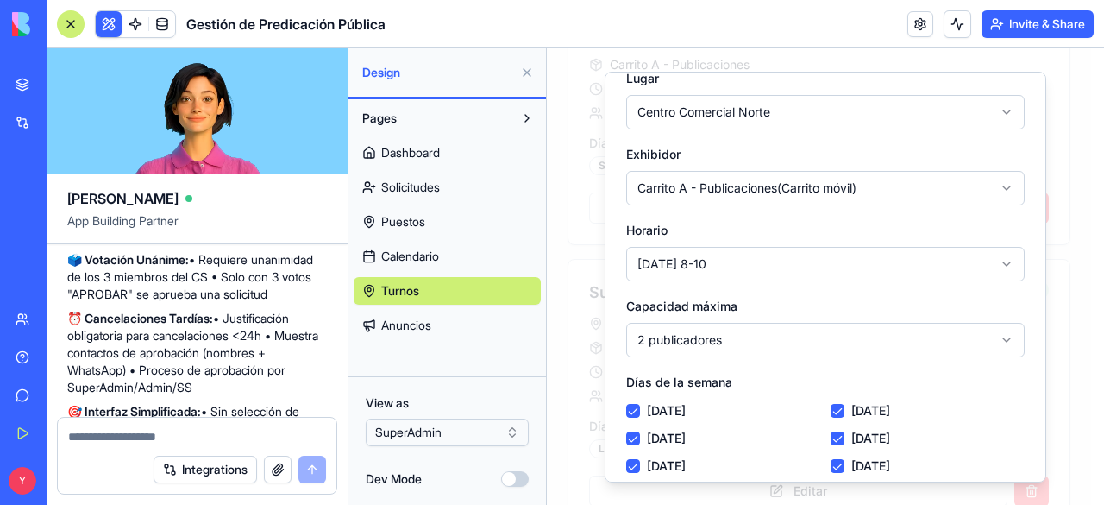
scroll to position [160, 0]
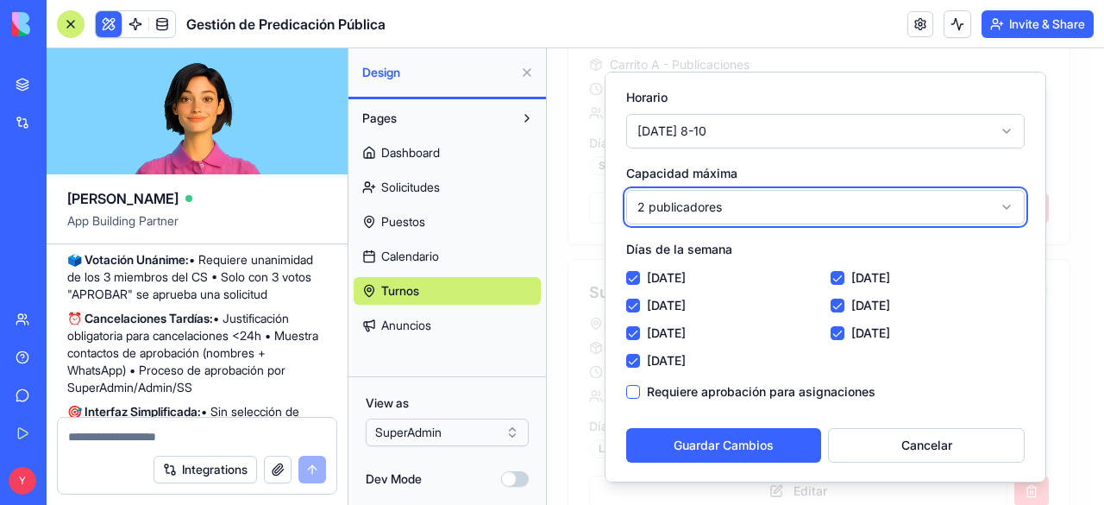
scroll to position [286, 0]
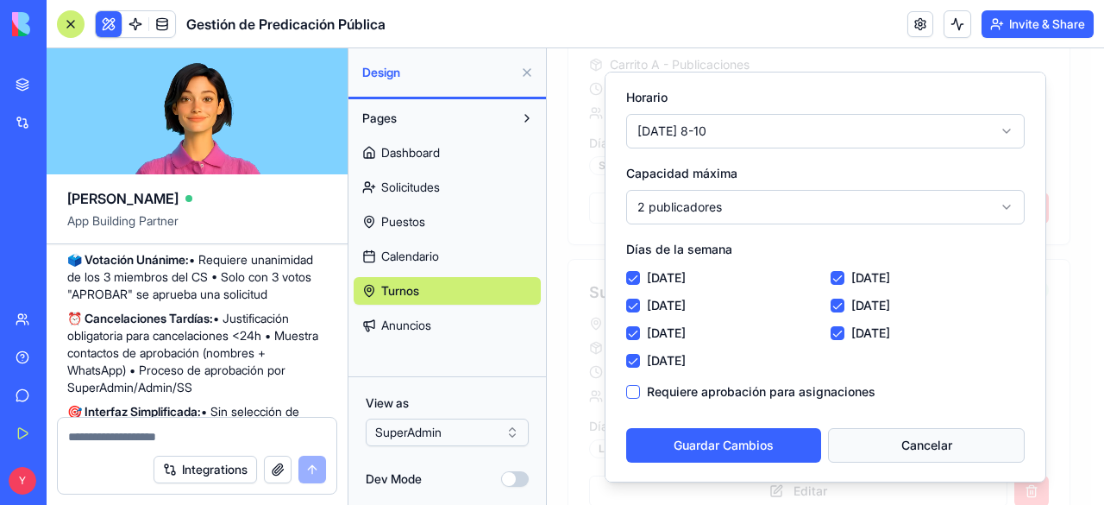
click at [879, 456] on button "Cancelar" at bounding box center [926, 444] width 197 height 35
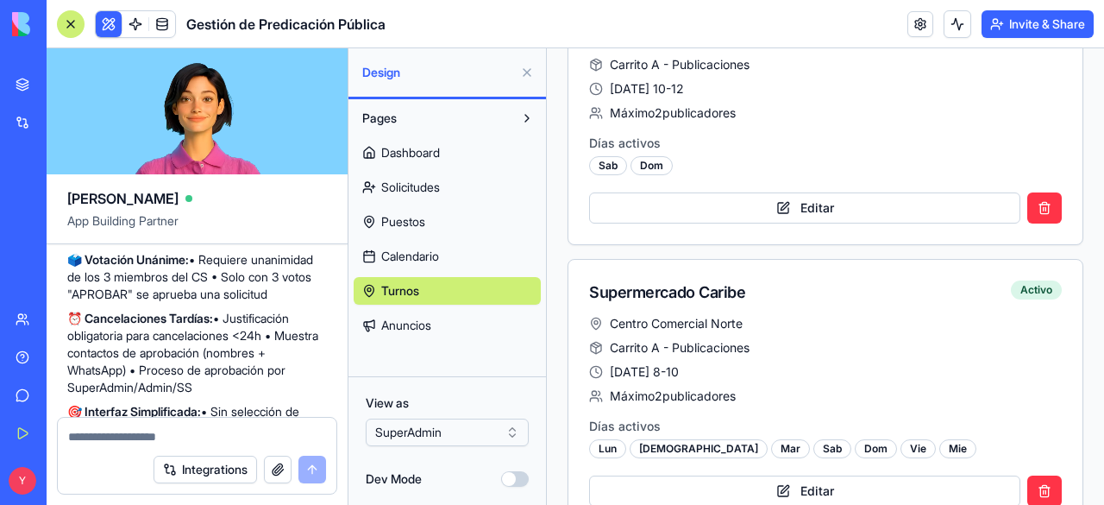
click at [387, 255] on span "Calendario" at bounding box center [410, 256] width 58 height 17
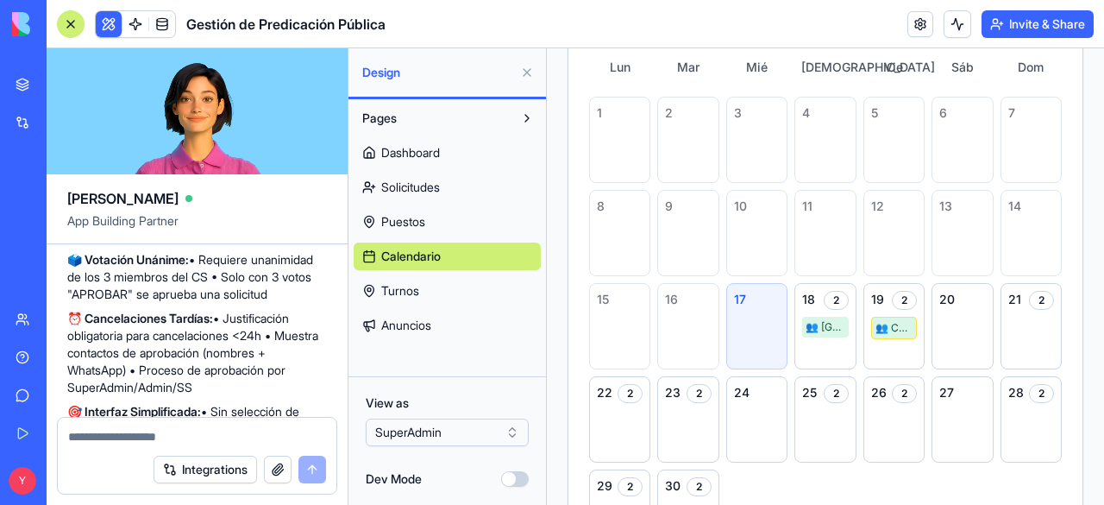
scroll to position [254, 0]
click at [1029, 293] on div "2" at bounding box center [1041, 300] width 25 height 19
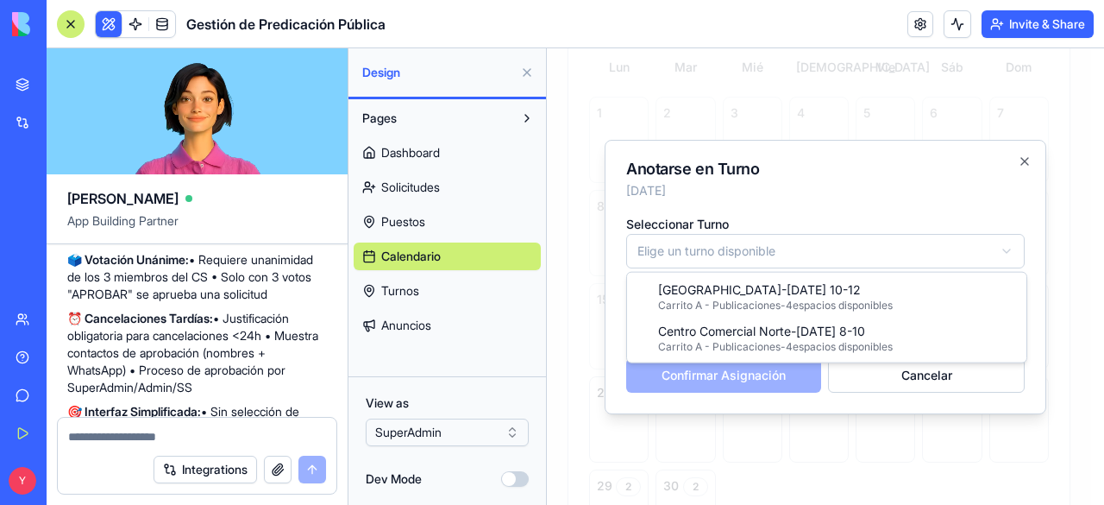
click at [811, 238] on body "Sistema de Predicación Pública Gestión de puestos y asignaciones [DEMOGRAPHIC_D…" at bounding box center [819, 320] width 544 height 1050
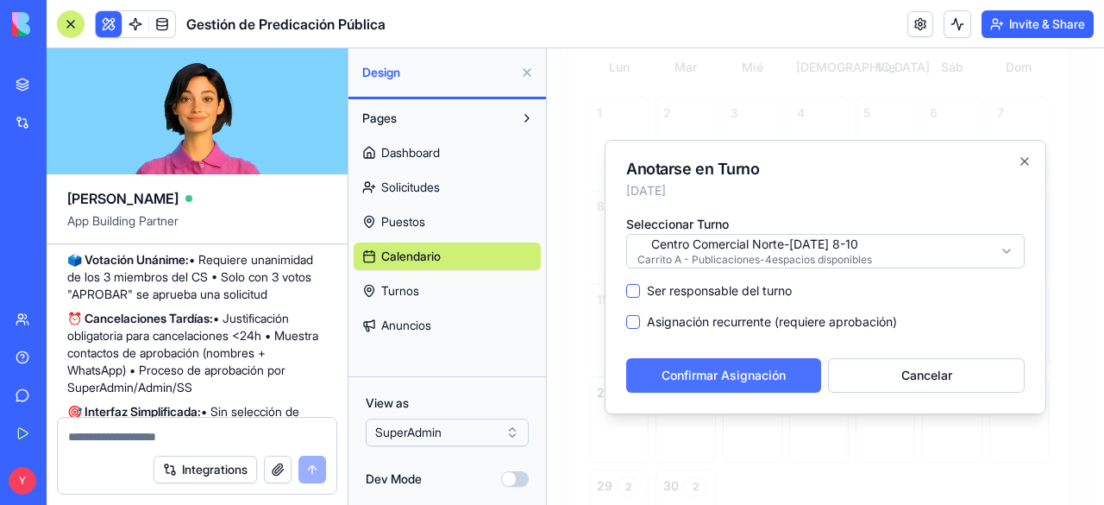
click at [716, 368] on button "Confirmar Asignación" at bounding box center [723, 375] width 195 height 35
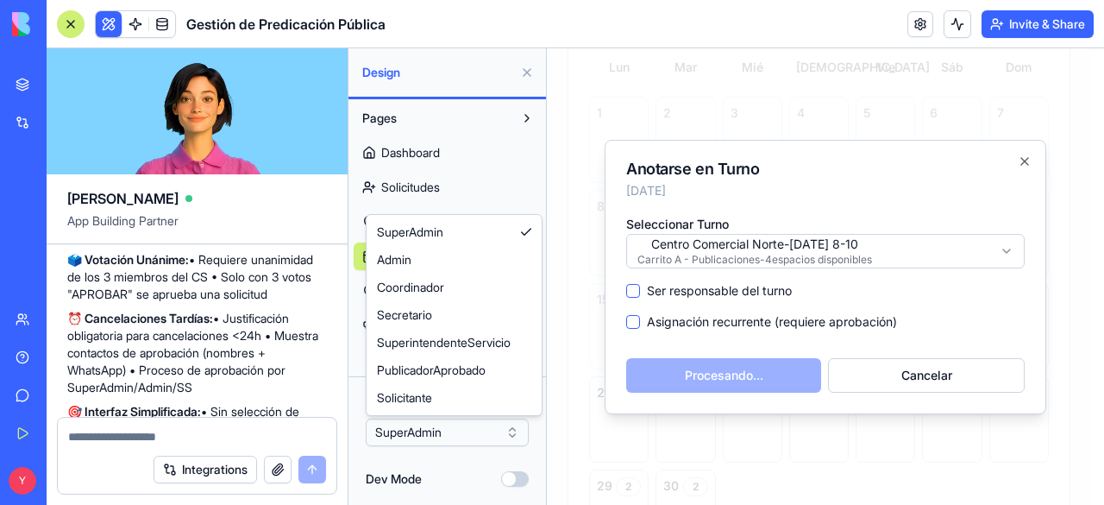
click at [469, 435] on html "BETA My Workspace New app Marketplace Integrations Recent Gestión de Predicació…" at bounding box center [552, 252] width 1104 height 505
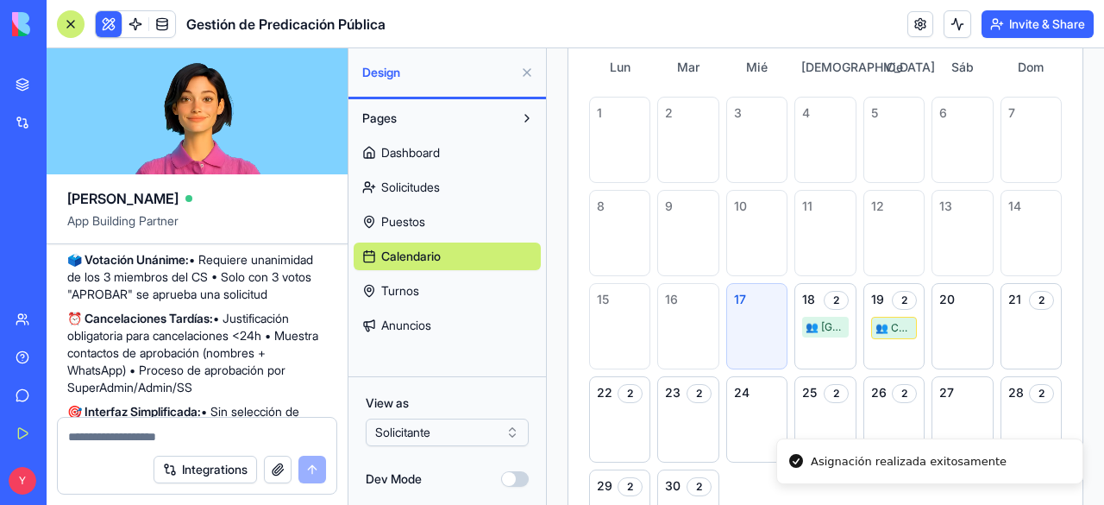
scroll to position [0, 0]
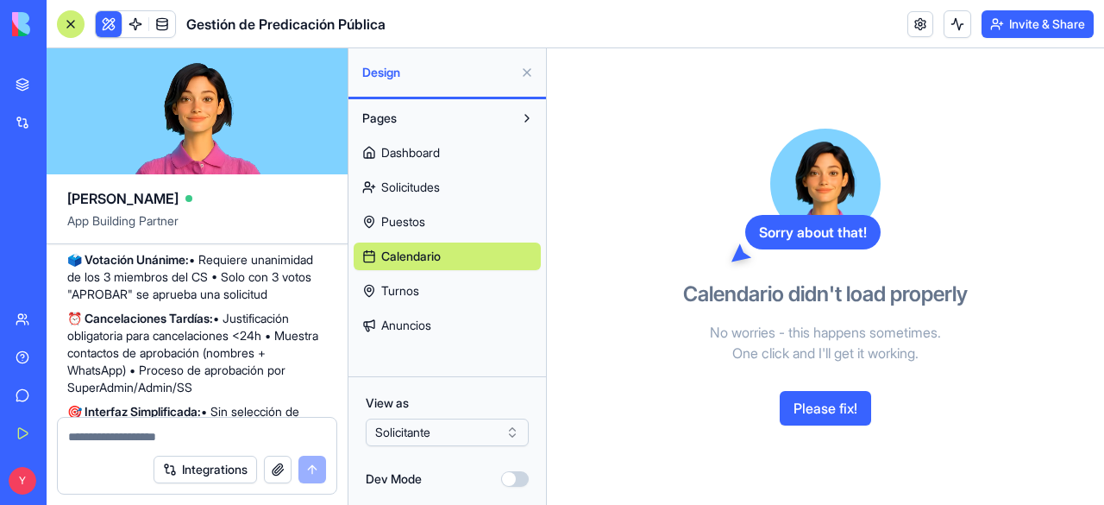
click at [419, 153] on span "Dashboard" at bounding box center [410, 152] width 59 height 17
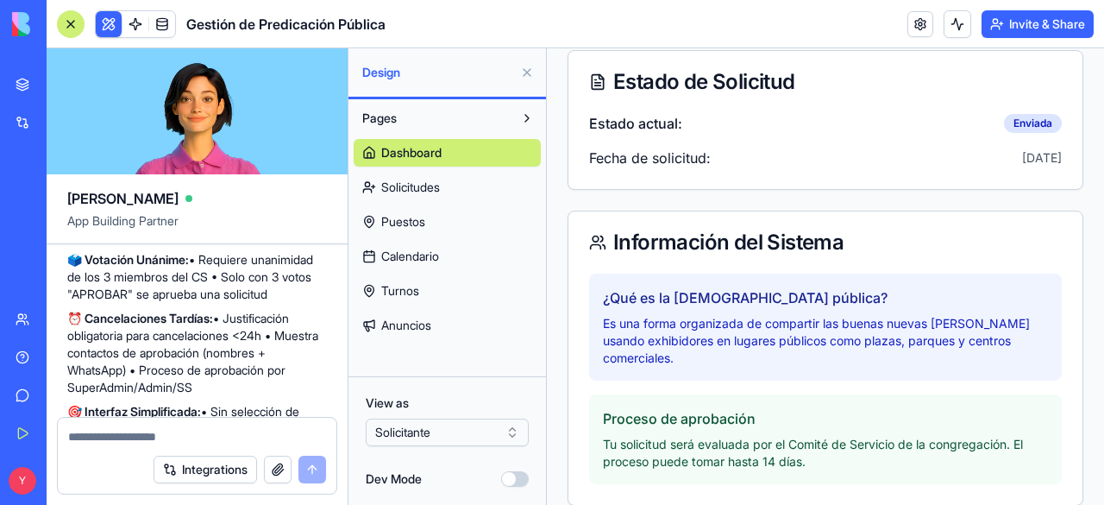
scroll to position [274, 0]
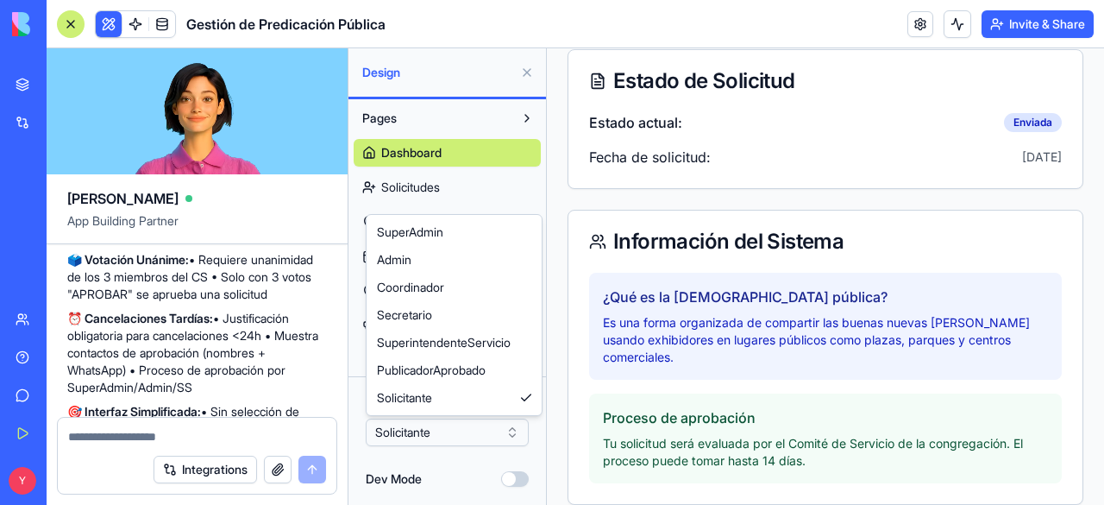
click at [435, 440] on html "BETA My Workspace New app Marketplace Integrations Recent Gestión de Predicació…" at bounding box center [552, 252] width 1104 height 505
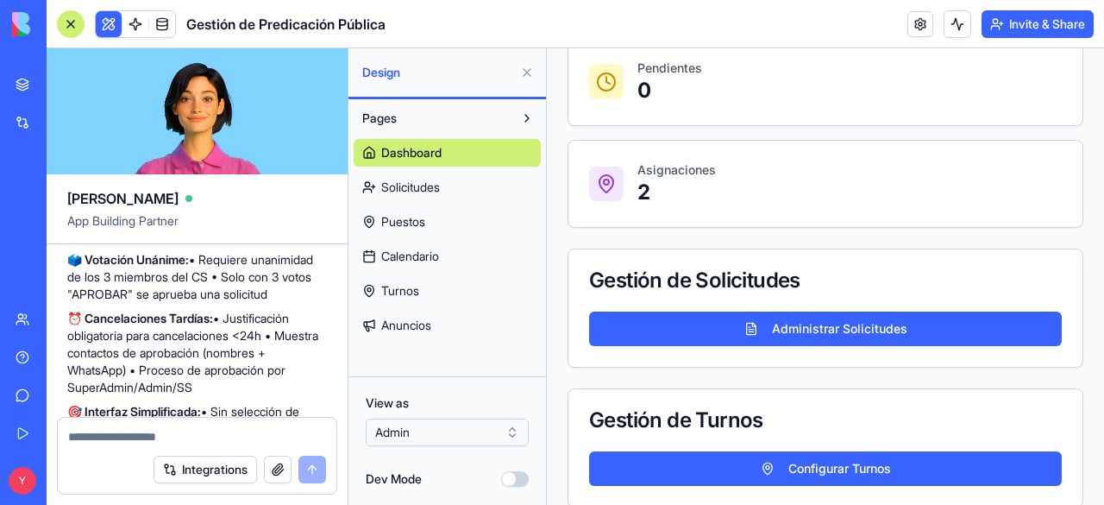
scroll to position [499, 0]
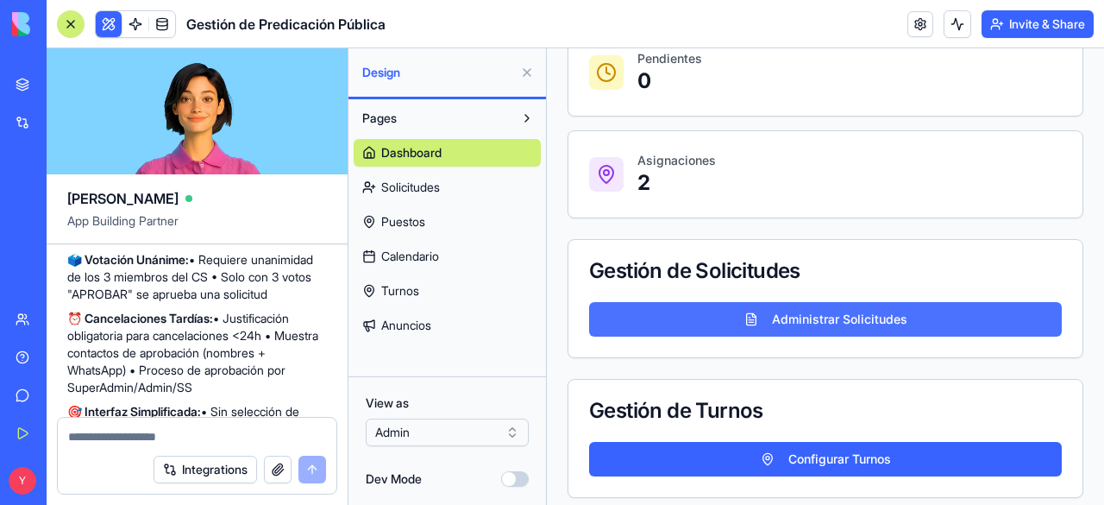
click at [859, 303] on button "Administrar Solicitudes" at bounding box center [825, 319] width 473 height 35
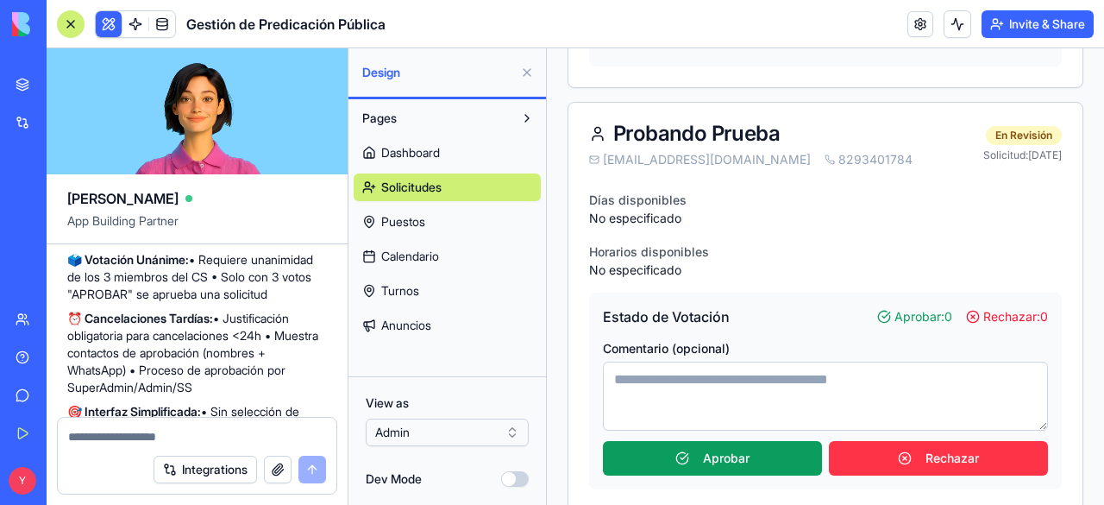
scroll to position [1267, 0]
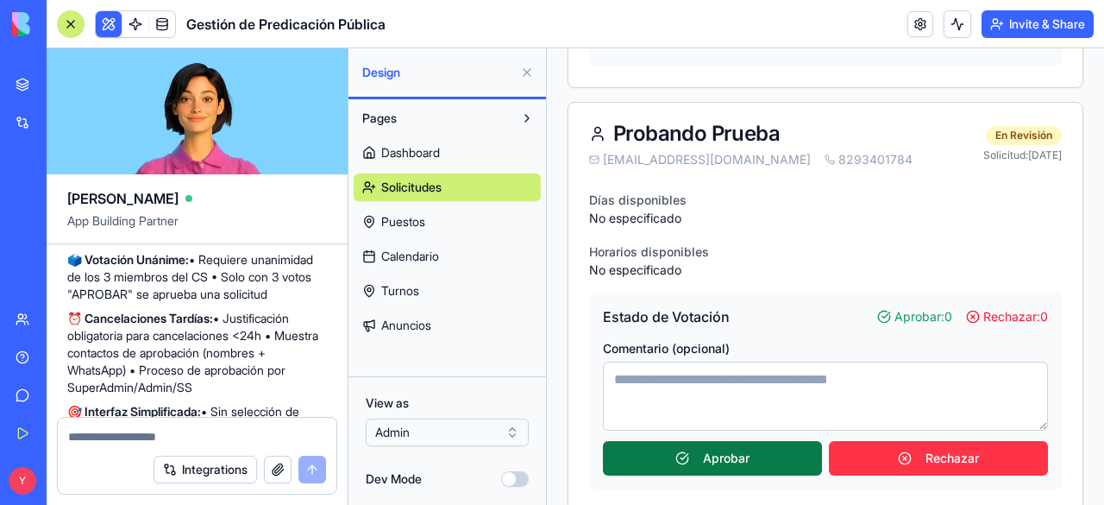
click at [701, 441] on button "Aprobar" at bounding box center [712, 458] width 219 height 35
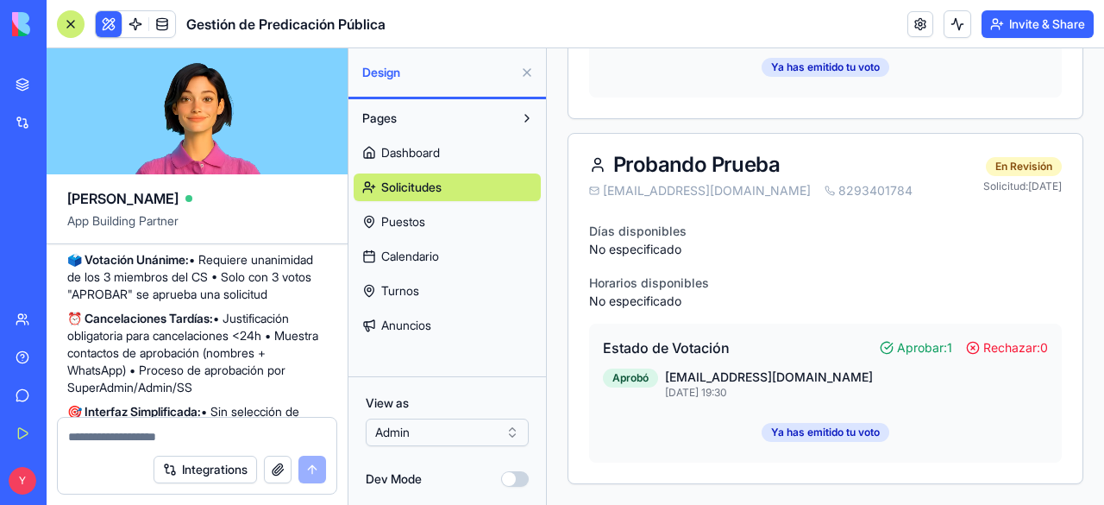
scroll to position [1208, 0]
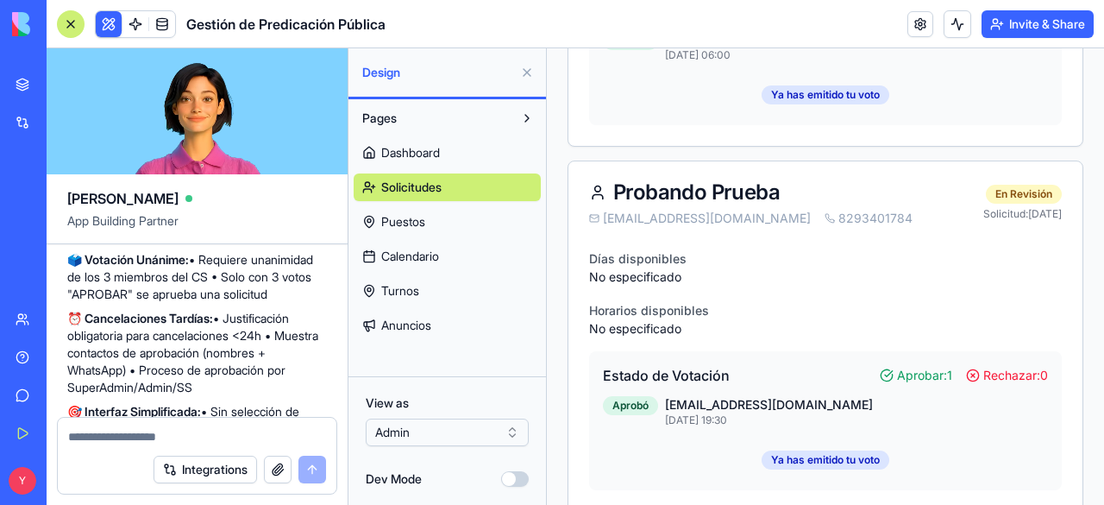
click at [201, 438] on textarea at bounding box center [197, 436] width 258 height 17
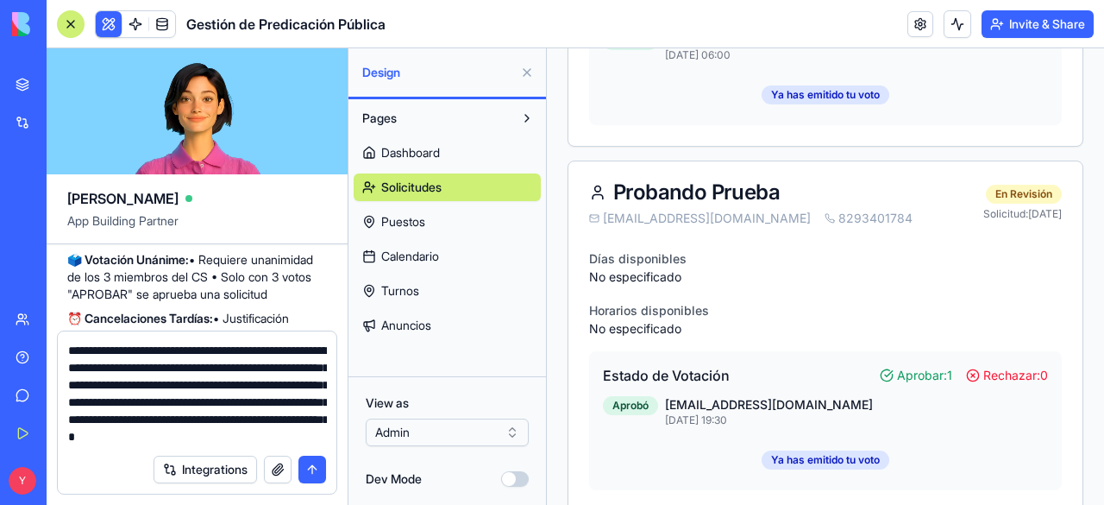
scroll to position [33, 0]
type textarea "**********"
click at [315, 472] on button "submit" at bounding box center [313, 470] width 28 height 28
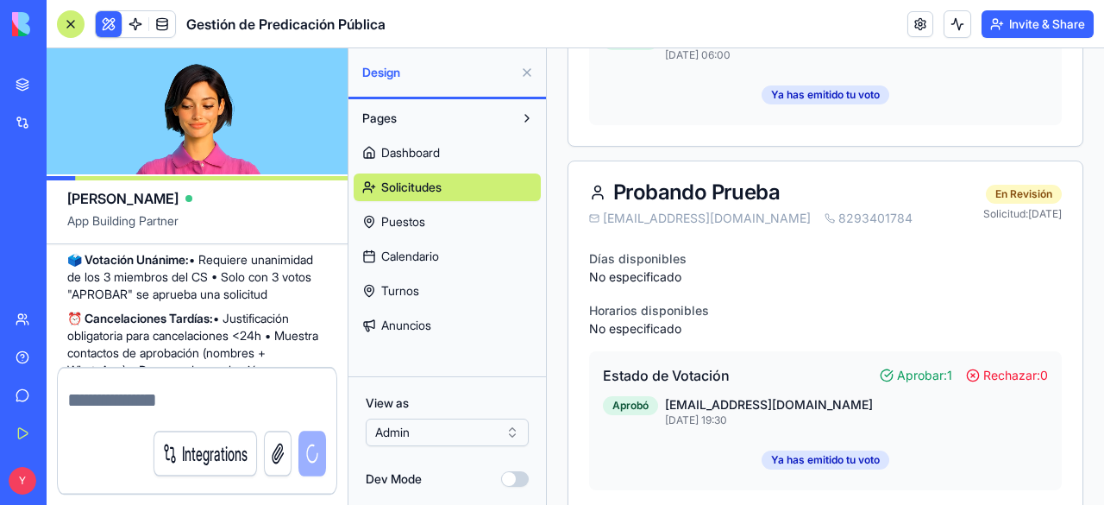
scroll to position [0, 0]
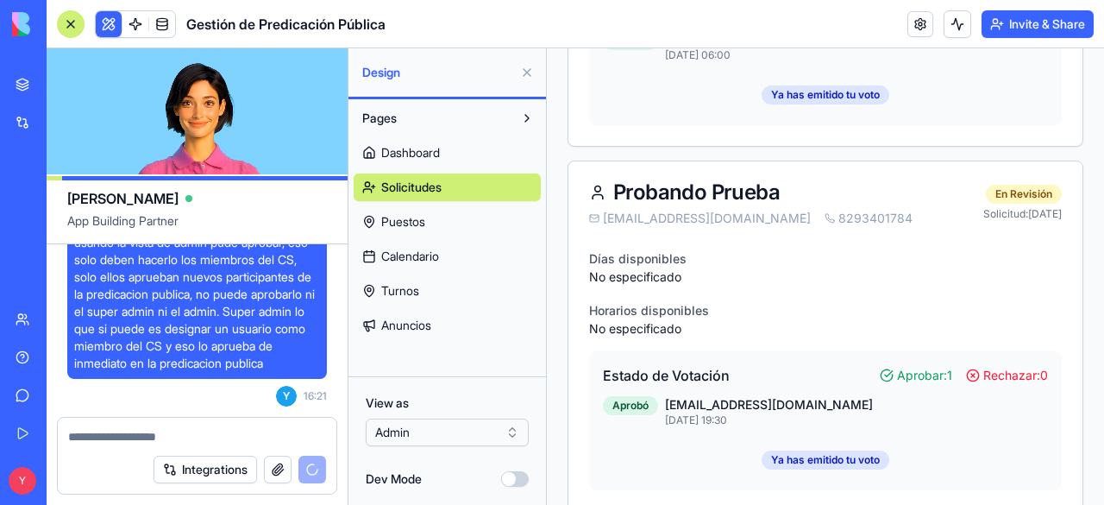
click at [491, 436] on html "BETA My Workspace New app Marketplace Integrations Recent Gestión de Predicació…" at bounding box center [552, 252] width 1104 height 505
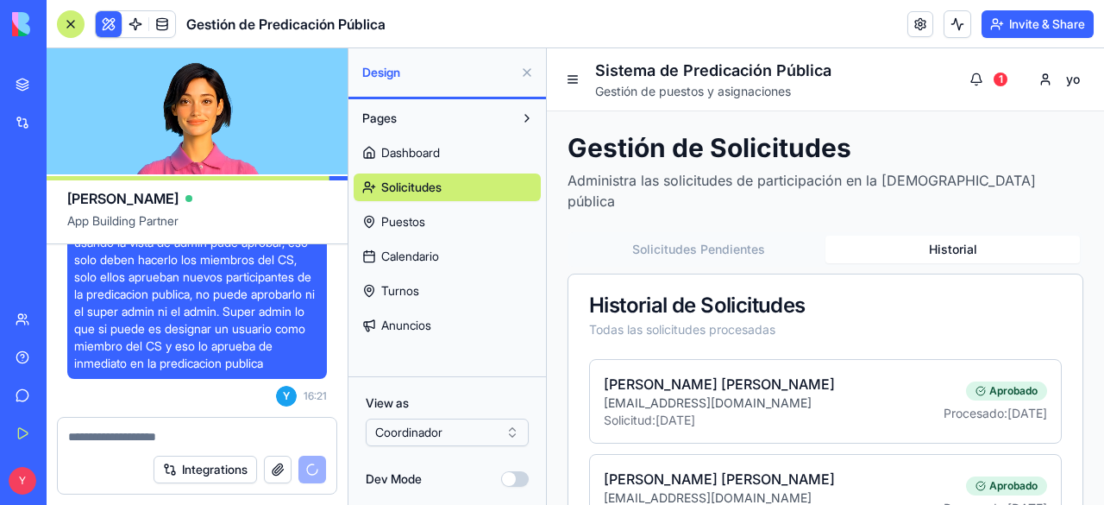
click at [872, 236] on button "Historial" at bounding box center [953, 250] width 255 height 28
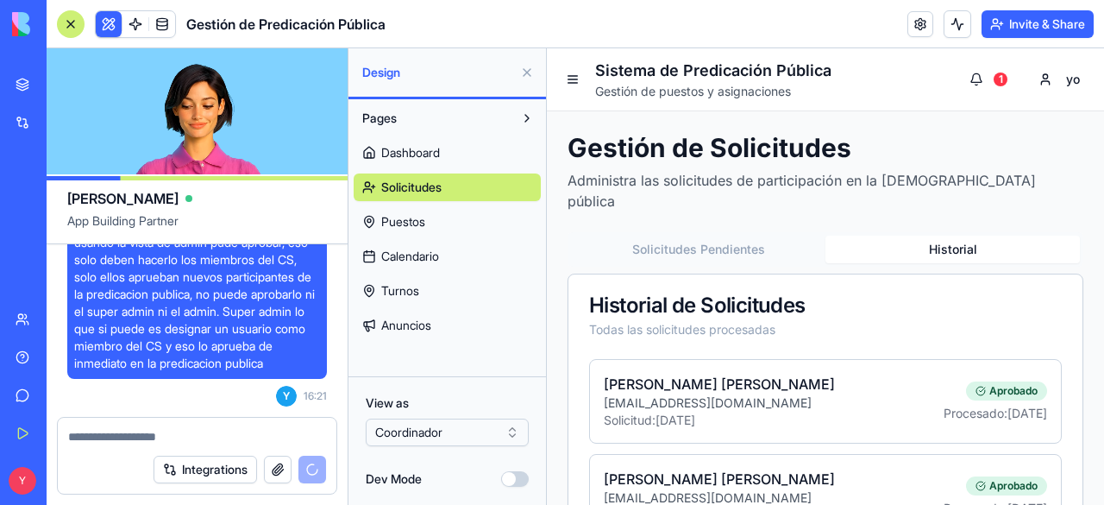
click at [765, 236] on button "Solicitudes Pendientes" at bounding box center [698, 250] width 255 height 28
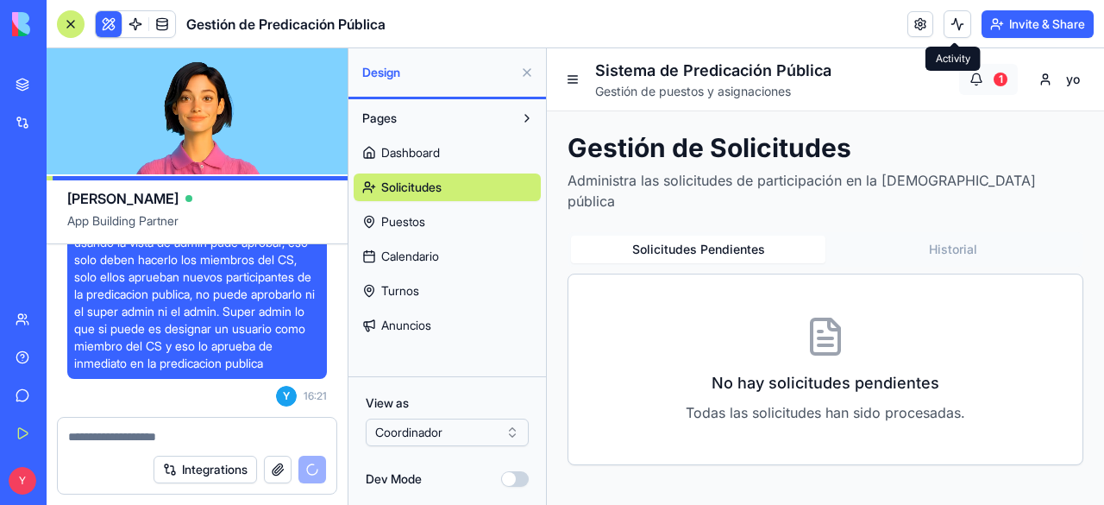
click at [979, 73] on button "1" at bounding box center [989, 79] width 59 height 31
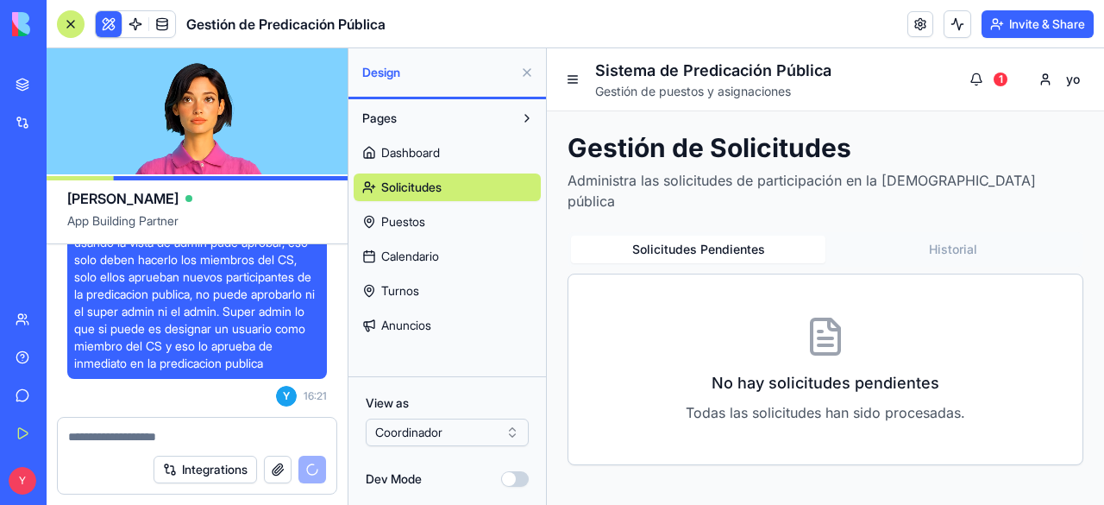
click at [415, 160] on span "Dashboard" at bounding box center [410, 152] width 59 height 17
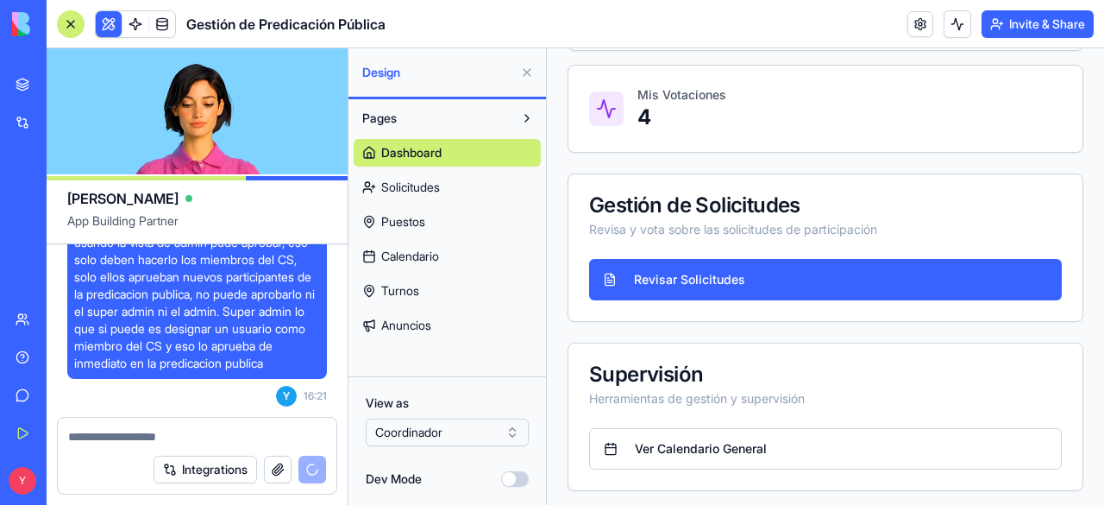
scroll to position [462, 0]
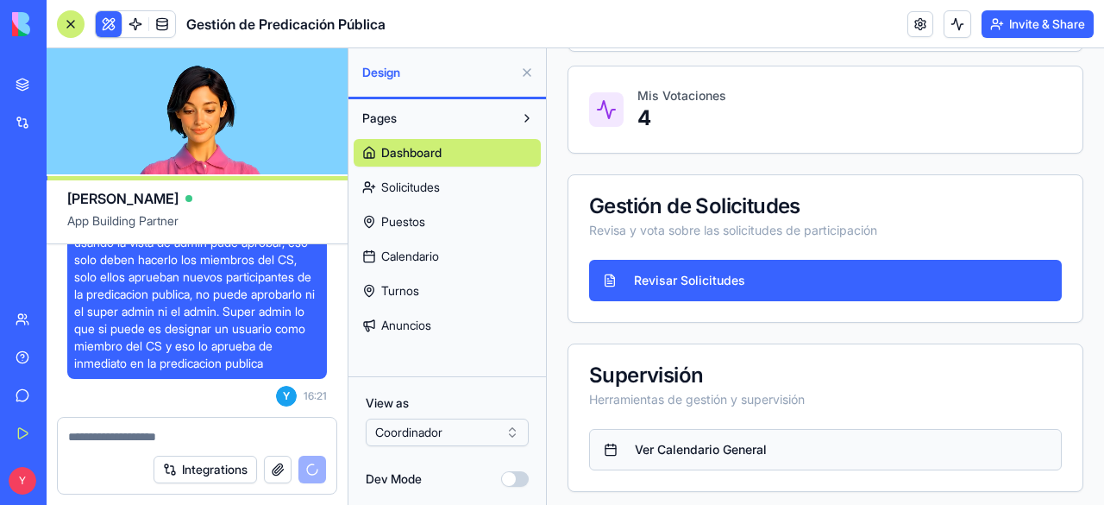
click at [685, 448] on button "Ver Calendario General" at bounding box center [825, 449] width 473 height 41
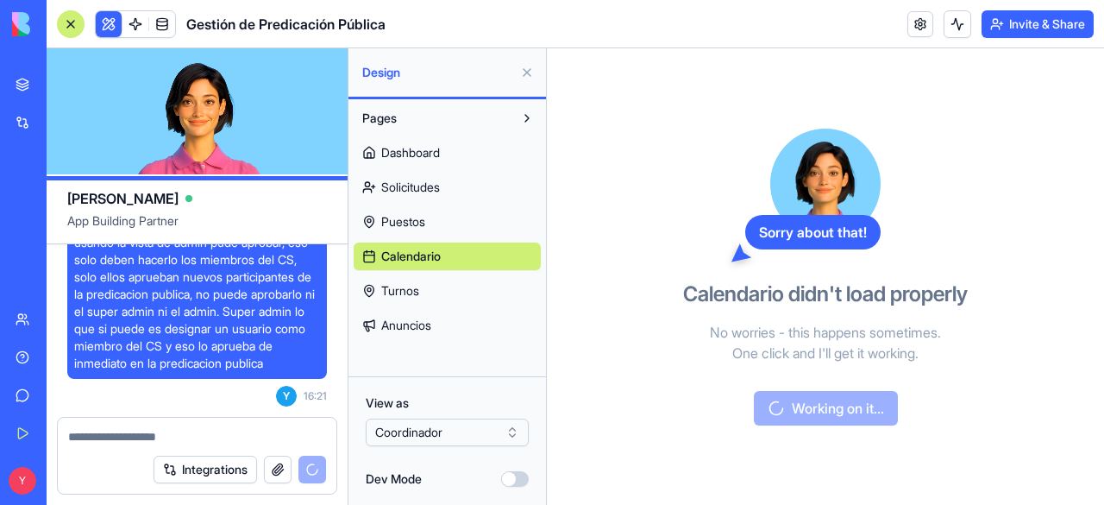
click at [423, 293] on link "Turnos" at bounding box center [447, 291] width 187 height 28
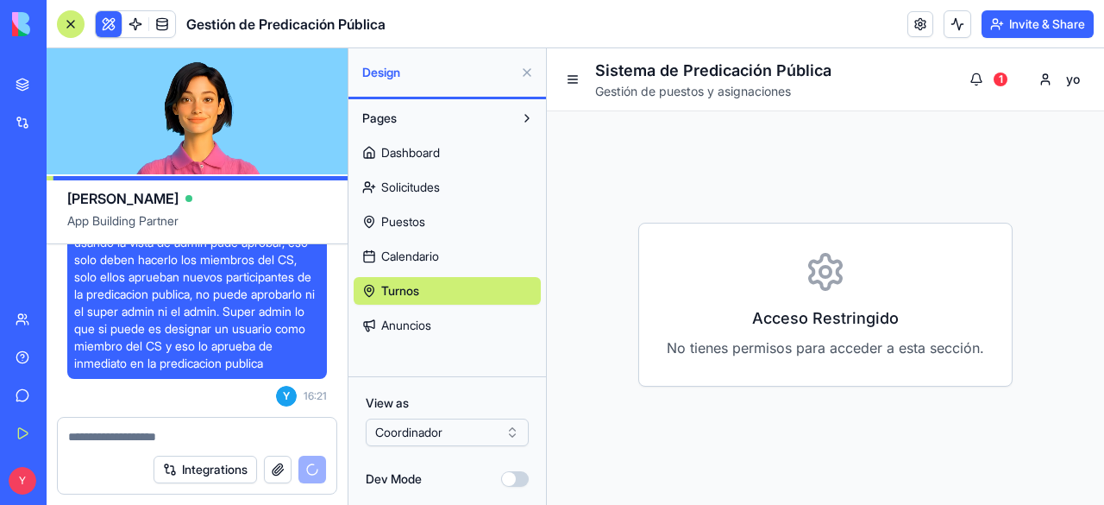
click at [427, 255] on span "Calendario" at bounding box center [410, 256] width 58 height 17
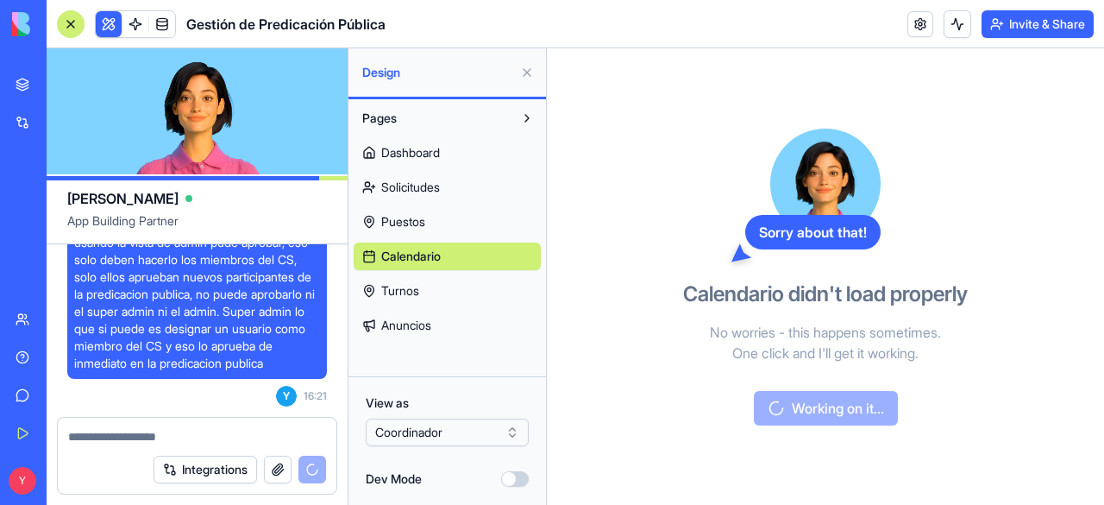
click at [442, 232] on link "Puestos" at bounding box center [447, 222] width 187 height 28
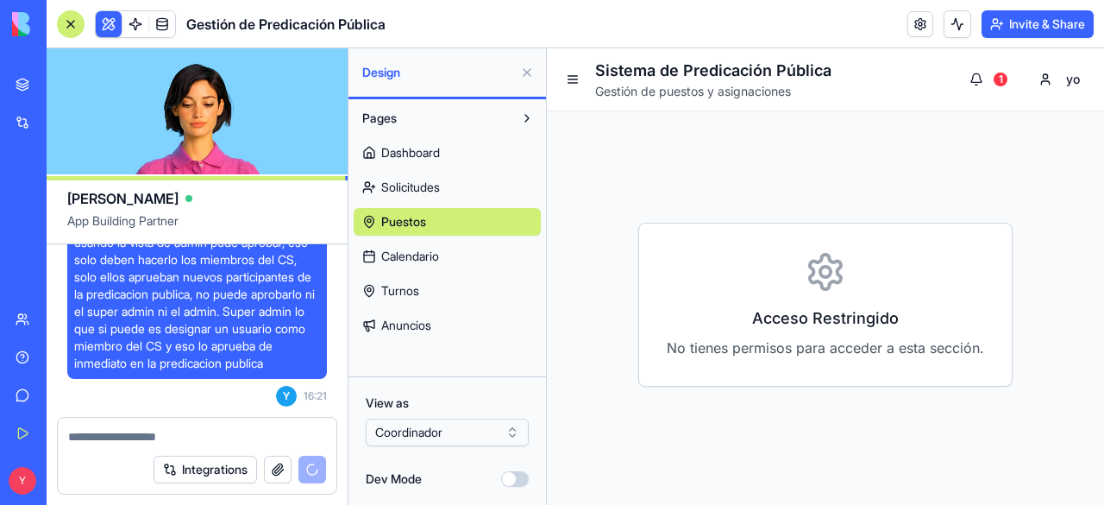
click at [423, 311] on link "Anuncios" at bounding box center [447, 325] width 187 height 28
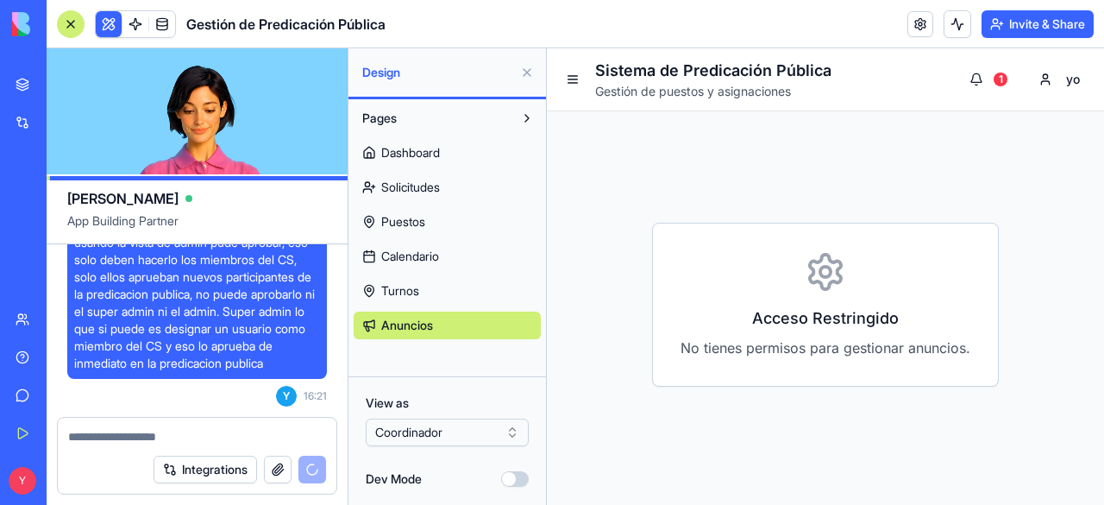
click at [444, 458] on div "View as Coordinador Dev Mode" at bounding box center [448, 440] width 198 height 129
click at [461, 427] on html "BETA My Workspace New app Marketplace Integrations Recent Gestión de Predicació…" at bounding box center [552, 252] width 1104 height 505
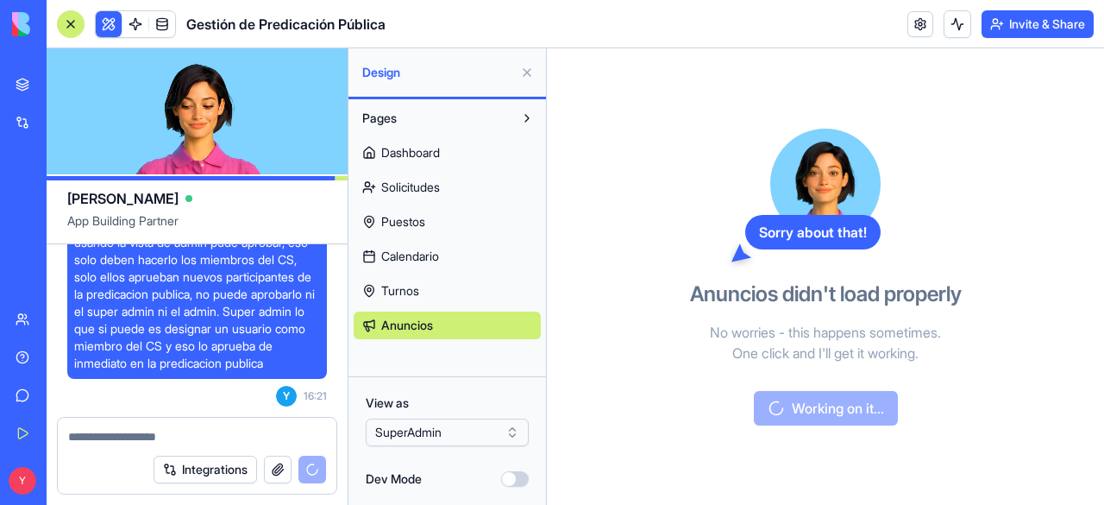
scroll to position [7930, 0]
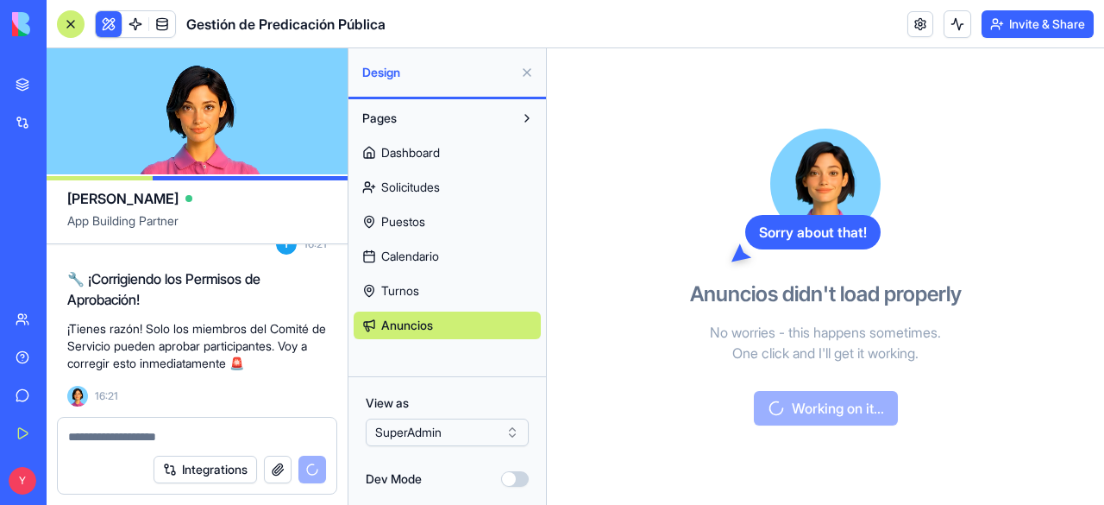
click at [418, 296] on span "Turnos" at bounding box center [400, 290] width 38 height 17
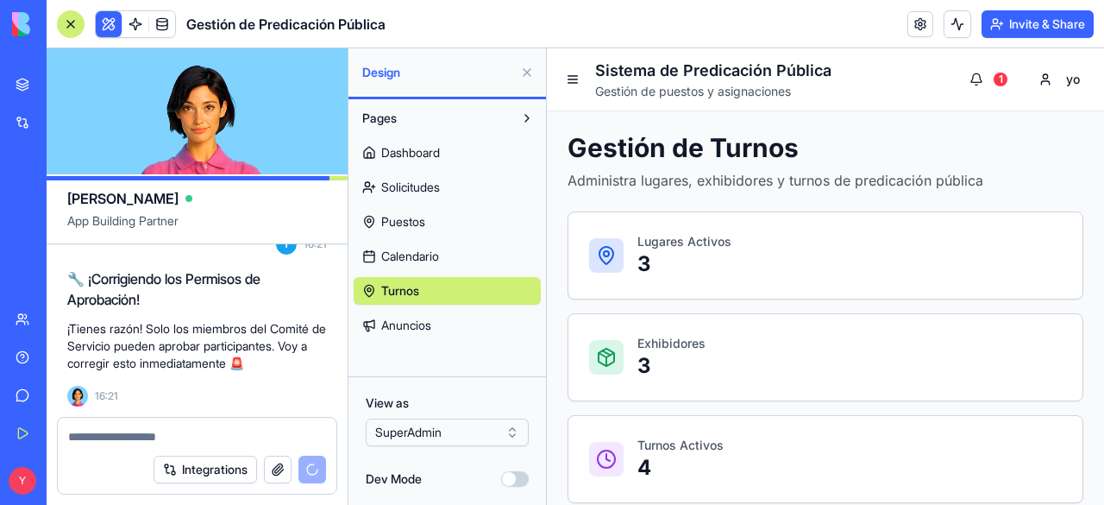
scroll to position [7961, 0]
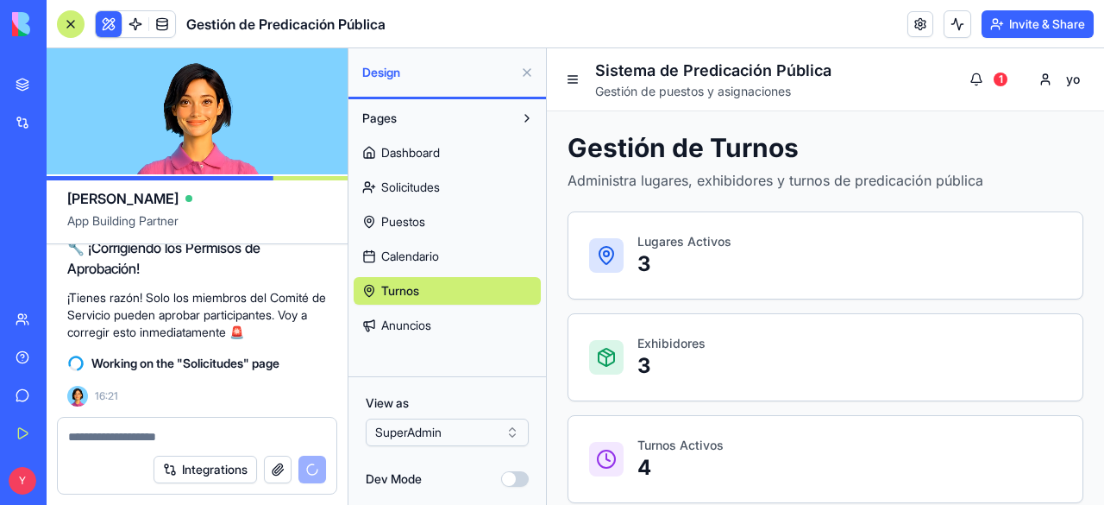
click at [402, 323] on span "Anuncios" at bounding box center [406, 325] width 50 height 17
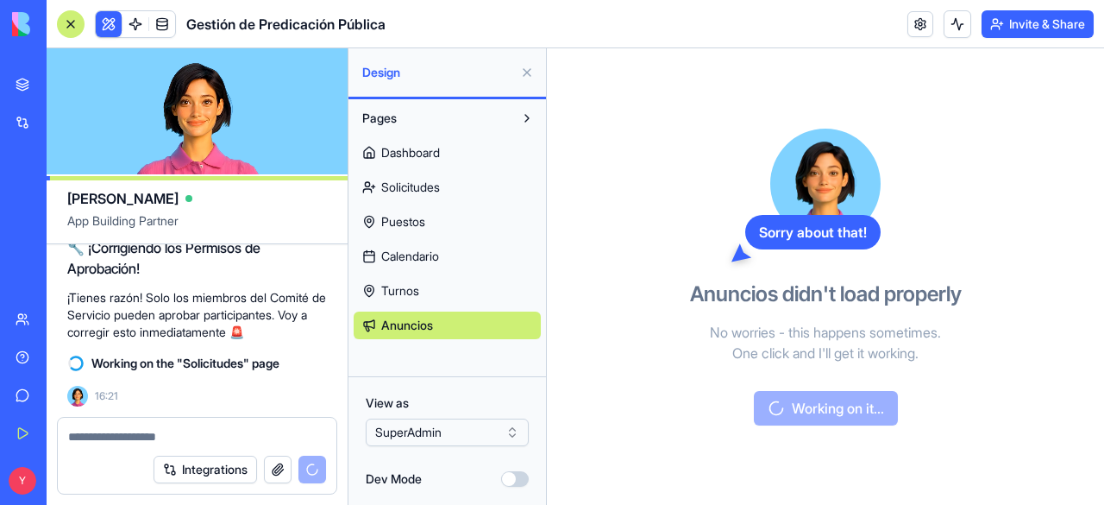
scroll to position [7961, 0]
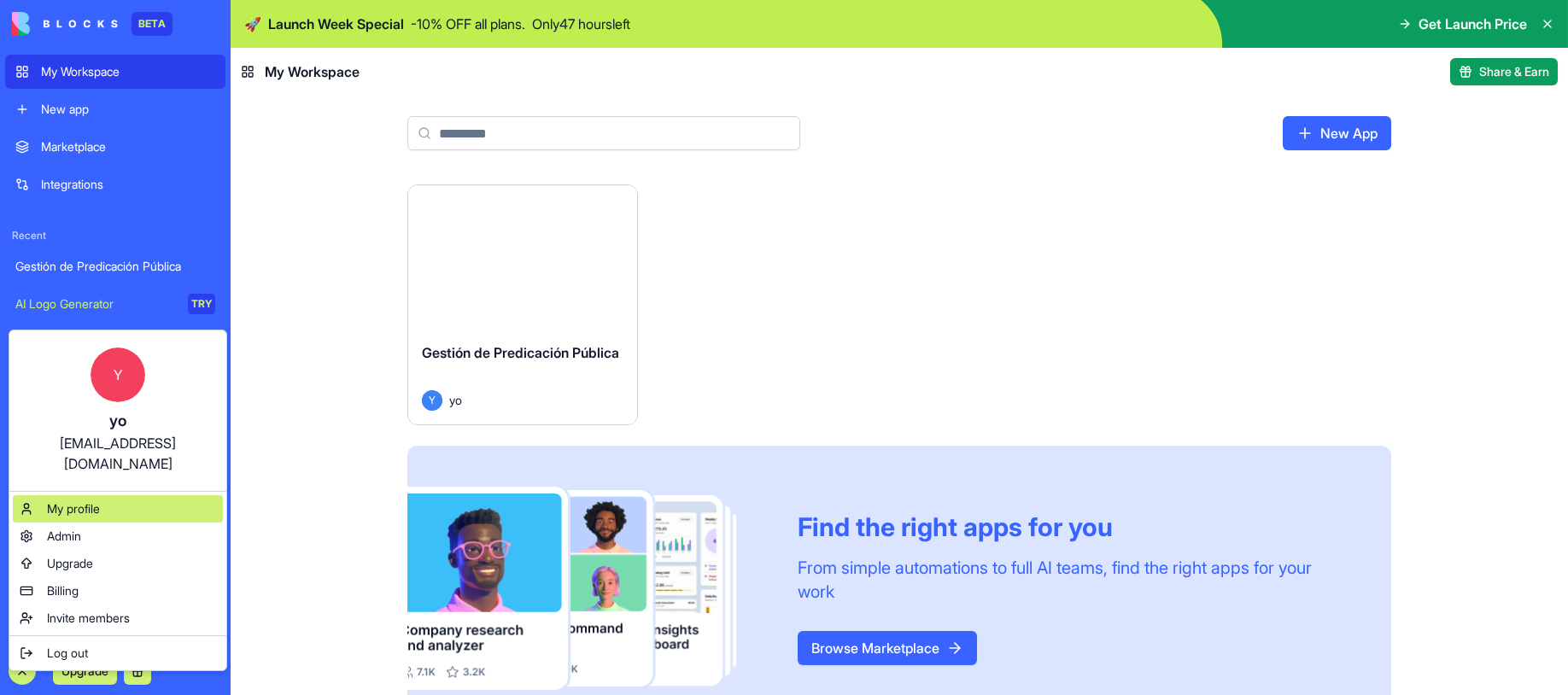
click at [151, 495] on div "My profile" at bounding box center [118, 509] width 210 height 28
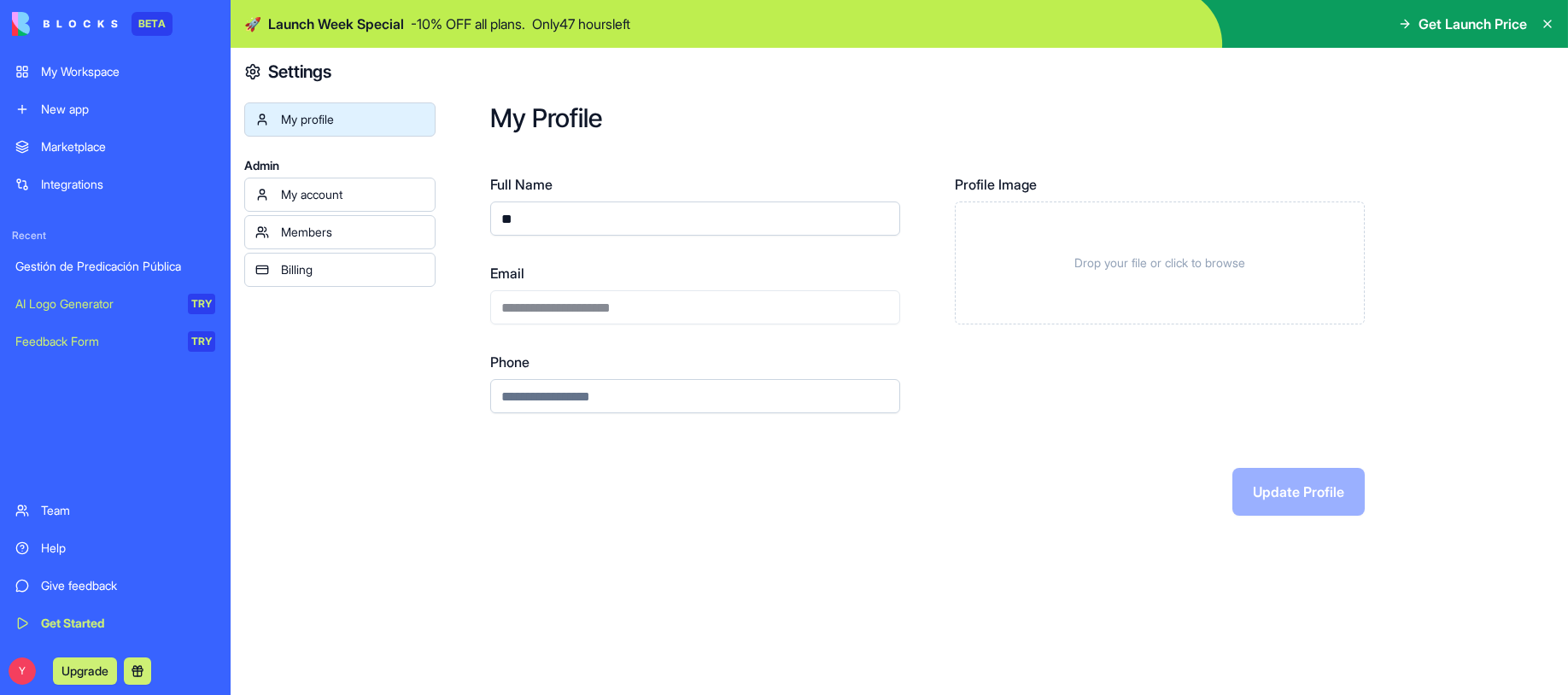
click at [346, 188] on div "My account" at bounding box center [352, 194] width 144 height 17
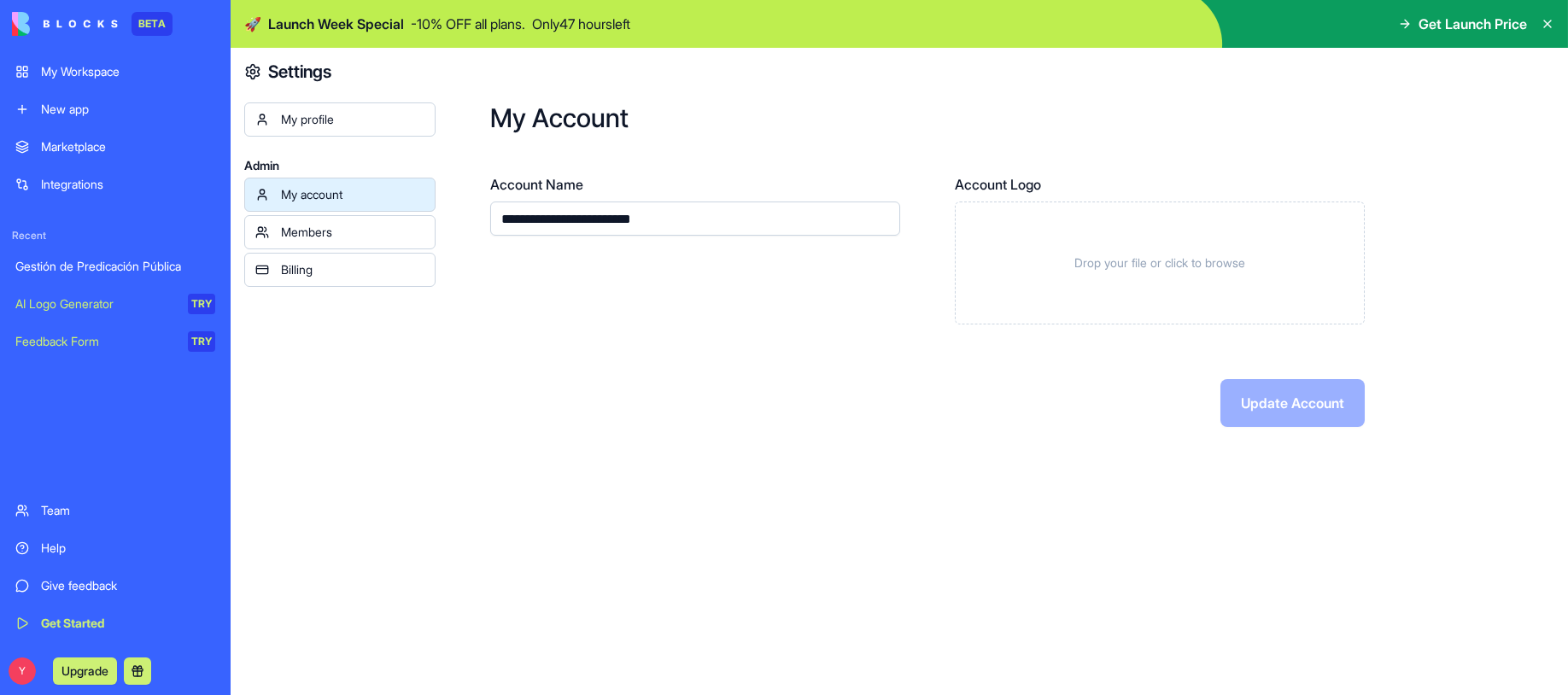
click at [351, 229] on div "Members" at bounding box center [352, 232] width 144 height 17
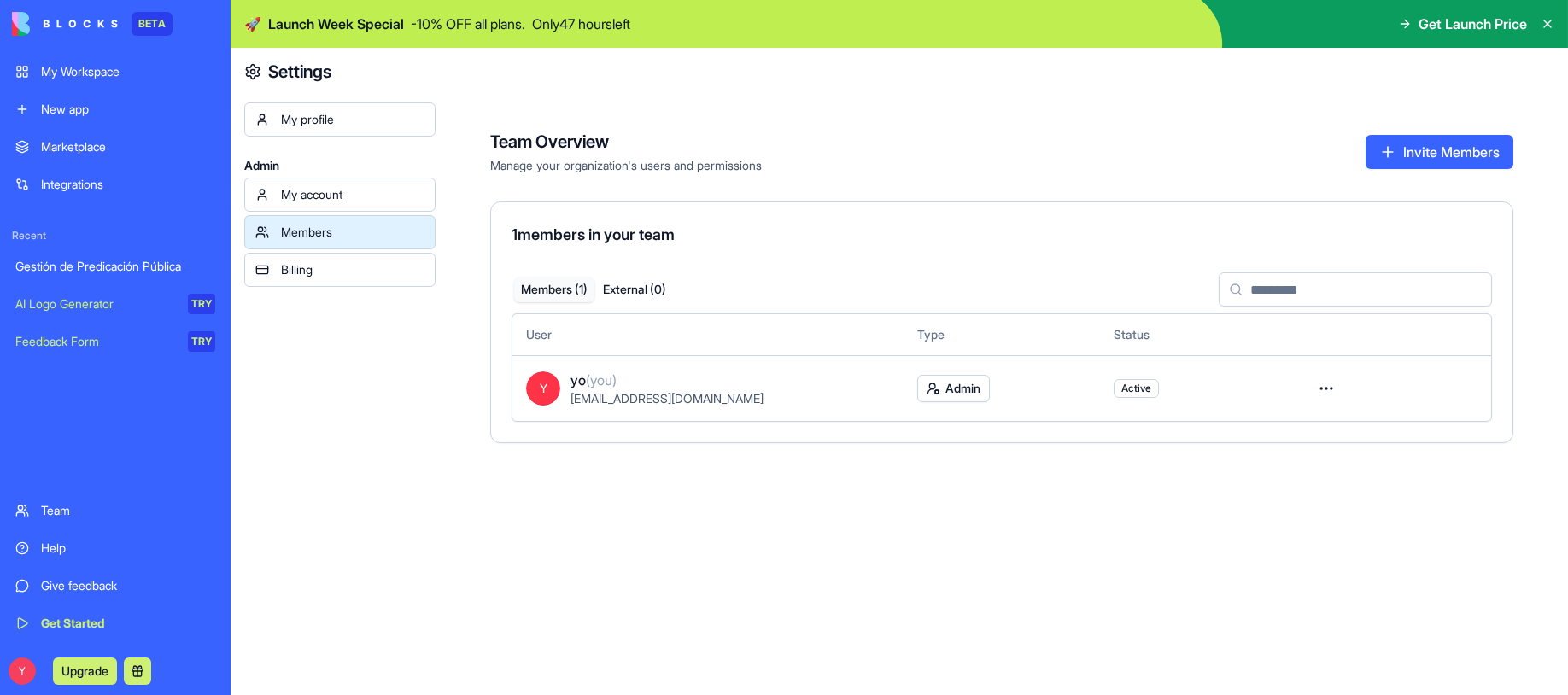
click at [345, 280] on link "Billing" at bounding box center [340, 269] width 191 height 35
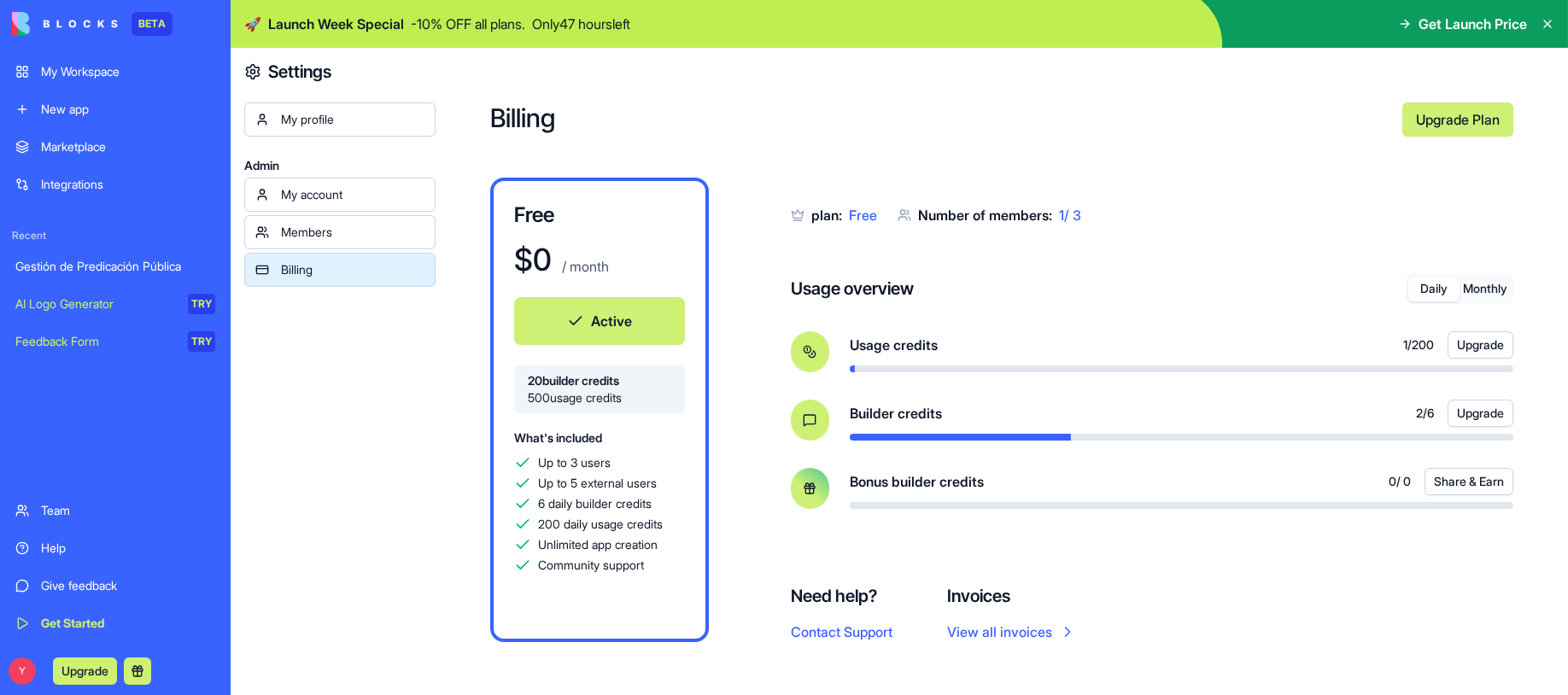
click at [1482, 287] on button "Monthly" at bounding box center [1486, 289] width 51 height 25
click at [1440, 289] on button "Daily" at bounding box center [1434, 289] width 51 height 25
click at [1481, 290] on button "Monthly" at bounding box center [1486, 289] width 51 height 25
click at [1432, 288] on button "Daily" at bounding box center [1434, 289] width 51 height 25
click at [1486, 288] on button "Monthly" at bounding box center [1486, 289] width 51 height 25
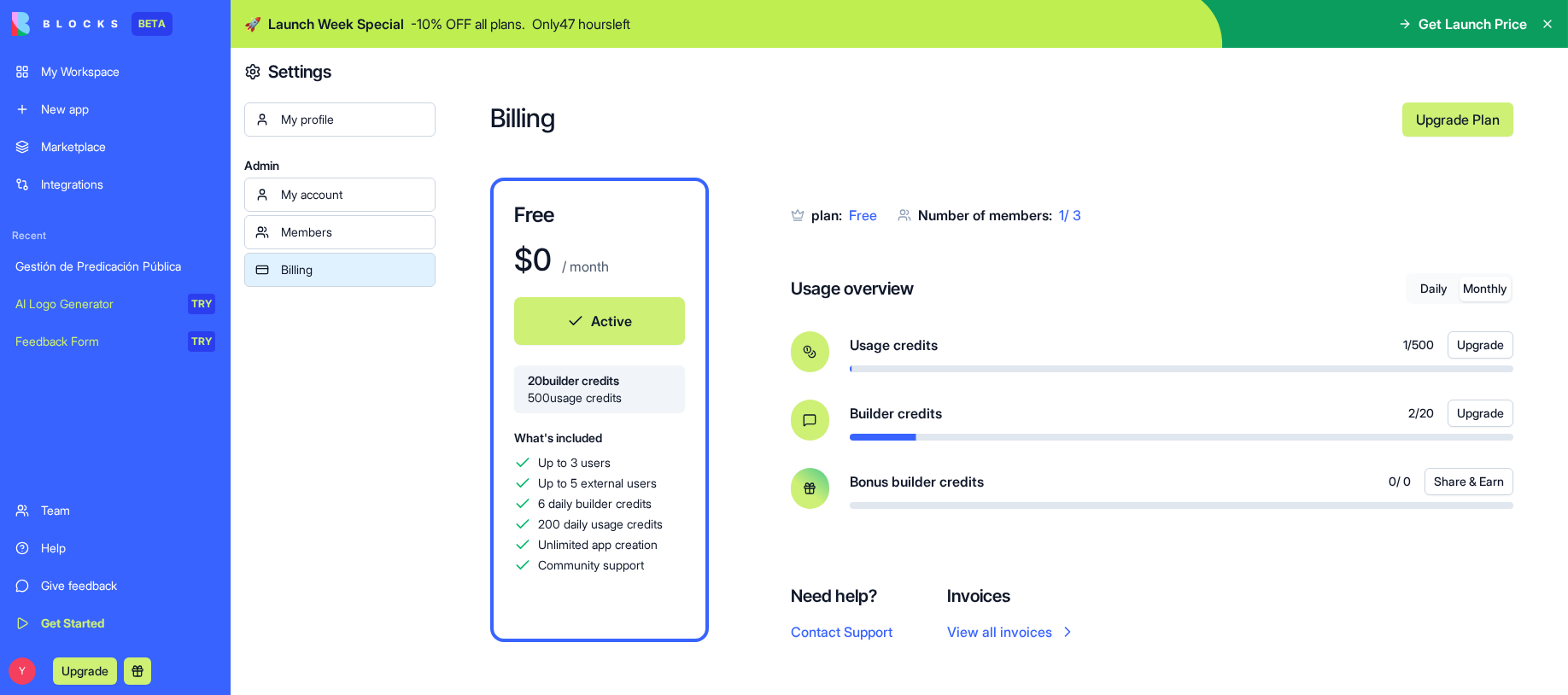
click at [1429, 285] on button "Daily" at bounding box center [1434, 289] width 51 height 25
click at [1483, 283] on button "Monthly" at bounding box center [1486, 289] width 51 height 25
click at [1423, 283] on button "Daily" at bounding box center [1434, 289] width 51 height 25
